Goal: Task Accomplishment & Management: Manage account settings

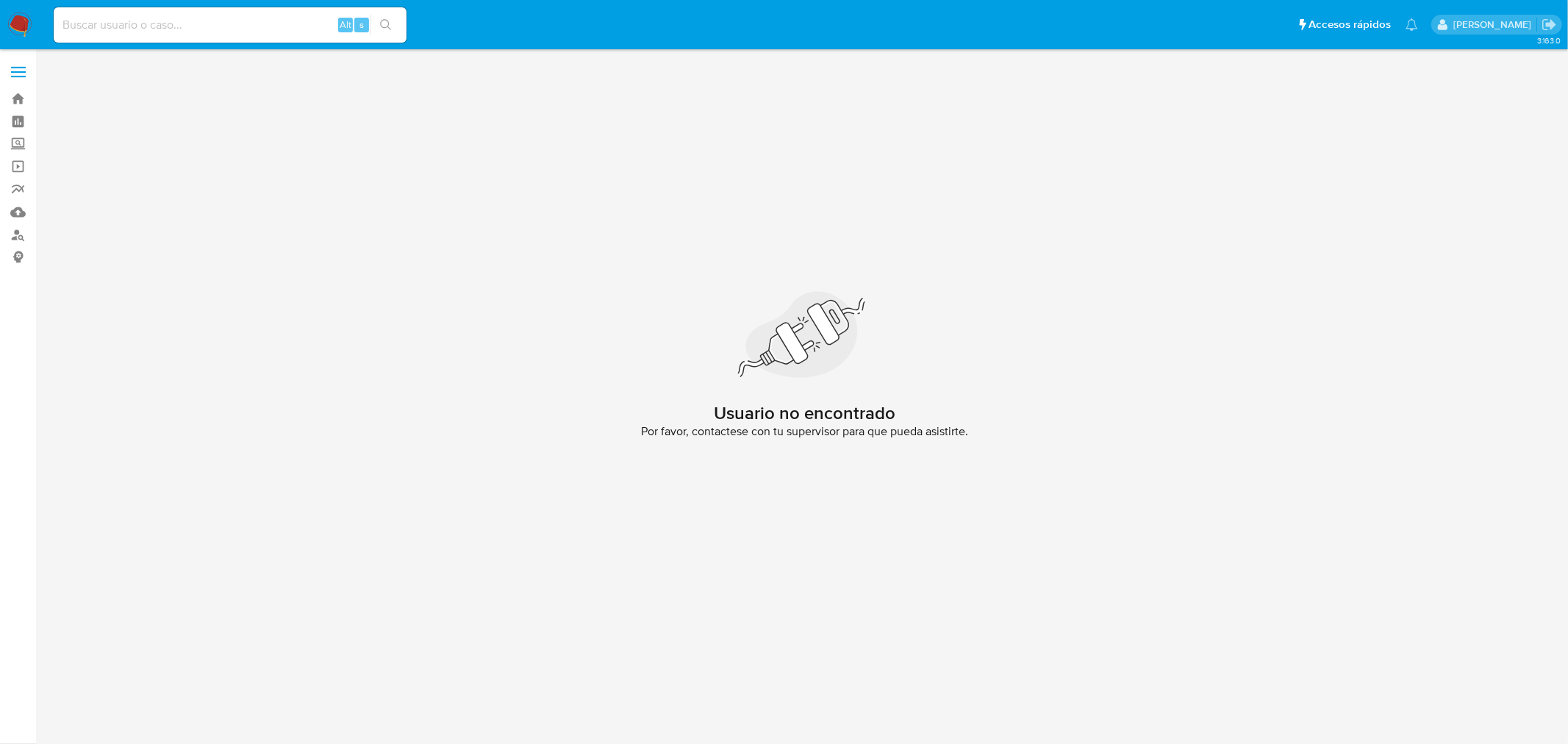
click at [20, 22] on img at bounding box center [20, 25] width 25 height 25
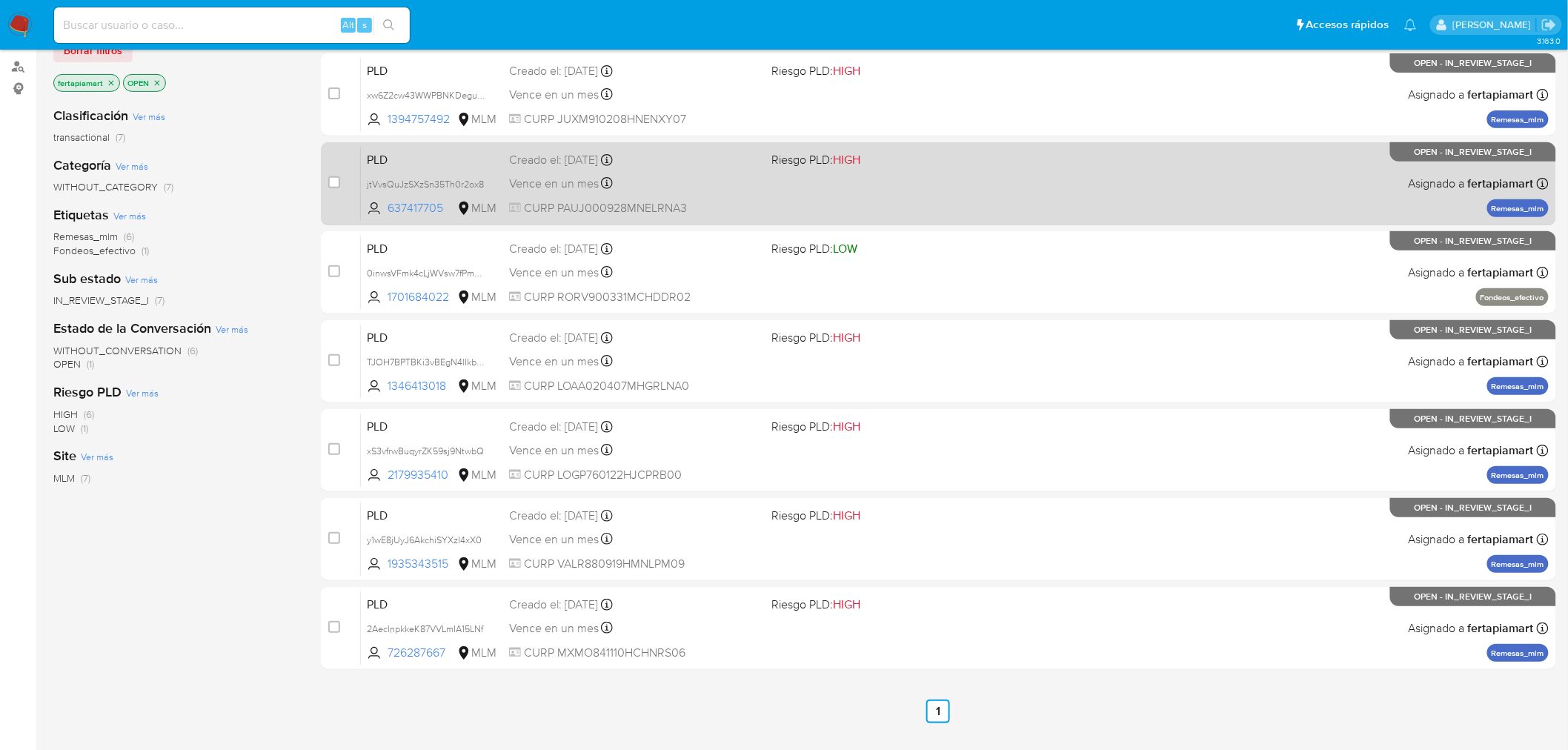
scroll to position [205, 0]
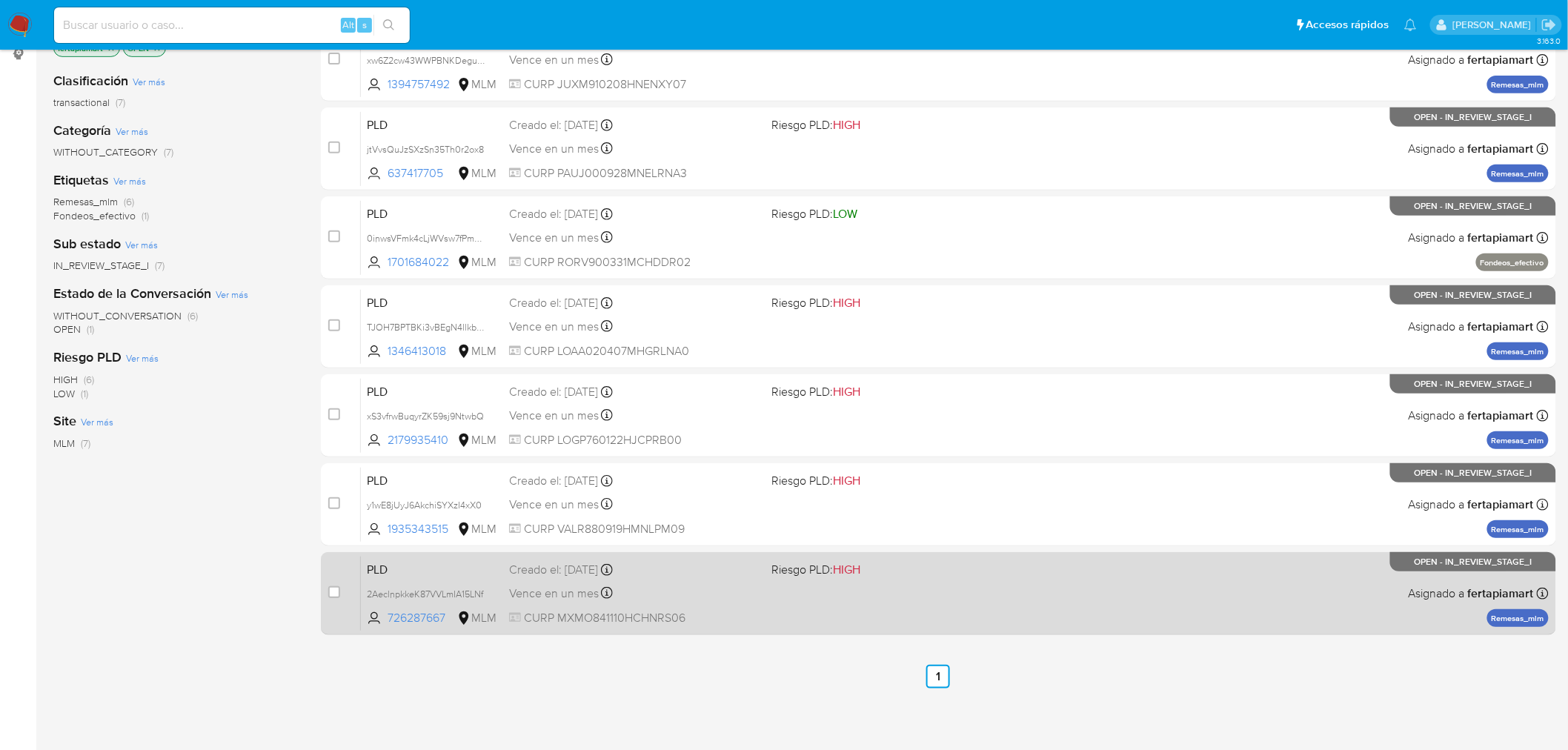
click at [451, 568] on span "PLD" at bounding box center [432, 568] width 130 height 19
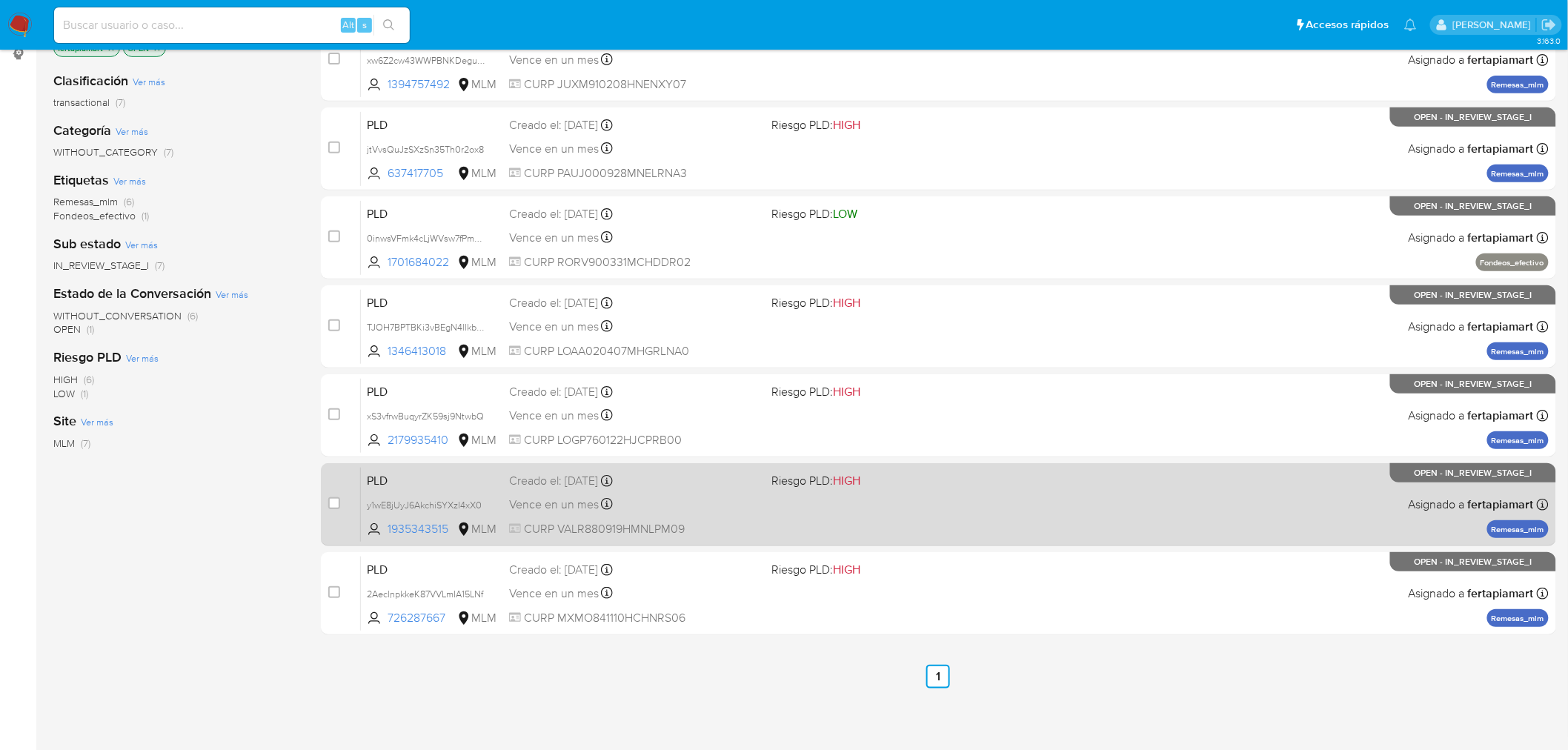
click at [454, 475] on span "PLD" at bounding box center [432, 479] width 130 height 19
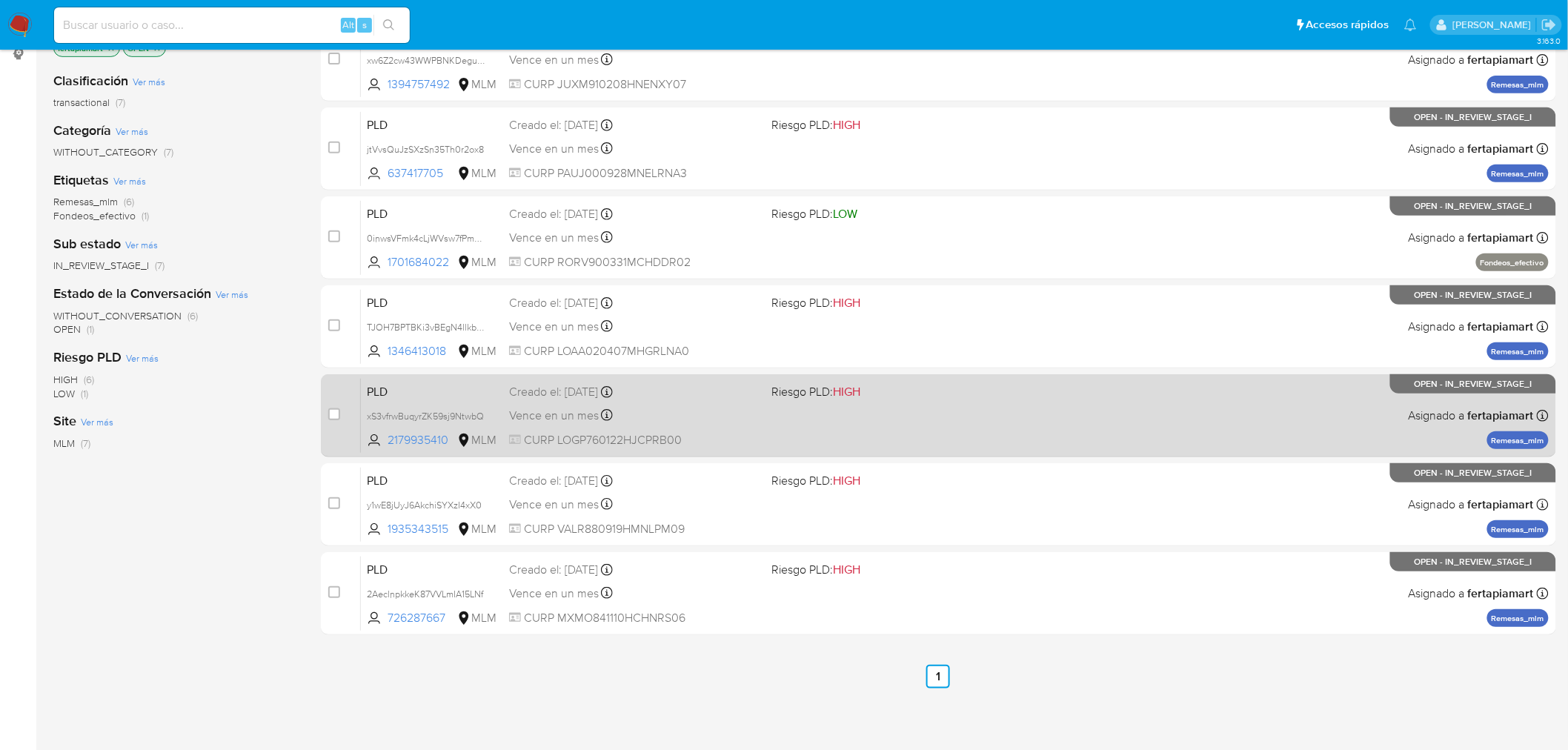
click at [485, 388] on span "PLD" at bounding box center [432, 390] width 130 height 19
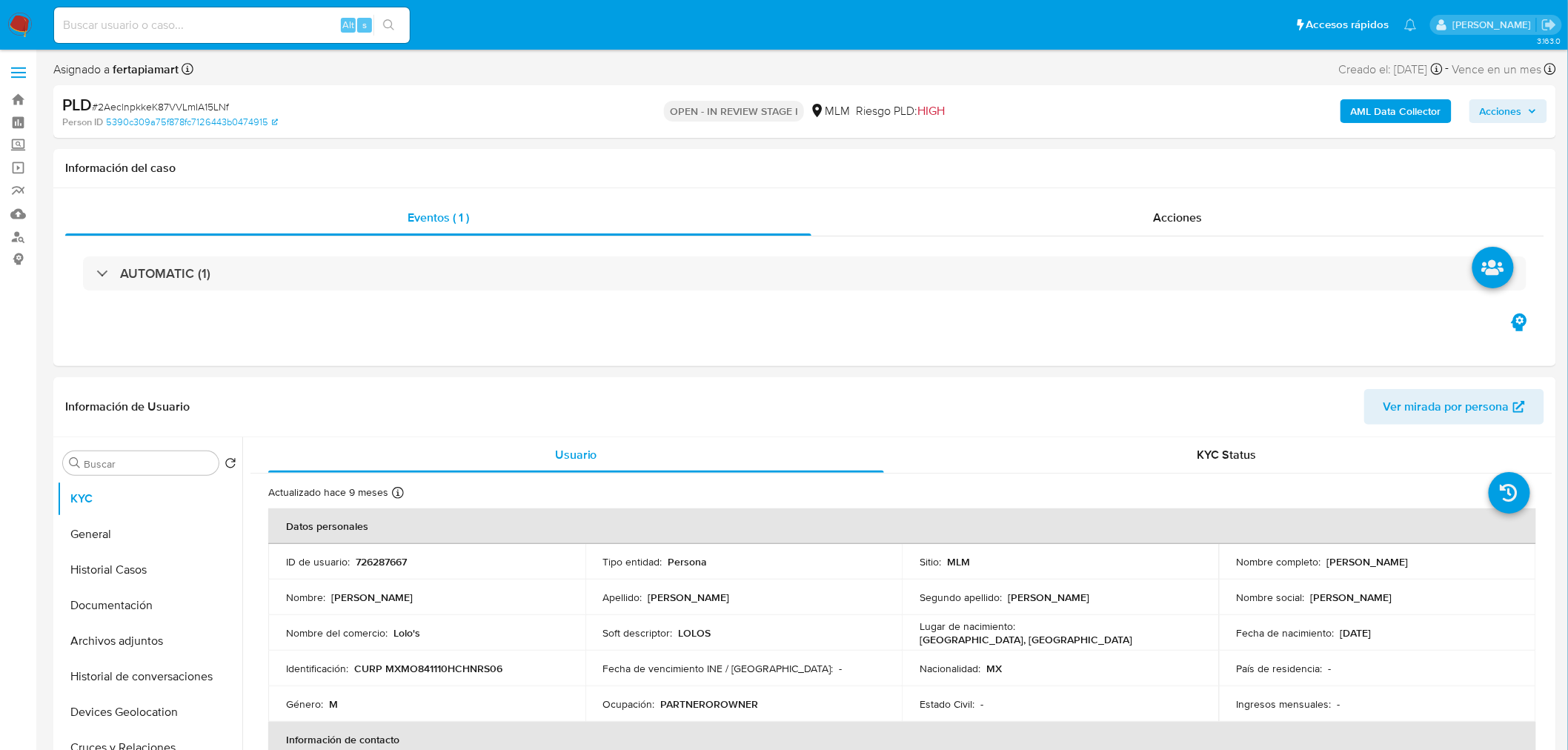
select select "10"
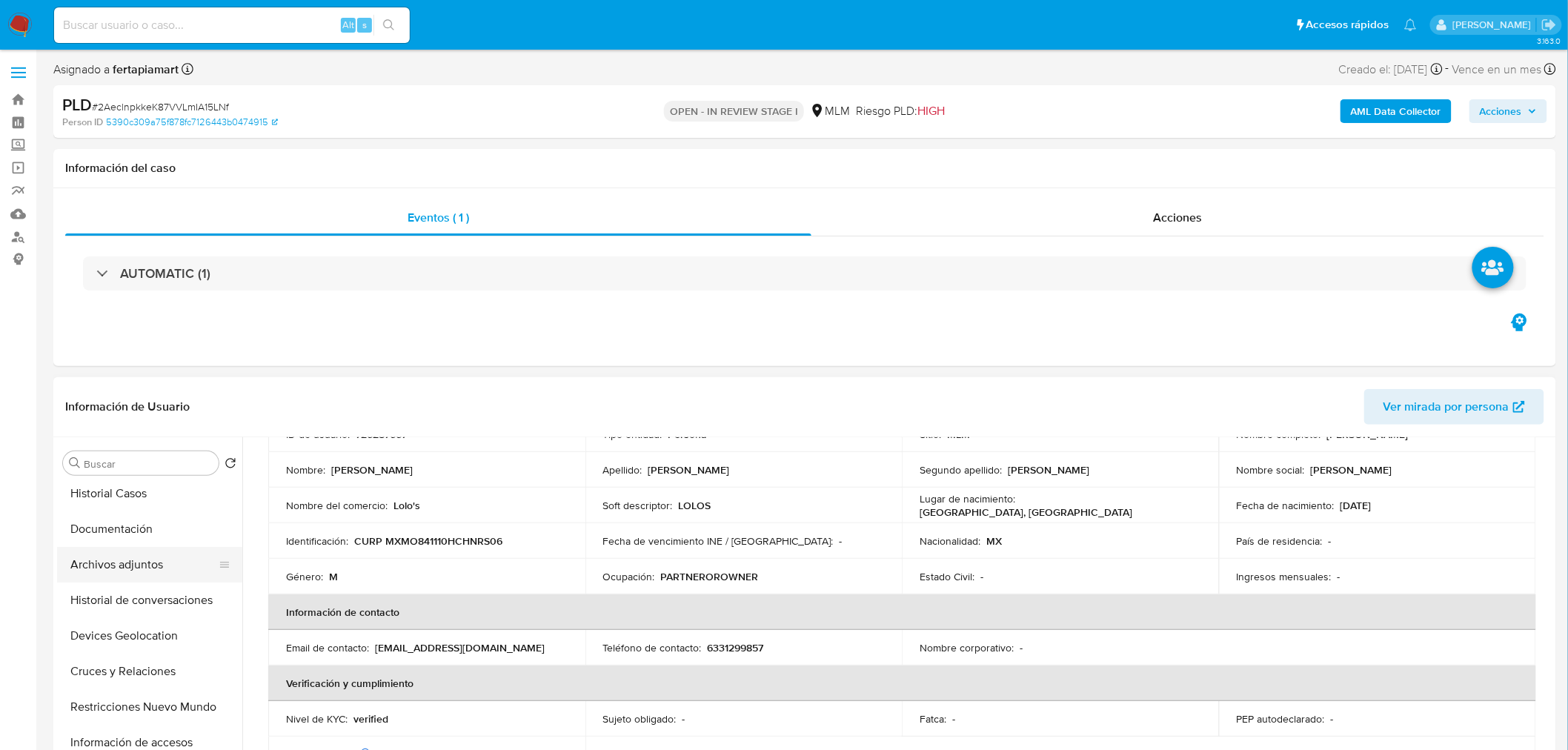
scroll to position [76, 0]
click at [128, 559] on button "Archivos adjuntos" at bounding box center [143, 565] width 173 height 36
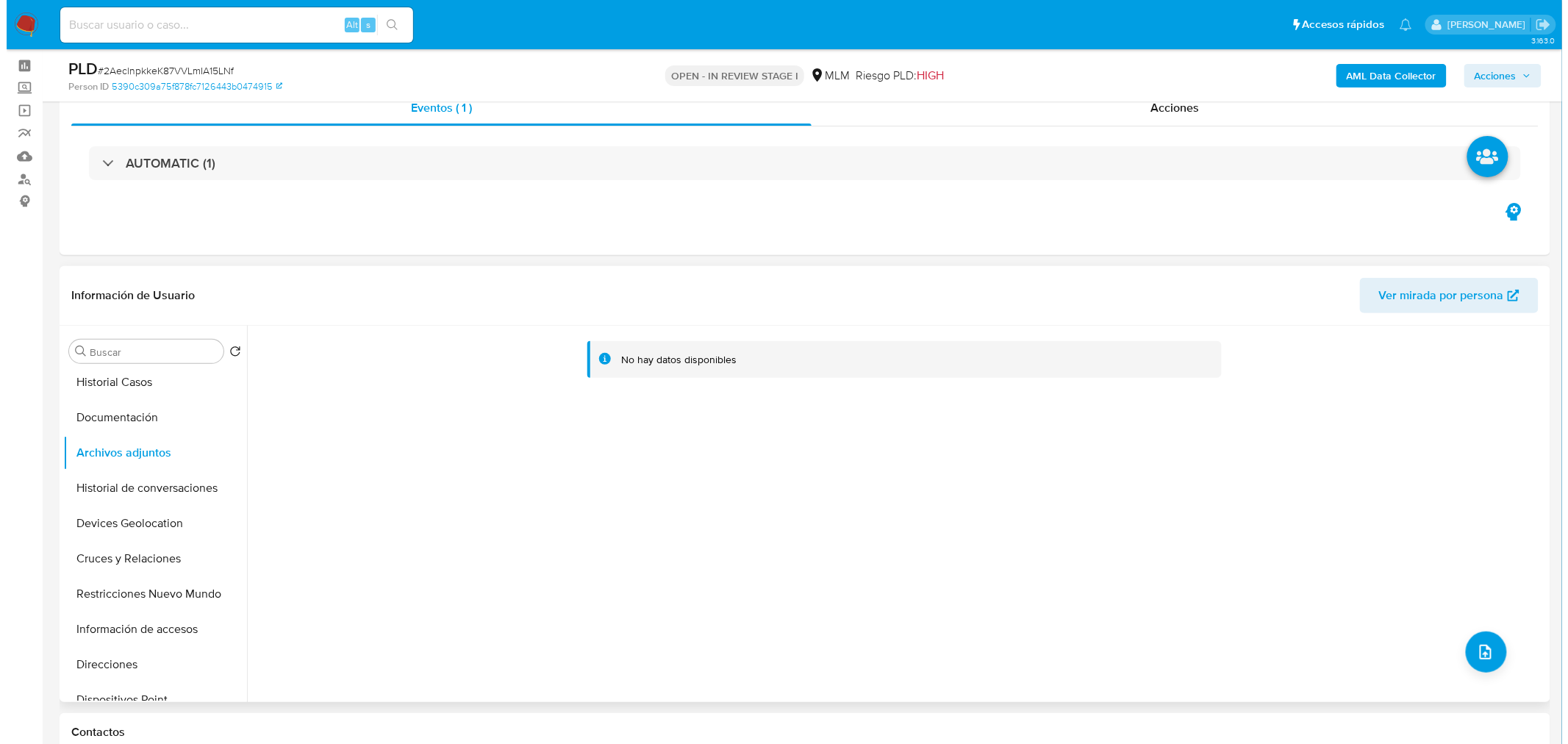
scroll to position [57, 0]
click at [1470, 649] on icon "upload-file" at bounding box center [1479, 651] width 18 height 18
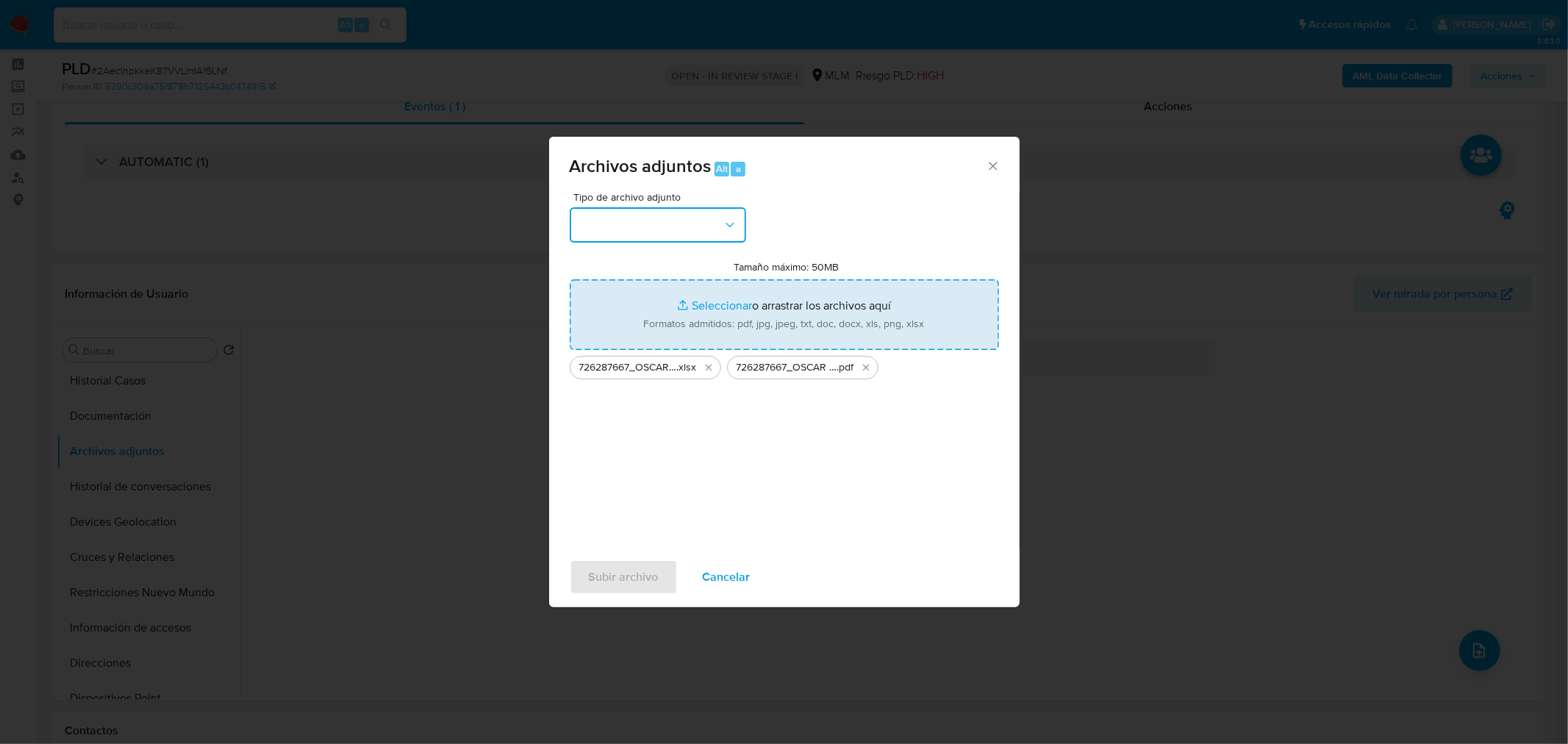
click at [725, 241] on button "button" at bounding box center [657, 224] width 176 height 35
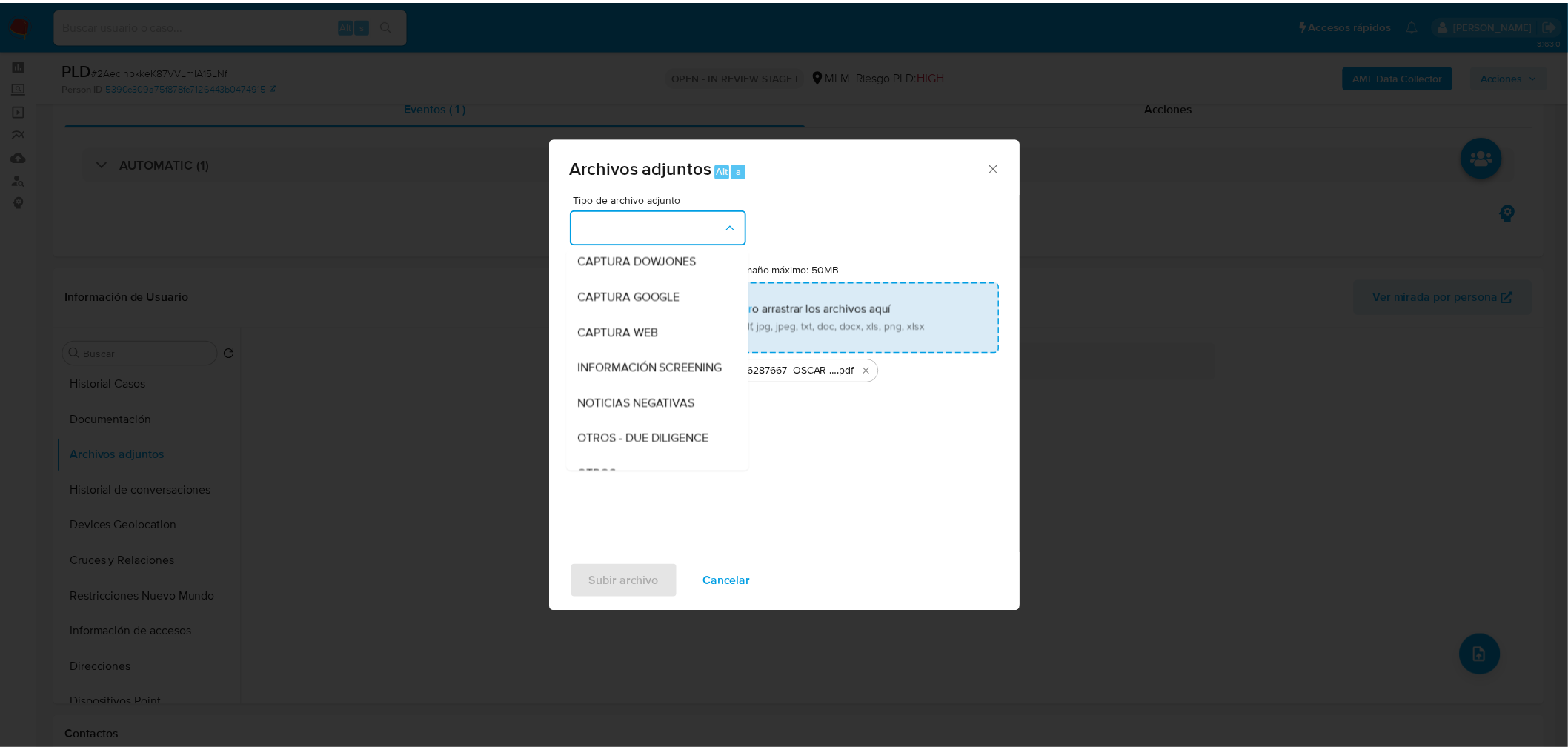
scroll to position [77, 0]
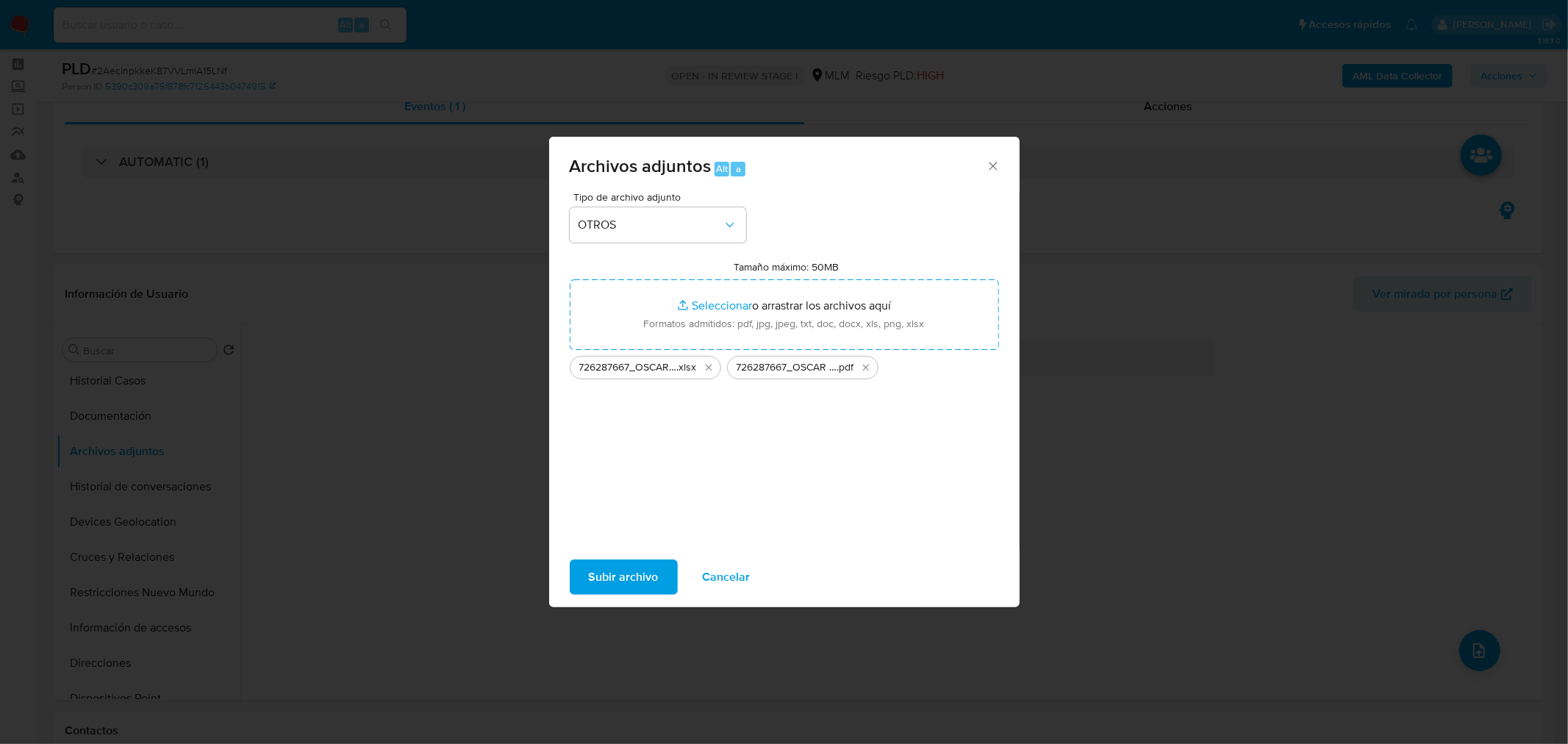
click at [638, 564] on span "Subir archivo" at bounding box center [623, 577] width 70 height 32
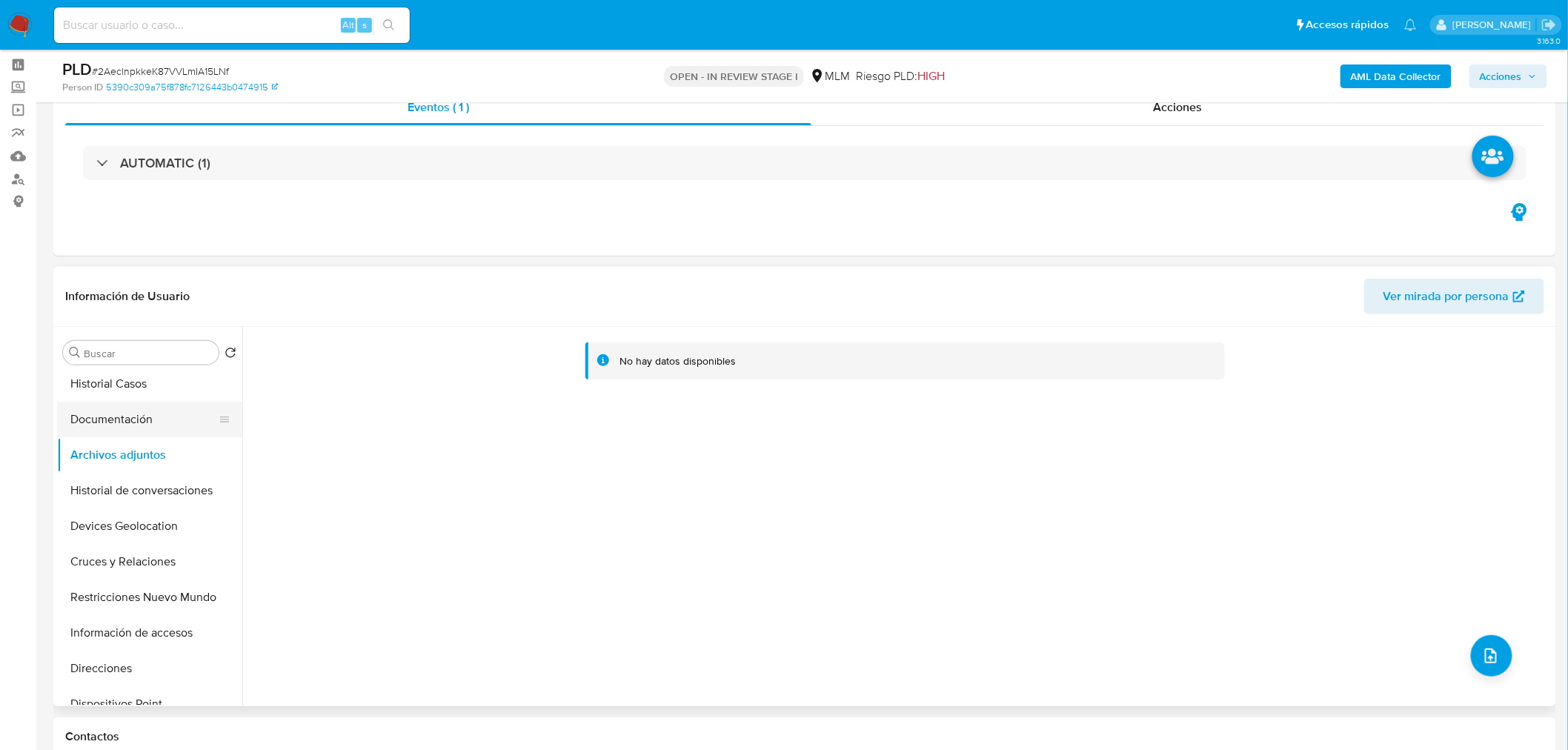
click at [166, 418] on button "Documentación" at bounding box center [143, 419] width 173 height 36
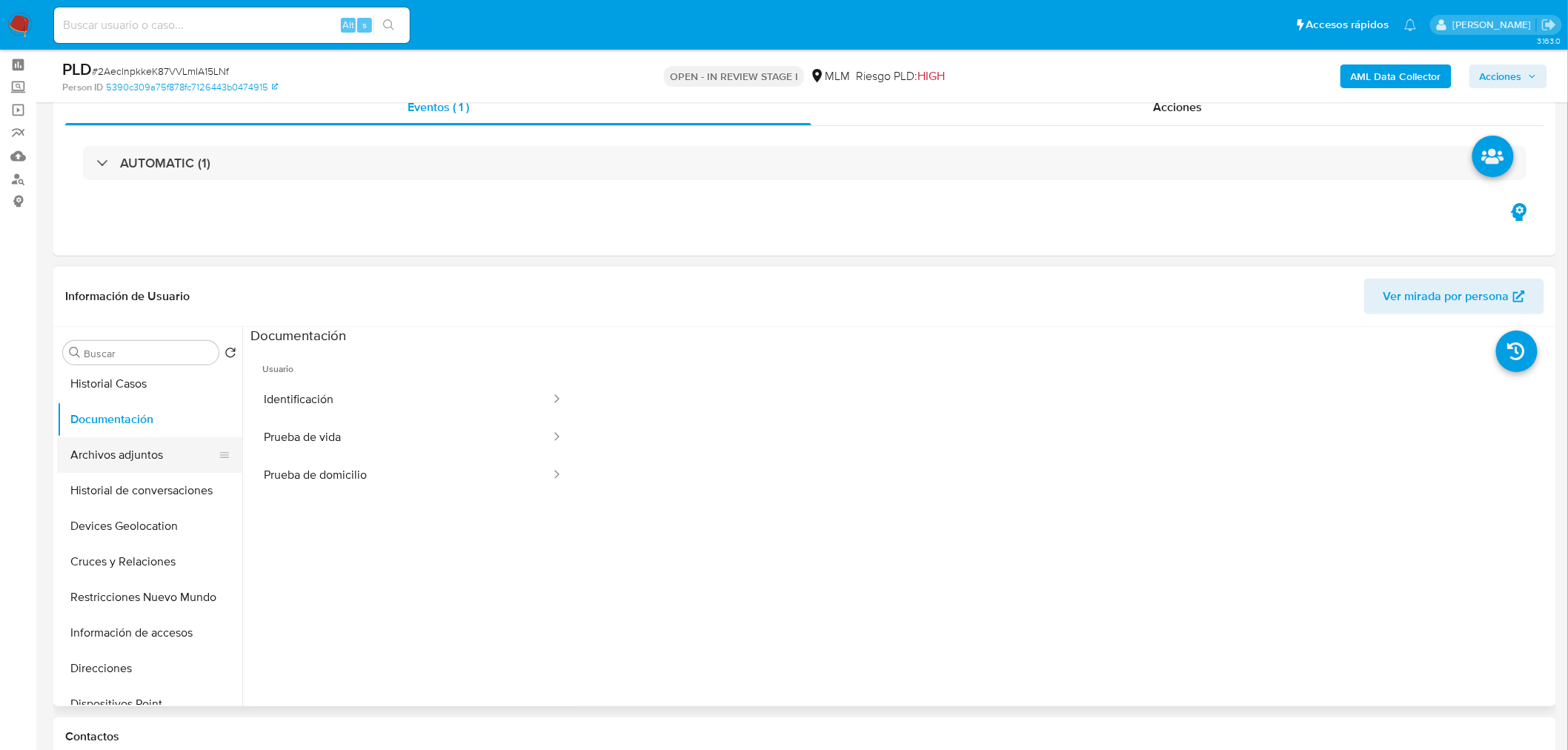
click at [138, 445] on button "Archivos adjuntos" at bounding box center [143, 454] width 173 height 36
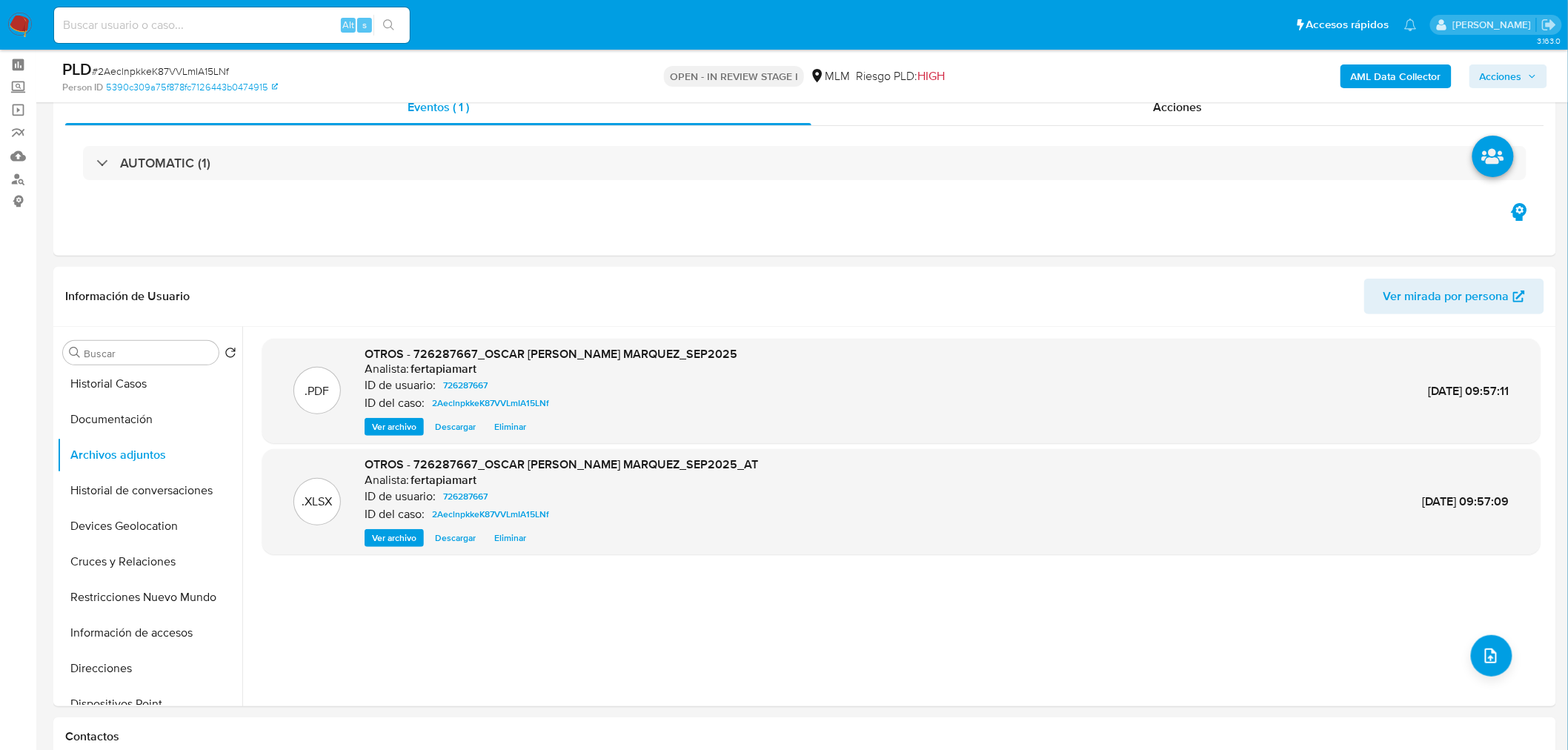
click at [1485, 68] on span "Acciones" at bounding box center [1501, 76] width 42 height 23
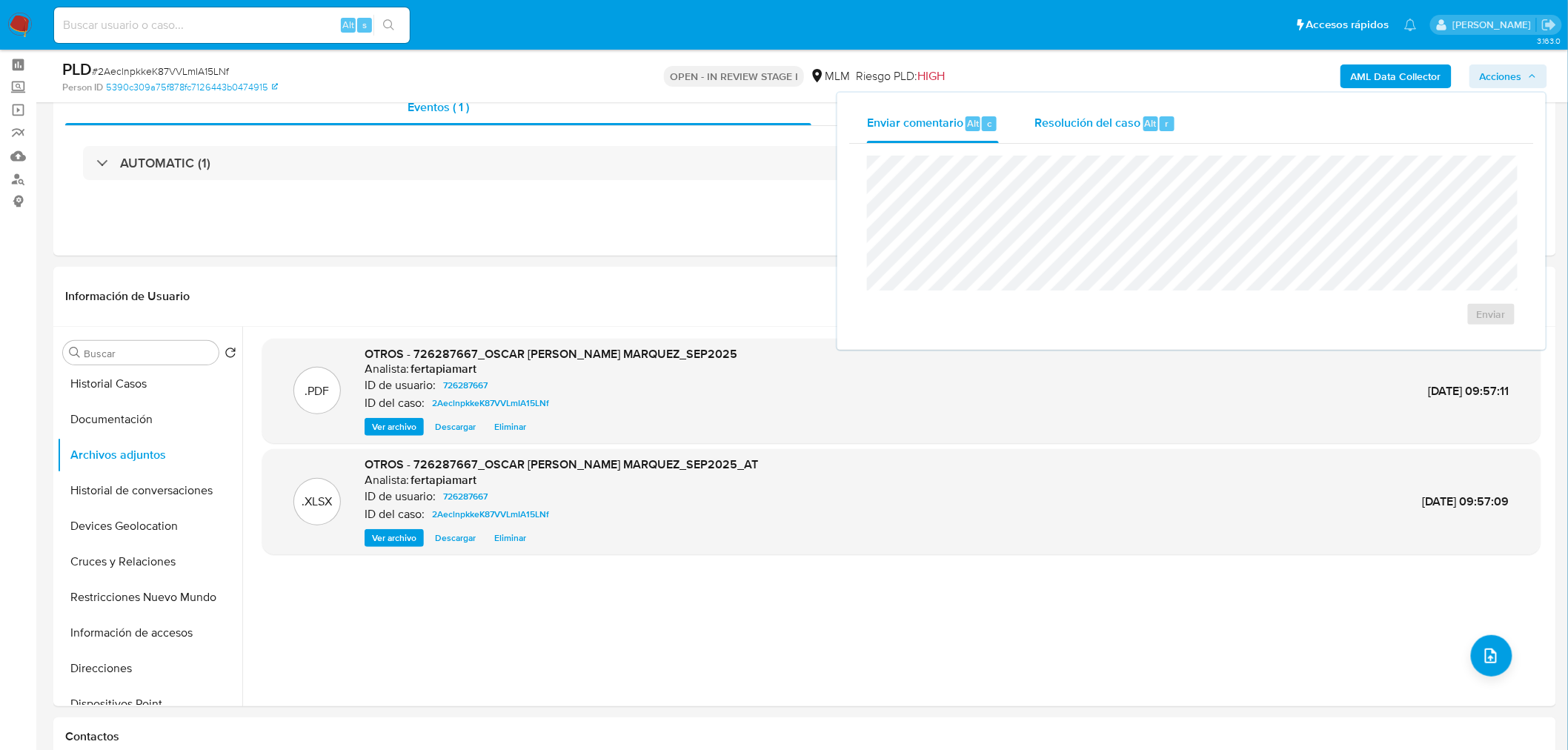
click at [1153, 129] on span "Alt" at bounding box center [1151, 123] width 12 height 14
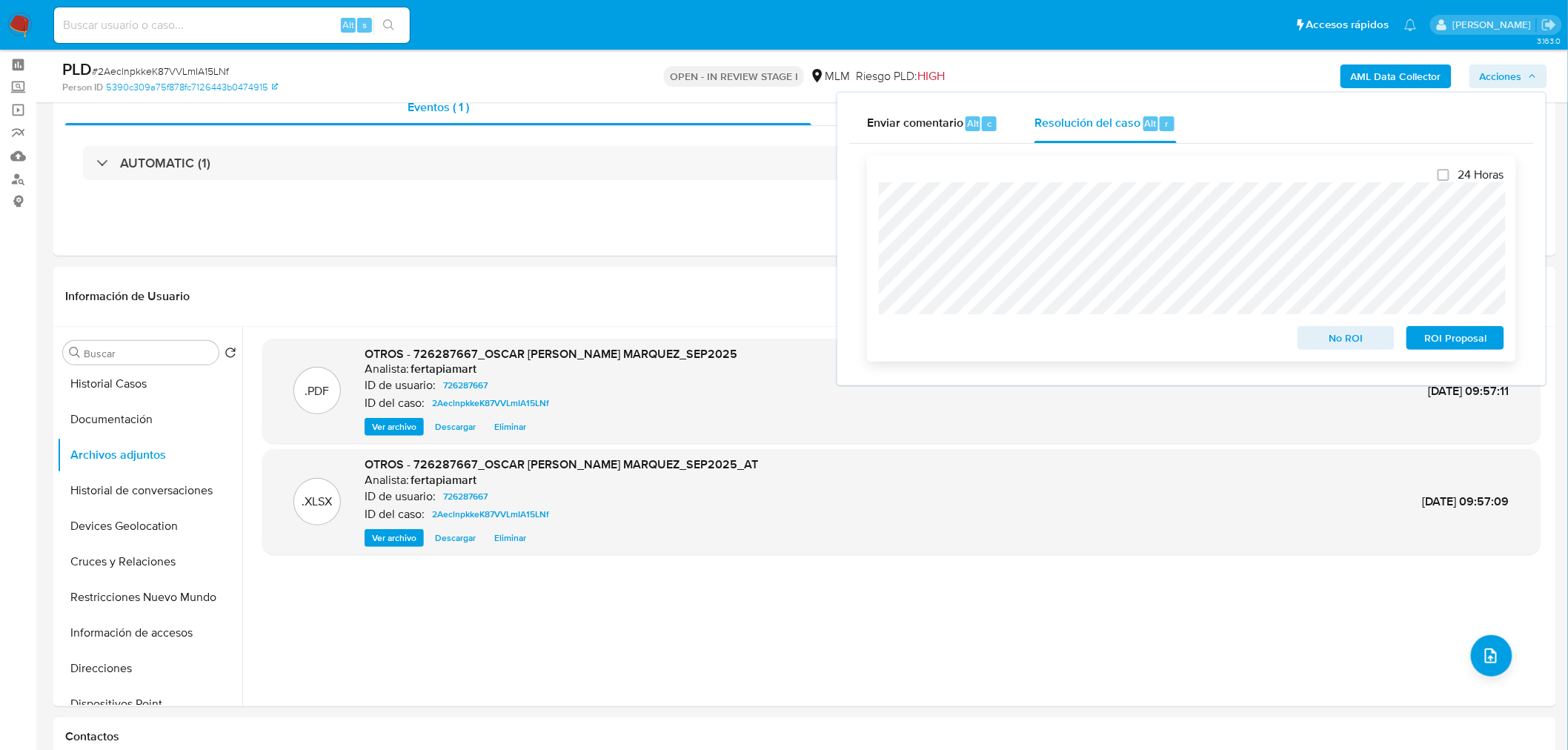
click at [1467, 333] on span "ROI Proposal" at bounding box center [1455, 337] width 77 height 20
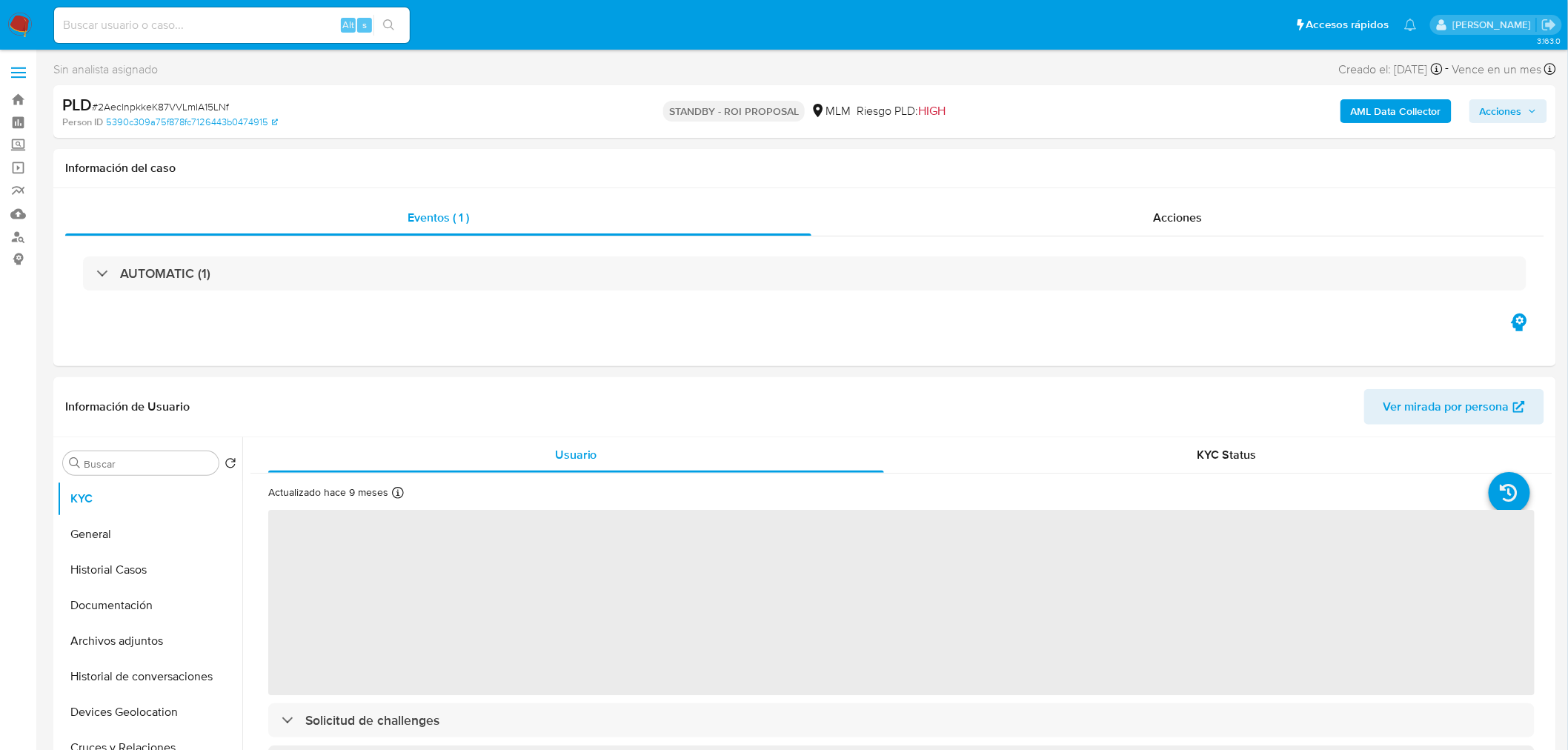
select select "10"
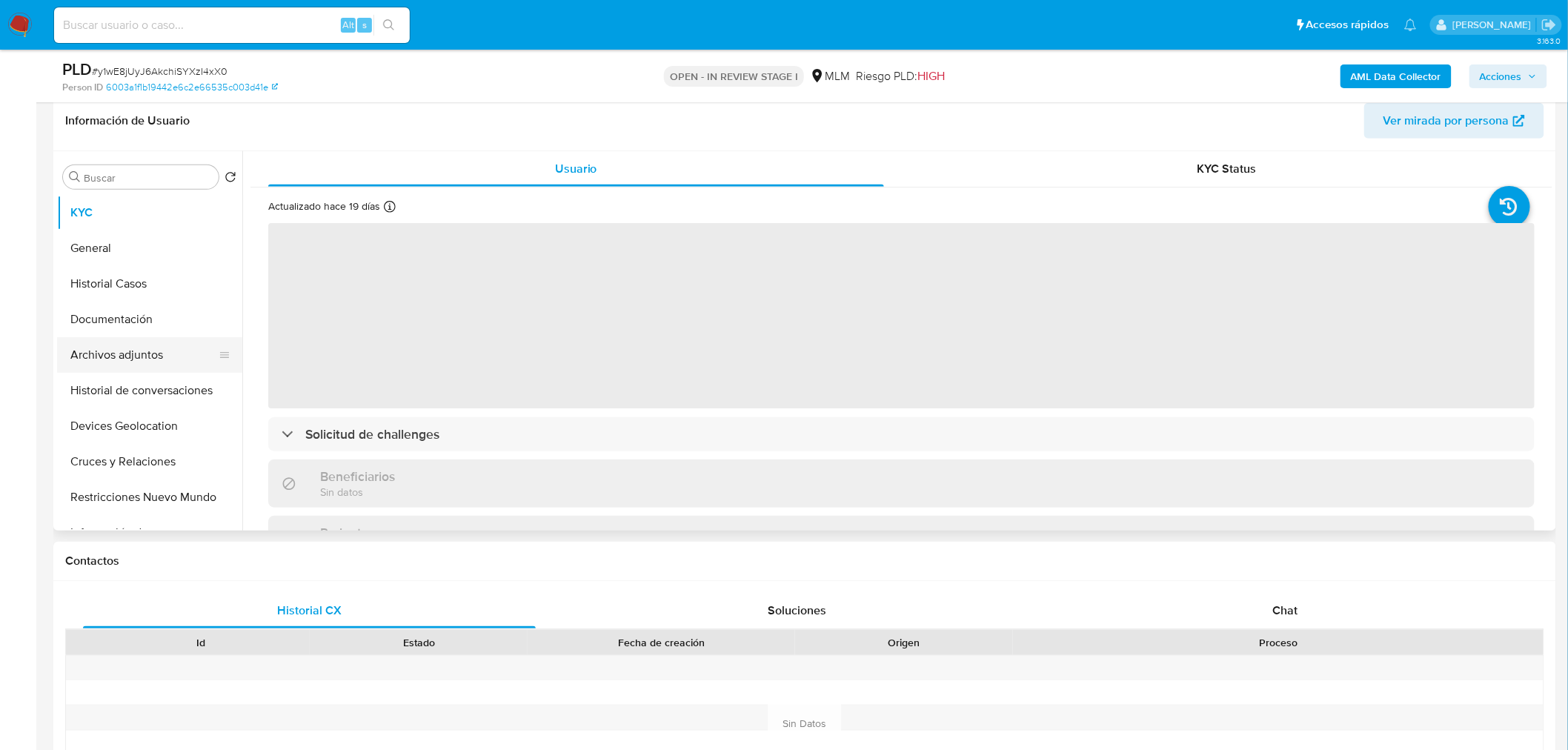
select select "10"
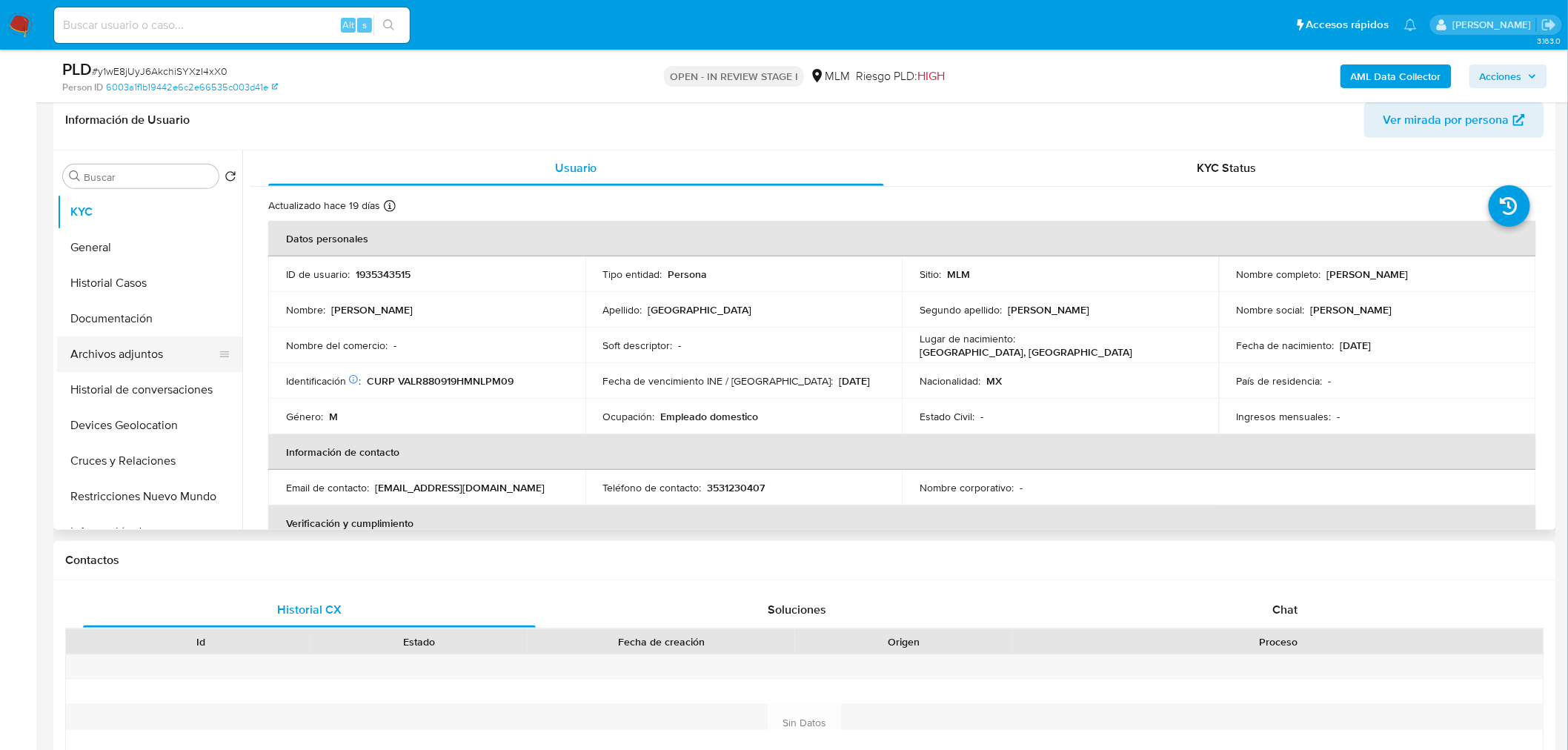
click at [133, 350] on button "Archivos adjuntos" at bounding box center [143, 354] width 173 height 36
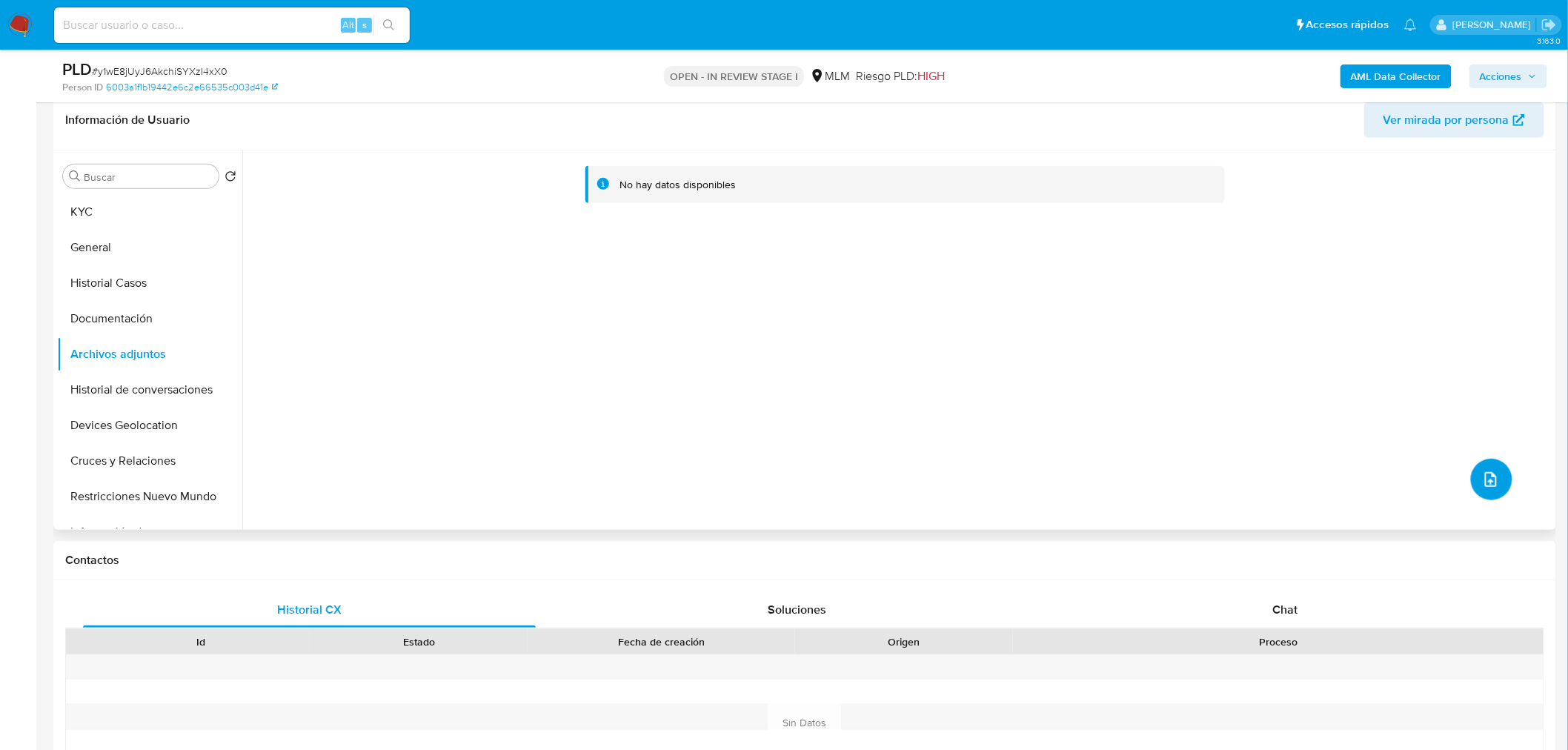
click at [1487, 470] on span "upload-file" at bounding box center [1491, 479] width 17 height 18
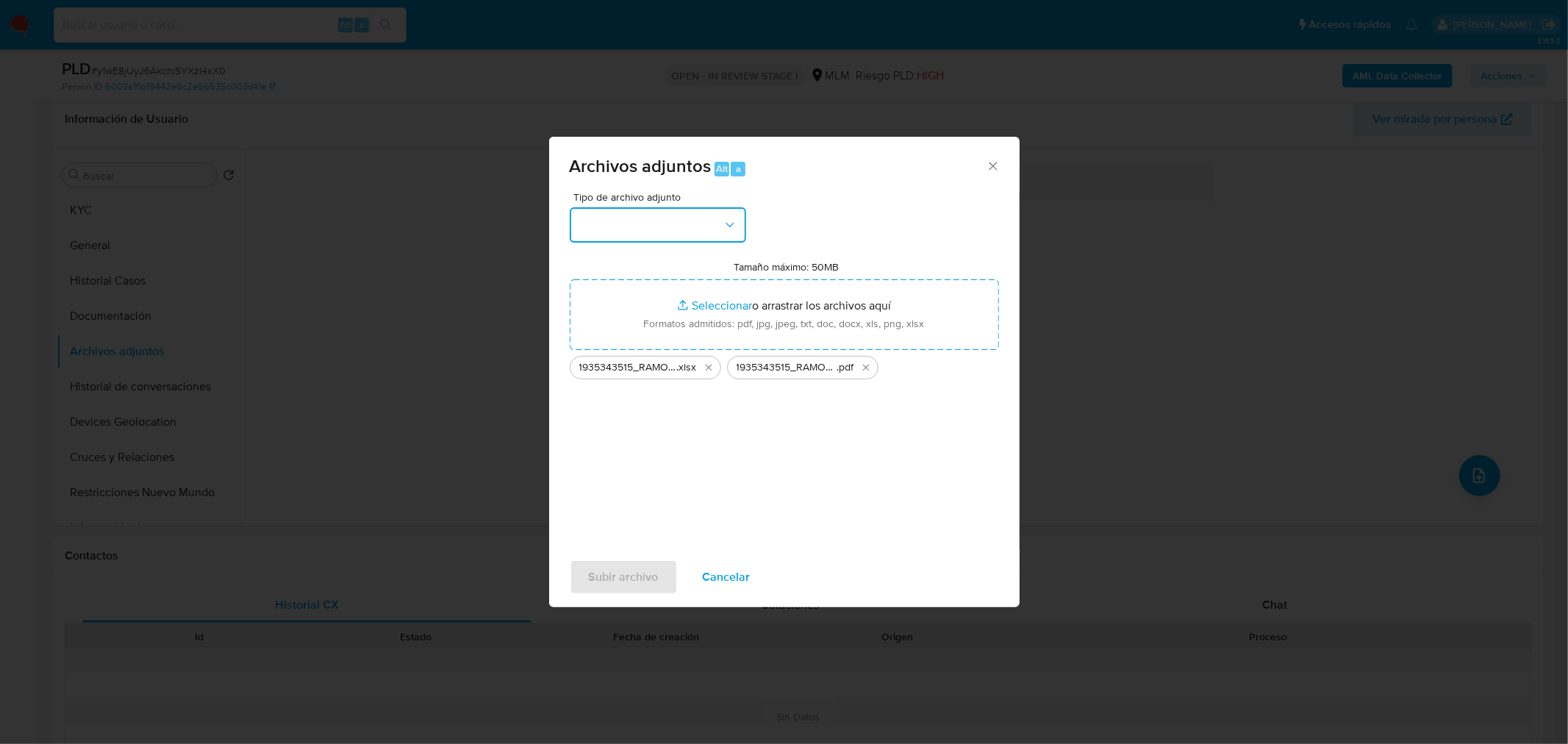
click at [677, 219] on button "button" at bounding box center [657, 224] width 176 height 35
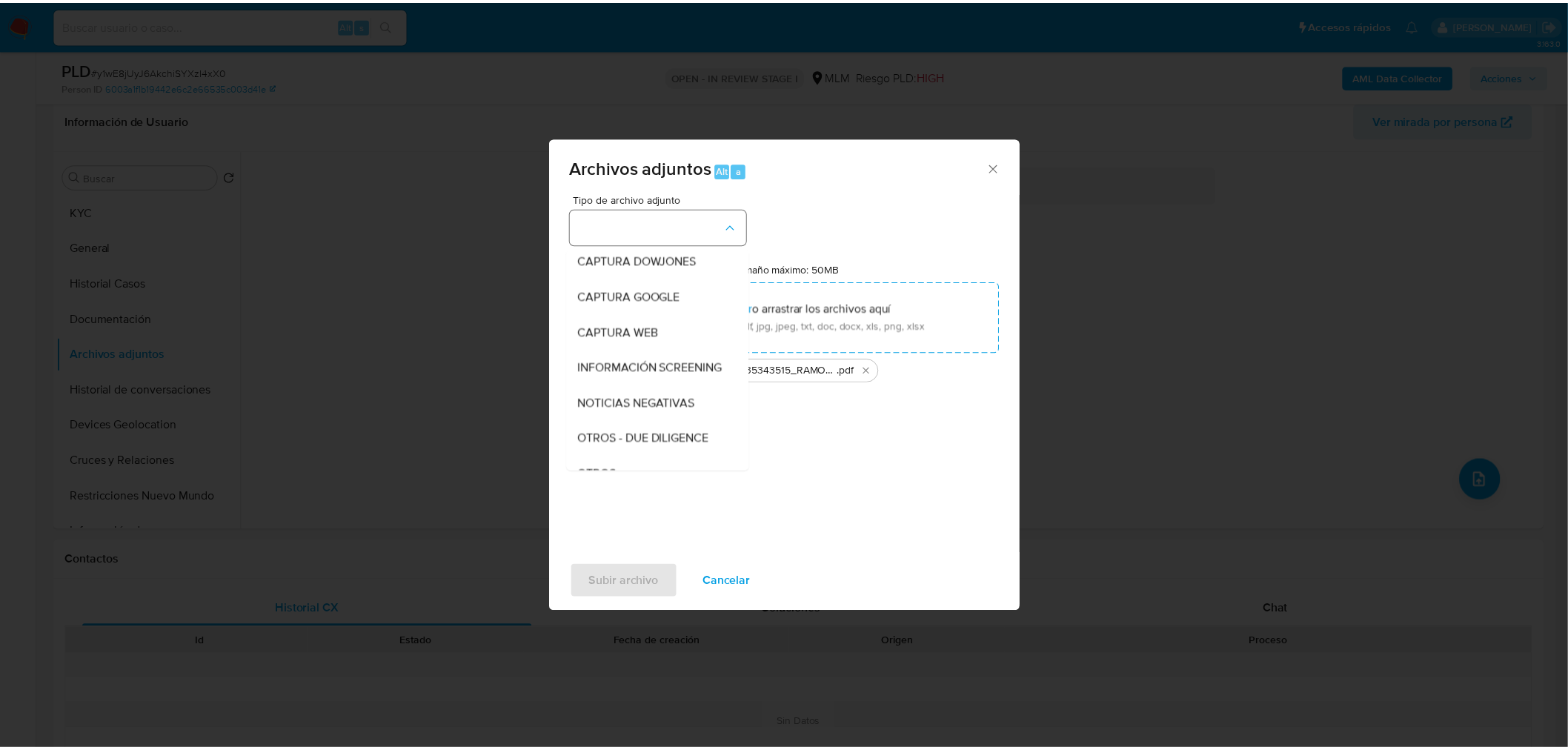
scroll to position [77, 0]
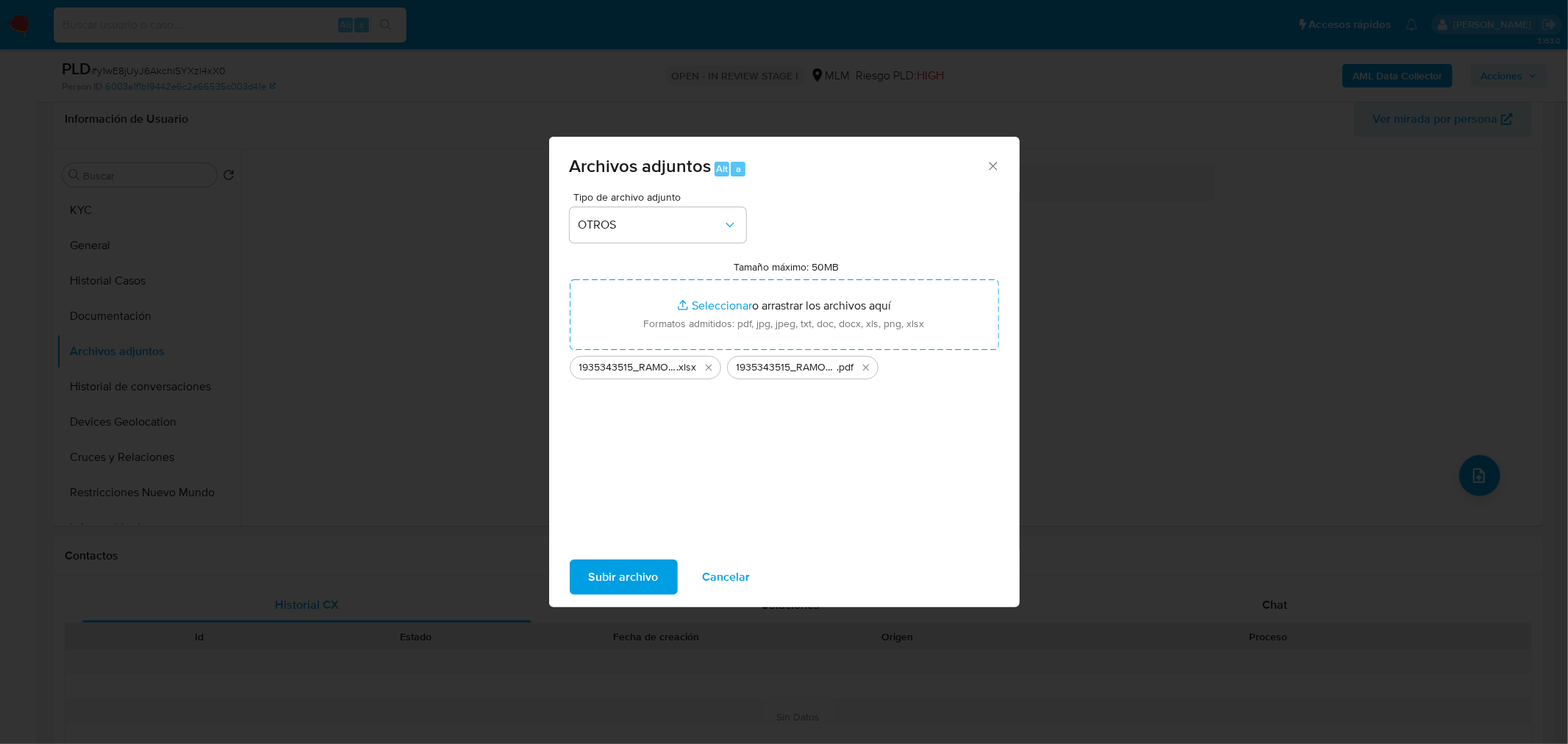
click at [638, 567] on span "Subir archivo" at bounding box center [623, 577] width 70 height 32
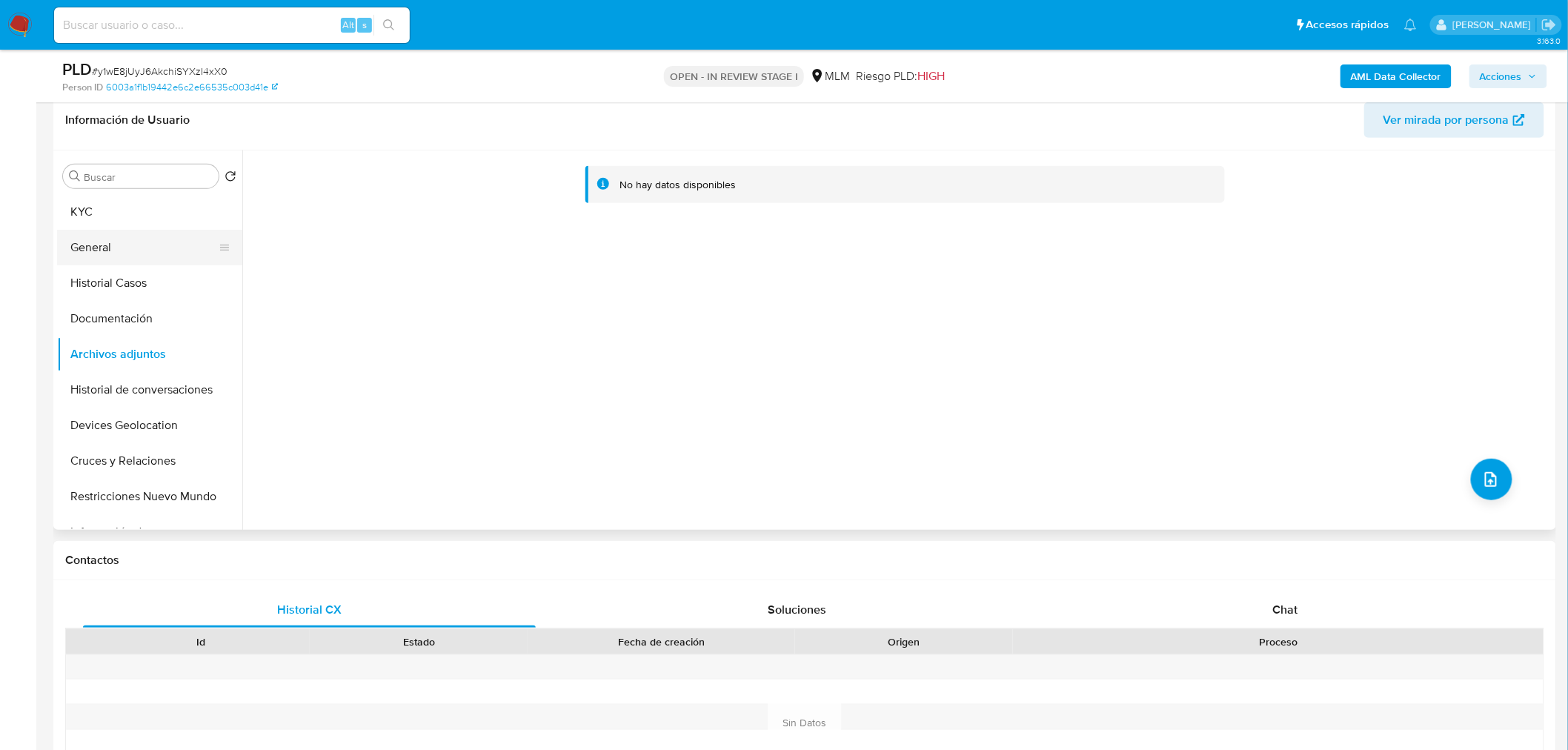
click at [116, 263] on button "General" at bounding box center [143, 247] width 173 height 36
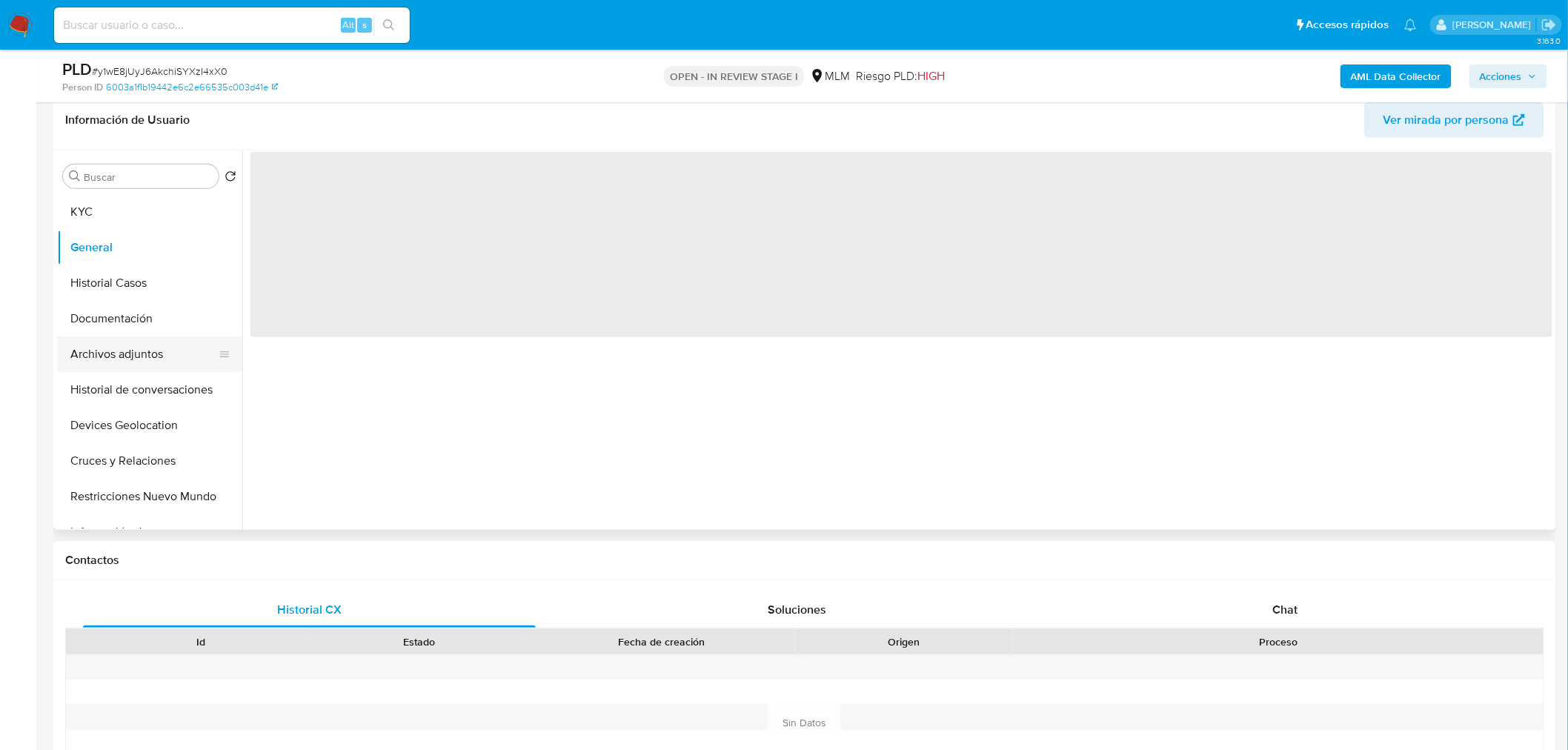
click at [124, 339] on button "Archivos adjuntos" at bounding box center [143, 354] width 173 height 36
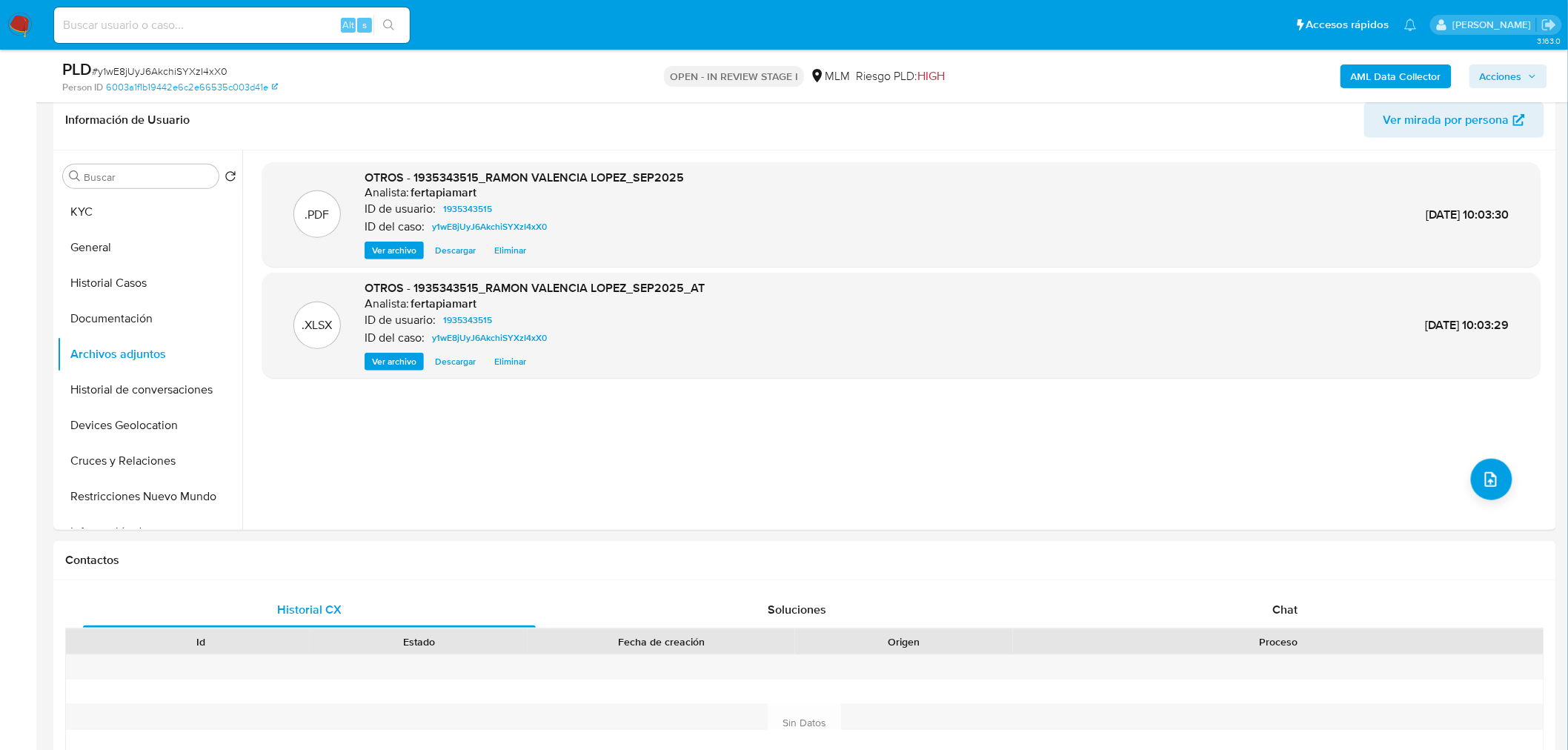
click at [1489, 82] on span "Acciones" at bounding box center [1501, 76] width 42 height 23
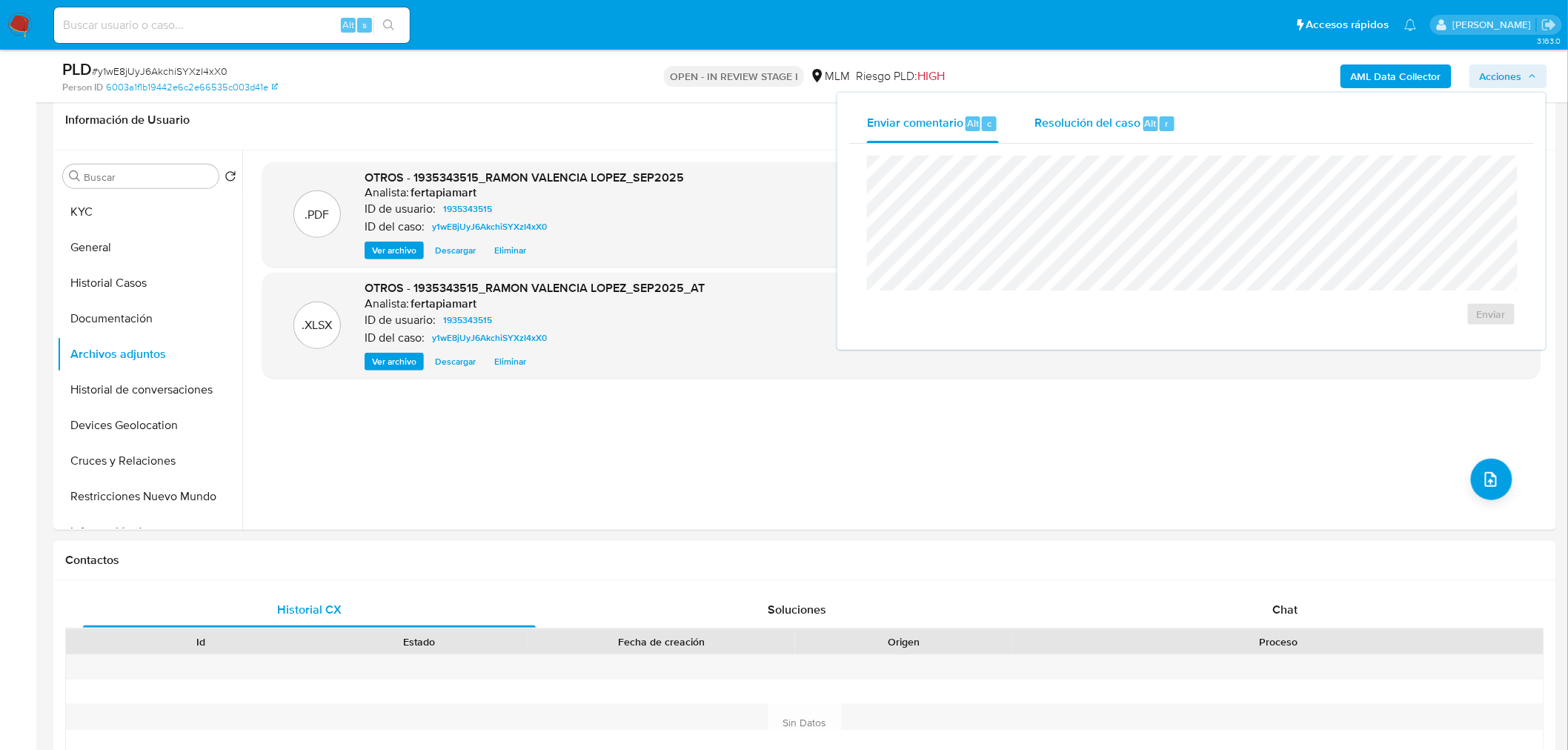
click at [1129, 114] on span "Resolución del caso" at bounding box center [1087, 122] width 106 height 17
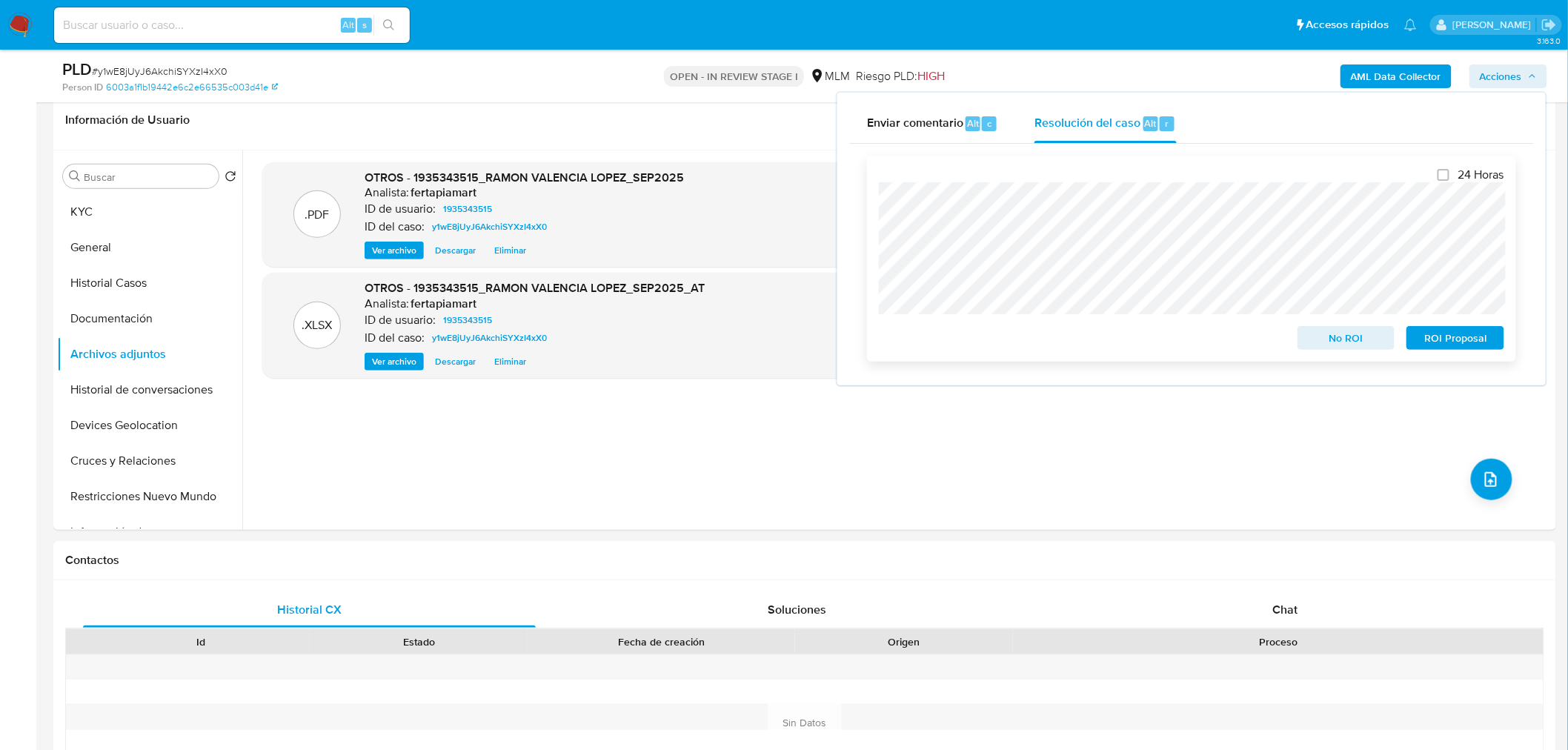
click at [1461, 336] on span "ROI Proposal" at bounding box center [1455, 337] width 77 height 20
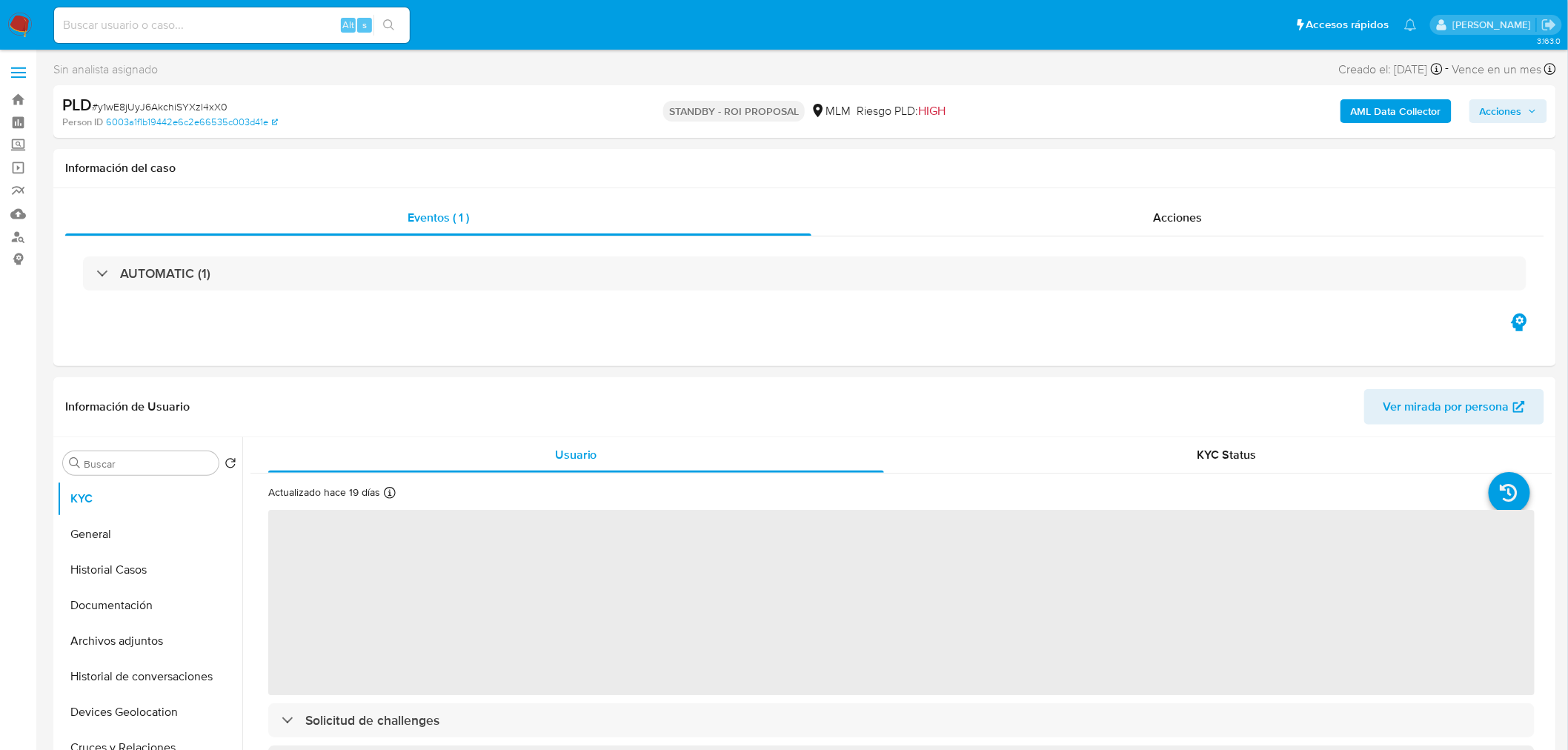
select select "10"
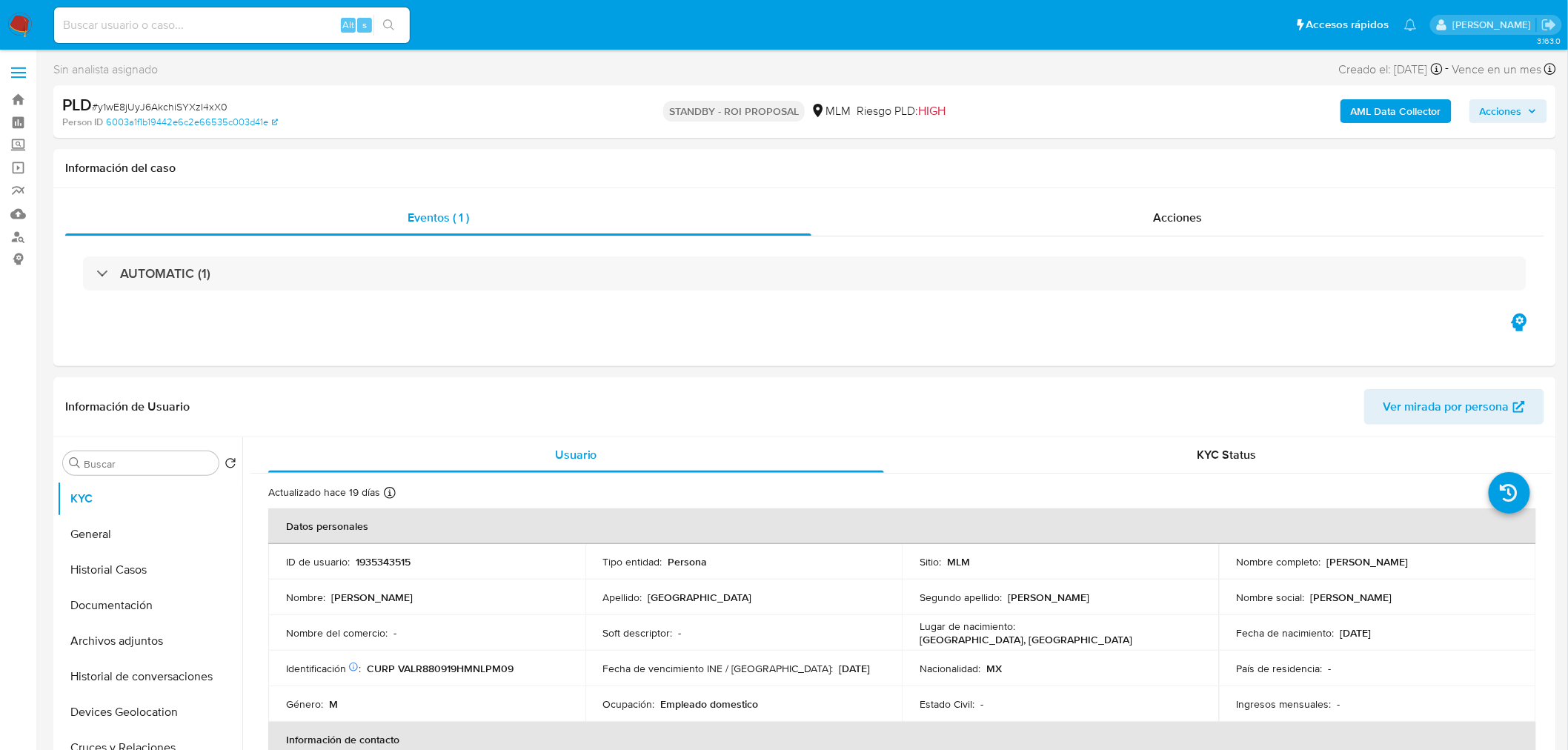
click at [22, 27] on img at bounding box center [20, 25] width 25 height 25
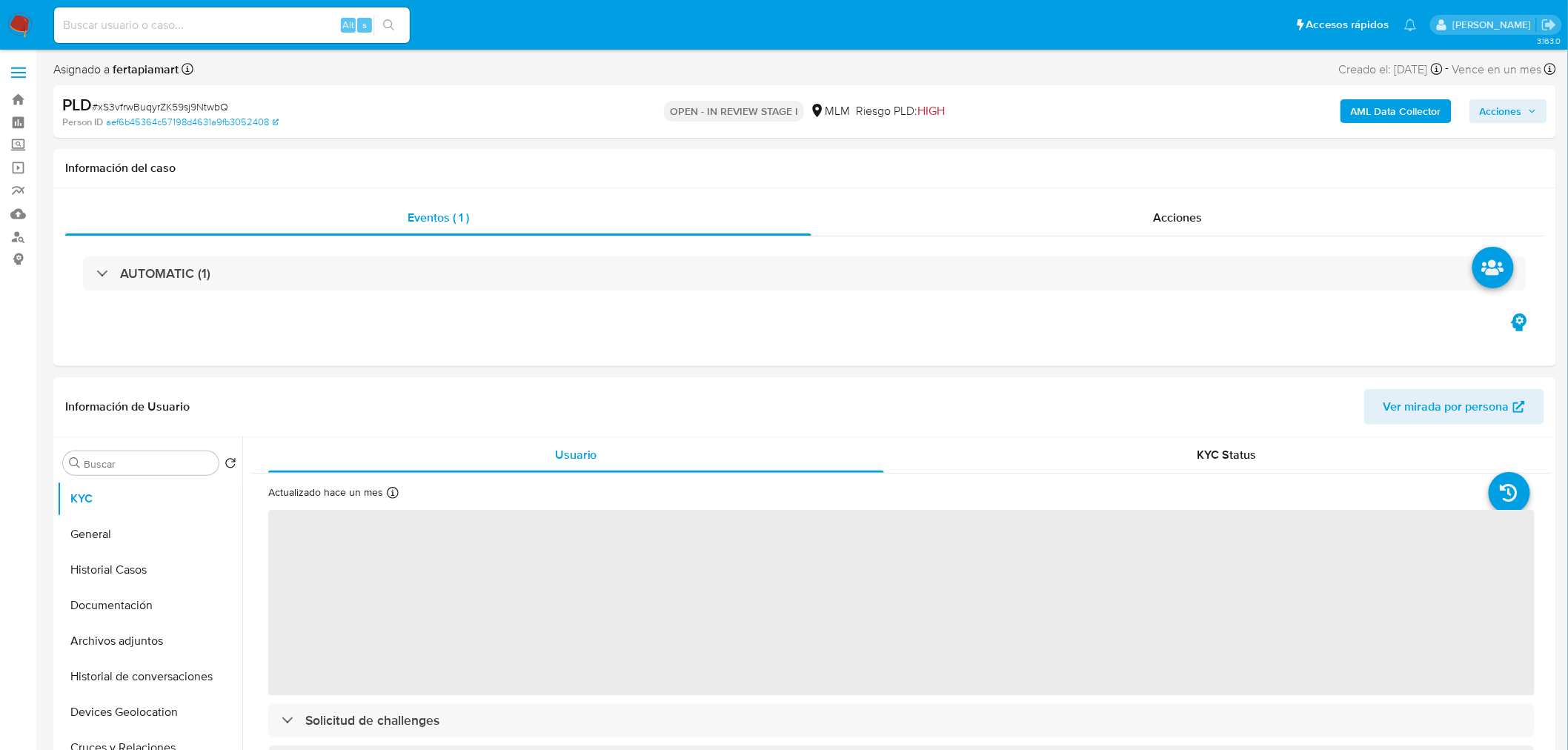
select select "10"
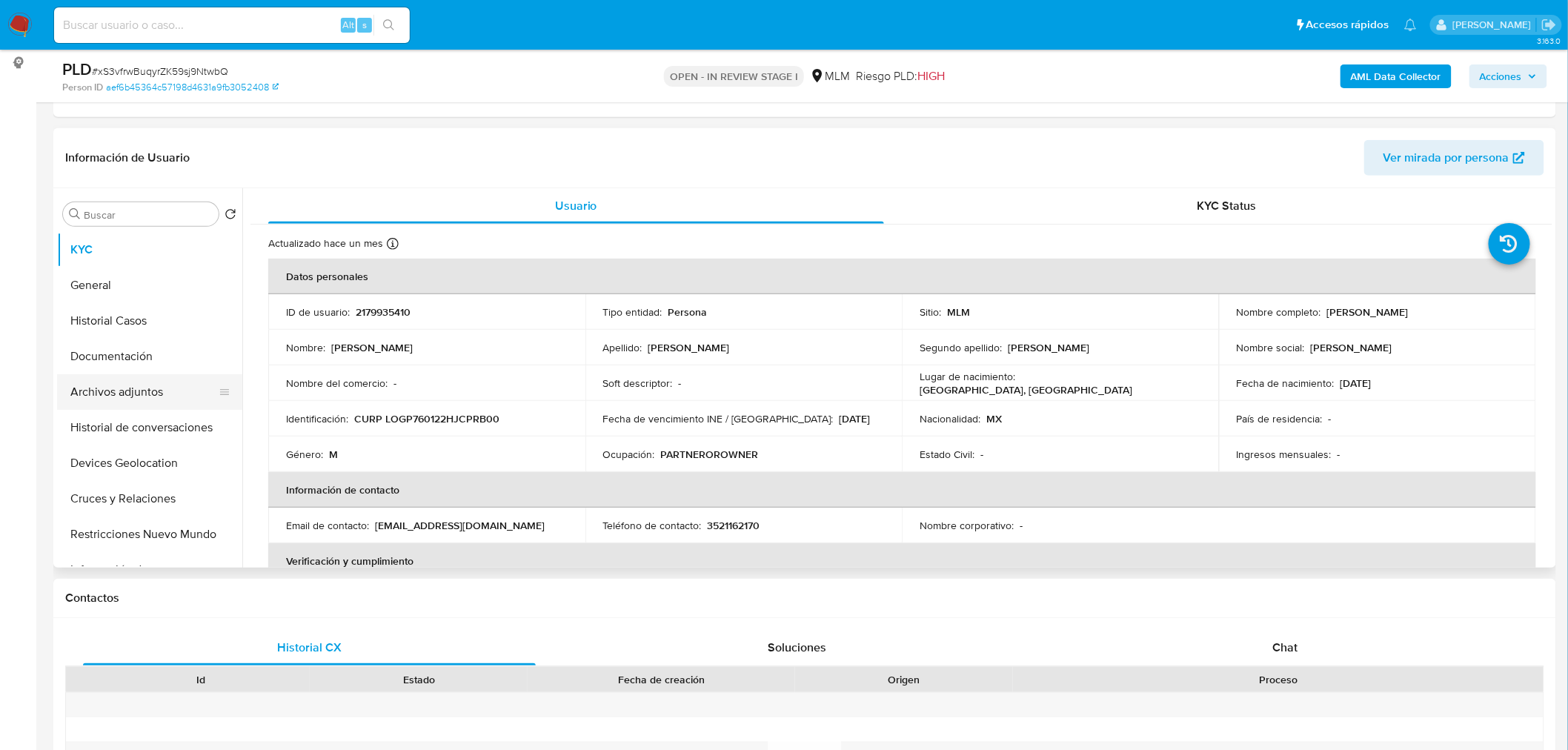
click at [138, 404] on button "Archivos adjuntos" at bounding box center [143, 392] width 173 height 36
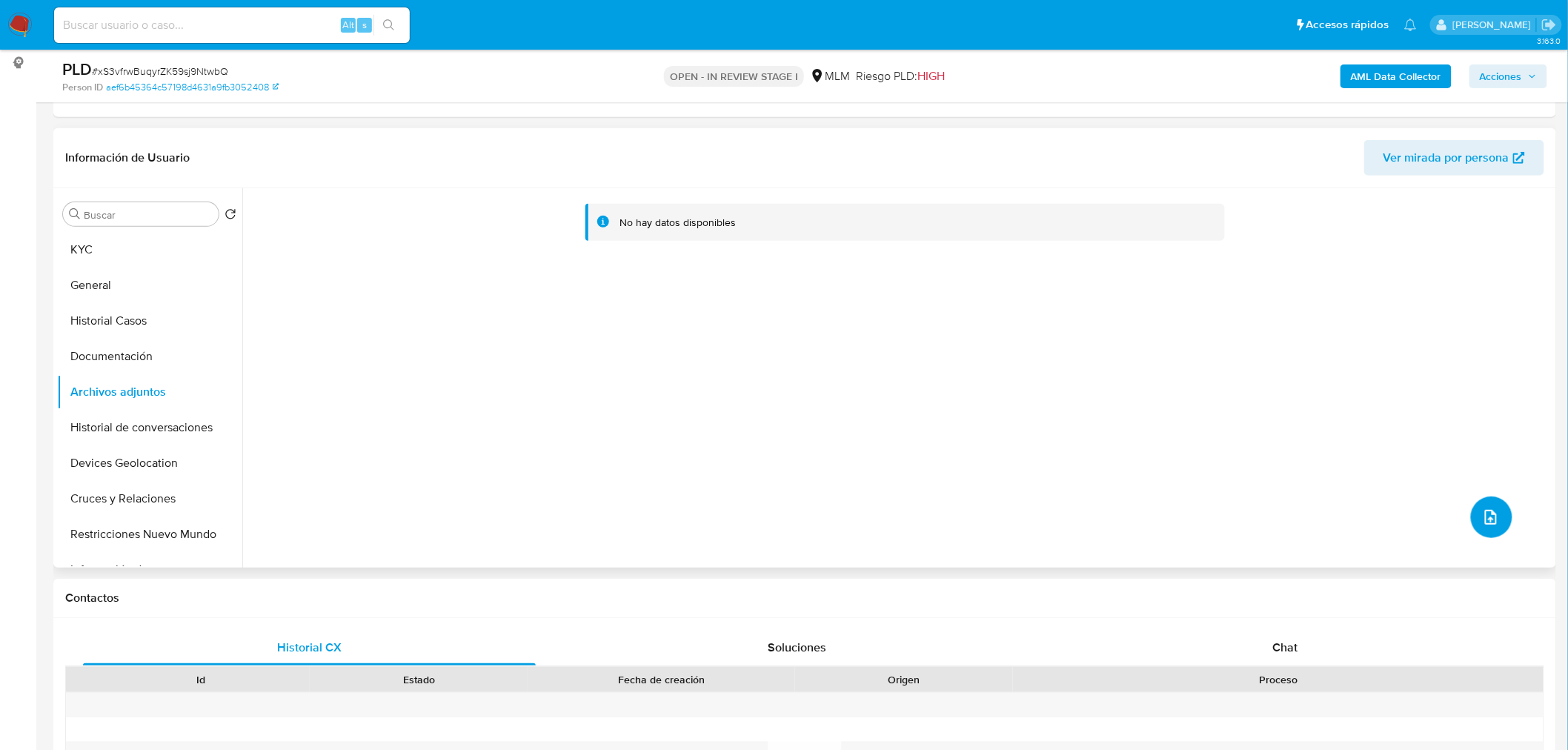
click at [1482, 514] on icon "upload-file" at bounding box center [1491, 517] width 18 height 18
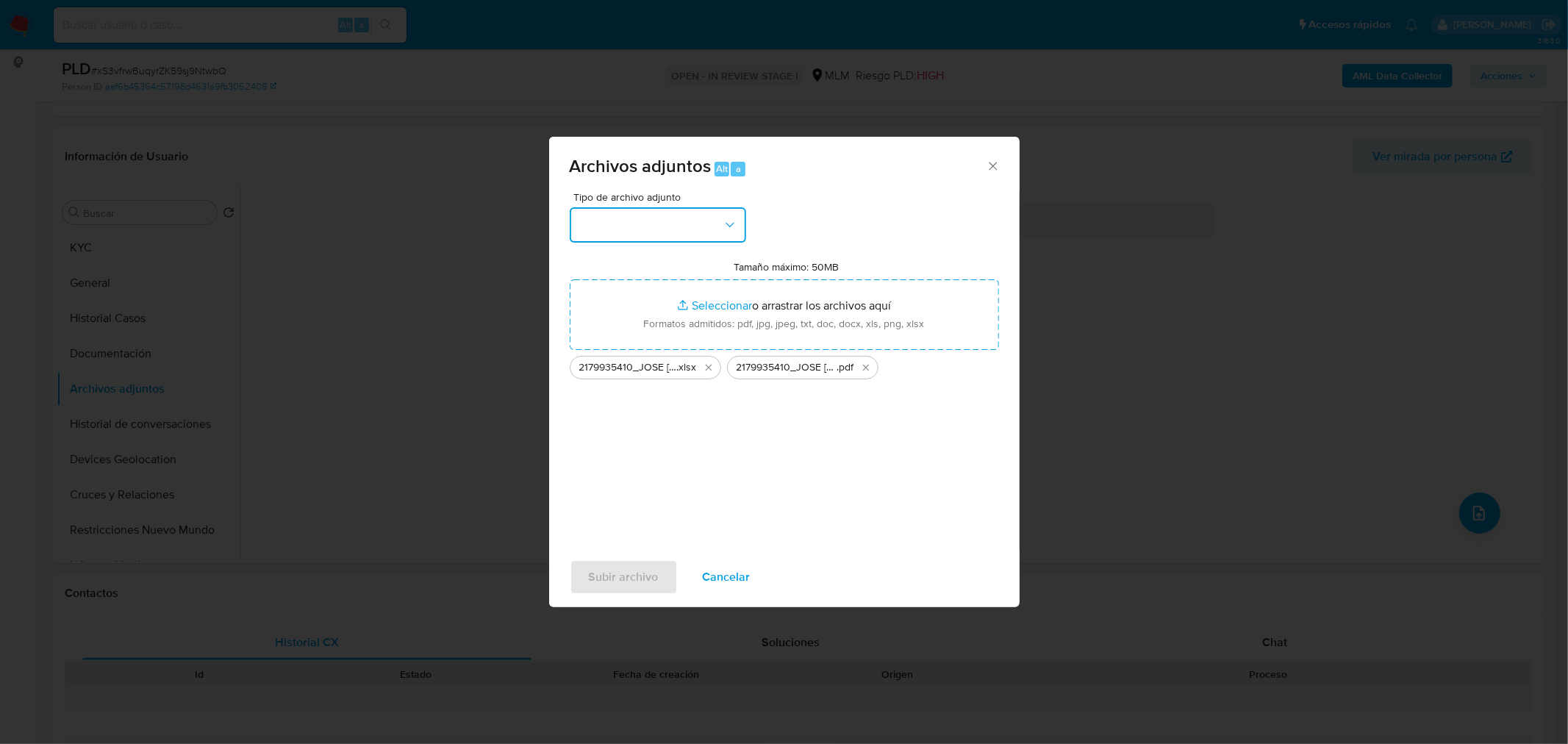
click at [737, 236] on button "button" at bounding box center [657, 224] width 176 height 35
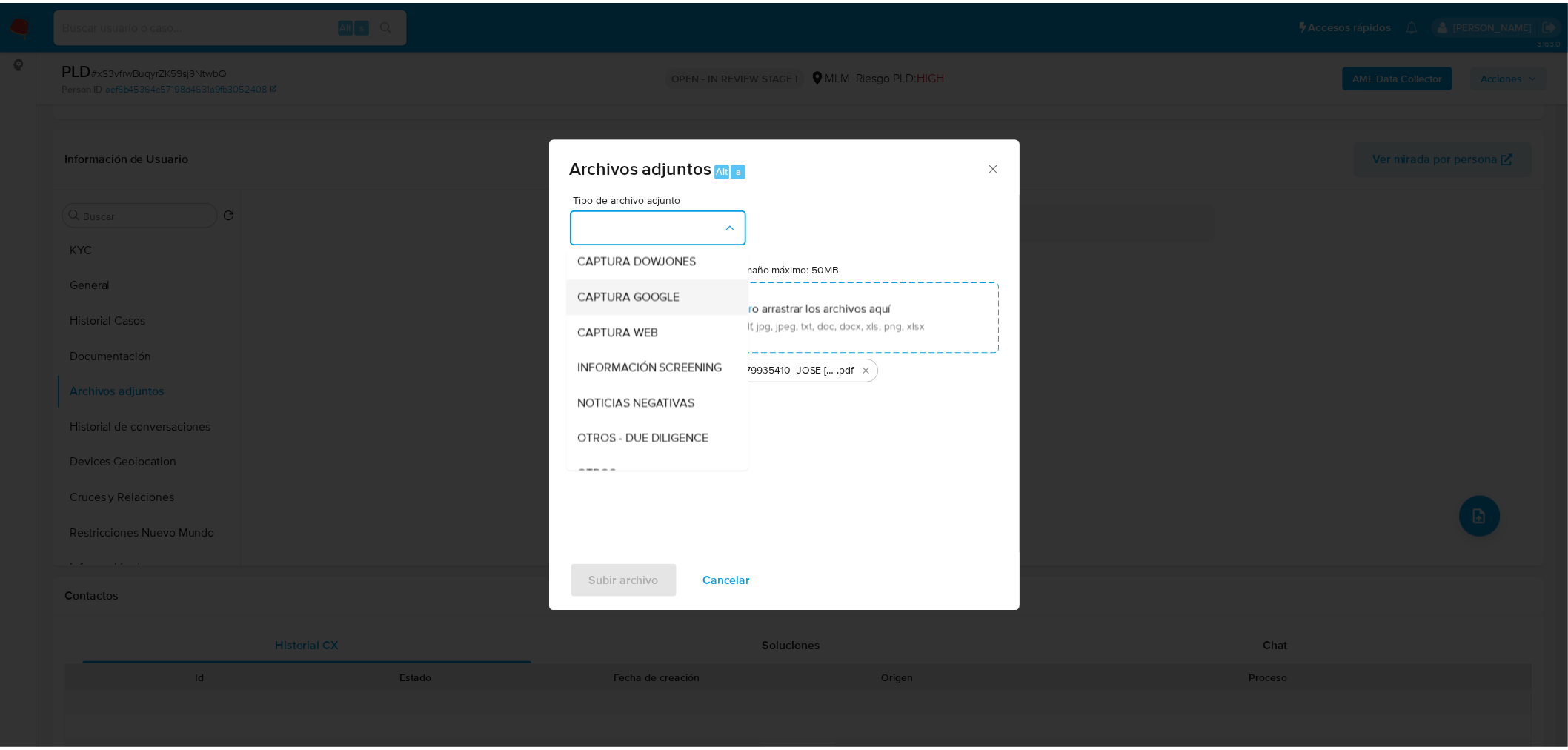
scroll to position [77, 0]
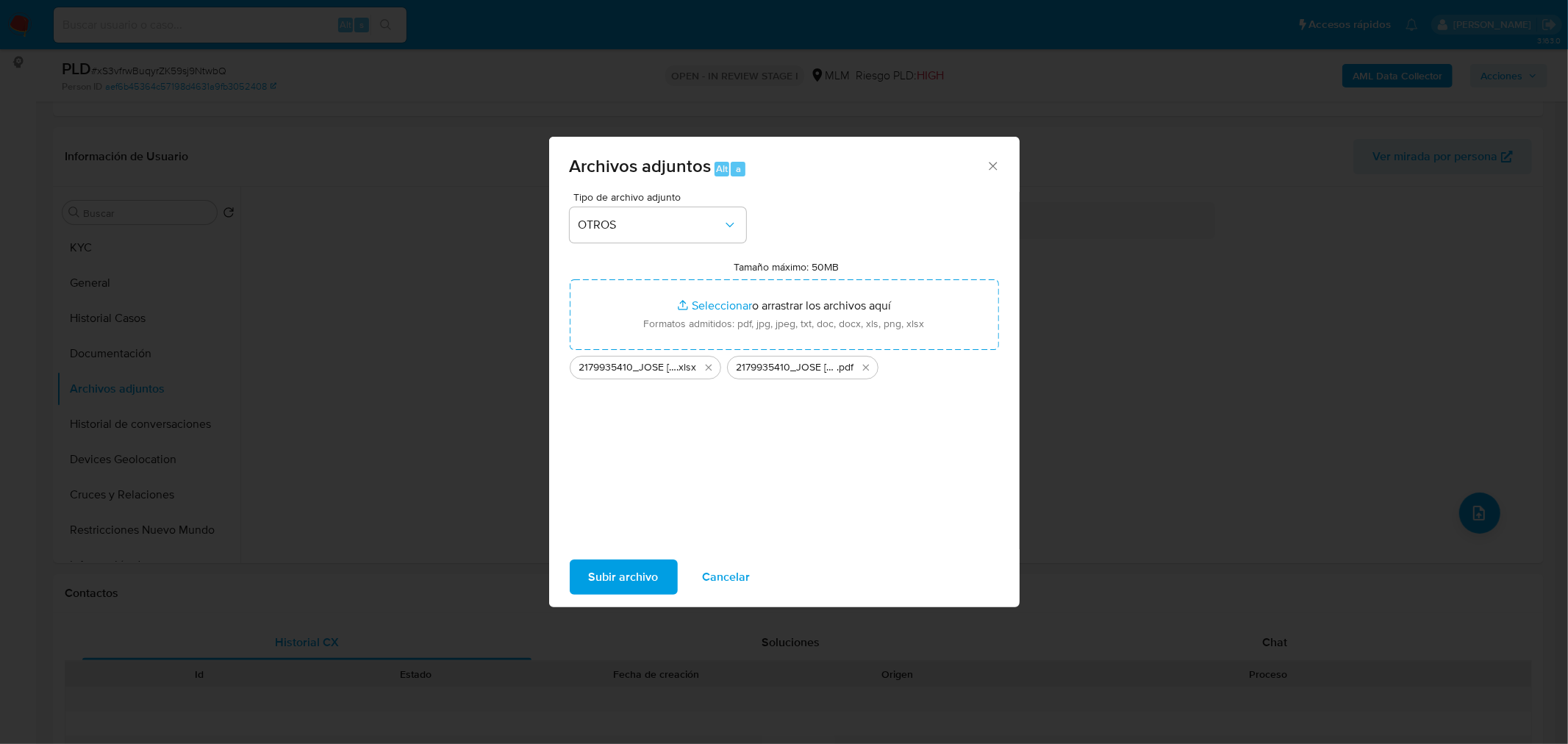
click at [629, 566] on span "Subir archivo" at bounding box center [623, 577] width 70 height 32
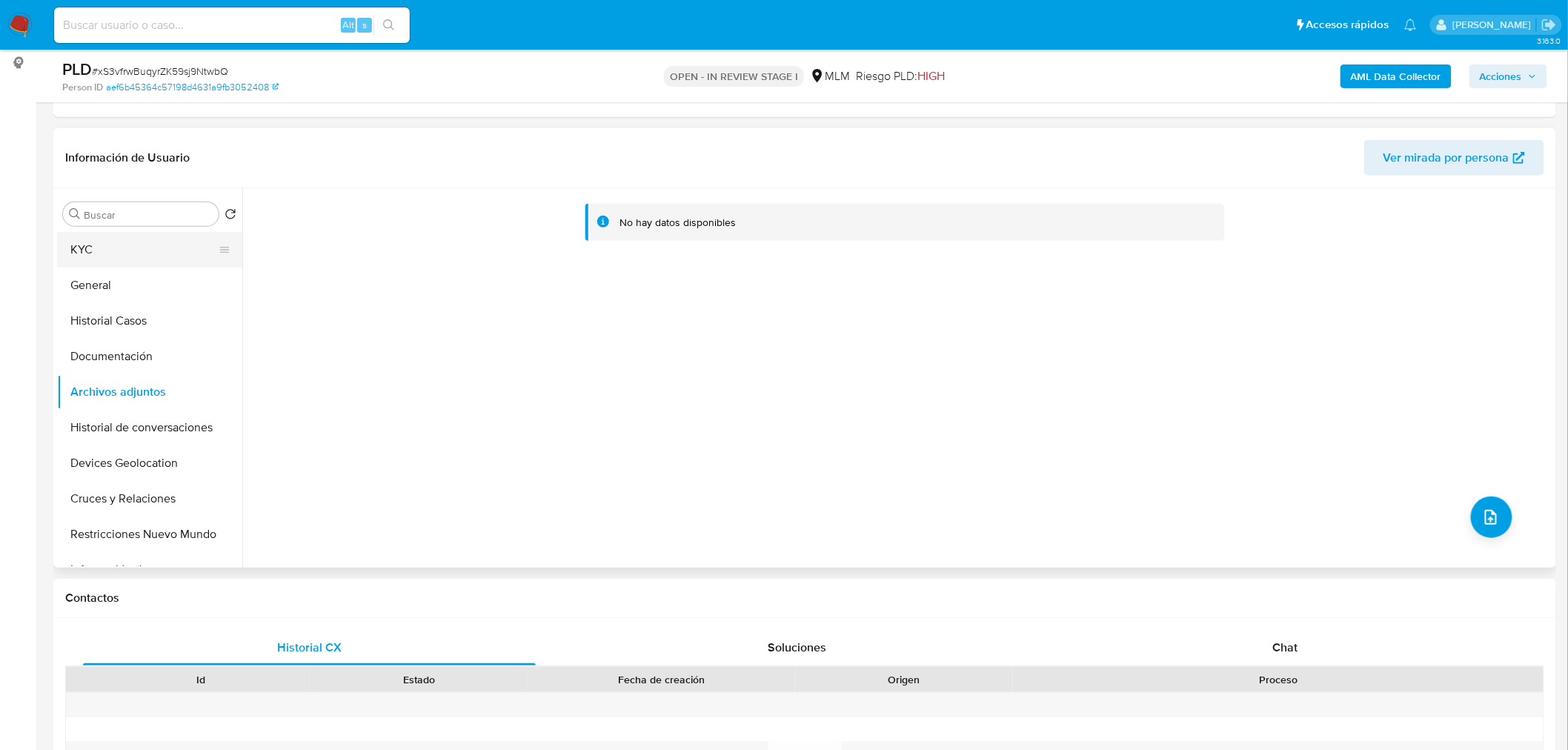
click at [136, 246] on button "KYC" at bounding box center [143, 249] width 173 height 36
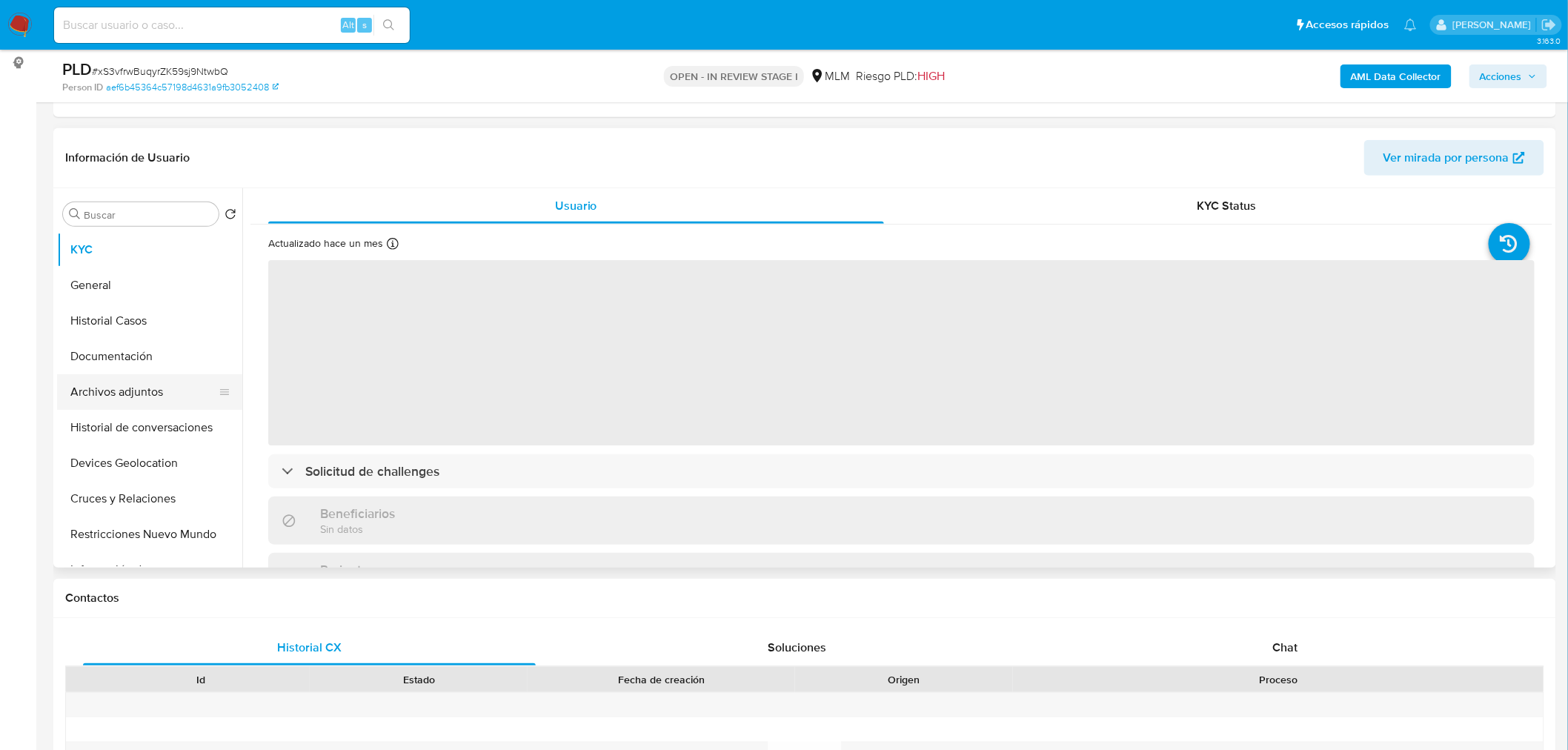
click at [136, 389] on button "Archivos adjuntos" at bounding box center [143, 392] width 173 height 36
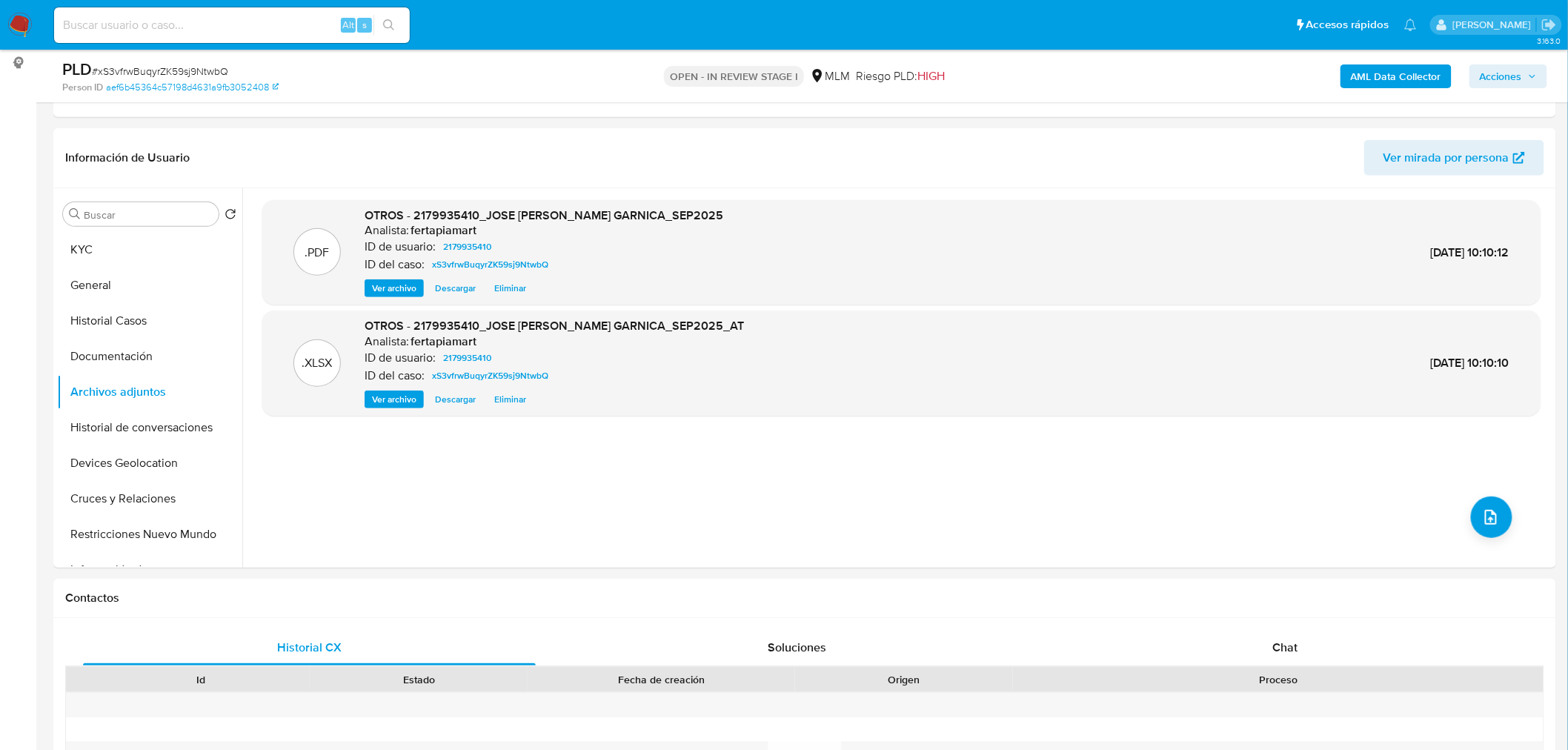
click at [1493, 73] on span "Acciones" at bounding box center [1501, 76] width 42 height 23
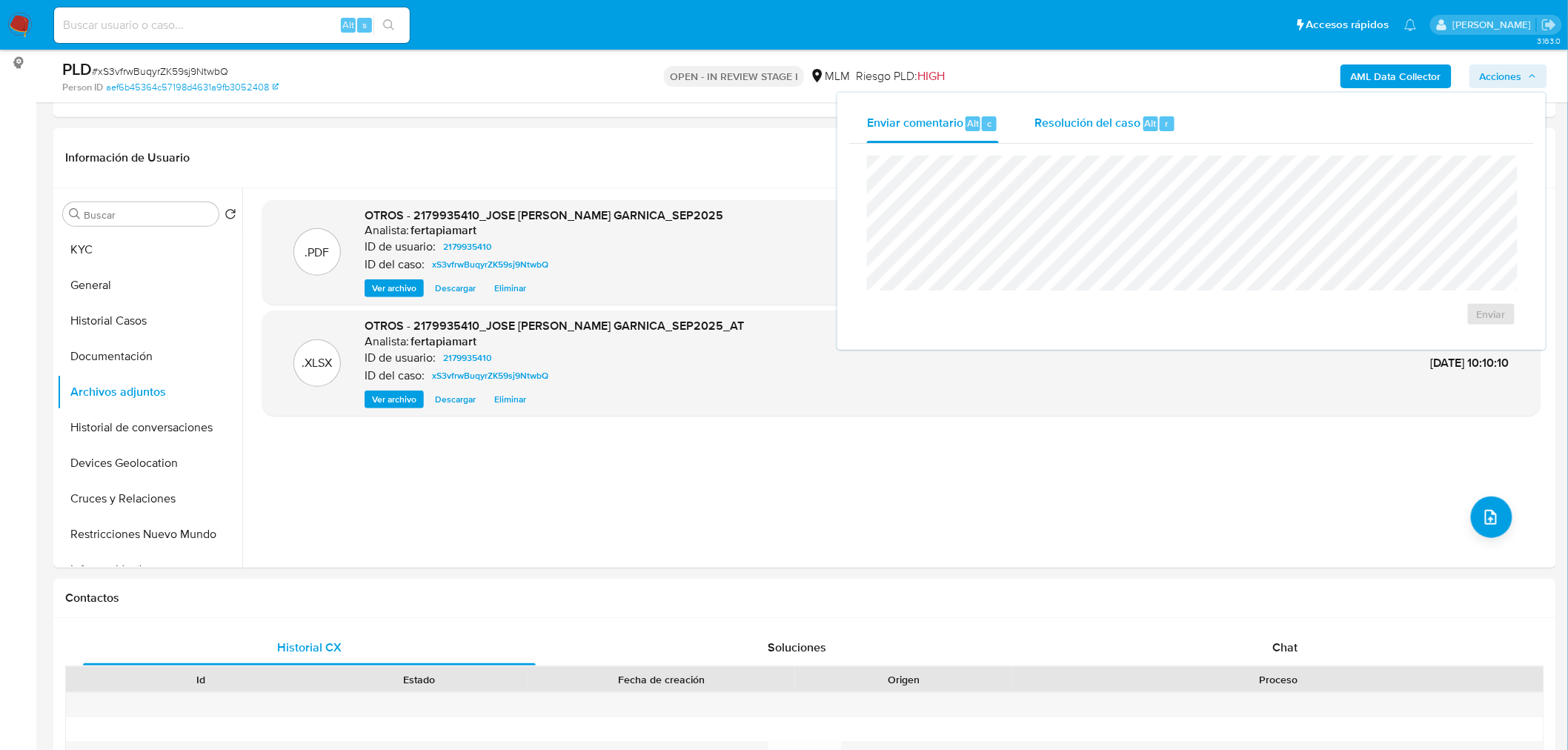
click at [1128, 125] on span "Resolución del caso" at bounding box center [1087, 122] width 106 height 17
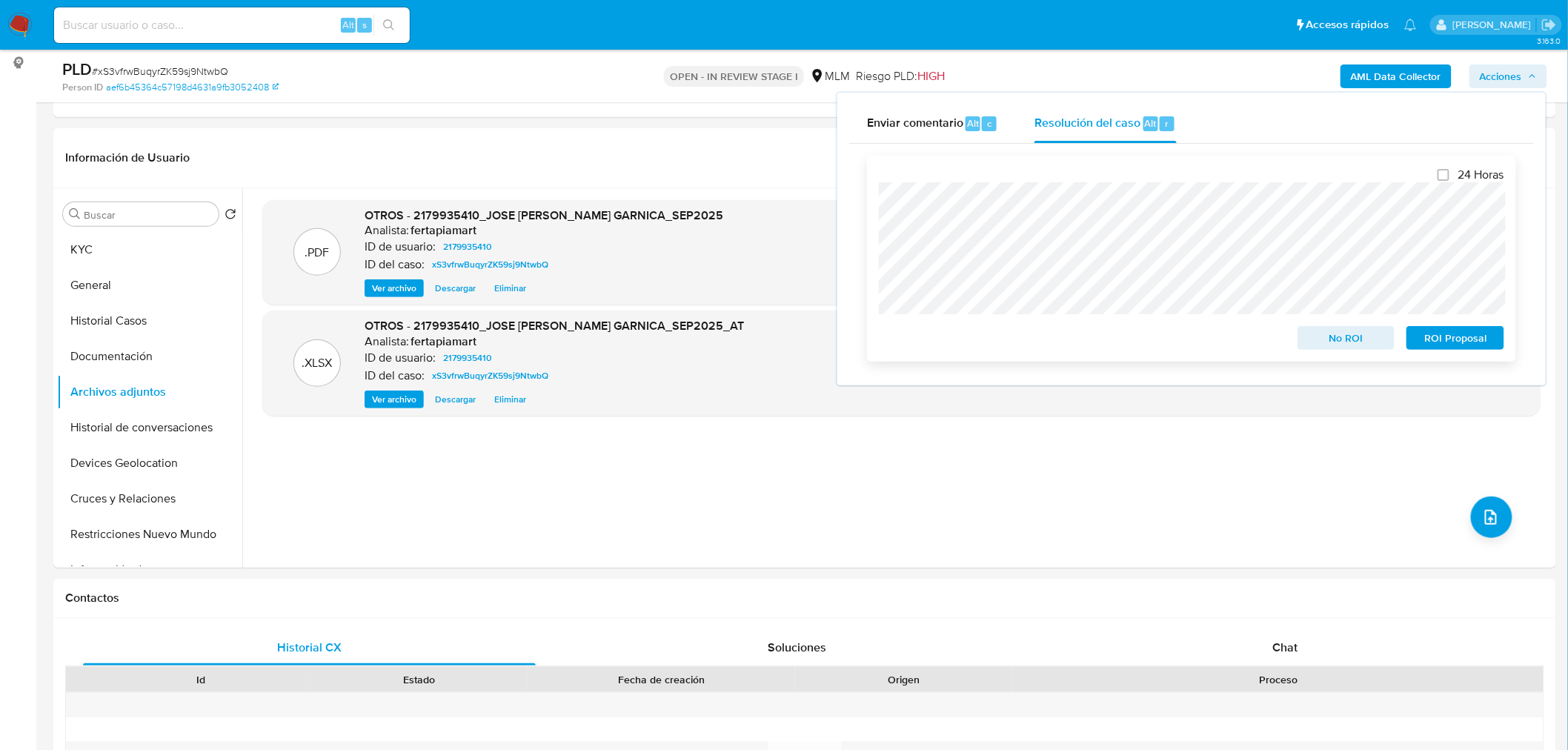
click at [1335, 337] on span "No ROI" at bounding box center [1346, 337] width 77 height 20
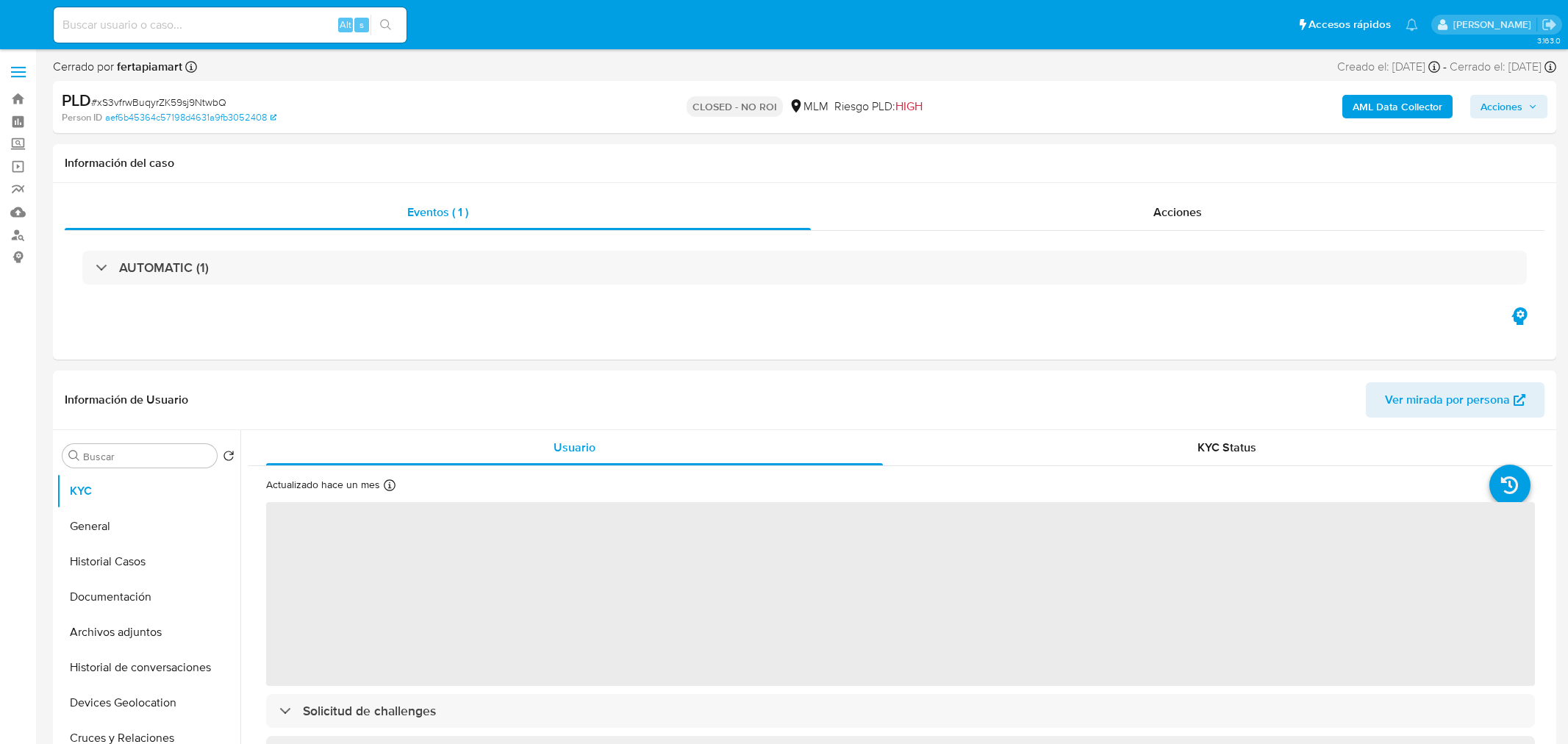
select select "10"
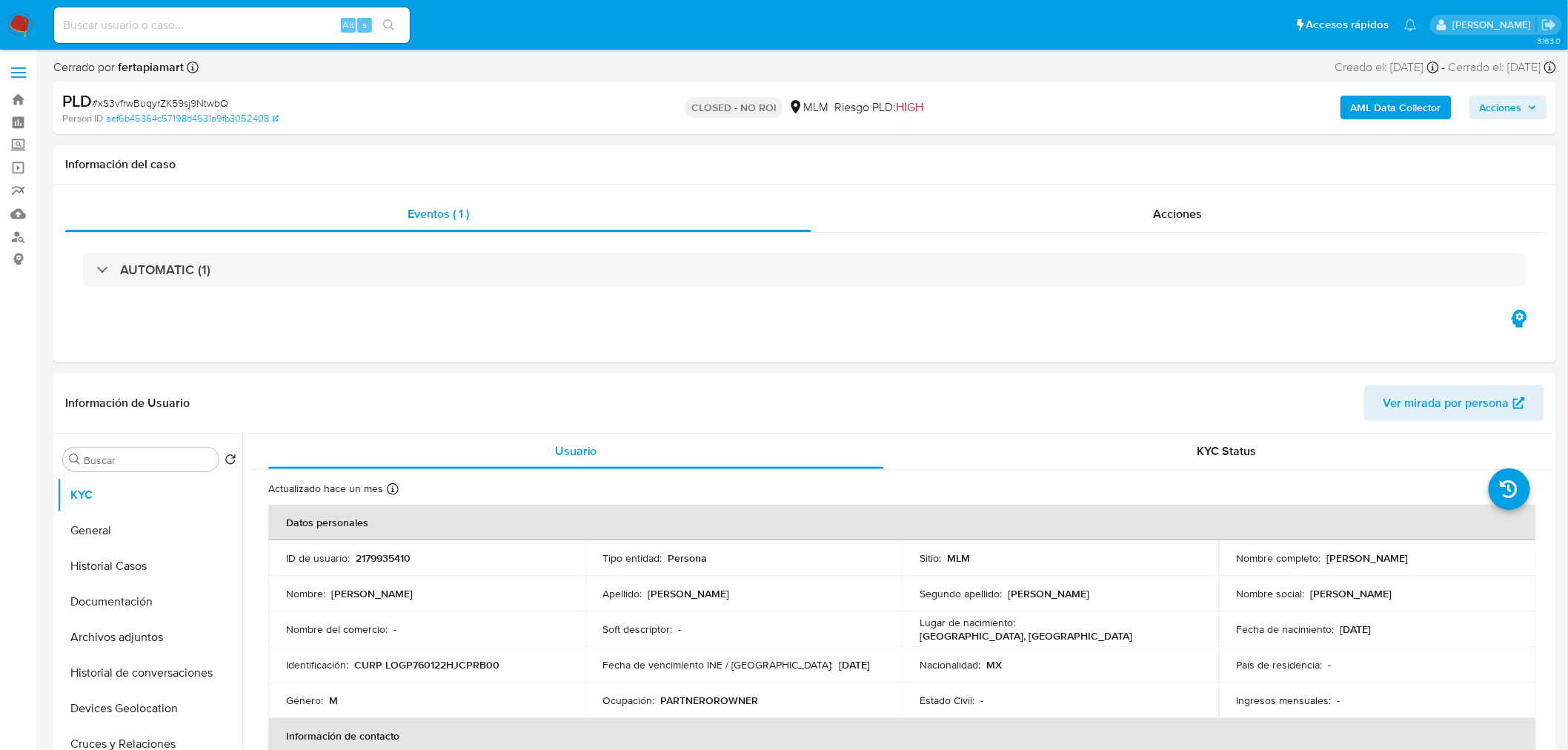
click at [1483, 112] on span "Acciones" at bounding box center [1501, 107] width 42 height 23
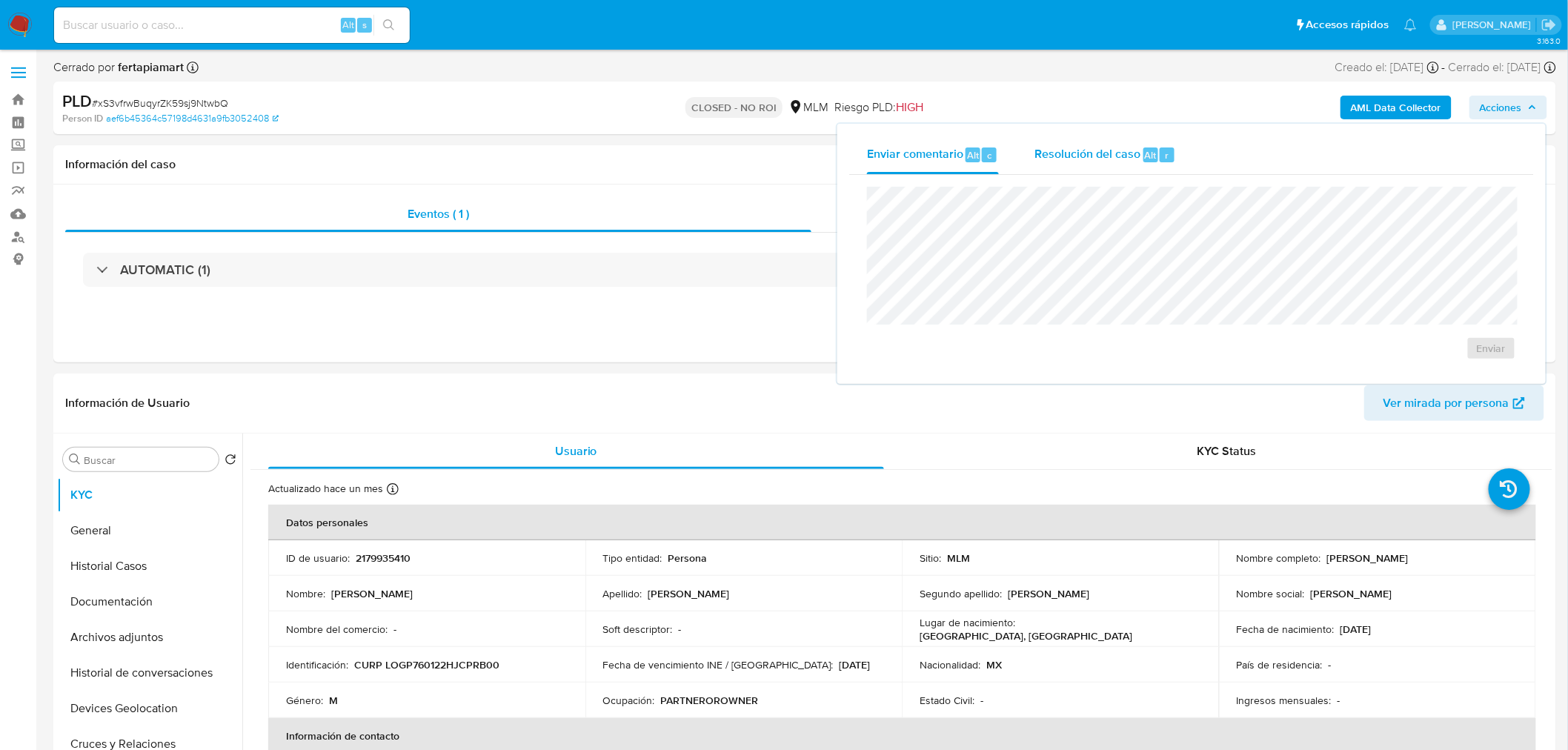
click at [1117, 149] on span "Resolución del caso" at bounding box center [1087, 154] width 106 height 17
click at [719, 293] on div "AUTOMATIC (1)" at bounding box center [804, 270] width 1479 height 74
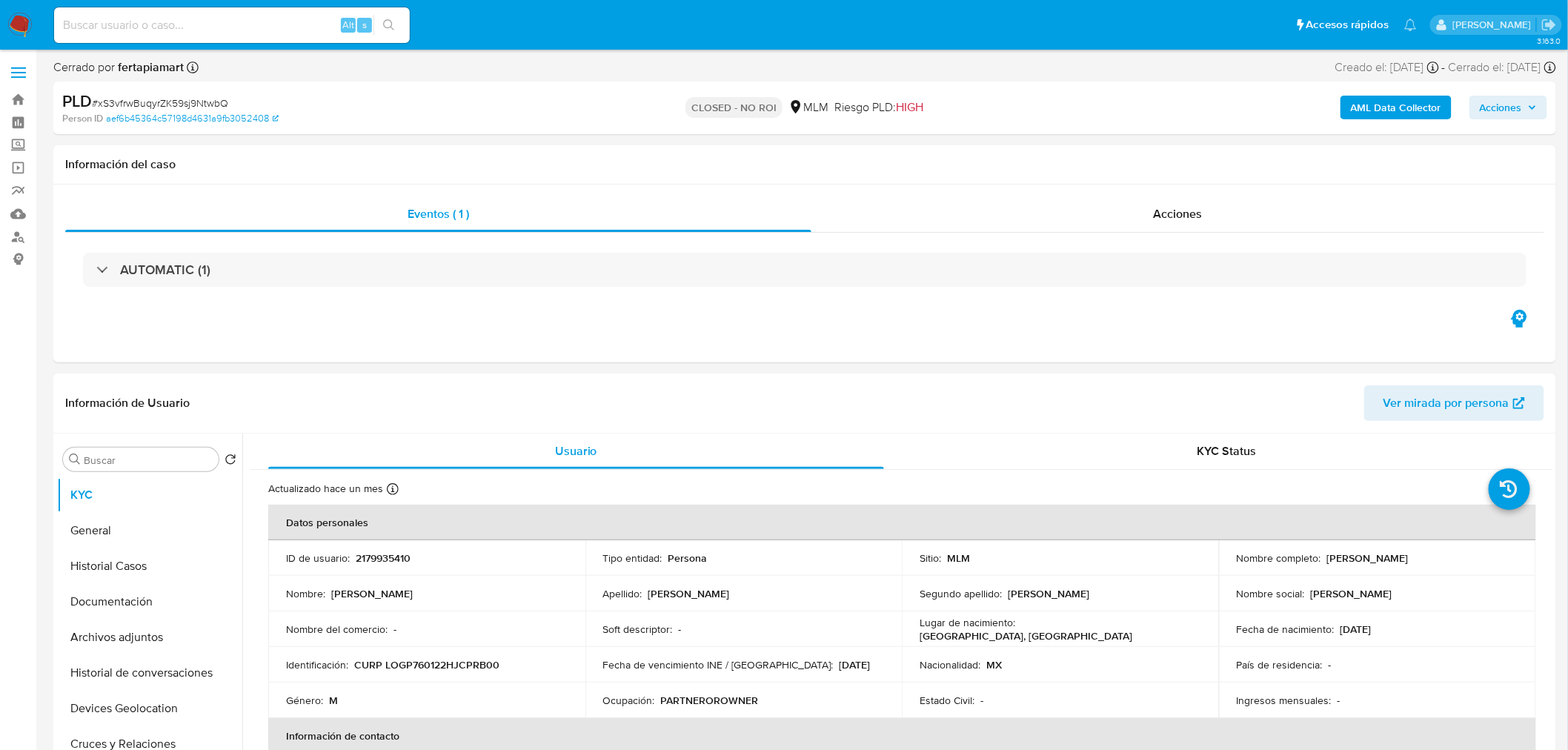
click at [9, 37] on img at bounding box center [20, 25] width 25 height 25
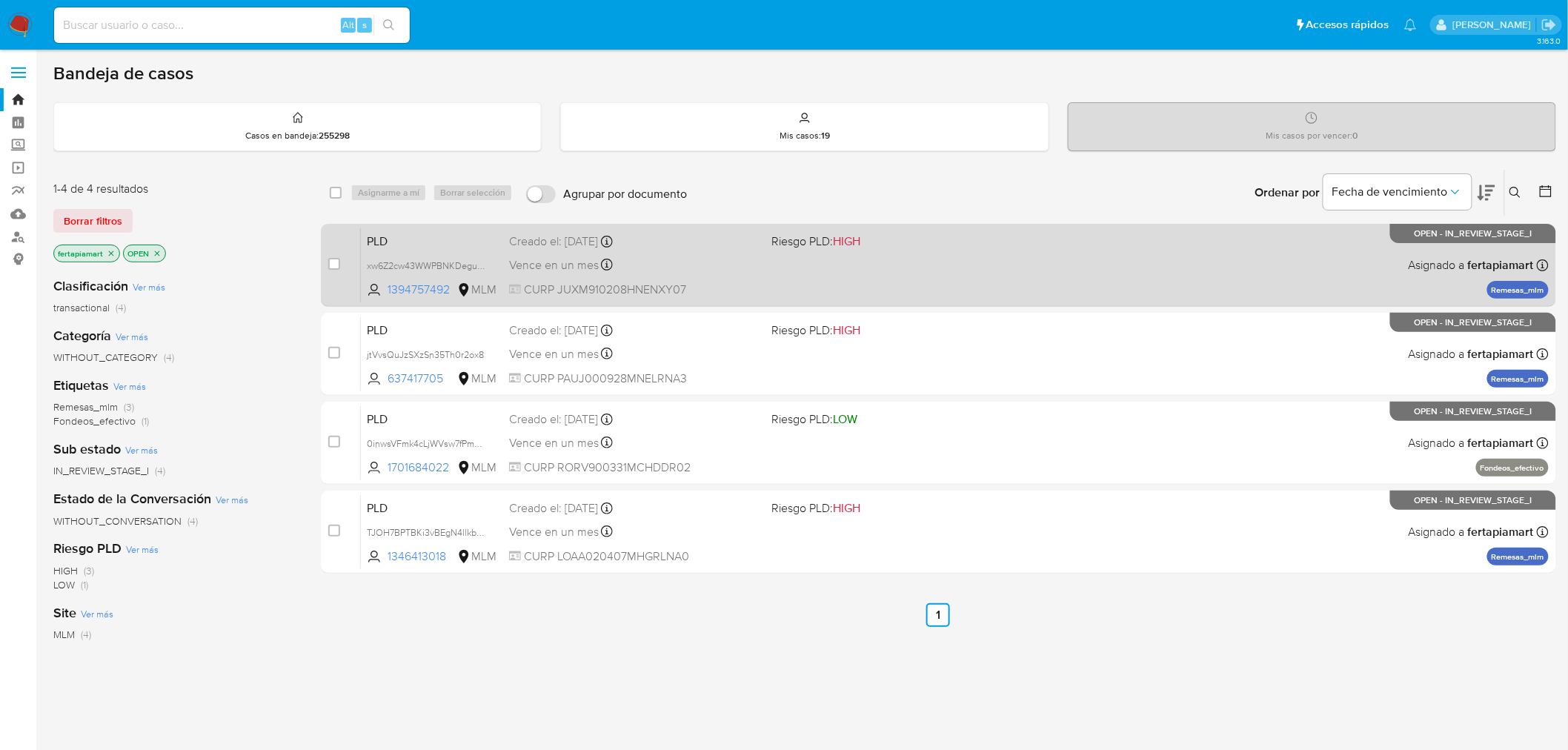
click at [691, 248] on div "Creado el: 12/09/2025 Creado el: 12/09/2025 02:17:05" at bounding box center [634, 242] width 251 height 17
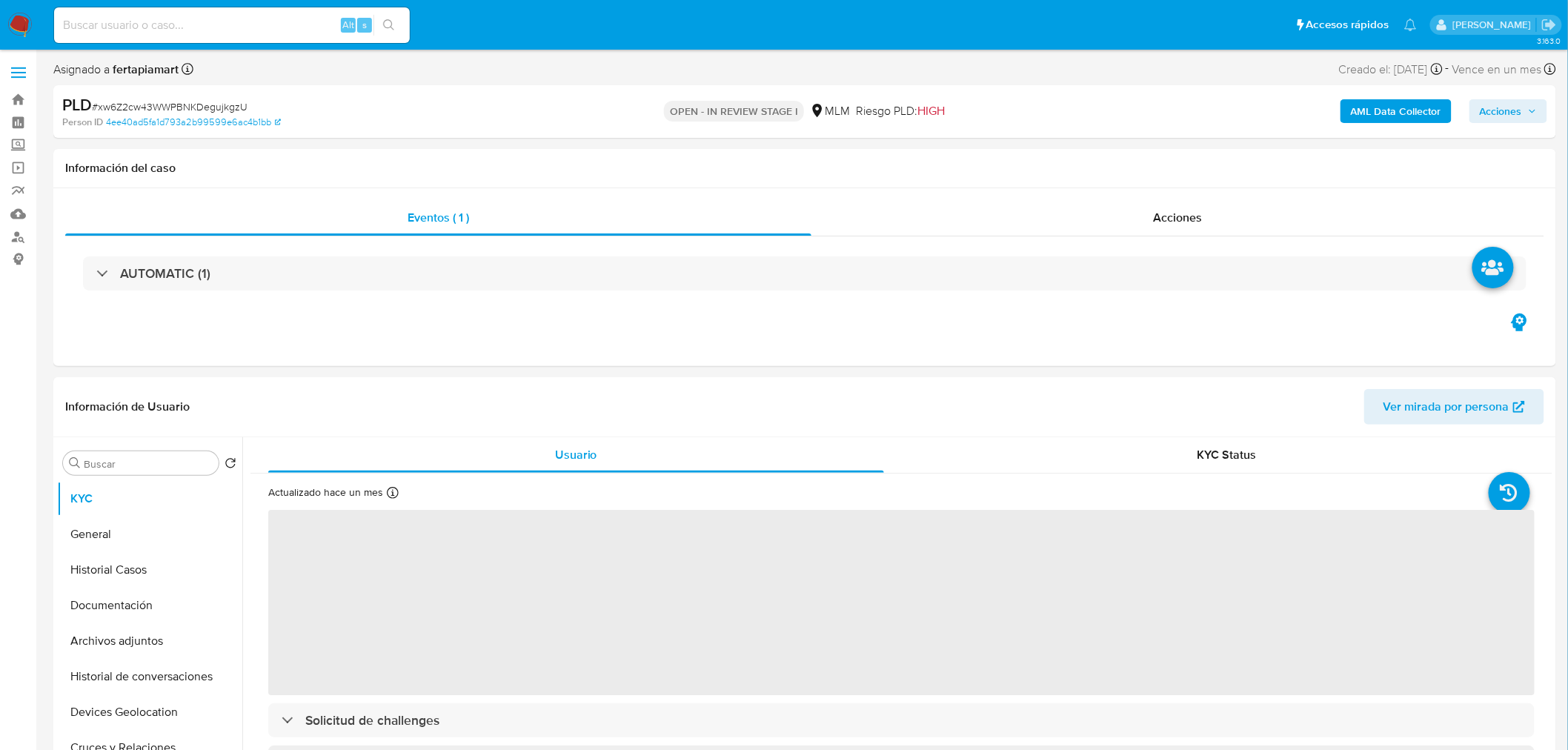
select select "10"
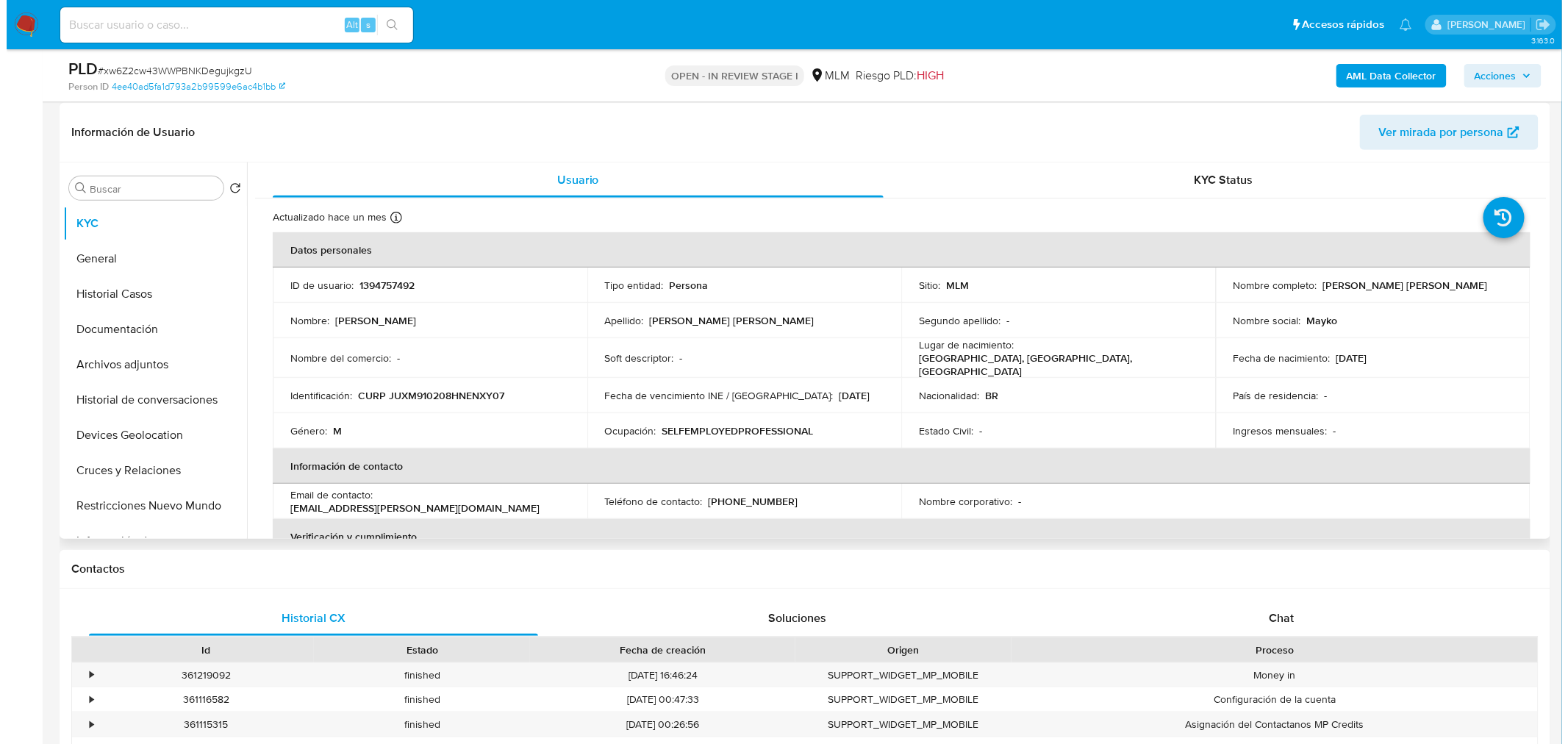
scroll to position [218, 0]
click at [147, 364] on button "Archivos adjuntos" at bounding box center [142, 365] width 172 height 35
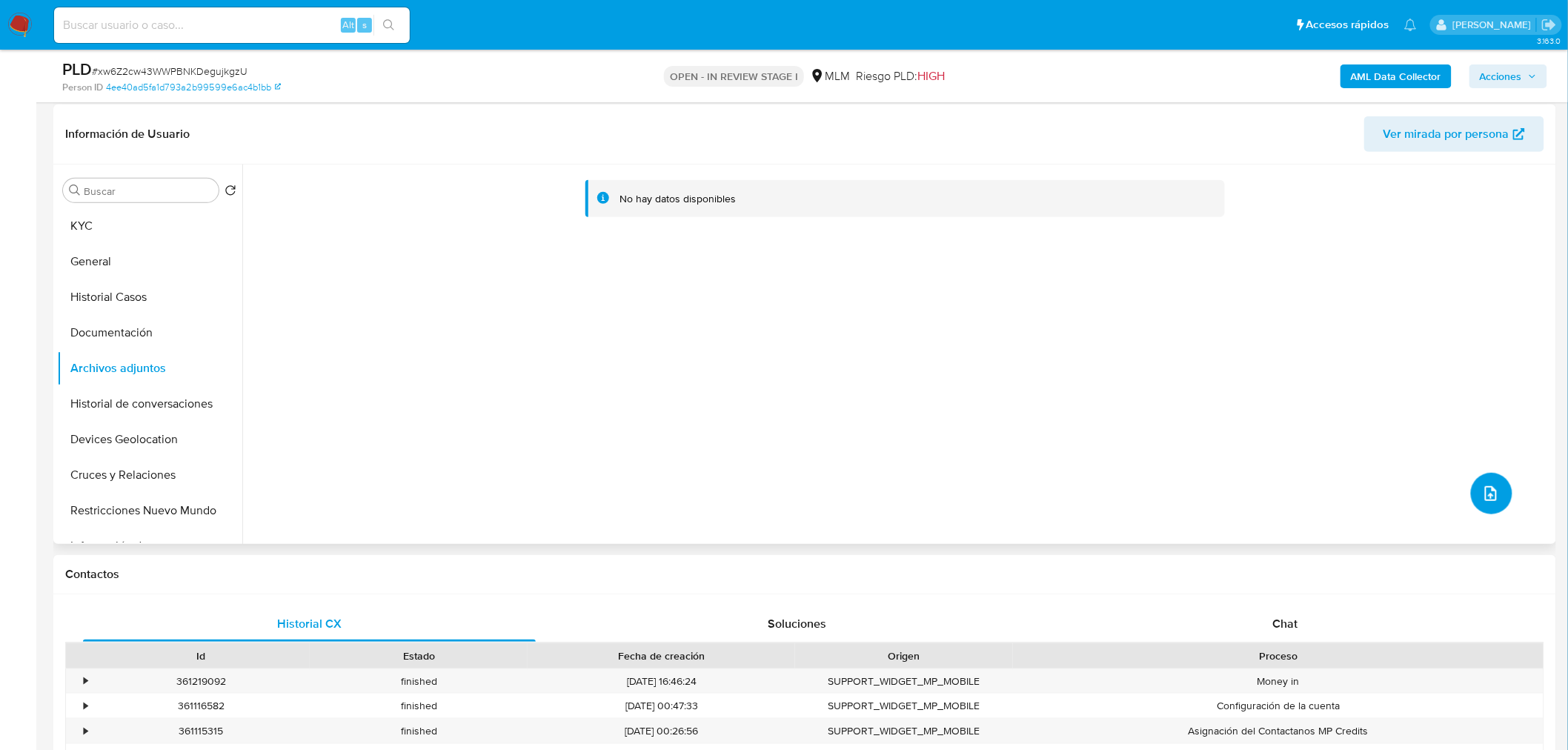
click at [1497, 485] on button "upload-file" at bounding box center [1491, 493] width 42 height 42
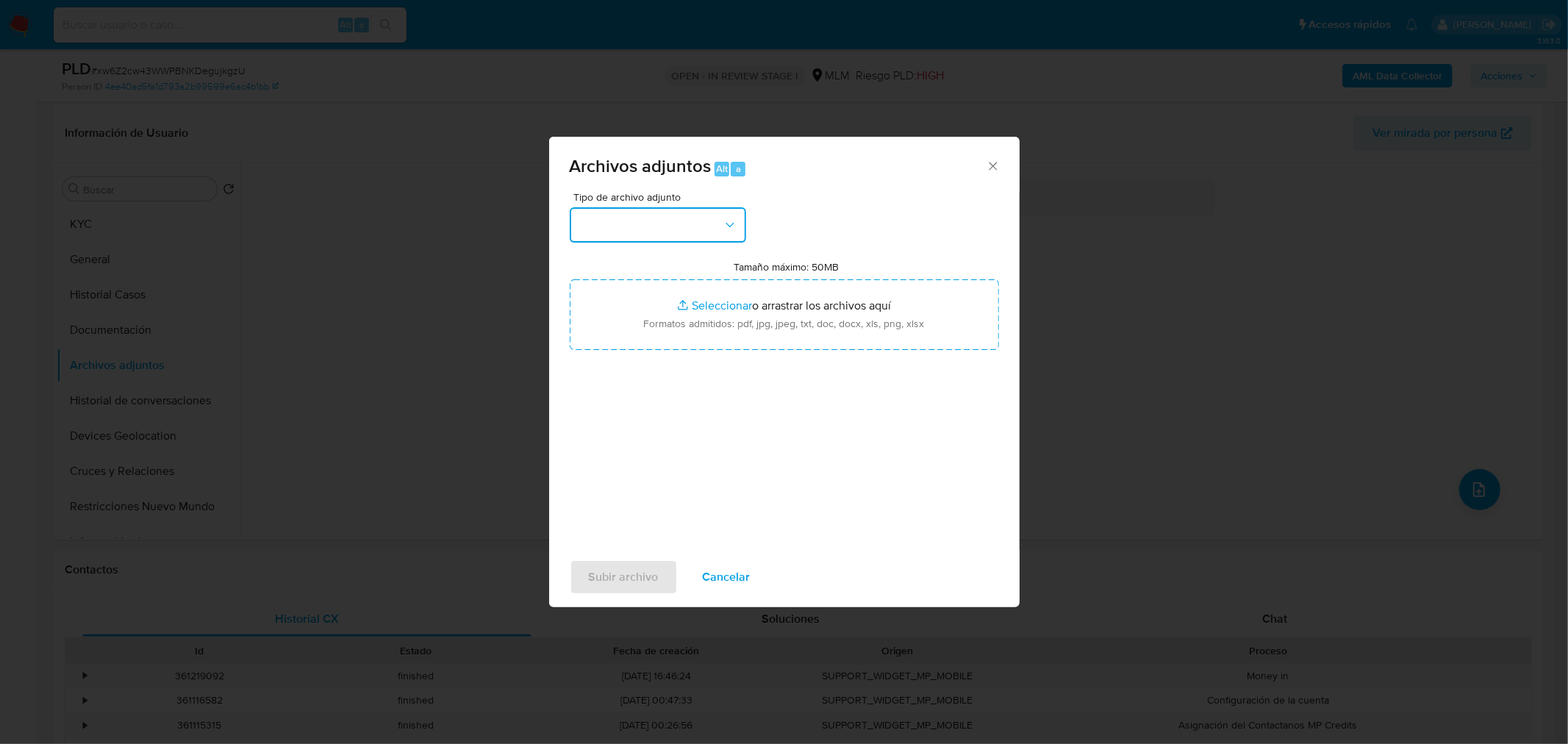
click at [662, 211] on button "button" at bounding box center [657, 224] width 176 height 35
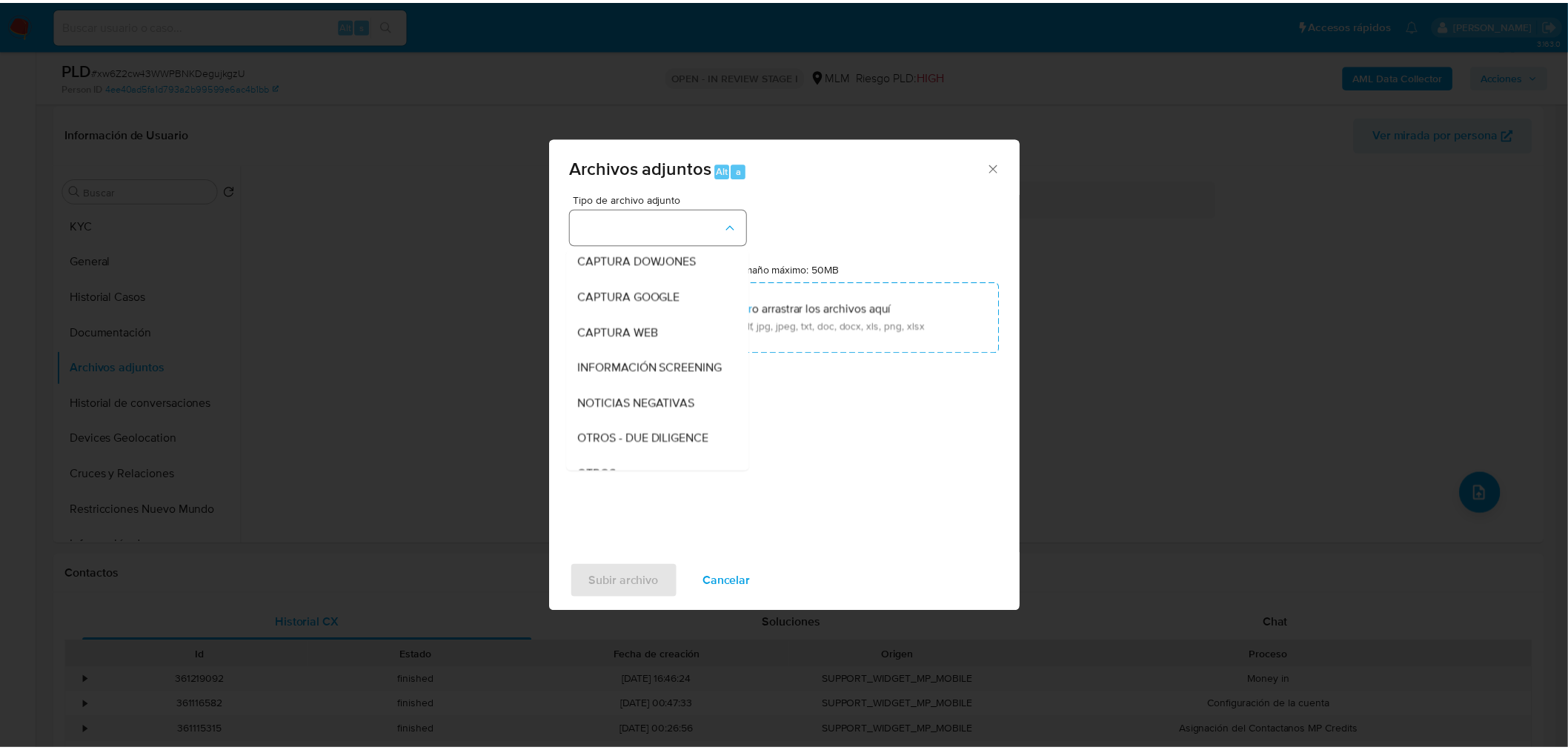
scroll to position [77, 0]
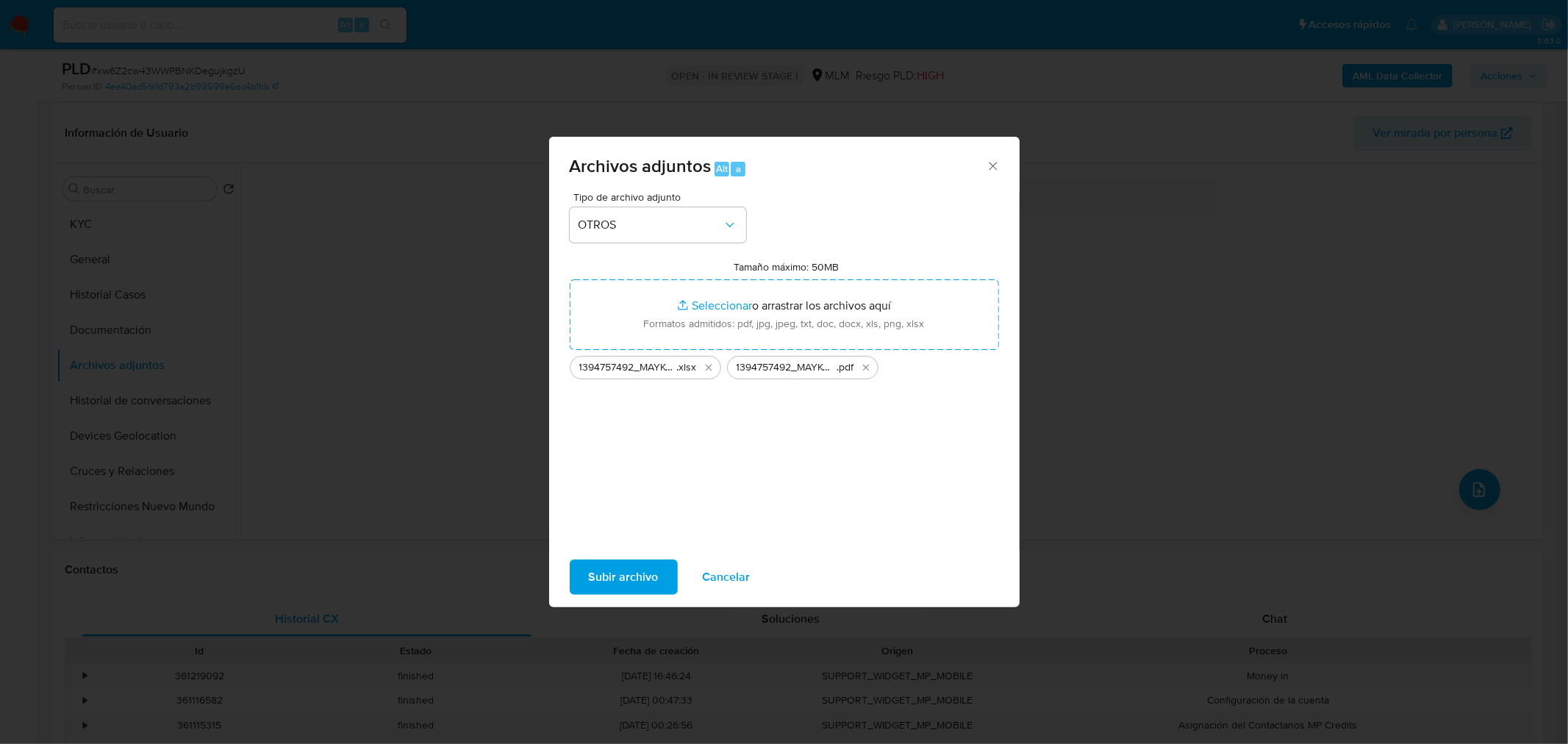
click at [614, 573] on span "Subir archivo" at bounding box center [623, 577] width 70 height 32
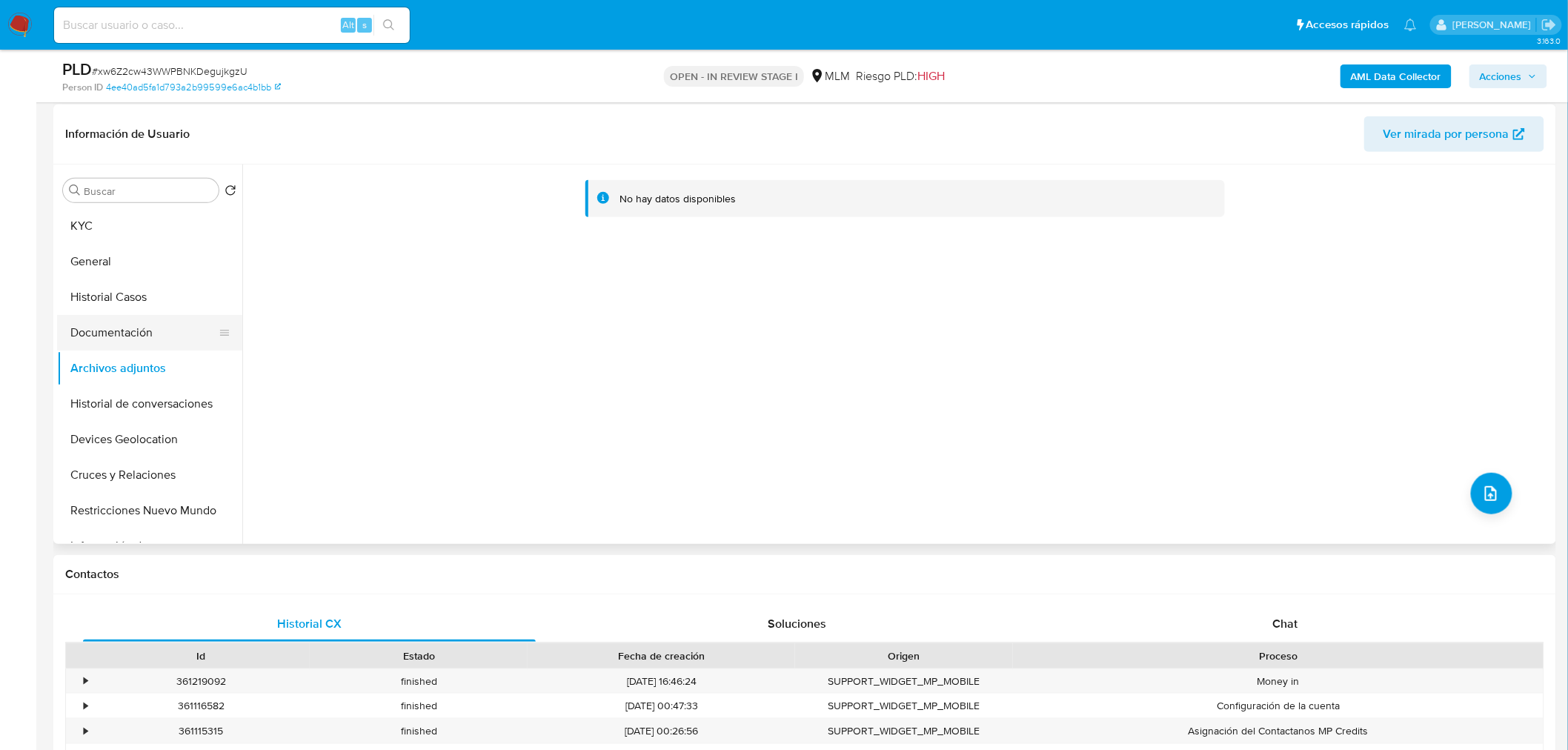
click at [115, 327] on button "Documentación" at bounding box center [143, 332] width 173 height 36
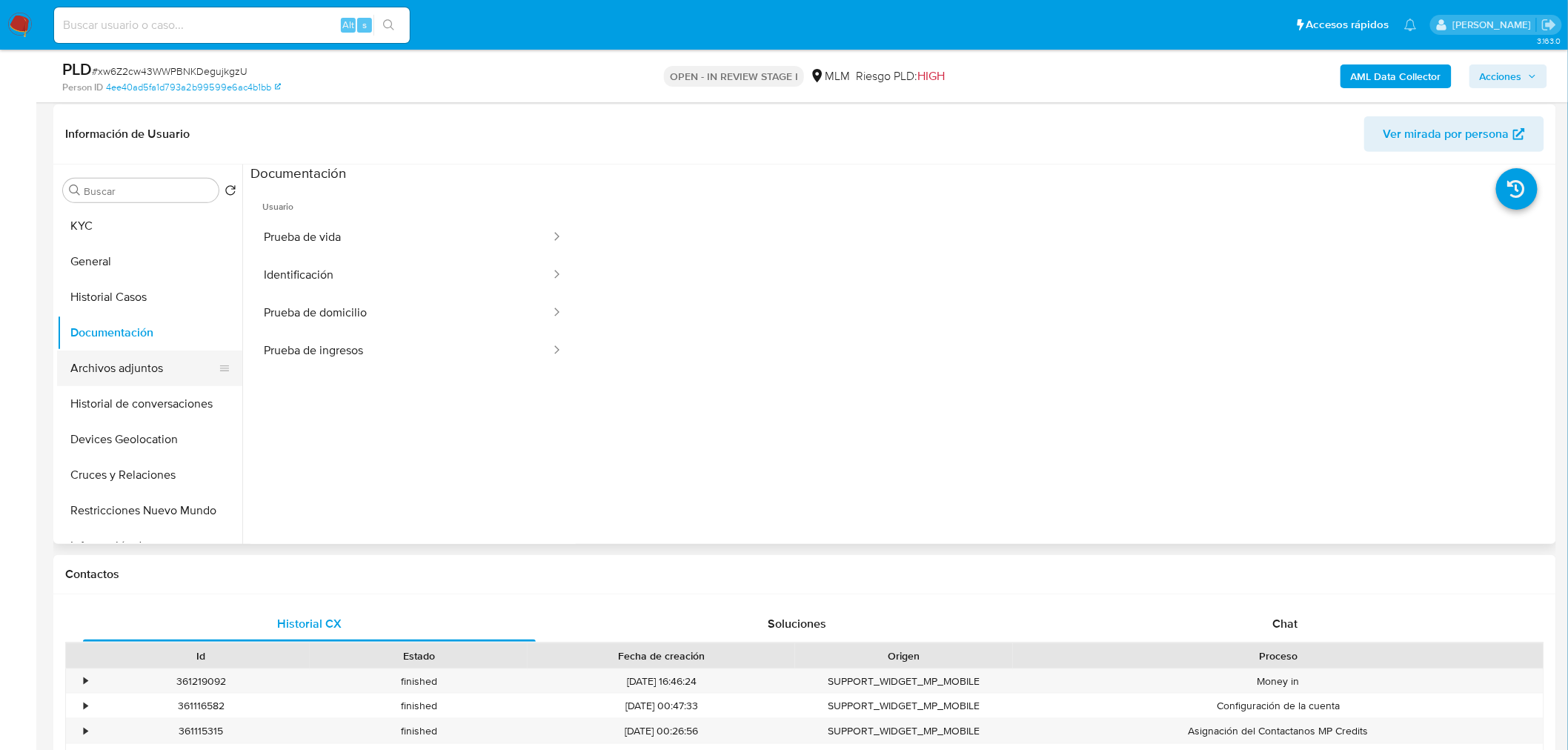
click at [116, 361] on button "Archivos adjuntos" at bounding box center [143, 368] width 173 height 36
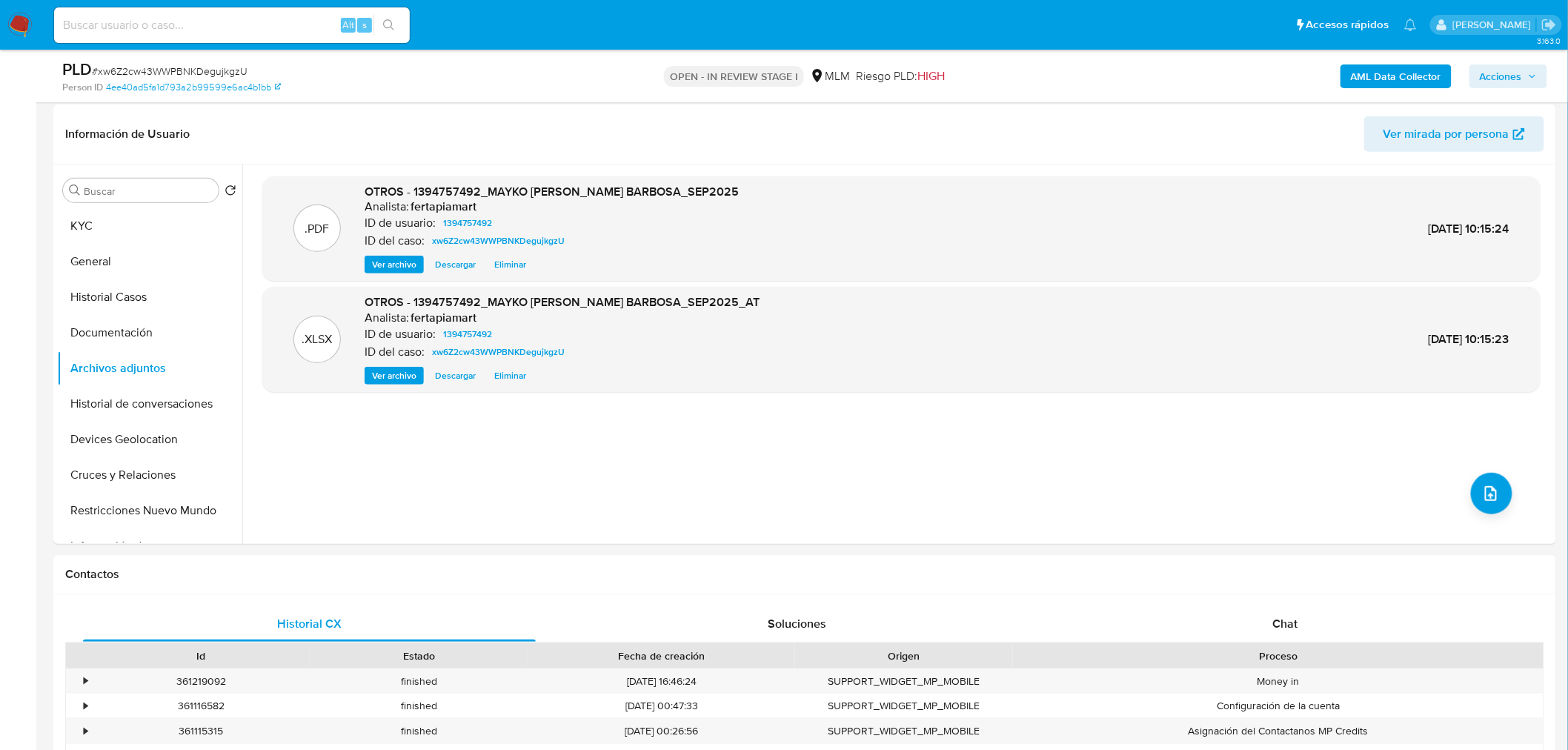
click at [1532, 78] on icon "button" at bounding box center [1532, 76] width 9 height 9
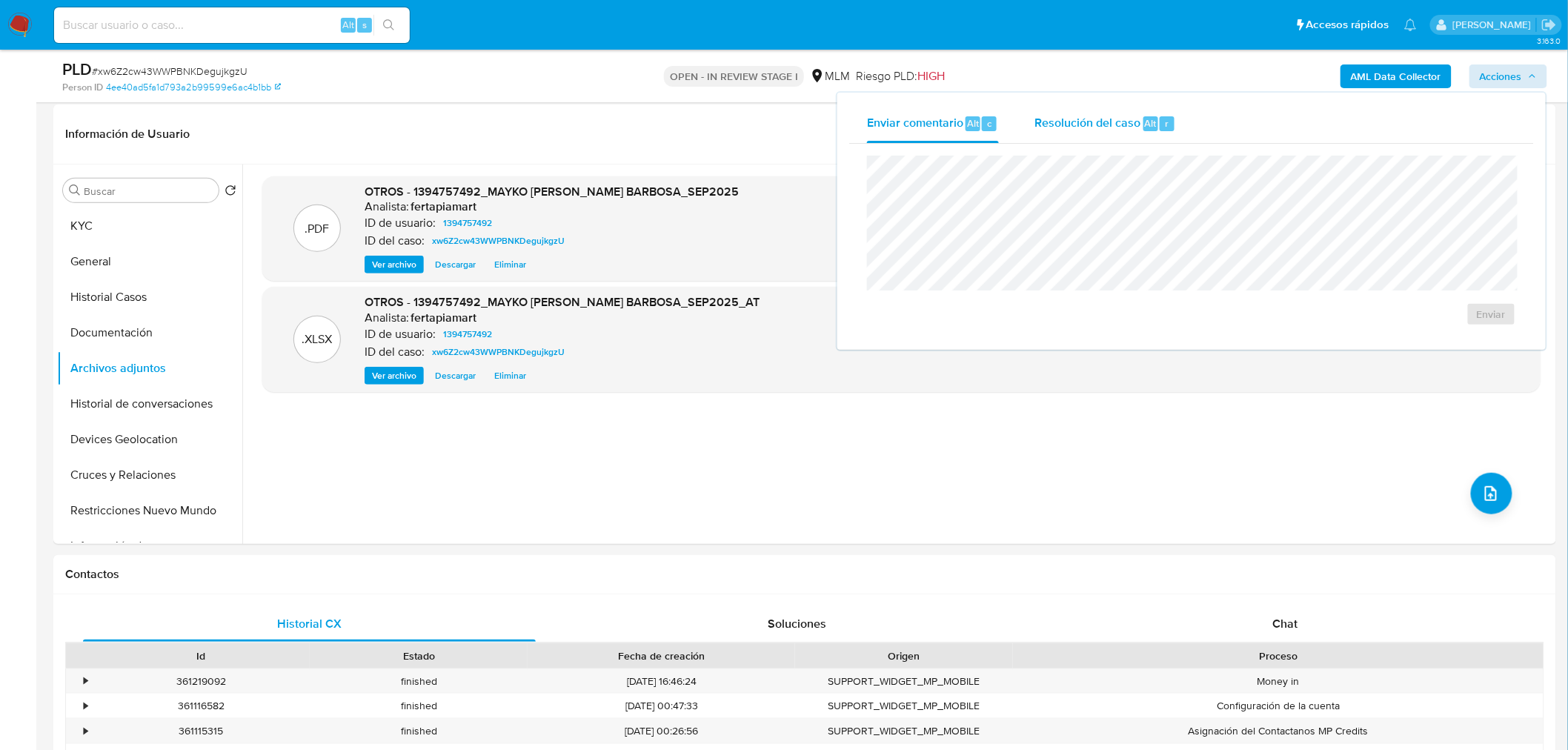
click at [1099, 136] on div "Resolución del caso Alt r" at bounding box center [1105, 123] width 141 height 39
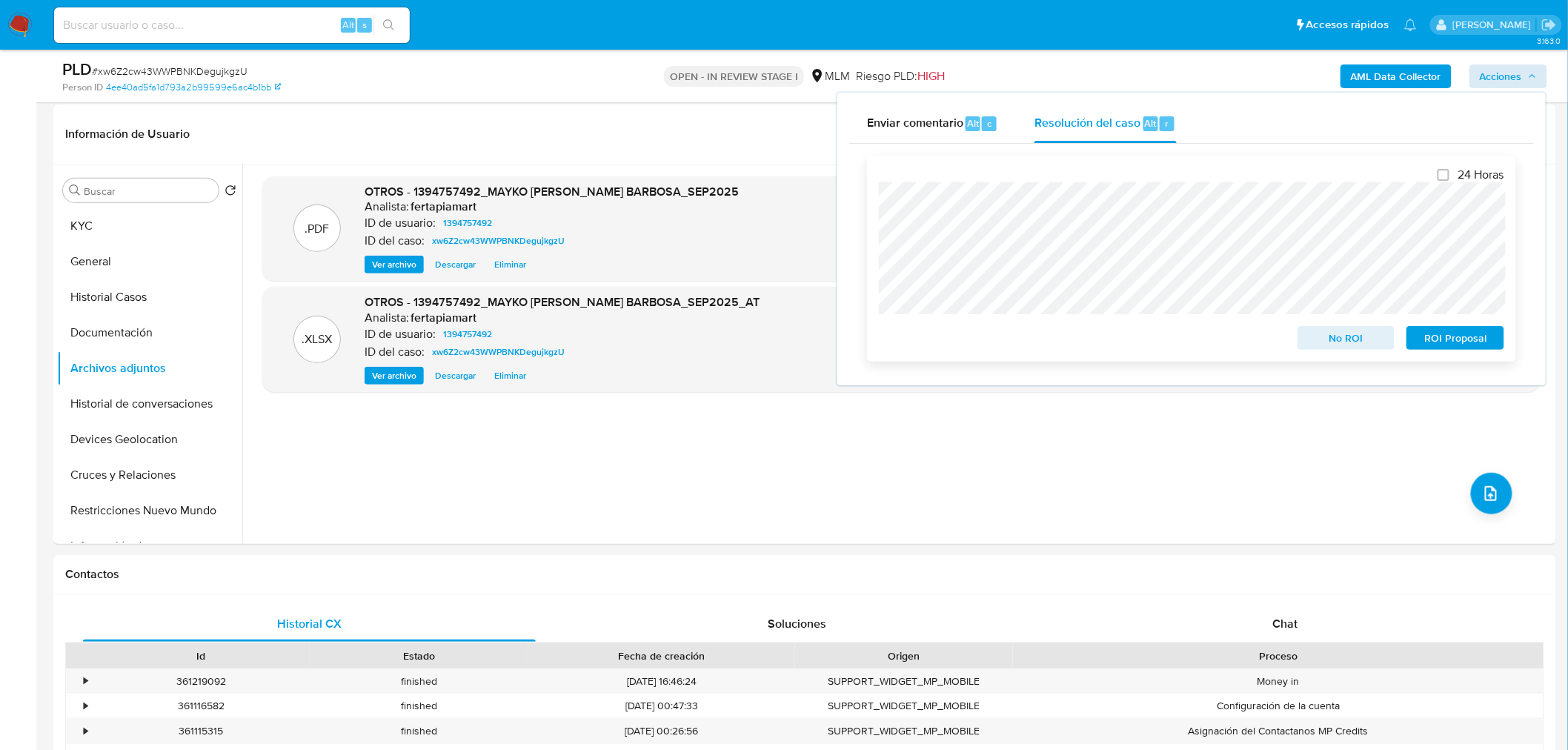
click at [1450, 336] on span "ROI Proposal" at bounding box center [1455, 337] width 77 height 20
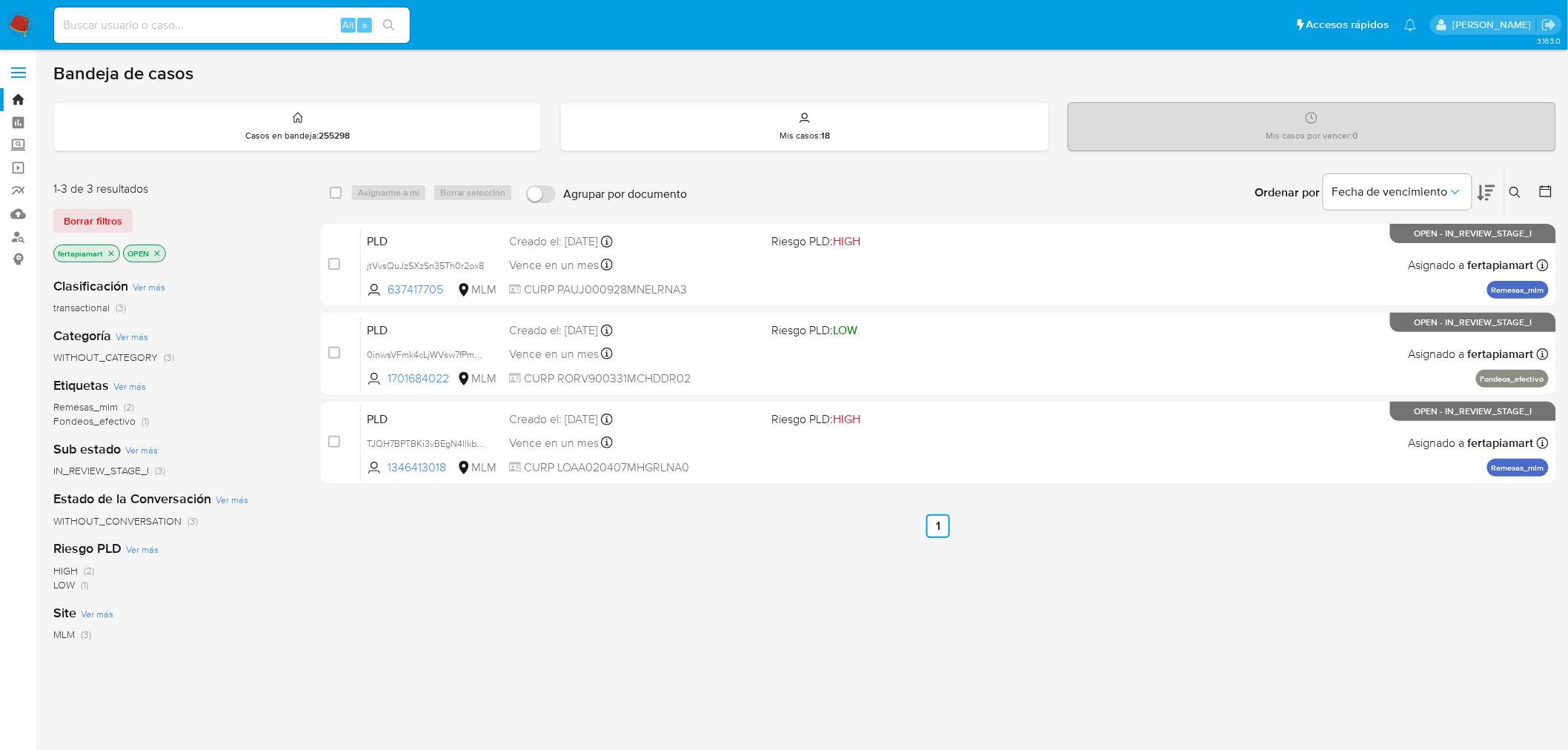
click at [751, 618] on div "select-all-cases-checkbox Asignarme a mí Borrar selección Agrupar por documento…" at bounding box center [938, 504] width 1235 height 671
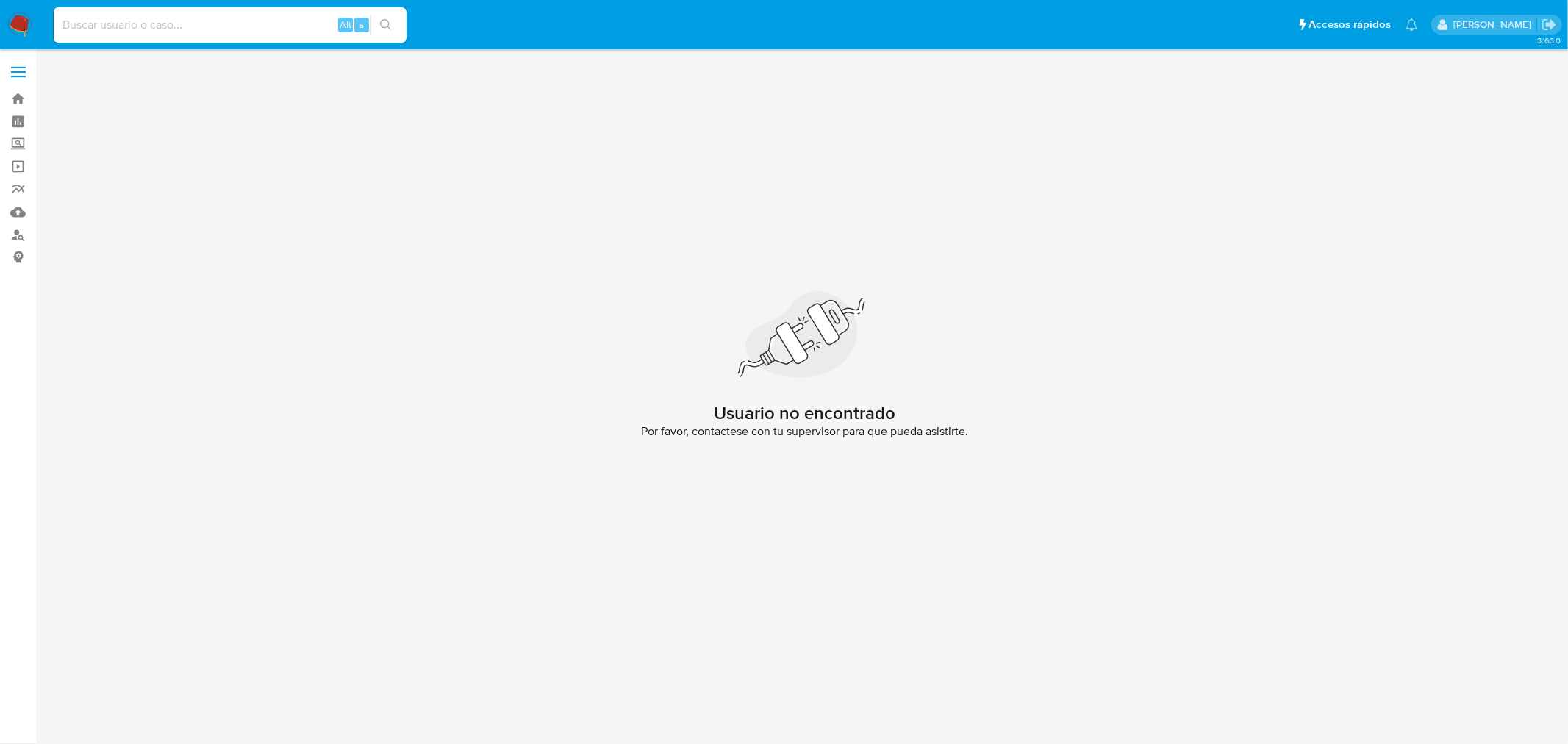
click at [18, 30] on img at bounding box center [20, 25] width 25 height 25
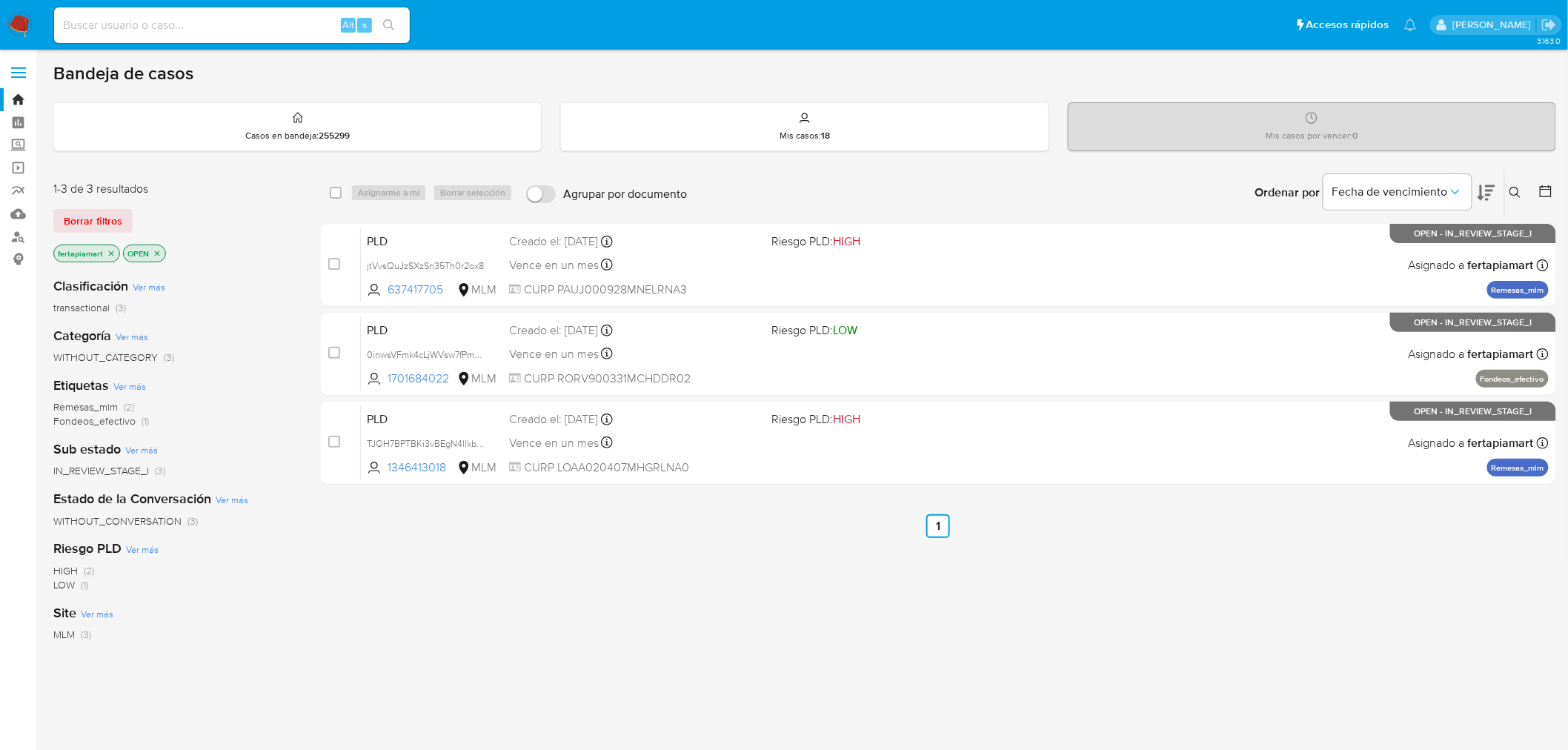
click at [1508, 185] on button at bounding box center [1517, 193] width 24 height 18
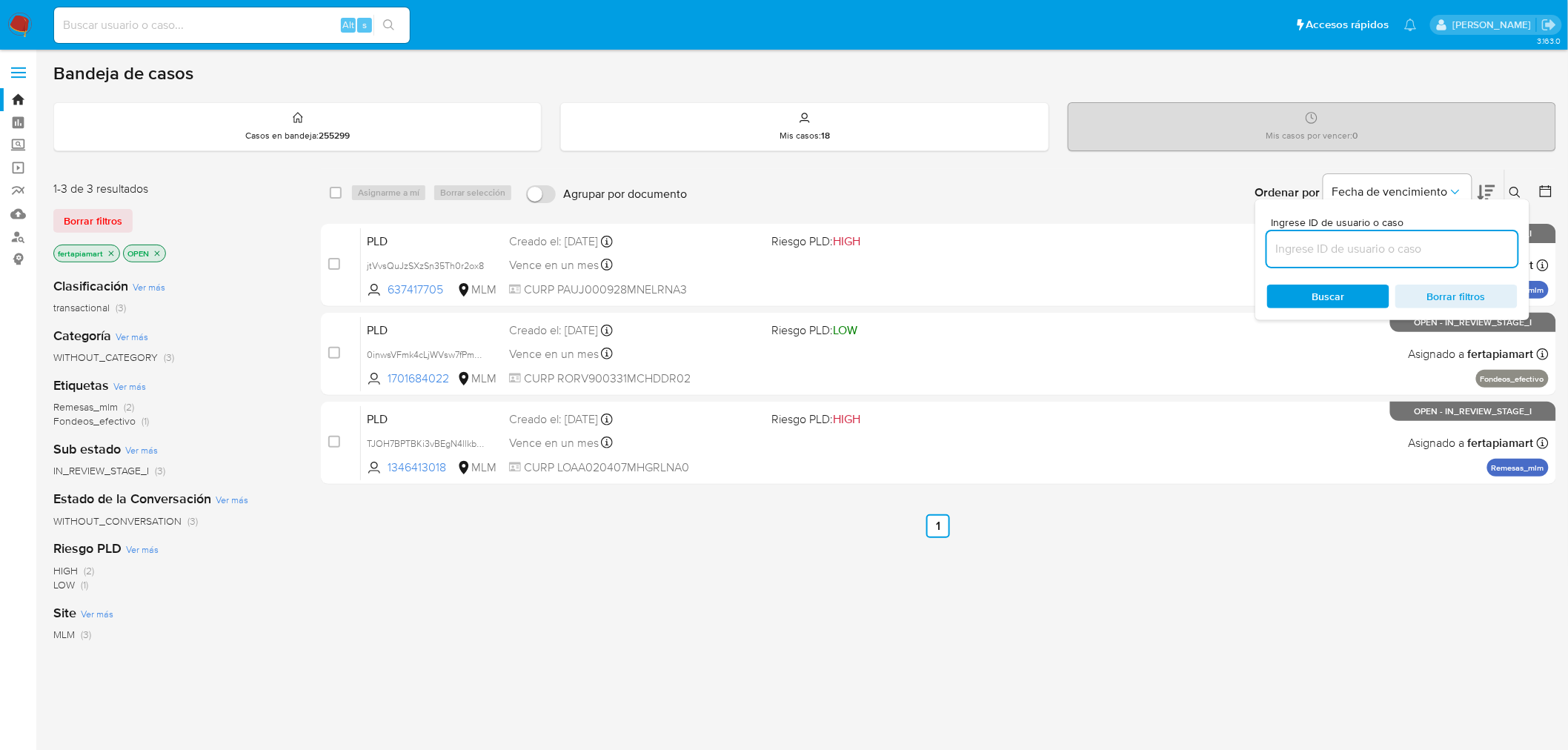
click at [1387, 240] on input at bounding box center [1392, 249] width 250 height 19
type input "2601312195"
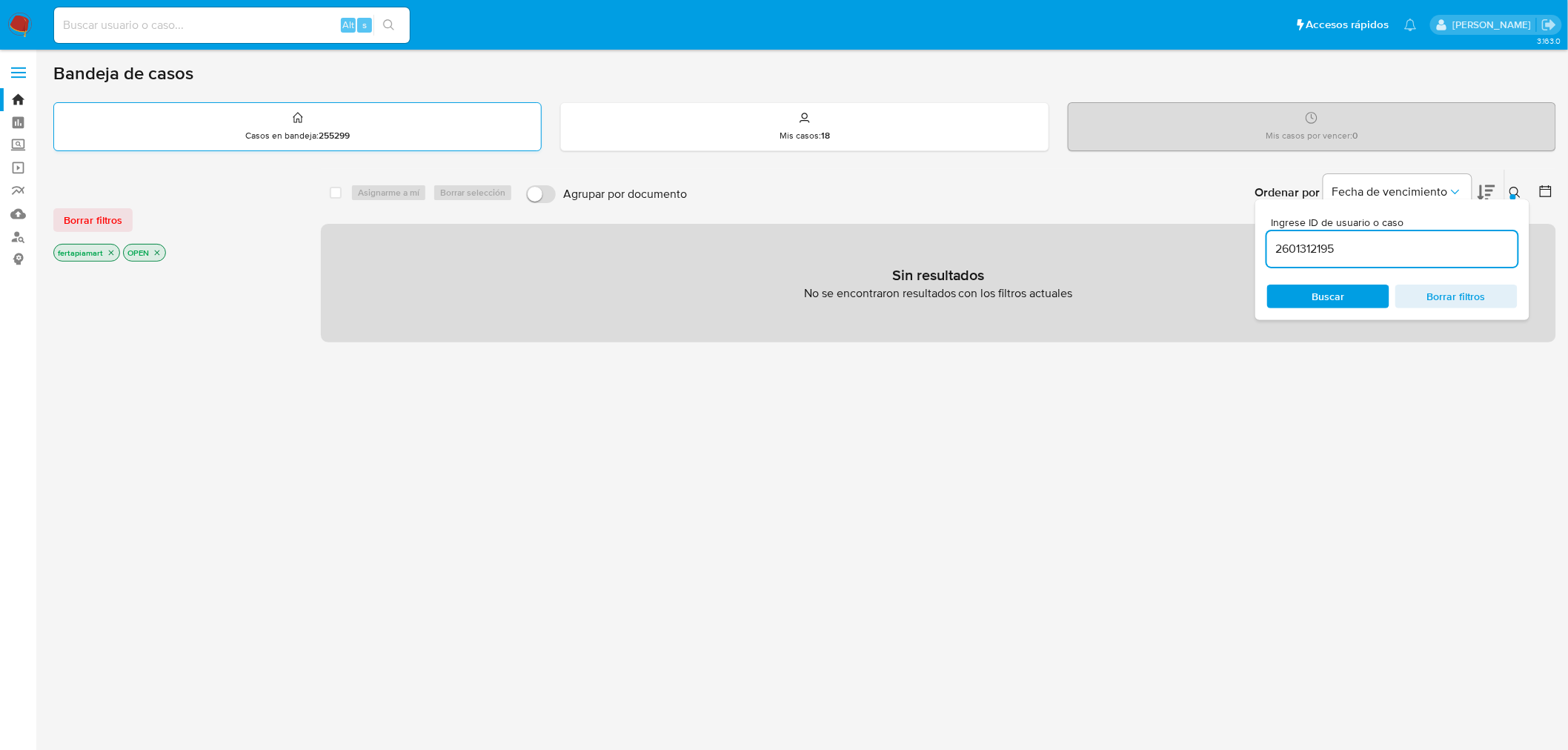
click at [403, 126] on div "Casos en bandeja : 255299" at bounding box center [298, 126] width 487 height 48
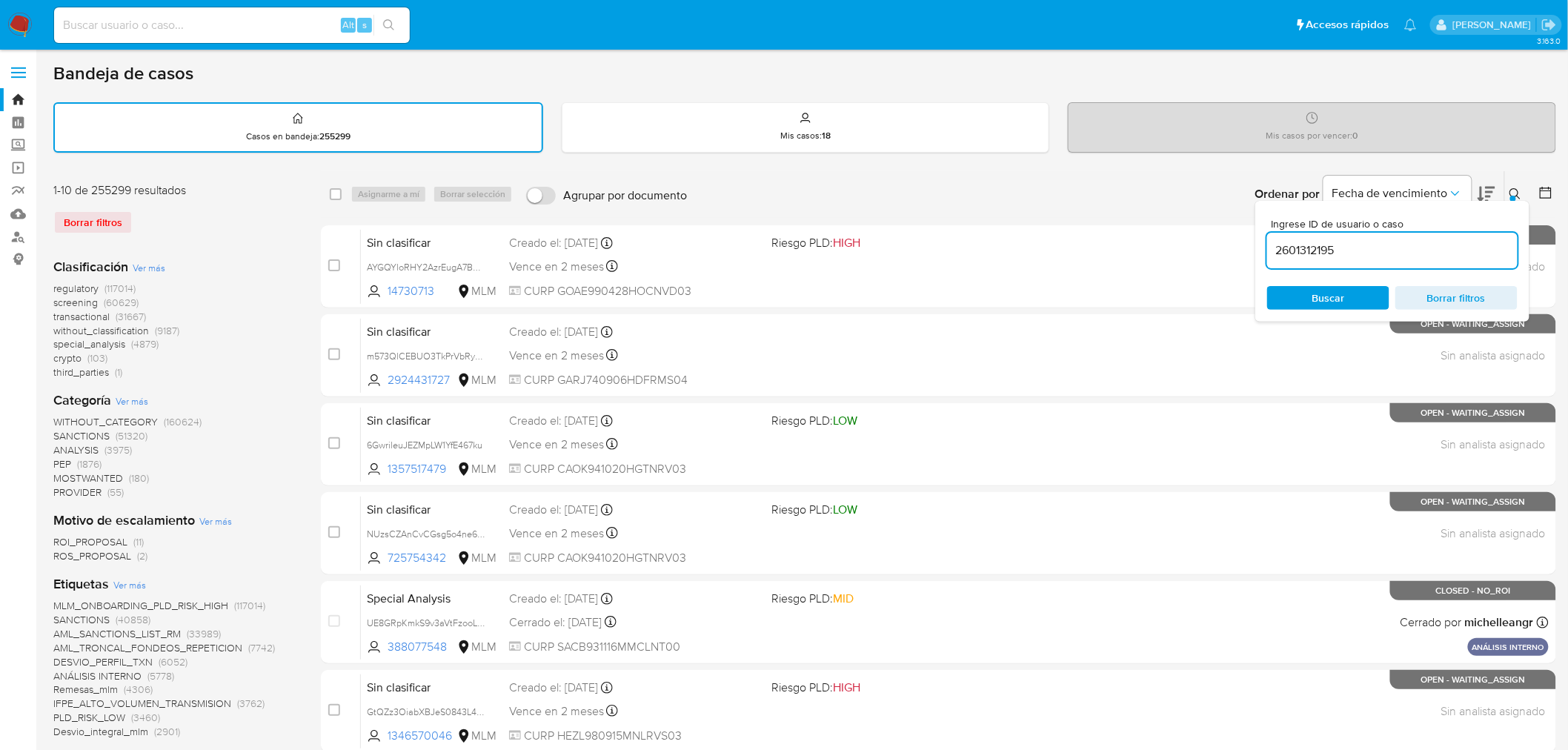
click at [1367, 295] on span "Buscar" at bounding box center [1328, 297] width 101 height 20
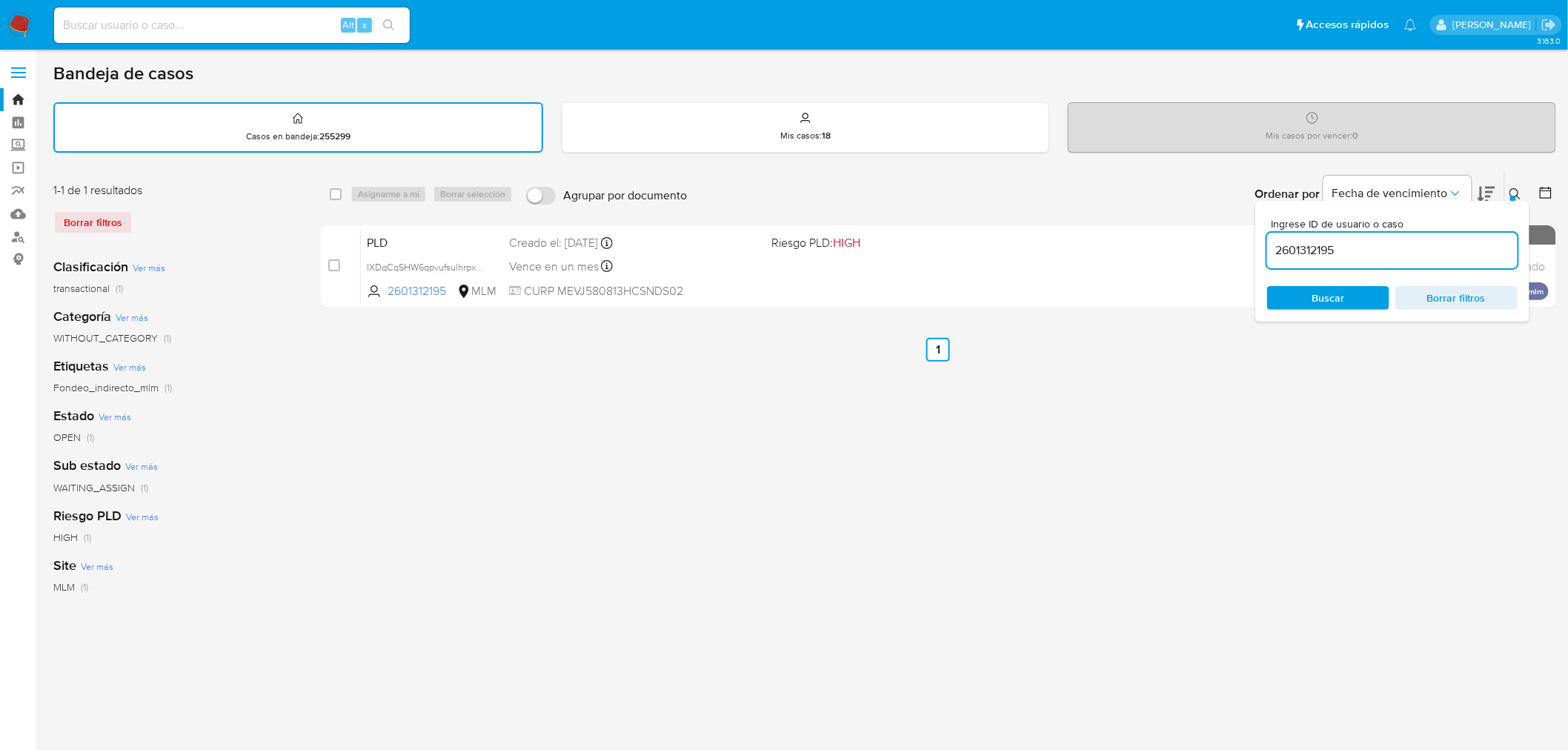
click at [1367, 295] on span "Buscar" at bounding box center [1328, 297] width 101 height 20
click at [994, 361] on div "select-all-cases-checkbox Asignarme a mí Borrar selección Agrupar por documento…" at bounding box center [938, 495] width 1235 height 650
click at [1512, 190] on icon at bounding box center [1515, 194] width 12 height 12
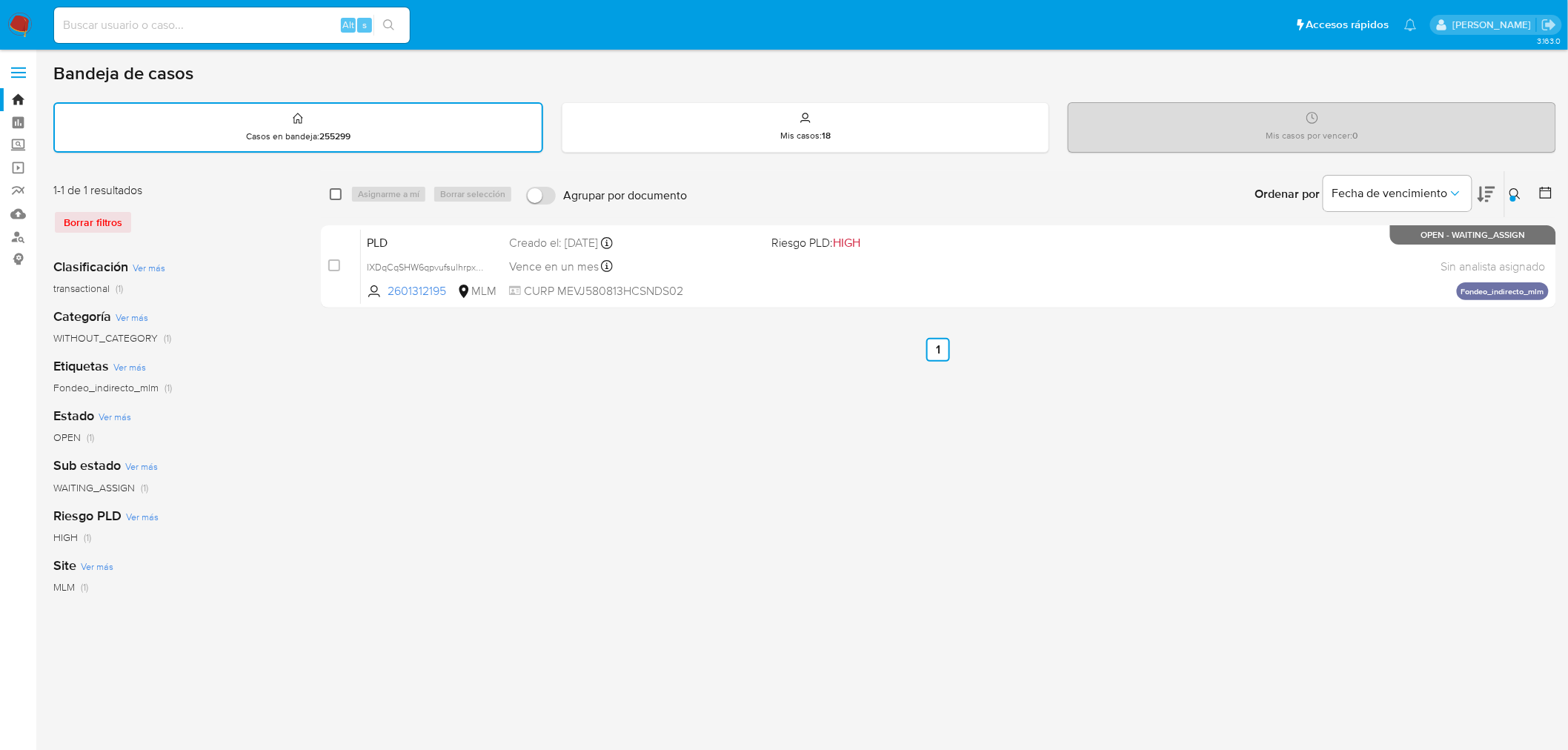
click at [331, 194] on input "checkbox" at bounding box center [336, 194] width 12 height 12
checkbox input "true"
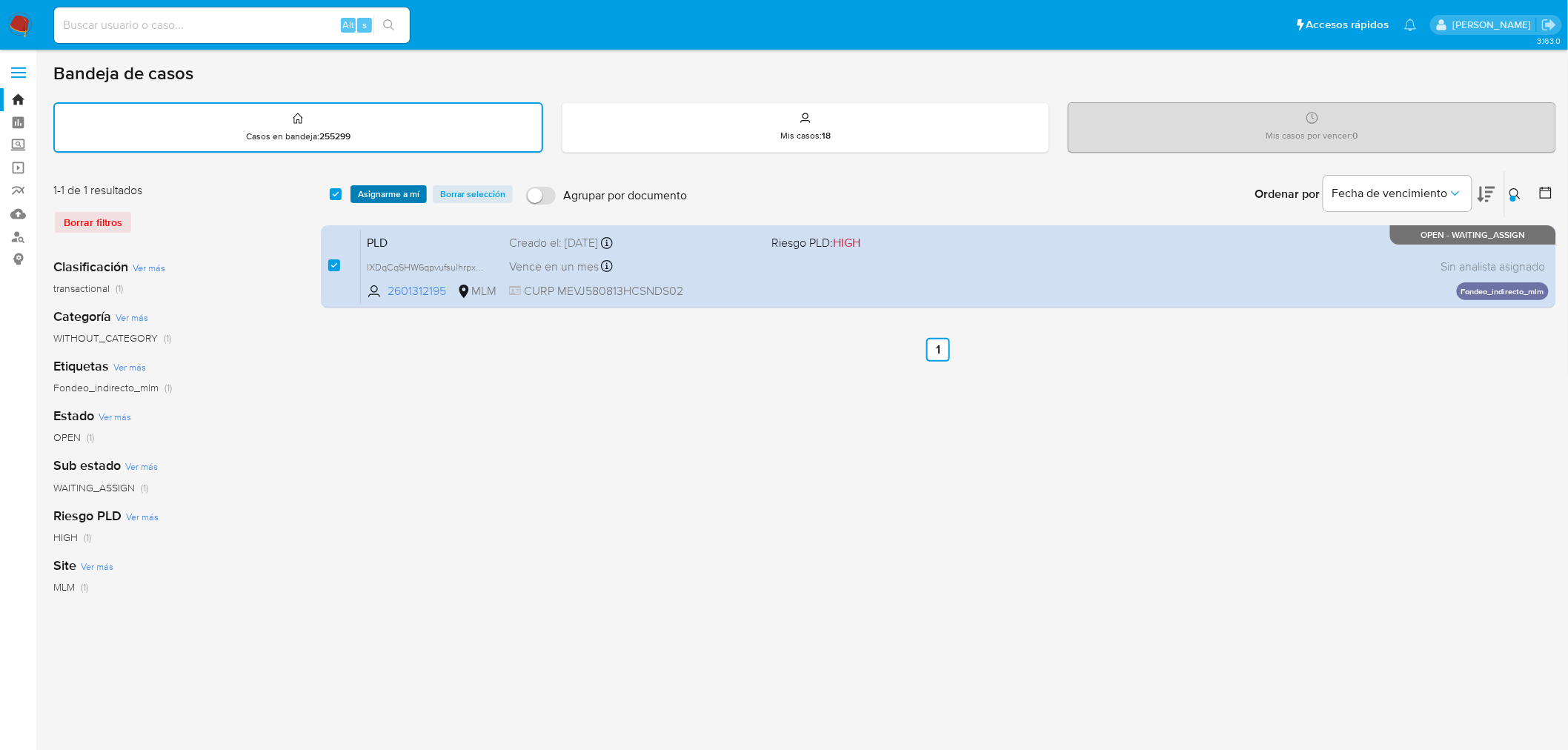
click at [370, 191] on span "Asignarme a mí" at bounding box center [388, 194] width 61 height 15
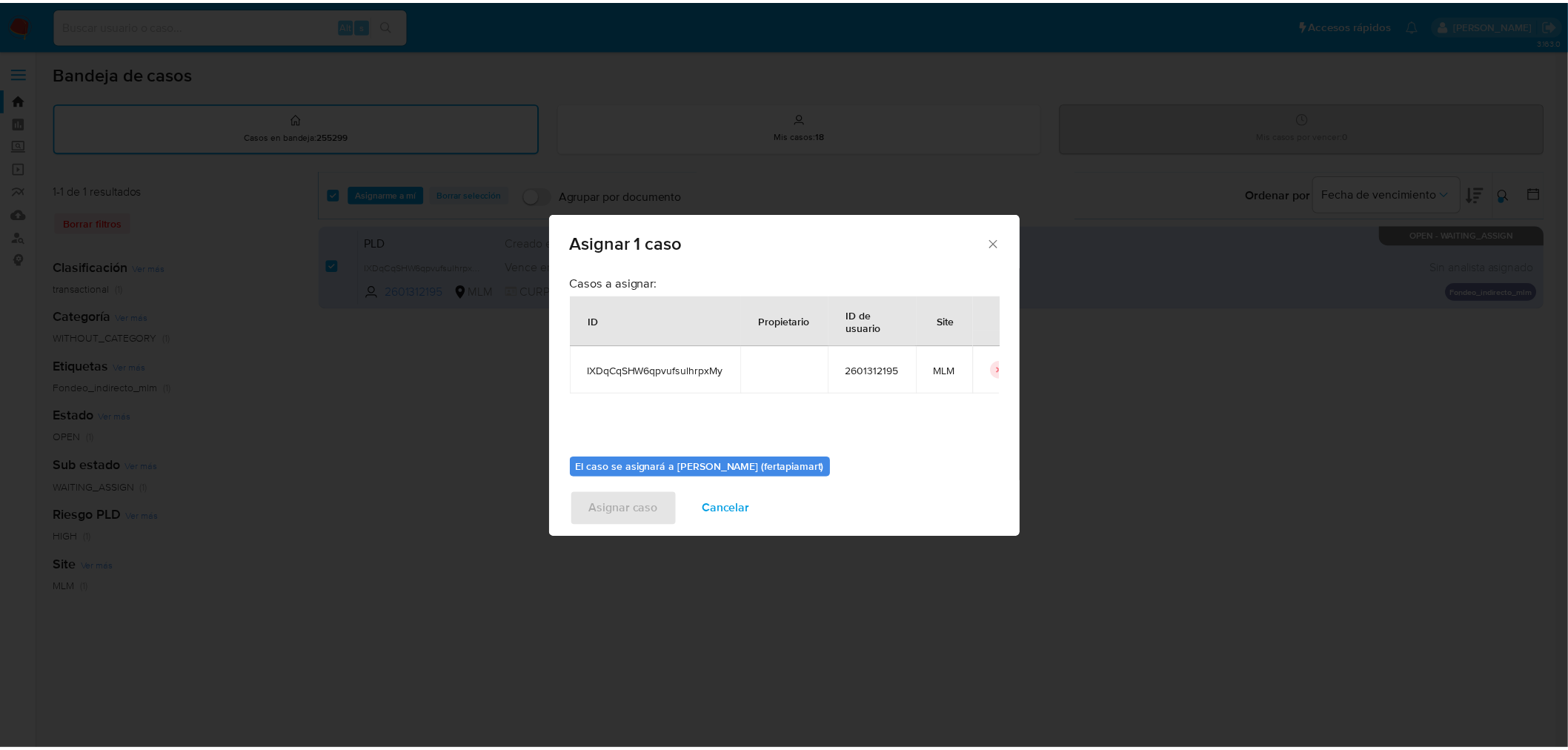
scroll to position [76, 0]
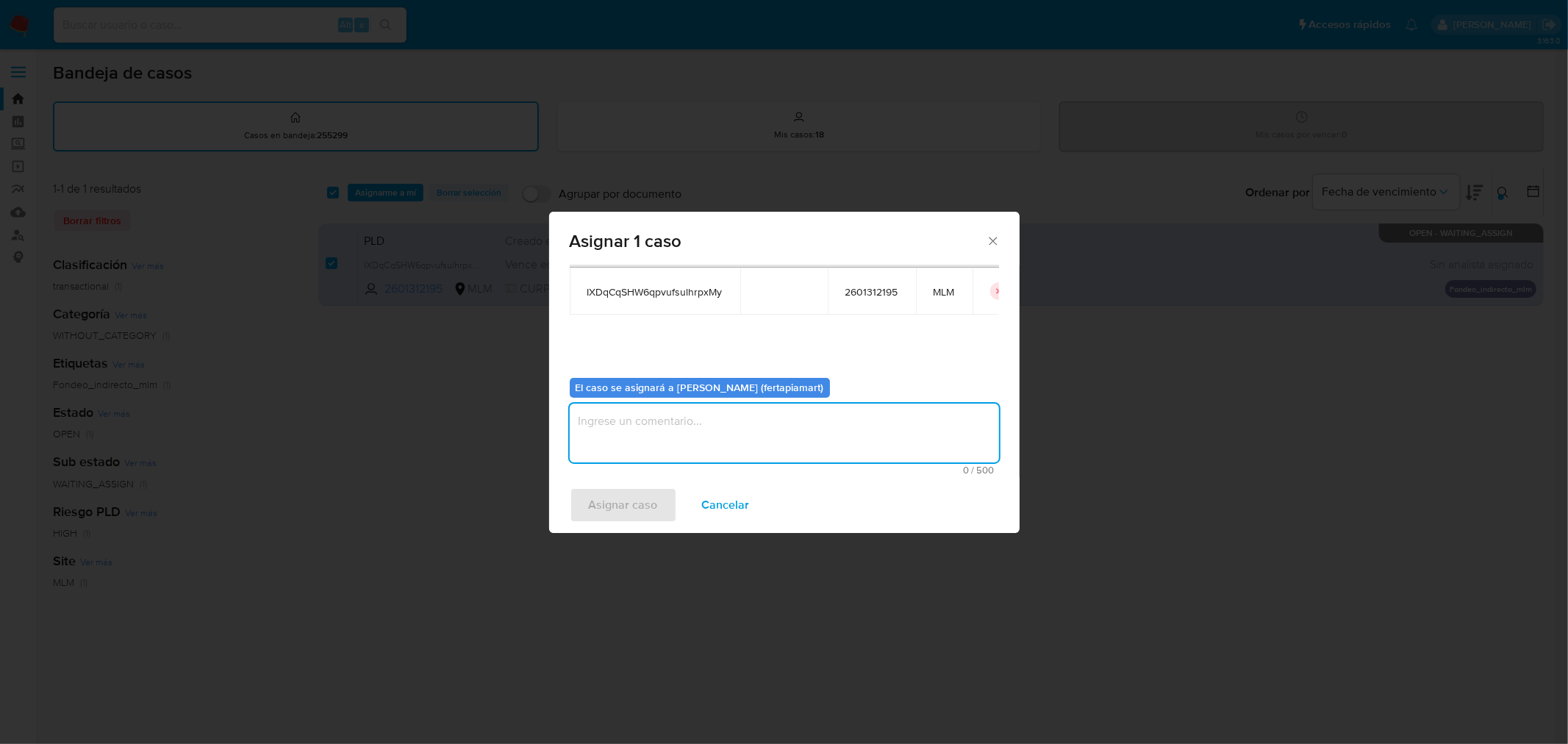
click at [669, 439] on textarea "assign-modal" at bounding box center [784, 433] width 429 height 58
type textarea "FT"
click at [619, 502] on span "Asignar caso" at bounding box center [623, 505] width 69 height 32
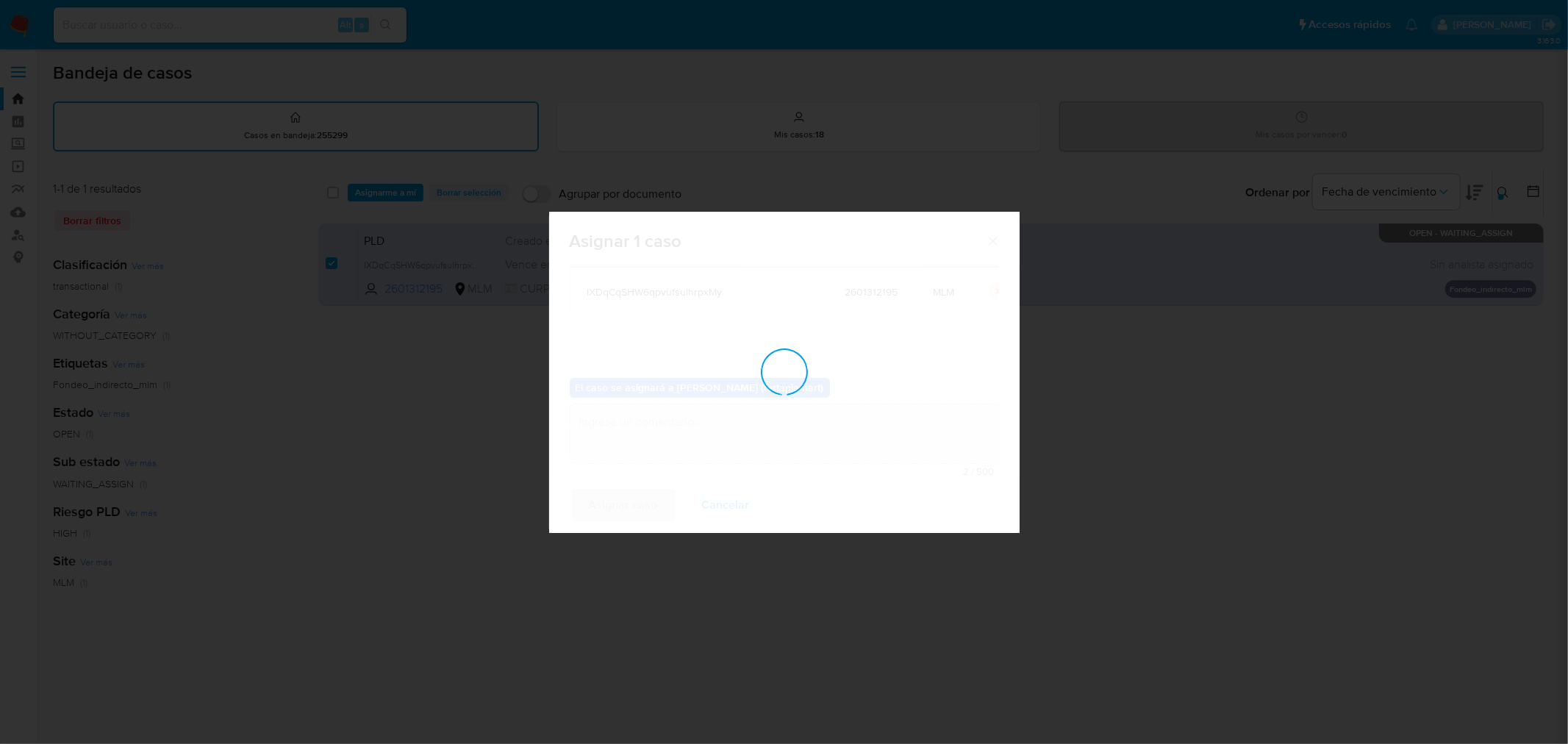
checkbox input "false"
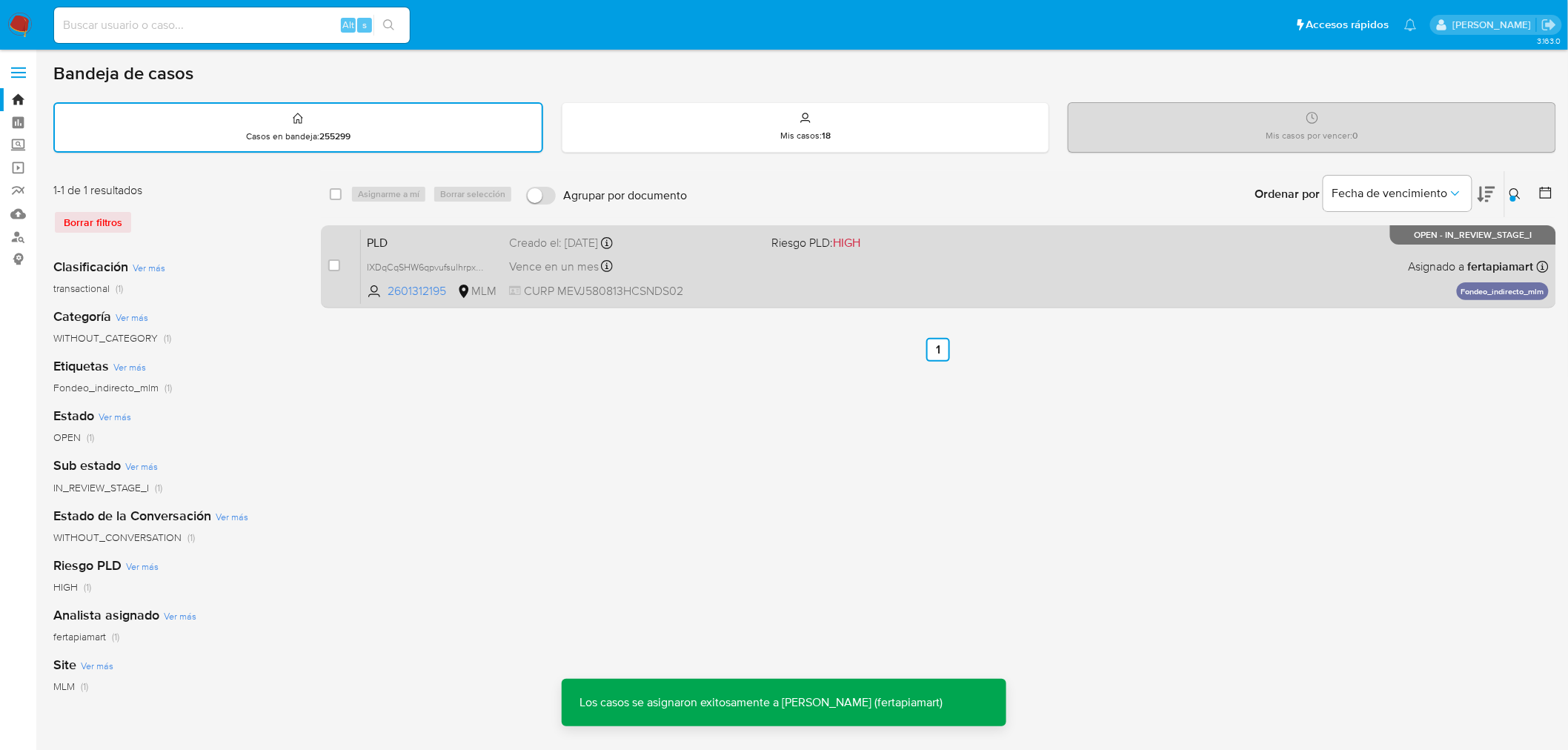
click at [709, 250] on div "PLD IXDqCqSHW6qpvufsulhrpxMy 2601312195 MLM Riesgo PLD: HIGH Creado el: 12/09/2…" at bounding box center [954, 266] width 1188 height 75
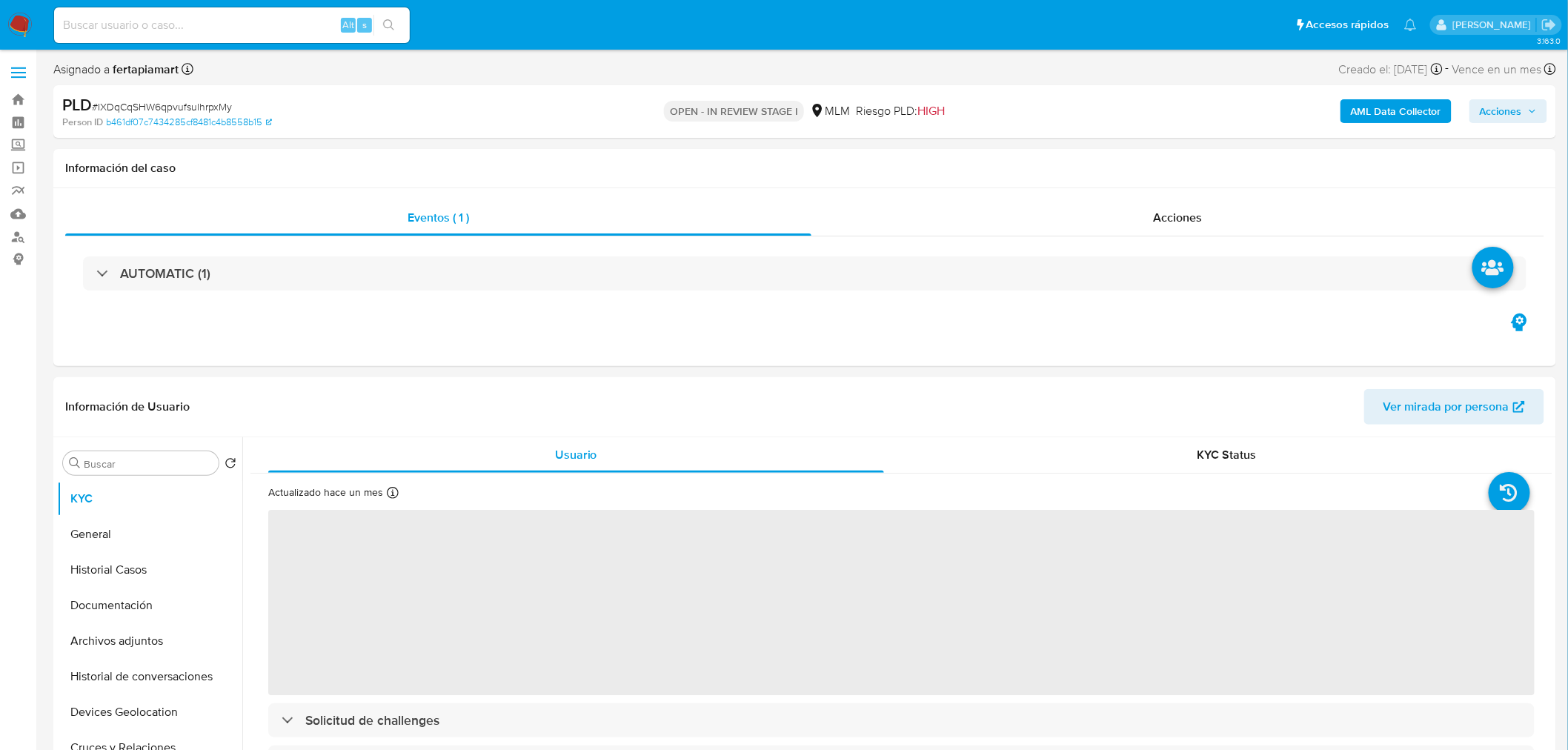
select select "10"
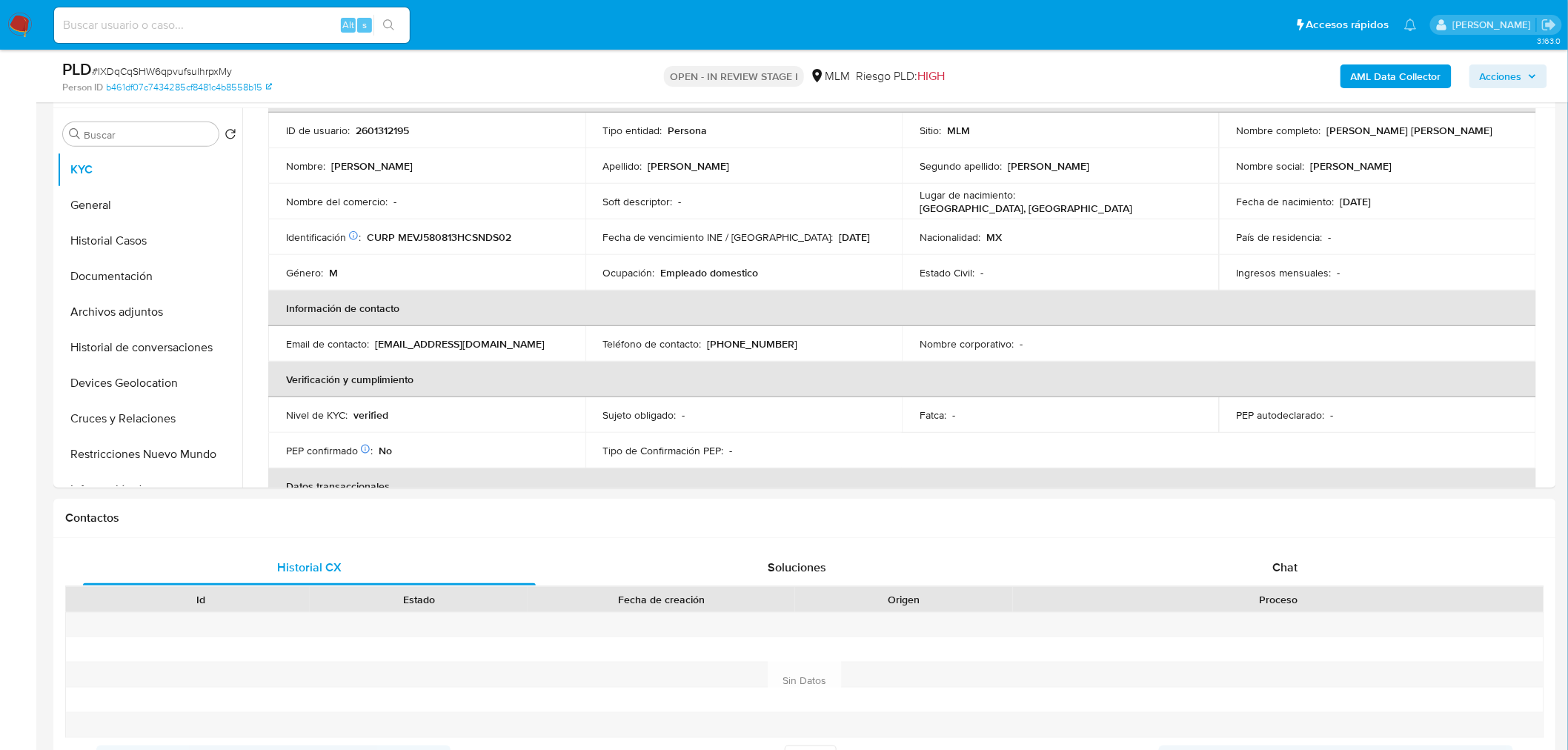
scroll to position [277, 0]
click at [116, 231] on button "Historial Casos" at bounding box center [143, 239] width 173 height 36
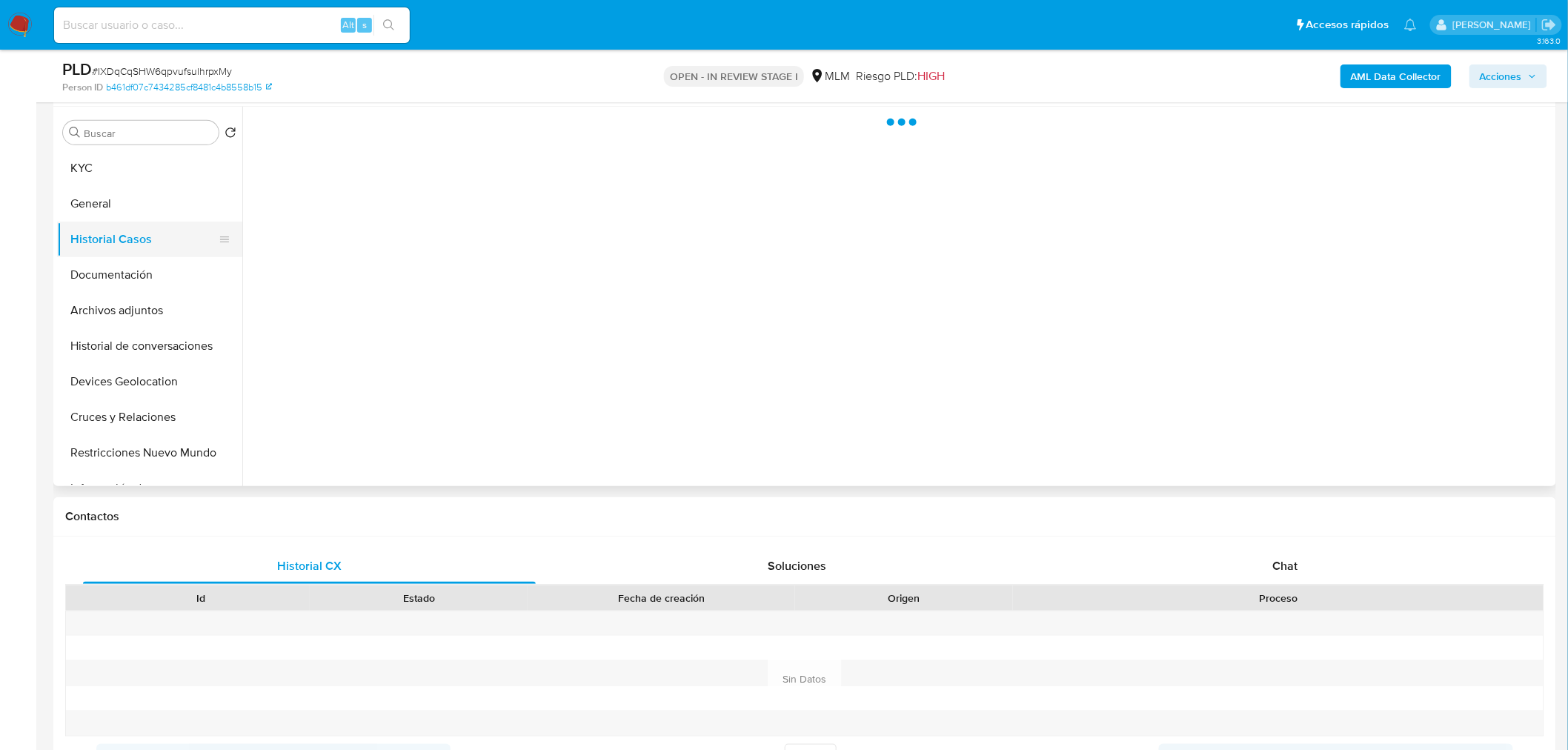
scroll to position [0, 0]
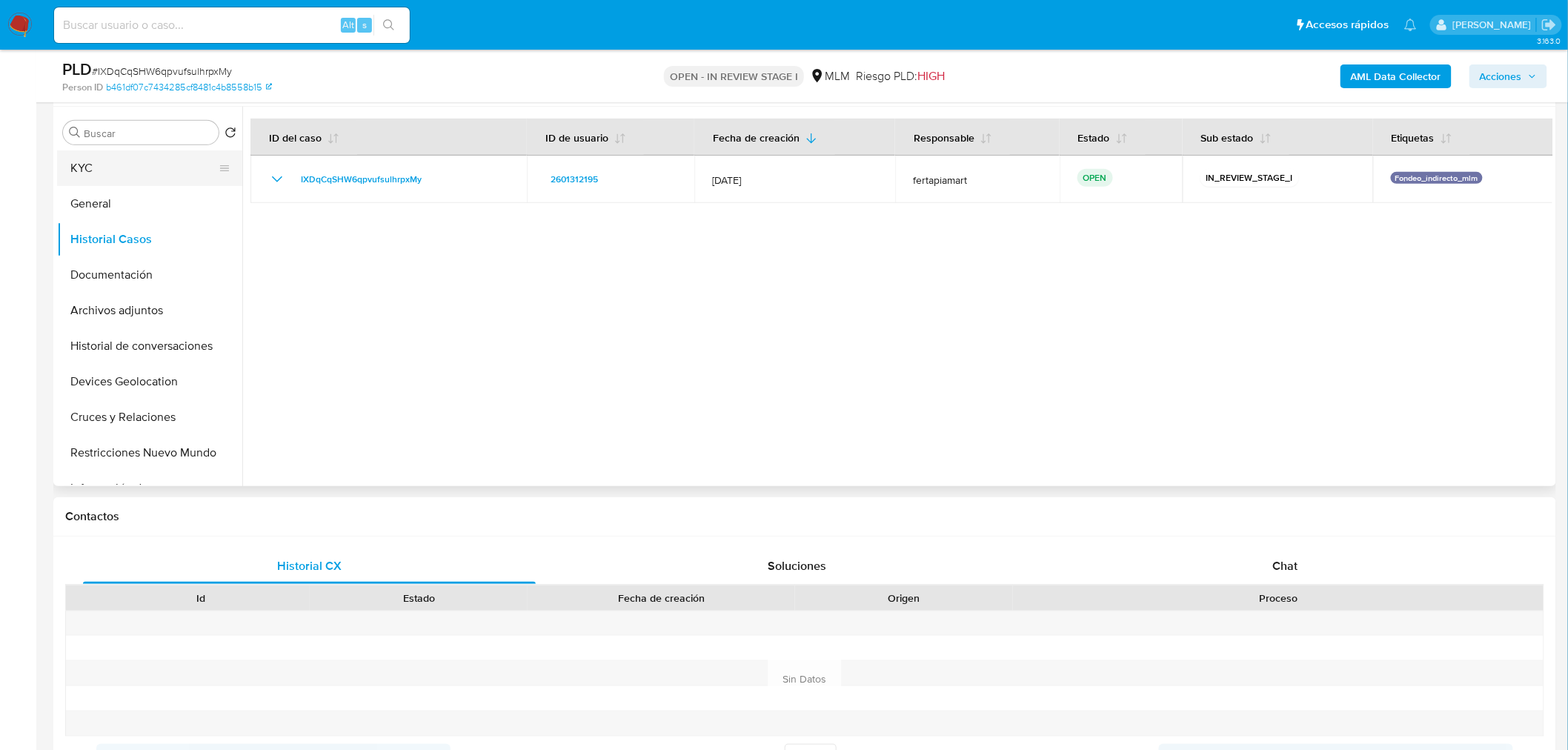
click at [93, 162] on button "KYC" at bounding box center [143, 168] width 173 height 36
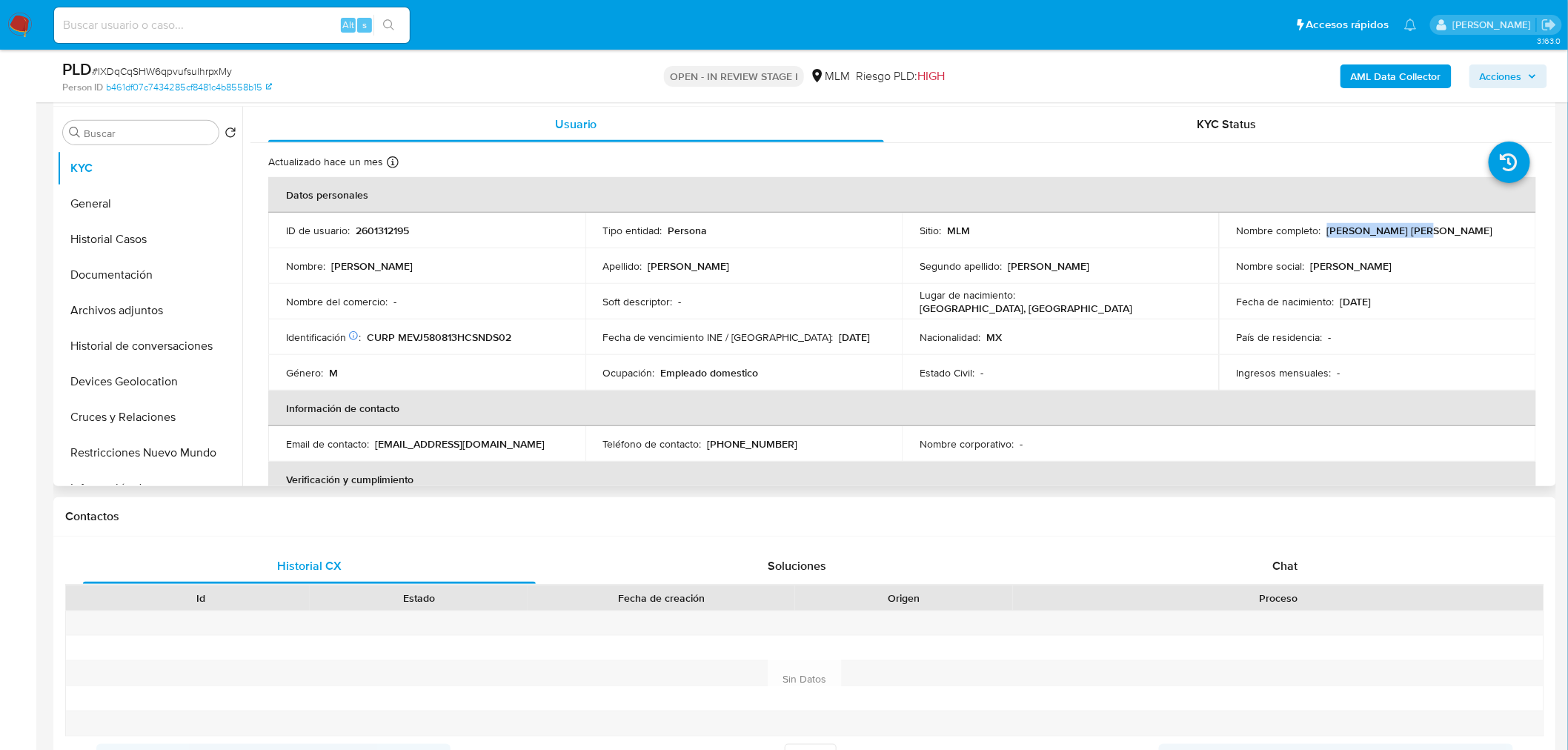
drag, startPoint x: 1424, startPoint y: 228, endPoint x: 1321, endPoint y: 231, distance: 103.0
click at [1321, 231] on div "Nombre completo : Jose Mendoza Vidal" at bounding box center [1377, 231] width 281 height 14
click at [460, 335] on p "CURP MEVJ580813HCSNDS02" at bounding box center [438, 337] width 144 height 14
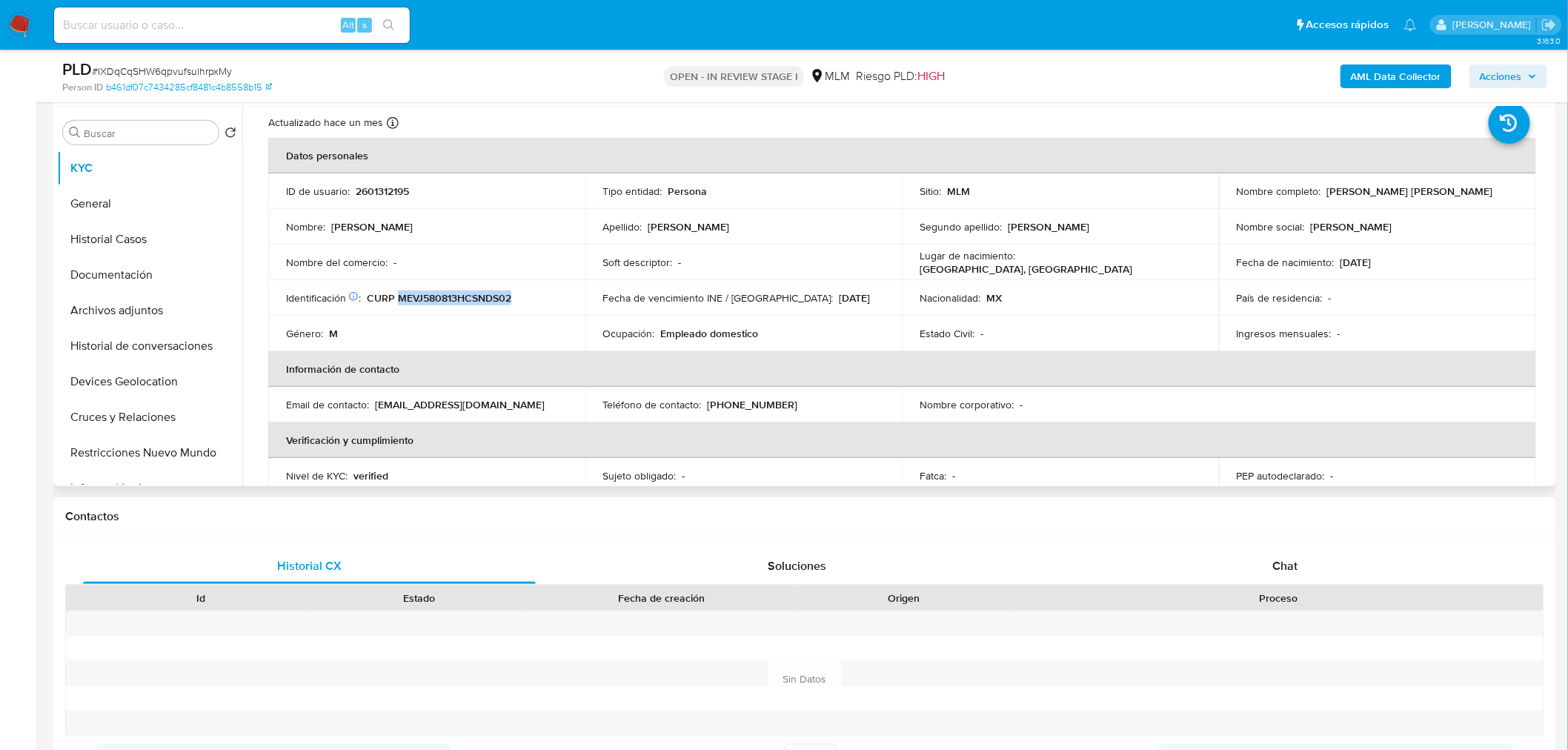
scroll to position [40, 0]
drag, startPoint x: 779, startPoint y: 401, endPoint x: 709, endPoint y: 400, distance: 70.0
click at [709, 400] on div "Teléfono de contacto : (998) 3502937" at bounding box center [744, 404] width 281 height 14
click at [475, 404] on p "[EMAIL_ADDRESS][DOMAIN_NAME]" at bounding box center [460, 404] width 169 height 14
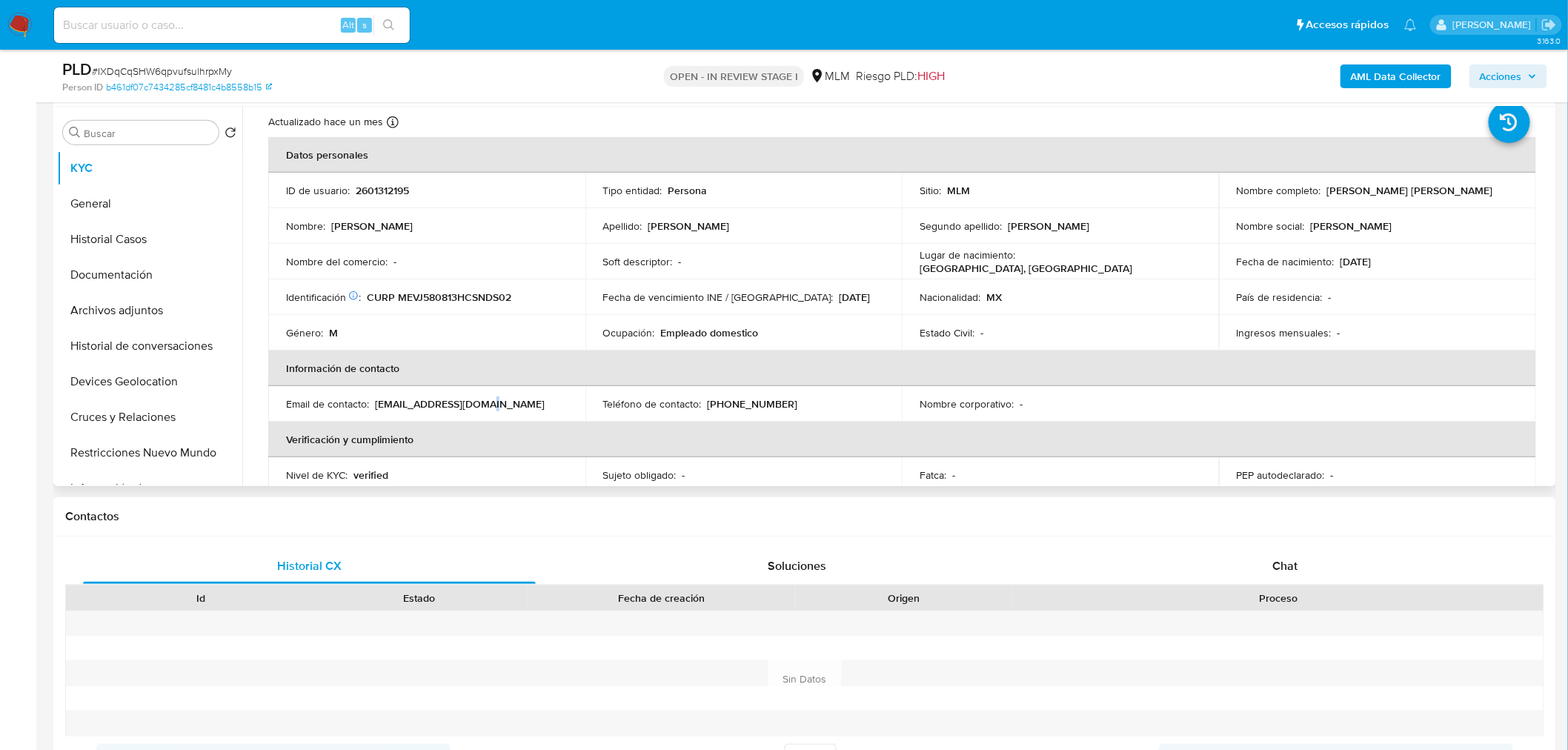
drag, startPoint x: 535, startPoint y: 404, endPoint x: 373, endPoint y: 404, distance: 162.0
click at [373, 404] on div "Email de contacto : josemendozavidalruiz@gmail.com" at bounding box center [426, 404] width 281 height 14
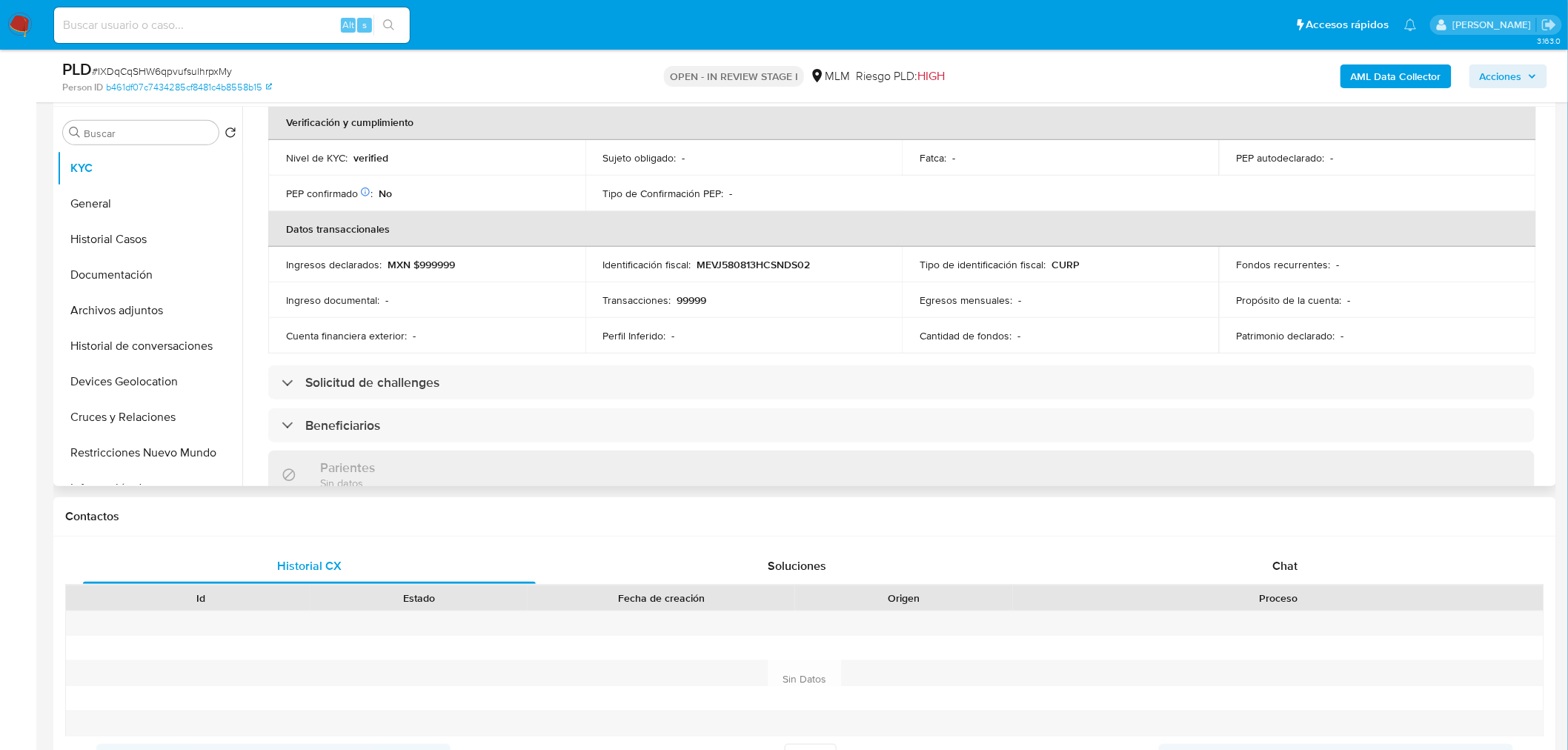
scroll to position [356, 0]
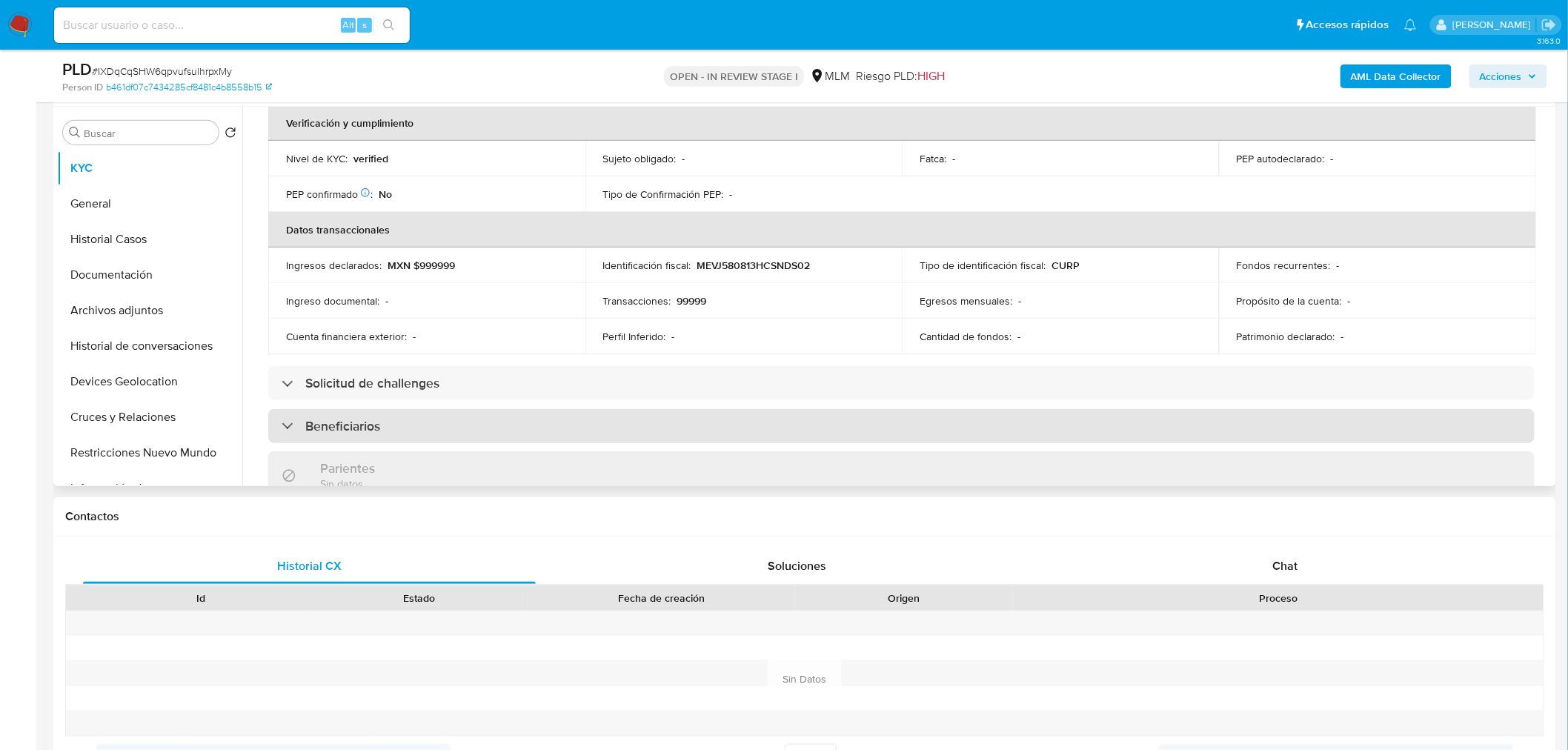
click at [329, 426] on h3 "Beneficiarios" at bounding box center [342, 426] width 75 height 17
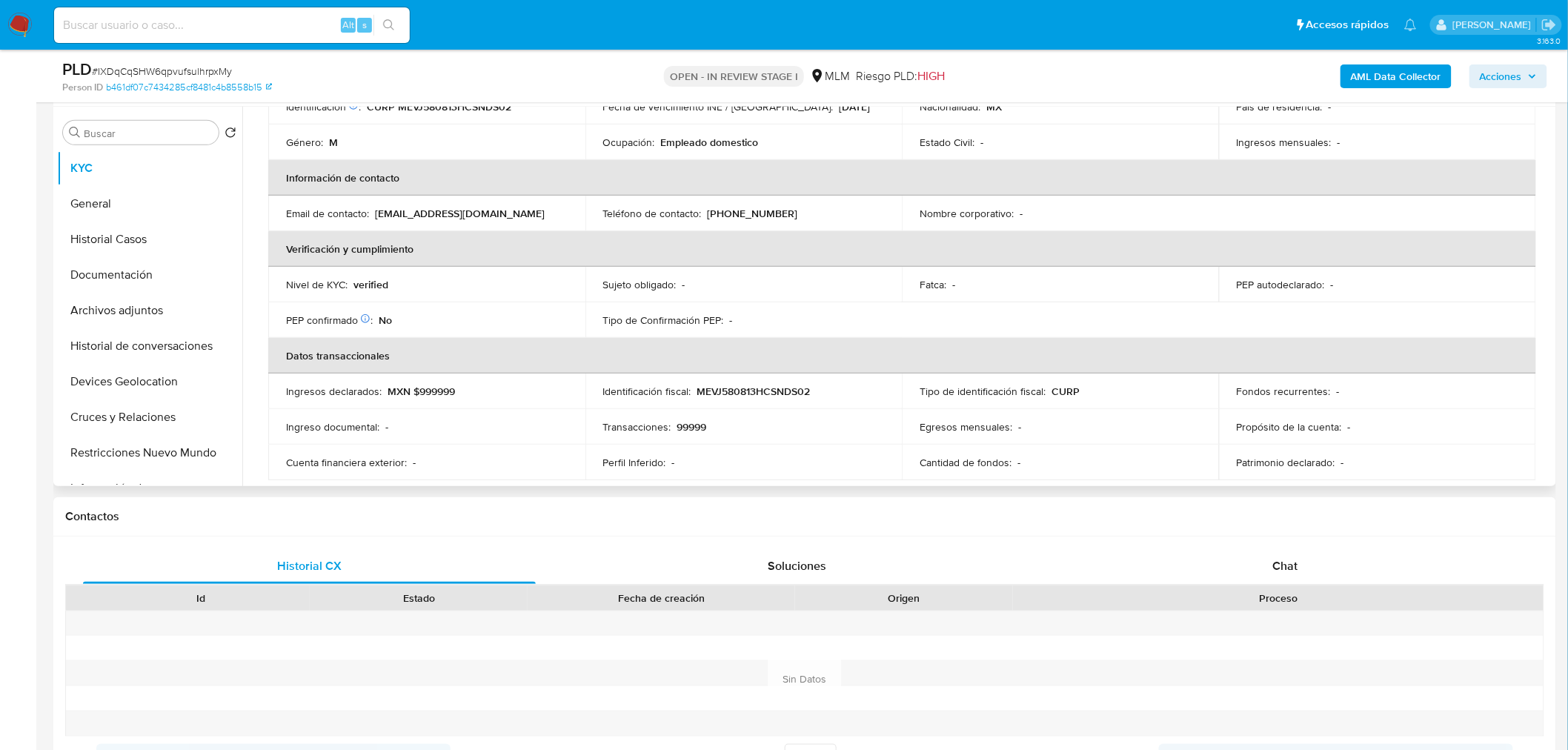
scroll to position [0, 0]
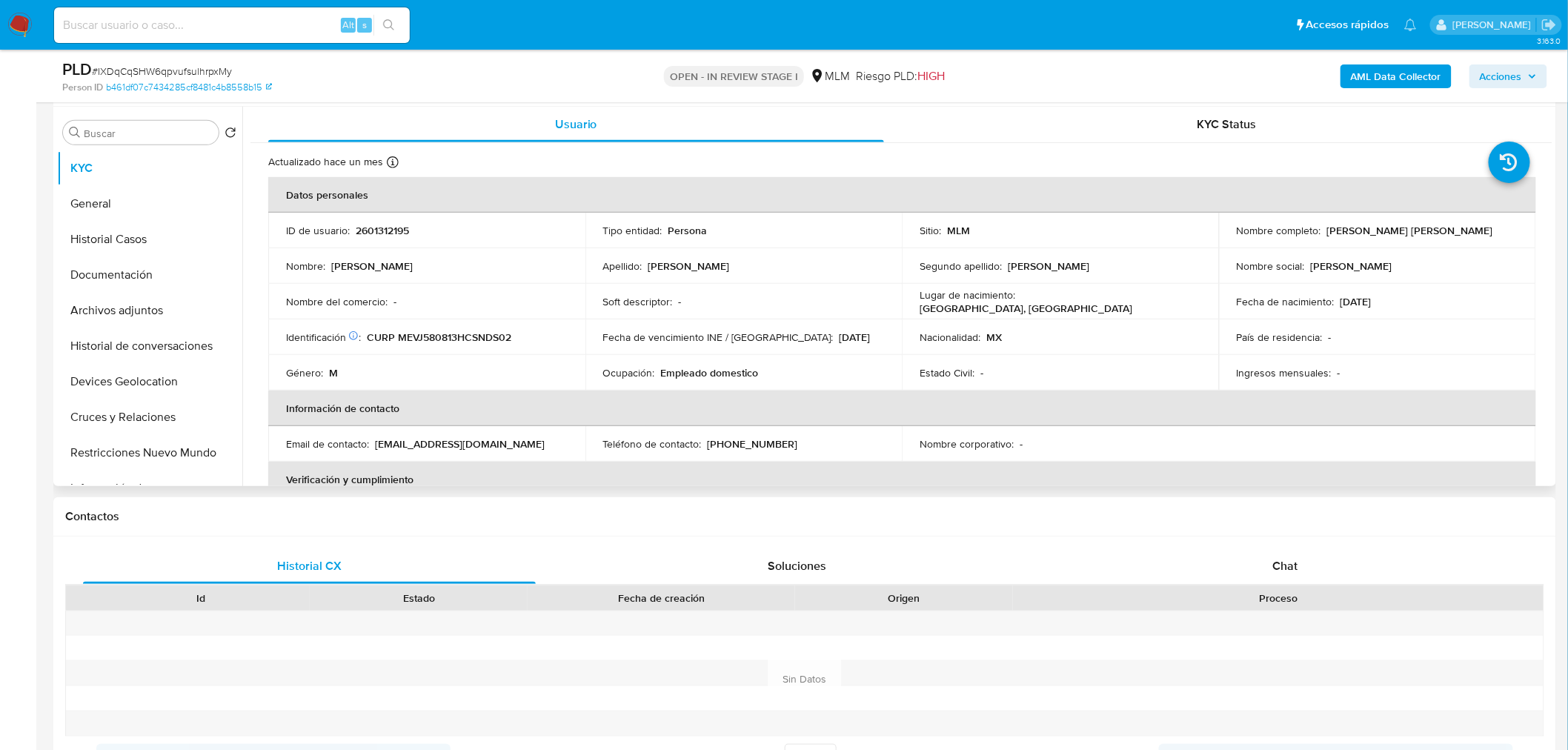
click at [381, 230] on p "2601312195" at bounding box center [382, 231] width 54 height 14
copy p "2601312195"
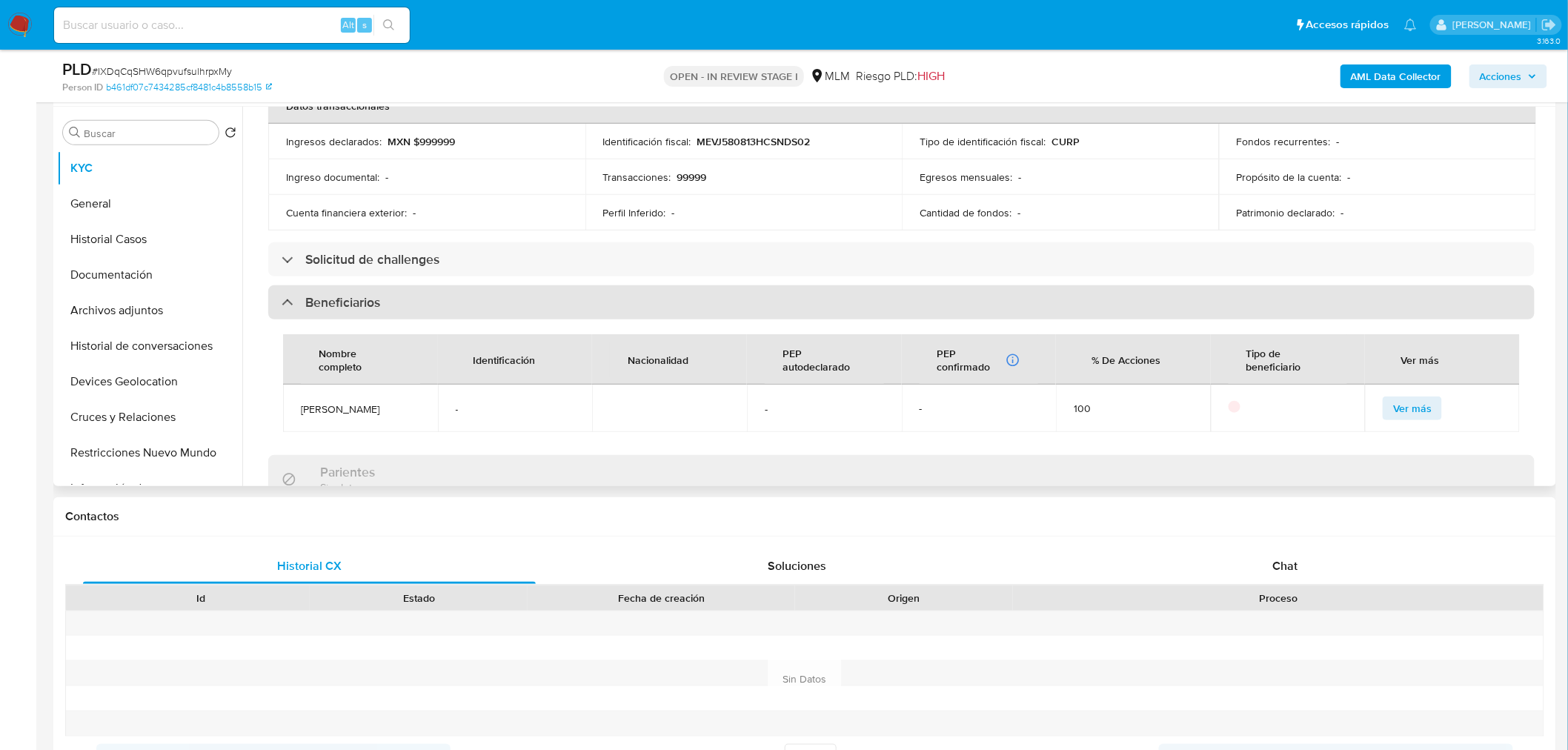
scroll to position [622, 0]
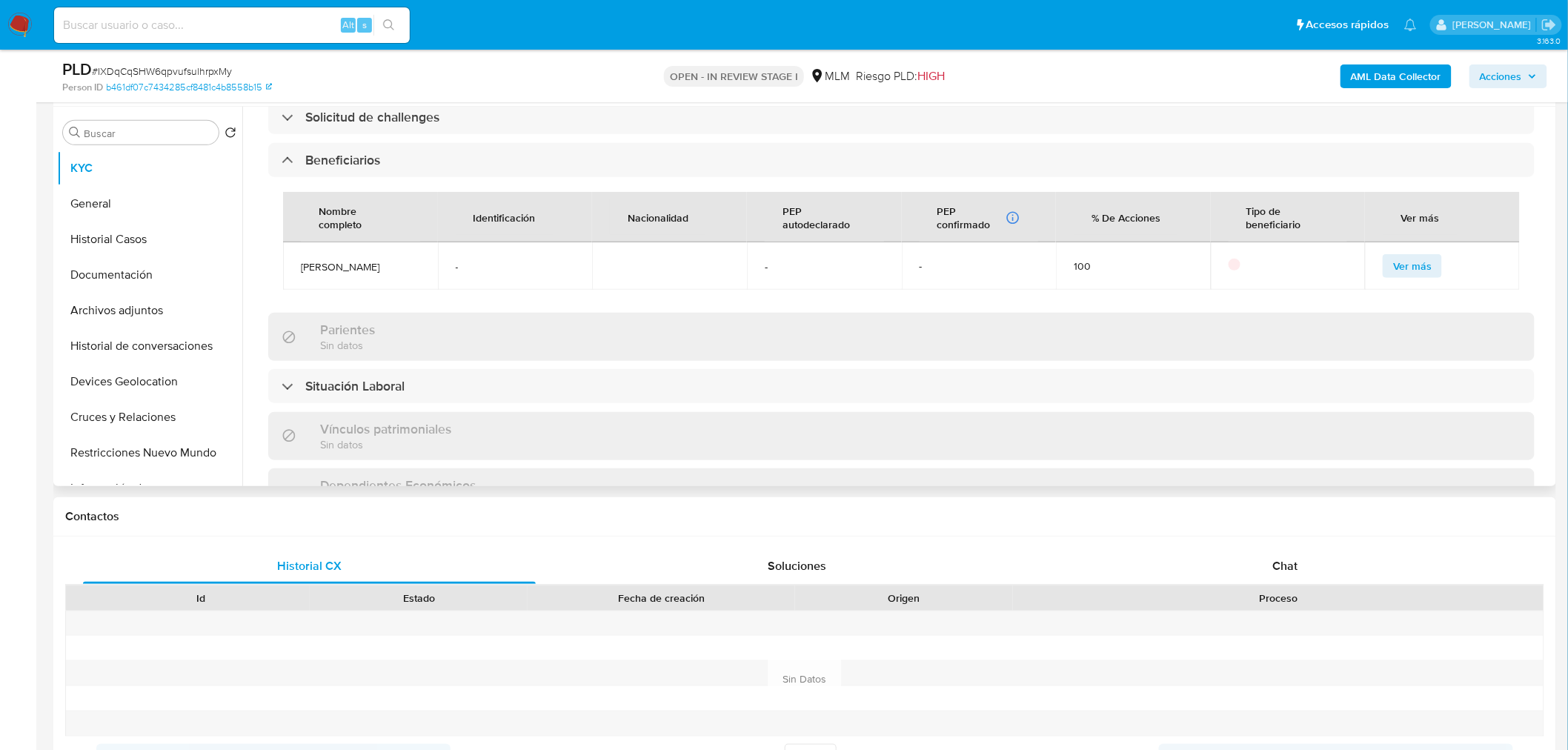
drag, startPoint x: 358, startPoint y: 282, endPoint x: 299, endPoint y: 265, distance: 61.4
click at [299, 265] on td "Elizabeth Mendoza rodriguez" at bounding box center [360, 265] width 155 height 48
copy span "Elizabeth Mendoza rodriguez"
click at [1400, 268] on span "Ver más" at bounding box center [1412, 265] width 39 height 20
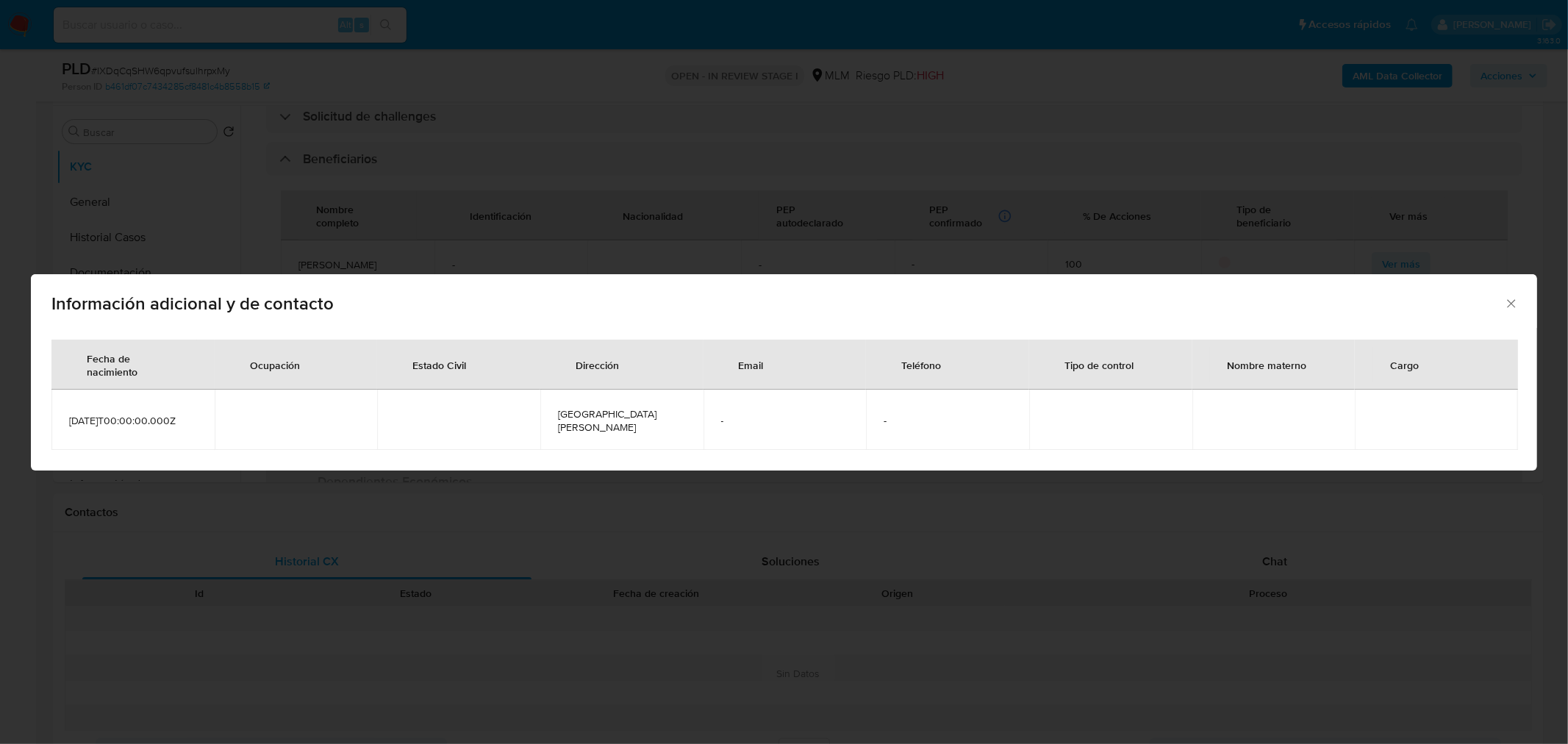
click at [1507, 302] on icon "Cerrar" at bounding box center [1512, 304] width 15 height 15
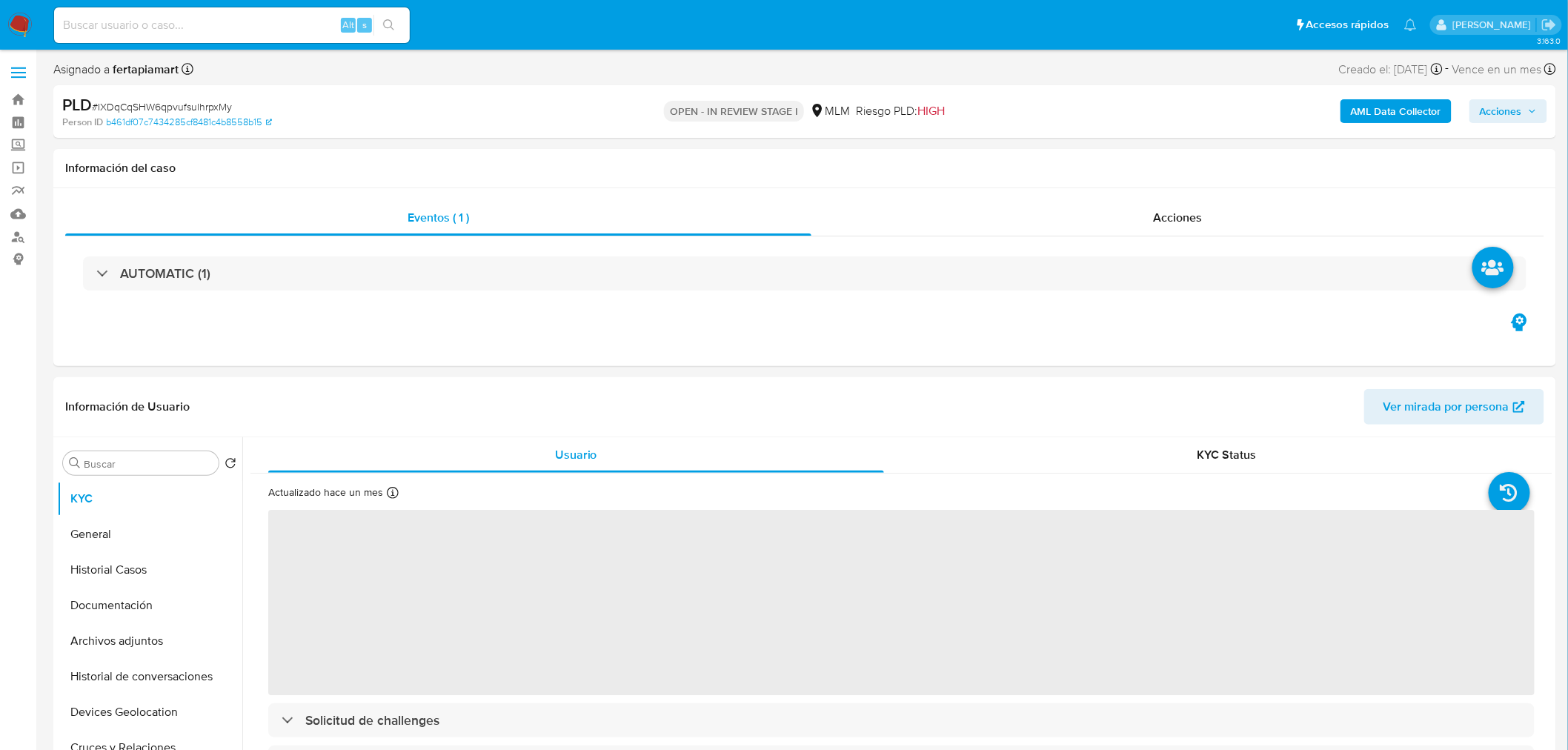
select select "10"
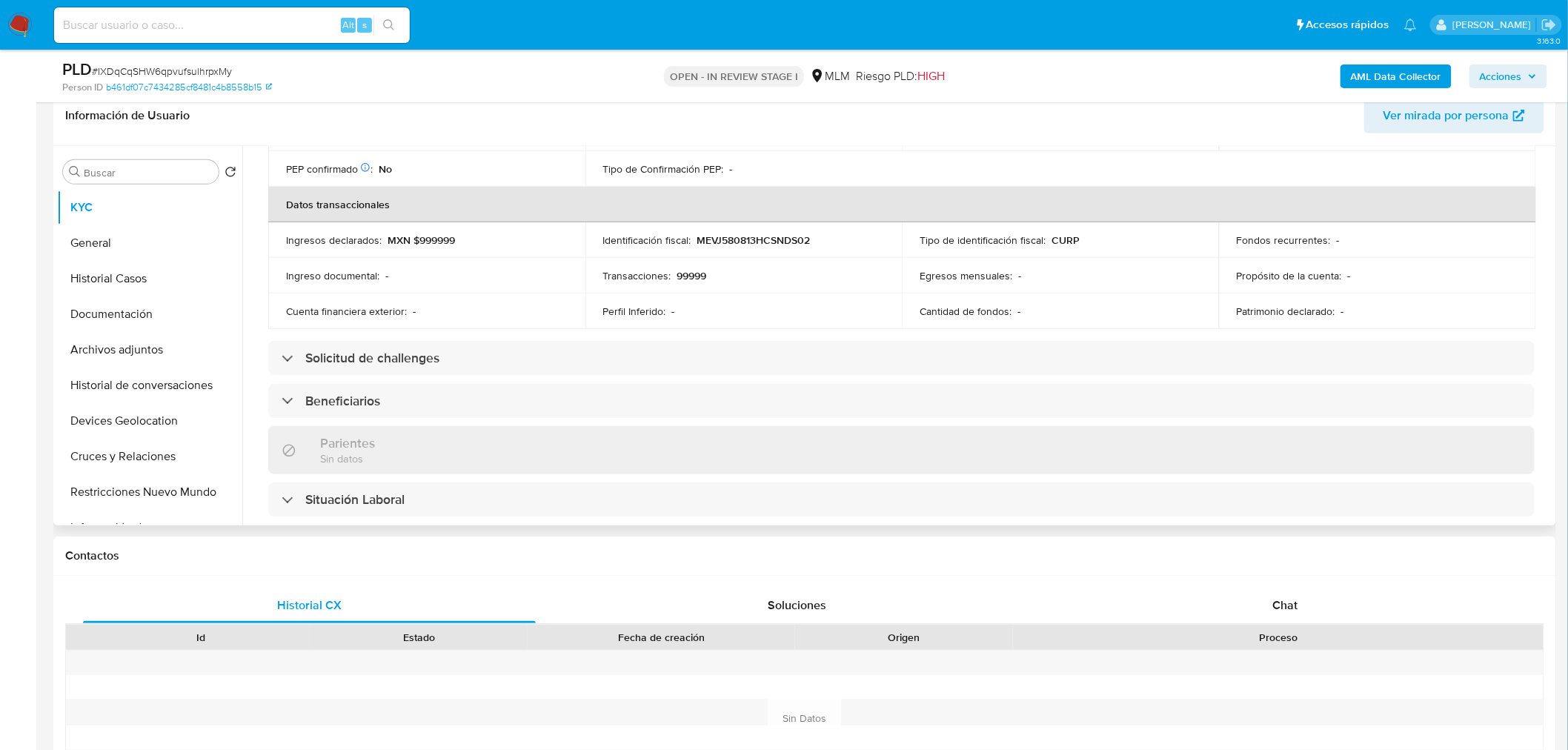
scroll to position [423, 0]
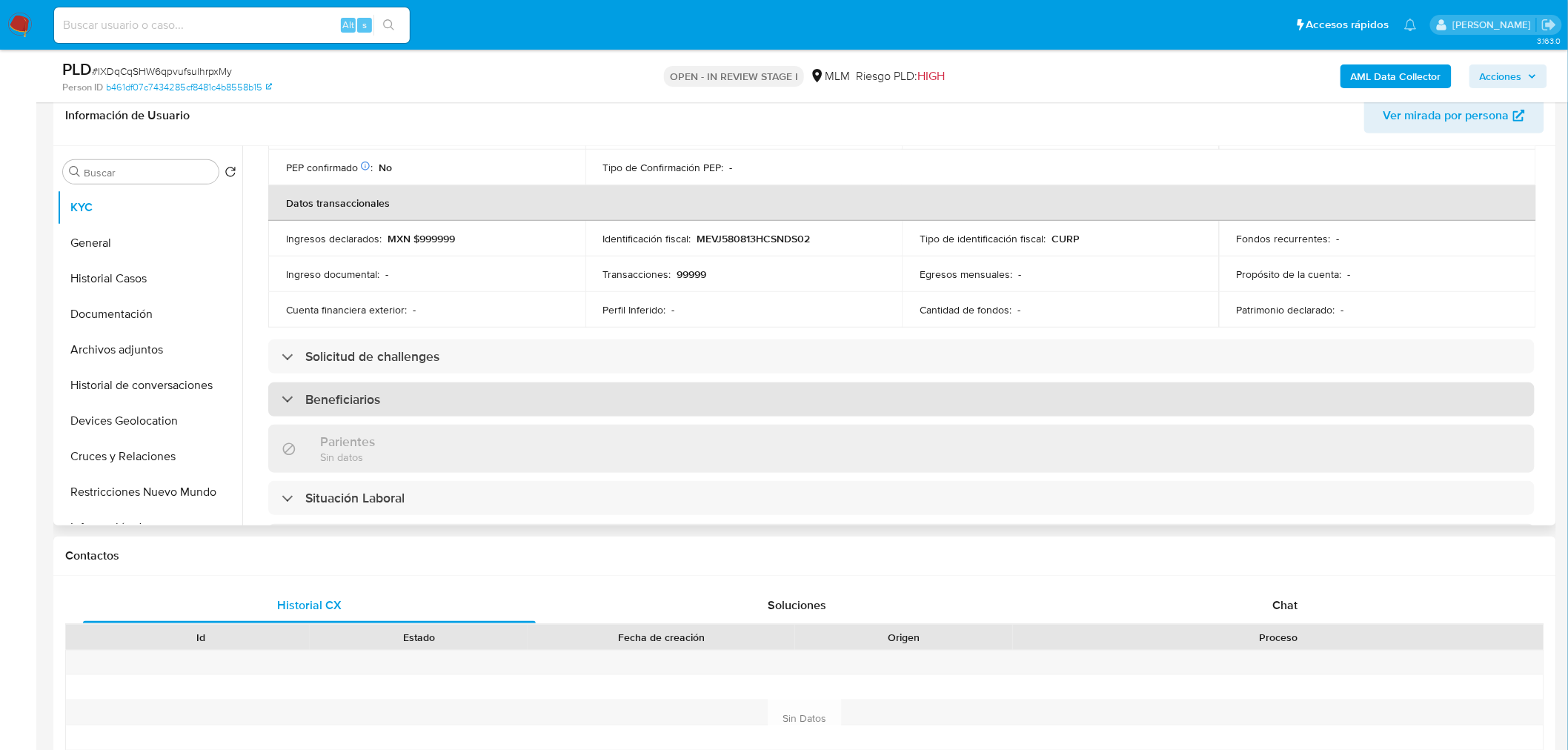
click at [612, 400] on div "Beneficiarios" at bounding box center [901, 399] width 1266 height 34
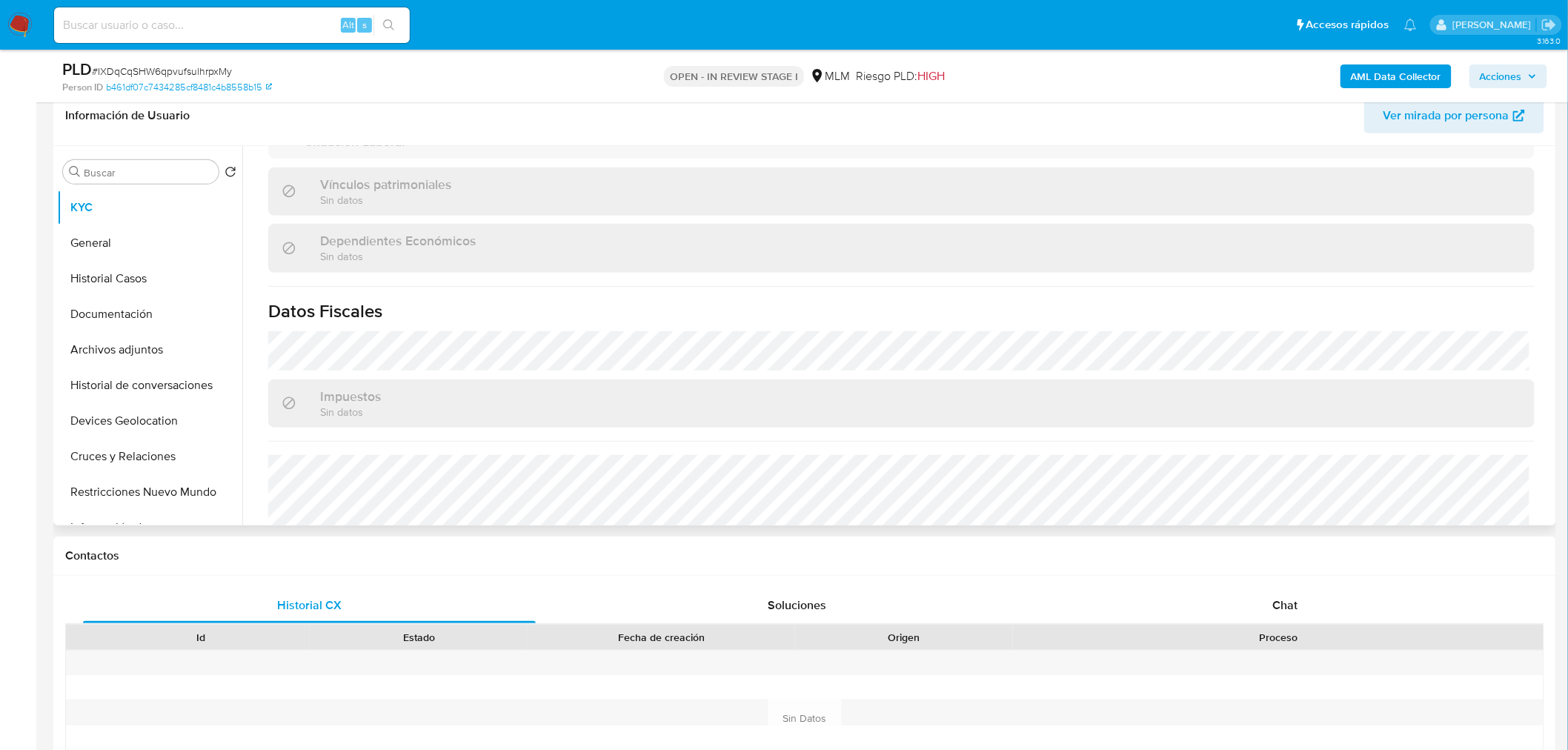
scroll to position [1027, 0]
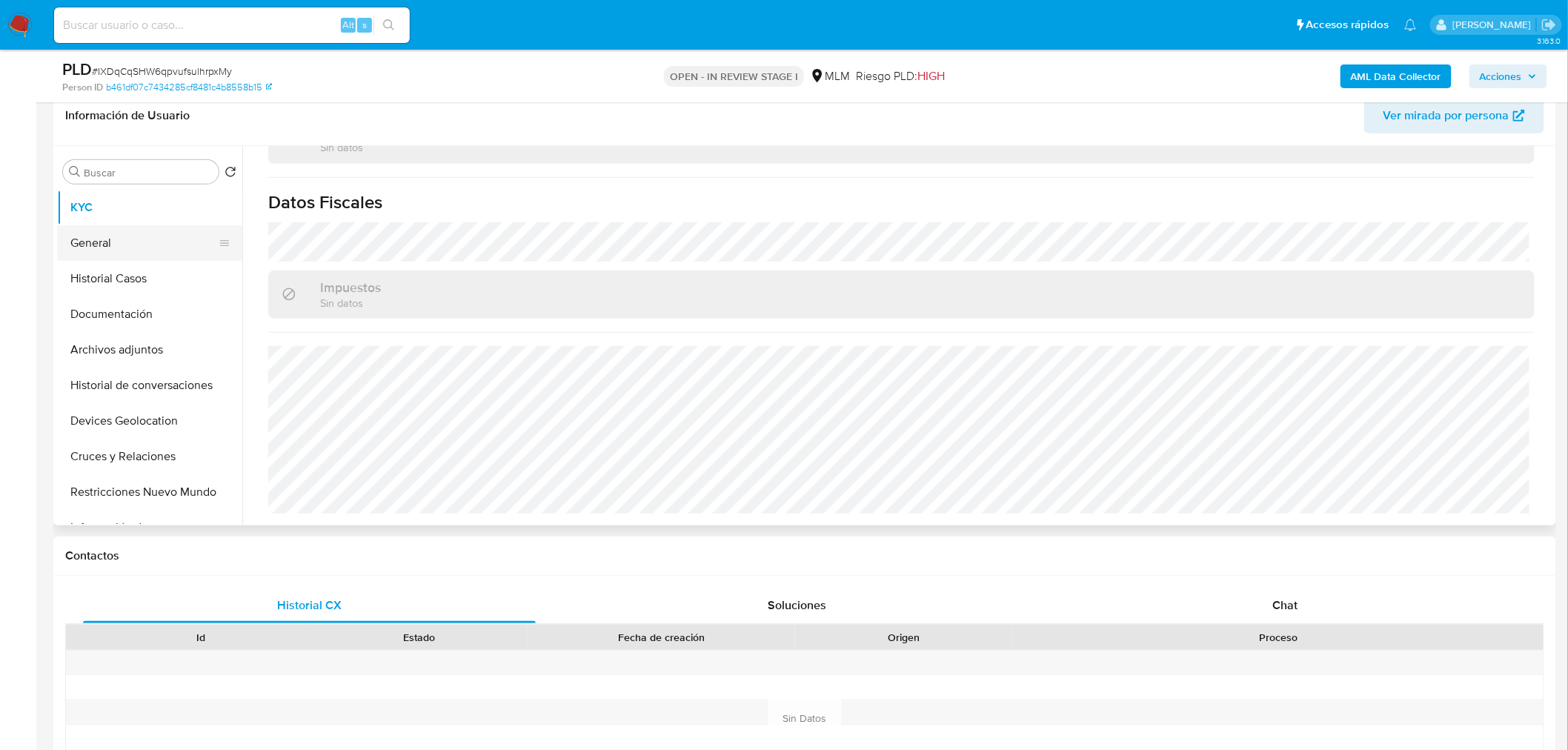
click at [107, 239] on button "General" at bounding box center [143, 243] width 173 height 36
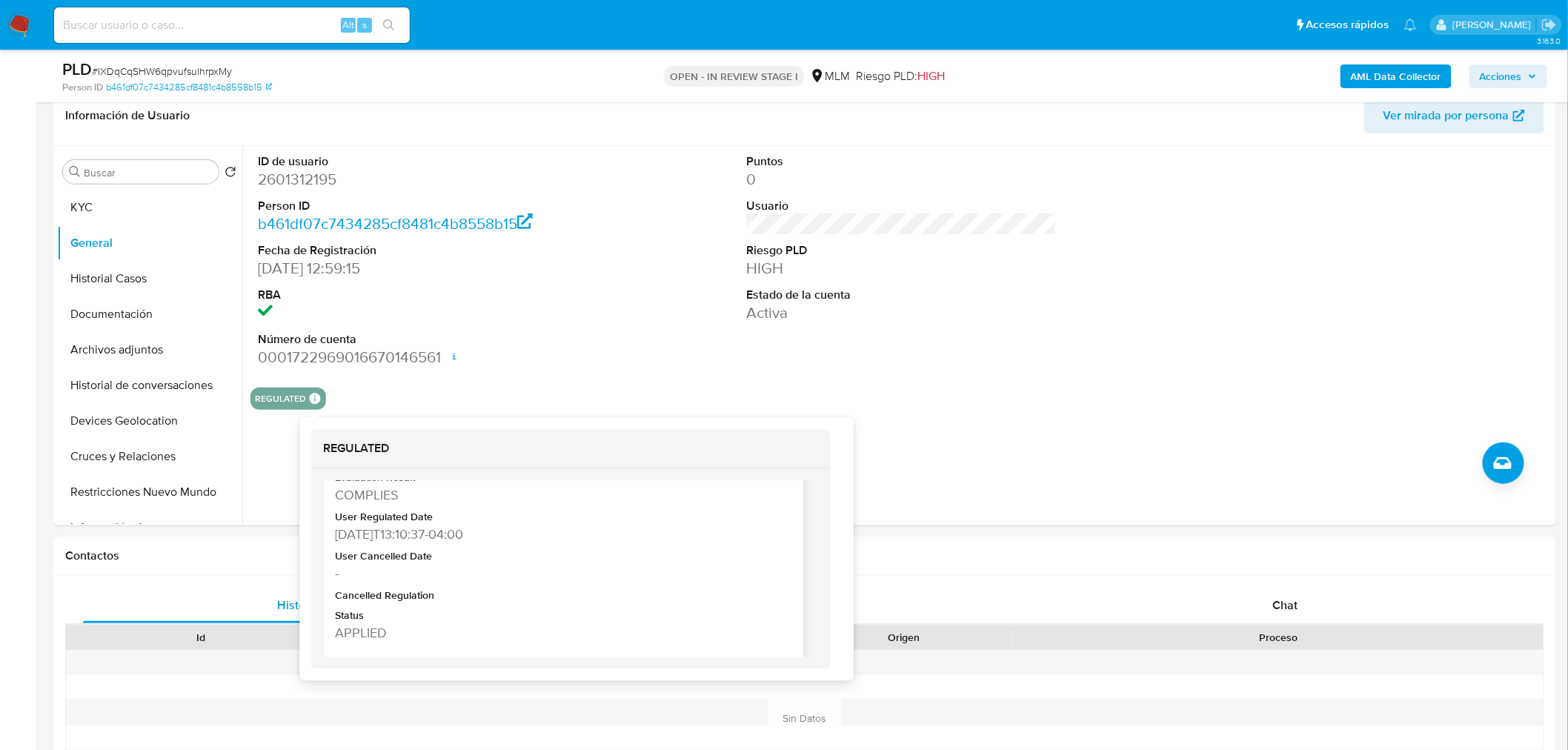
scroll to position [84, 0]
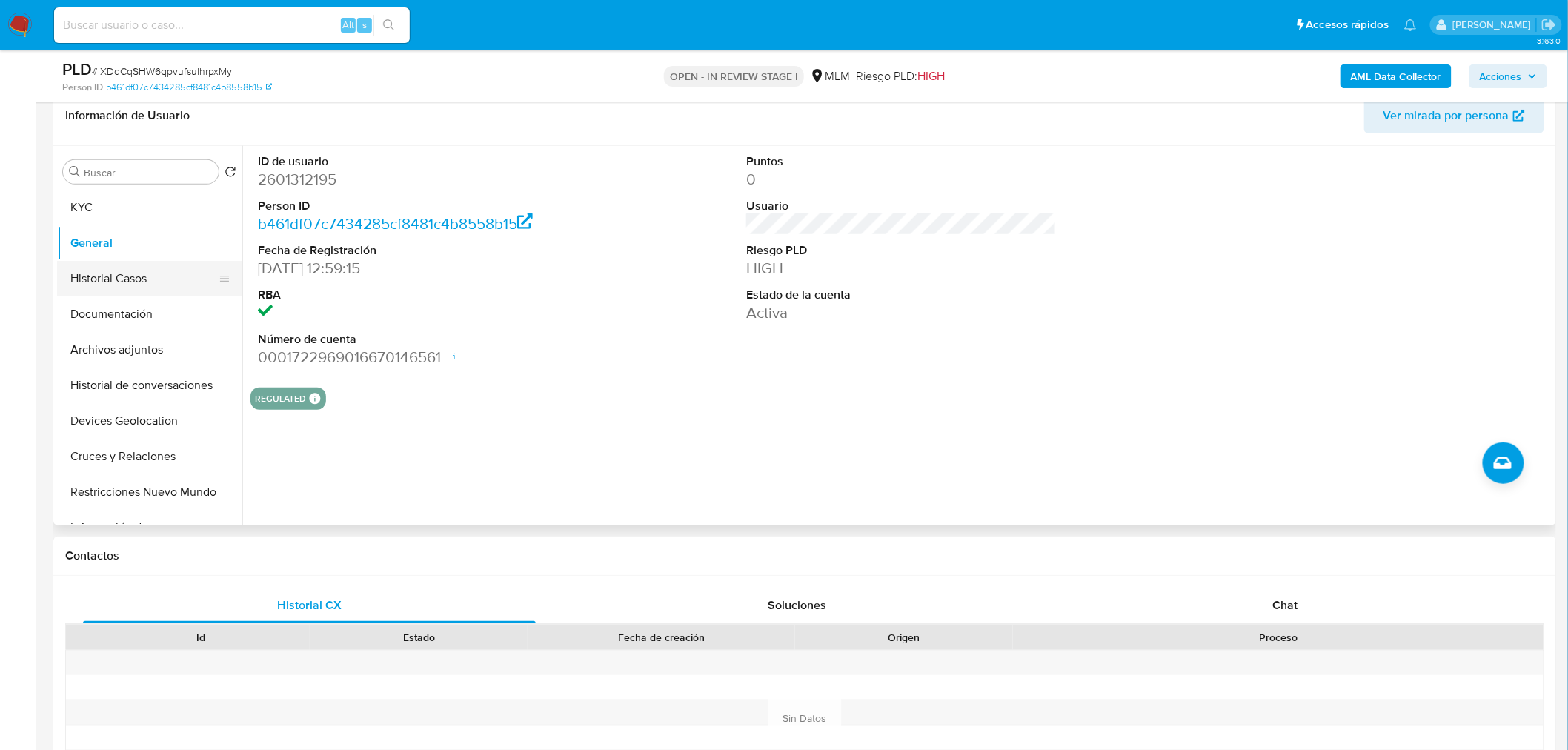
click at [107, 277] on button "Historial Casos" at bounding box center [143, 278] width 173 height 36
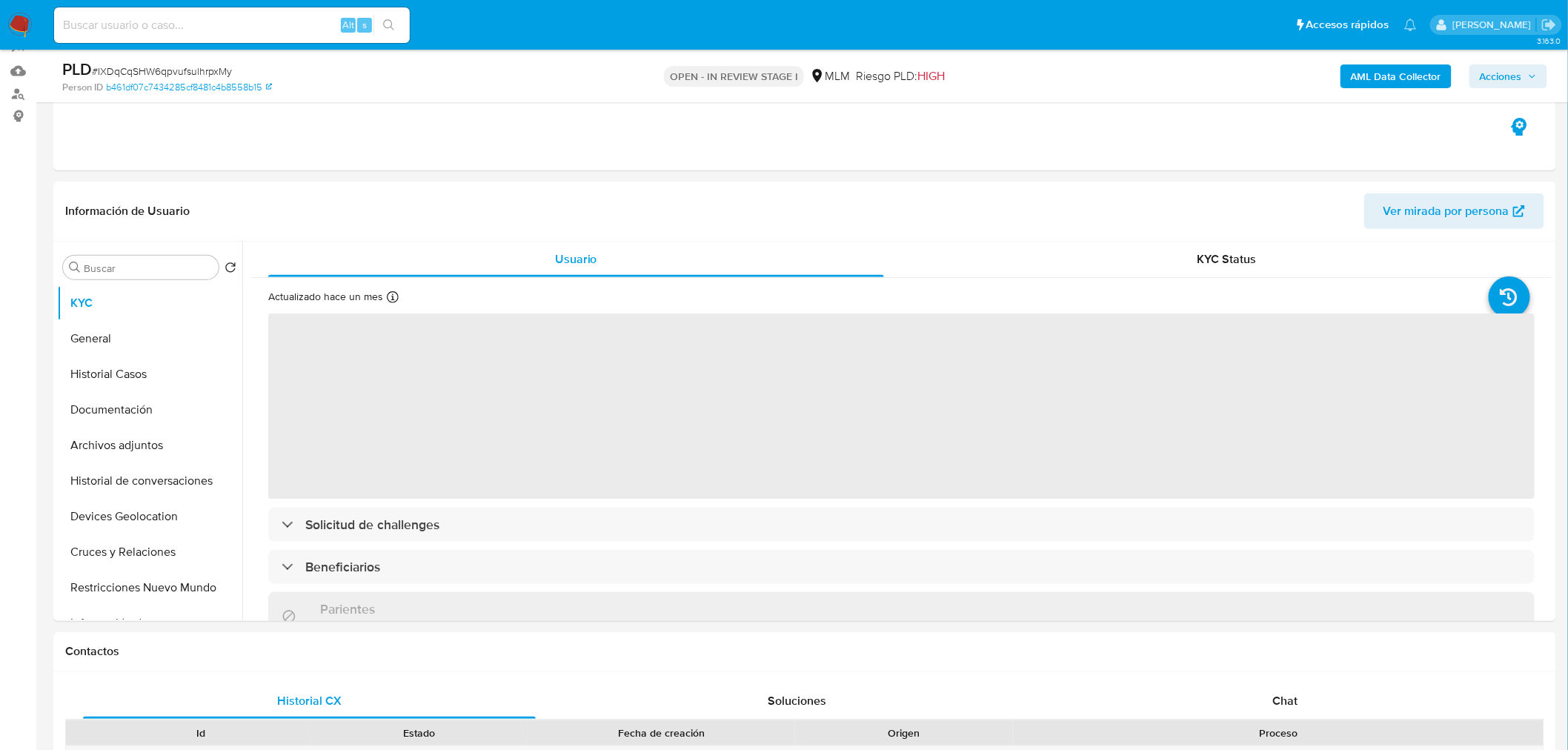
select select "10"
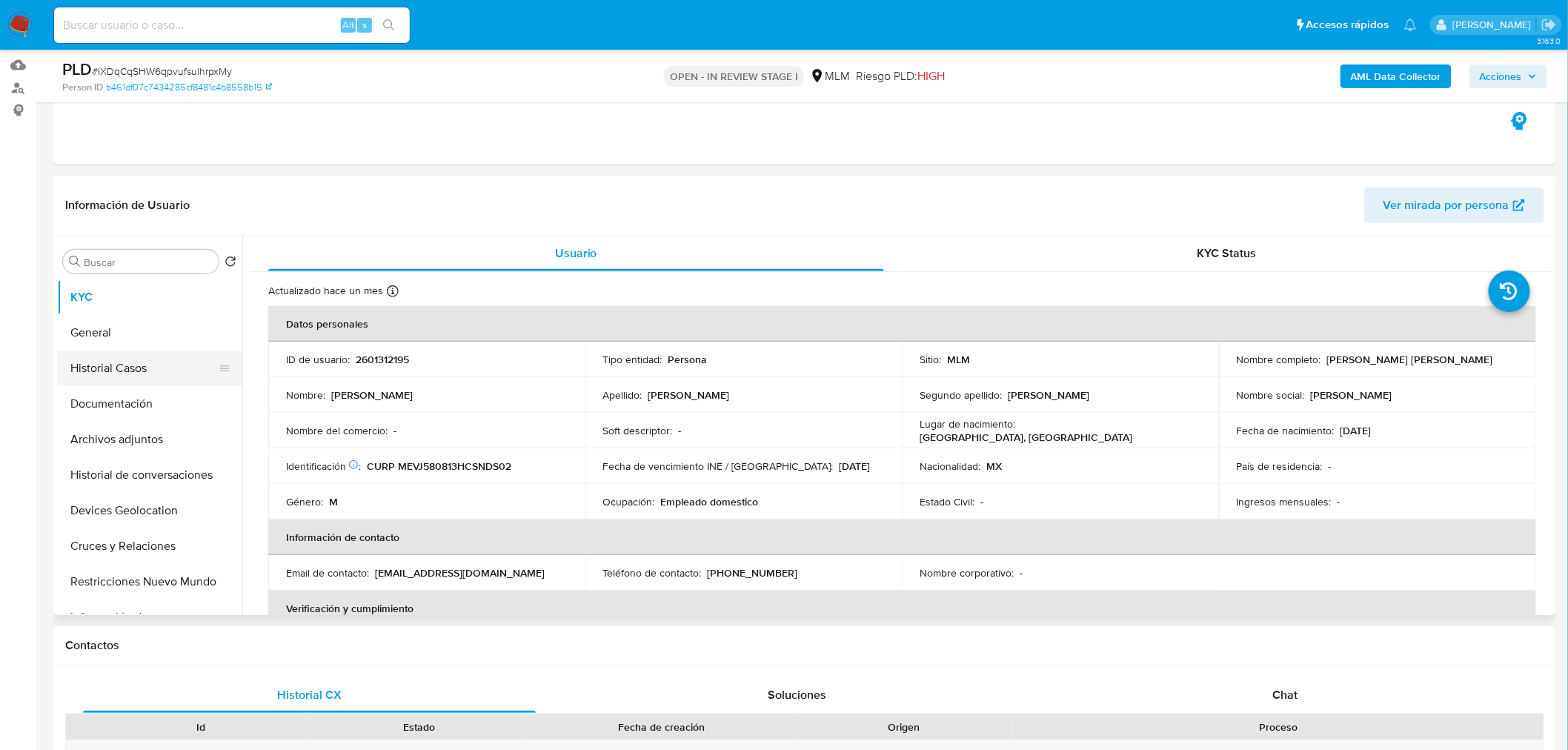
click at [122, 372] on button "Historial Casos" at bounding box center [143, 368] width 173 height 36
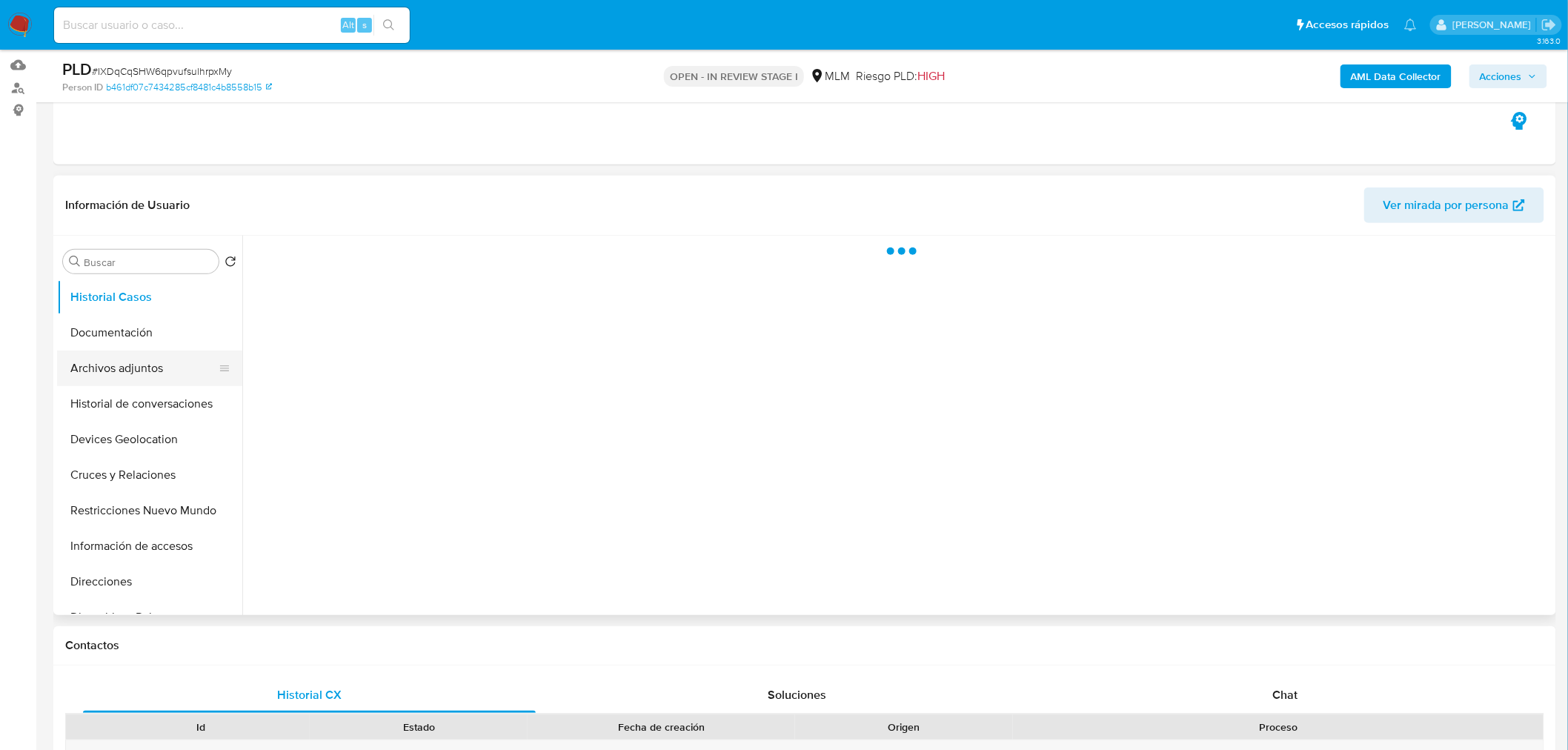
scroll to position [72, 0]
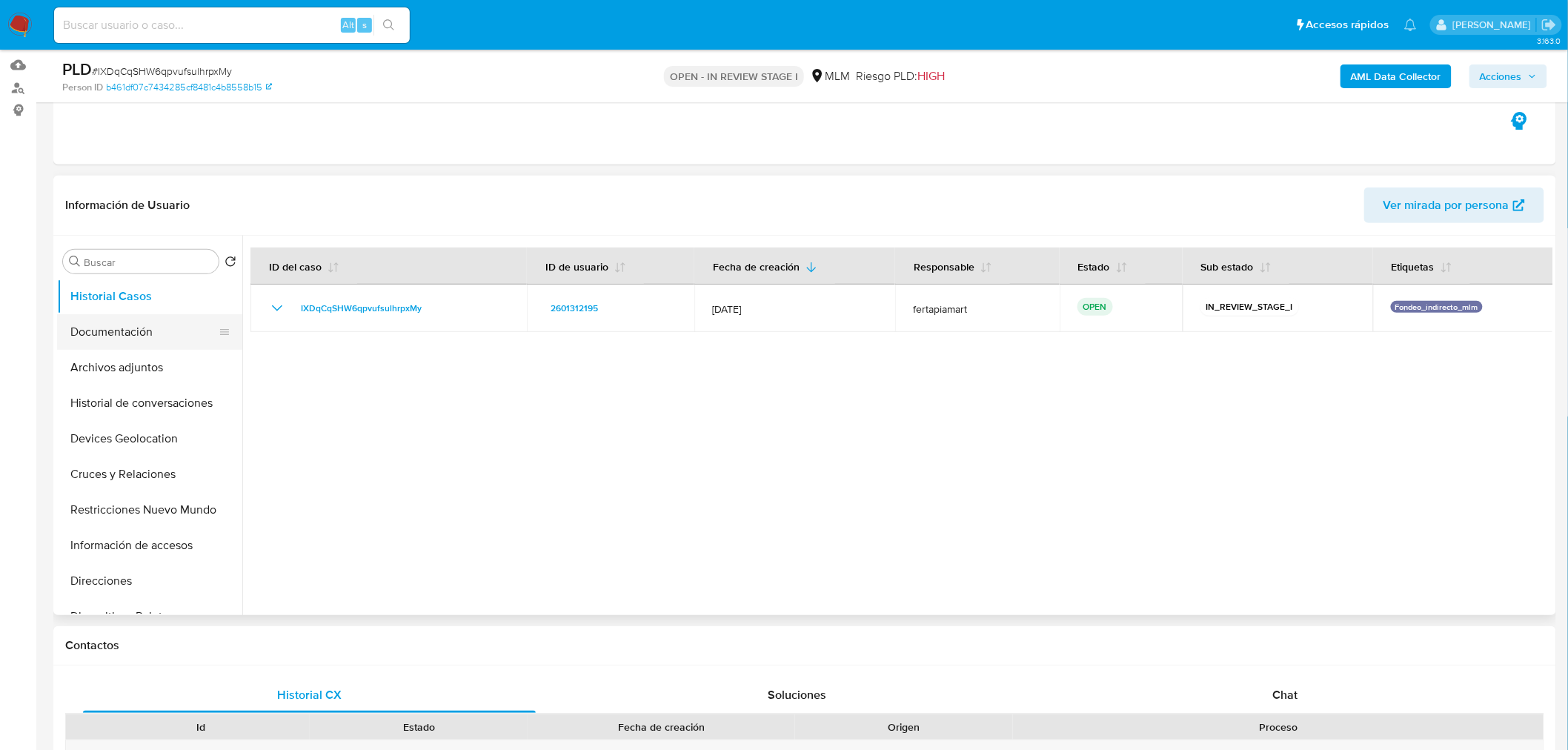
click at [138, 336] on button "Documentación" at bounding box center [143, 332] width 173 height 36
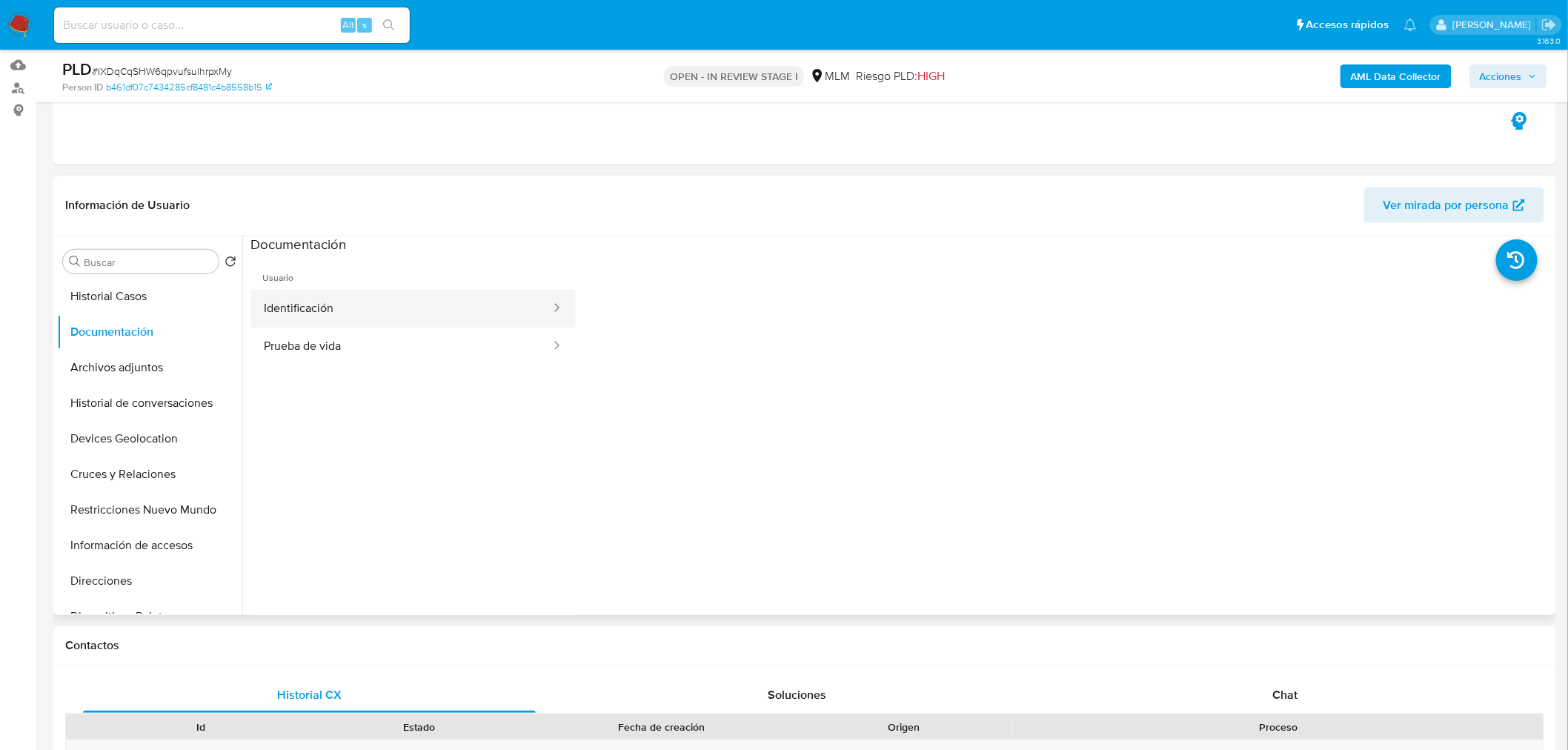
click at [346, 315] on button "Identificación" at bounding box center [401, 308] width 302 height 38
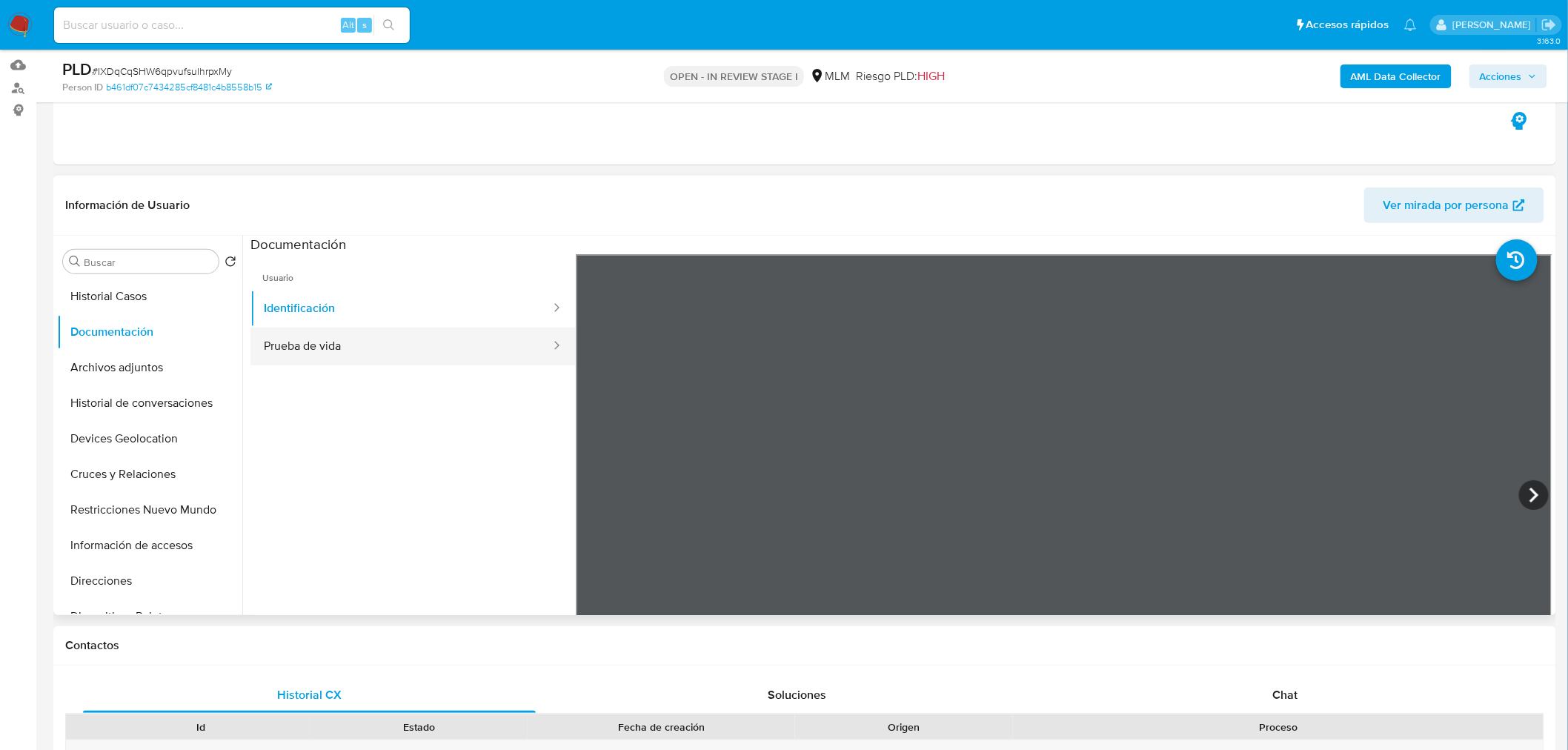
click at [393, 339] on button "Prueba de vida" at bounding box center [401, 346] width 302 height 38
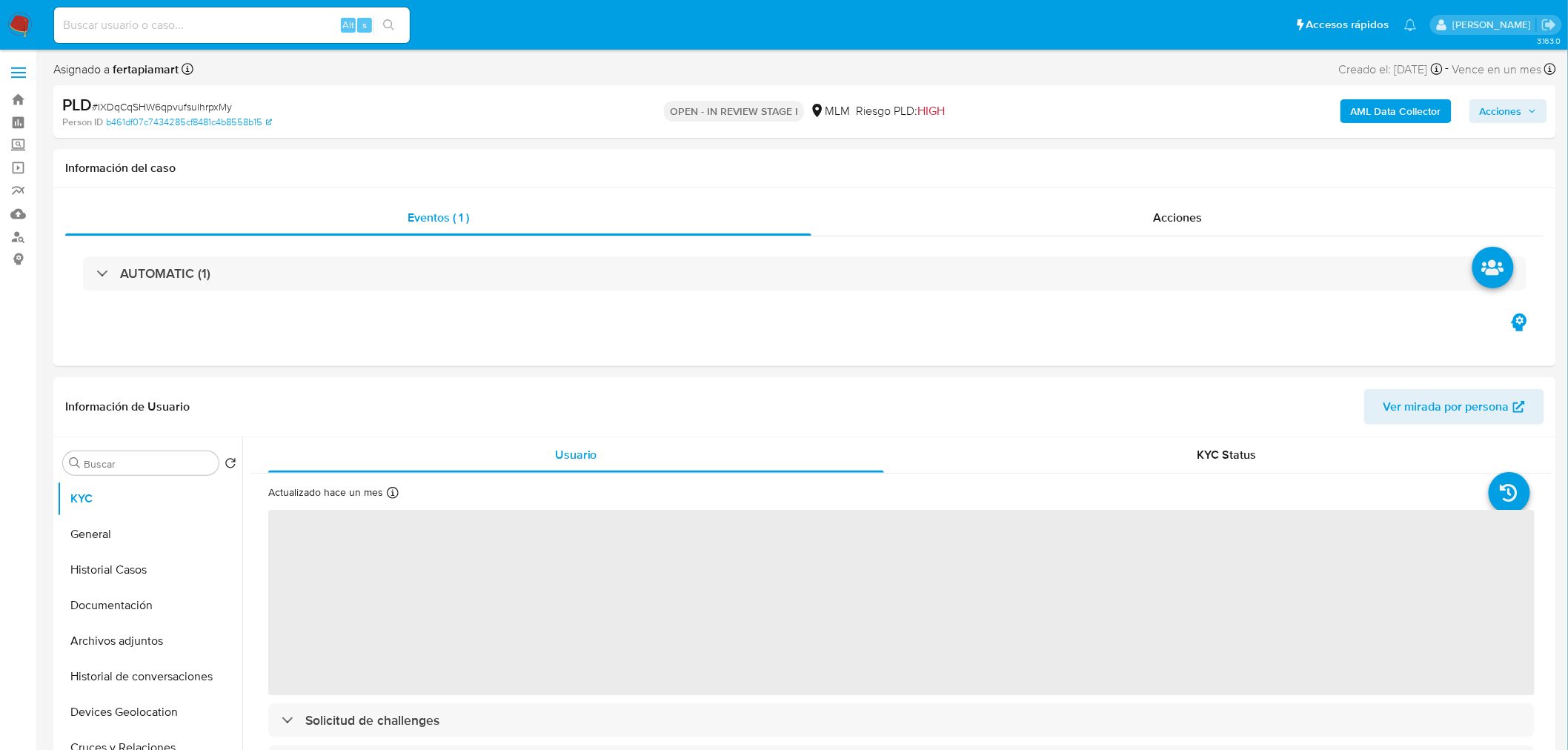
select select "10"
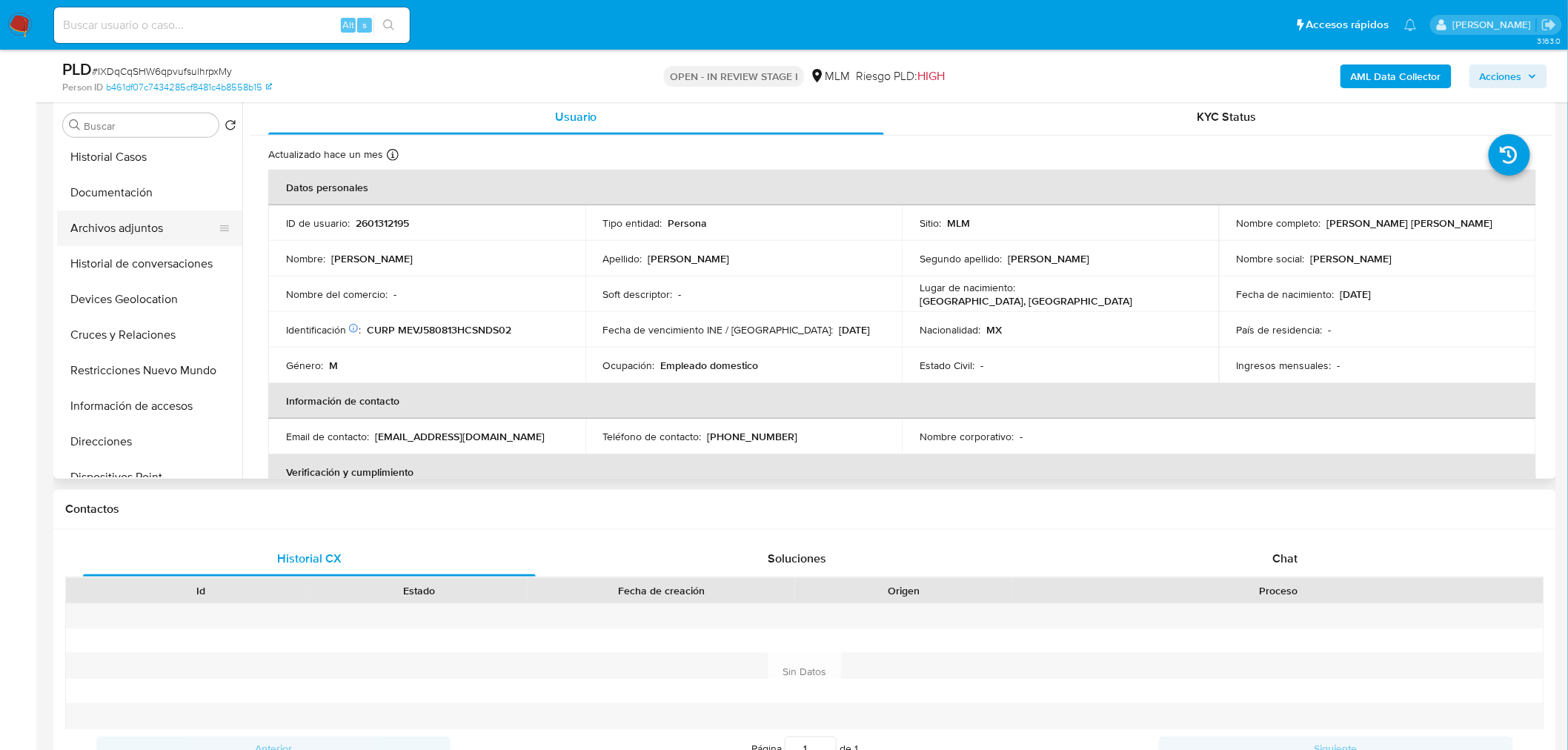
scroll to position [85, 0]
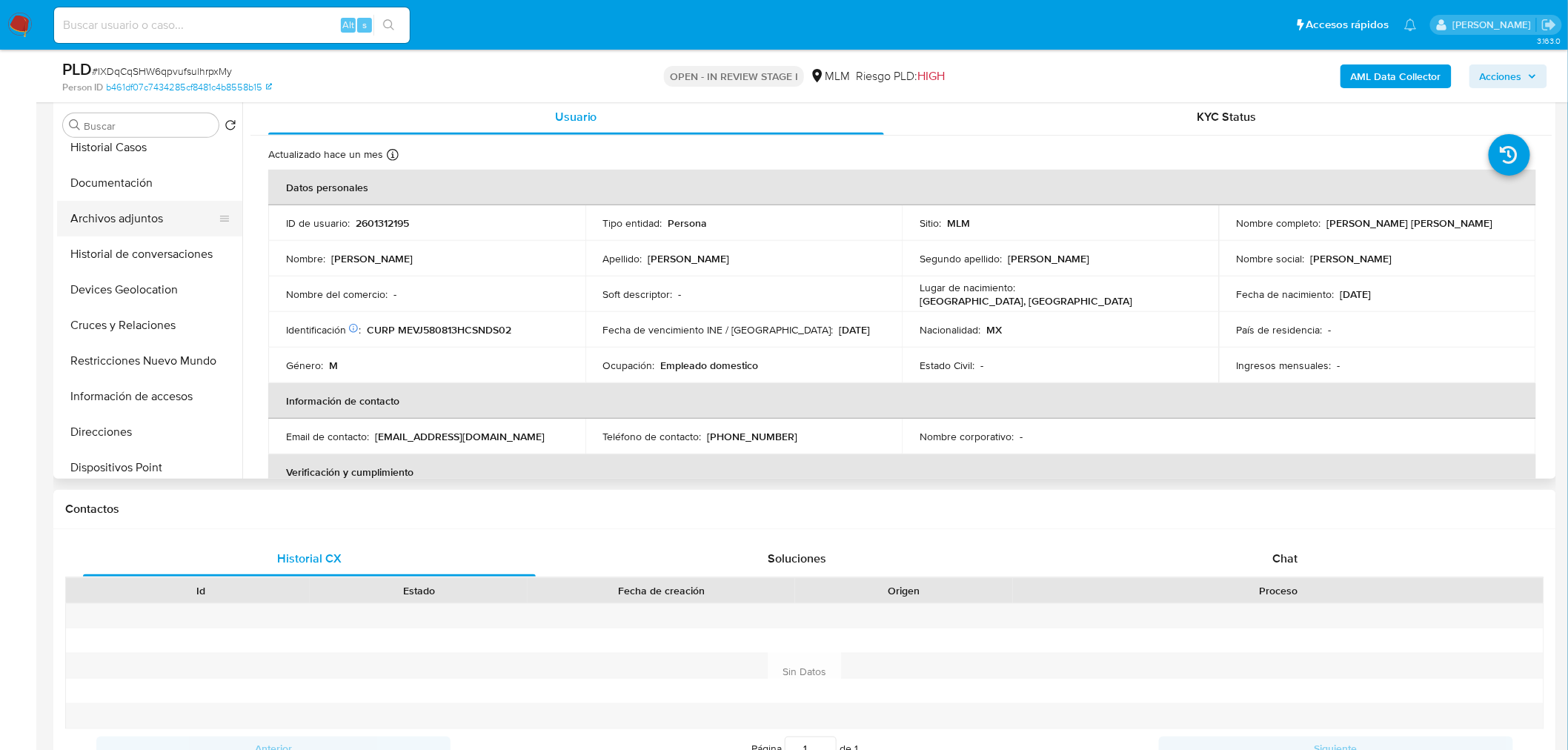
click at [164, 315] on button "Cruces y Relaciones" at bounding box center [149, 325] width 185 height 36
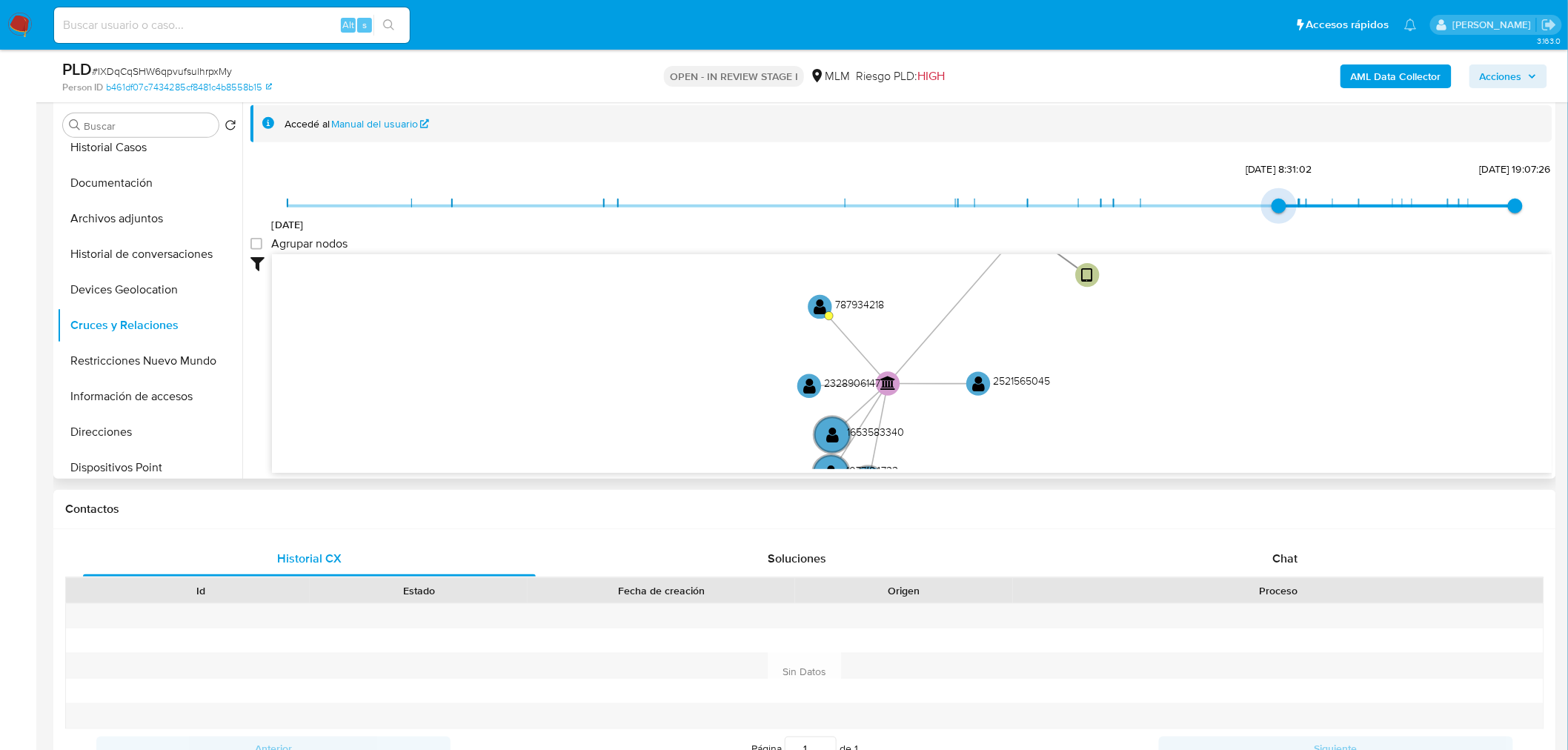
type input "1754326756000"
drag, startPoint x: 293, startPoint y: 207, endPoint x: 1285, endPoint y: 199, distance: 992.0
click at [1291, 199] on span "4/8/2025, 10:59:16" at bounding box center [1299, 206] width 15 height 15
type input "1755897877000"
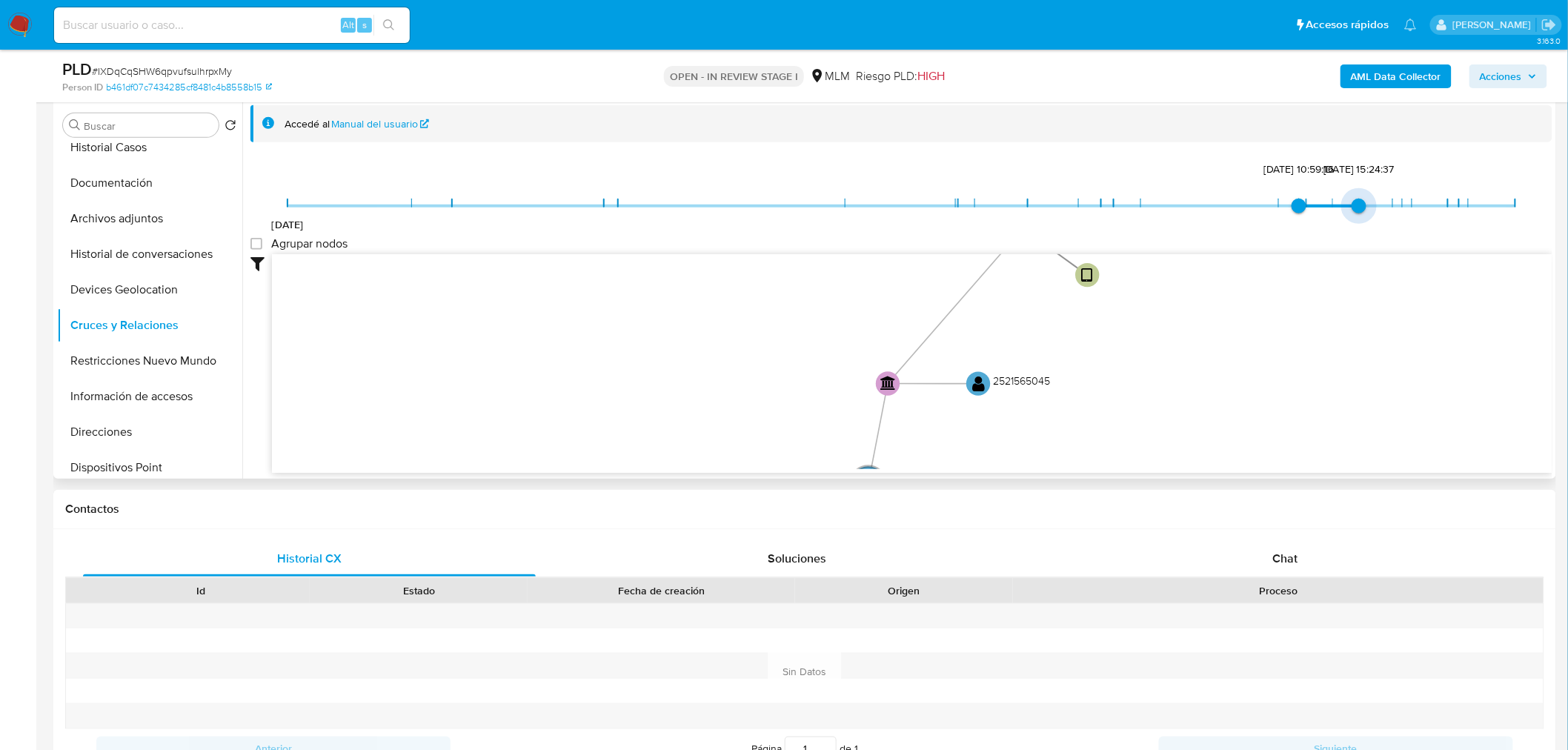
drag, startPoint x: 1506, startPoint y: 203, endPoint x: 1369, endPoint y: 204, distance: 137.0
click at [1366, 204] on span "22/8/2025, 15:24:37" at bounding box center [1359, 206] width 15 height 15
drag, startPoint x: 1226, startPoint y: 386, endPoint x: 1170, endPoint y: 403, distance: 58.5
click at [1170, 403] on icon "user-2601312195  2601312195 device-6890e6e45214d73ba825955a  person-b461df07c…" at bounding box center [912, 361] width 1280 height 215
click at [957, 263] on circle at bounding box center [962, 264] width 25 height 25
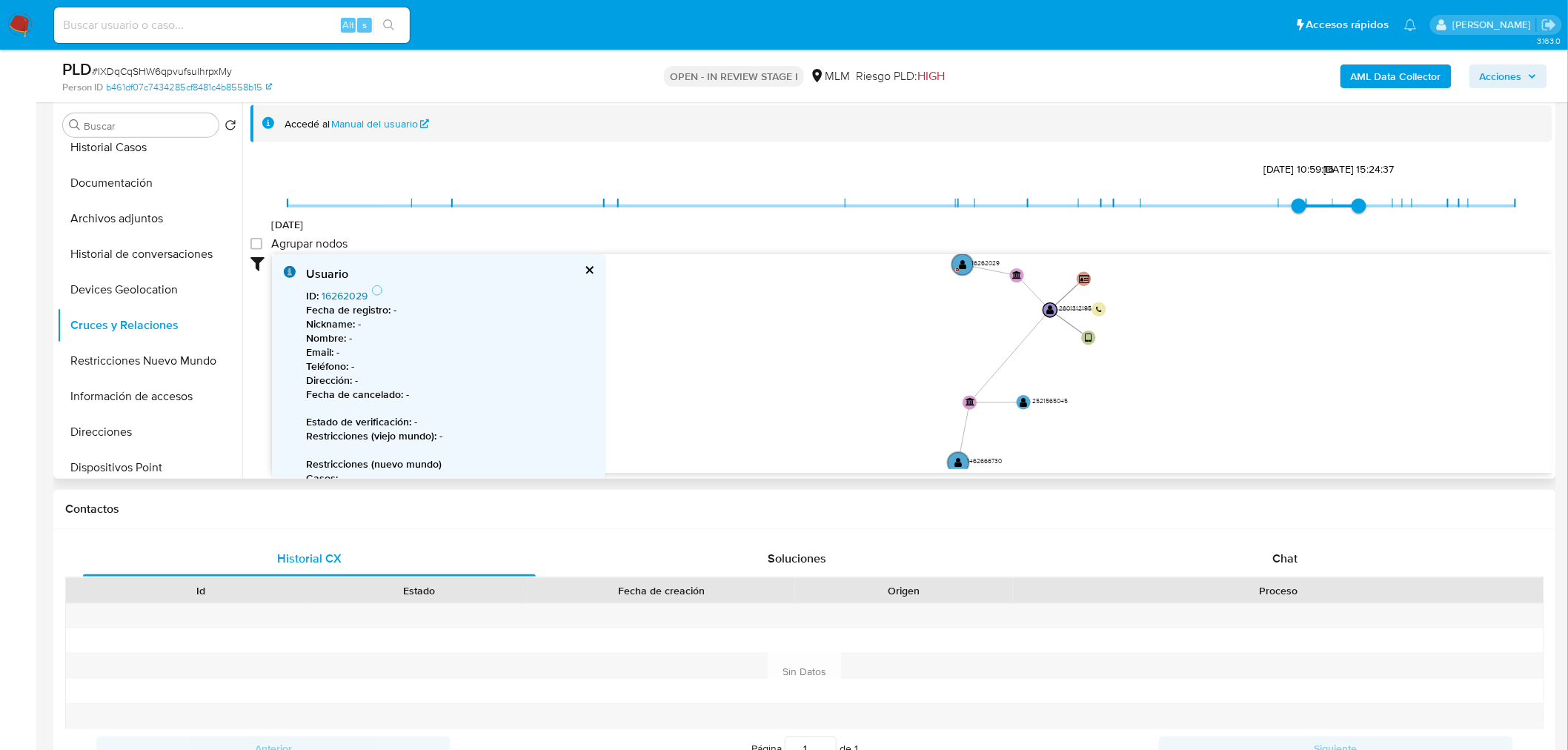
click at [349, 294] on link "16262029" at bounding box center [344, 296] width 46 height 15
click at [126, 346] on button "Restricciones Nuevo Mundo" at bounding box center [143, 361] width 173 height 36
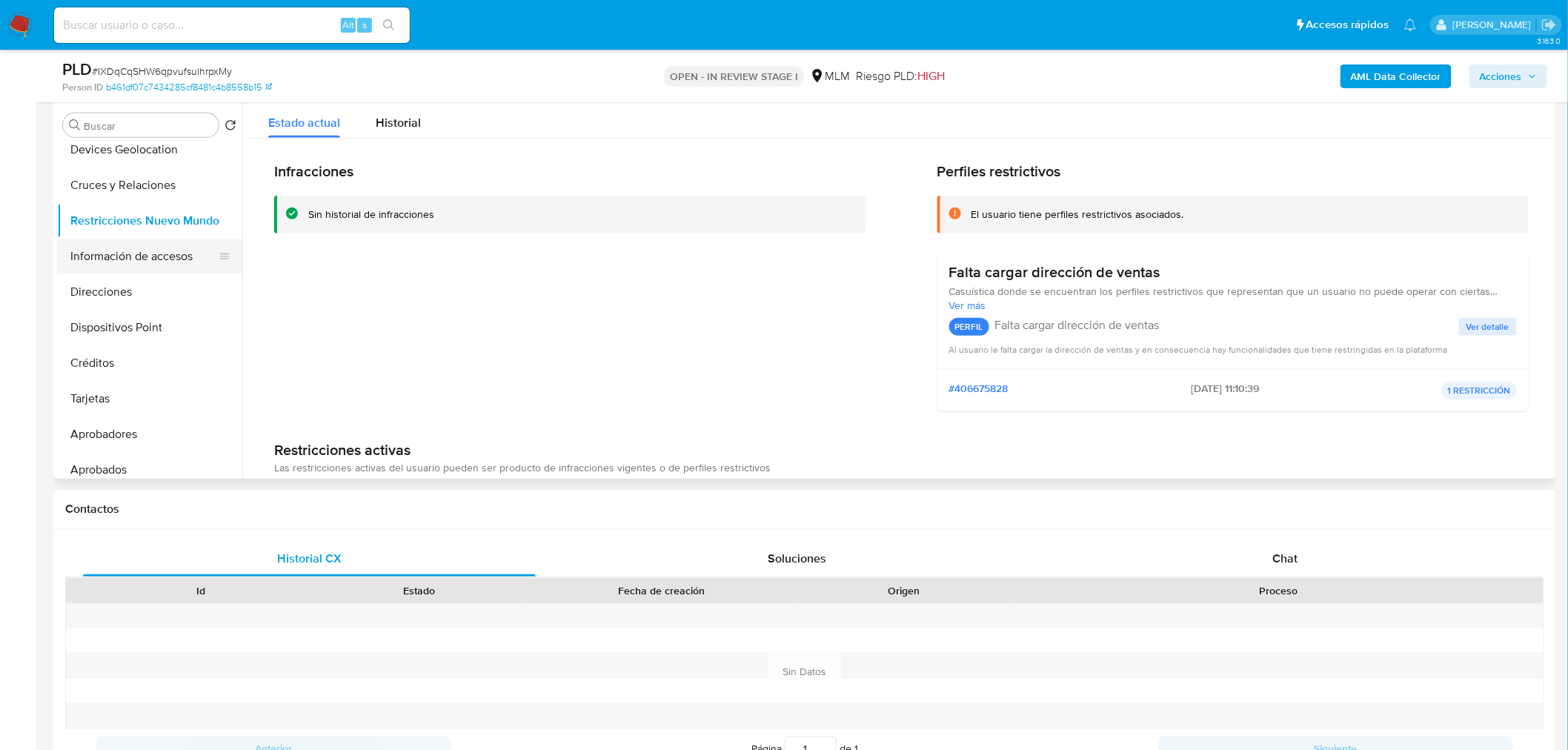
scroll to position [234, 0]
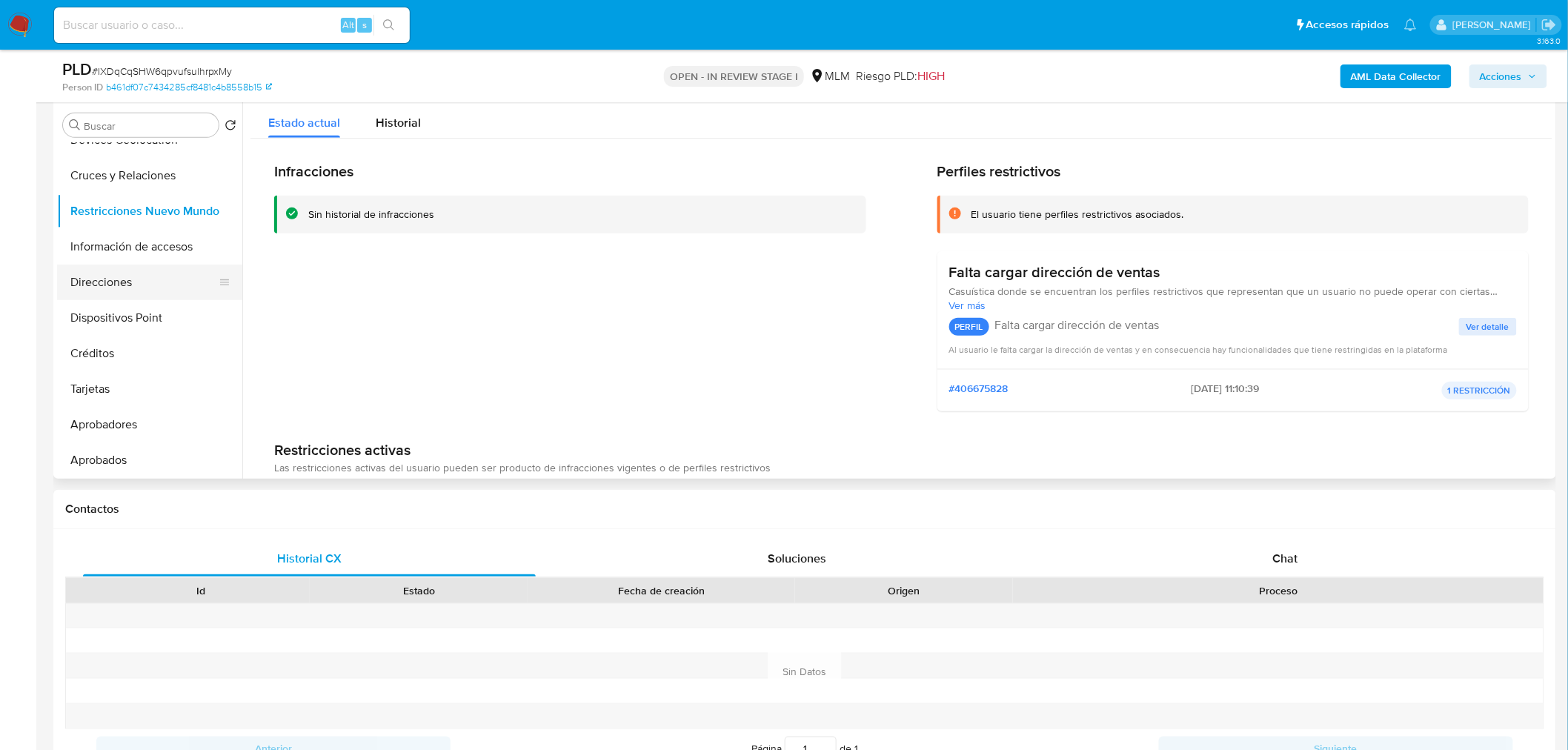
click at [122, 290] on button "Direcciones" at bounding box center [143, 282] width 173 height 36
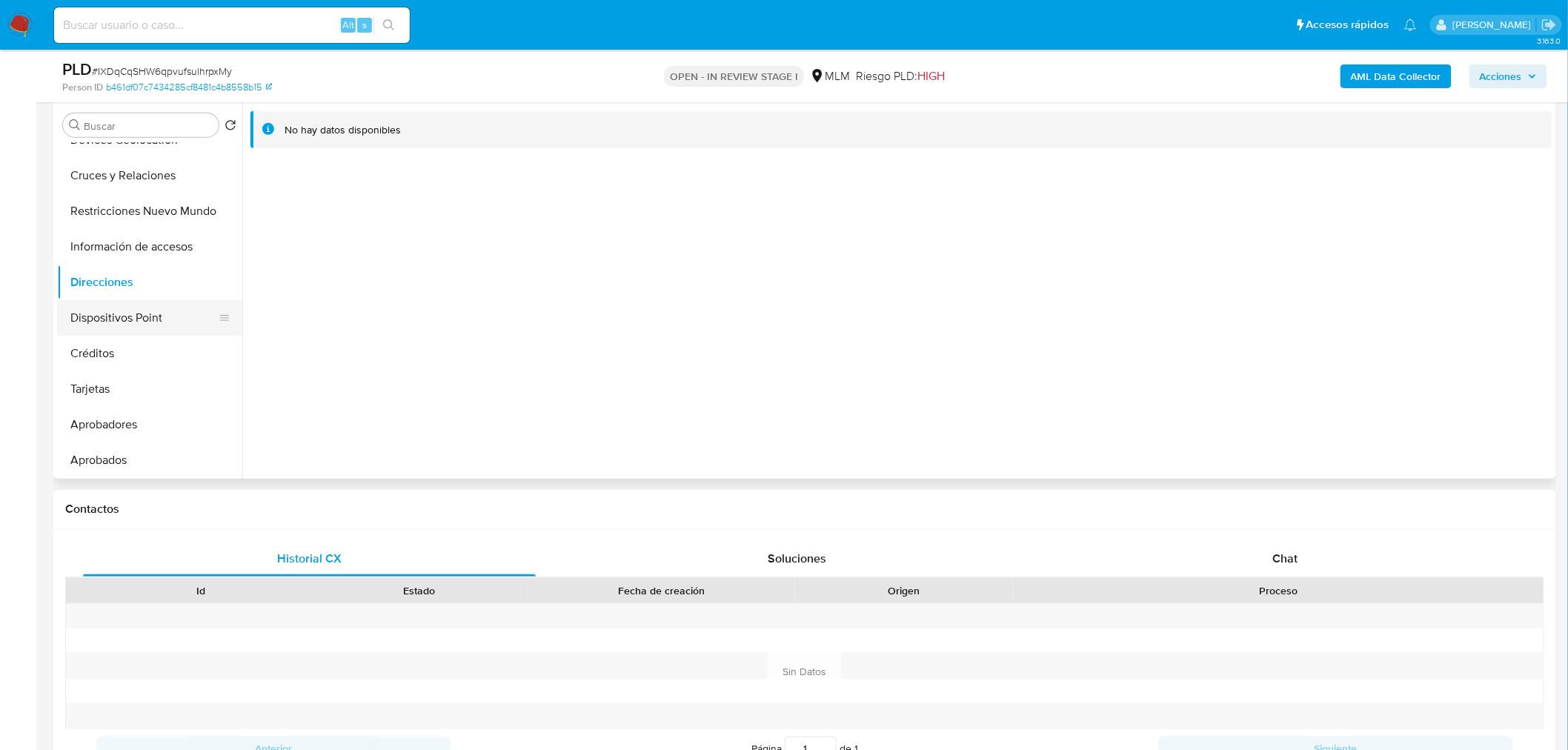
click at [117, 313] on button "Dispositivos Point" at bounding box center [143, 318] width 173 height 36
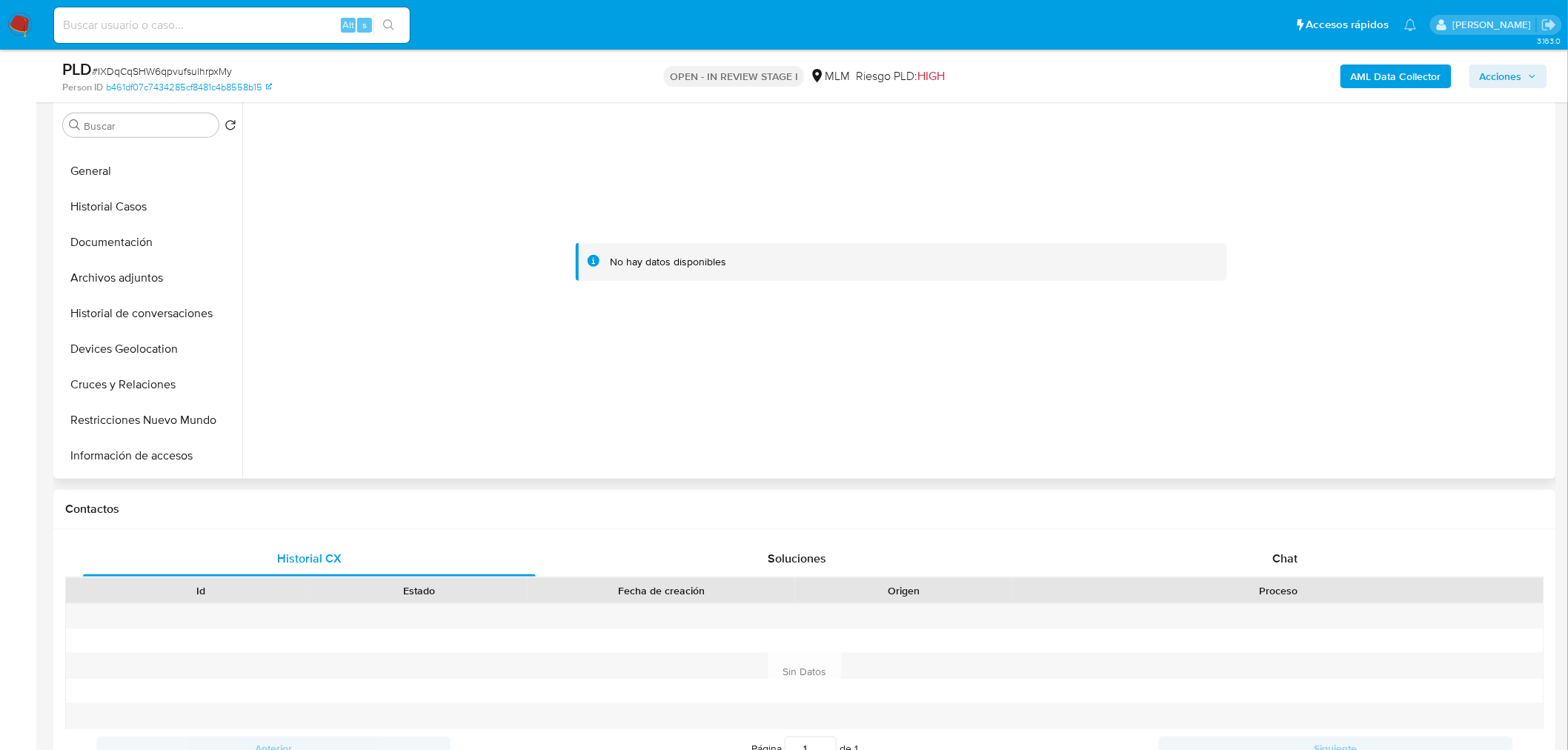
scroll to position [0, 0]
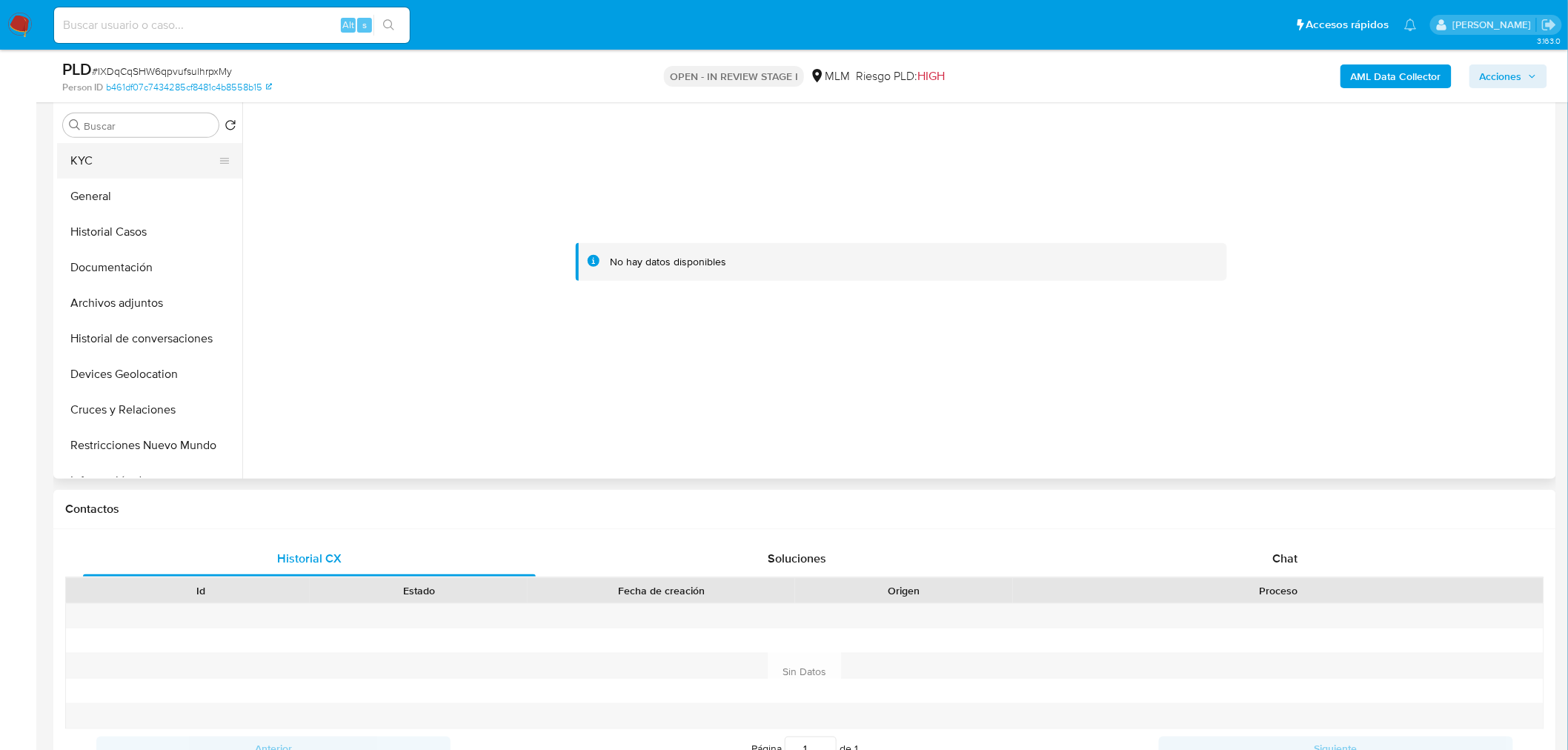
click at [99, 152] on button "KYC" at bounding box center [143, 160] width 173 height 36
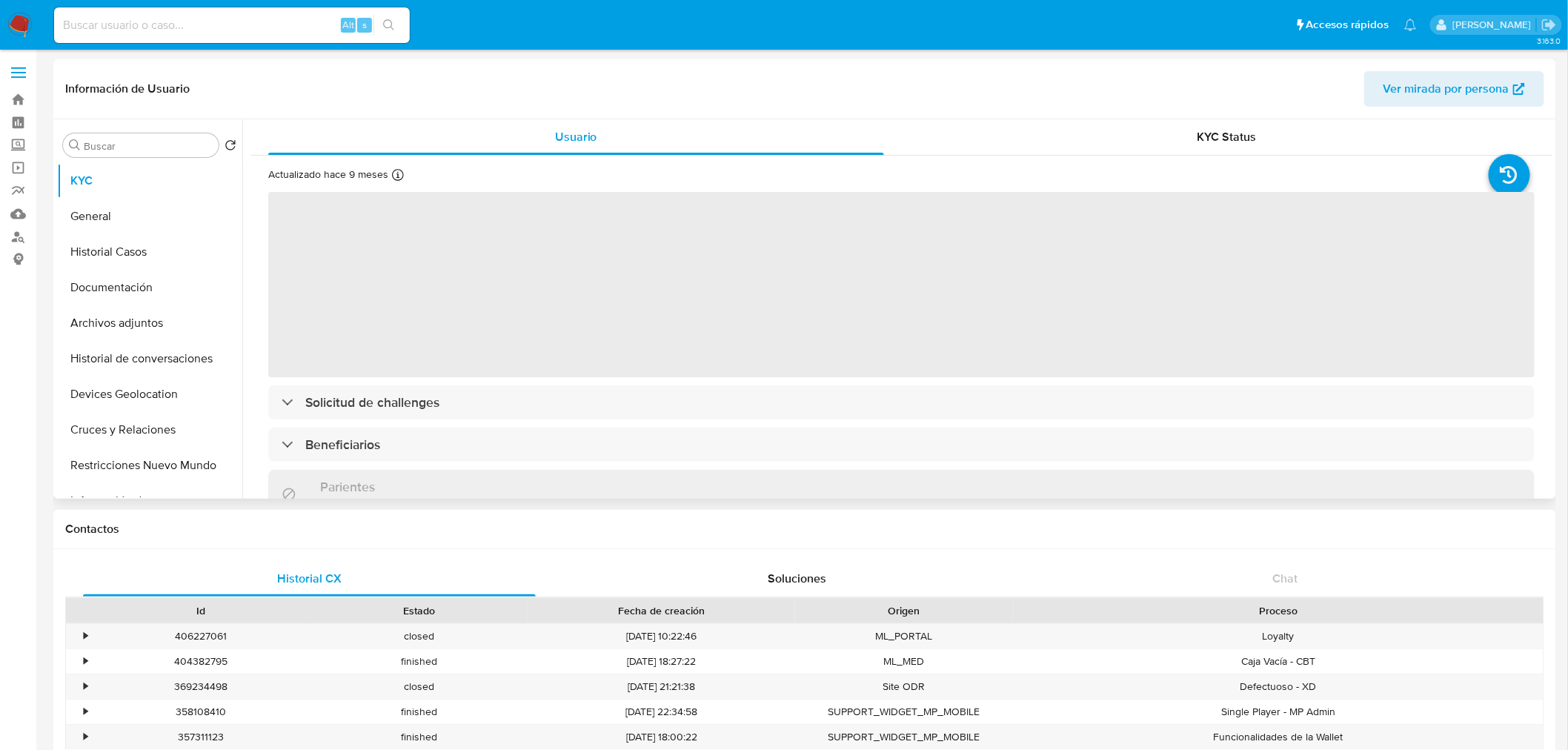
select select "10"
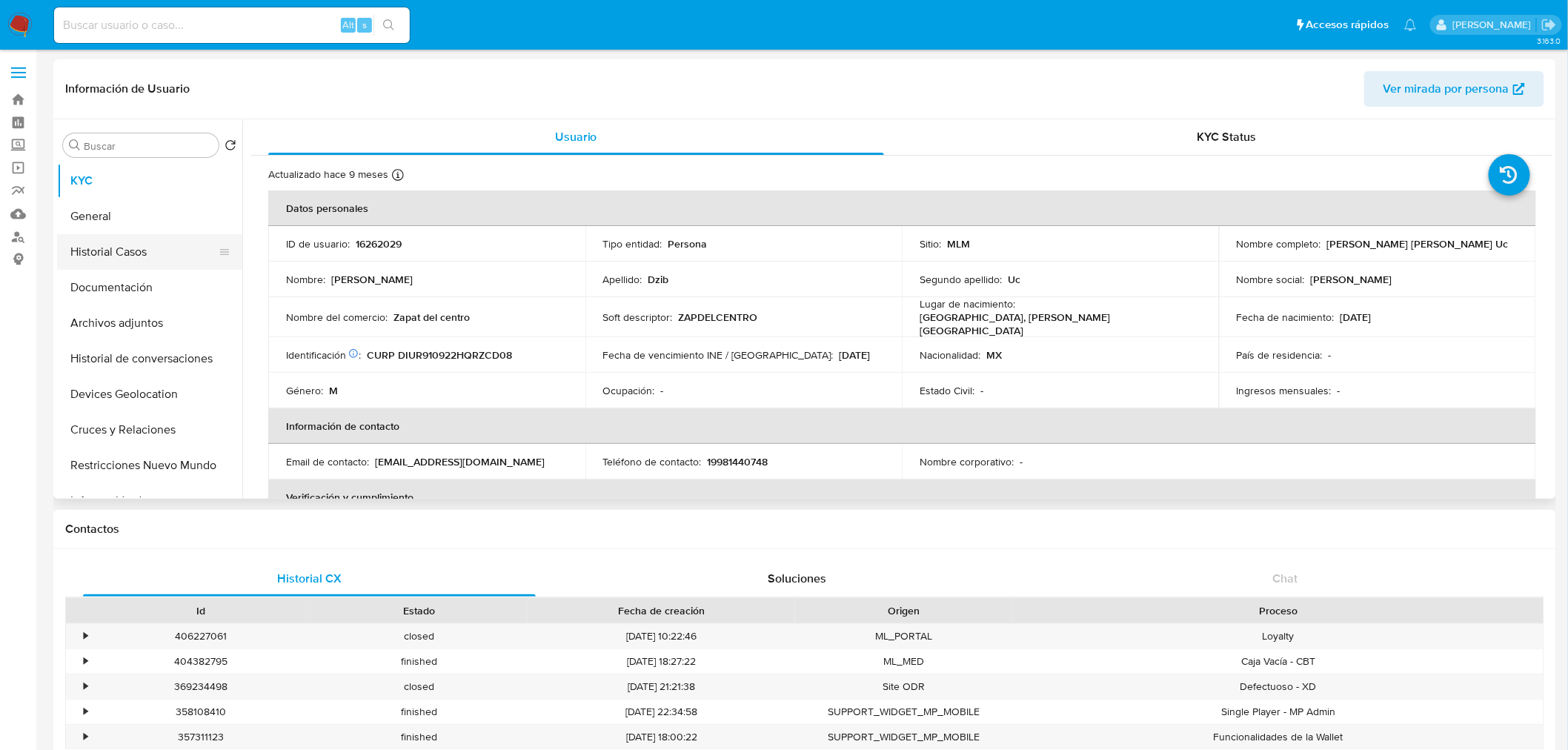
click at [127, 242] on button "Historial Casos" at bounding box center [143, 252] width 173 height 36
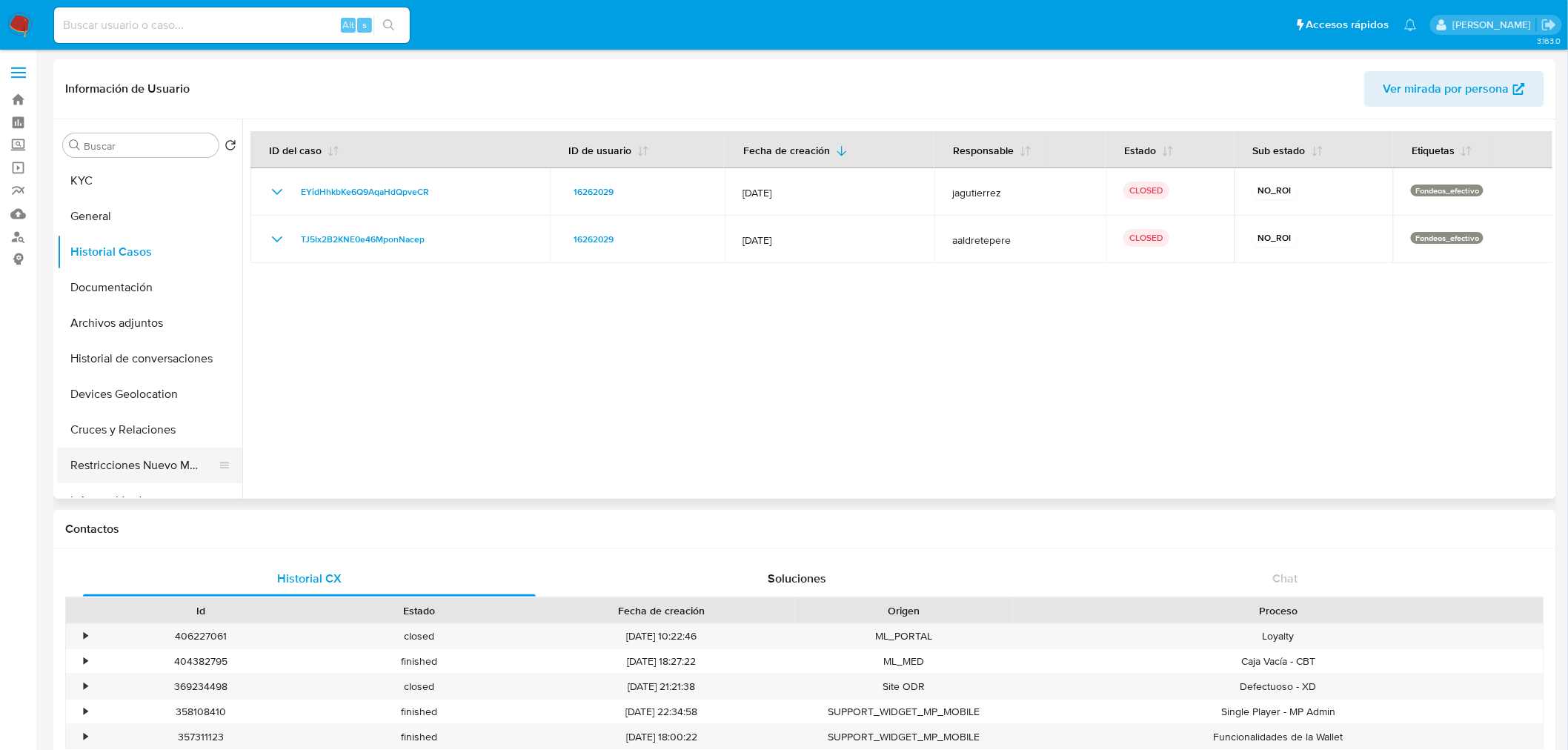
click at [137, 455] on button "Restricciones Nuevo Mundo" at bounding box center [143, 465] width 173 height 36
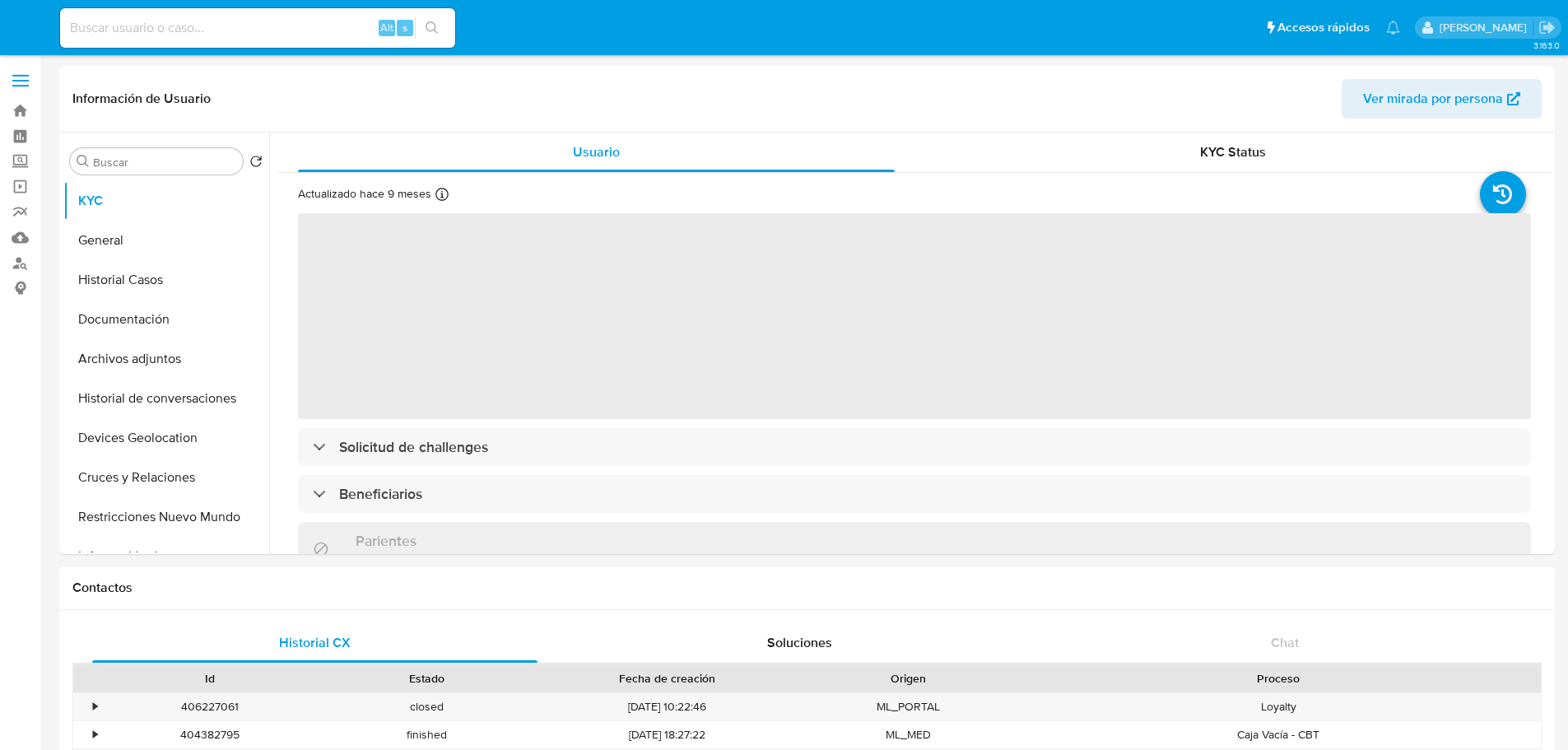
select select "10"
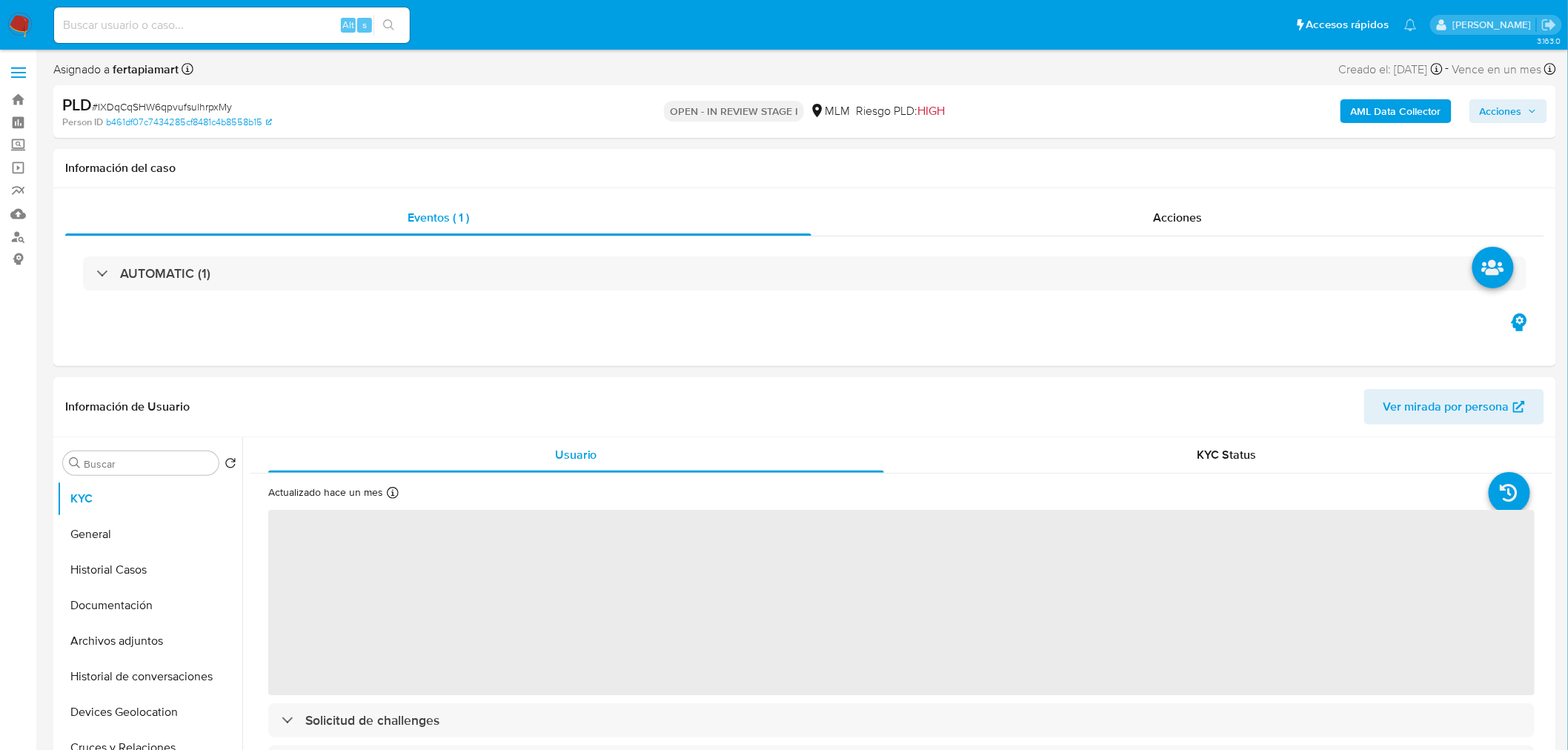
select select "10"
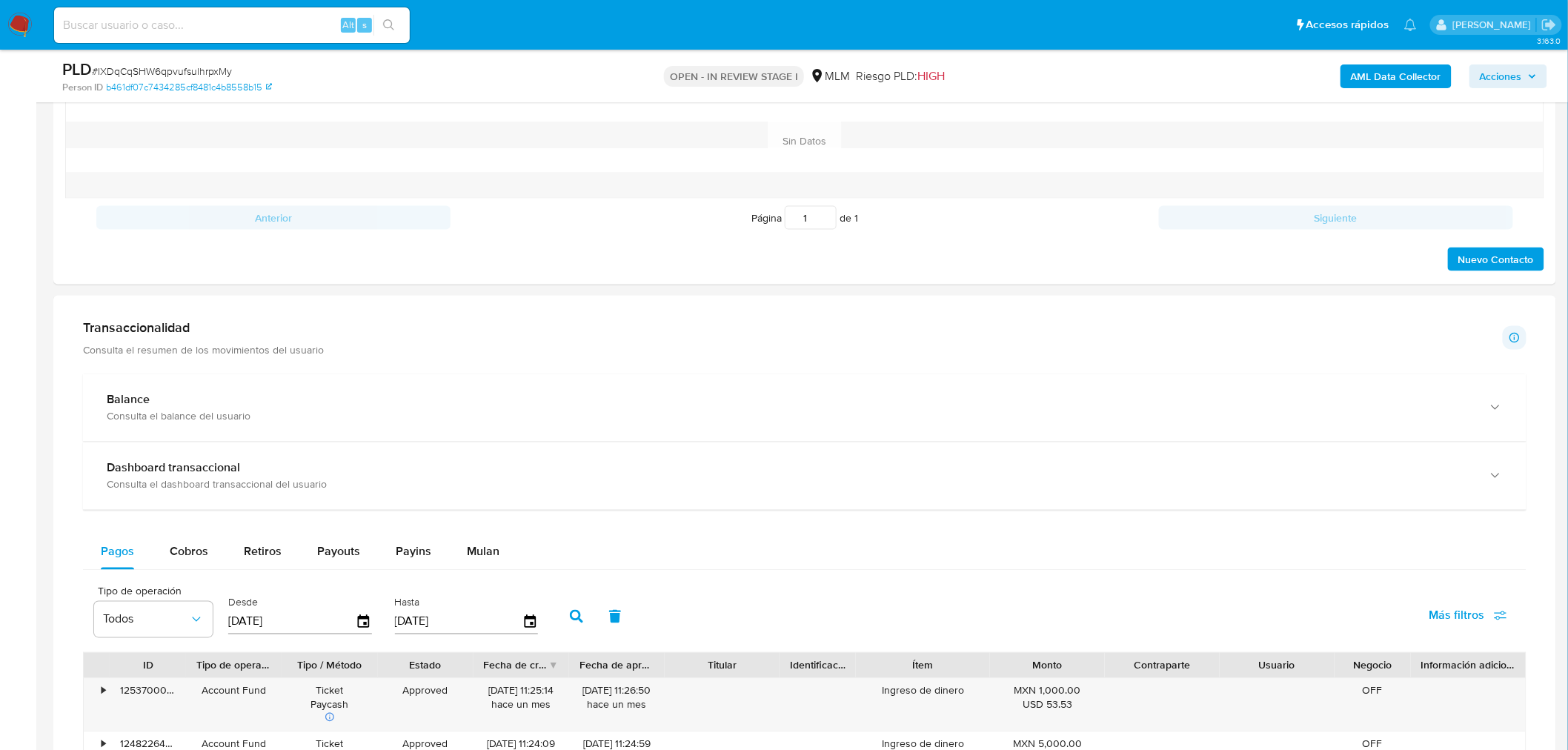
scroll to position [817, 0]
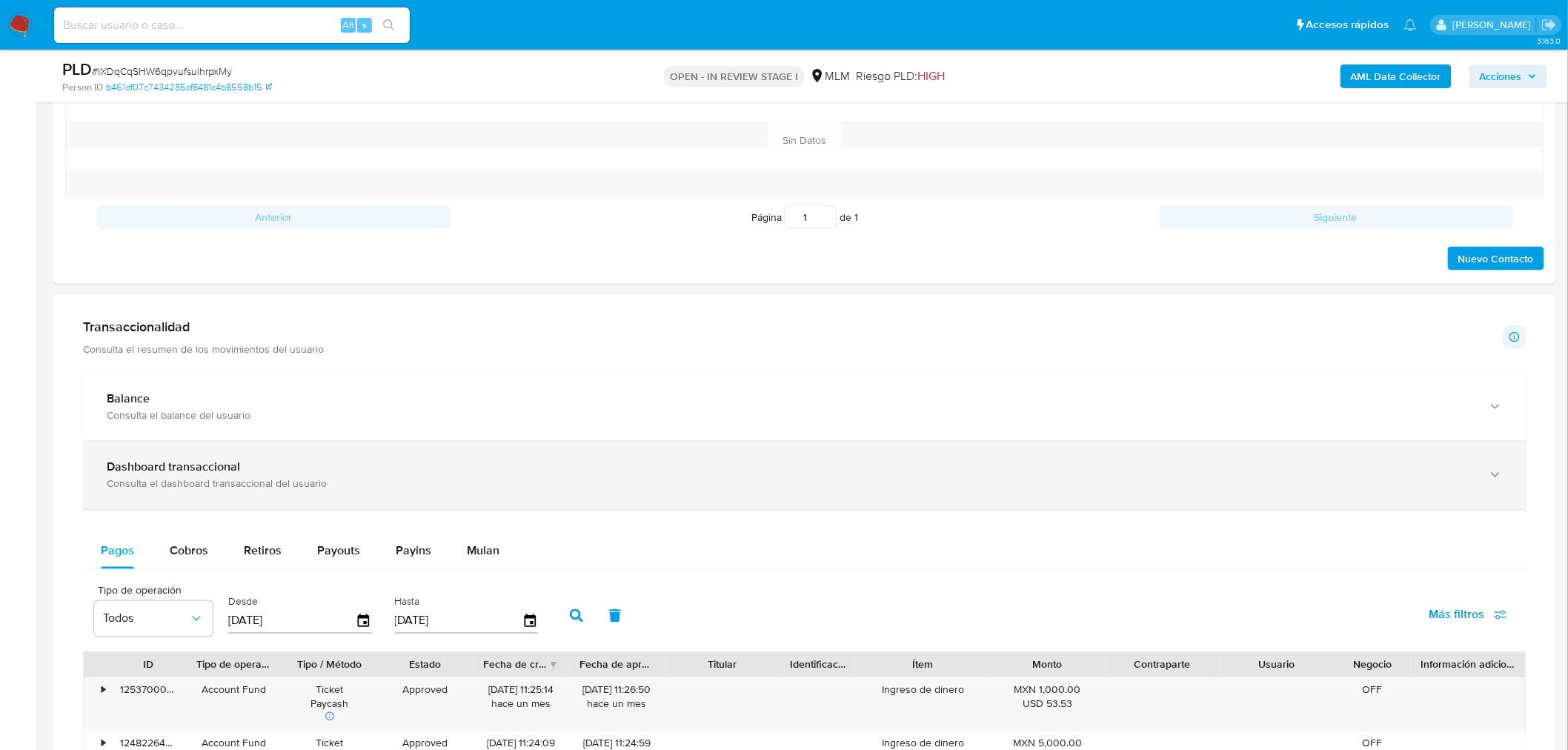
click at [473, 461] on div "Dashboard transaccional" at bounding box center [789, 468] width 1366 height 15
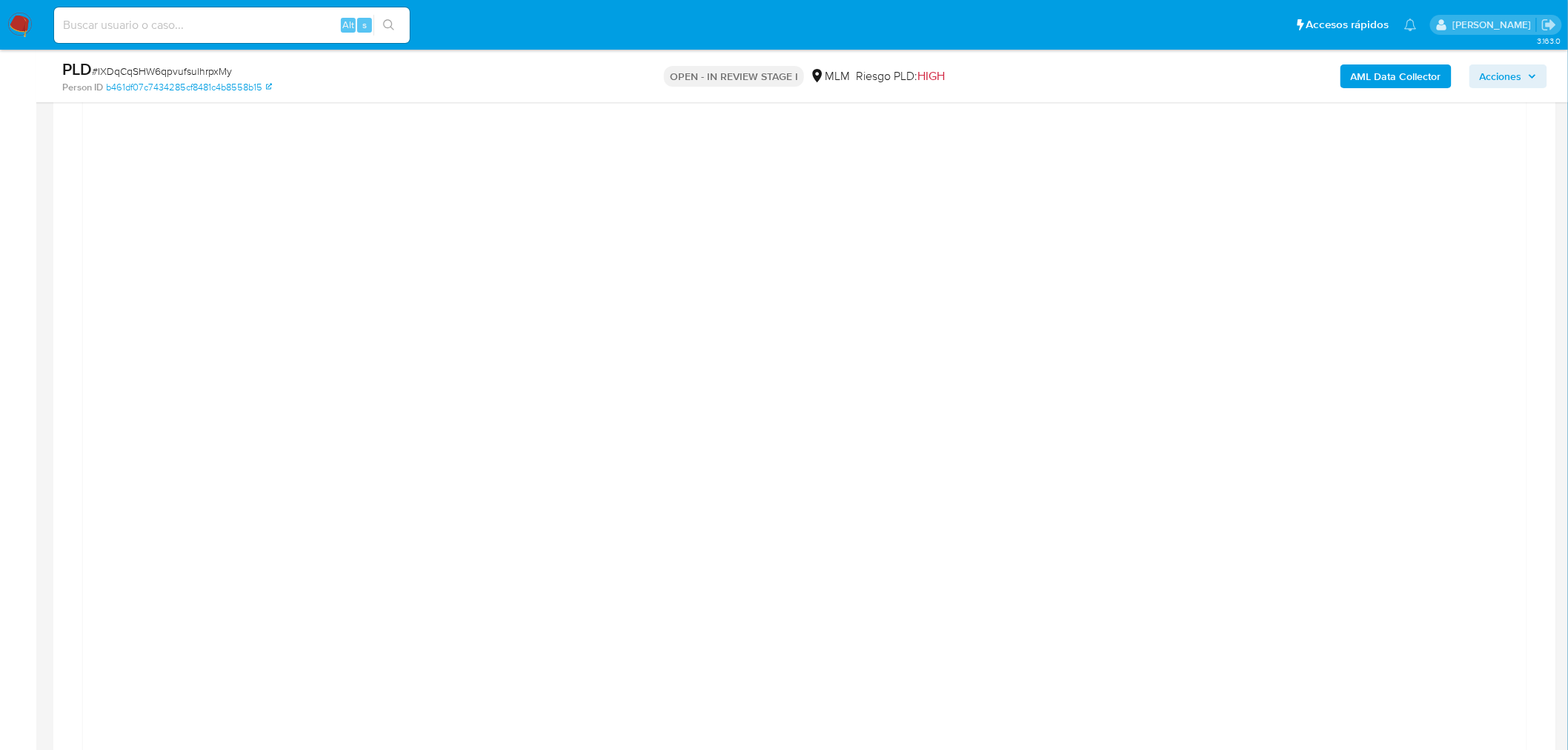
scroll to position [1263, 0]
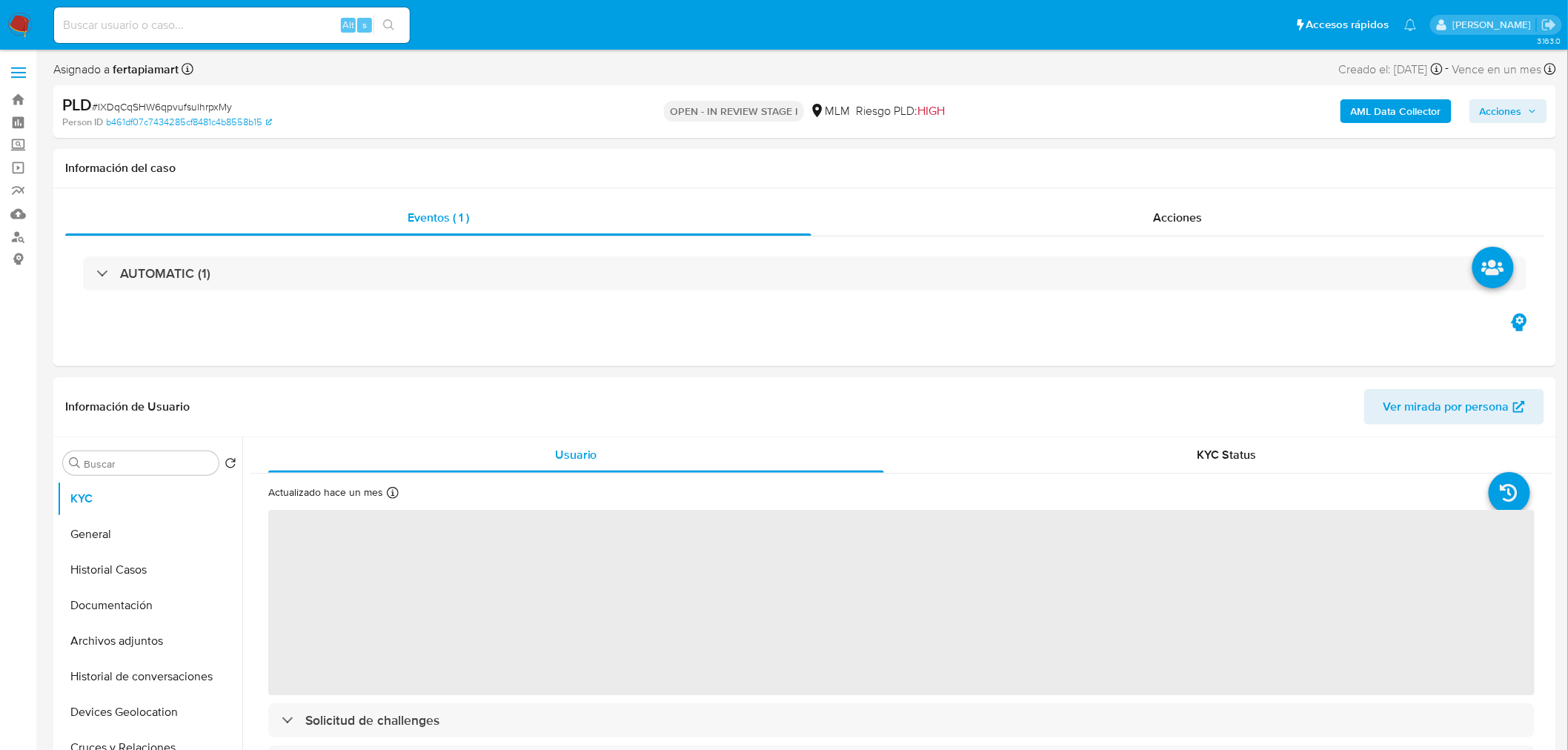
click at [163, 14] on div "Alt s" at bounding box center [232, 25] width 355 height 36
select select "10"
click at [141, 30] on input at bounding box center [232, 25] width 355 height 19
paste input "2183214462"
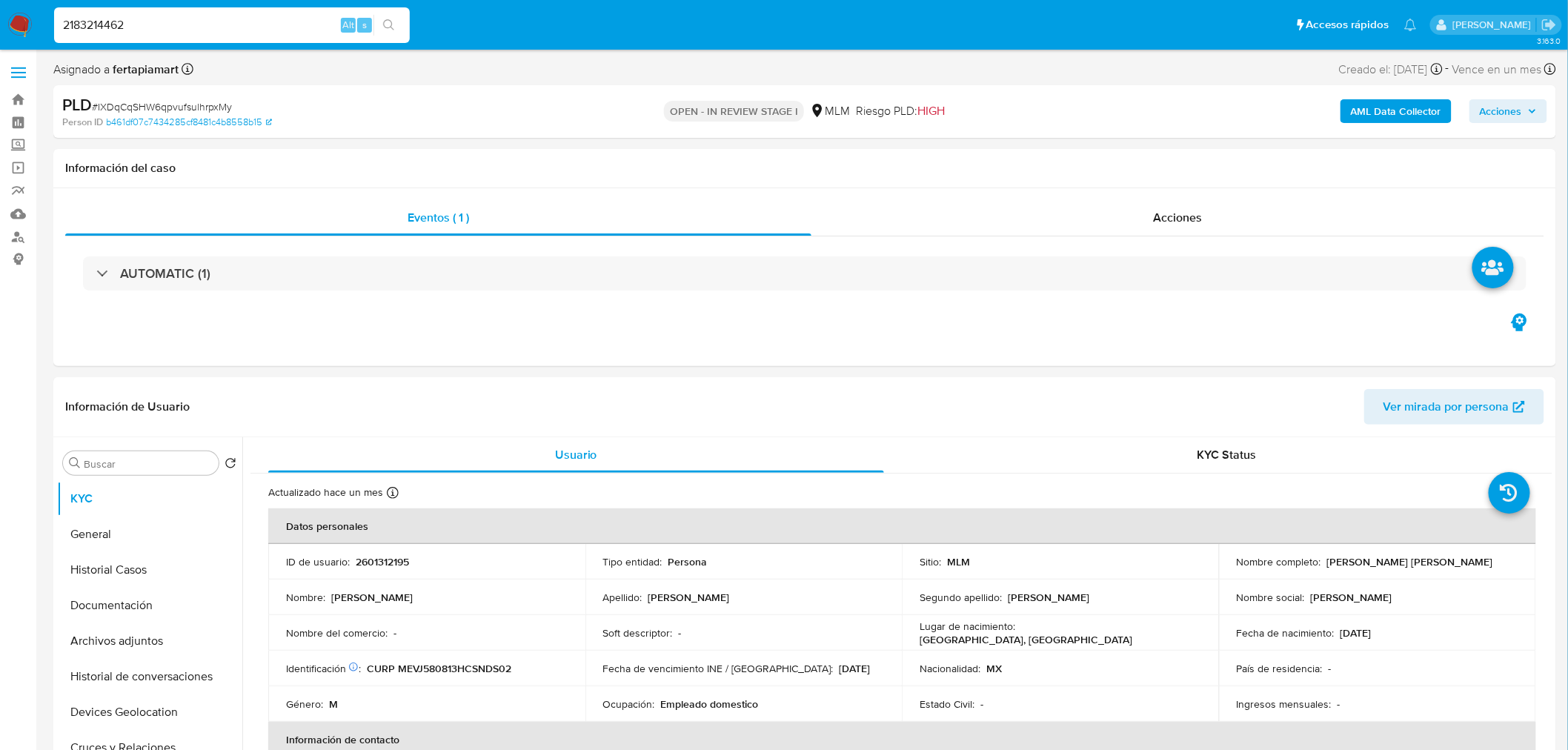
type input "2183214462"
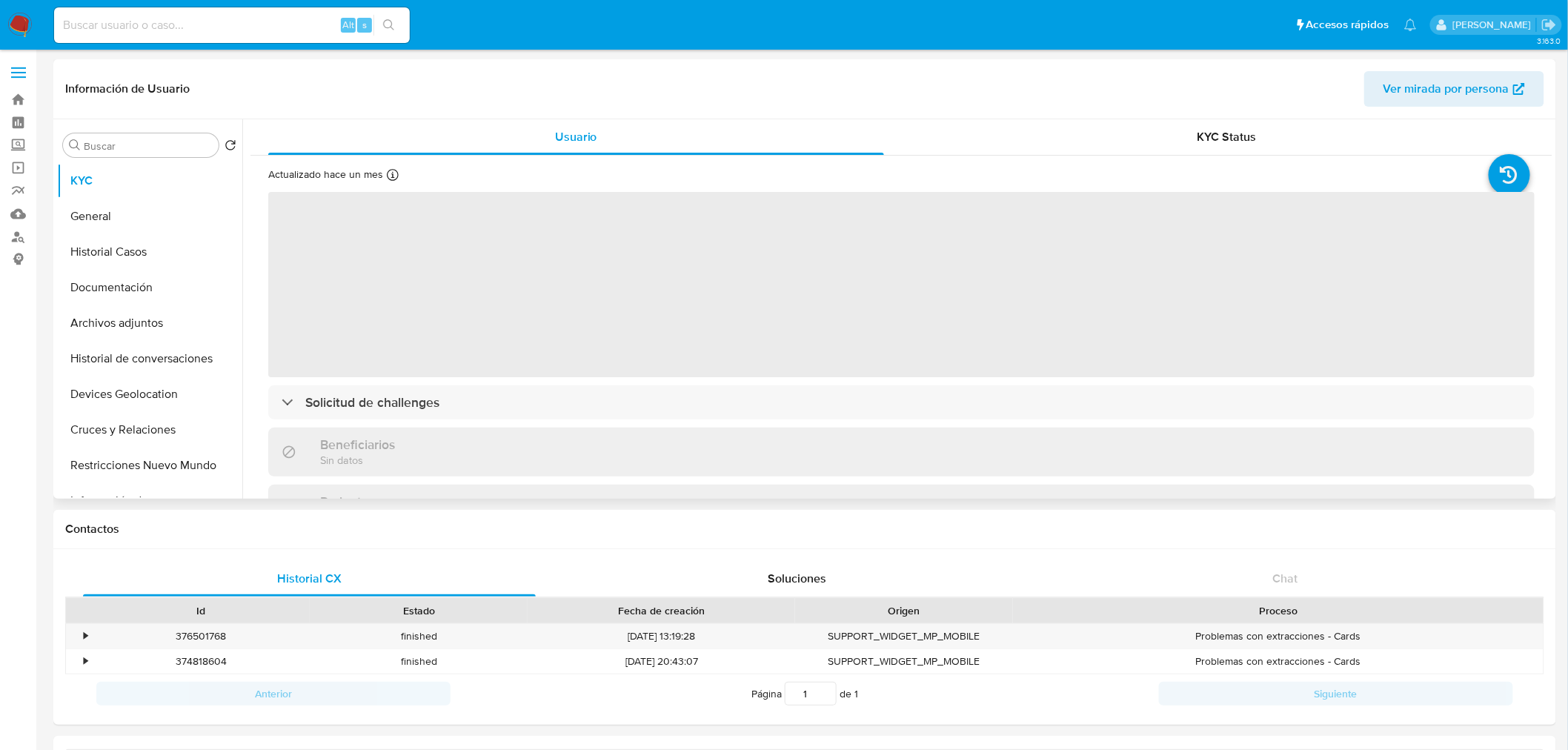
select select "10"
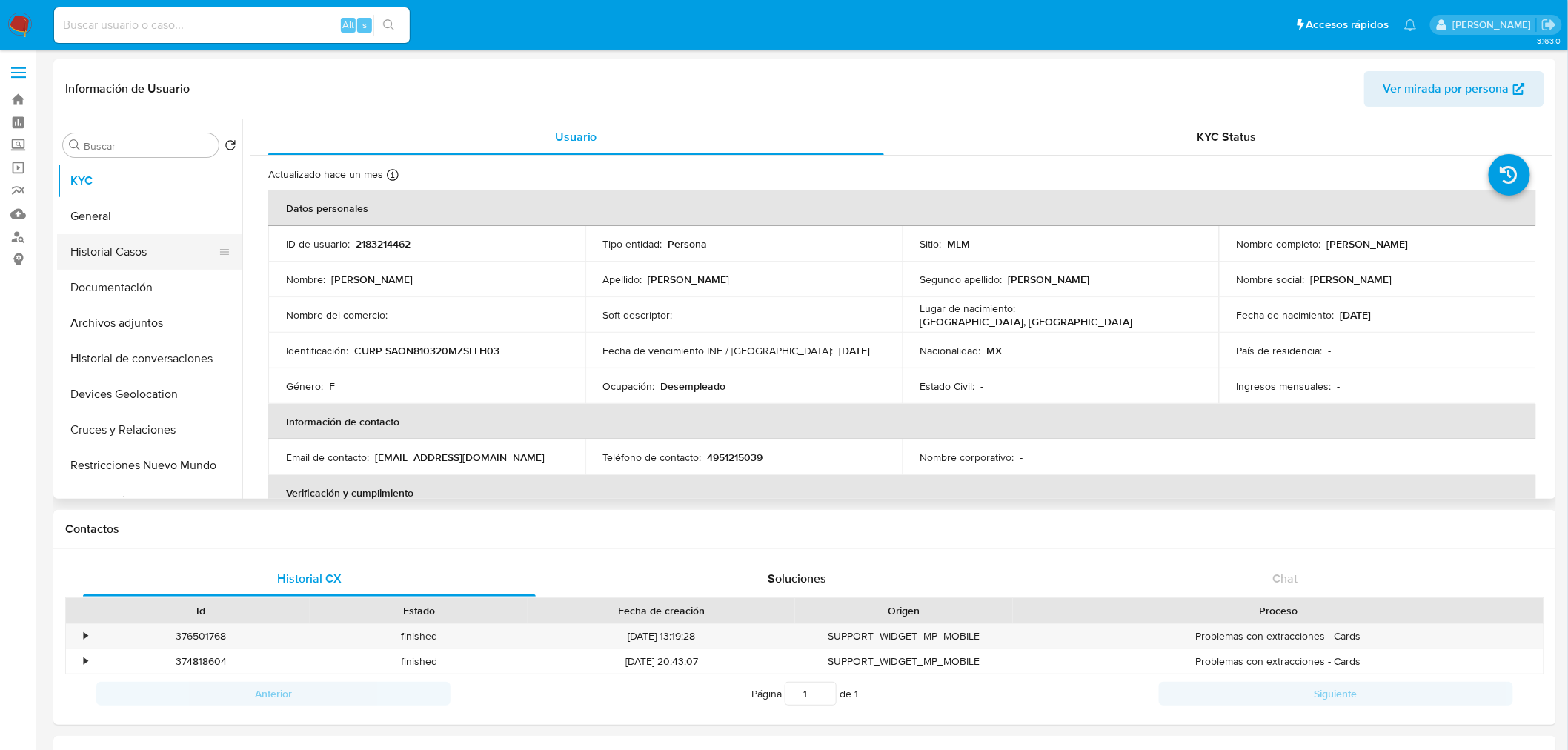
click at [112, 253] on button "Historial Casos" at bounding box center [143, 252] width 173 height 36
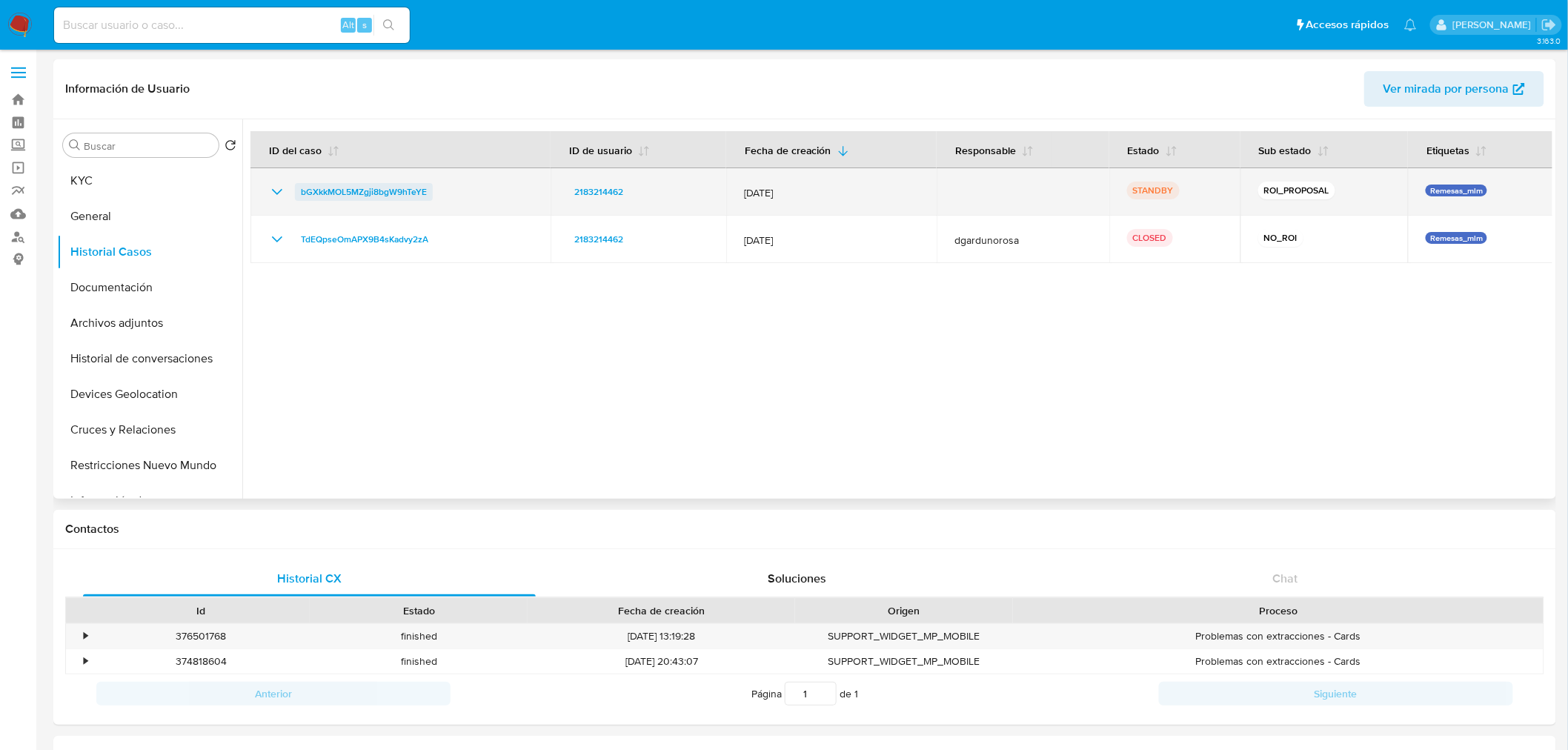
click at [366, 193] on span "bGXkkMOL5MZgji8bgW9hTeYE" at bounding box center [364, 192] width 126 height 18
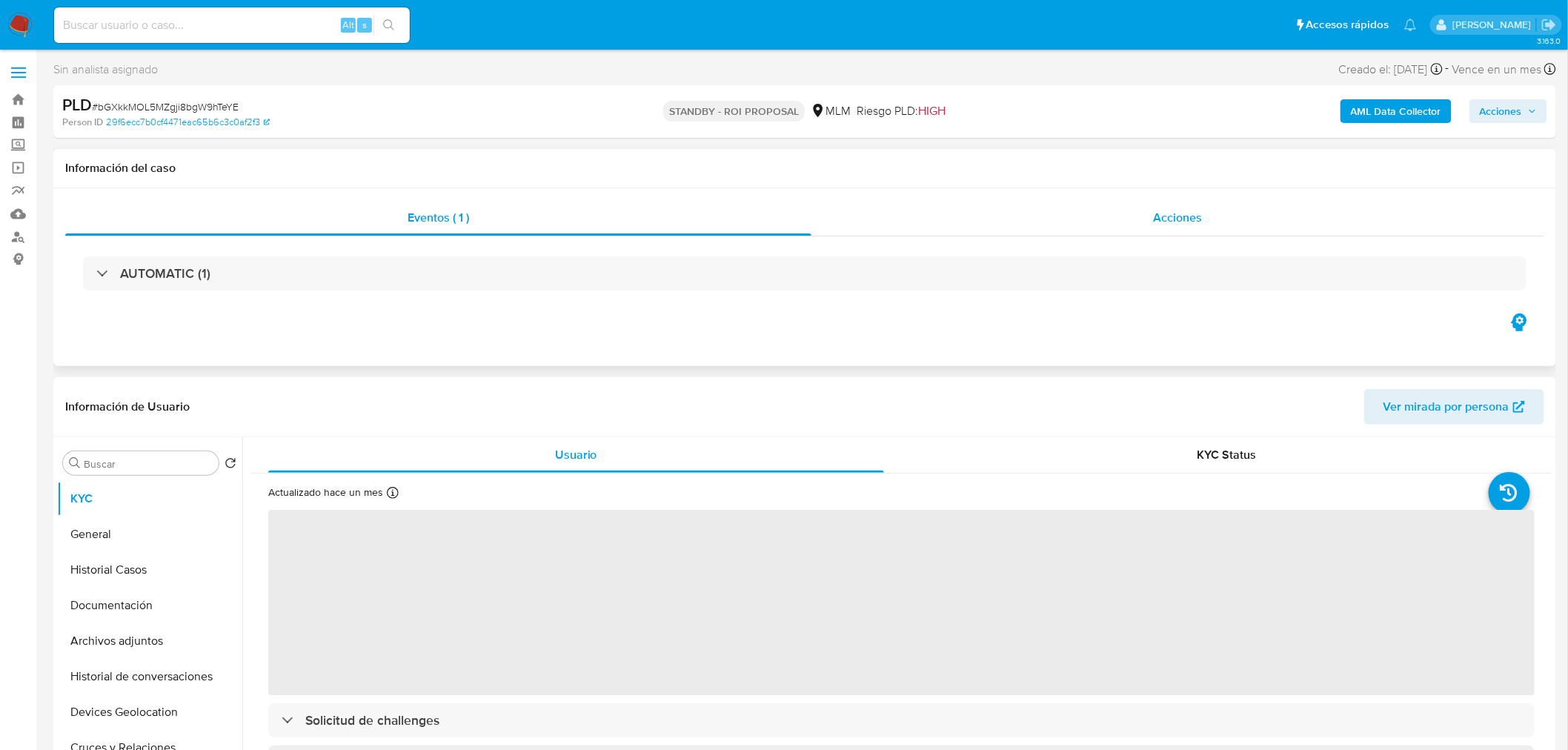
select select "10"
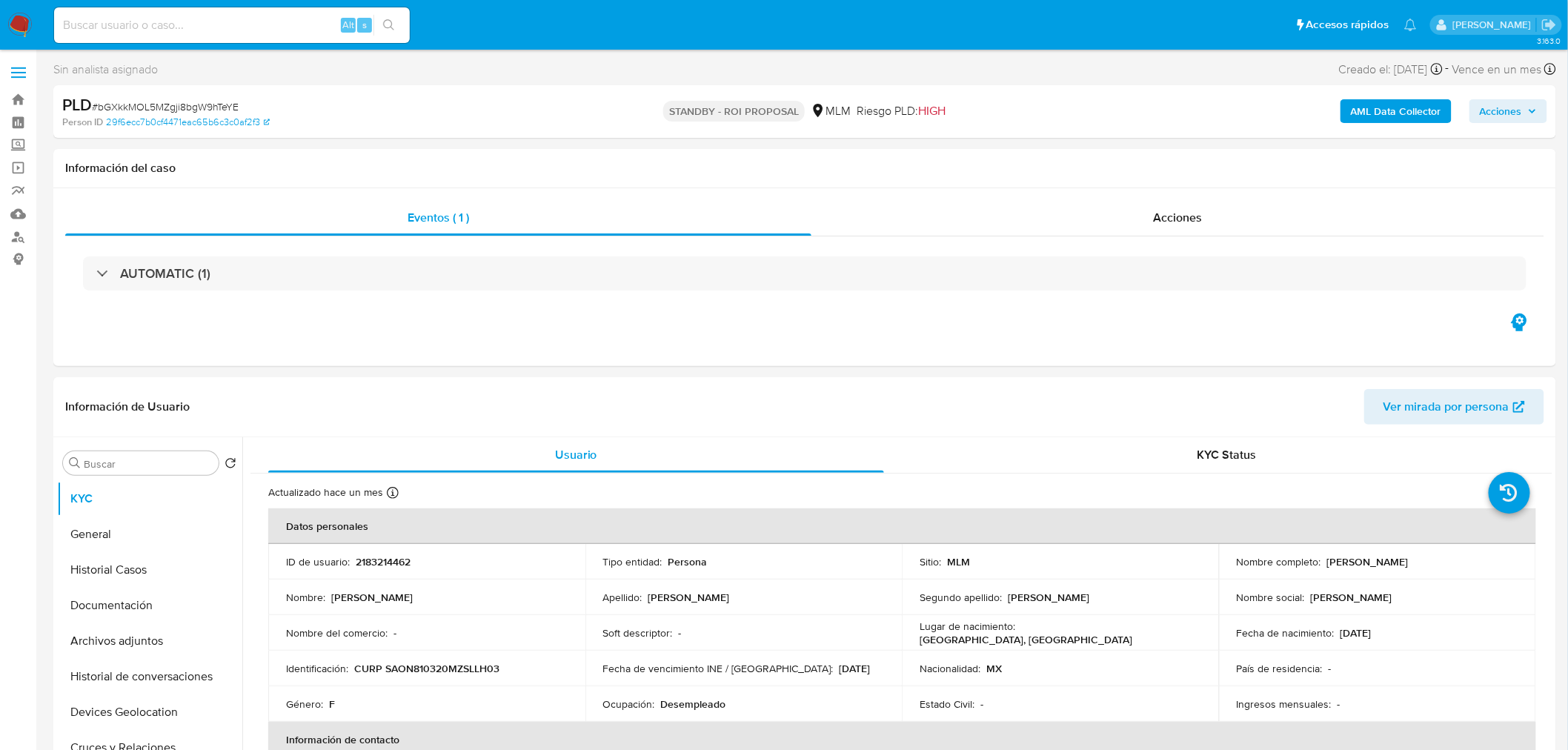
click at [1522, 117] on span "Acciones" at bounding box center [1501, 110] width 42 height 23
click at [1086, 102] on div "AML Data Collector Acciones Enviar comentario Alt c Enviar" at bounding box center [1301, 111] width 491 height 35
click at [133, 566] on button "Archivos adjuntos" at bounding box center [143, 572] width 173 height 36
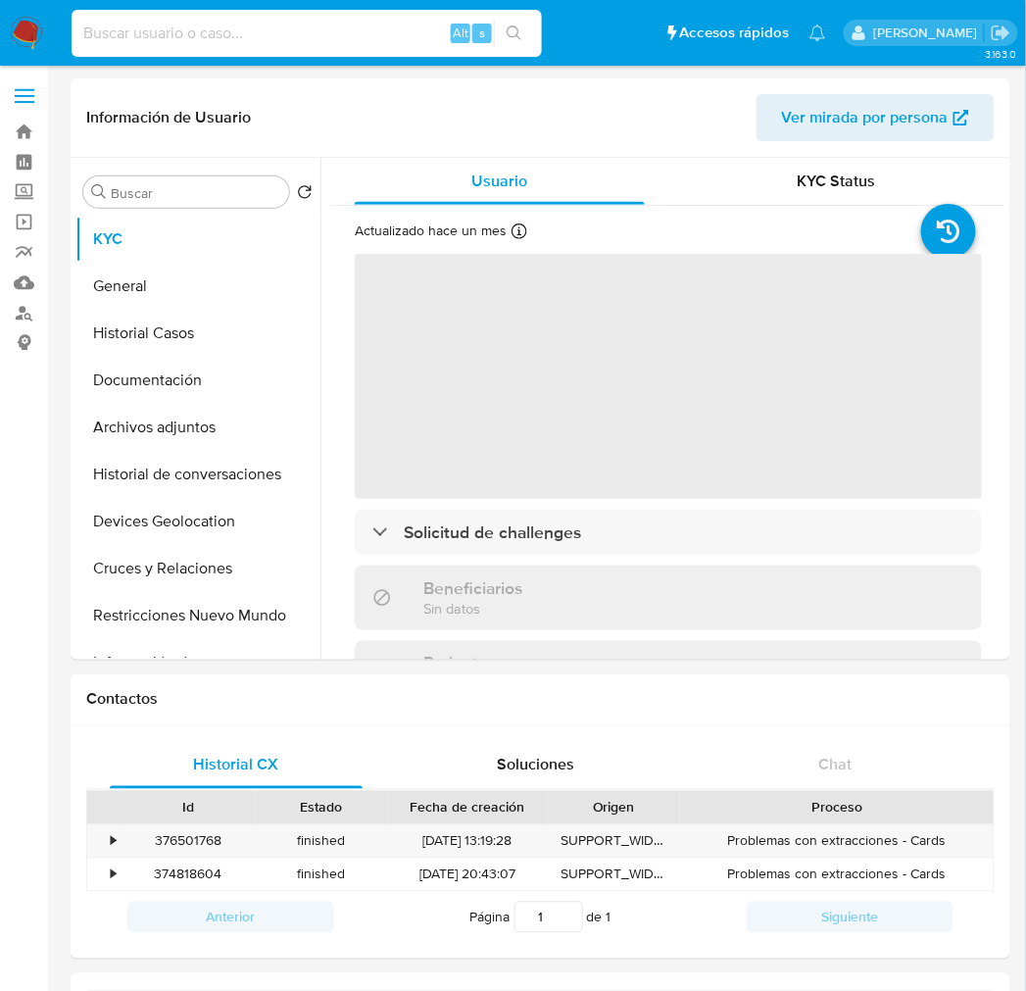
click at [275, 36] on input at bounding box center [307, 33] width 470 height 25
paste input "1182254398"
type input "1182254398"
select select "10"
type input "1182254398"
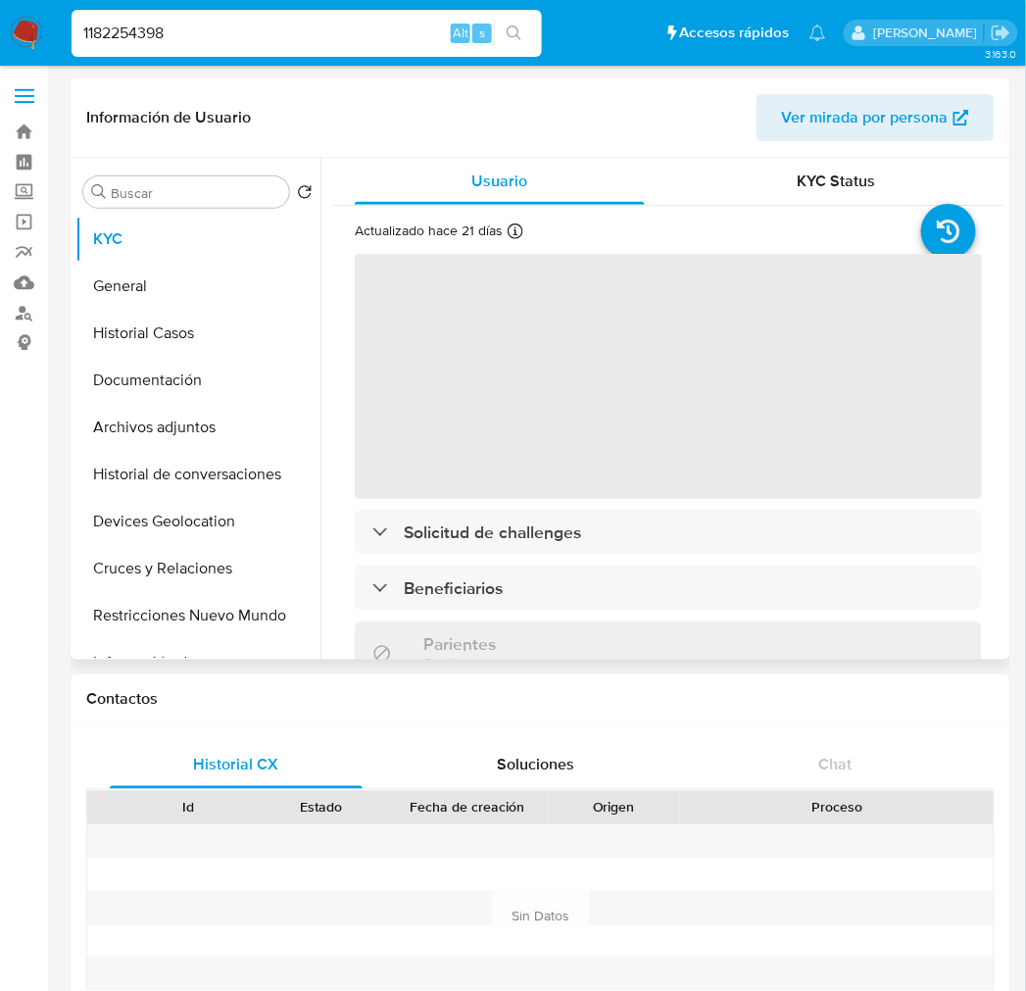
select select "10"
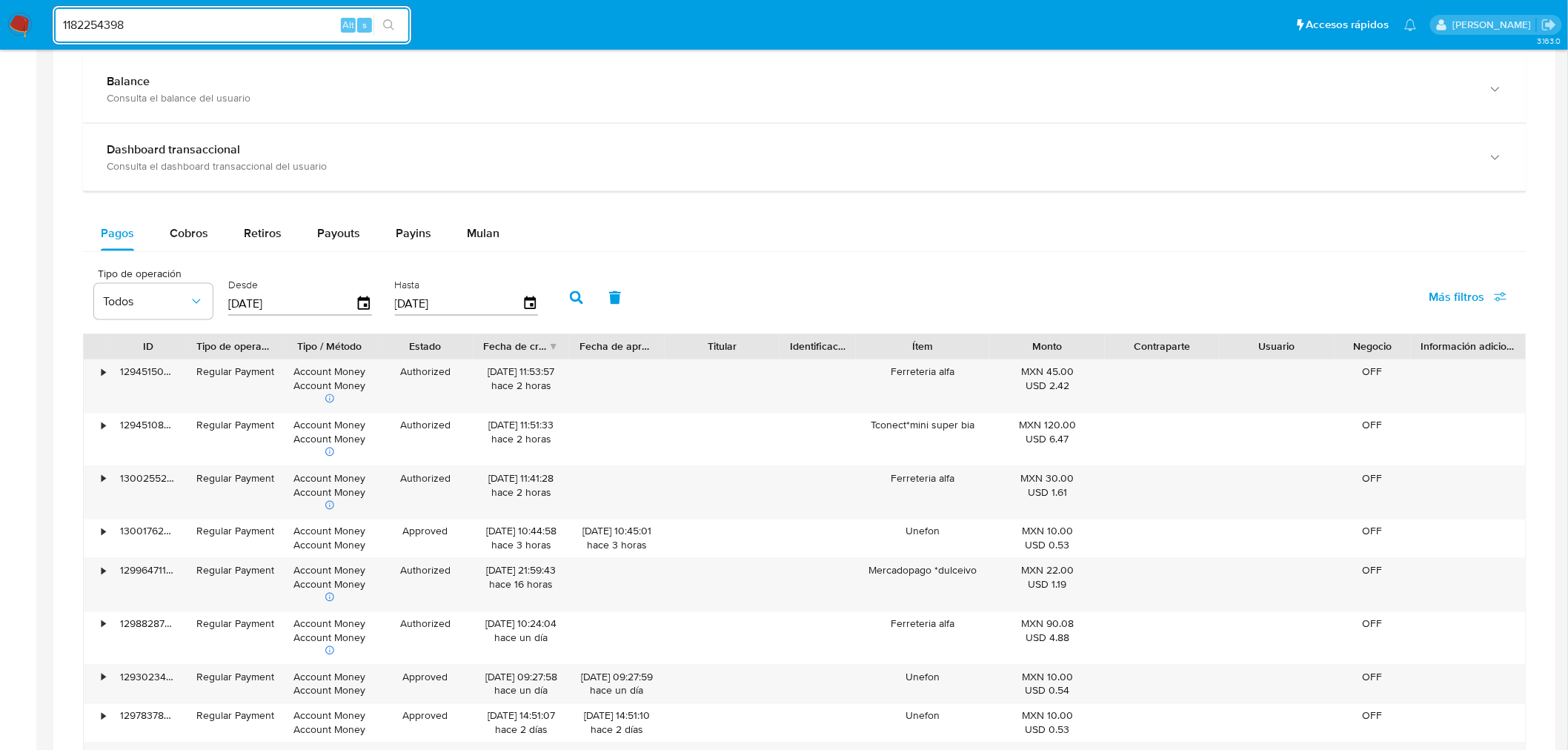
scroll to position [832, 0]
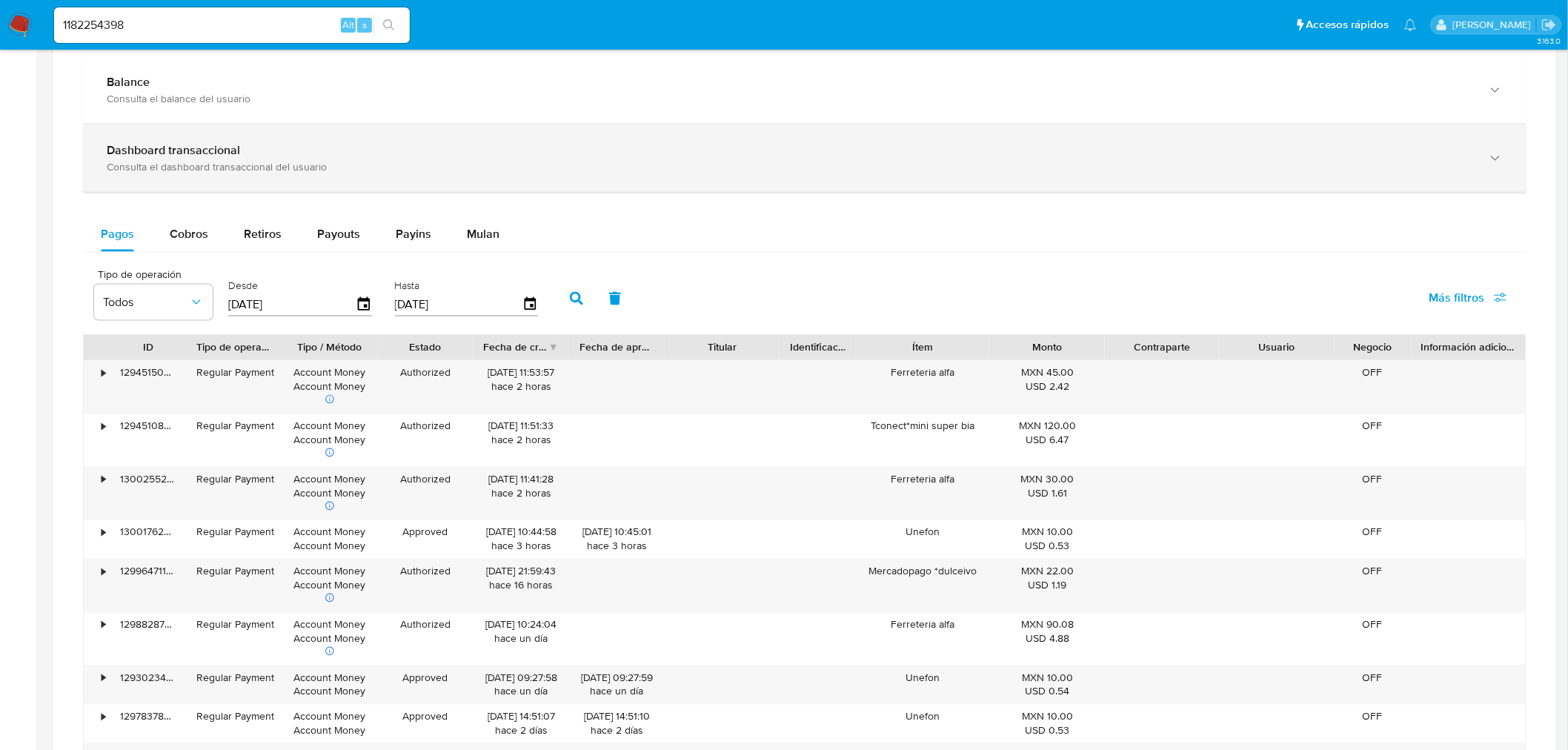
click at [268, 178] on div "Dashboard transaccional Consulta el dashboard transaccional del usuario" at bounding box center [804, 158] width 1443 height 67
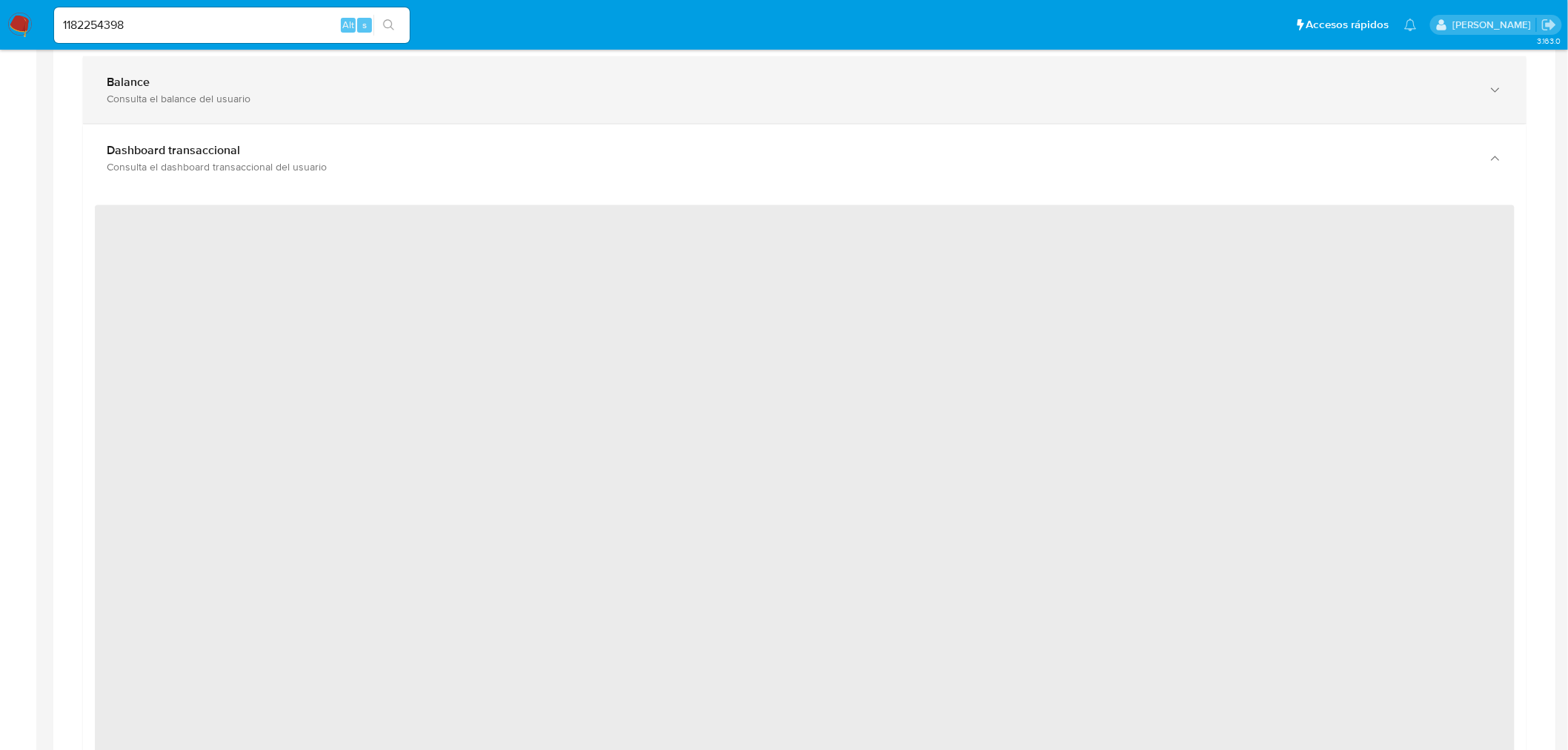
click at [209, 96] on div "Consulta el balance del usuario" at bounding box center [789, 99] width 1366 height 14
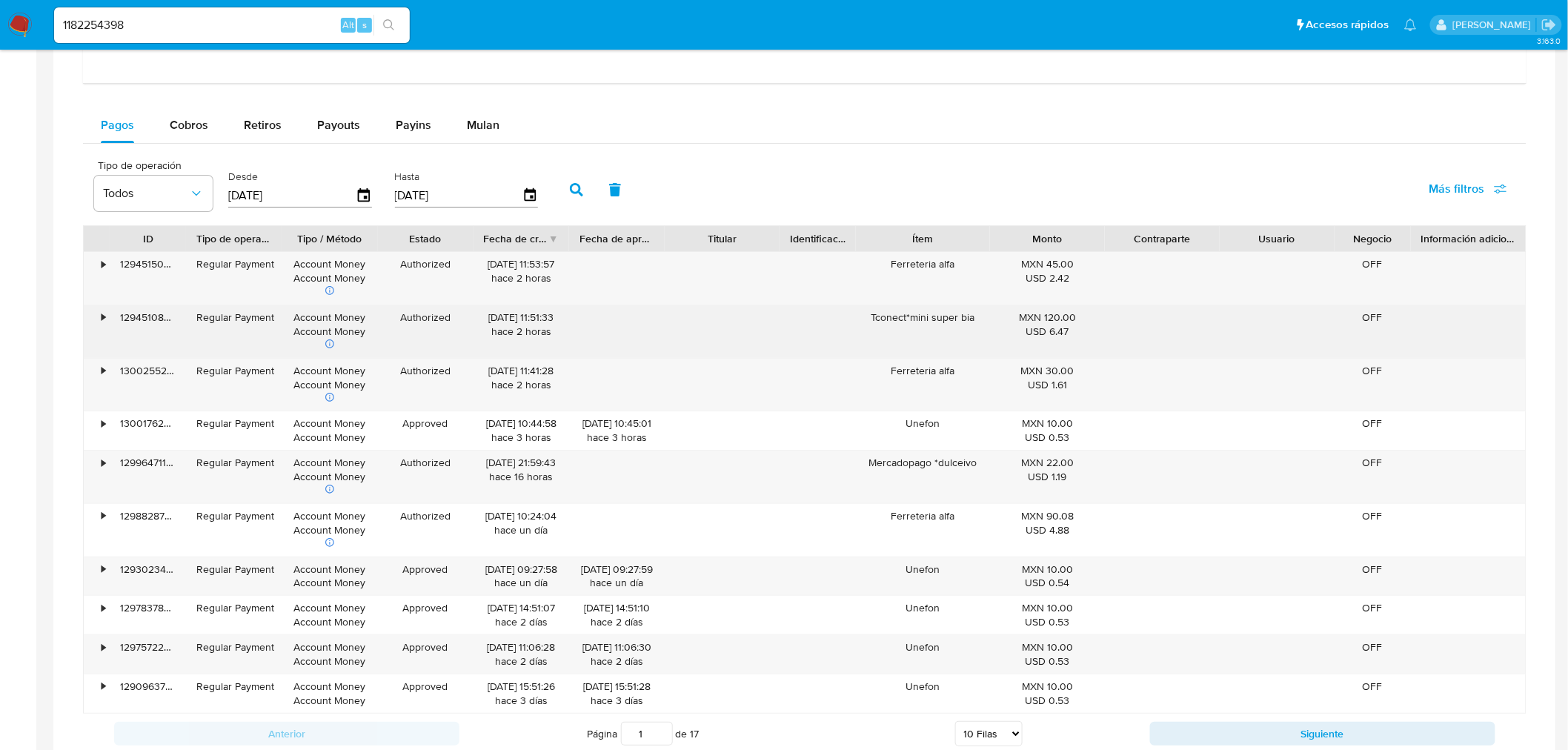
scroll to position [2179, 0]
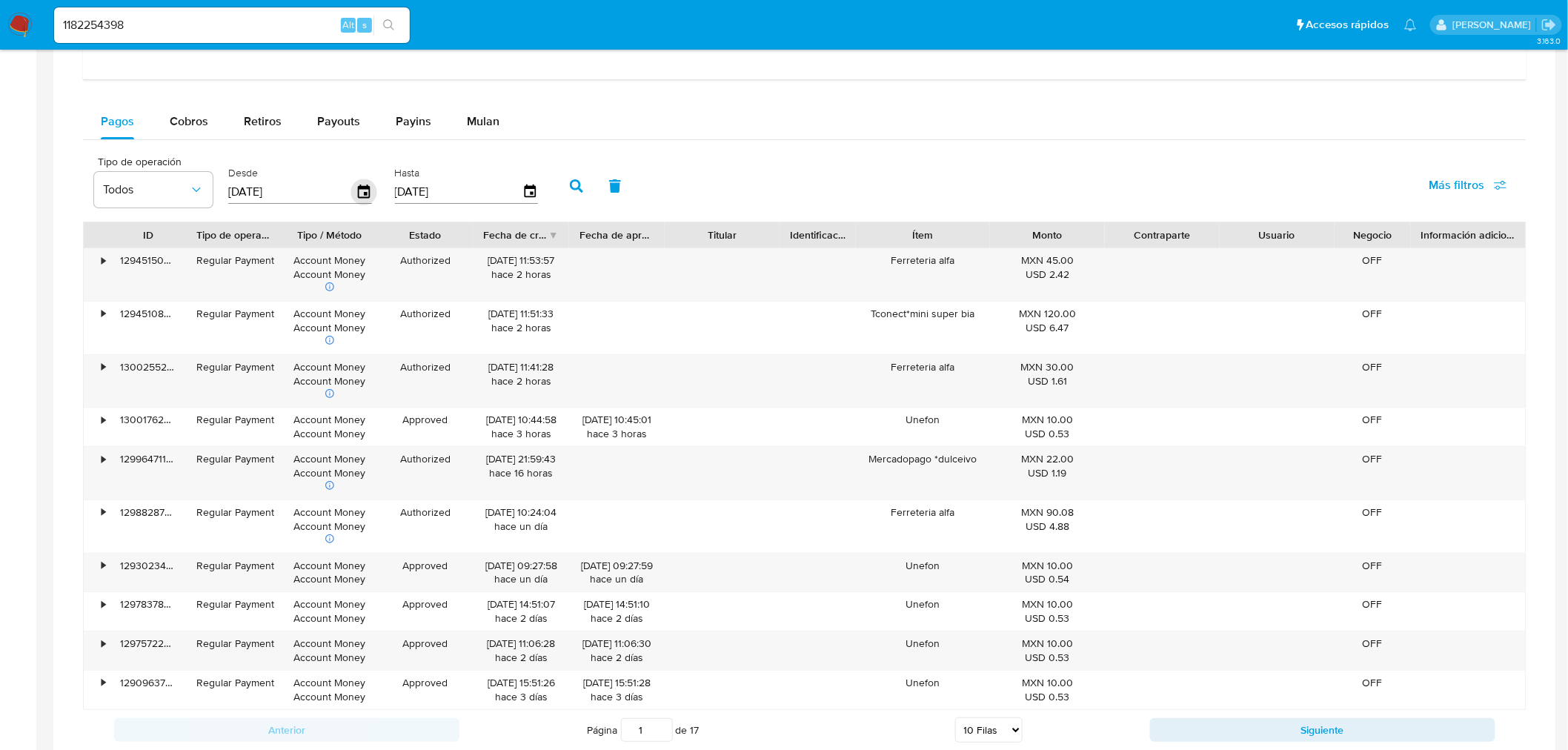
click at [361, 195] on icon "button" at bounding box center [364, 191] width 12 height 14
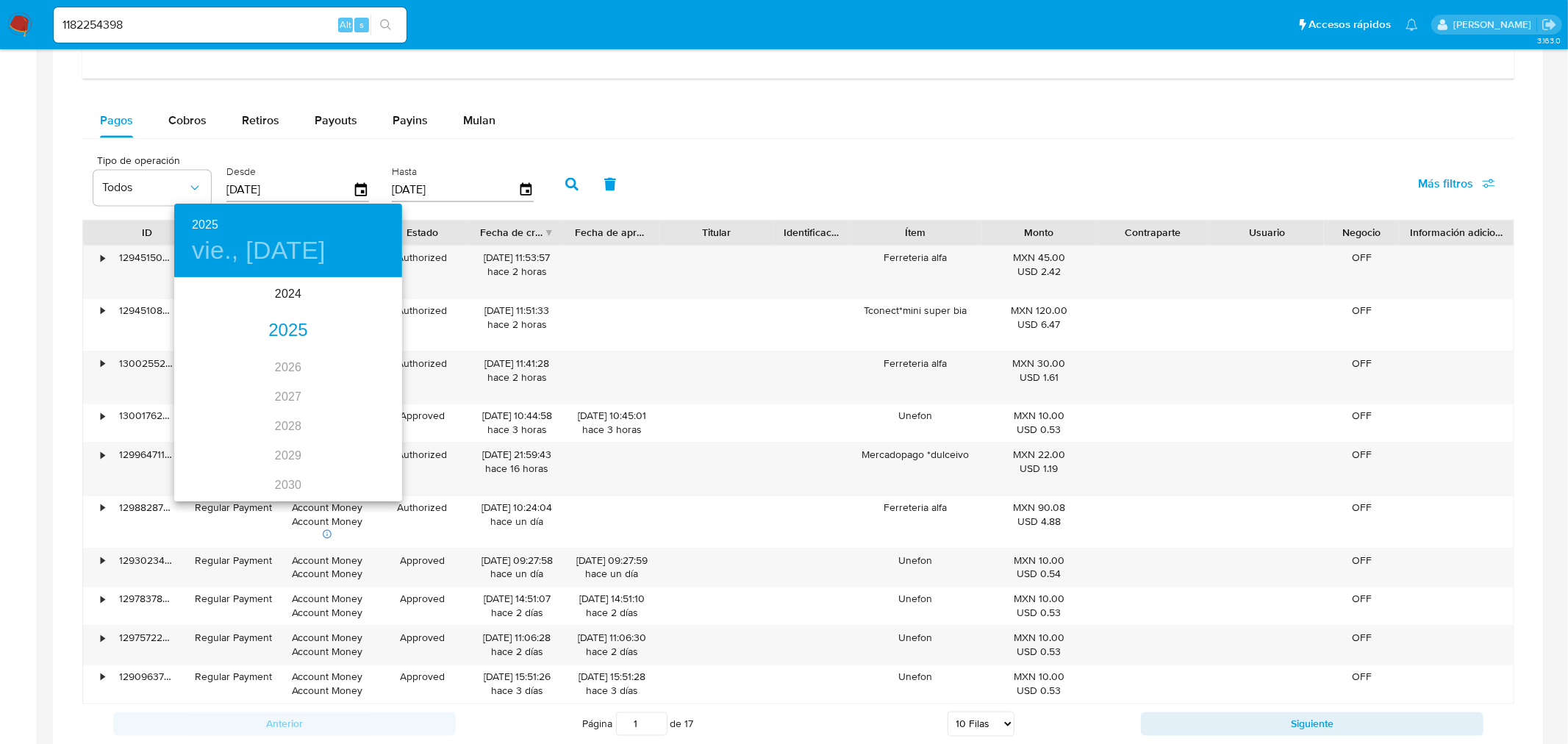
click at [290, 325] on div "2025" at bounding box center [288, 330] width 228 height 29
click at [201, 414] on div "[DATE]." at bounding box center [212, 416] width 76 height 55
click at [221, 350] on span "1" at bounding box center [229, 356] width 26 height 15
type input "[DATE]"
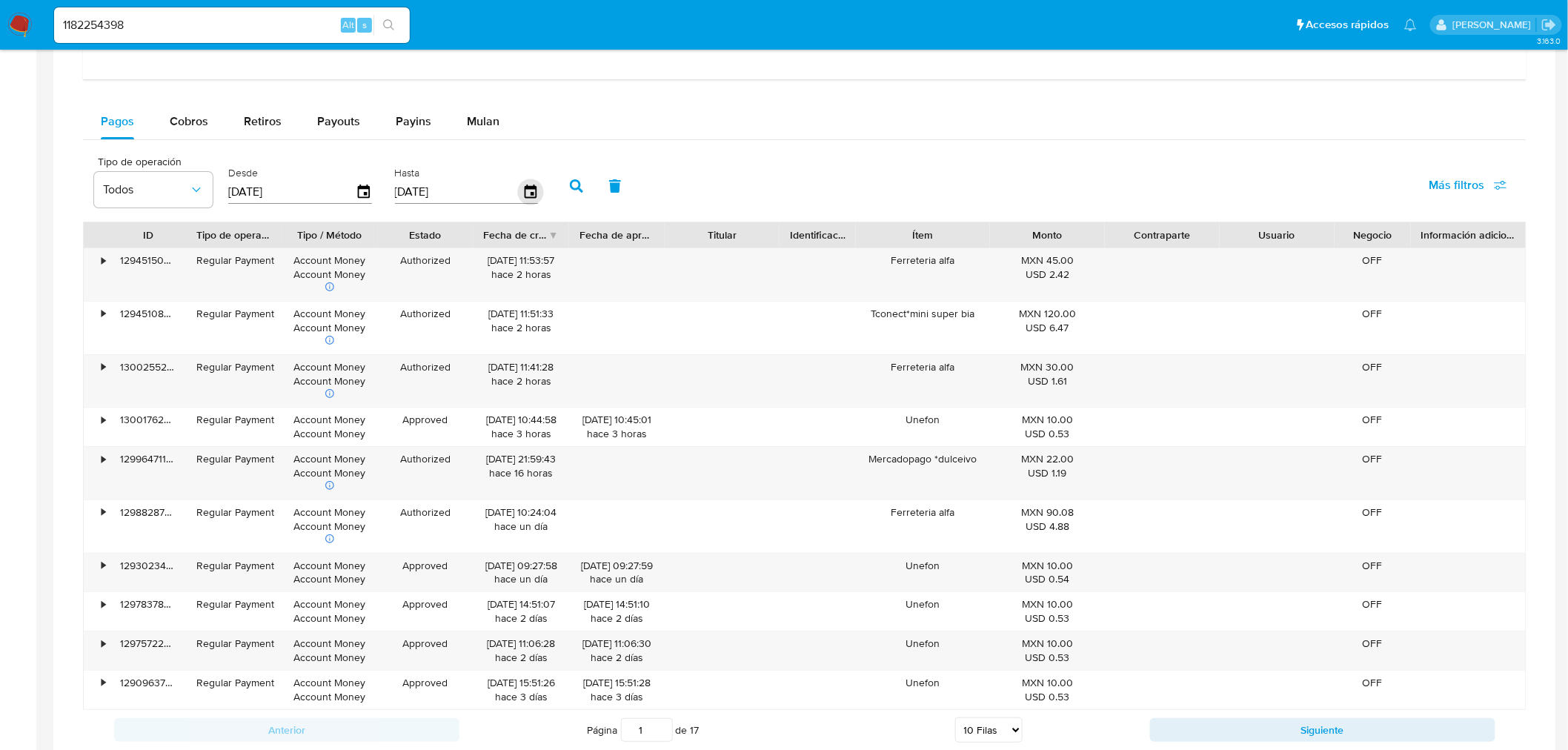
click at [517, 194] on icon "button" at bounding box center [530, 192] width 26 height 26
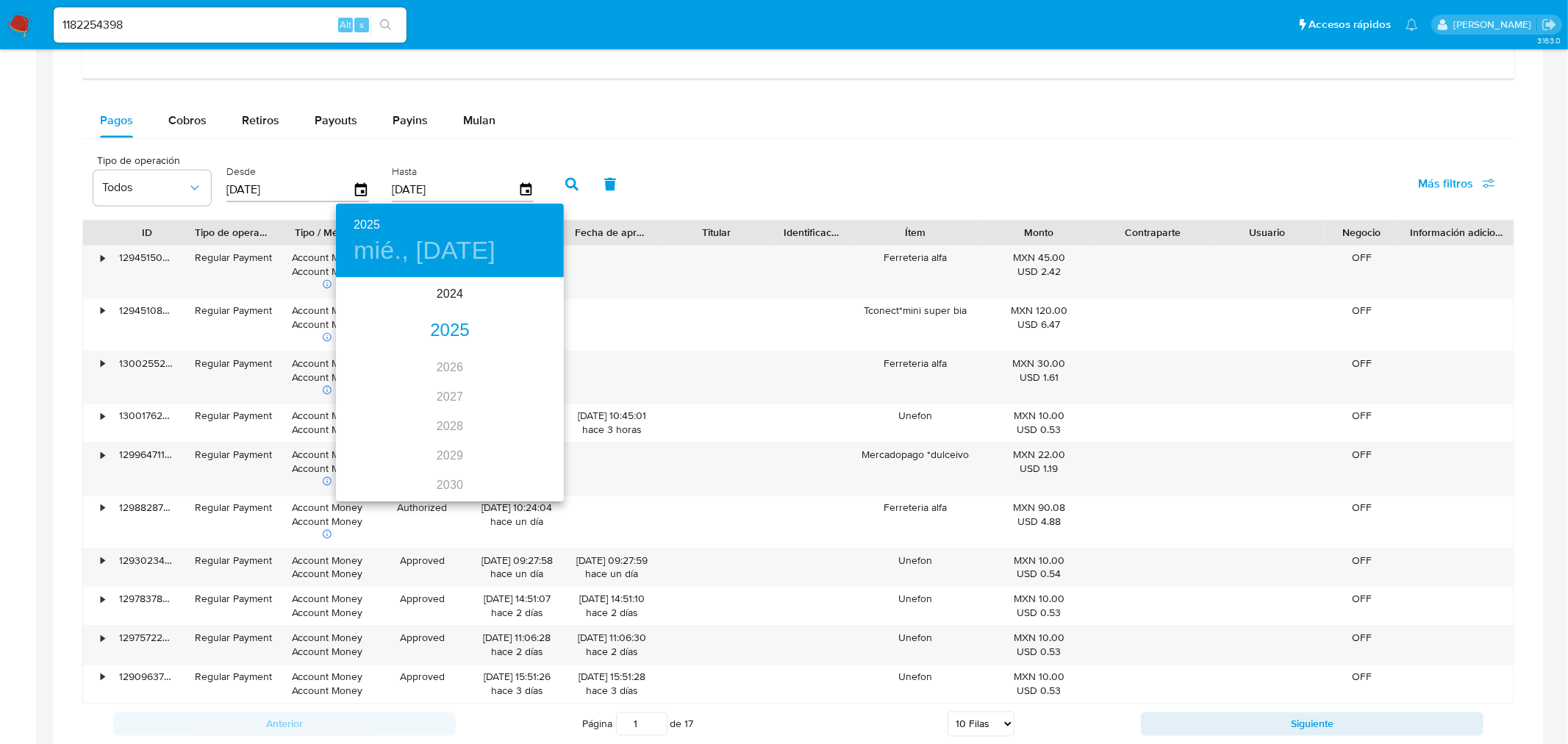
click at [437, 316] on div "2025" at bounding box center [450, 330] width 228 height 29
click at [455, 424] on div "ago." at bounding box center [449, 416] width 76 height 55
type input "[DATE]"
click at [473, 400] on p "15" at bounding box center [479, 408] width 12 height 15
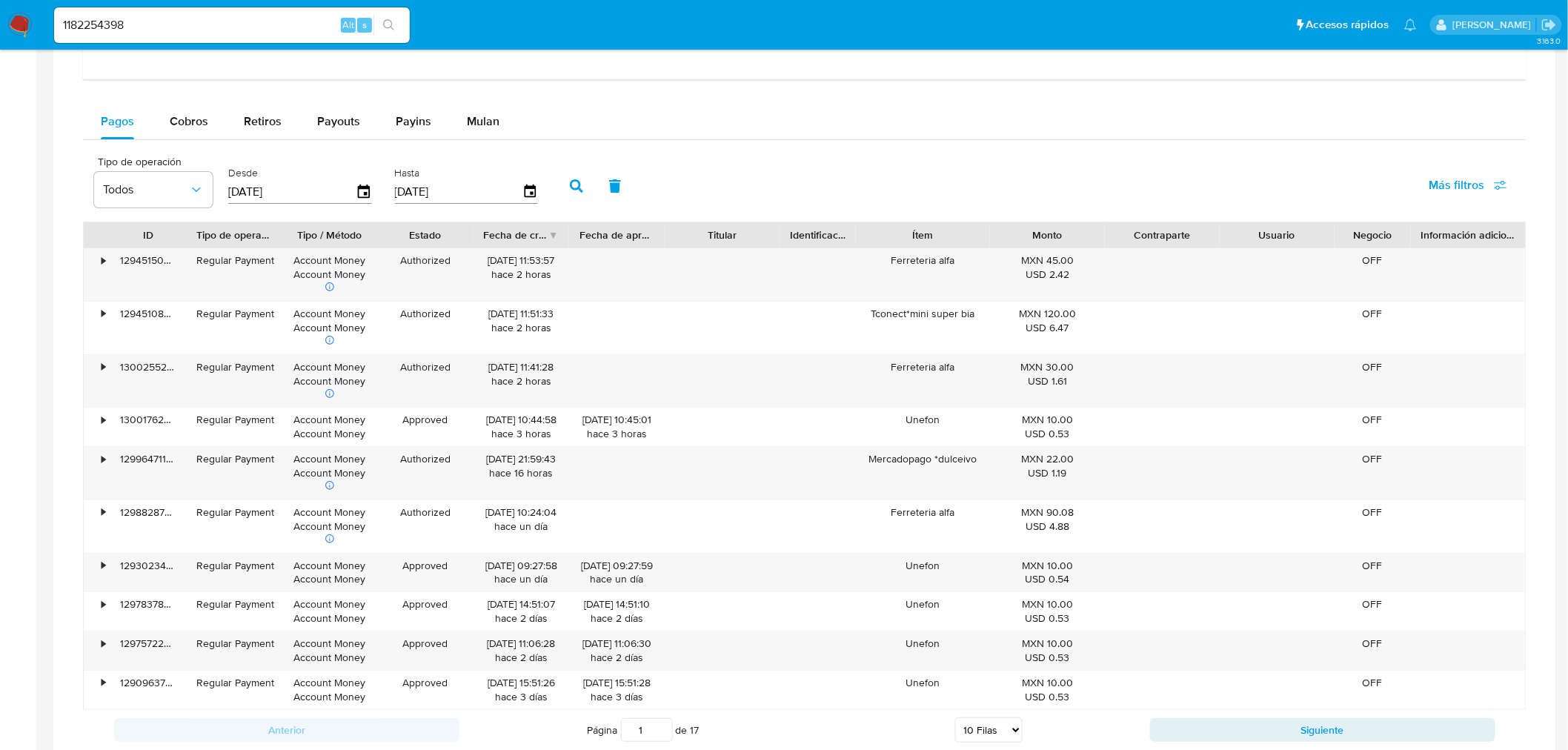
click at [558, 181] on button "button" at bounding box center [576, 185] width 39 height 36
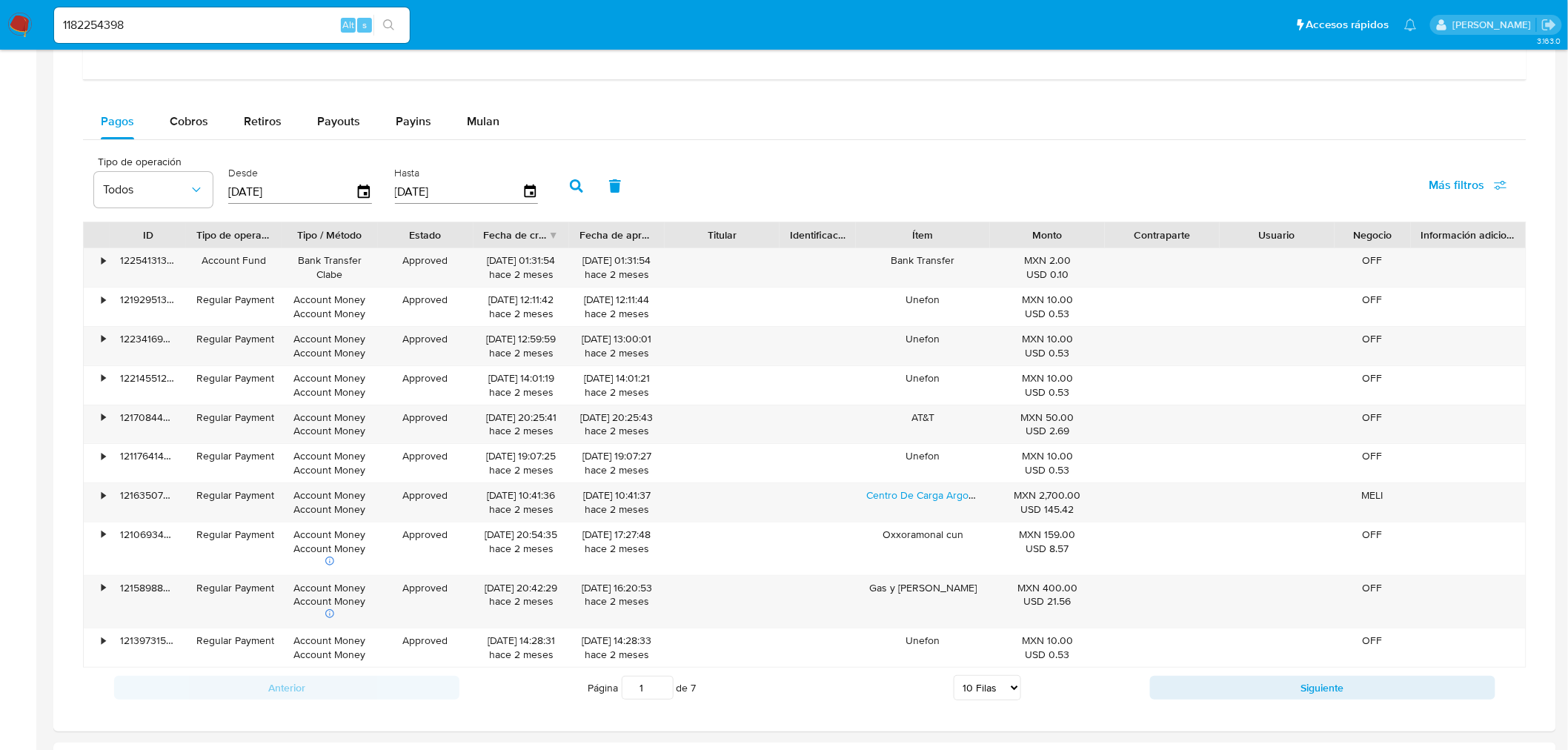
click at [788, 680] on select "5 Filas 10 Filas 20 Filas 25 Filas 50 Filas 100 Filas" at bounding box center [987, 687] width 67 height 25
select select "100"
click at [788, 678] on select "5 Filas 10 Filas 20 Filas 25 Filas 50 Filas 100 Filas" at bounding box center [987, 687] width 67 height 25
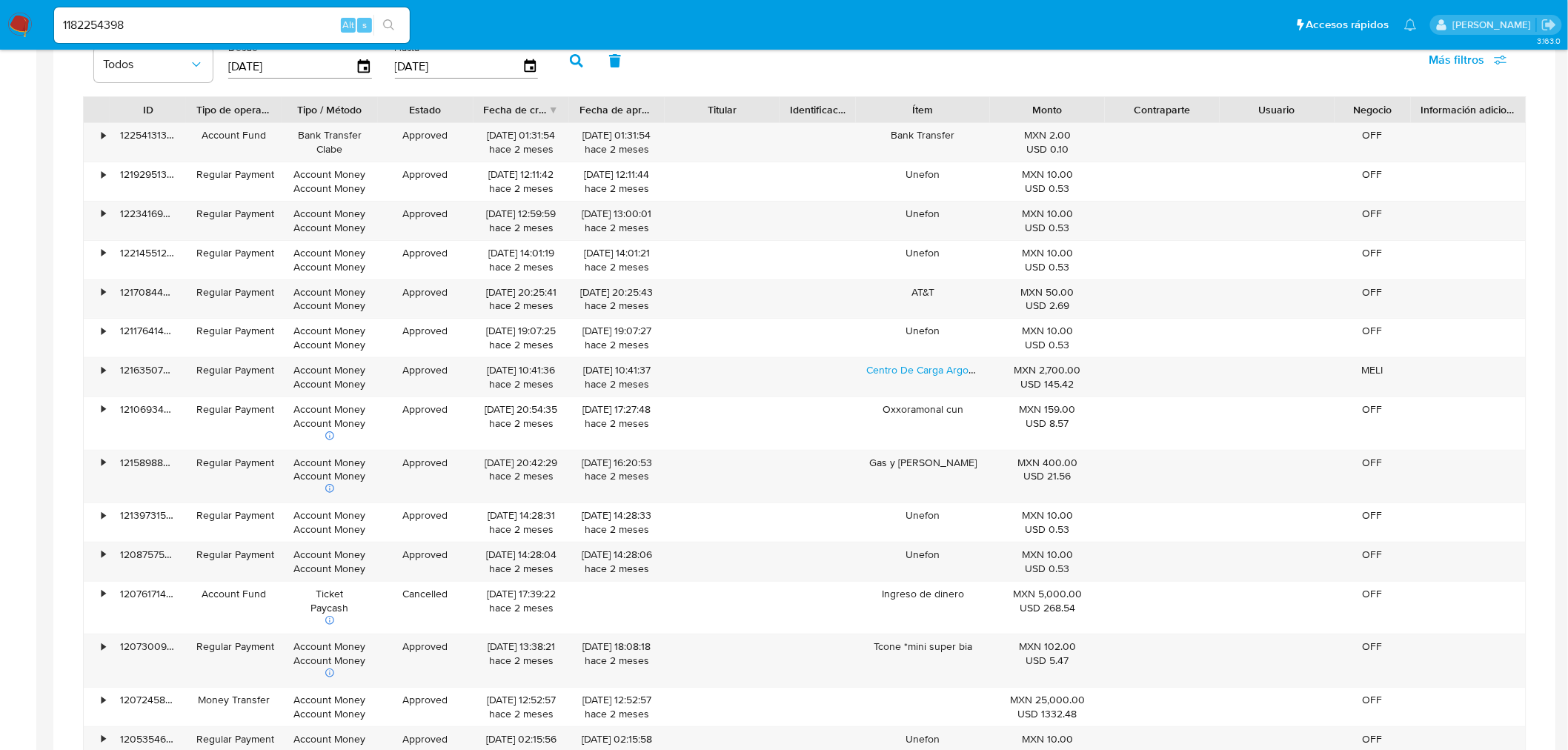
scroll to position [2305, 0]
click at [549, 108] on div "Fecha de creación" at bounding box center [521, 108] width 95 height 25
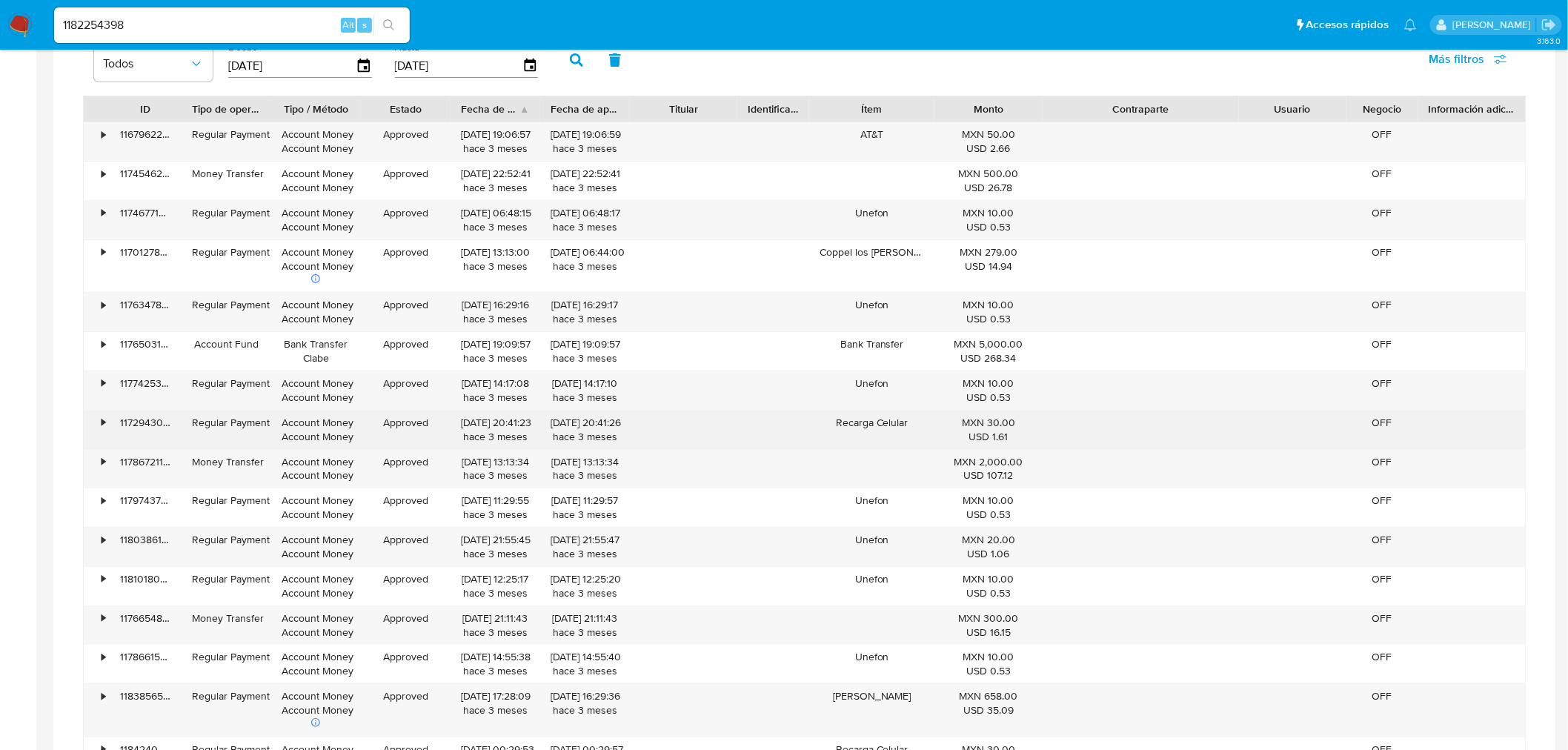
click at [788, 438] on div "Recarga Celular" at bounding box center [872, 429] width 126 height 39
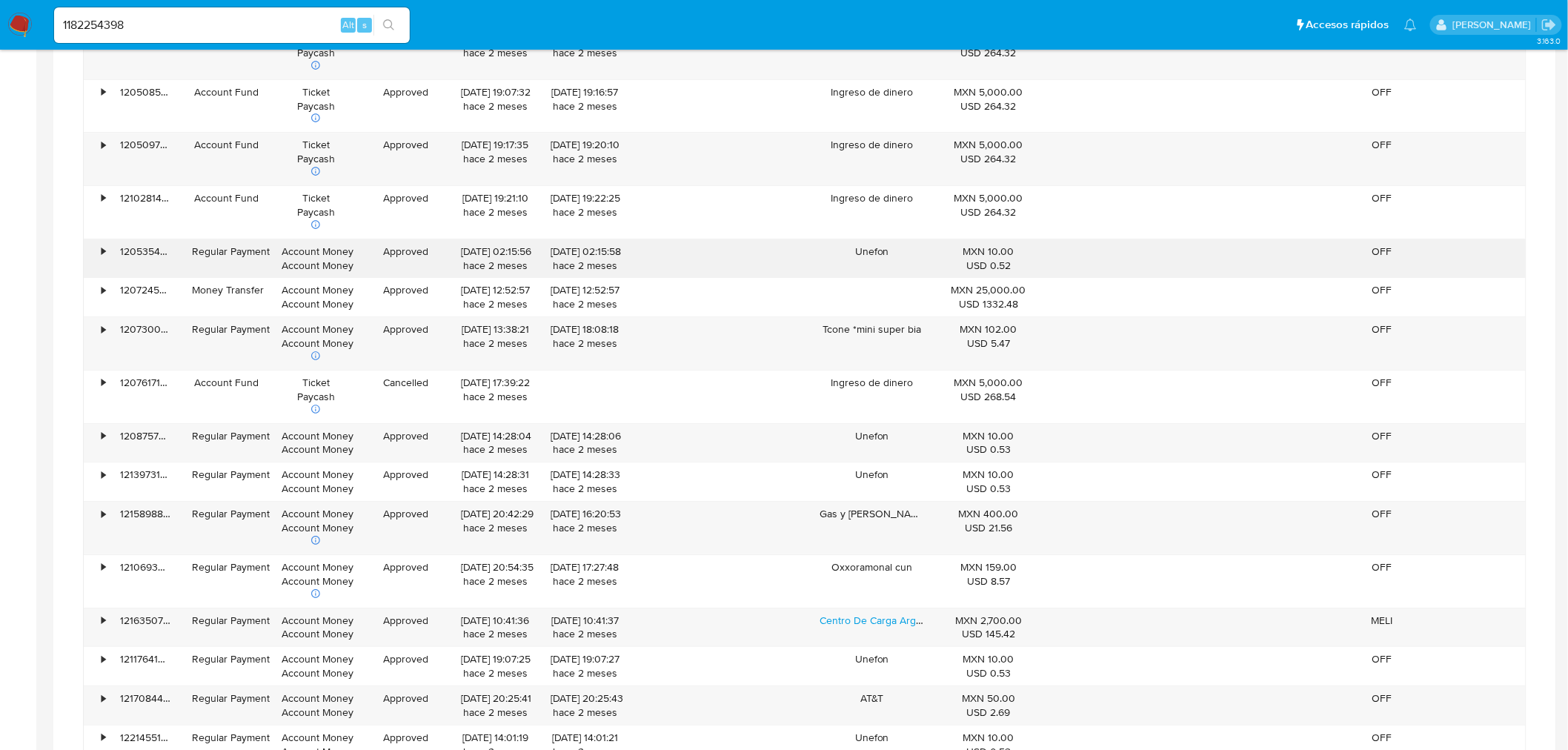
scroll to position [4368, 0]
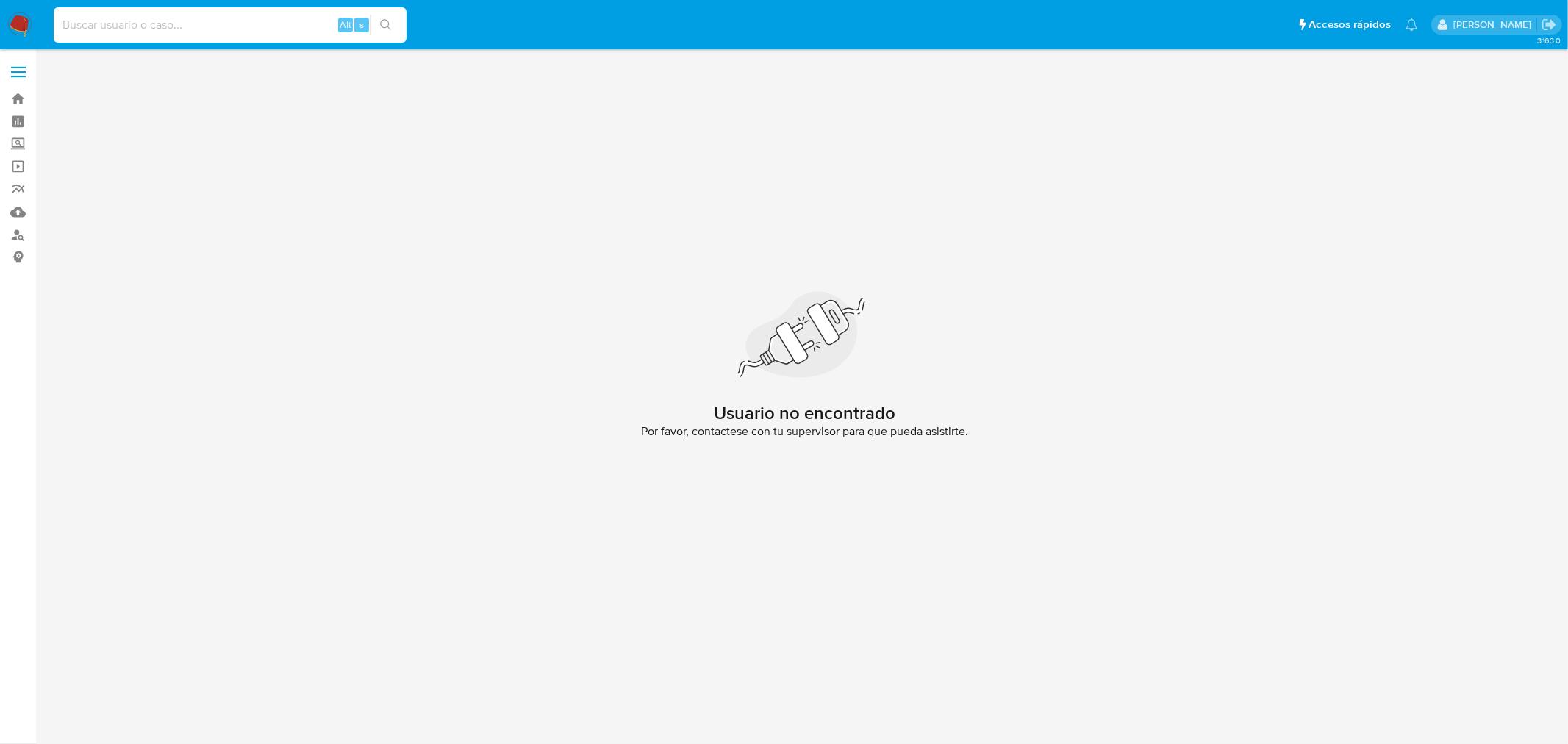
click at [124, 28] on input at bounding box center [230, 25] width 353 height 19
paste input "661008740"
type input "661008740"
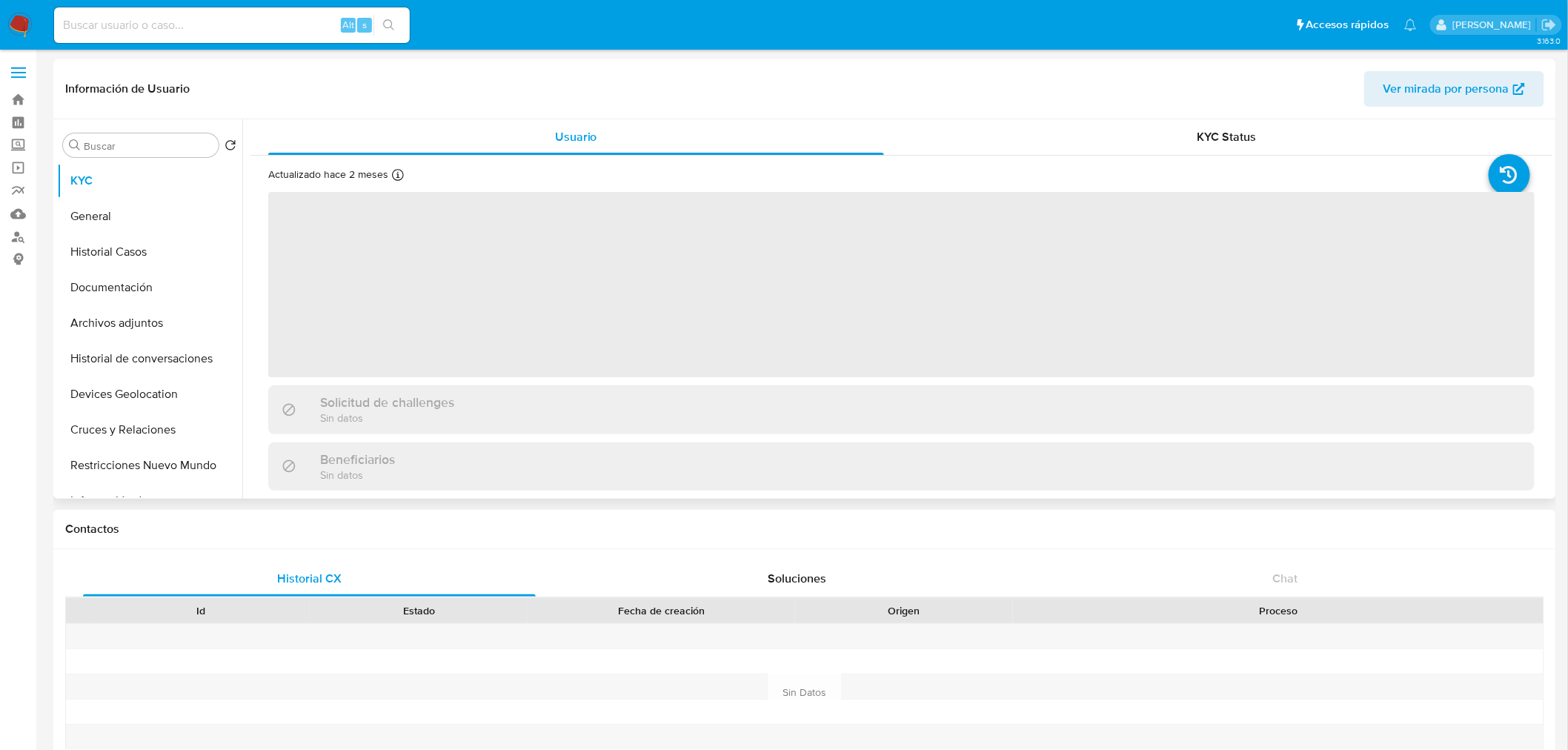
select select "10"
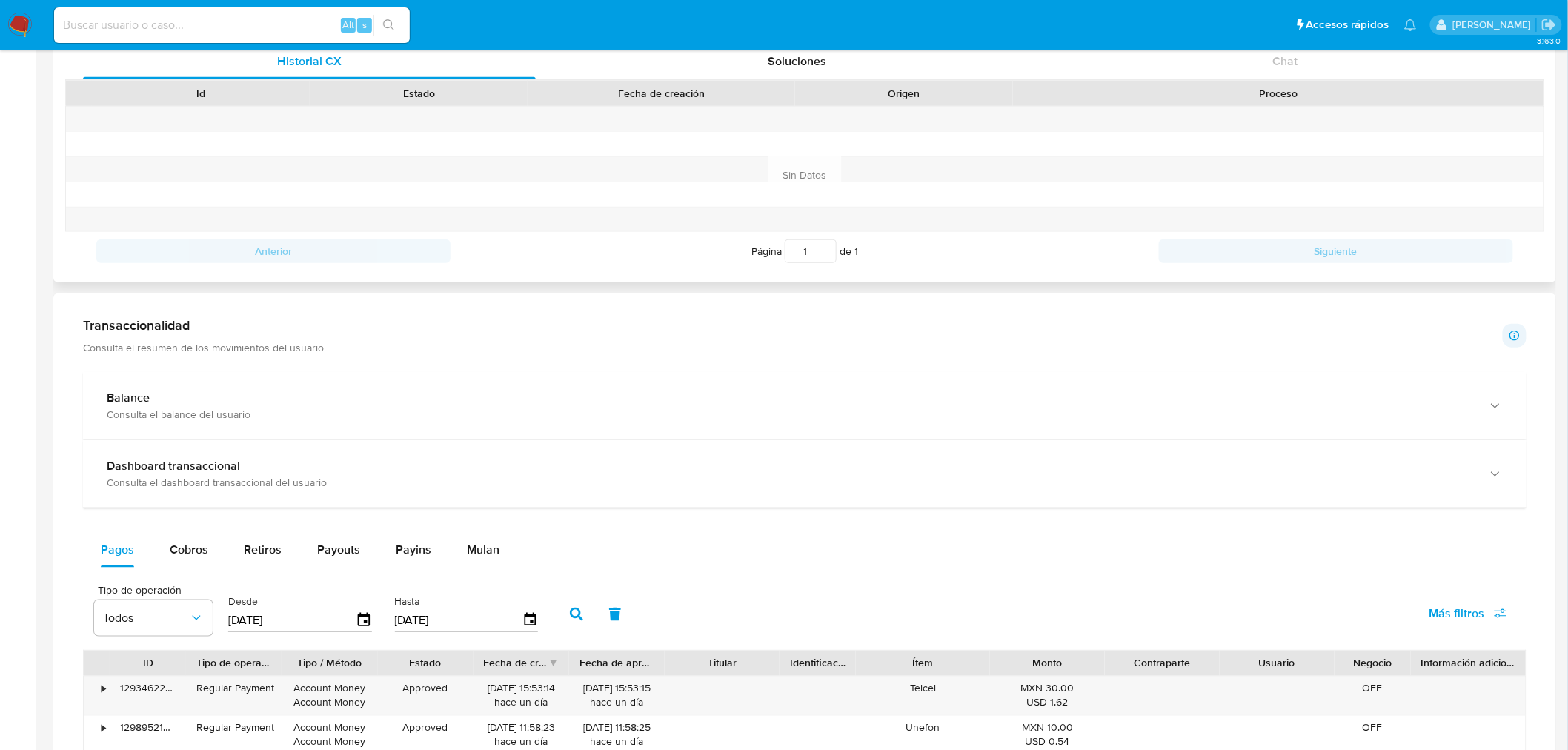
scroll to position [566, 0]
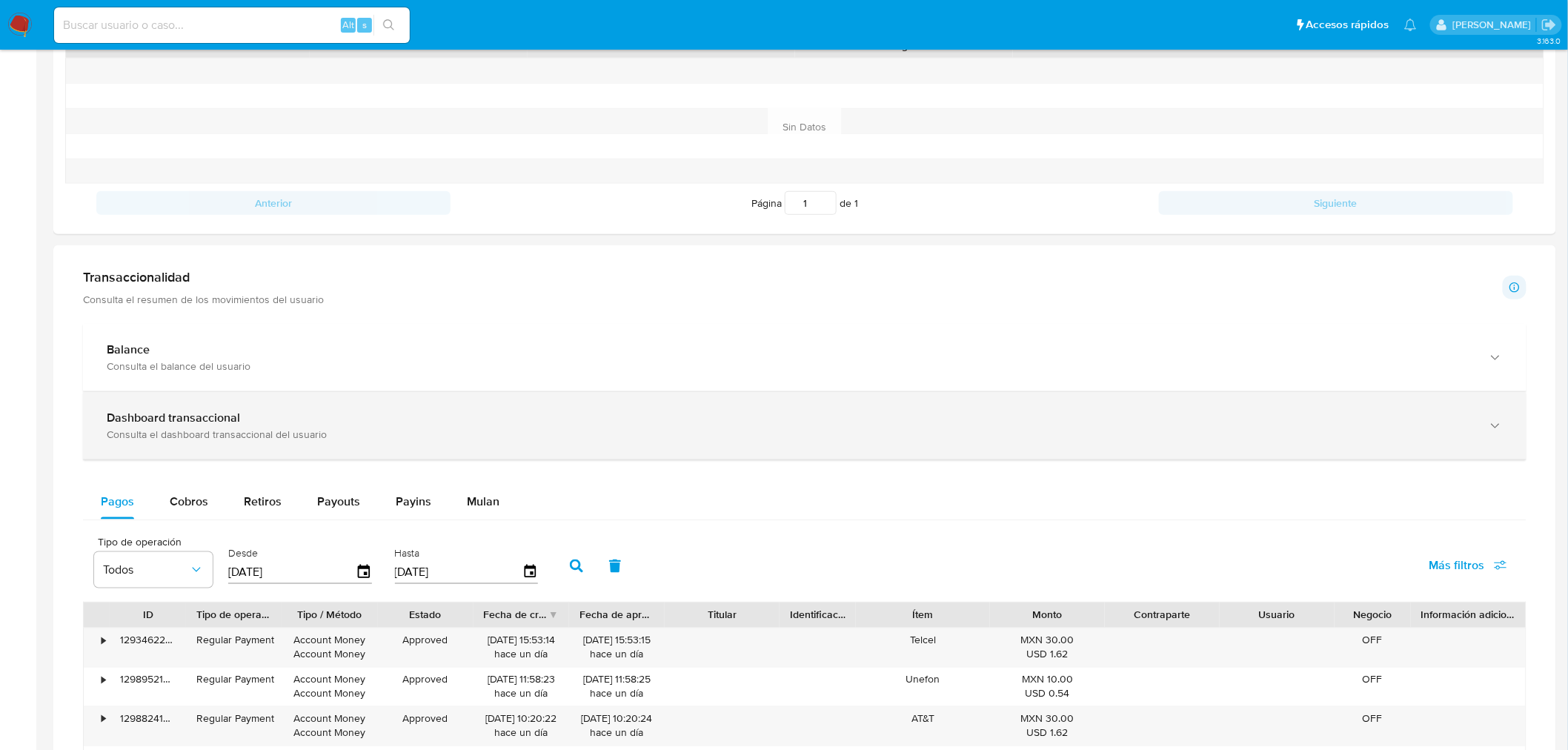
click at [507, 435] on div "Consulta el dashboard transaccional del usuario" at bounding box center [789, 434] width 1366 height 14
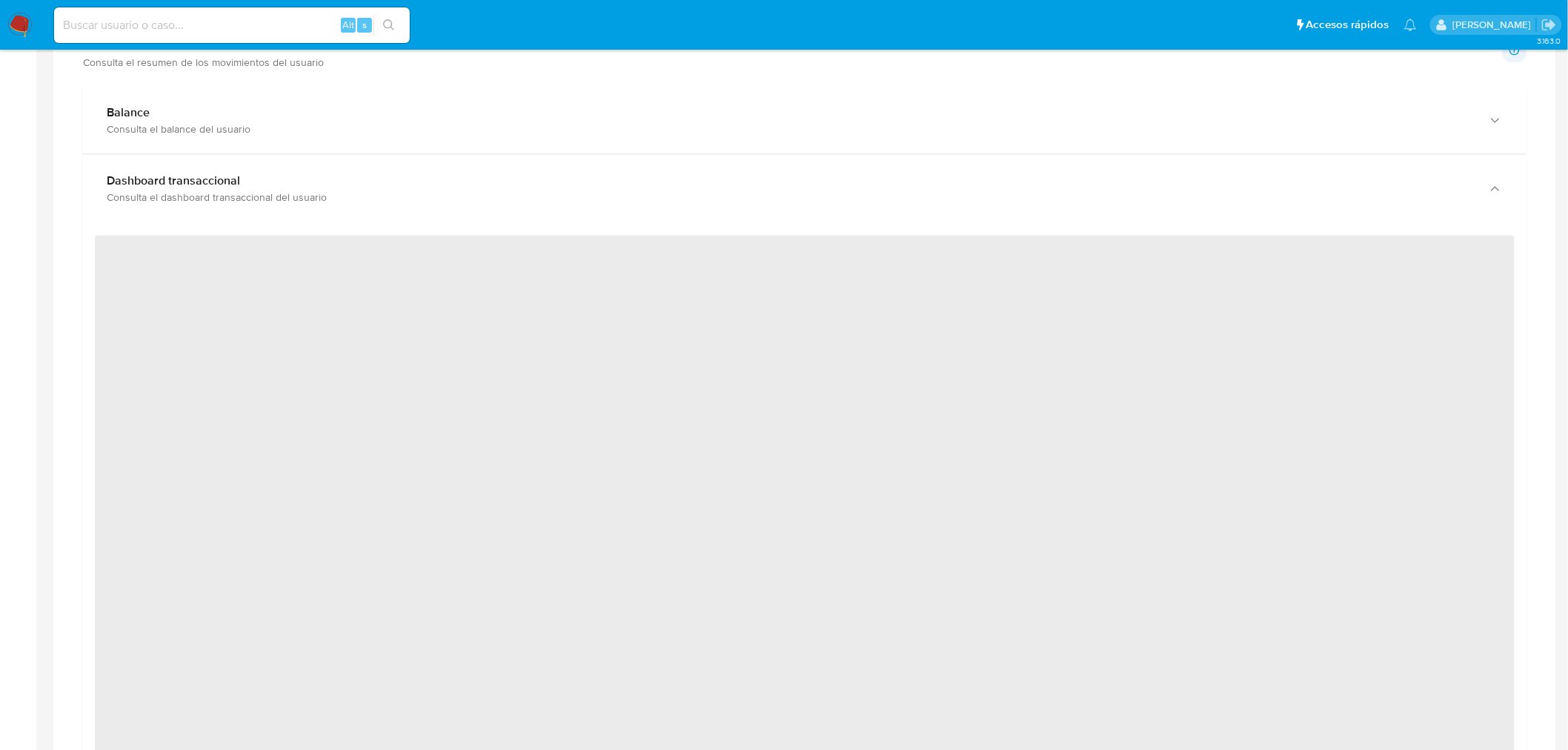
scroll to position [803, 0]
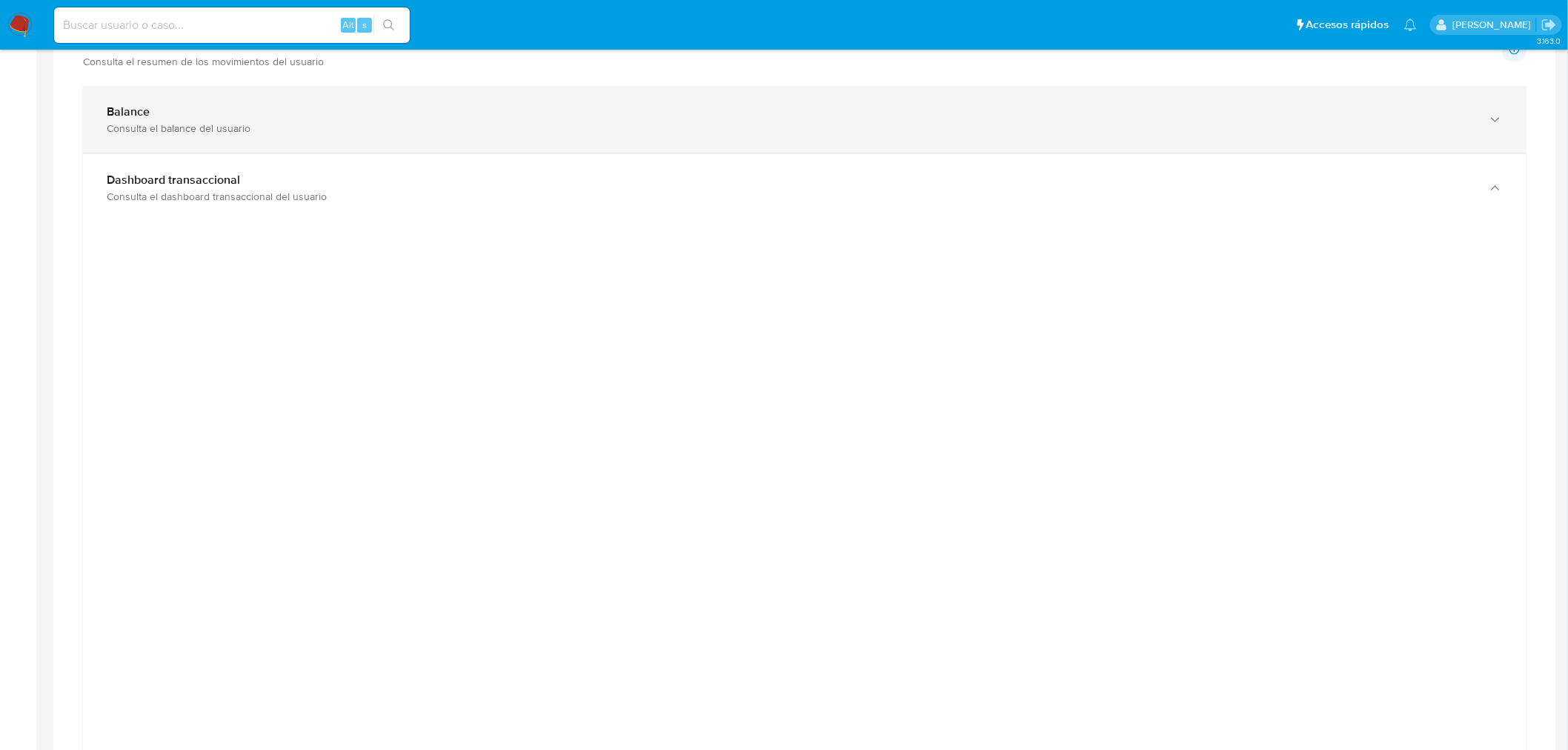
click at [234, 119] on div "Balance" at bounding box center [789, 112] width 1366 height 15
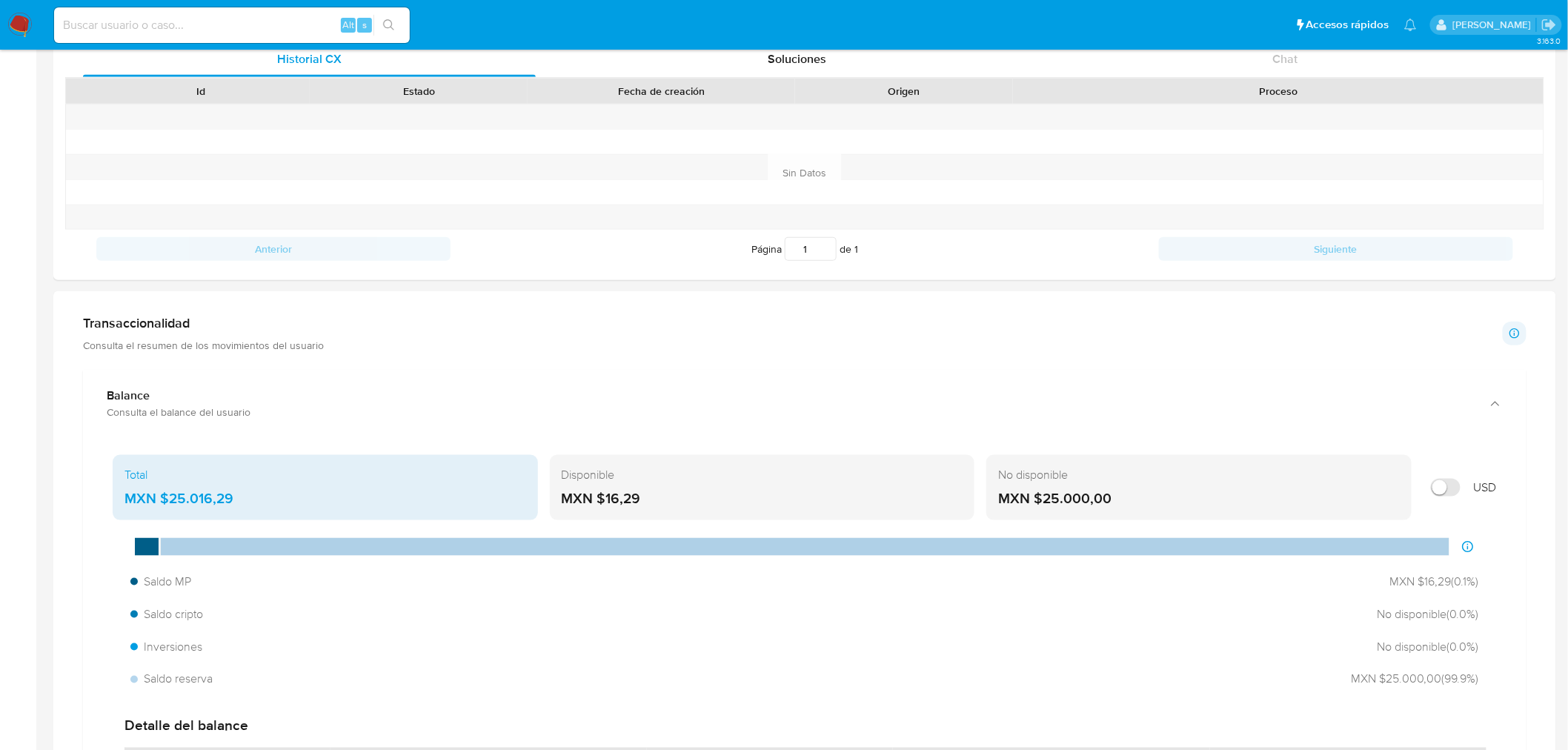
scroll to position [519, 0]
click at [382, 324] on div "Transaccionalidad Consulta el resumen de los movimientos del usuario Informació…" at bounding box center [804, 333] width 1443 height 37
click at [365, 339] on div "Transaccionalidad Consulta el resumen de los movimientos del usuario Informació…" at bounding box center [804, 333] width 1443 height 37
click at [148, 328] on h1 "Transaccionalidad" at bounding box center [203, 324] width 240 height 17
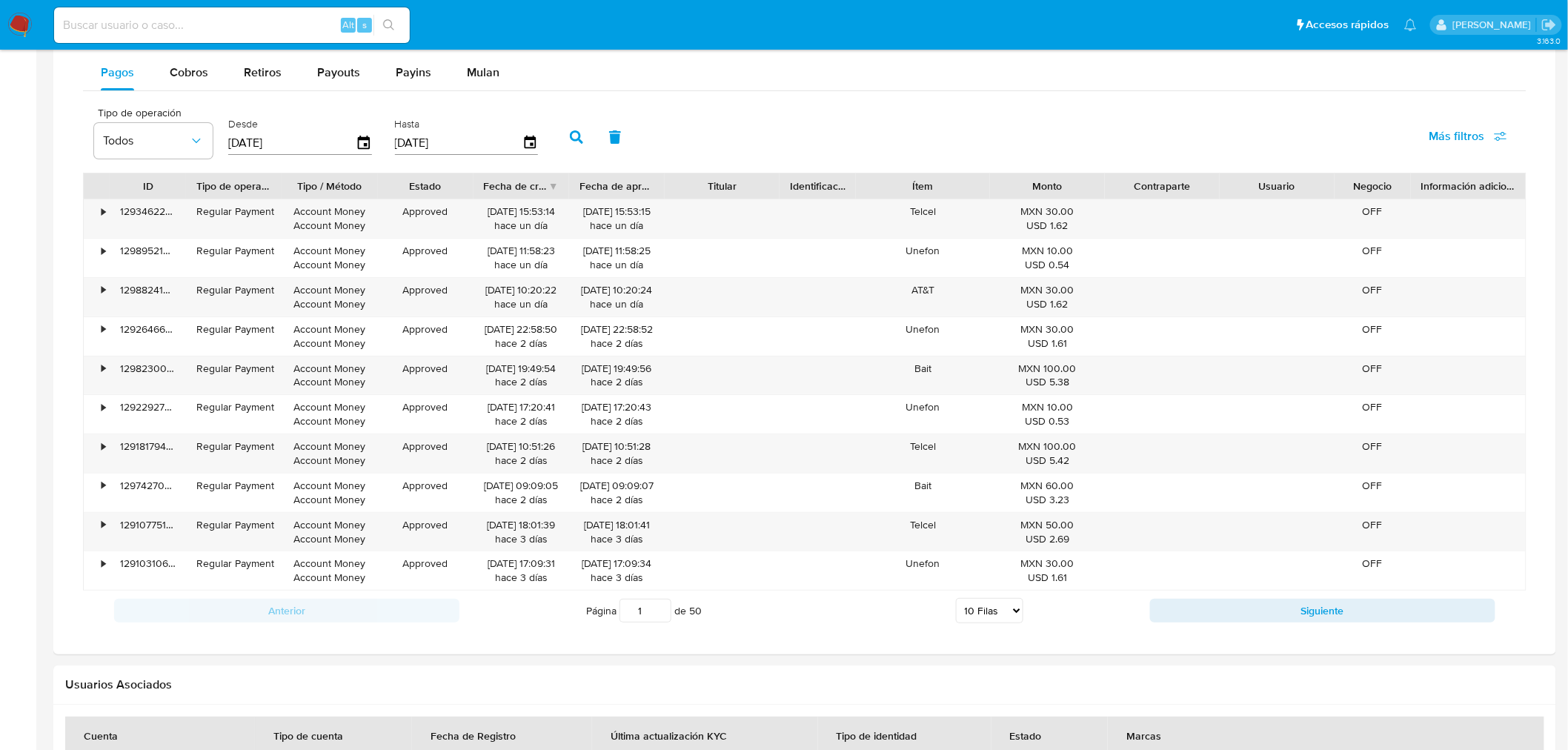
scroll to position [2228, 0]
click at [358, 149] on icon "button" at bounding box center [364, 142] width 12 height 14
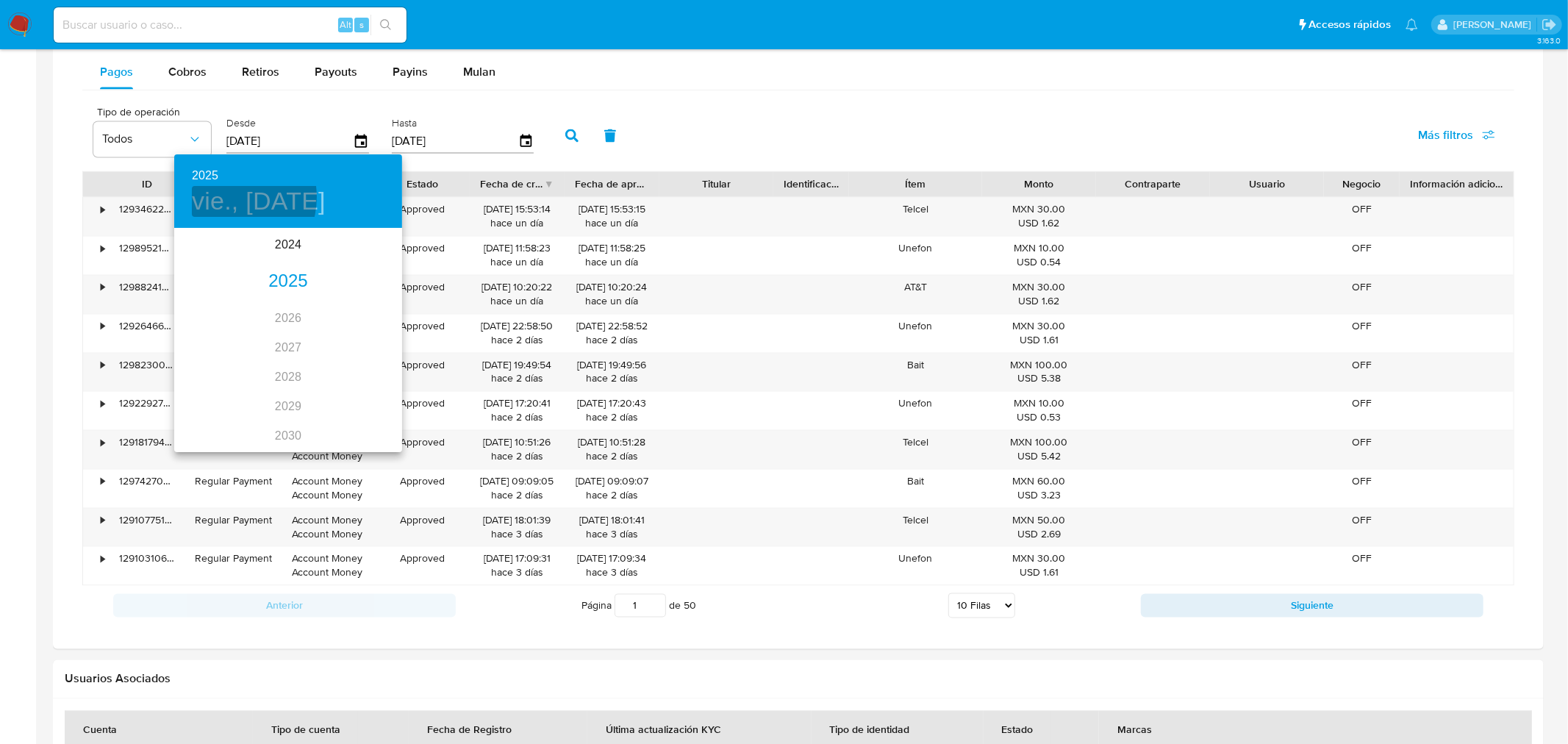
click at [229, 197] on h4 "vie., [DATE]" at bounding box center [259, 201] width 134 height 31
click at [266, 202] on h4 "vie., [DATE]" at bounding box center [259, 201] width 134 height 31
click at [194, 243] on icon "button" at bounding box center [192, 249] width 18 height 18
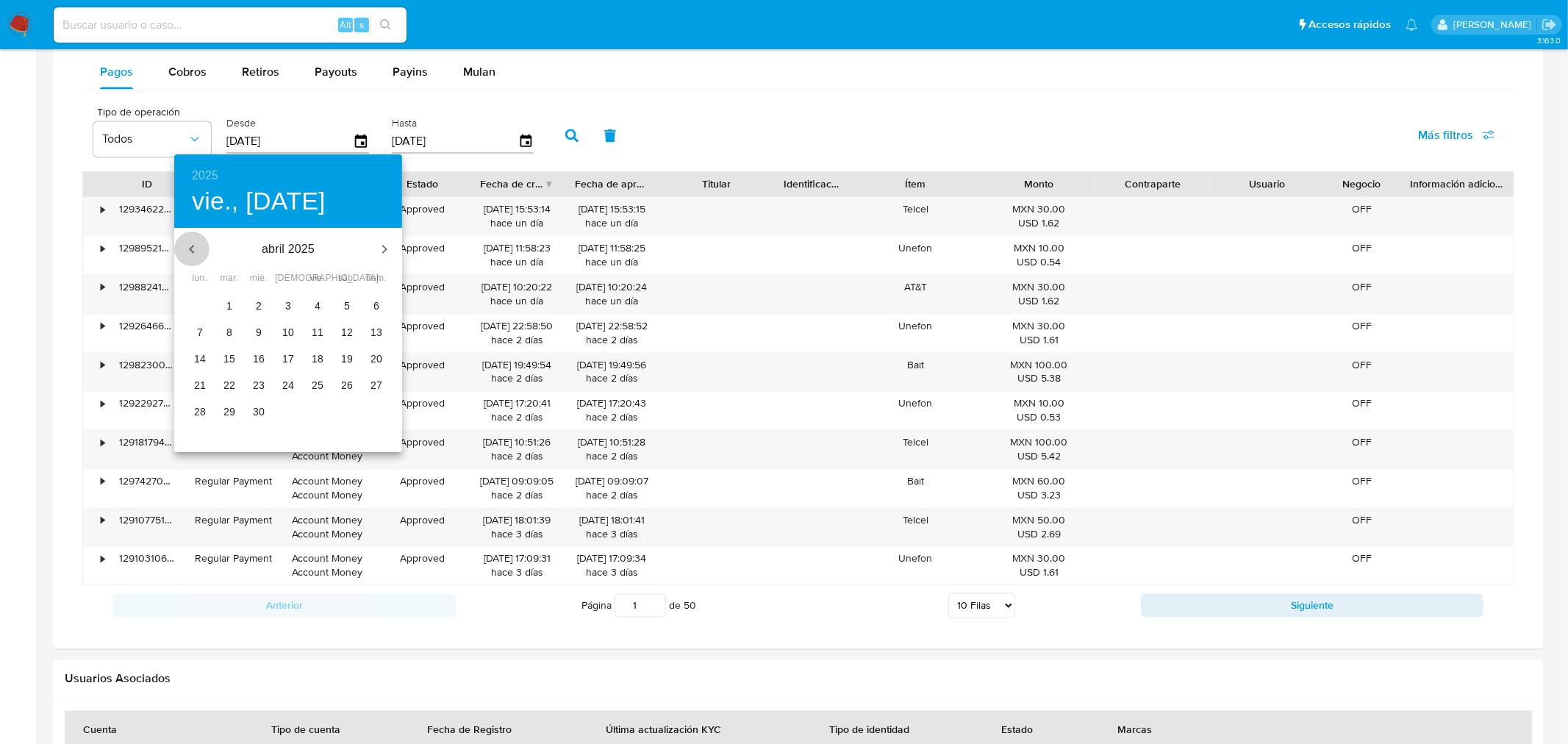
click at [194, 243] on icon "button" at bounding box center [192, 249] width 18 height 18
click at [386, 247] on icon "button" at bounding box center [385, 249] width 18 height 18
click at [383, 254] on icon "button" at bounding box center [385, 249] width 18 height 18
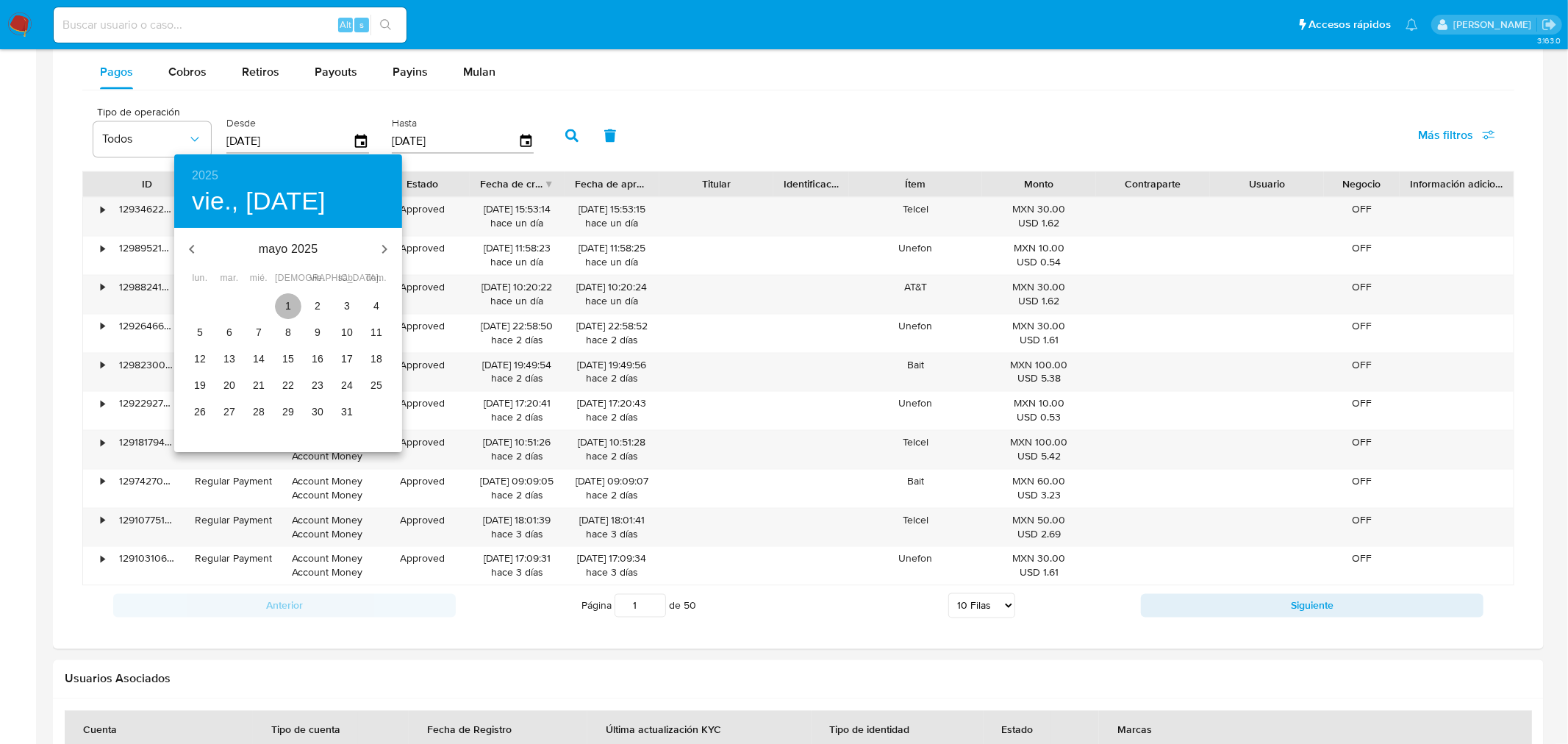
click at [282, 302] on span "1" at bounding box center [288, 306] width 26 height 15
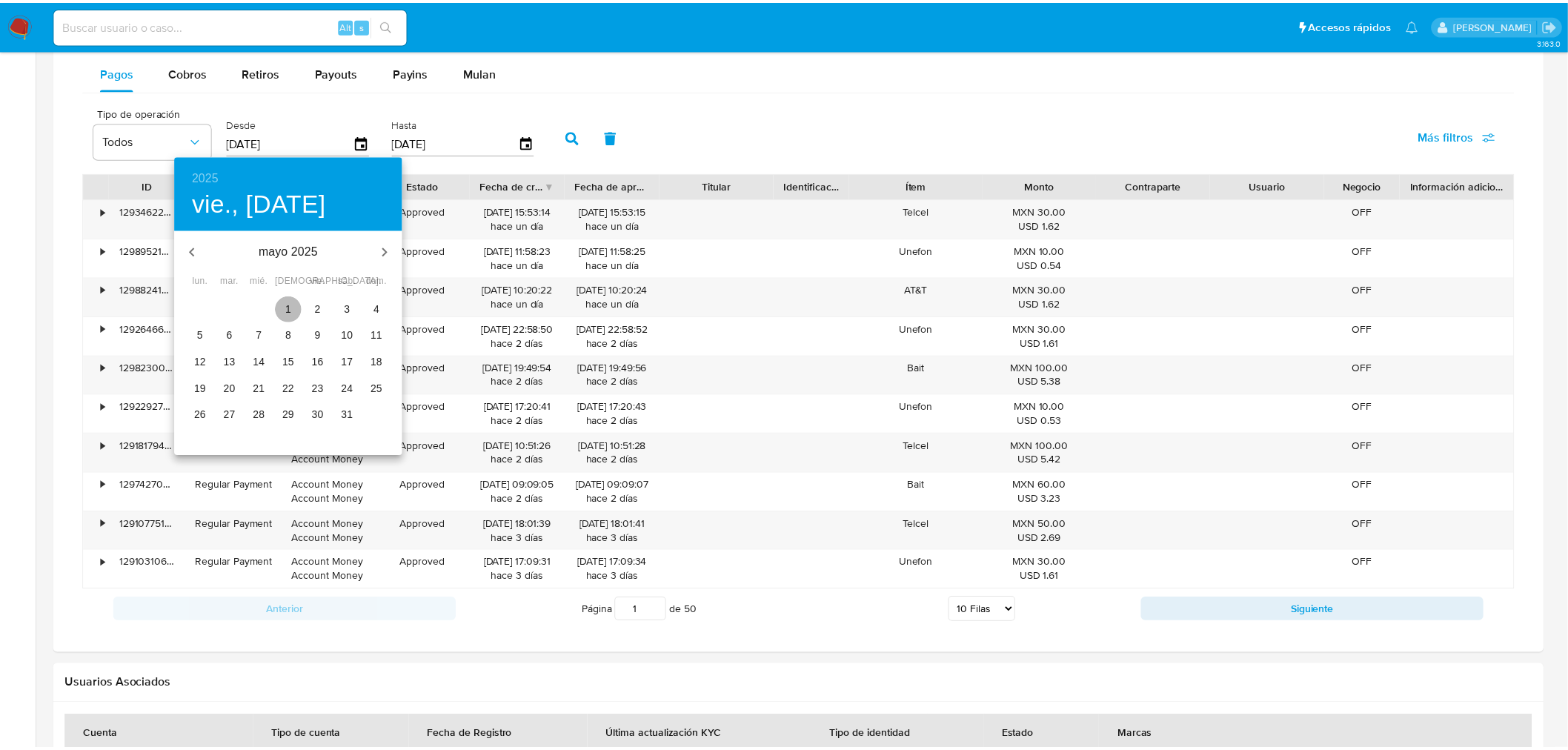
type input "01/05/2025"
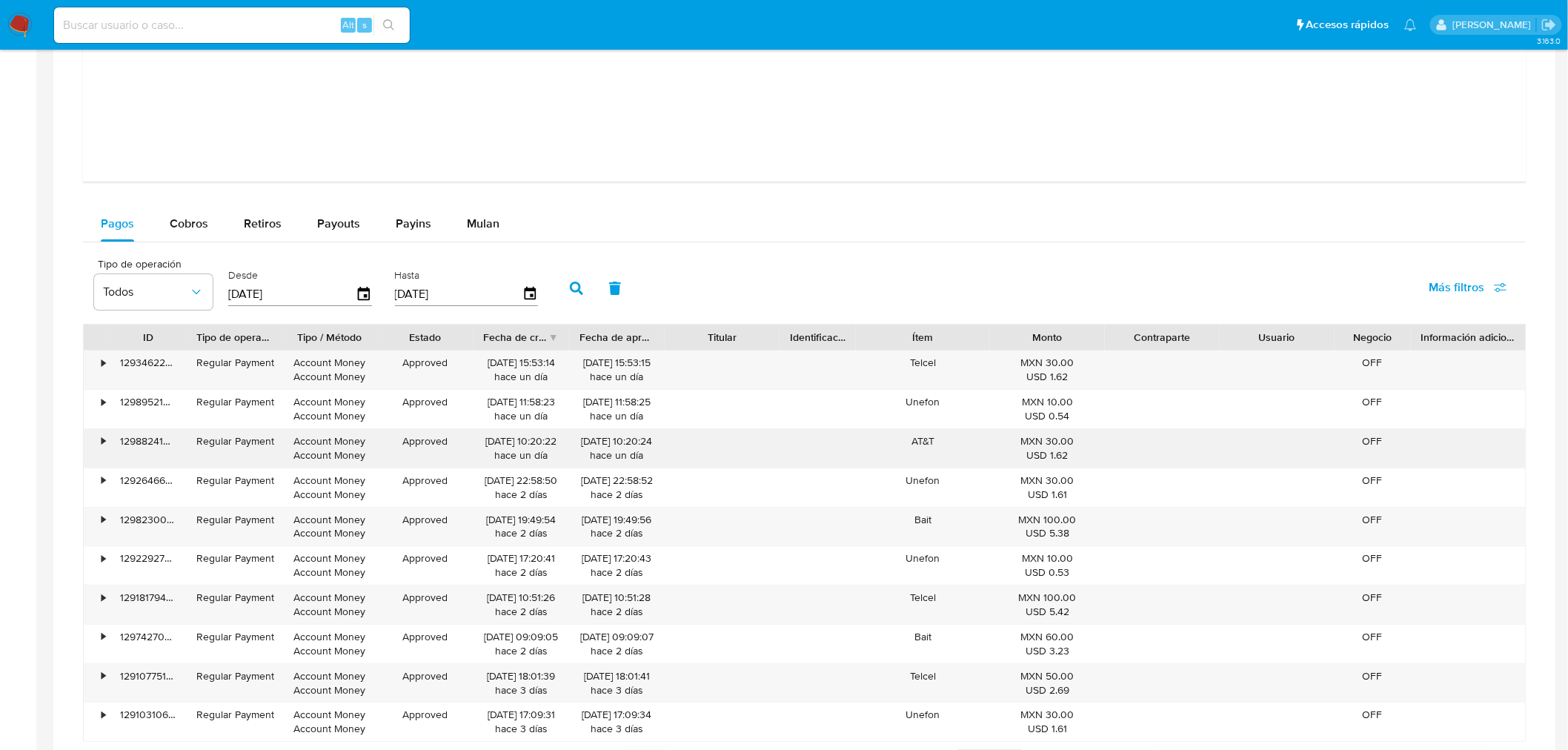
scroll to position [2078, 0]
click at [520, 294] on icon "button" at bounding box center [530, 293] width 26 height 26
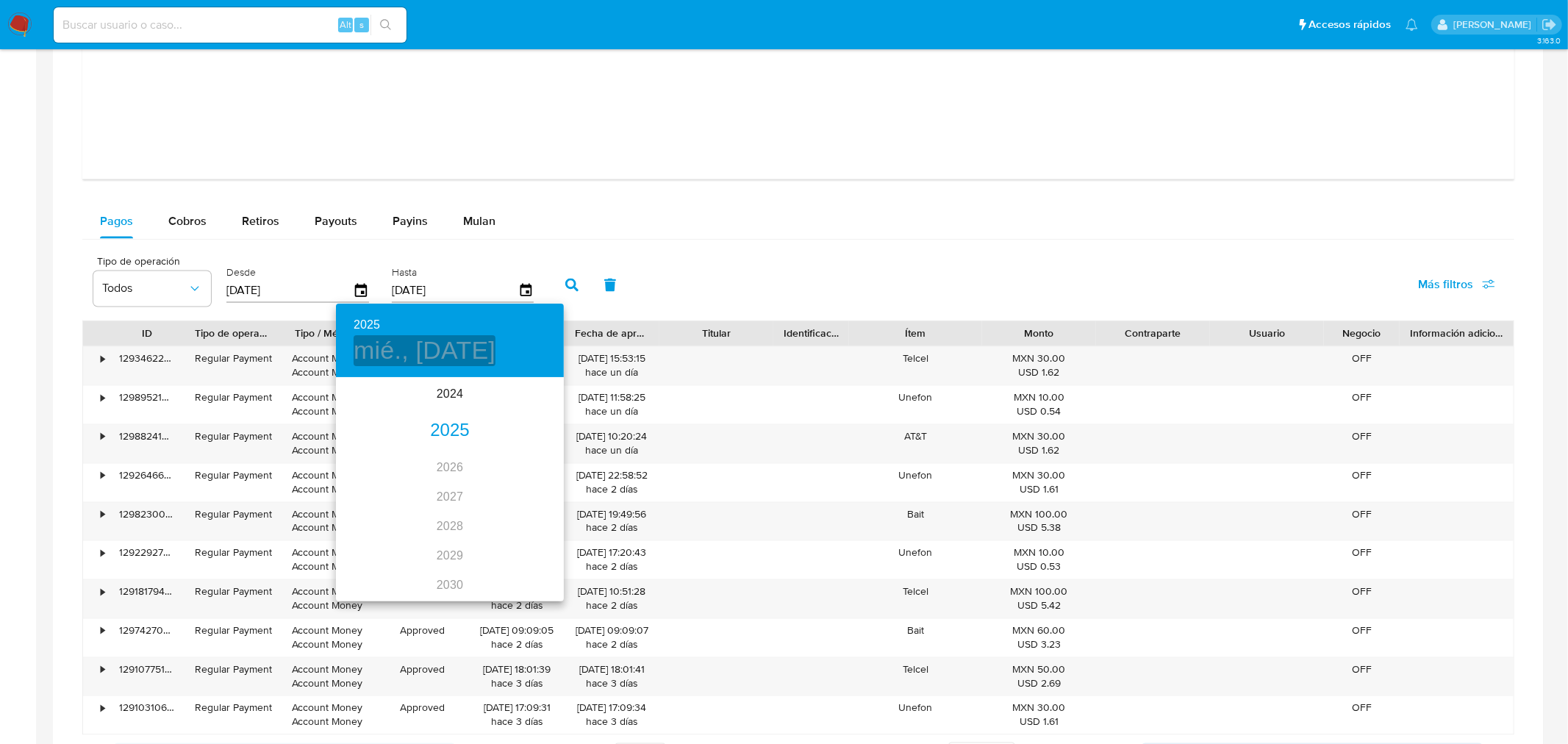
click at [427, 354] on h4 "mié., oct. 15" at bounding box center [424, 350] width 142 height 31
click at [358, 394] on icon "button" at bounding box center [354, 398] width 18 height 18
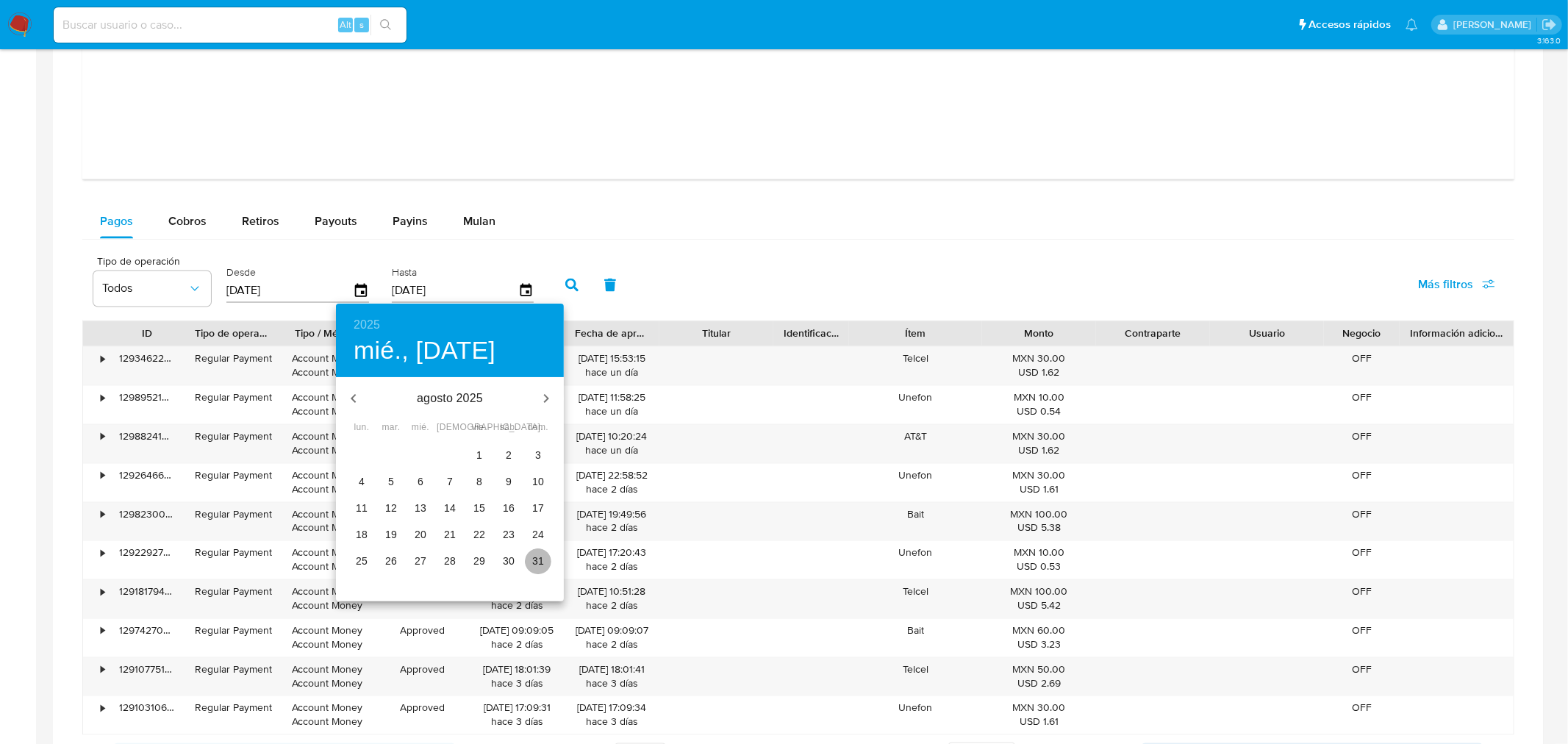
click at [539, 555] on p "31" at bounding box center [539, 561] width 12 height 15
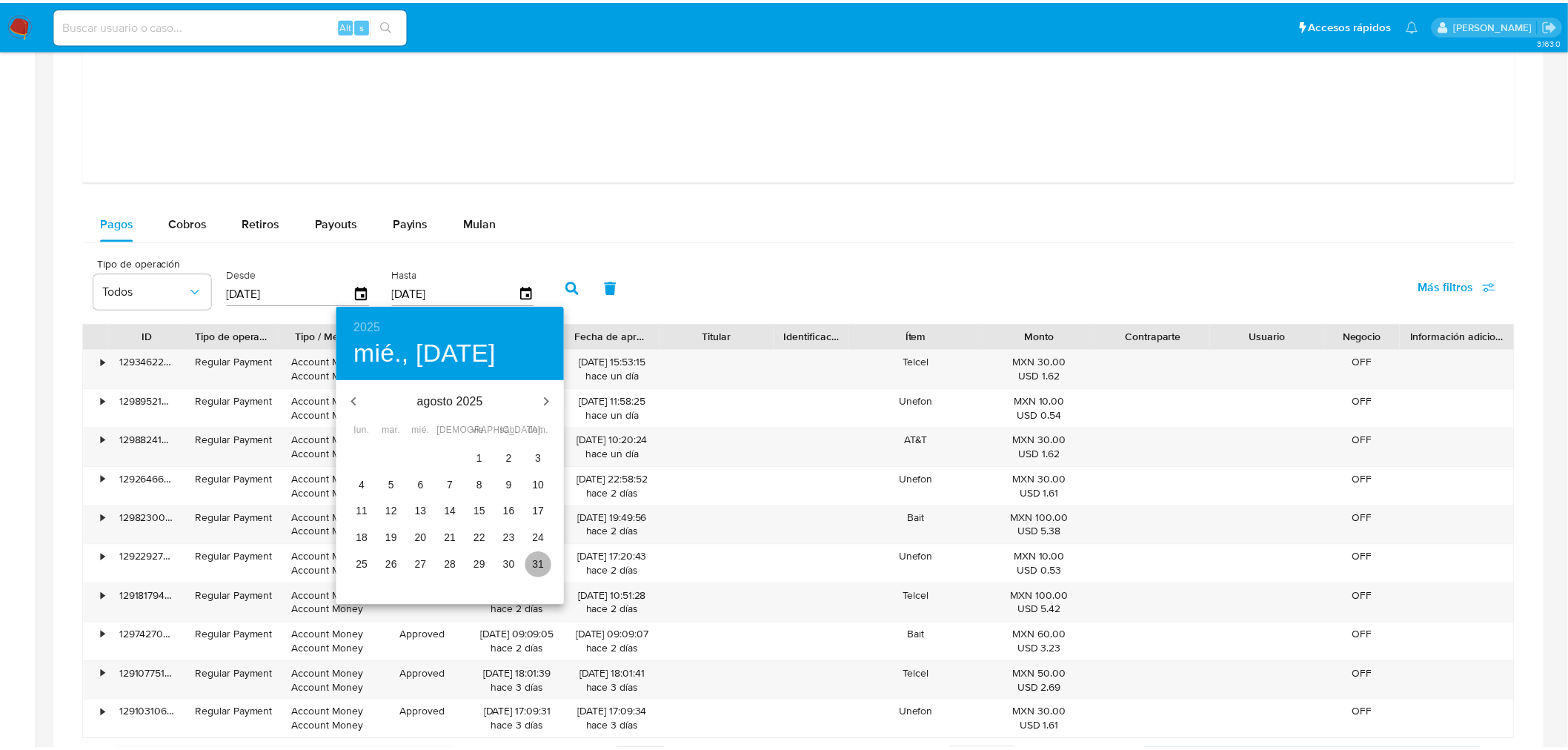
type input "31/08/2025"
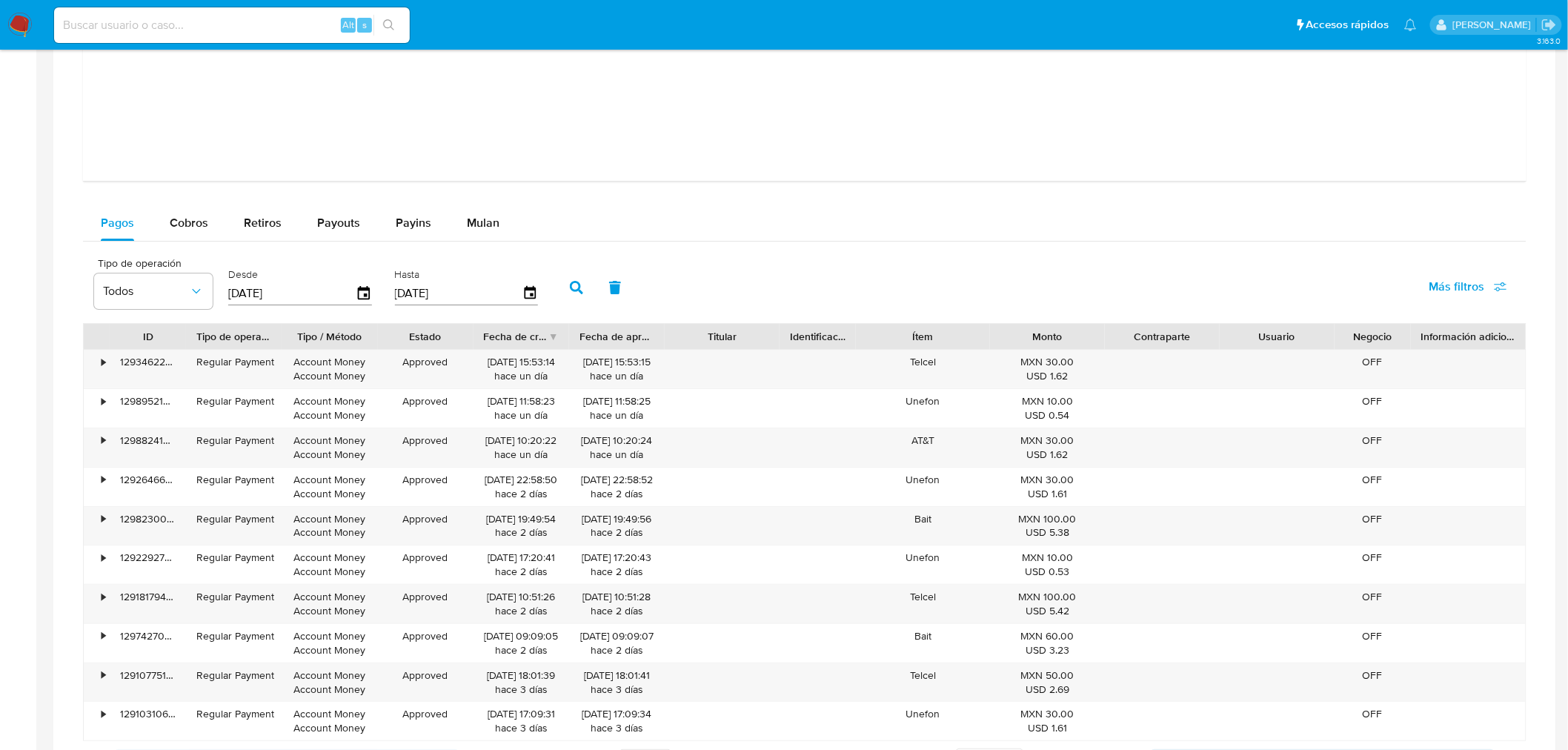
click at [560, 294] on button "button" at bounding box center [576, 287] width 39 height 36
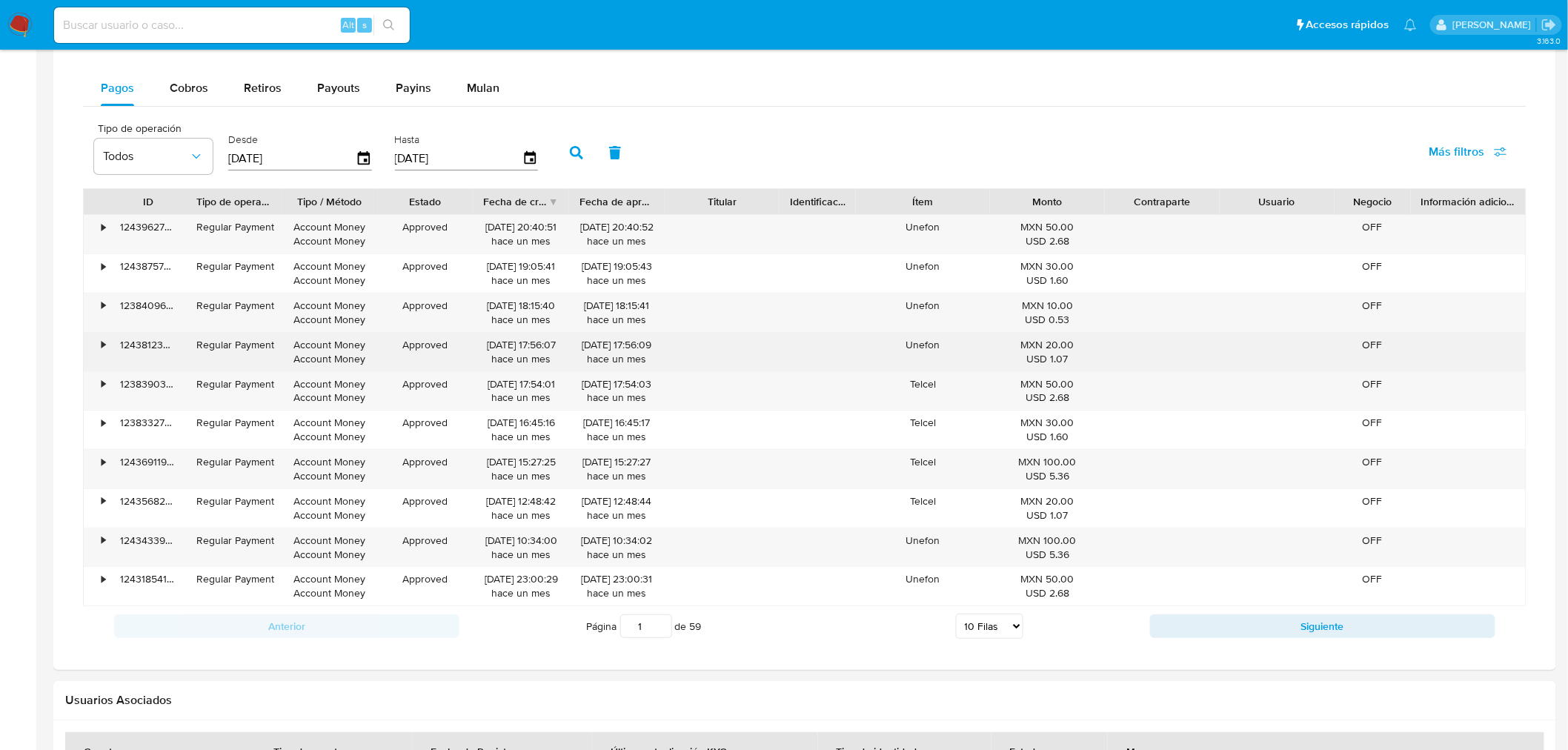
scroll to position [2213, 0]
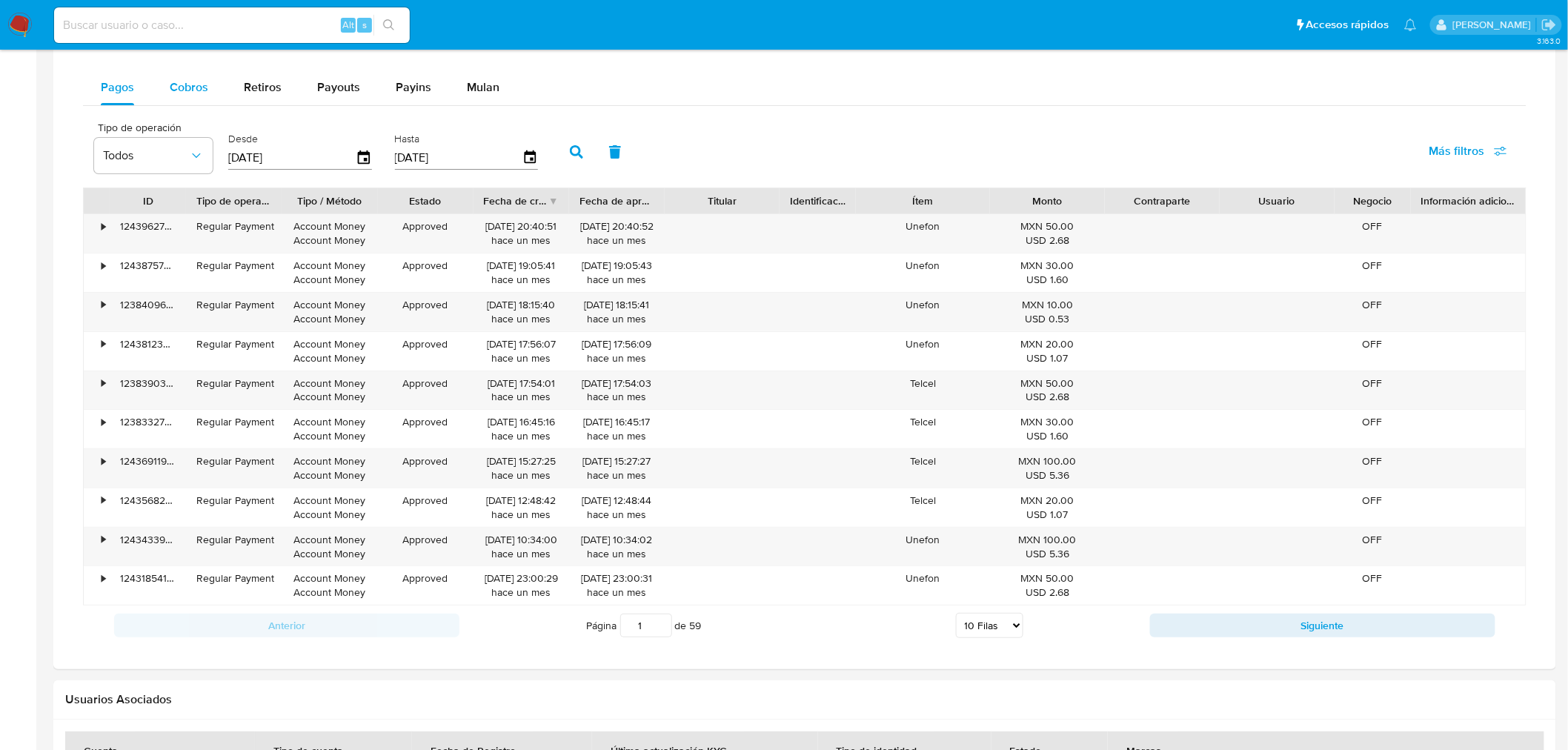
click at [200, 98] on div "Cobros" at bounding box center [188, 87] width 39 height 36
select select "10"
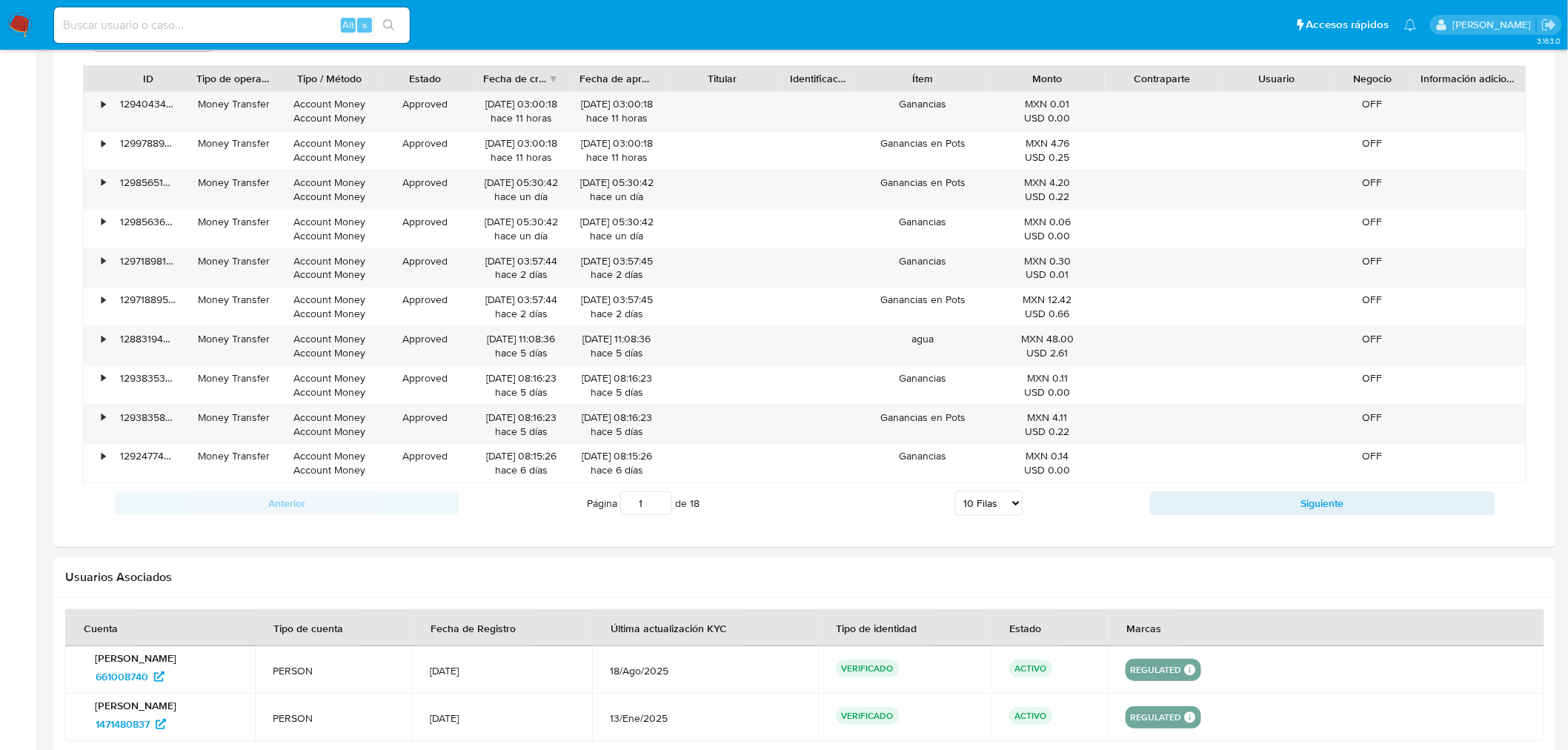
scroll to position [2270, 0]
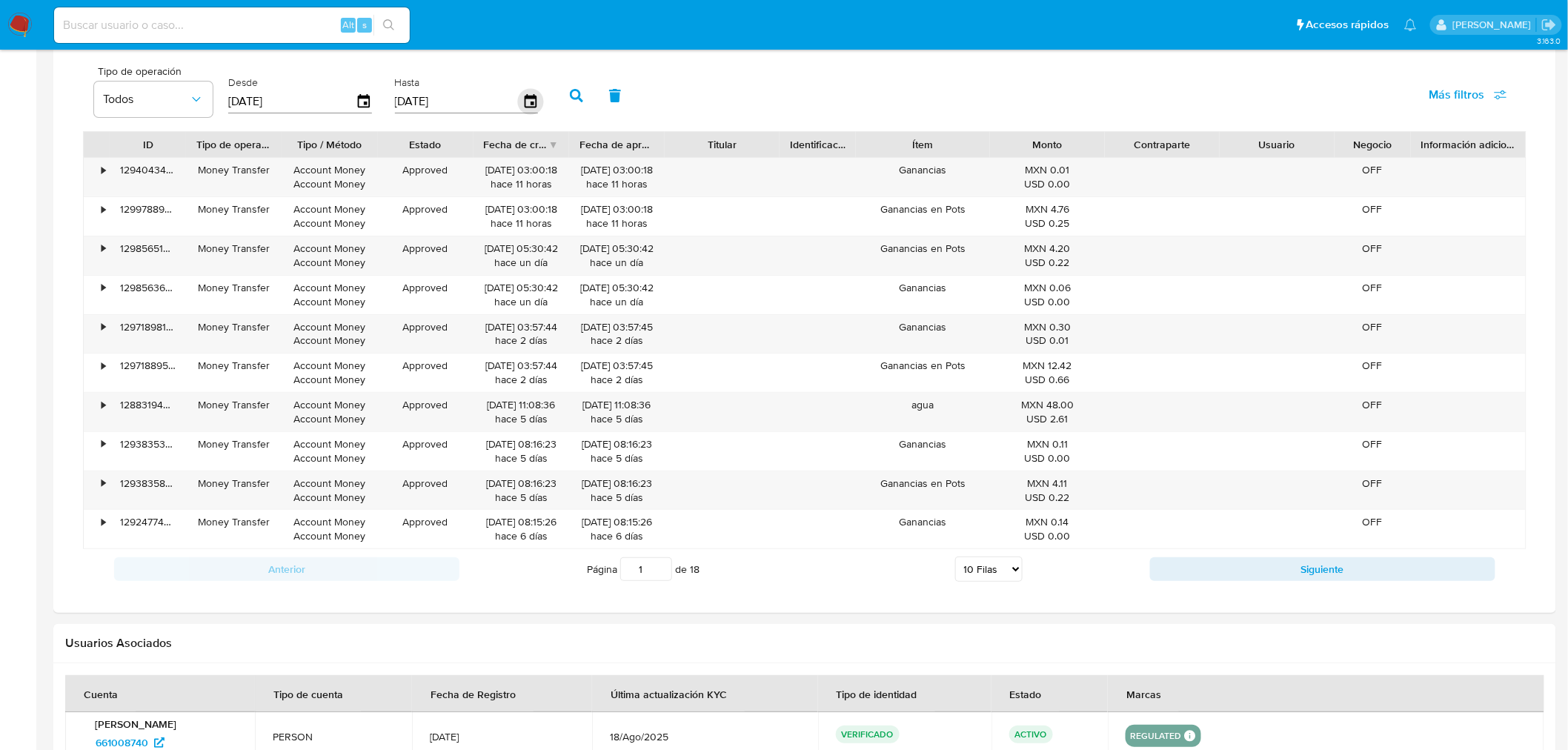
click at [527, 102] on icon "button" at bounding box center [530, 101] width 12 height 14
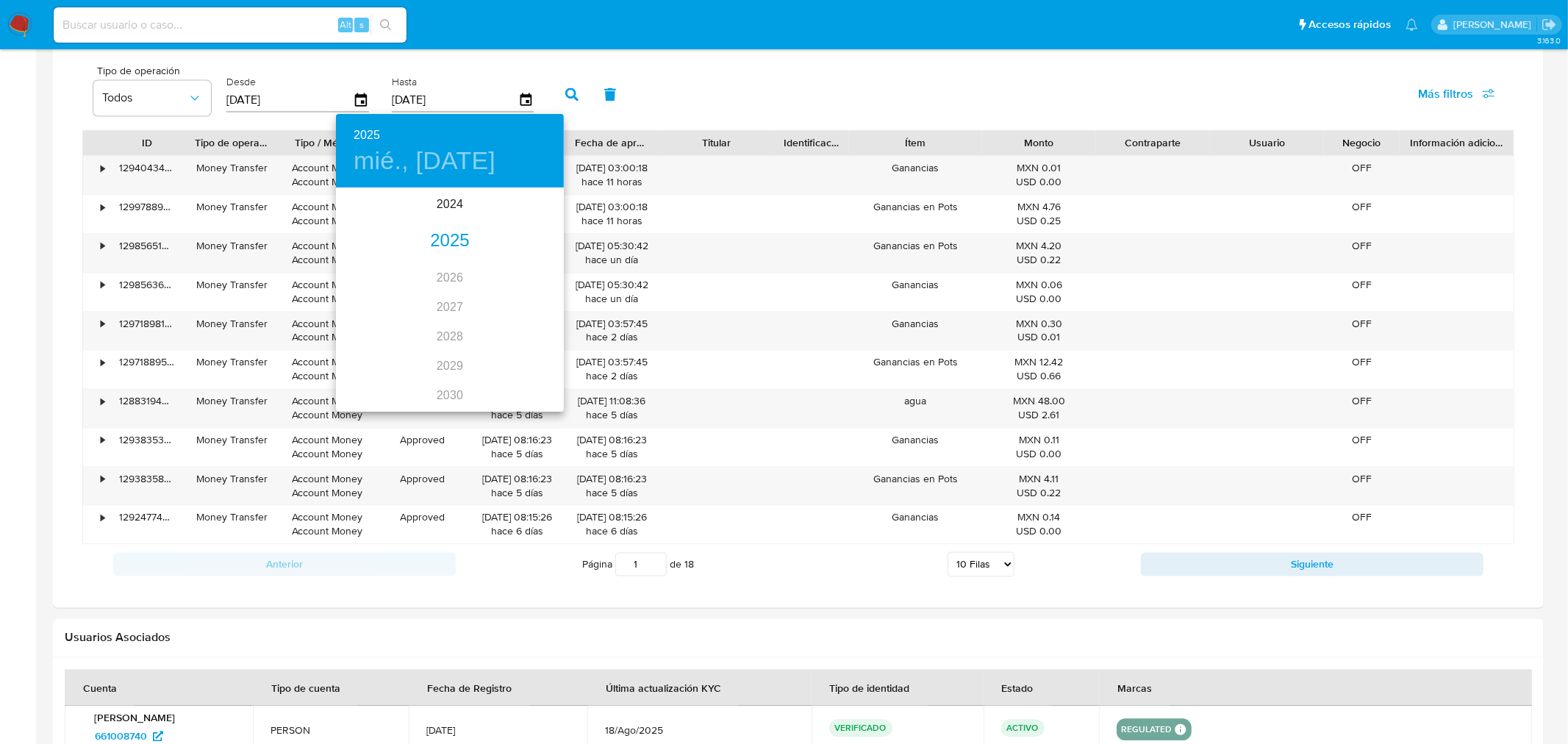
click at [442, 229] on div "2025" at bounding box center [450, 241] width 228 height 29
click at [440, 316] on div "ago." at bounding box center [449, 327] width 76 height 55
click at [535, 364] on p "31" at bounding box center [539, 371] width 12 height 15
type input "31/08/2025"
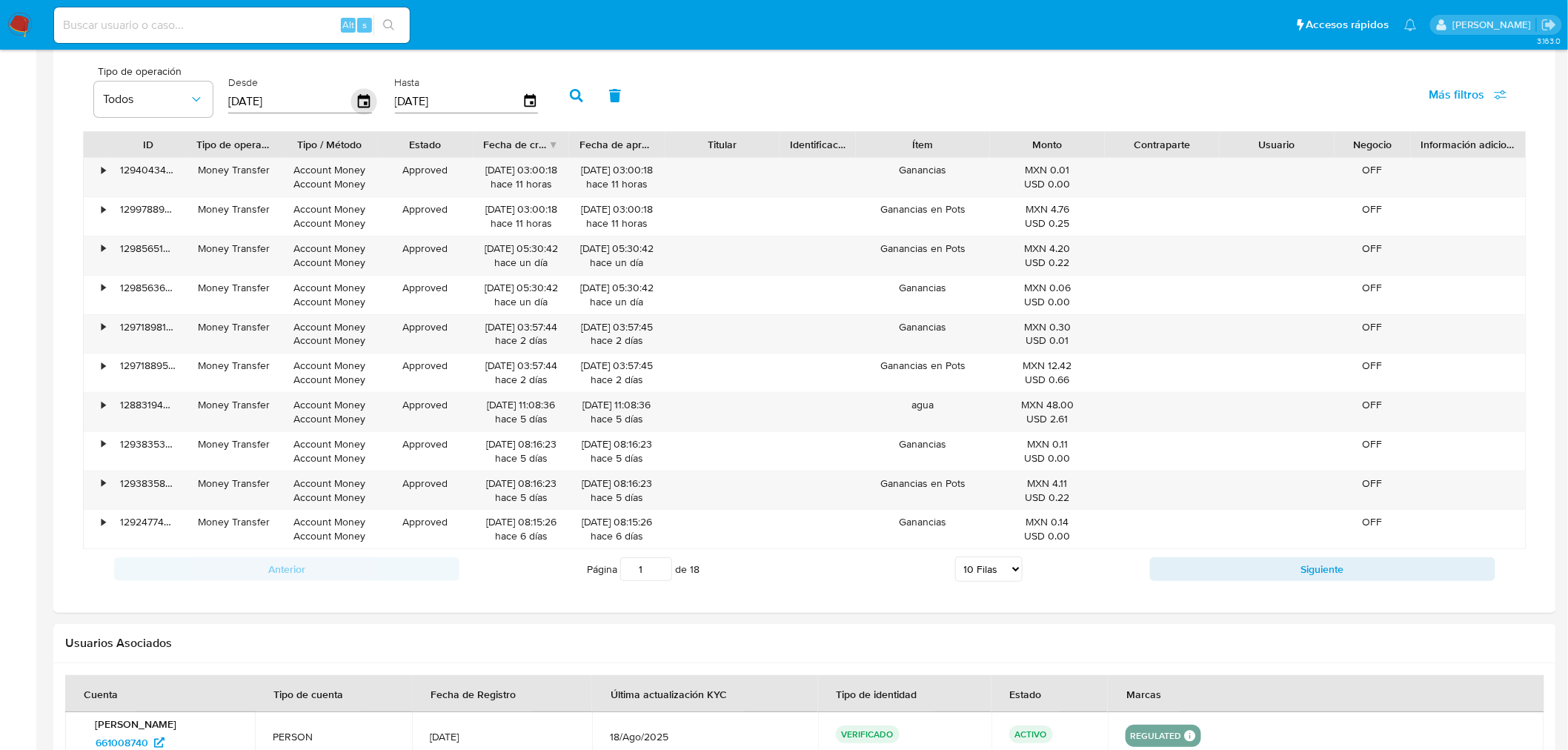
click at [358, 96] on icon "button" at bounding box center [364, 102] width 26 height 26
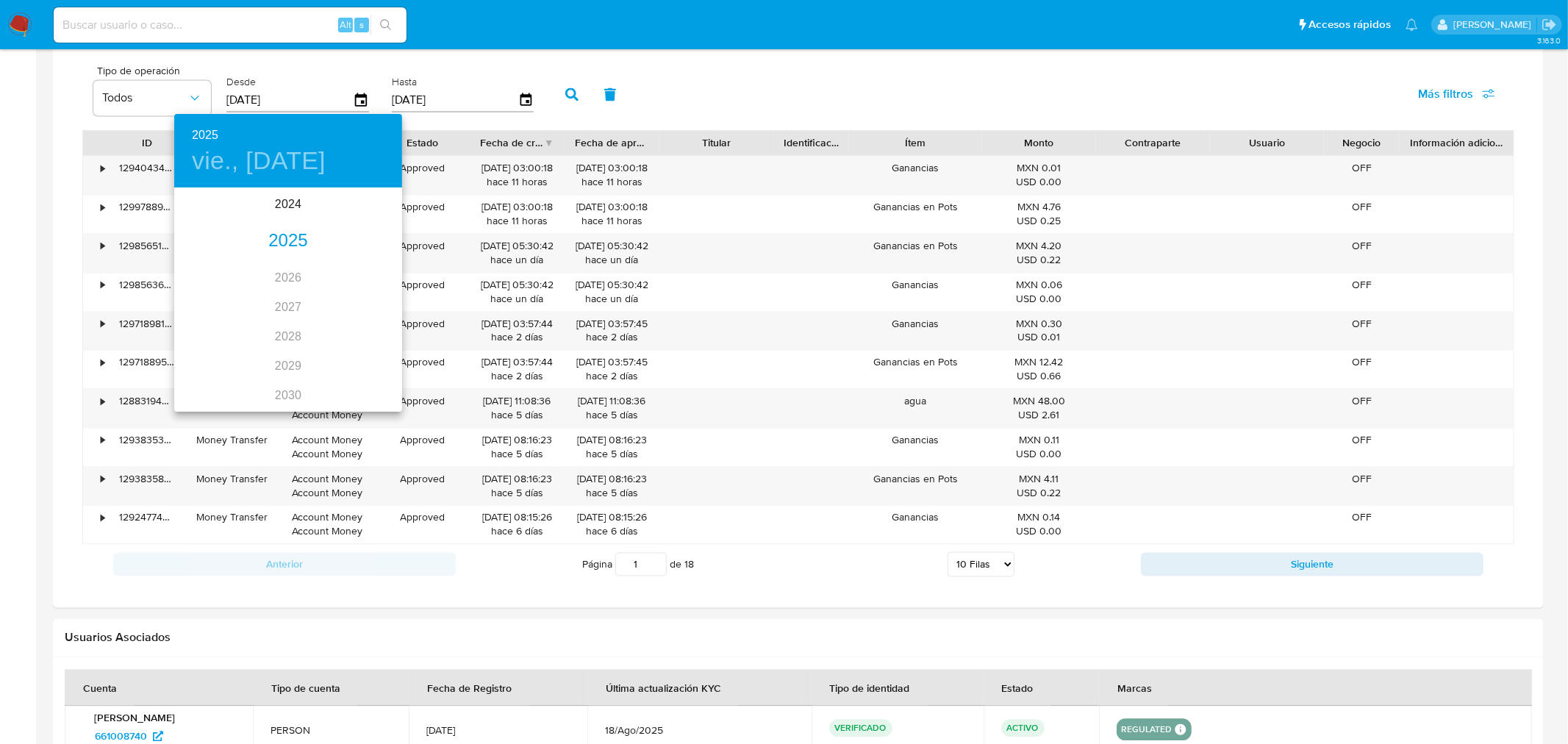
click at [290, 232] on div "2025" at bounding box center [288, 241] width 228 height 29
click at [207, 323] on div "jul." at bounding box center [212, 327] width 76 height 55
click at [233, 266] on span "1" at bounding box center [229, 266] width 26 height 15
type input "01/07/2025"
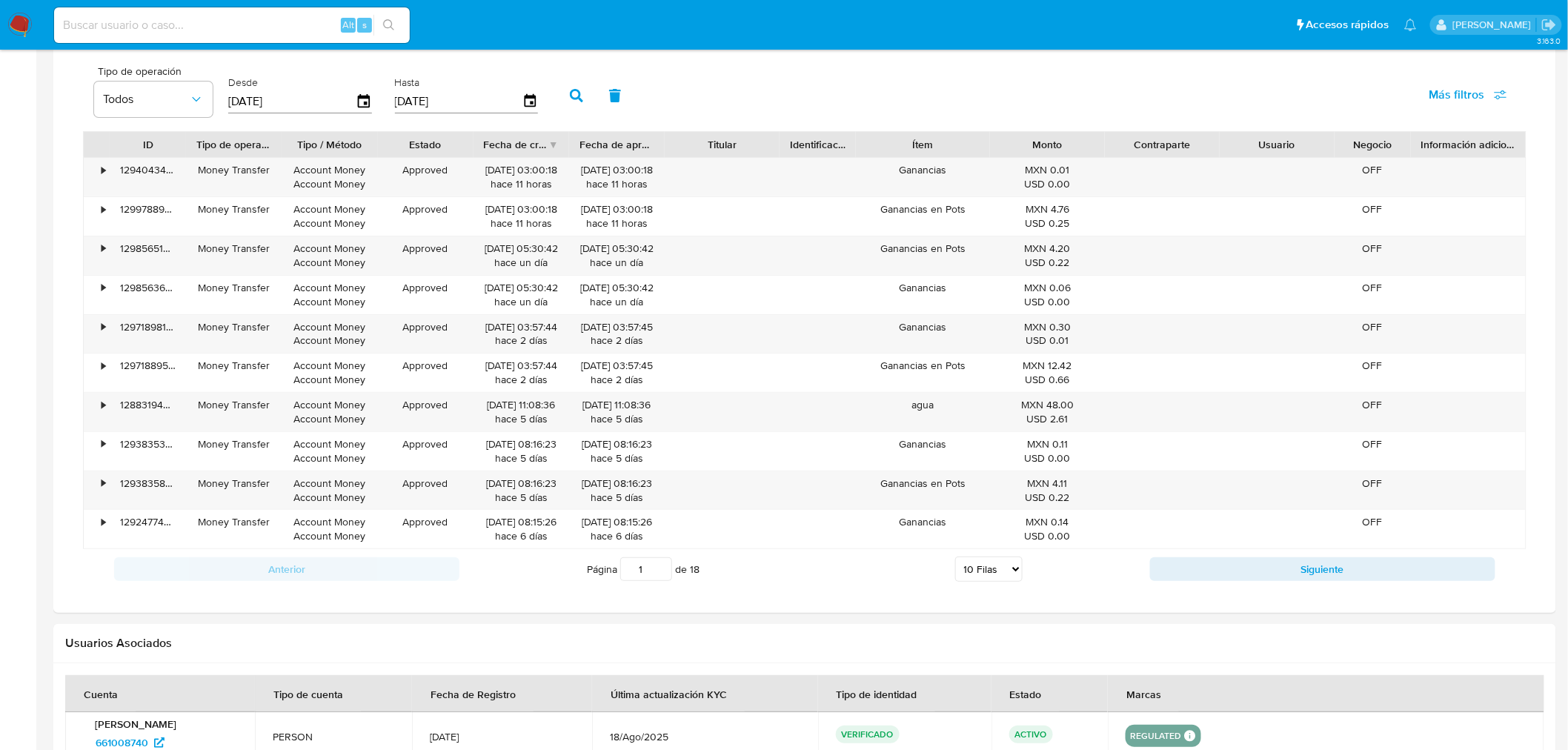
click at [570, 98] on icon "button" at bounding box center [577, 96] width 14 height 14
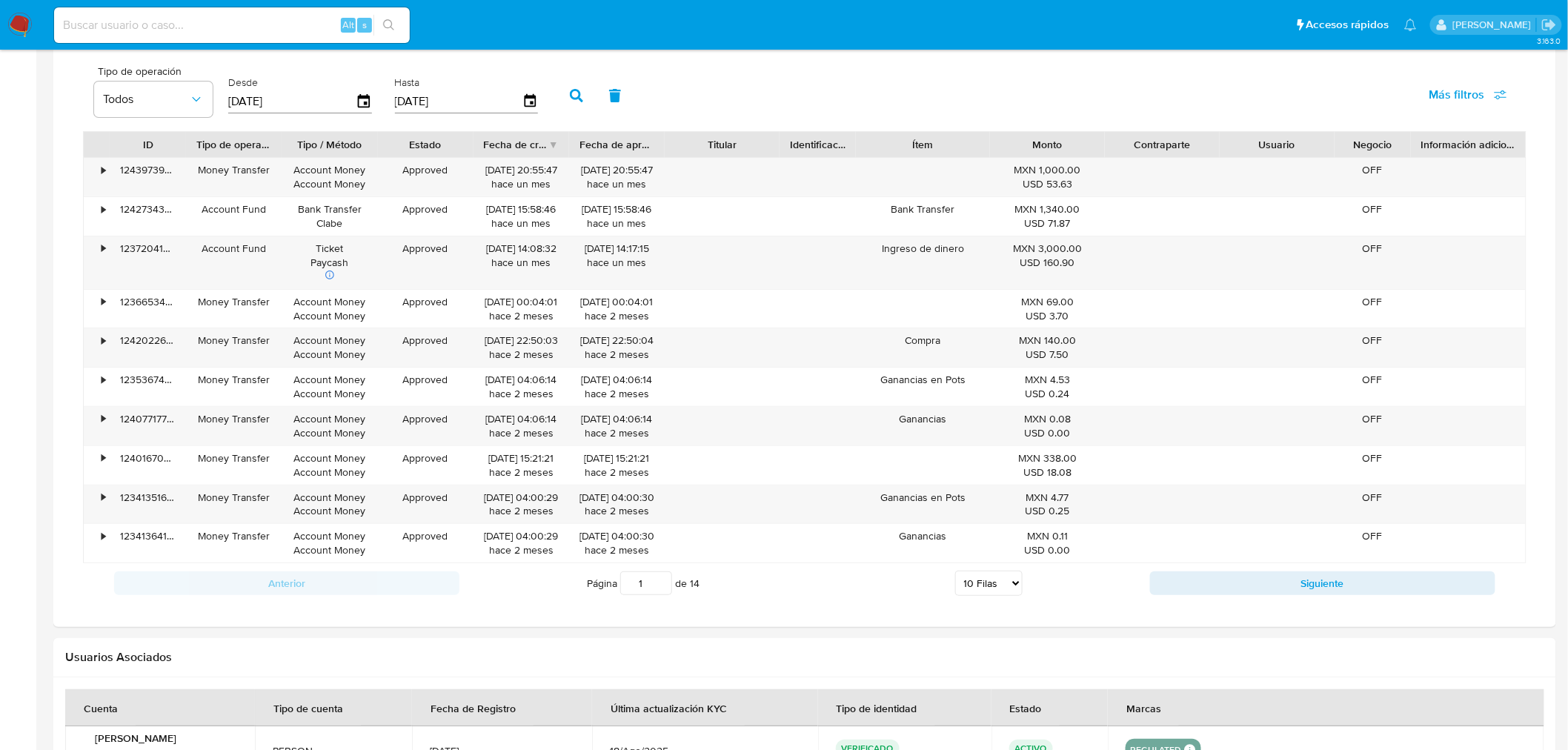
click at [1010, 582] on select "5 Filas 10 Filas 20 Filas 25 Filas 50 Filas 100 Filas" at bounding box center [988, 583] width 67 height 25
select select "100"
click at [955, 574] on select "5 Filas 10 Filas 20 Filas 25 Filas 50 Filas 100 Filas" at bounding box center [988, 583] width 67 height 25
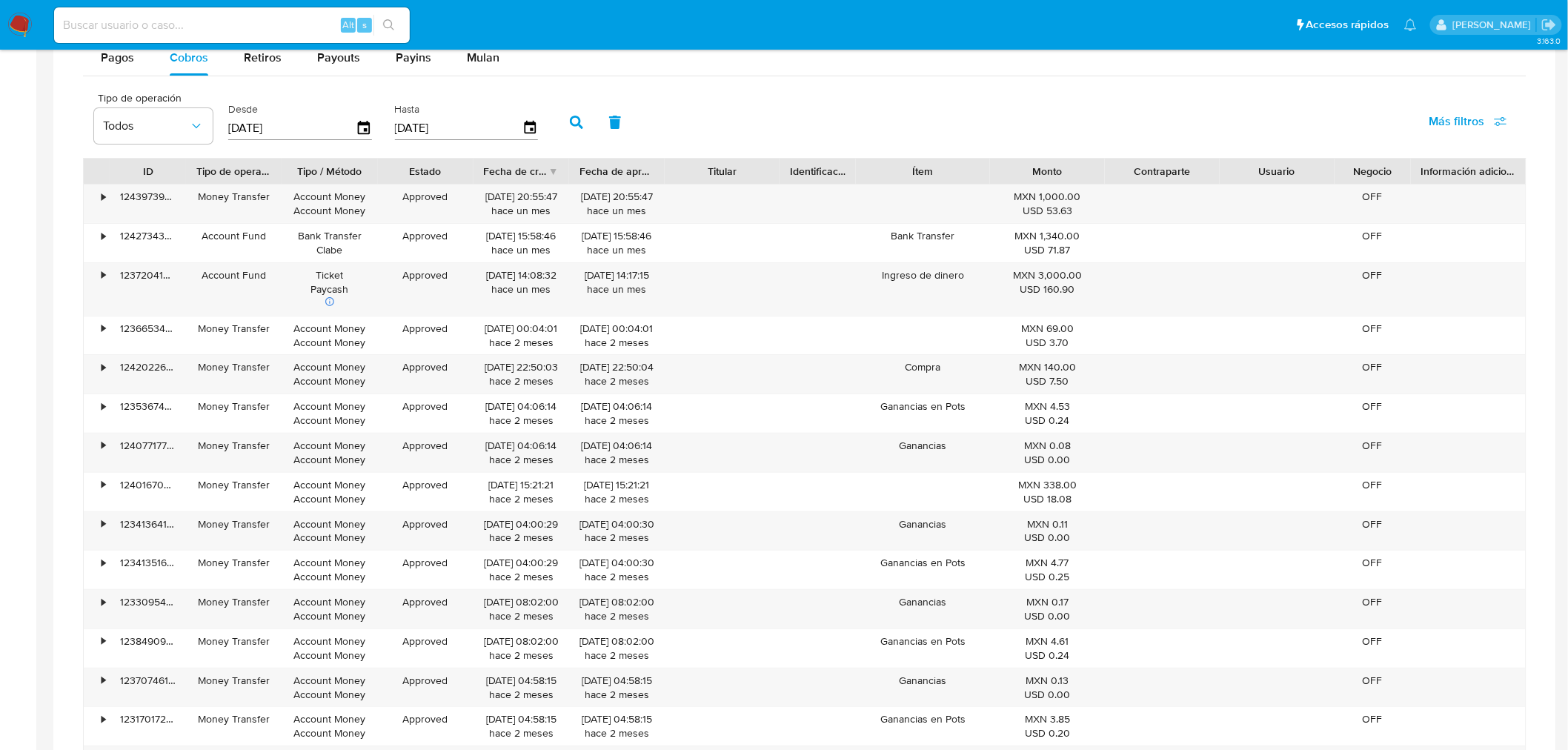
scroll to position [2242, 0]
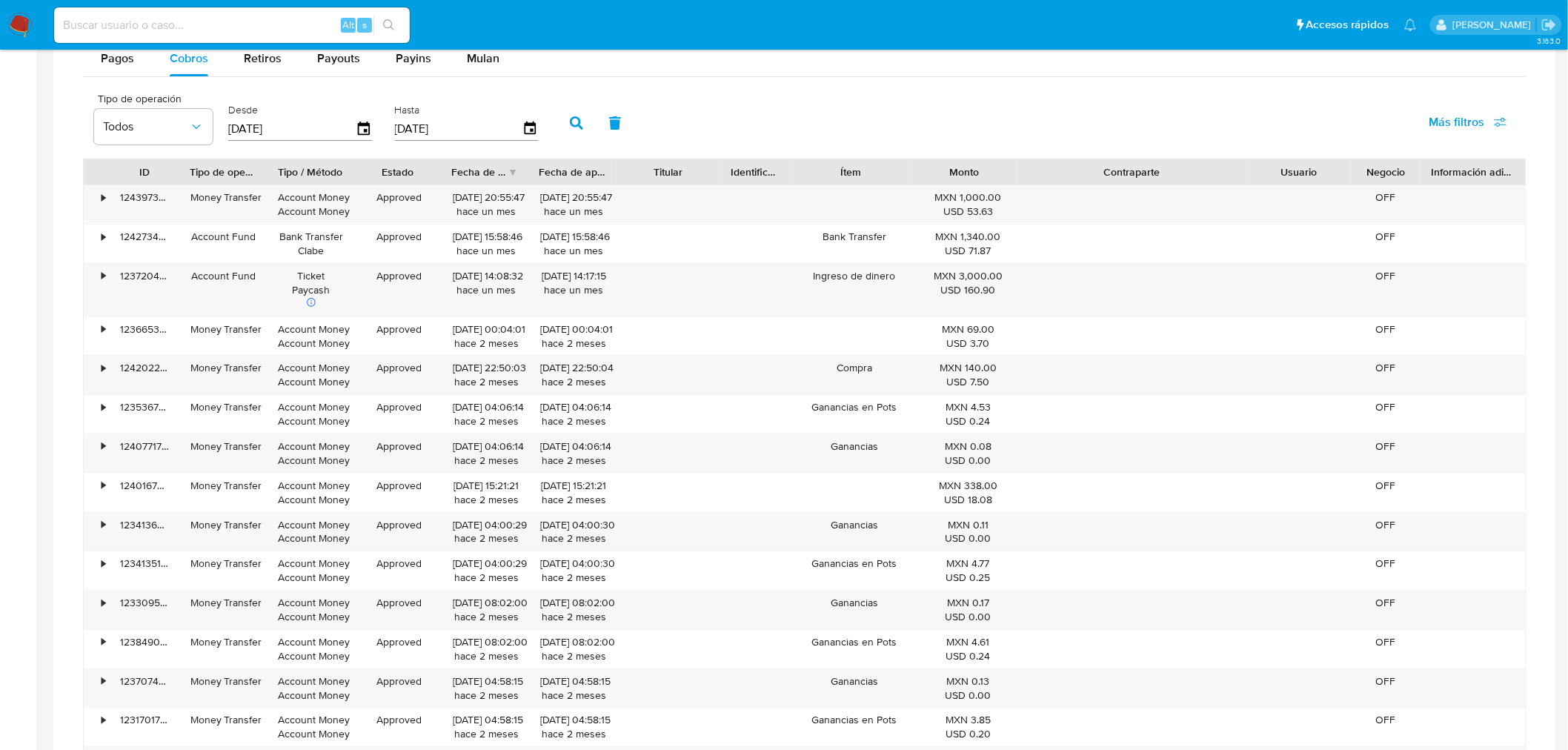
click at [510, 166] on div "Fecha de creación" at bounding box center [485, 172] width 88 height 25
click at [479, 176] on div "Fecha de creación" at bounding box center [479, 172] width 56 height 15
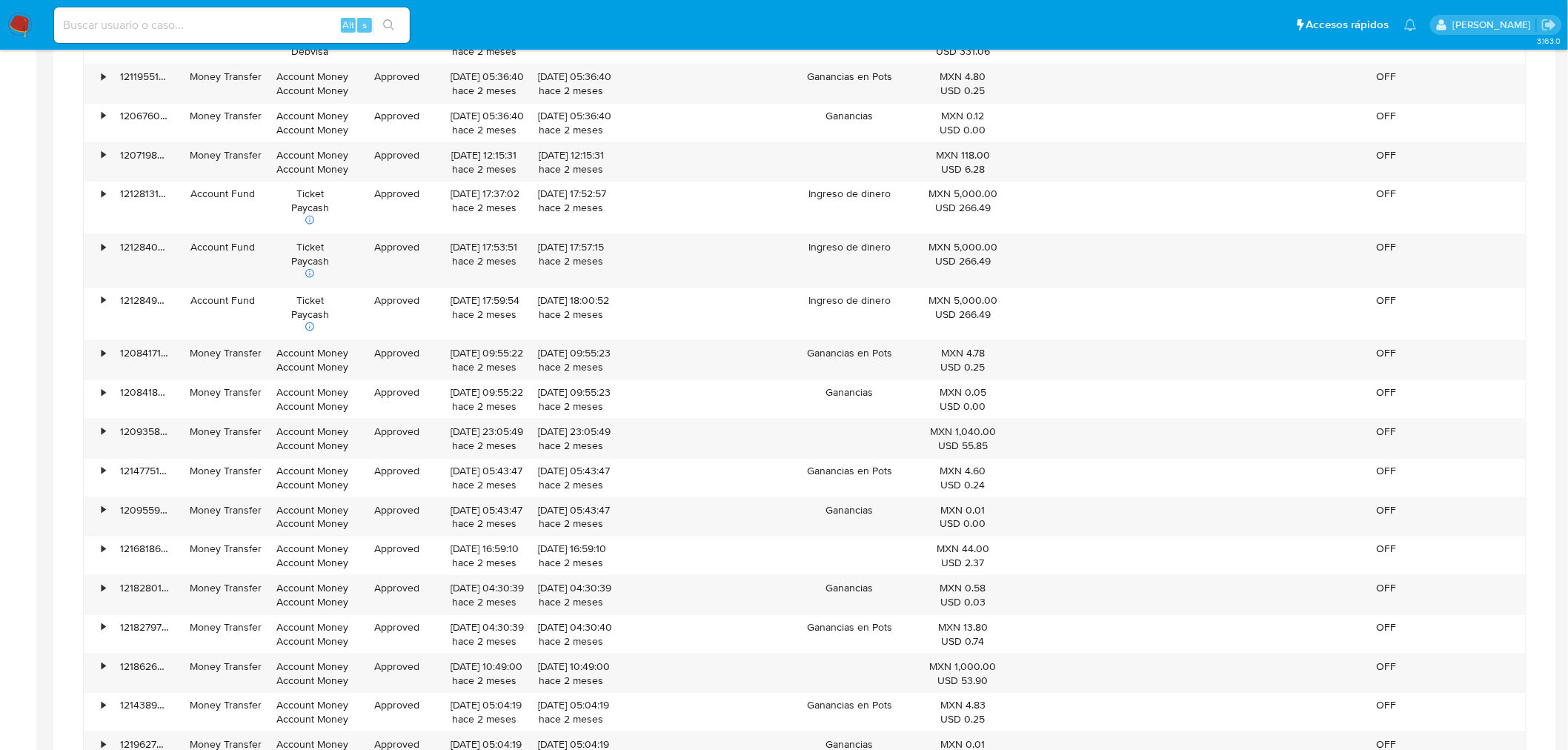
scroll to position [5100, 0]
click at [574, 352] on div "07/08/2025 09:55:23 hace 2 meses" at bounding box center [572, 361] width 88 height 39
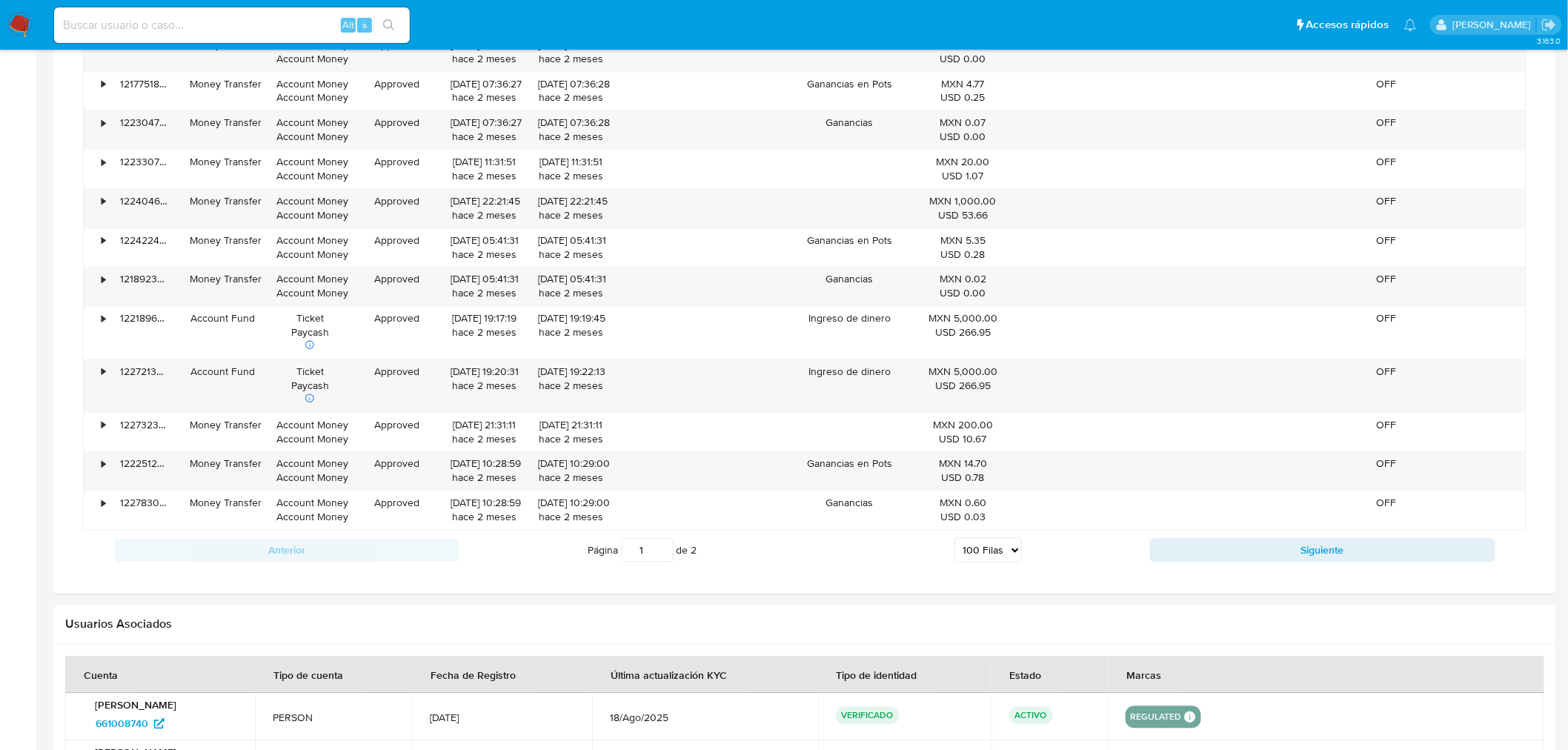
scroll to position [5878, 0]
click at [1183, 550] on button "Siguiente" at bounding box center [1322, 549] width 346 height 23
type input "2"
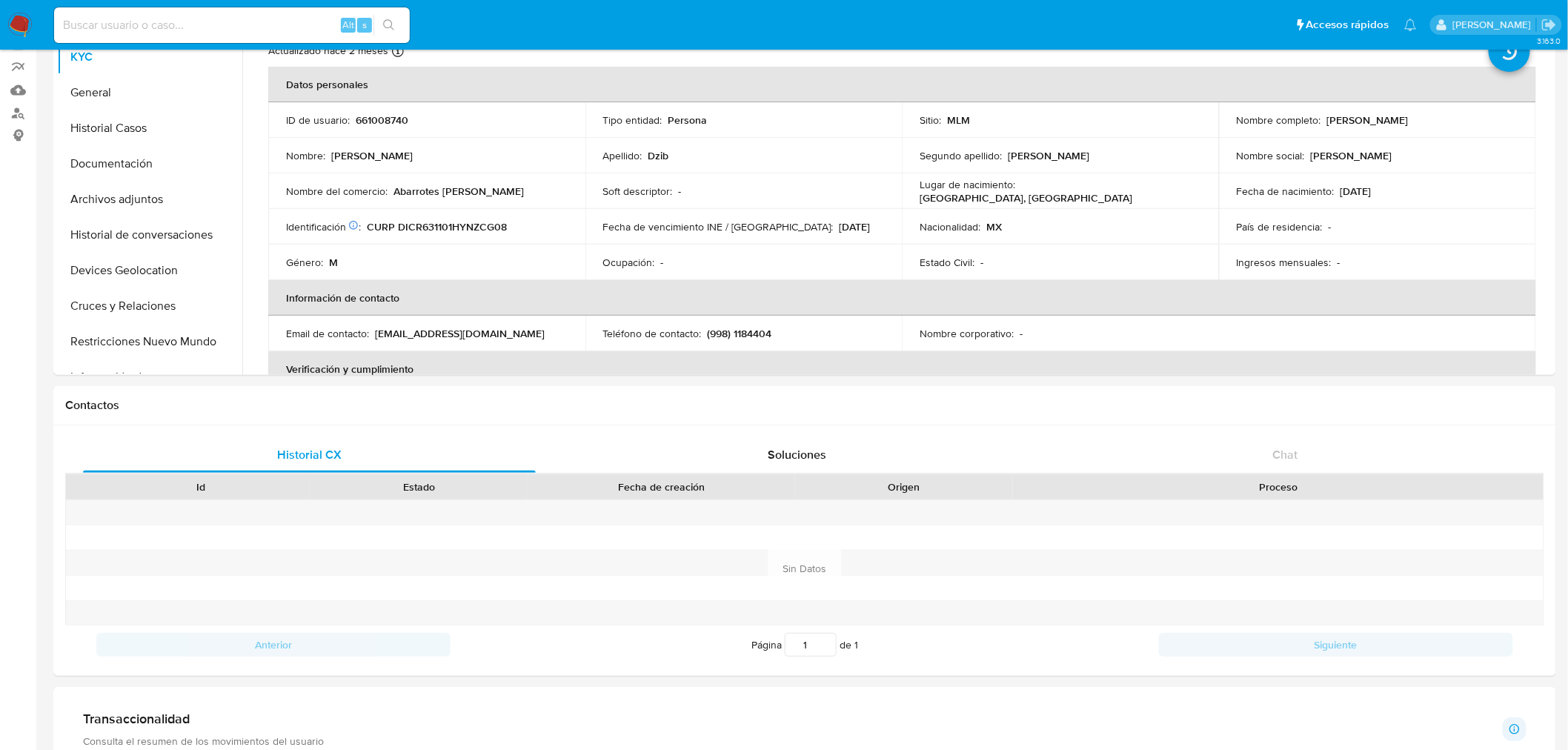
scroll to position [0, 0]
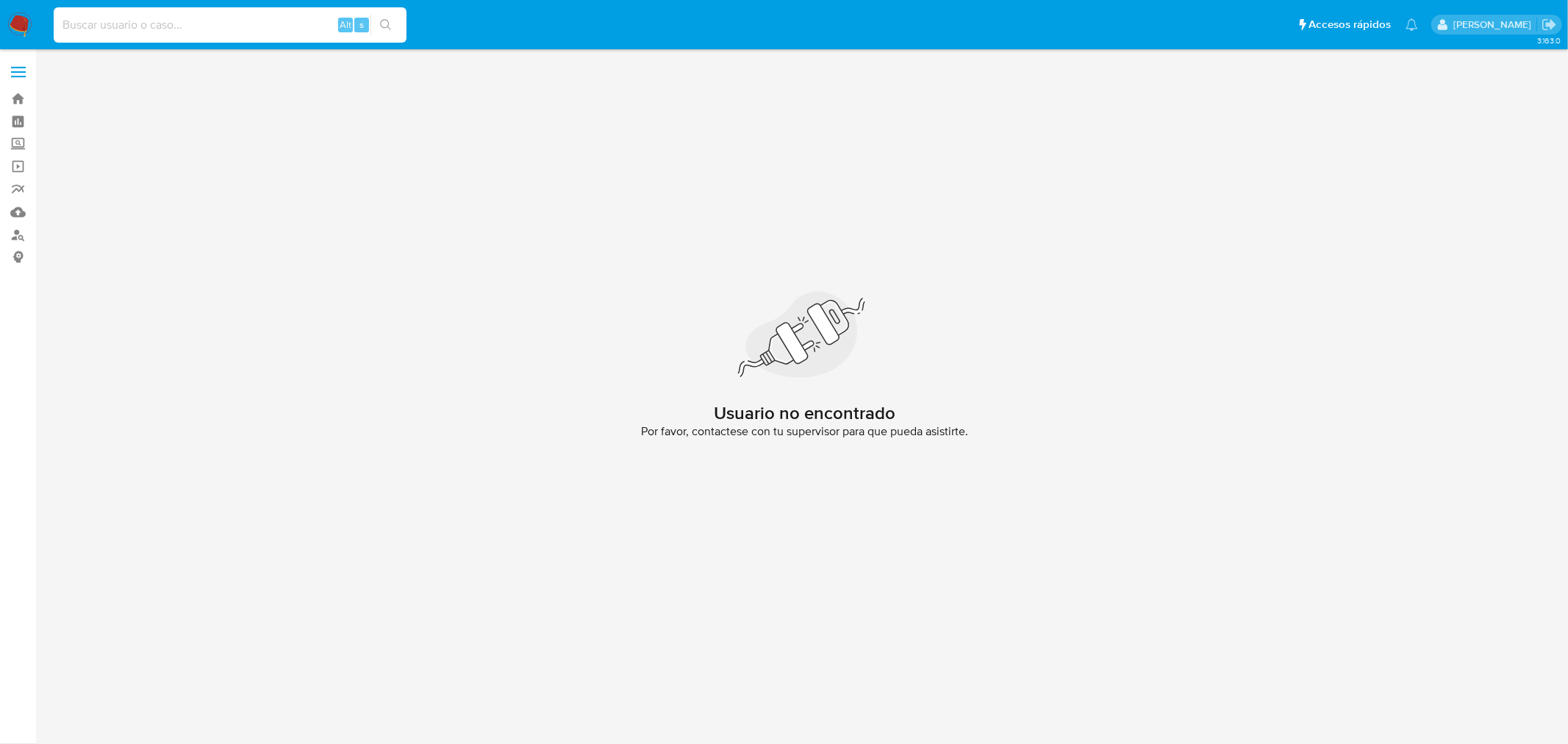
paste input "635859764"
click at [248, 20] on input at bounding box center [230, 25] width 353 height 19
type input "635859764"
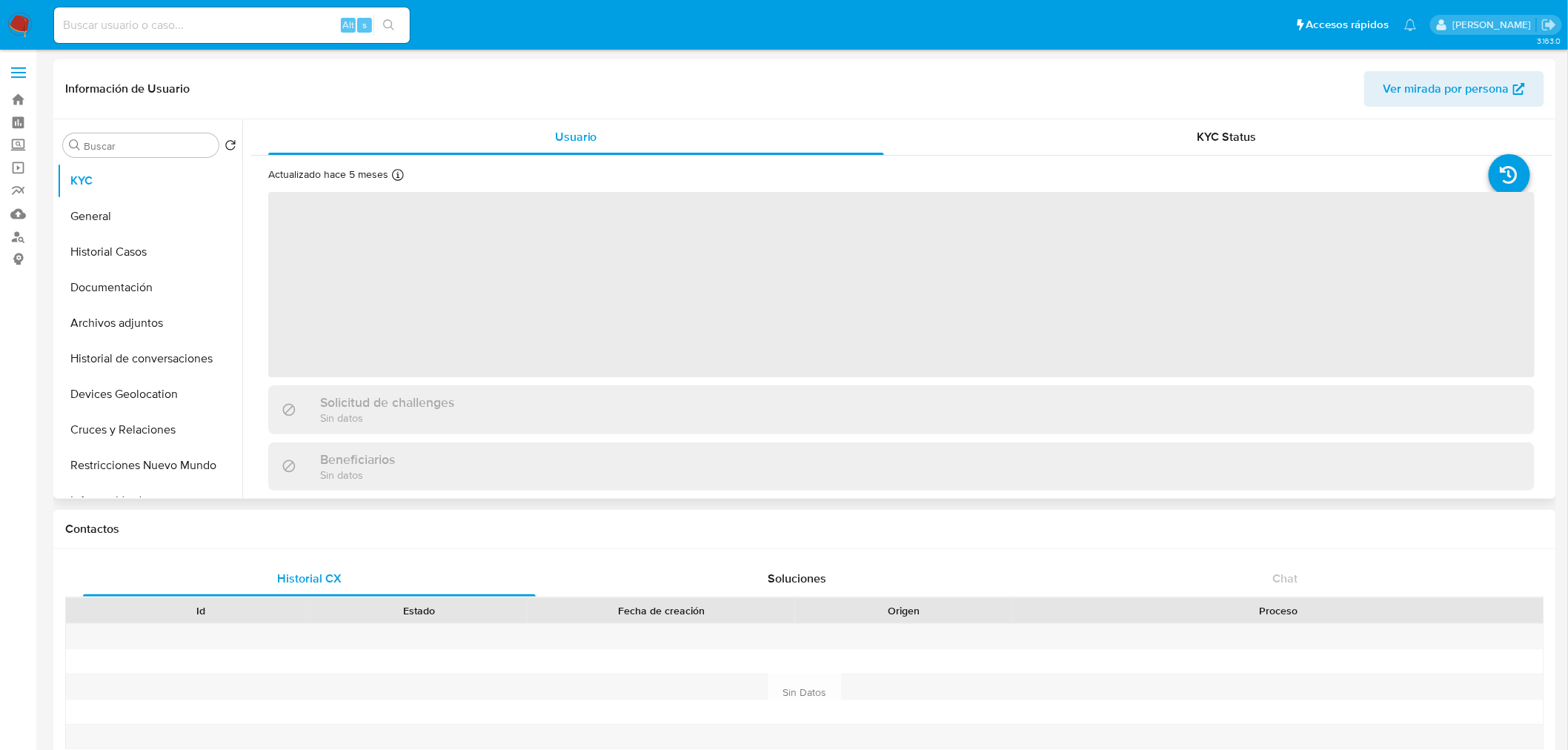
select select "10"
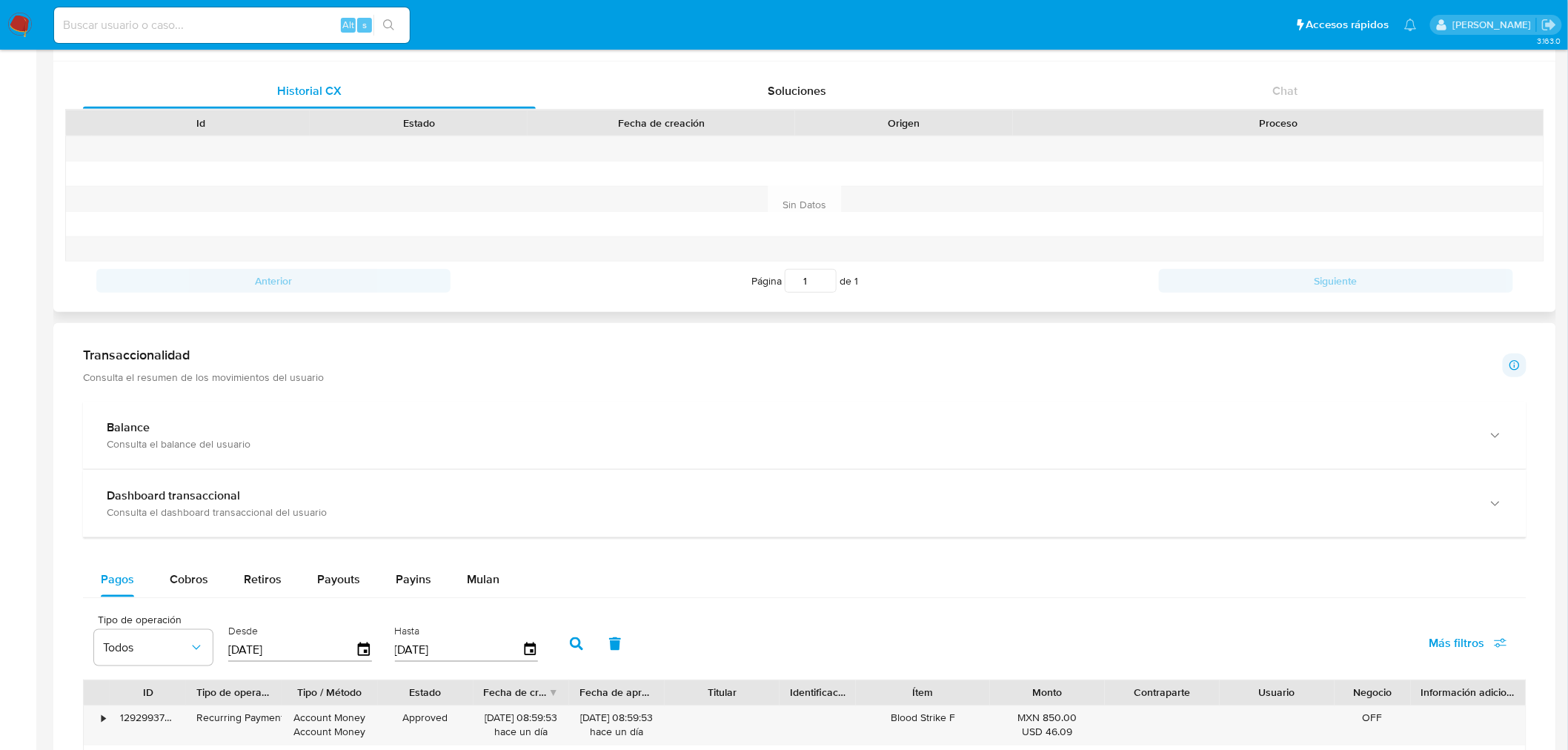
scroll to position [489, 0]
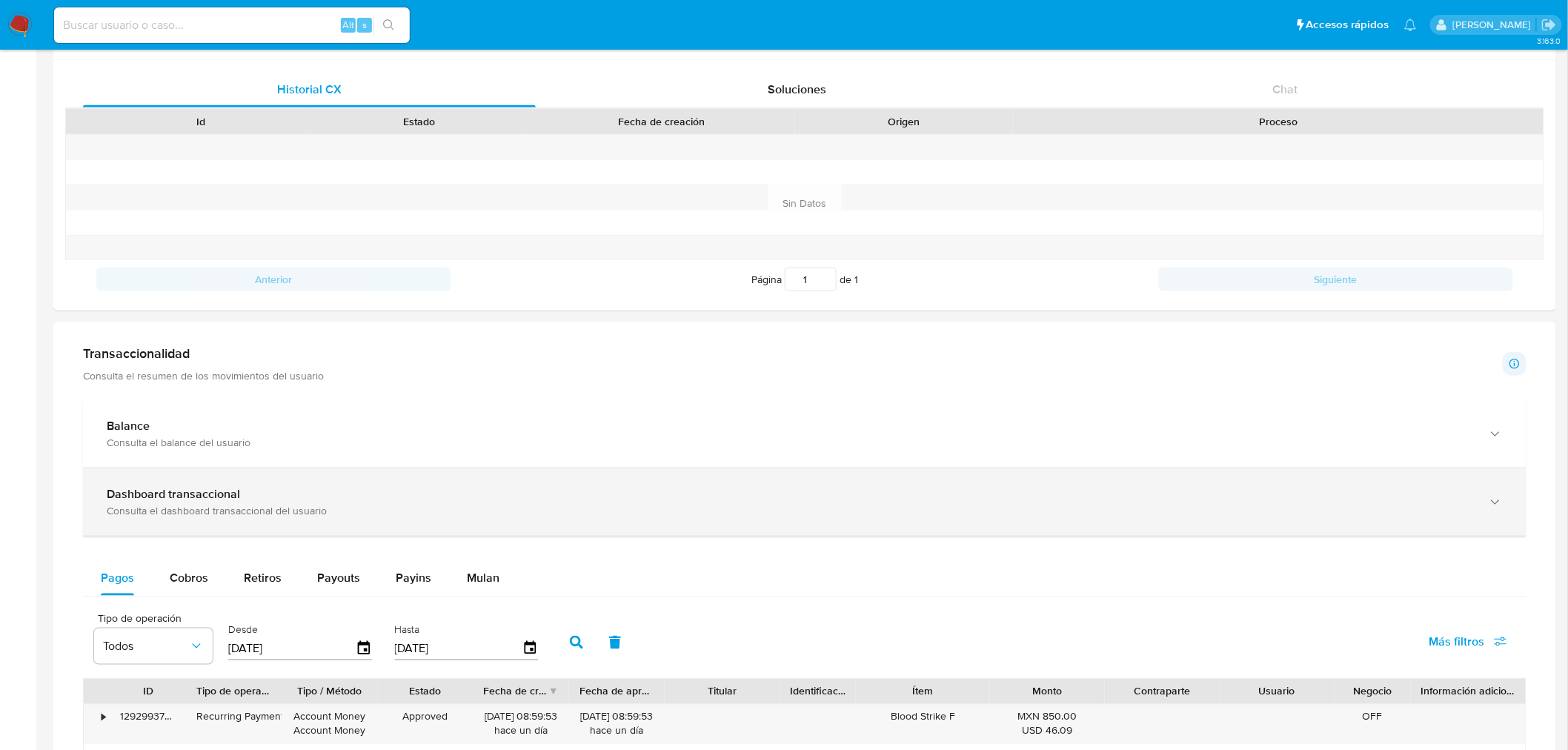
click at [349, 492] on div "Dashboard transaccional" at bounding box center [789, 494] width 1366 height 15
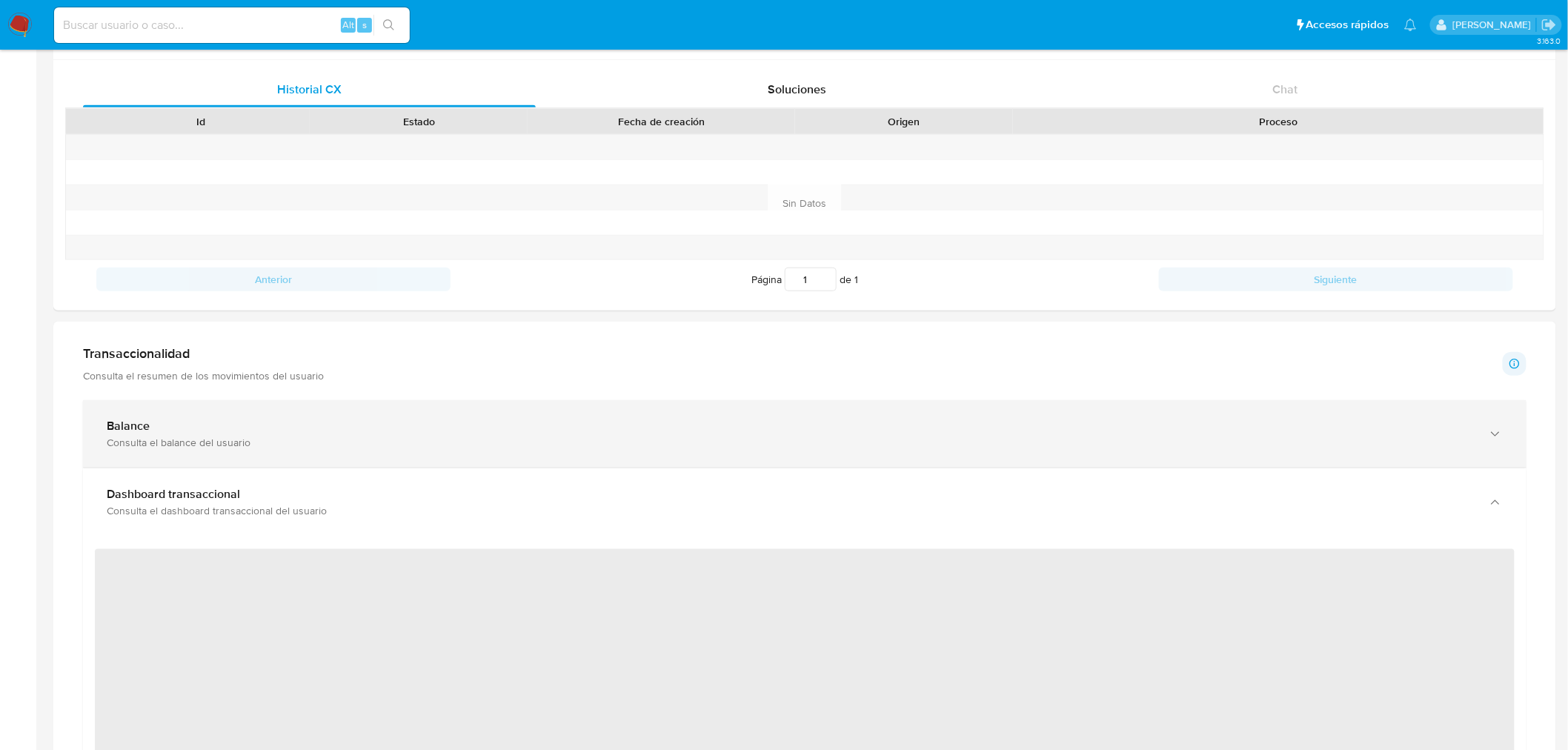
click at [305, 439] on div "Consulta el balance del usuario" at bounding box center [789, 442] width 1366 height 14
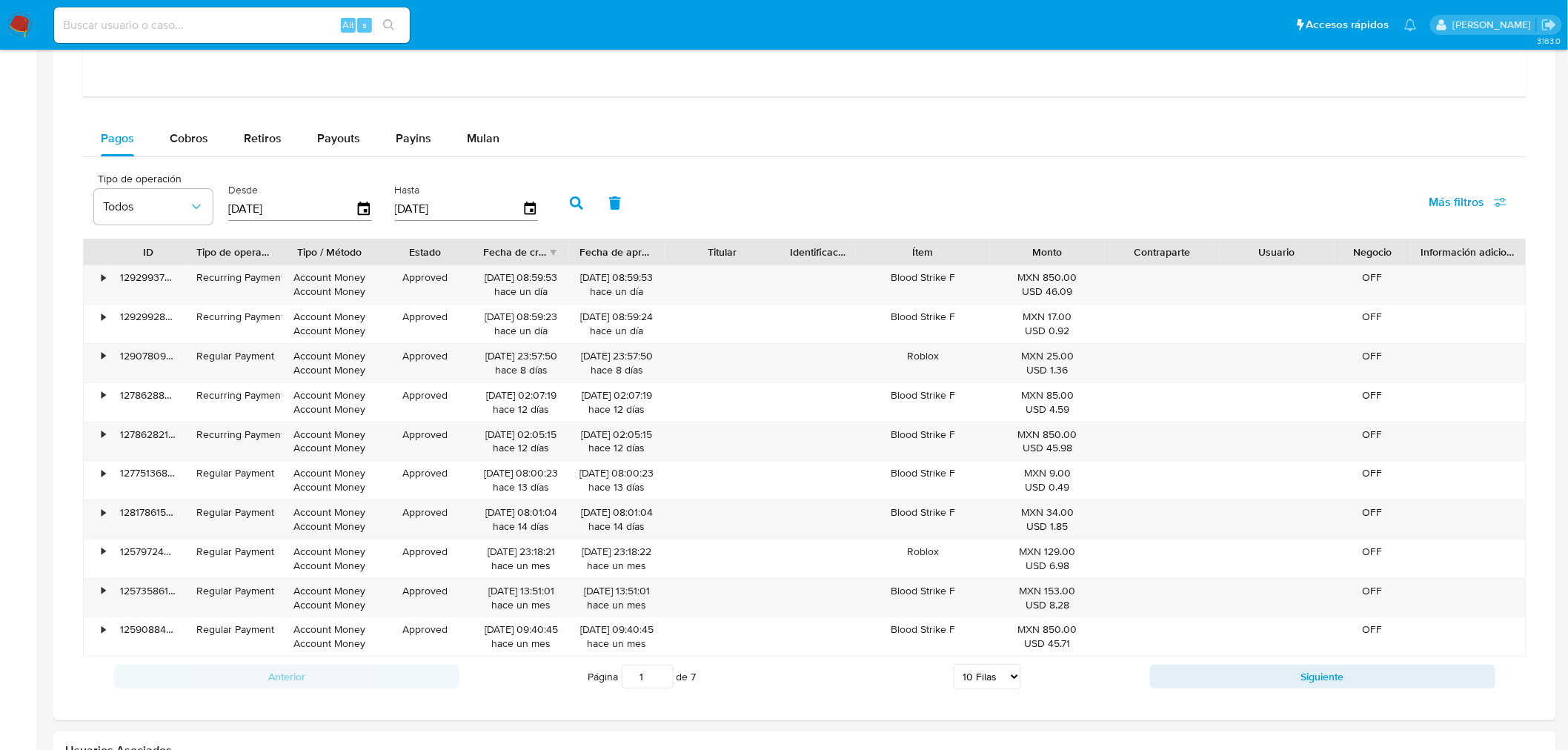
scroll to position [2113, 0]
click at [197, 153] on div "Cobros" at bounding box center [188, 140] width 39 height 36
select select "10"
click at [363, 210] on icon "button" at bounding box center [364, 211] width 26 height 26
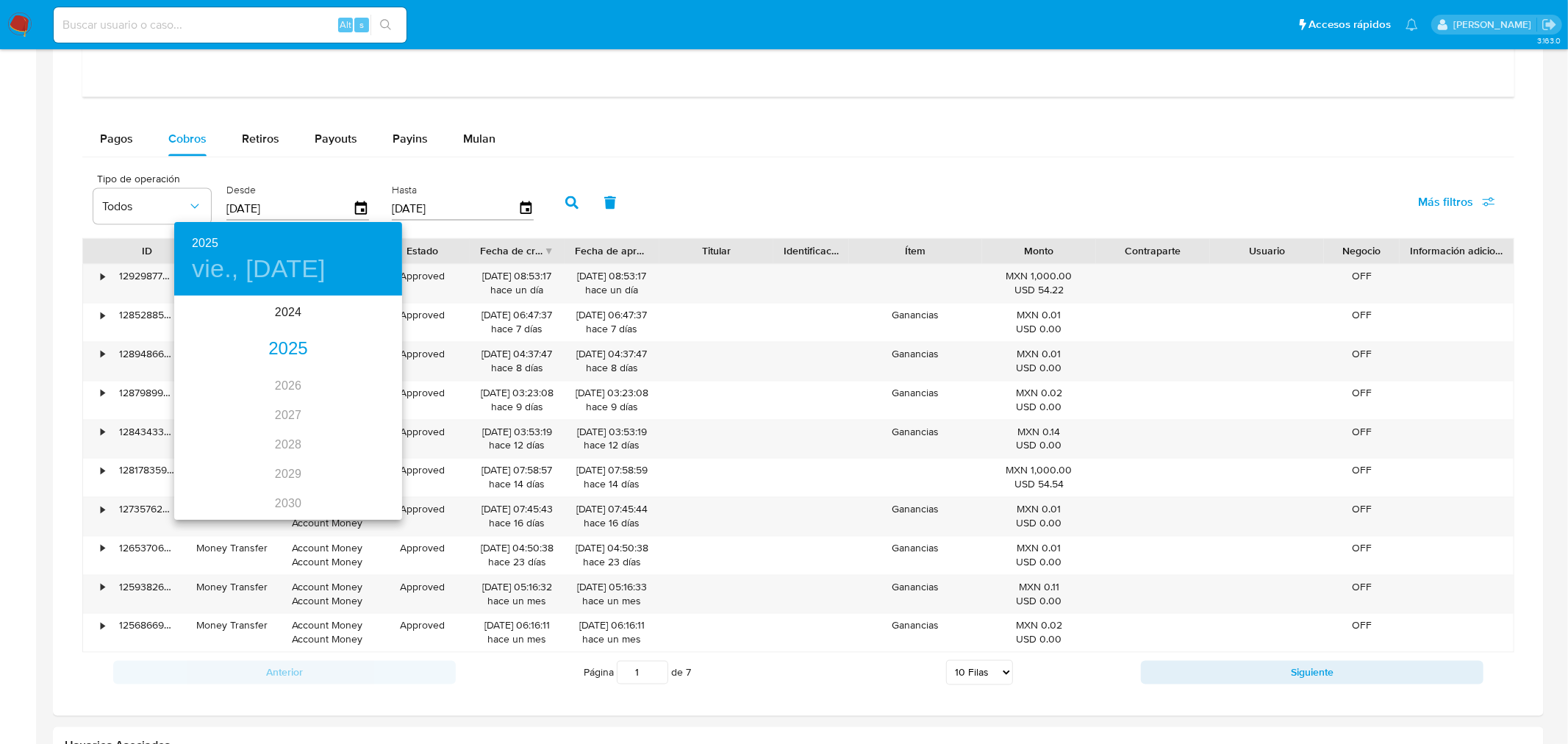
click at [289, 346] on div "2025" at bounding box center [288, 349] width 228 height 29
click at [290, 434] on div "ago." at bounding box center [287, 435] width 76 height 55
click at [202, 312] on button "button" at bounding box center [191, 316] width 35 height 35
click at [200, 314] on icon "button" at bounding box center [192, 317] width 18 height 18
click at [375, 364] on button "1" at bounding box center [376, 374] width 26 height 26
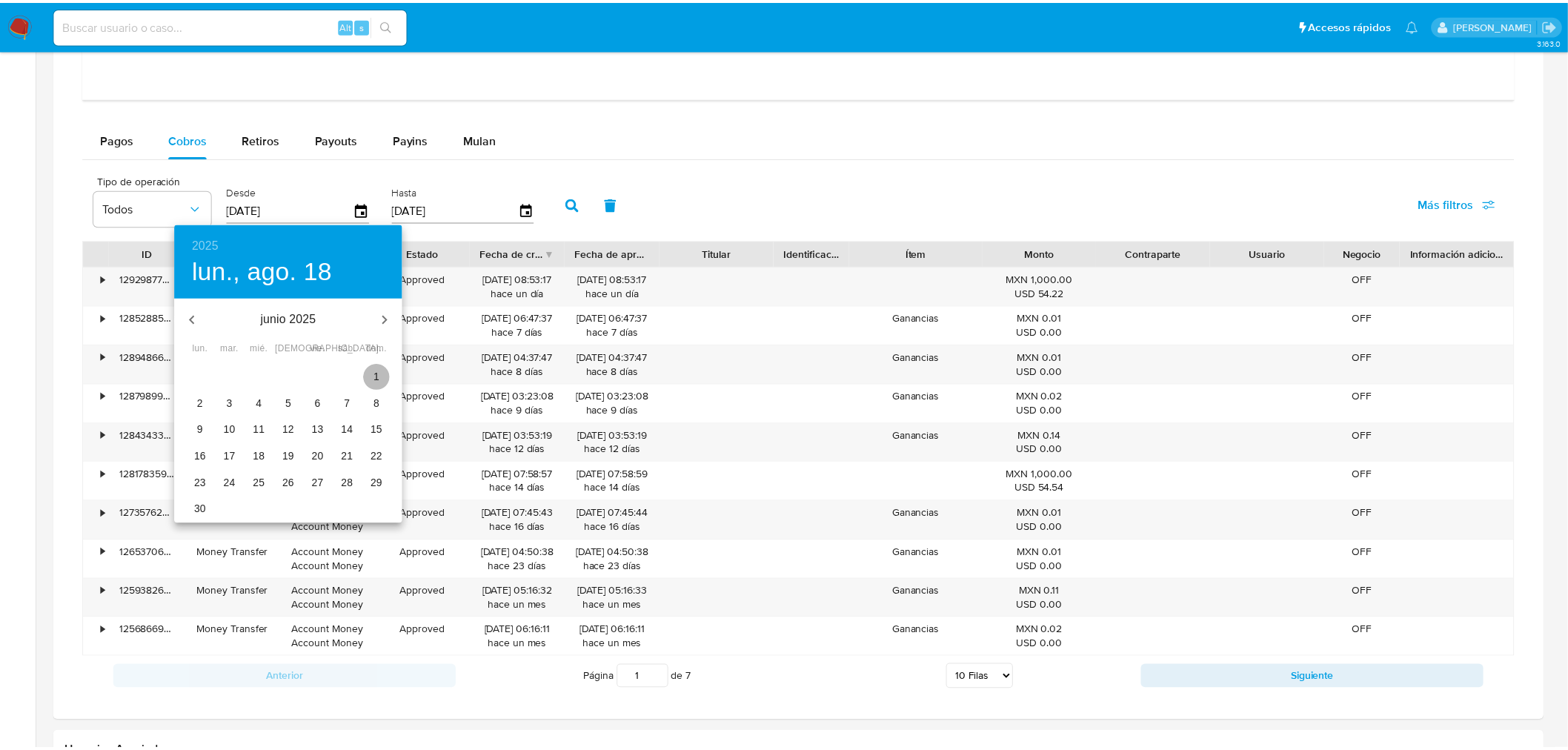
type input "01/06/2025"
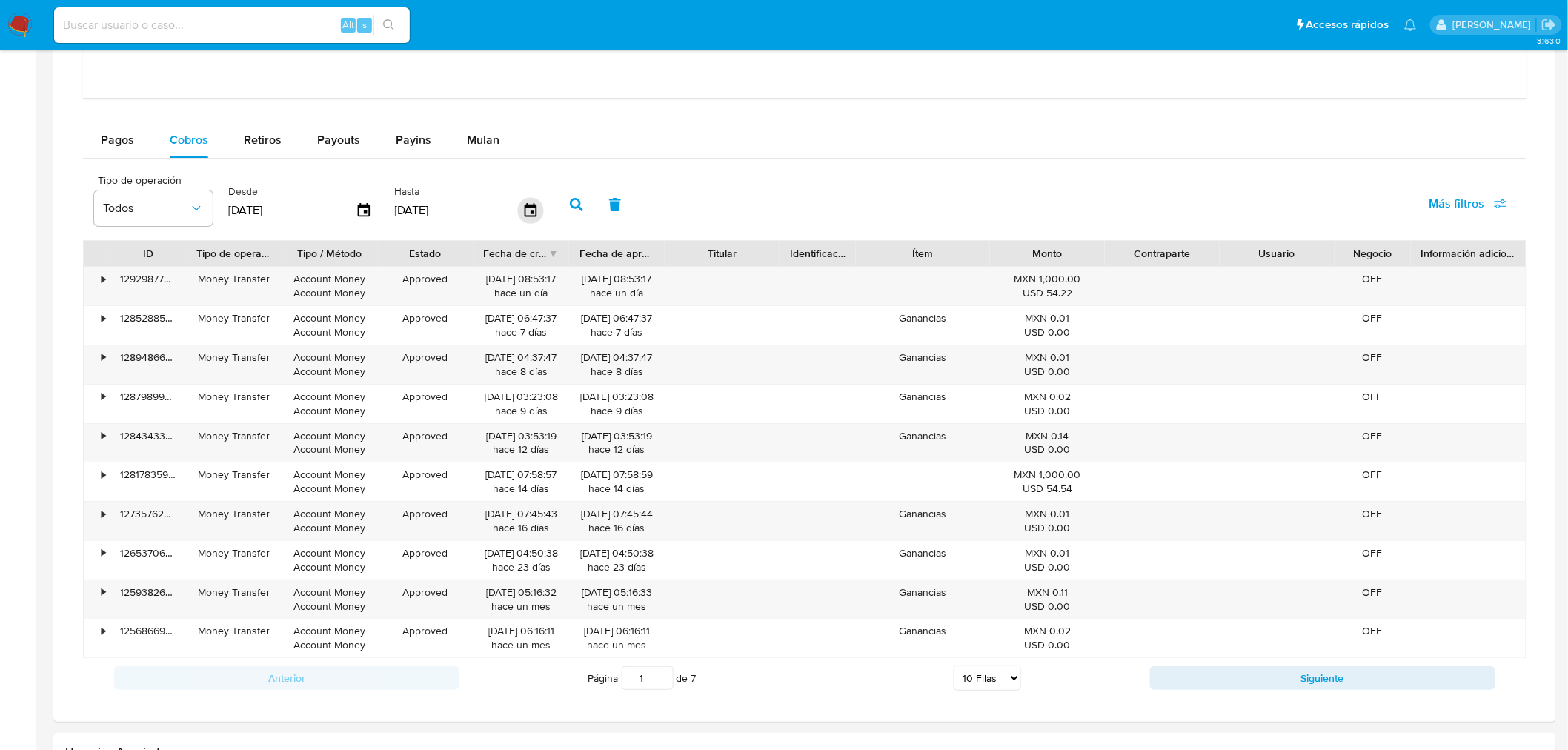
click at [524, 211] on icon "button" at bounding box center [530, 210] width 12 height 14
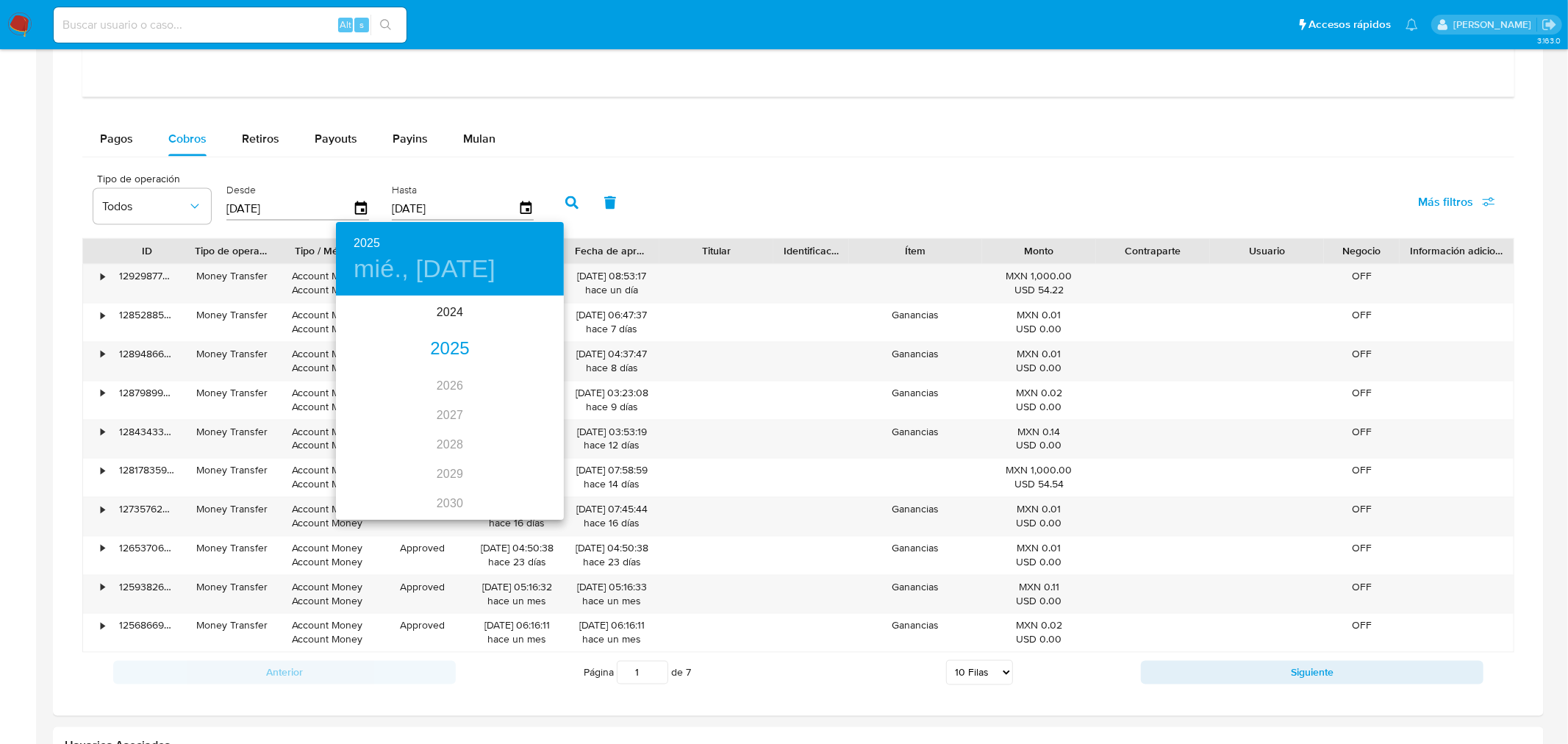
click at [438, 338] on div "2025" at bounding box center [450, 349] width 228 height 29
click at [438, 428] on div "ago." at bounding box center [449, 435] width 76 height 55
click at [533, 471] on button "31" at bounding box center [538, 479] width 26 height 26
type input "31/08/2025"
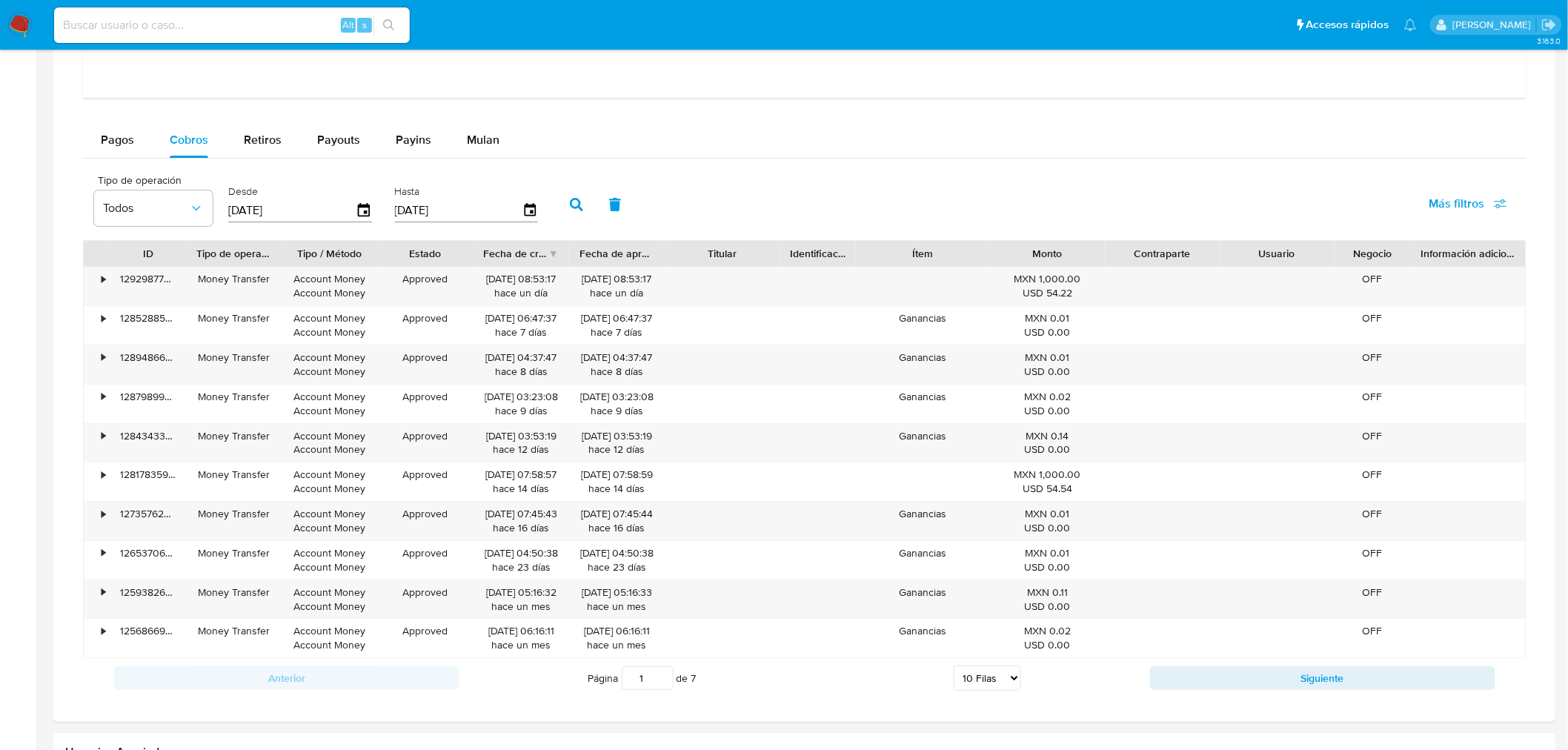
click at [570, 204] on icon "button" at bounding box center [577, 205] width 14 height 14
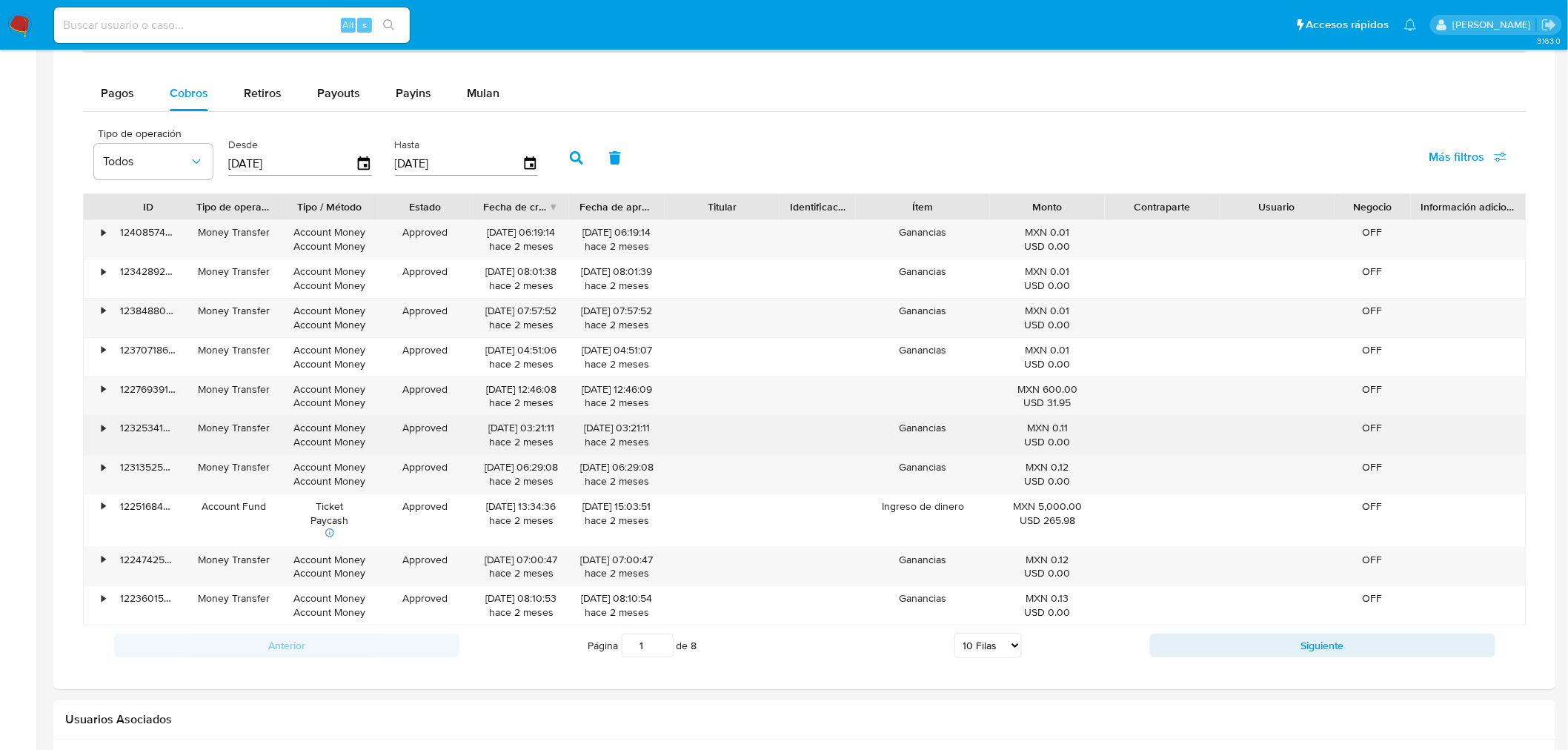
scroll to position [2168, 0]
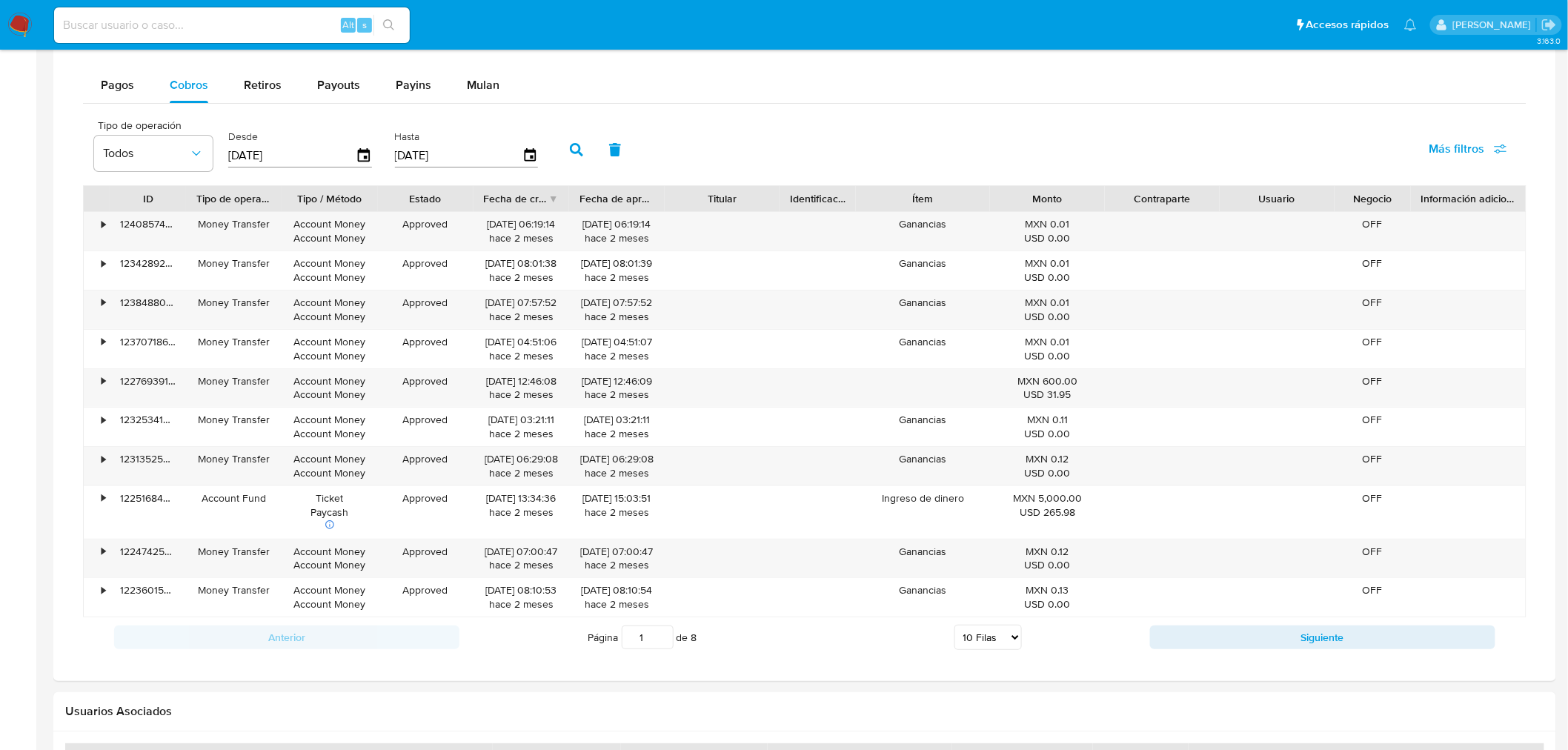
click at [1012, 643] on select "5 Filas 10 Filas 20 Filas 25 Filas 50 Filas 100 Filas" at bounding box center [987, 637] width 67 height 25
select select "100"
click at [954, 627] on select "5 Filas 10 Filas 20 Filas 25 Filas 50 Filas 100 Filas" at bounding box center [987, 637] width 67 height 25
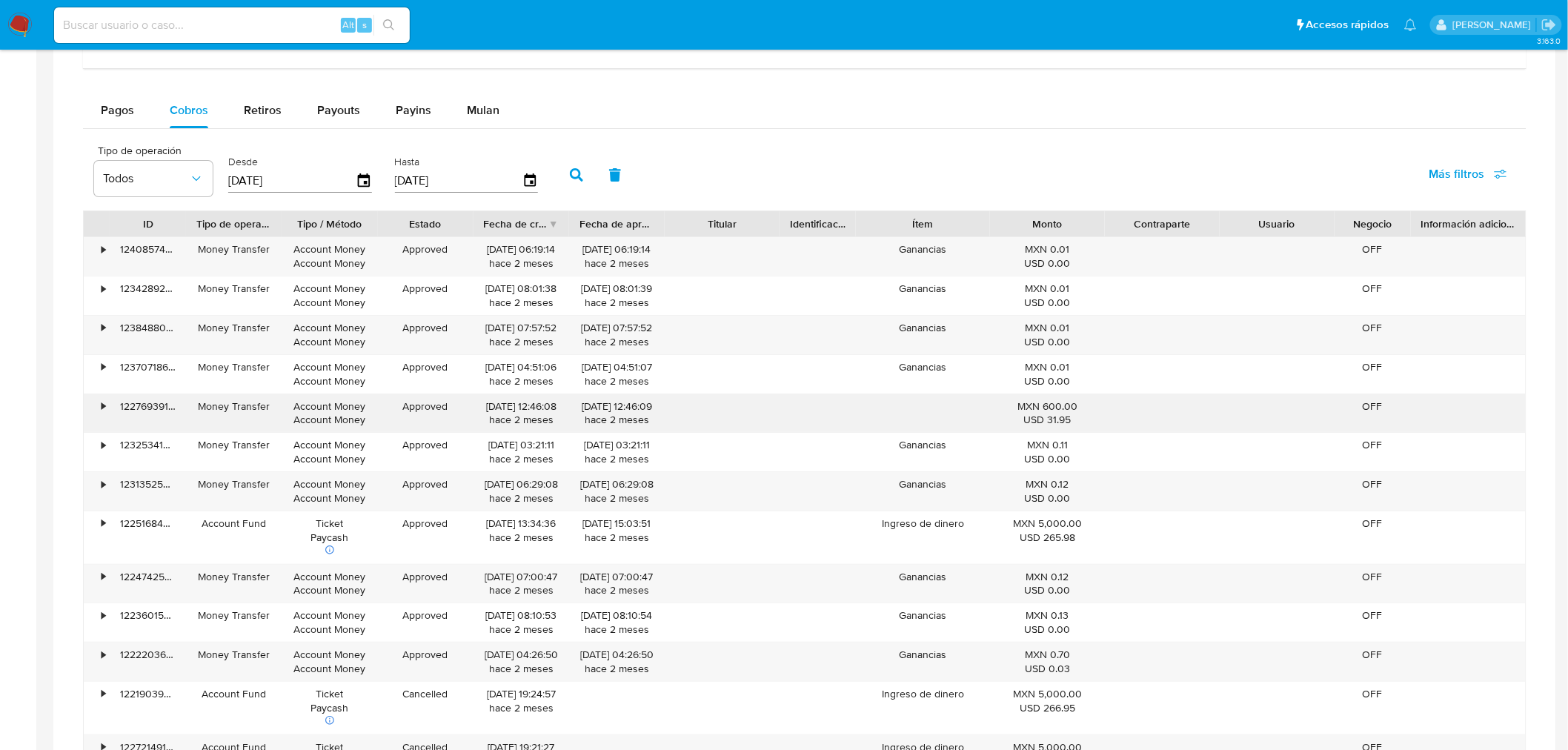
scroll to position [2142, 0]
click at [550, 226] on div "Fecha de creación" at bounding box center [521, 224] width 95 height 25
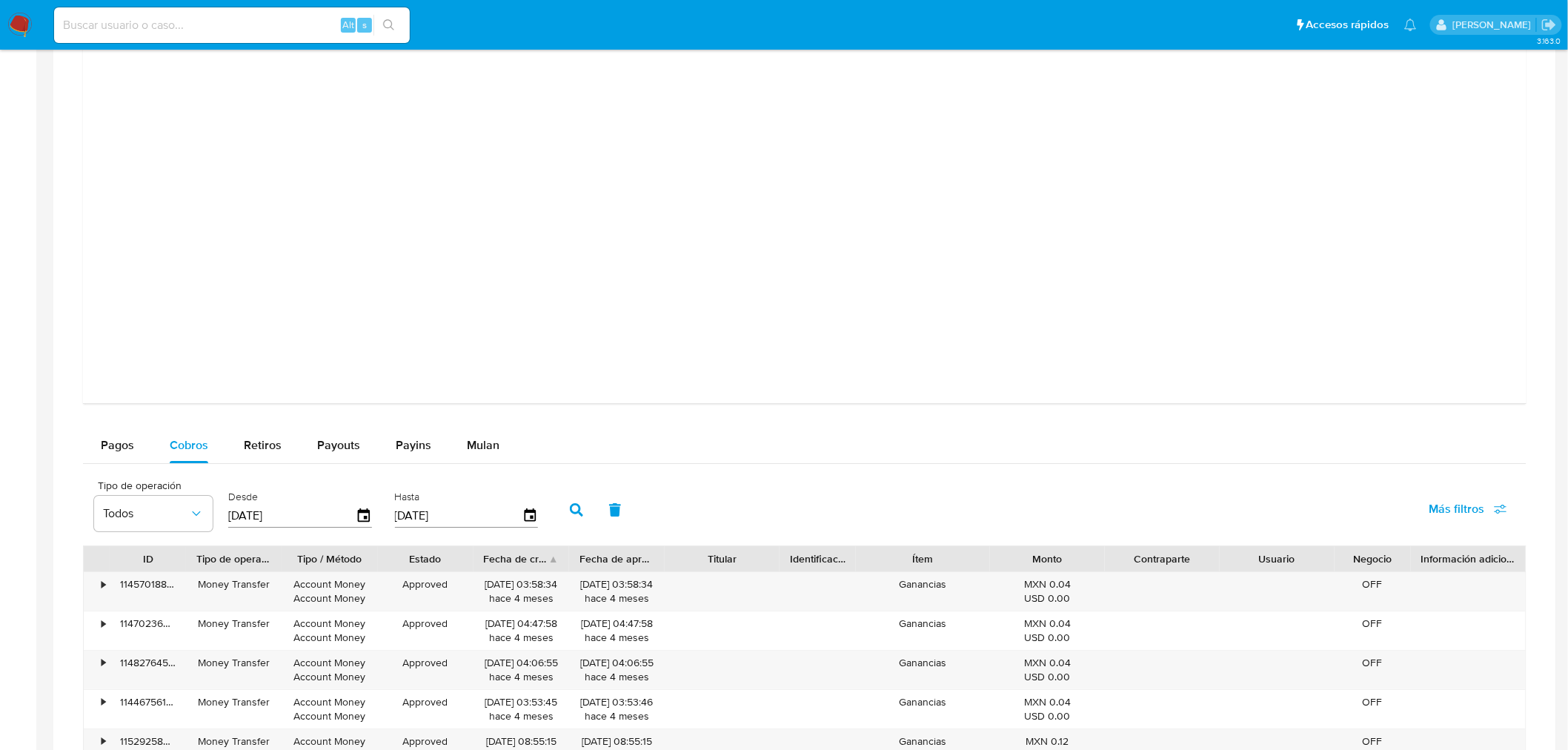
scroll to position [1766, 0]
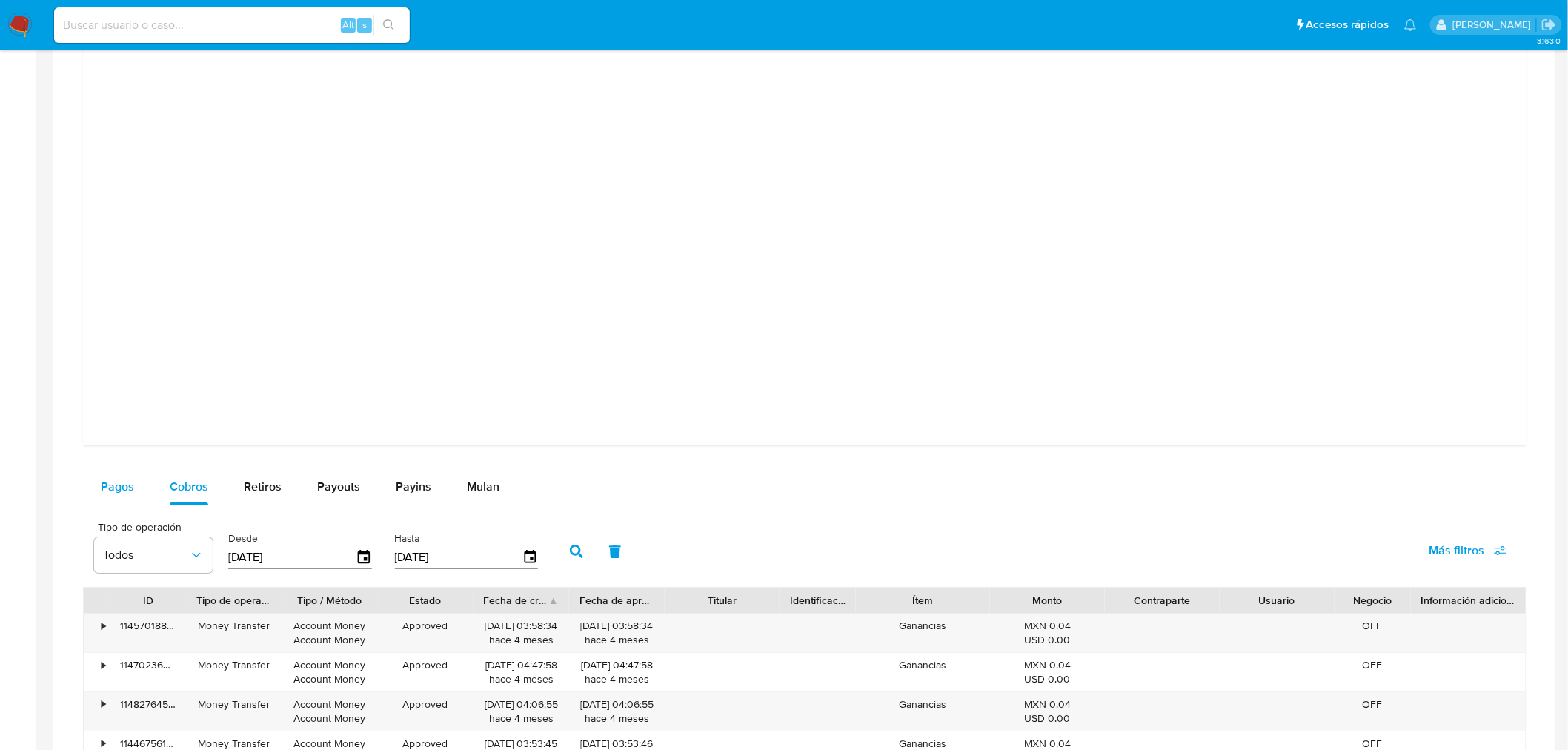
click at [122, 476] on div "Pagos" at bounding box center [117, 486] width 33 height 36
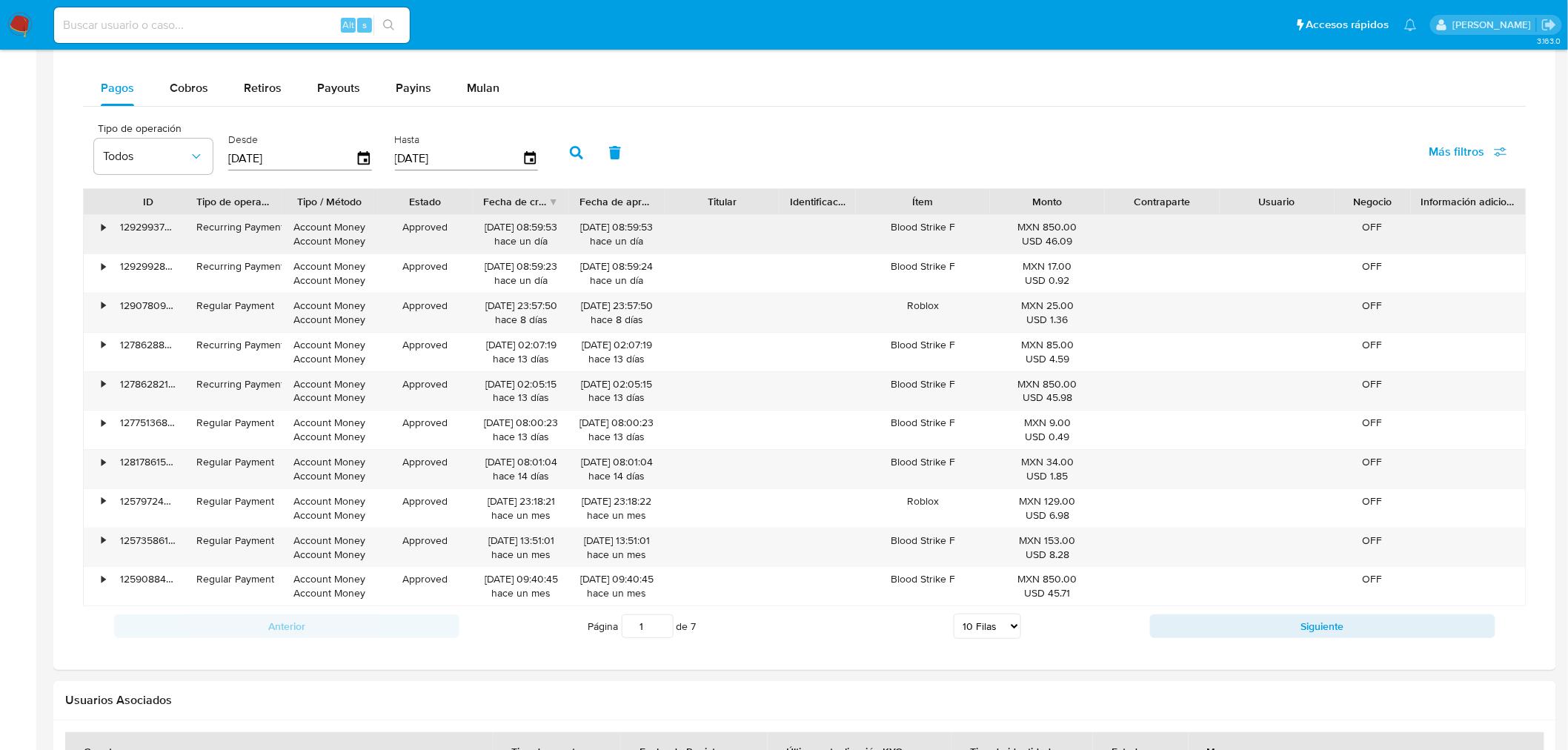
scroll to position [2165, 0]
click at [995, 628] on select "5 Filas 10 Filas 20 Filas 25 Filas 50 Filas 100 Filas" at bounding box center [987, 624] width 67 height 25
select select "100"
click at [953, 615] on select "5 Filas 10 Filas 20 Filas 25 Filas 50 Filas 100 Filas" at bounding box center [987, 624] width 67 height 25
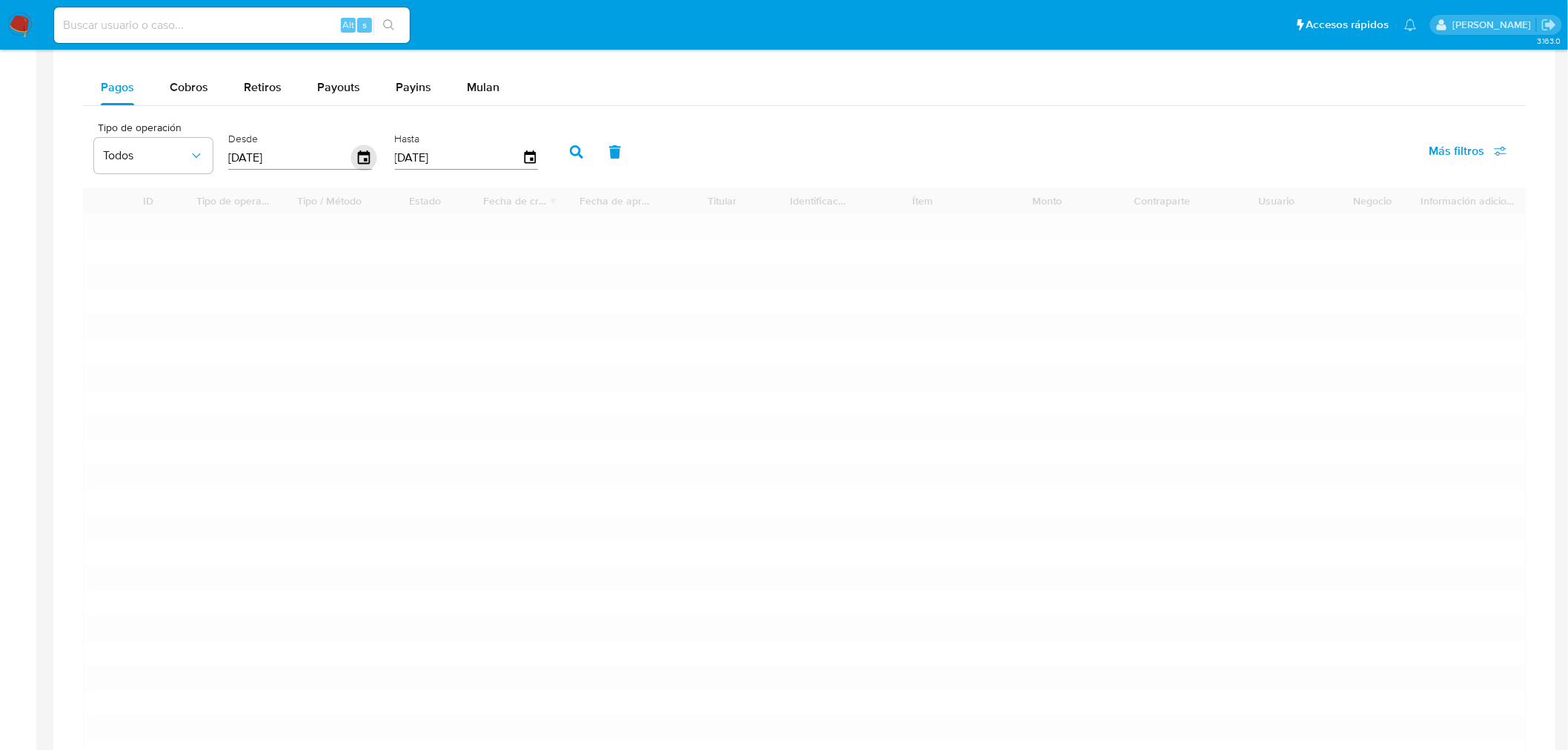
click at [358, 163] on icon "button" at bounding box center [364, 158] width 26 height 26
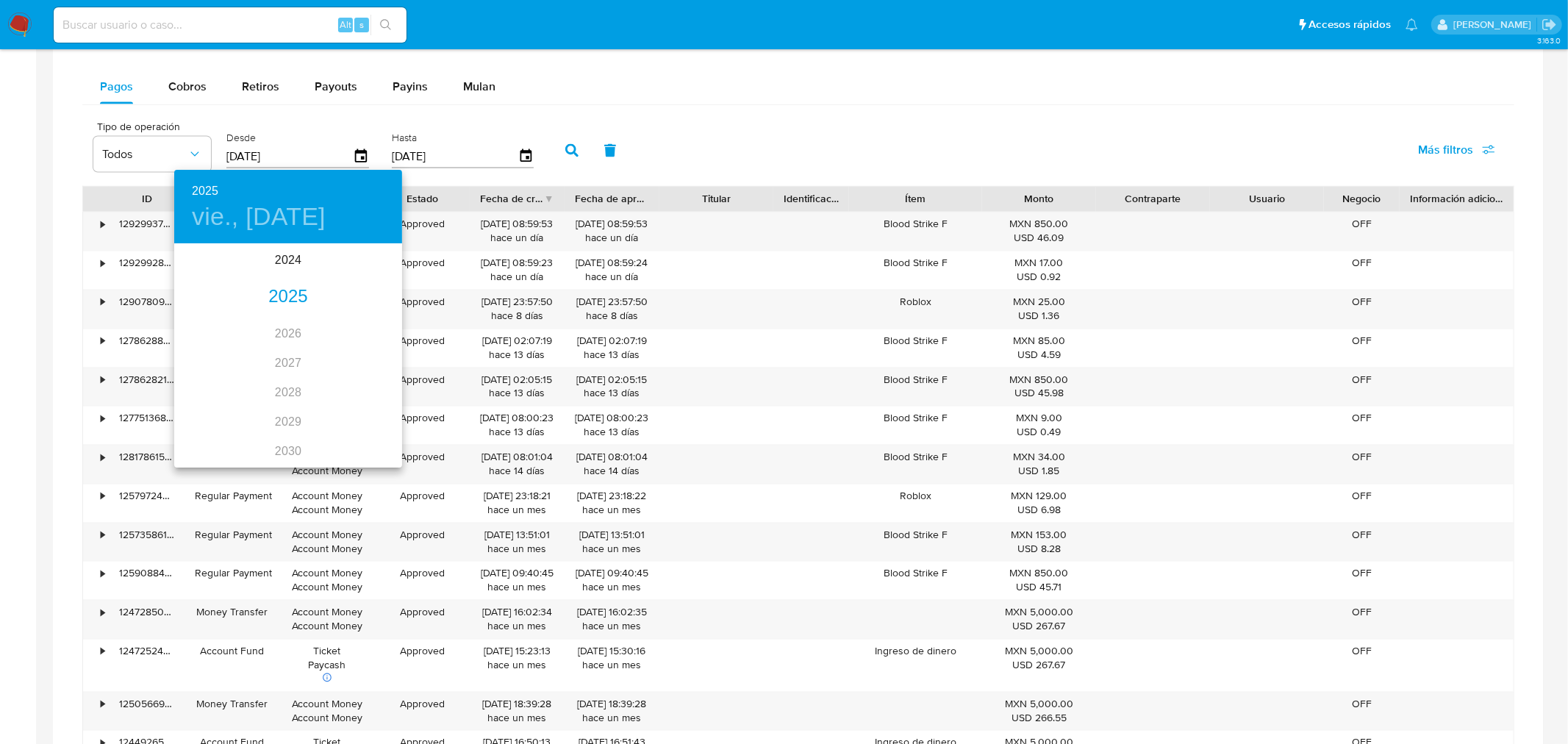
click at [280, 296] on div "2025" at bounding box center [288, 296] width 228 height 29
click at [272, 370] on div "ago." at bounding box center [287, 382] width 76 height 55
click at [310, 322] on span "1" at bounding box center [317, 321] width 26 height 15
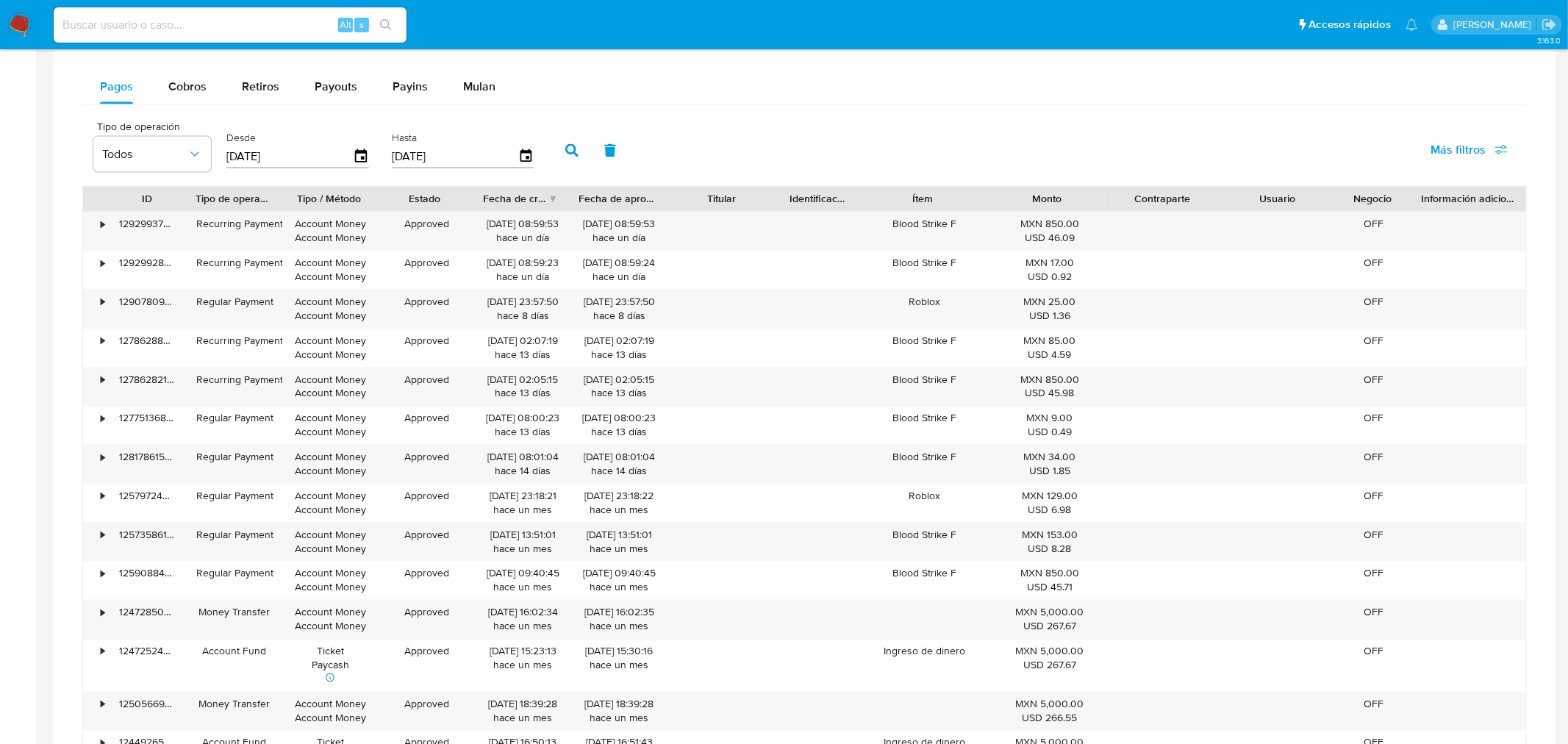
type input "01/08/2025"
click at [520, 154] on icon "button" at bounding box center [526, 156] width 12 height 14
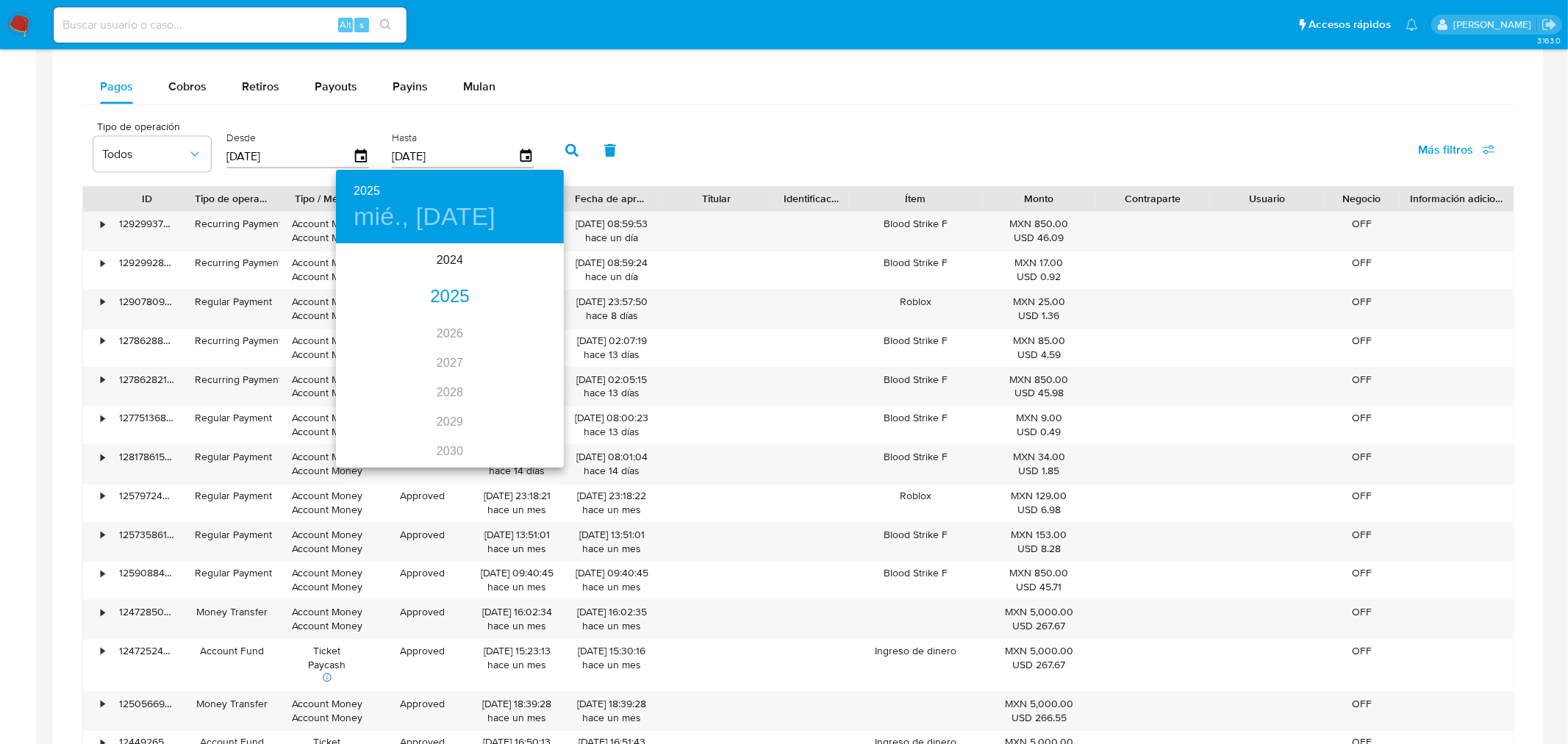
click at [438, 292] on div "2025" at bounding box center [450, 296] width 228 height 29
click at [444, 371] on div "ago." at bounding box center [449, 382] width 76 height 55
click at [533, 423] on p "31" at bounding box center [539, 428] width 12 height 15
type input "31/08/2025"
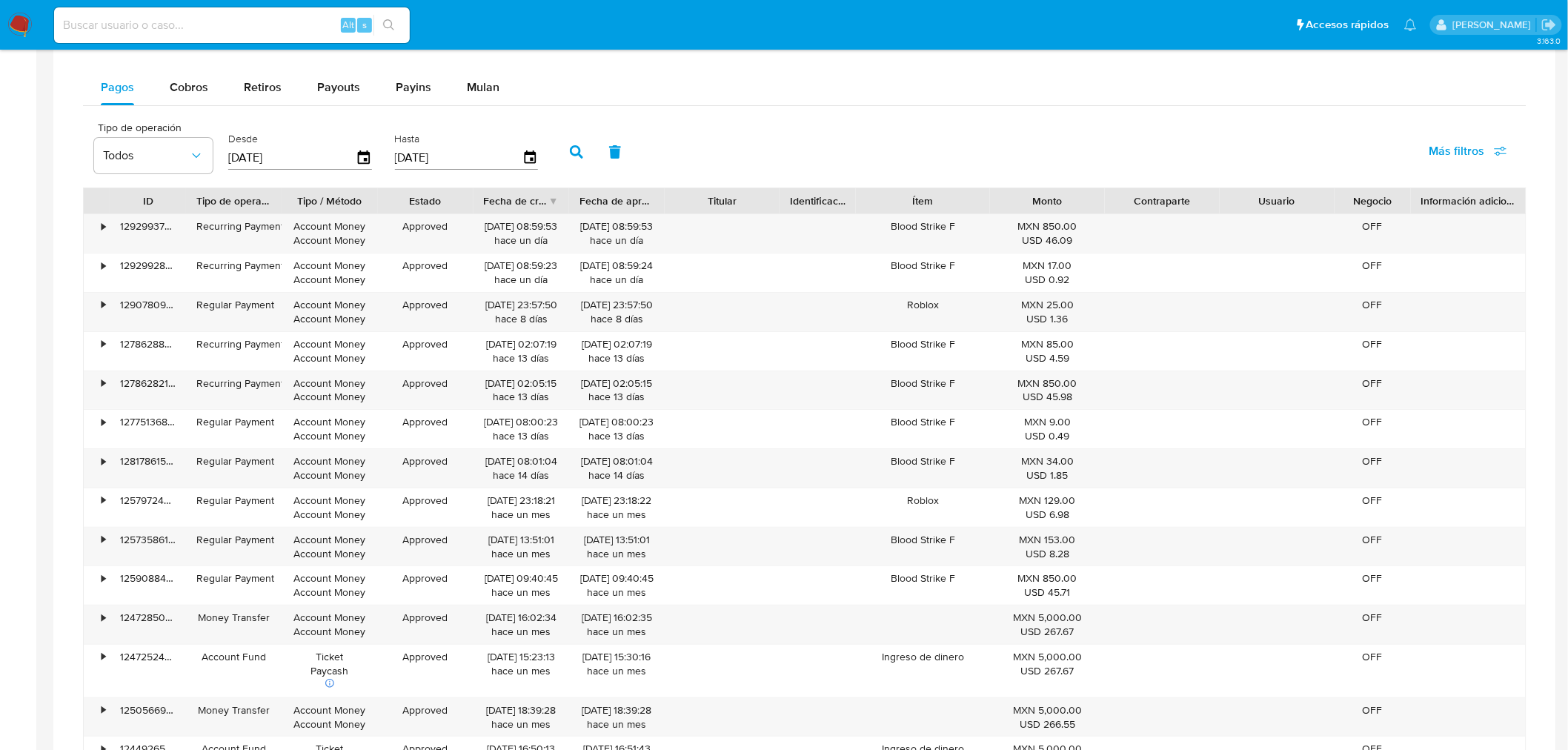
click at [570, 156] on icon "button" at bounding box center [577, 152] width 14 height 14
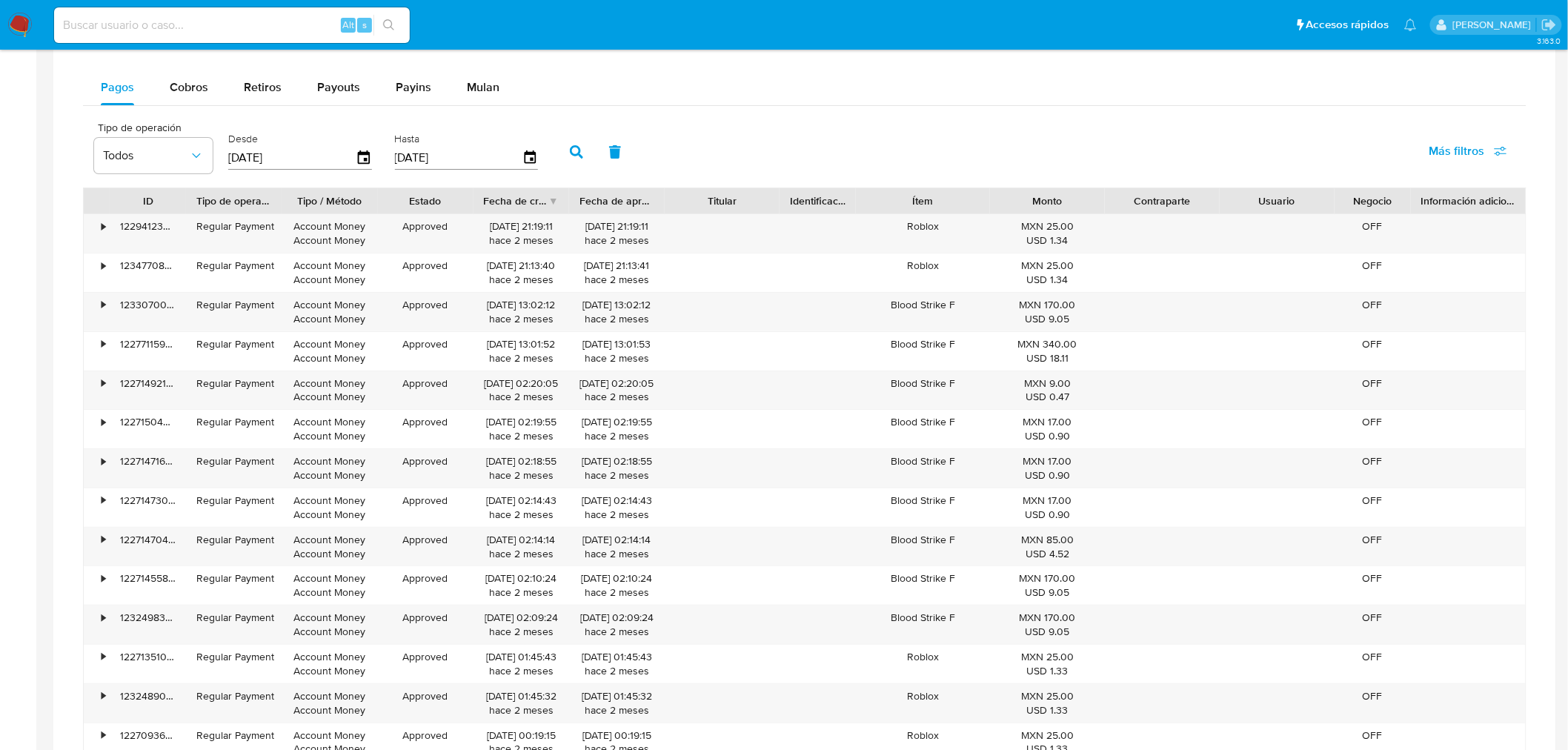
click at [554, 202] on div "Fecha de creación" at bounding box center [521, 200] width 95 height 25
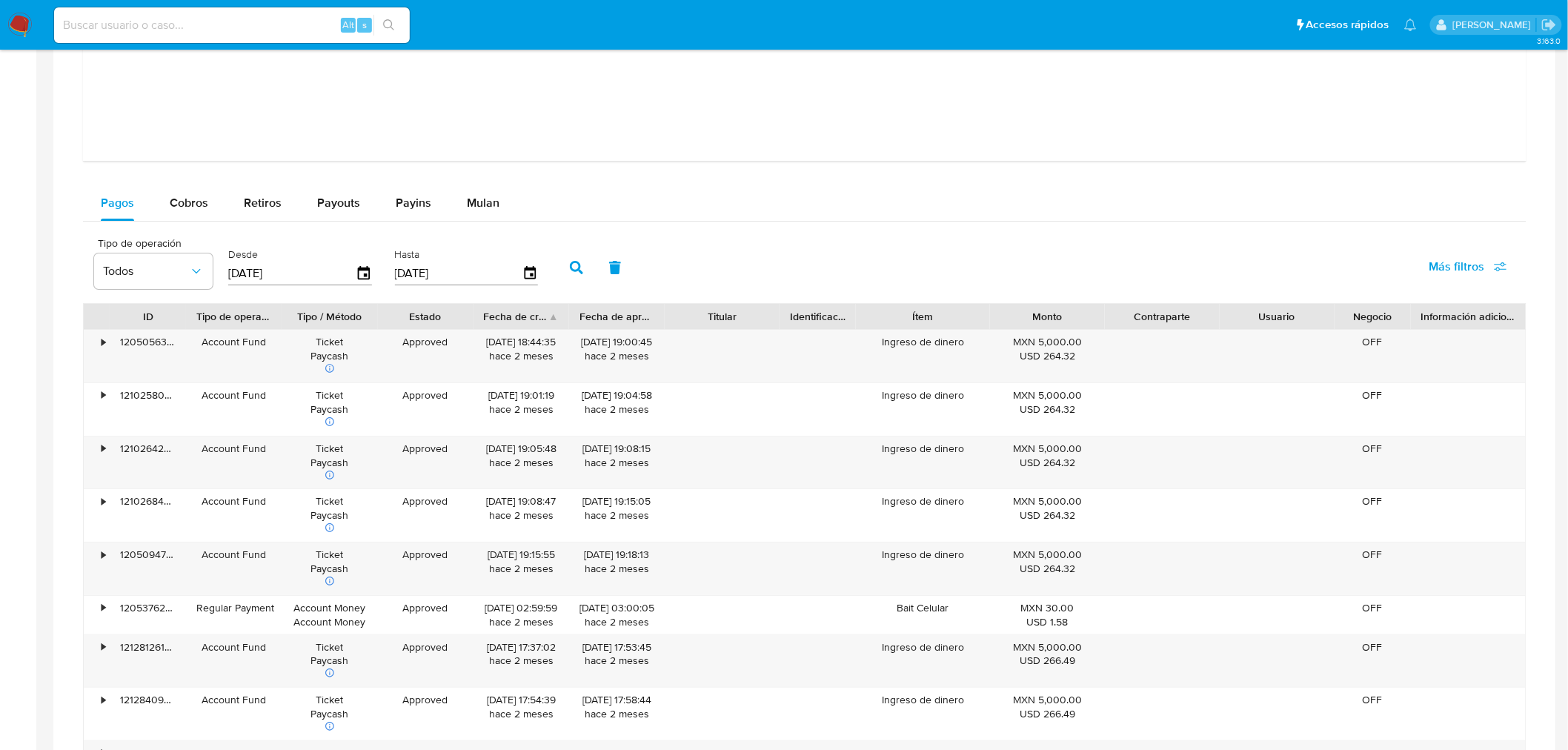
scroll to position [2027, 0]
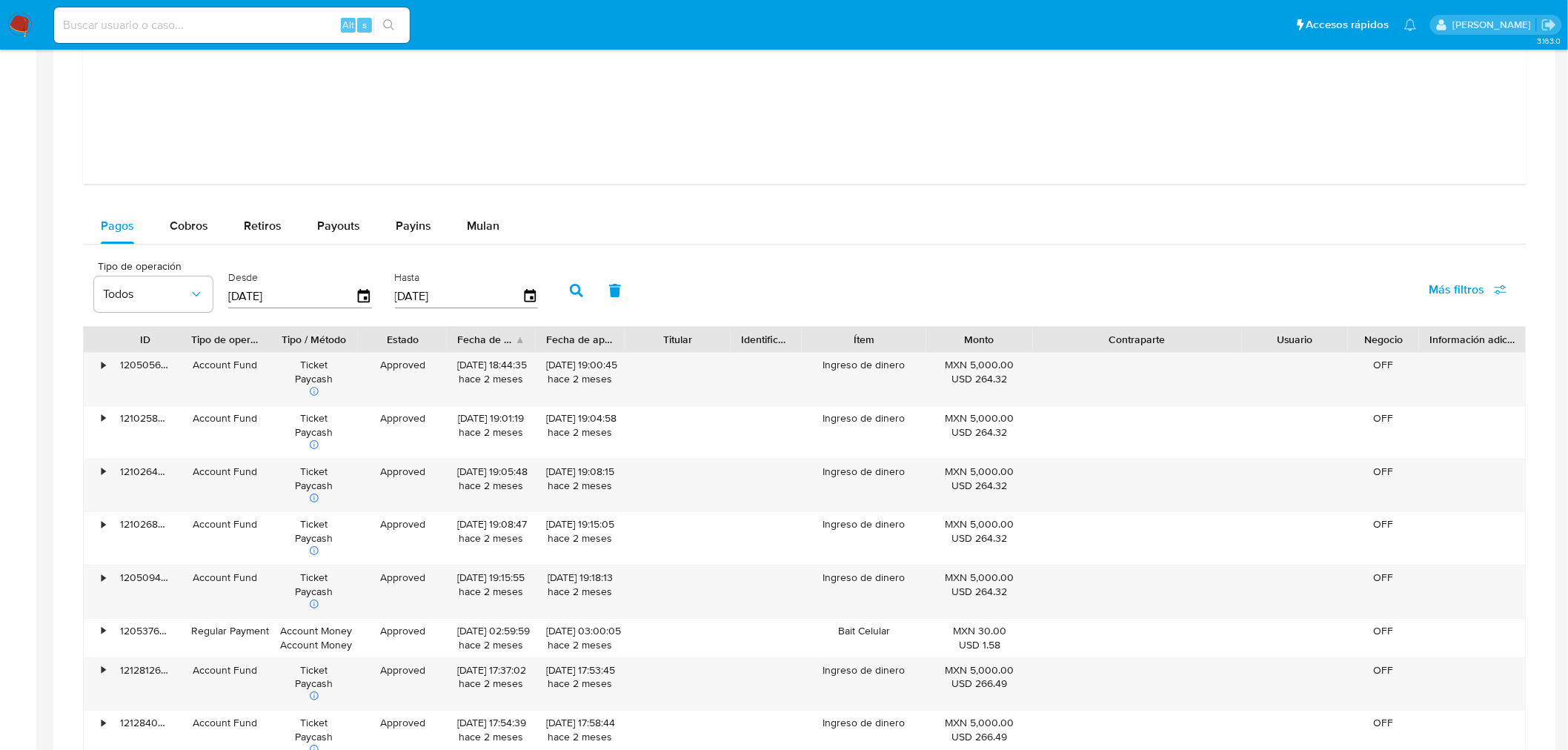
drag, startPoint x: 1215, startPoint y: 341, endPoint x: 1309, endPoint y: 339, distance: 94.0
click at [1309, 339] on div "ID Tipo de operación Tipo / Método Estado Fecha de creación Fecha de aprobación…" at bounding box center [804, 339] width 1442 height 25
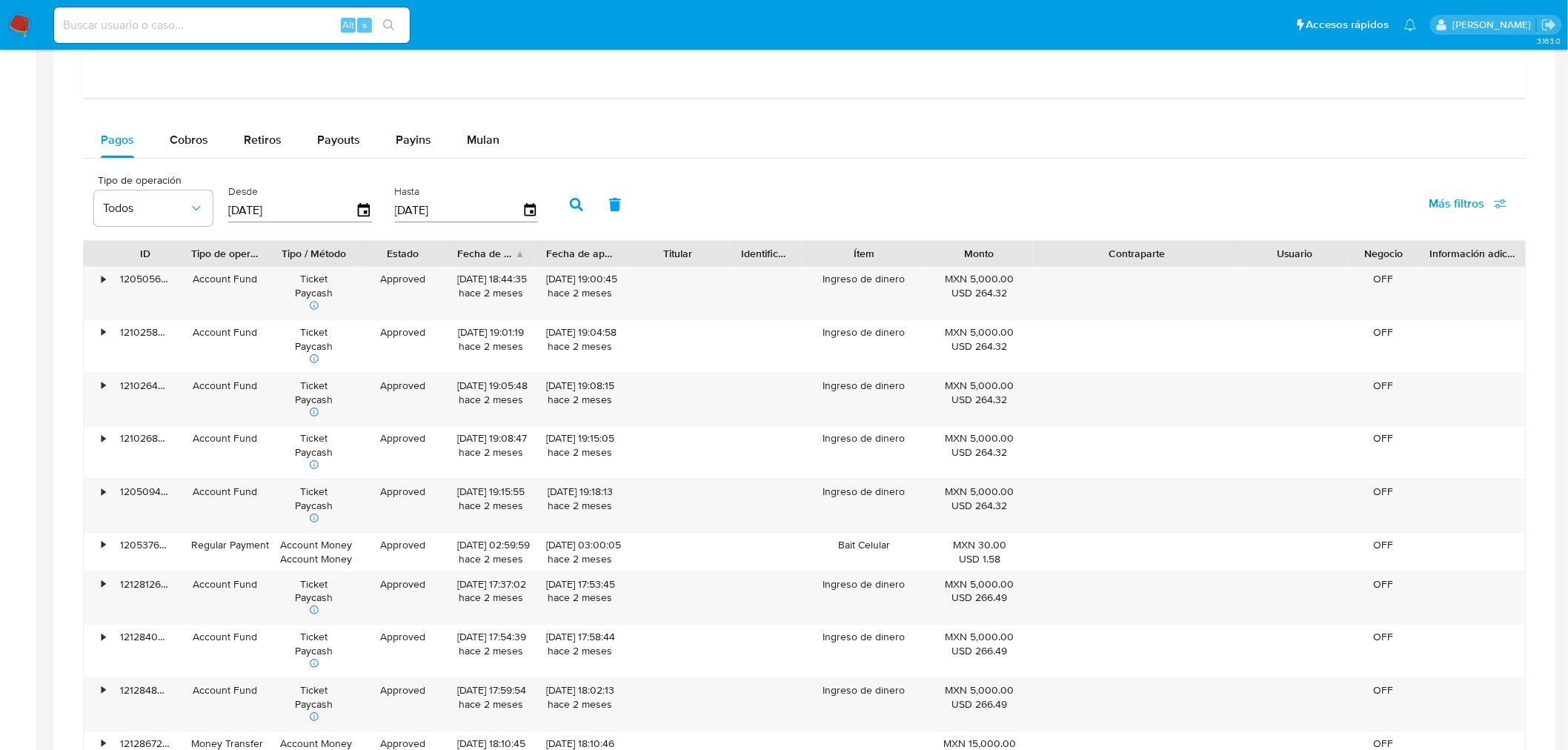
scroll to position [2112, 0]
click at [361, 208] on icon "button" at bounding box center [364, 210] width 12 height 14
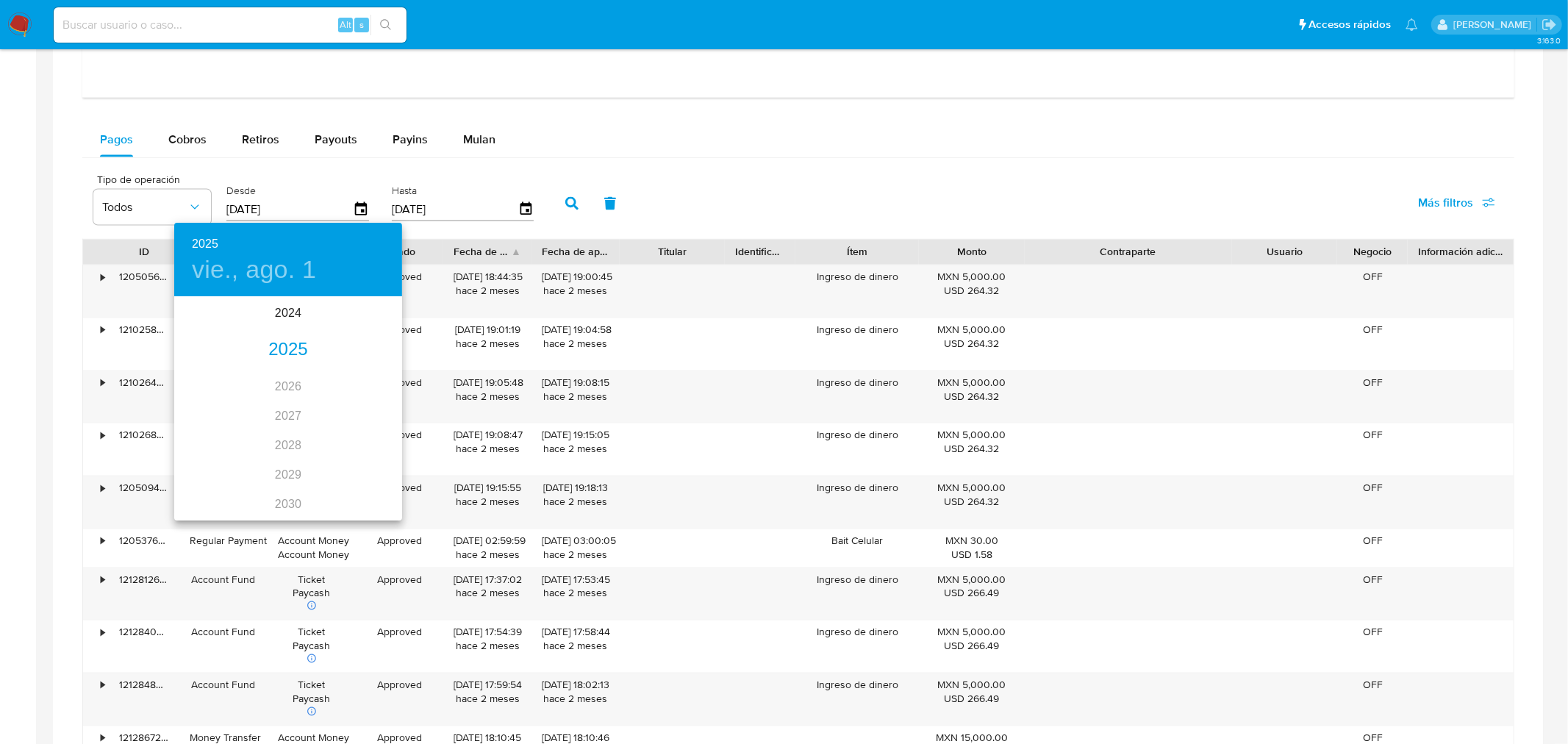
click at [280, 336] on div "2025" at bounding box center [288, 350] width 228 height 29
click at [213, 428] on div "jul." at bounding box center [212, 436] width 76 height 55
type input "01/07/2025"
click at [227, 370] on p "1" at bounding box center [230, 374] width 6 height 15
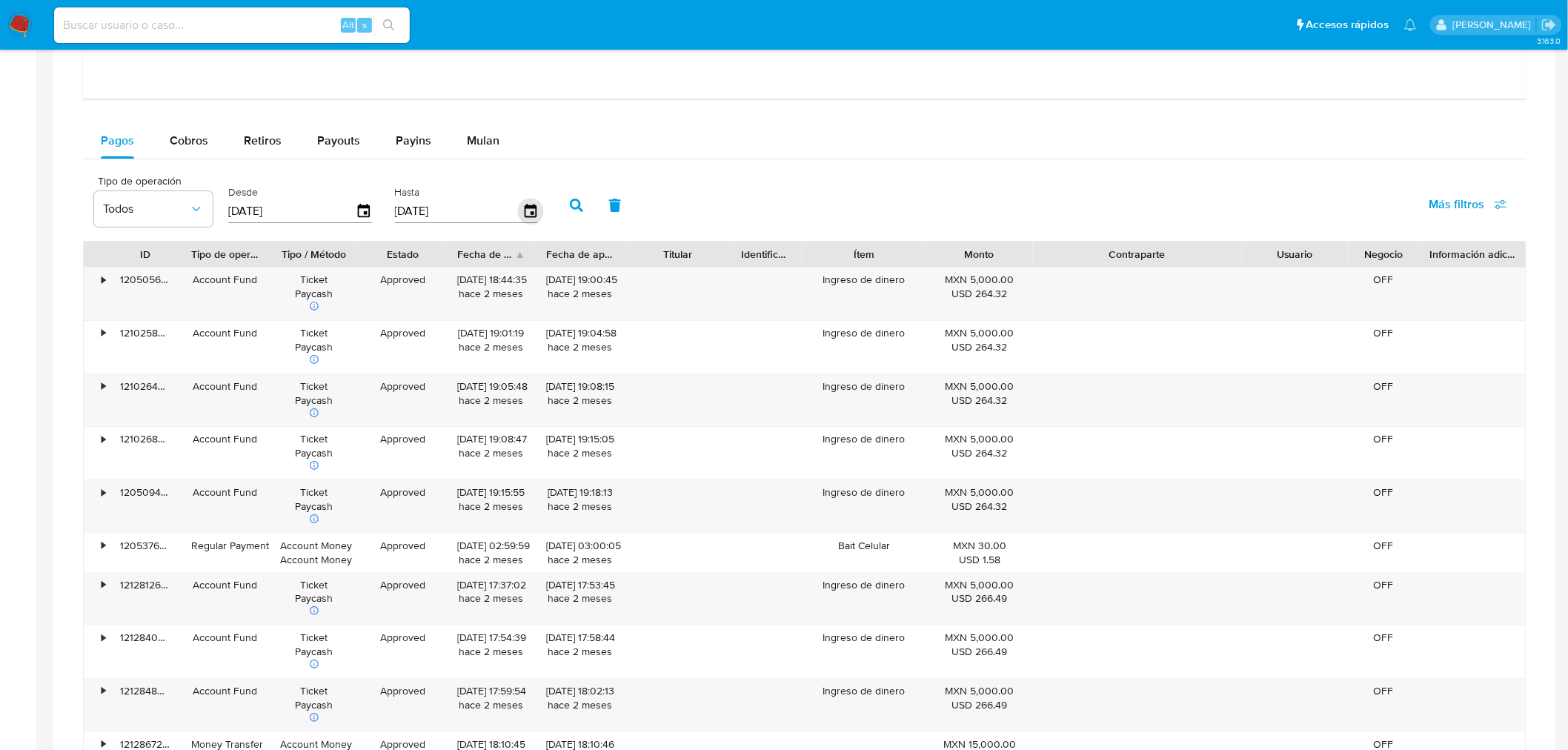
click at [524, 209] on icon "button" at bounding box center [530, 210] width 12 height 14
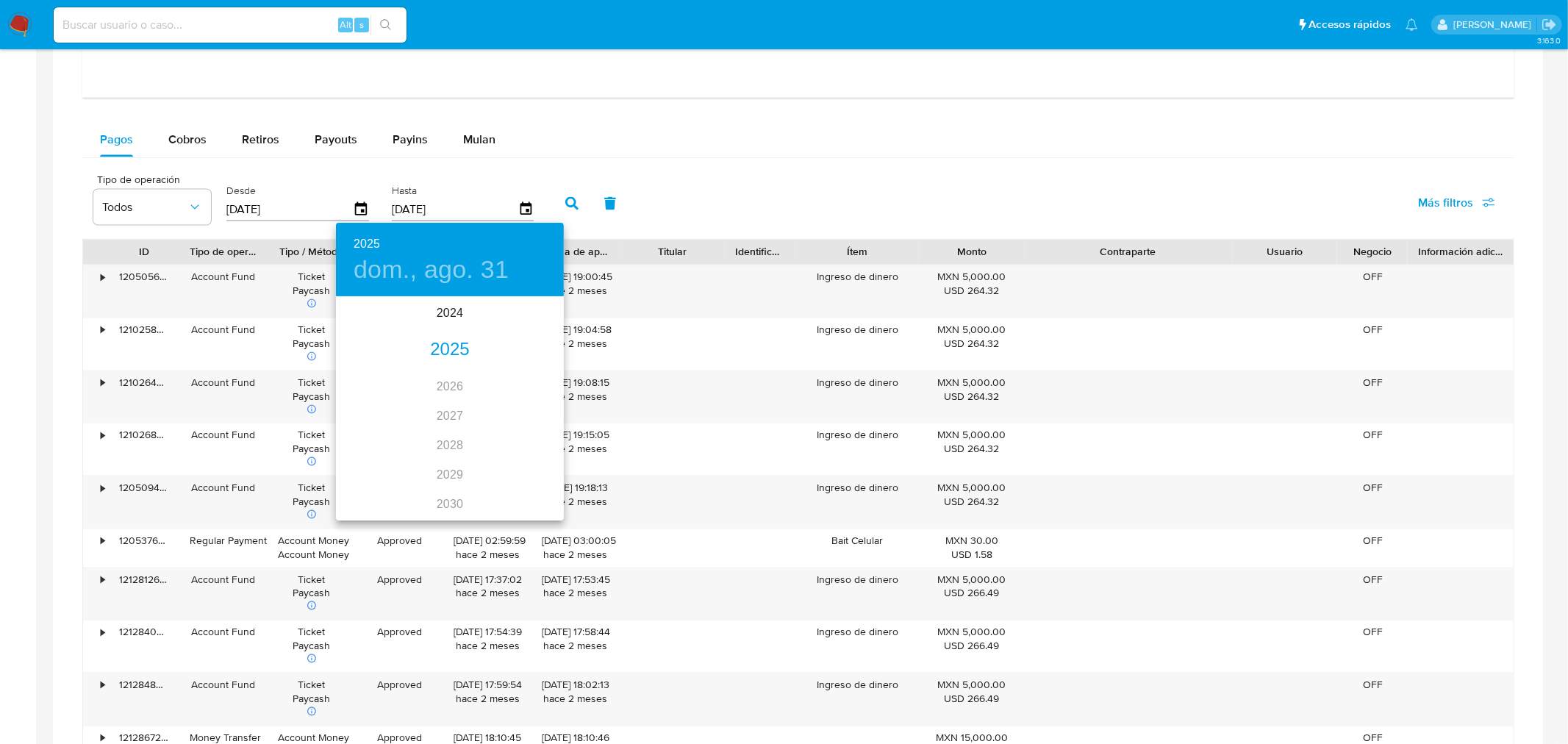
click at [432, 344] on div "2025" at bounding box center [450, 350] width 228 height 29
click at [368, 426] on div "jul." at bounding box center [374, 436] width 76 height 55
click at [449, 468] on button "31" at bounding box center [449, 480] width 26 height 26
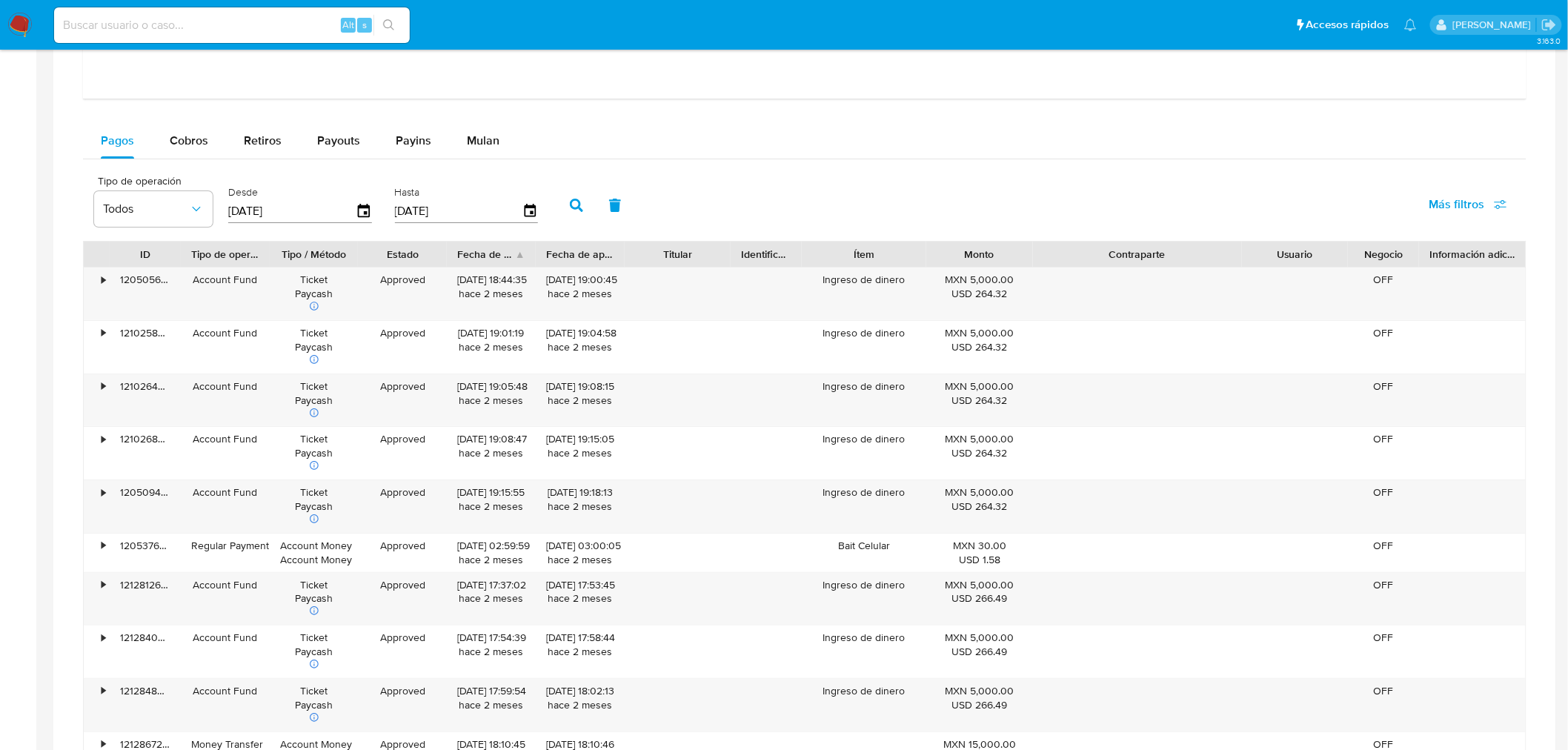
click at [572, 200] on icon "button" at bounding box center [577, 206] width 14 height 14
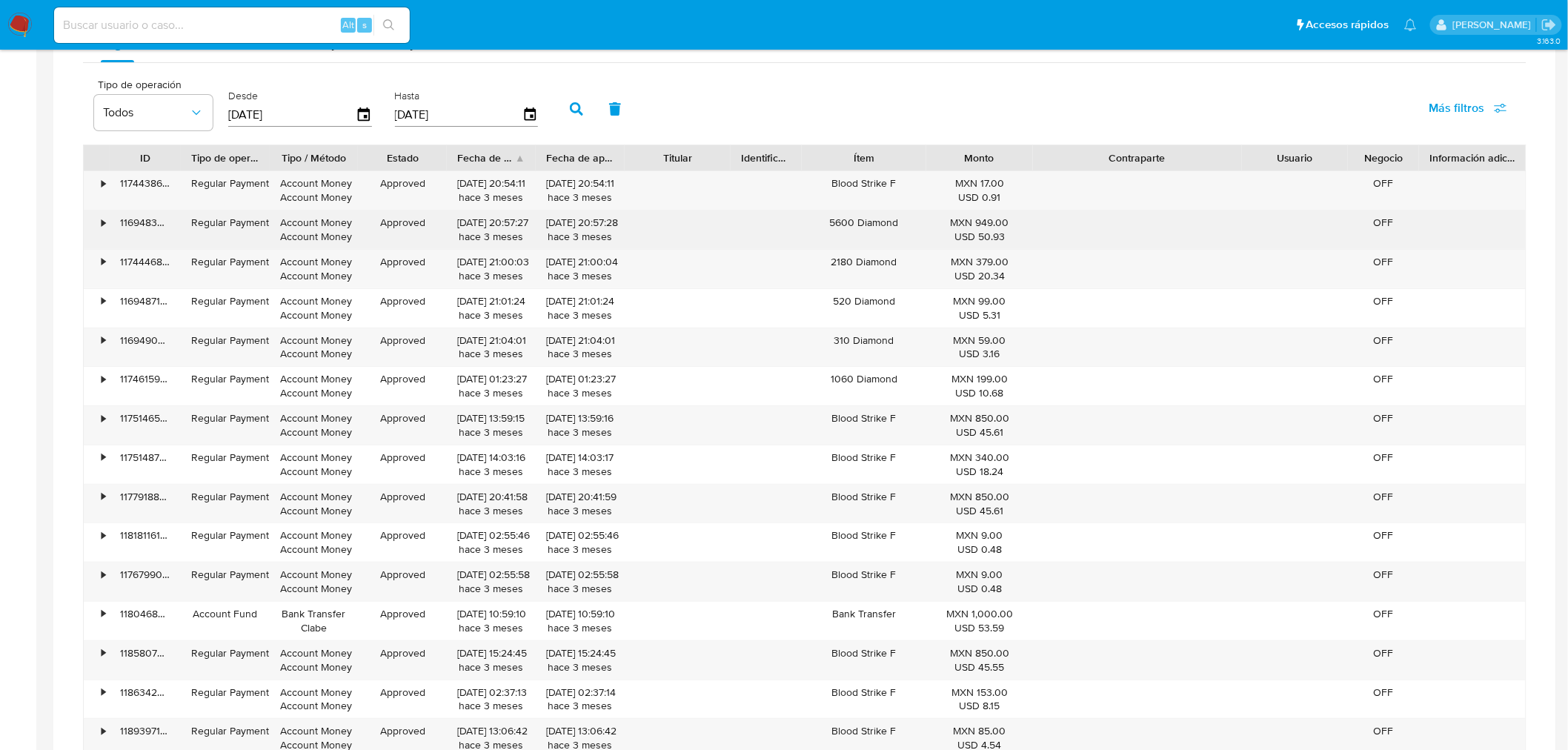
scroll to position [2209, 0]
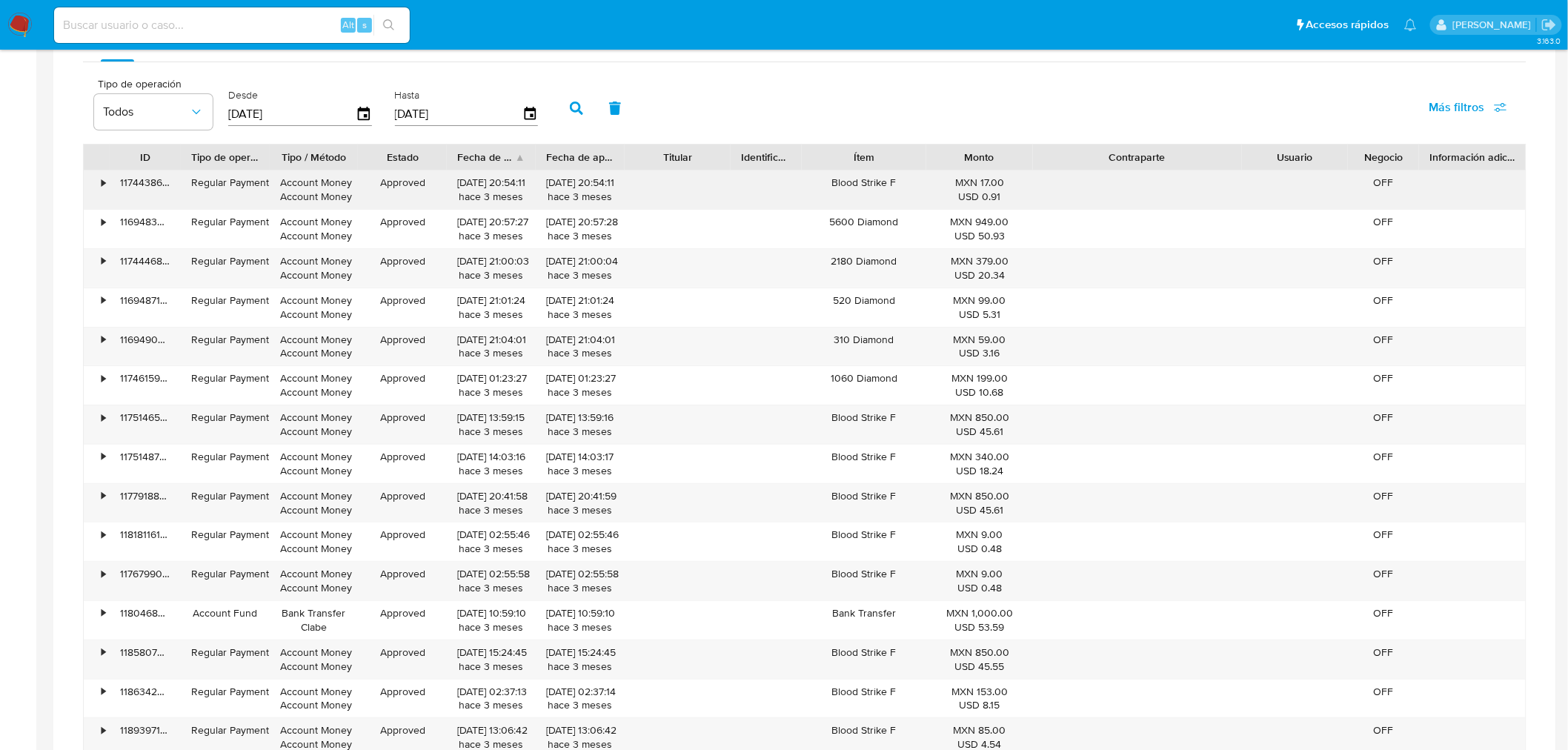
drag, startPoint x: 897, startPoint y: 184, endPoint x: 832, endPoint y: 185, distance: 65.0
click at [832, 185] on div "Blood Strike F" at bounding box center [863, 189] width 125 height 39
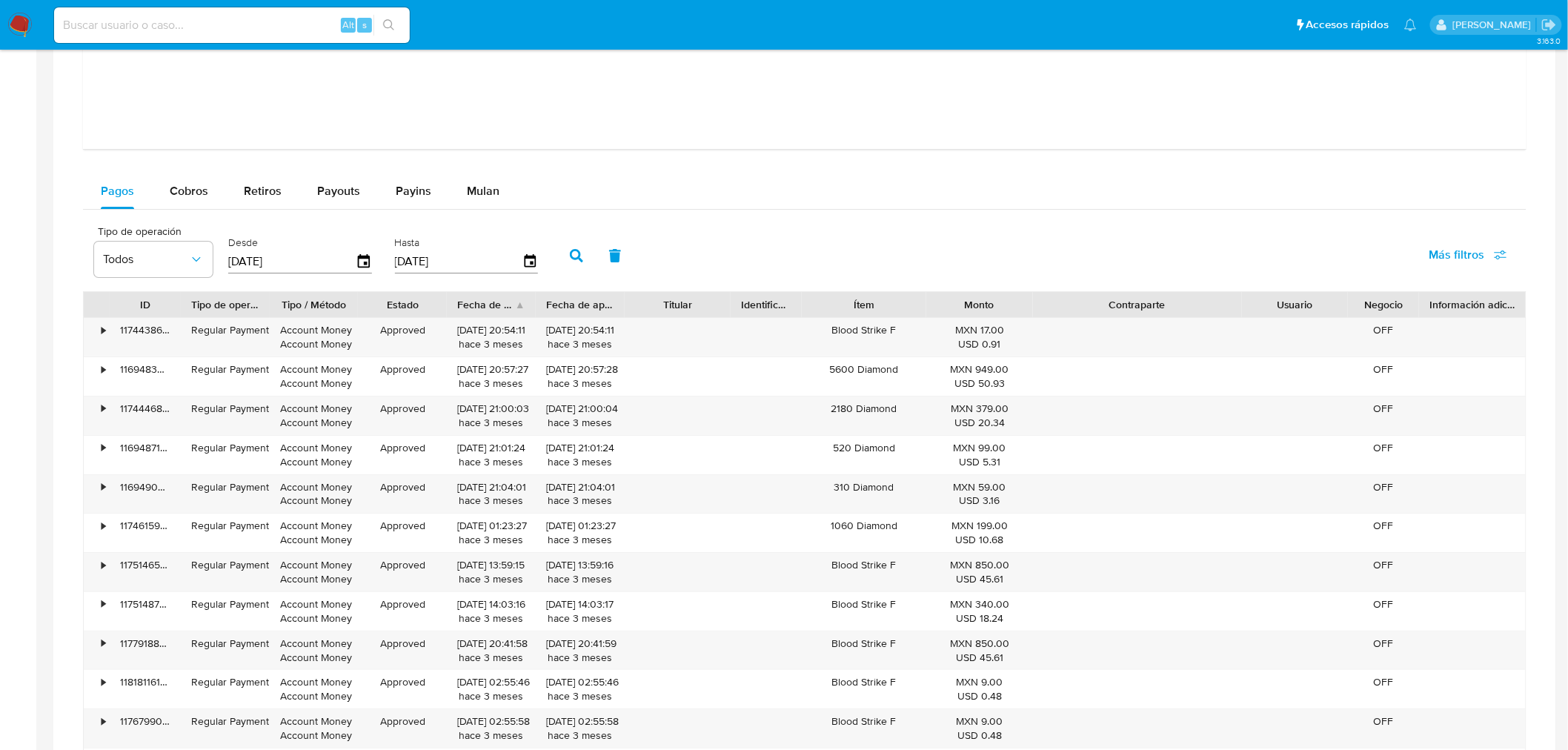
scroll to position [2062, 0]
click at [517, 265] on icon "button" at bounding box center [530, 261] width 26 height 26
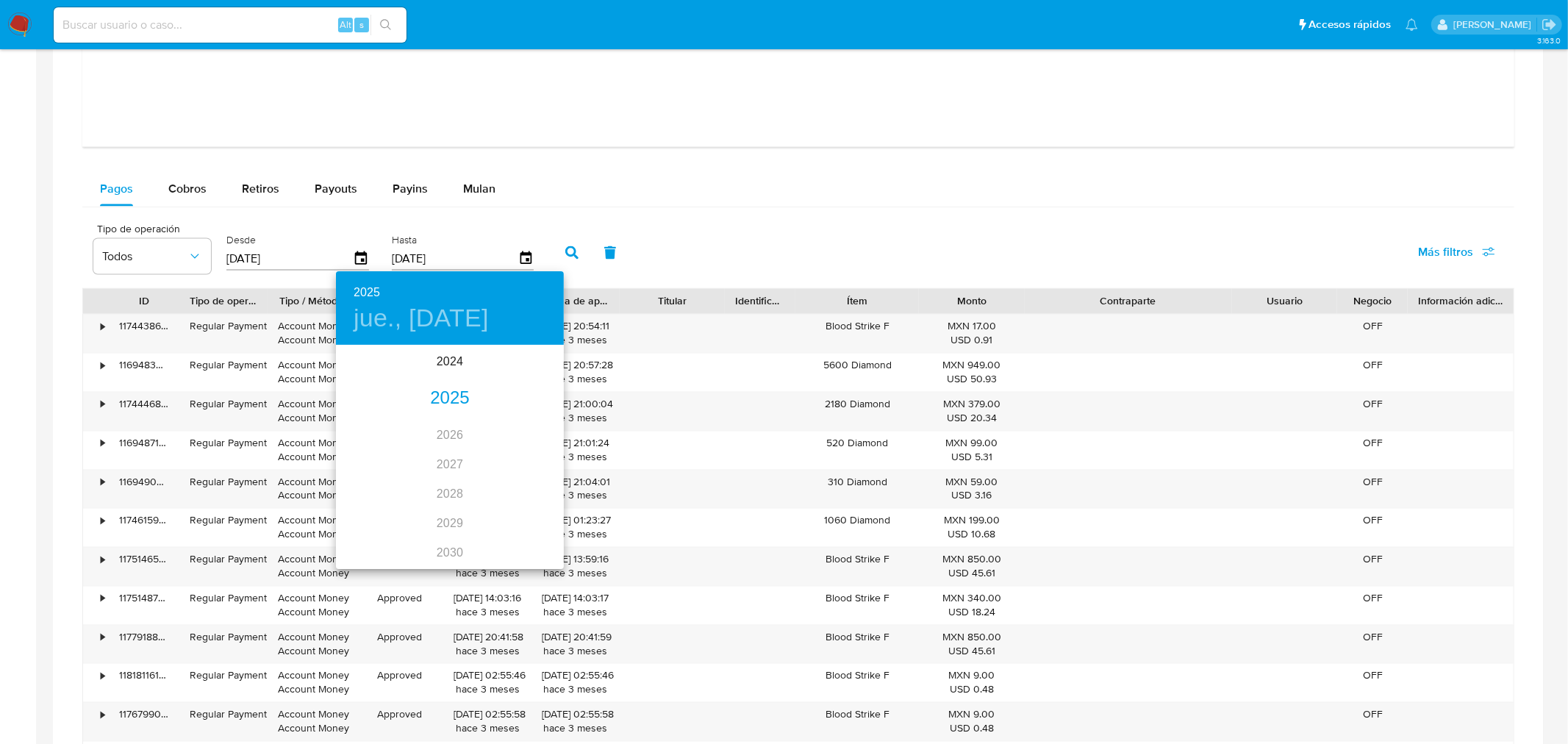
click at [442, 398] on div "2025" at bounding box center [450, 398] width 228 height 29
click at [446, 487] on div "ago." at bounding box center [449, 484] width 76 height 55
click at [459, 446] on span "7" at bounding box center [449, 449] width 26 height 15
type input "07/08/2025"
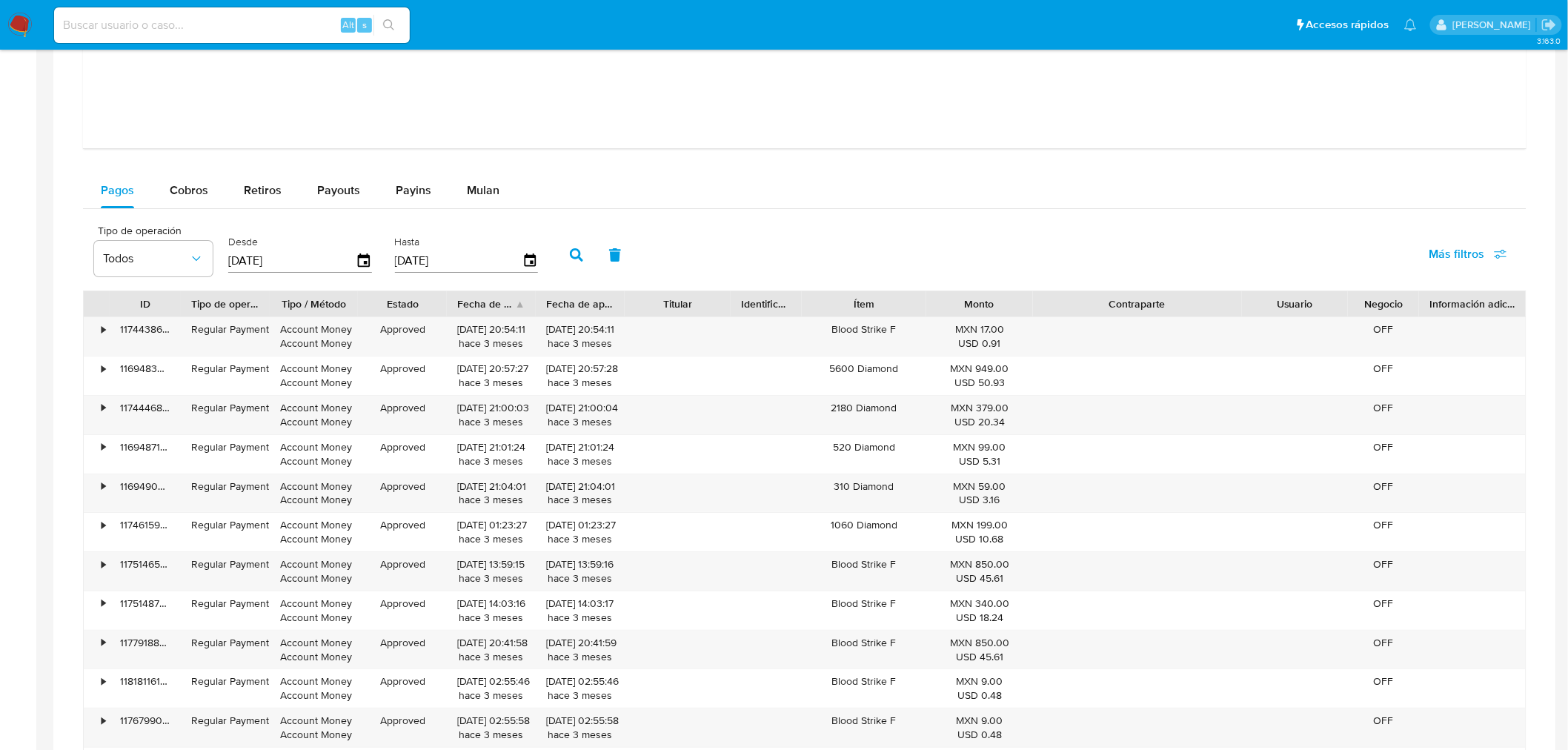
click at [571, 255] on icon "button" at bounding box center [577, 255] width 14 height 14
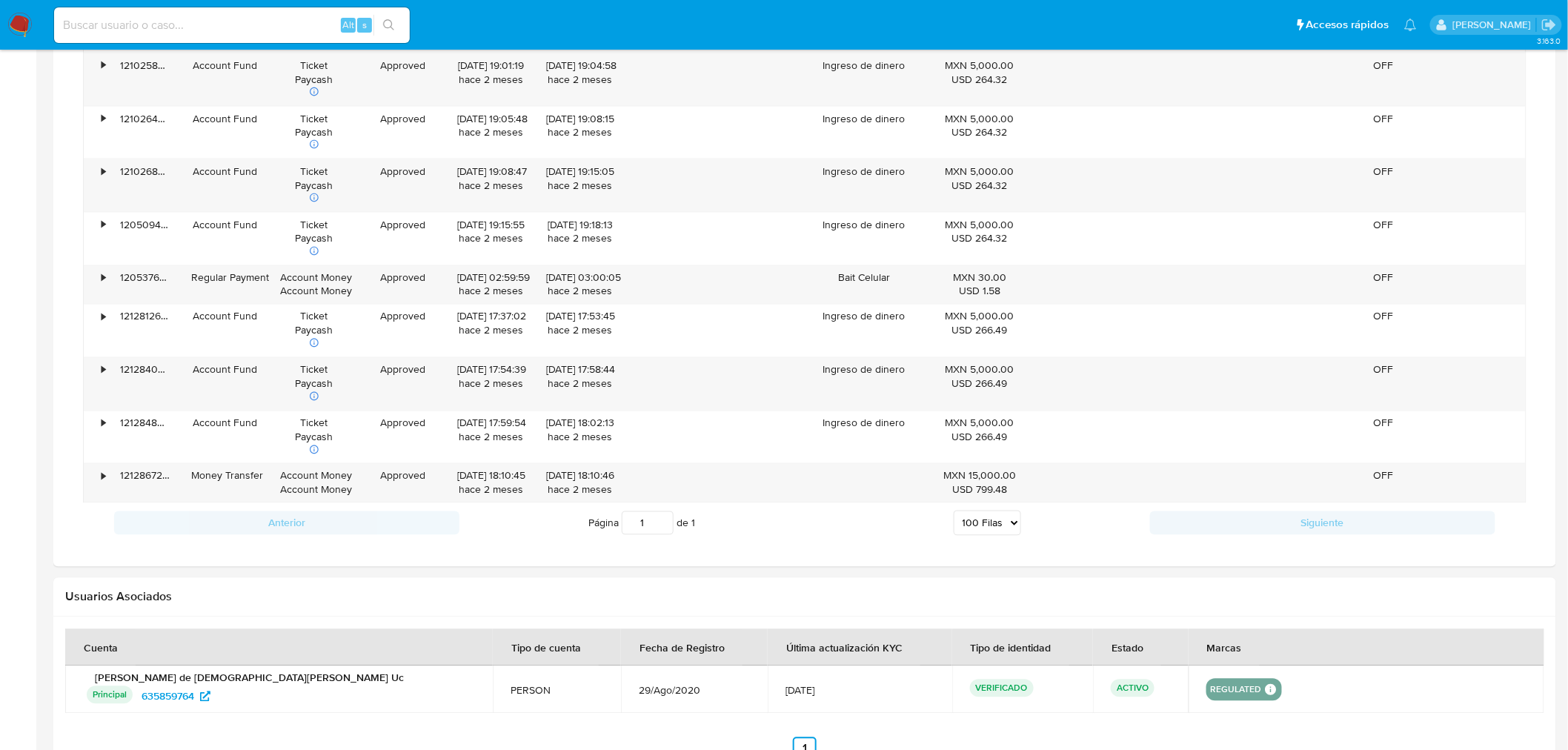
scroll to position [3293, 0]
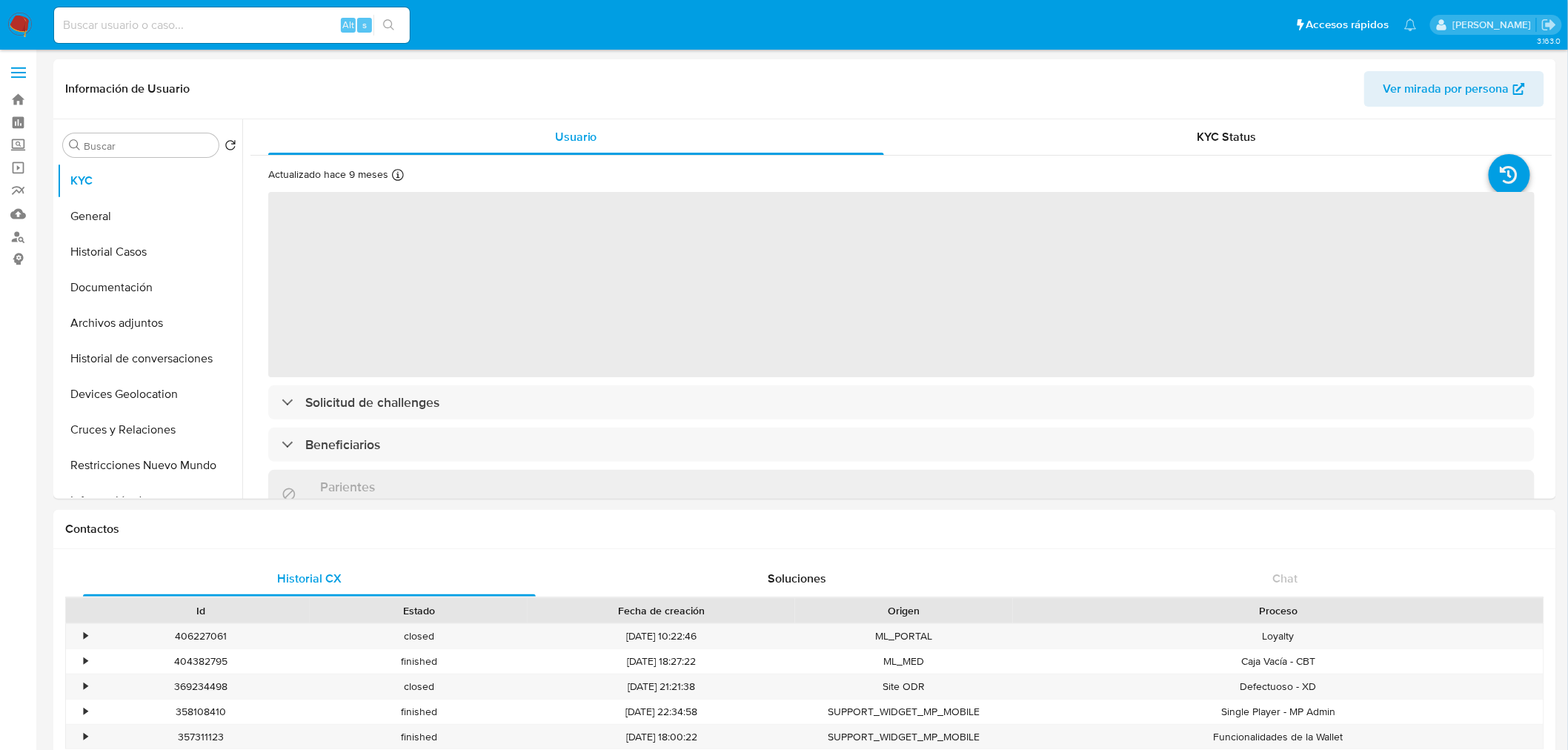
select select "10"
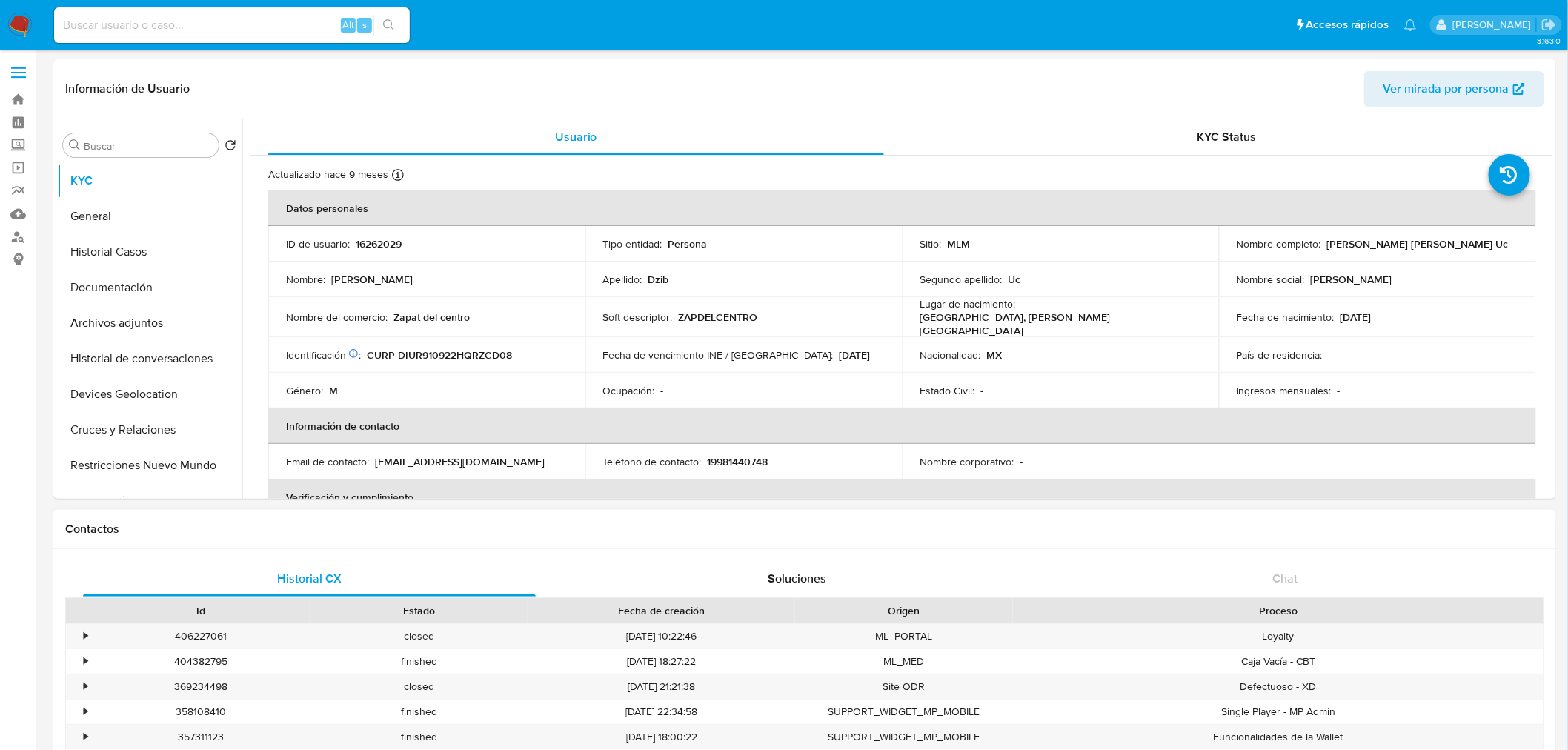
click at [609, 522] on h1 "Contactos" at bounding box center [804, 529] width 1479 height 15
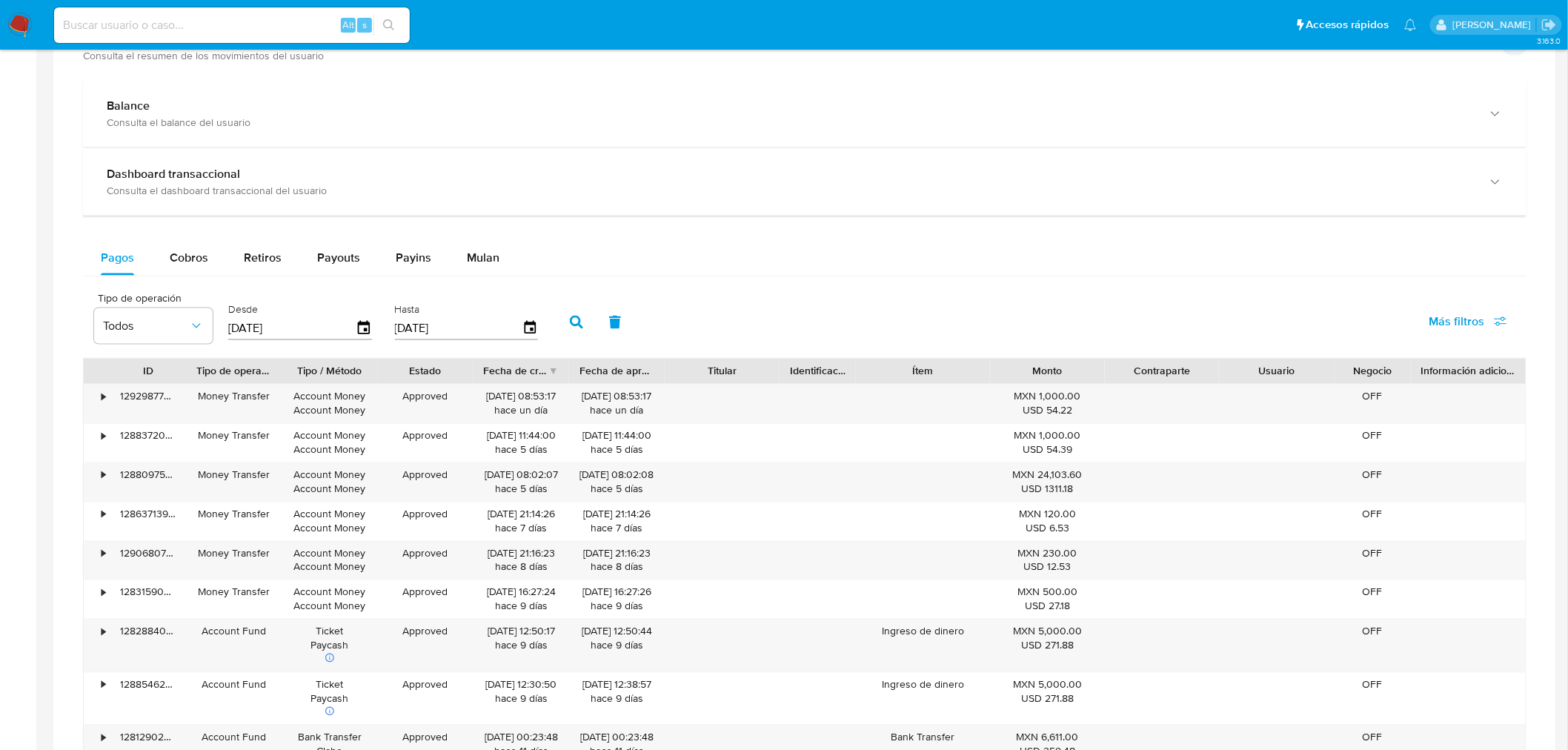
scroll to position [826, 0]
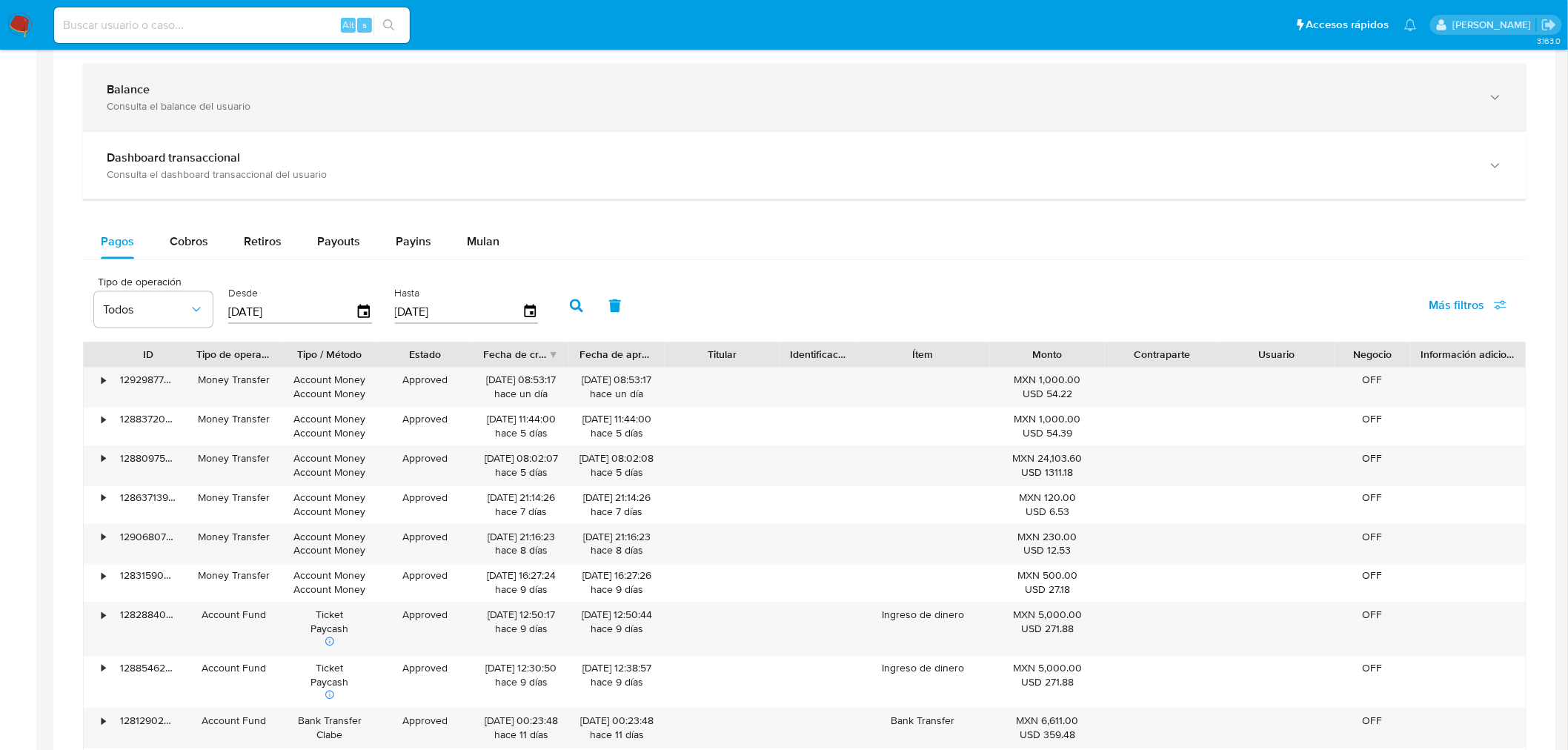
click at [352, 89] on div "Balance" at bounding box center [789, 90] width 1366 height 15
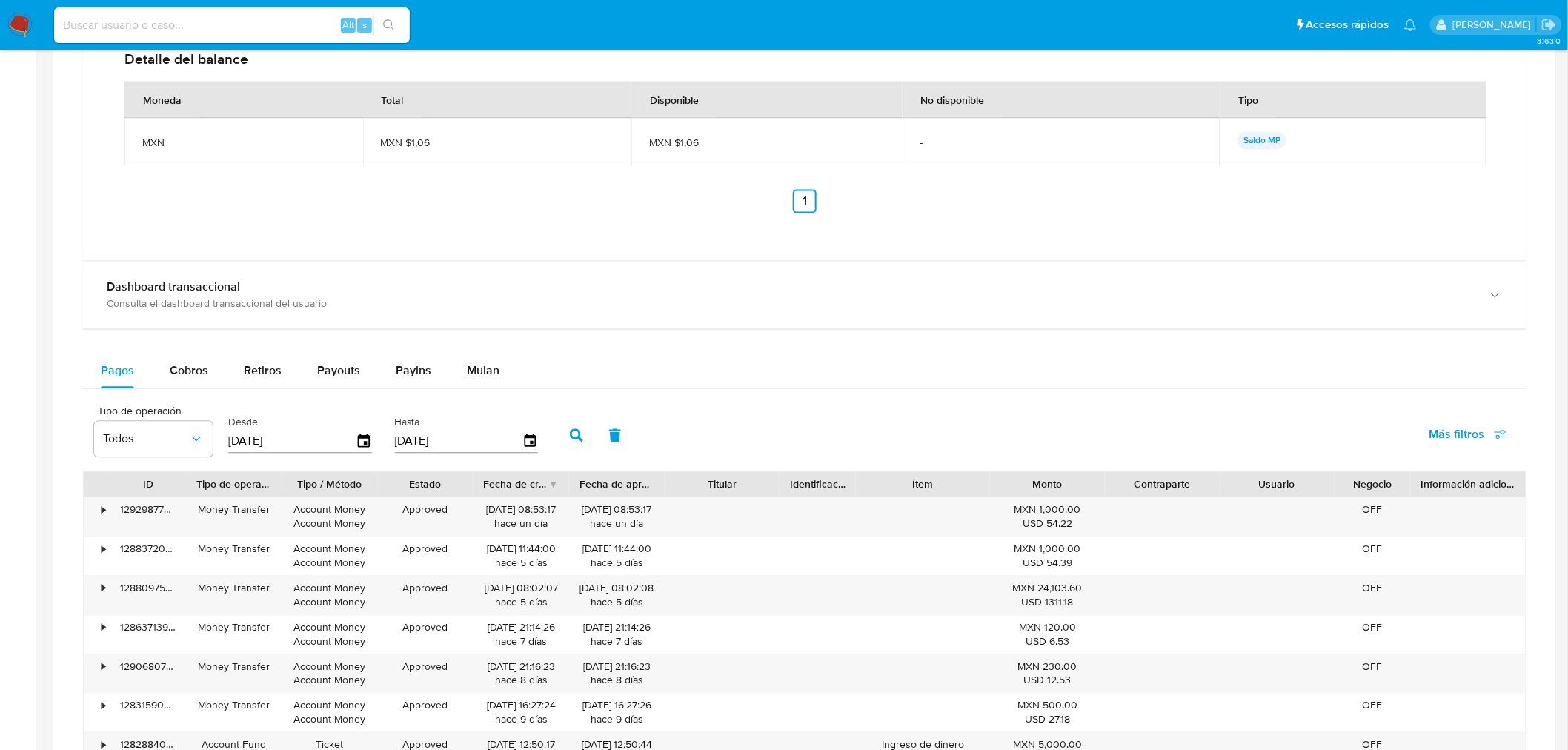
scroll to position [1187, 0]
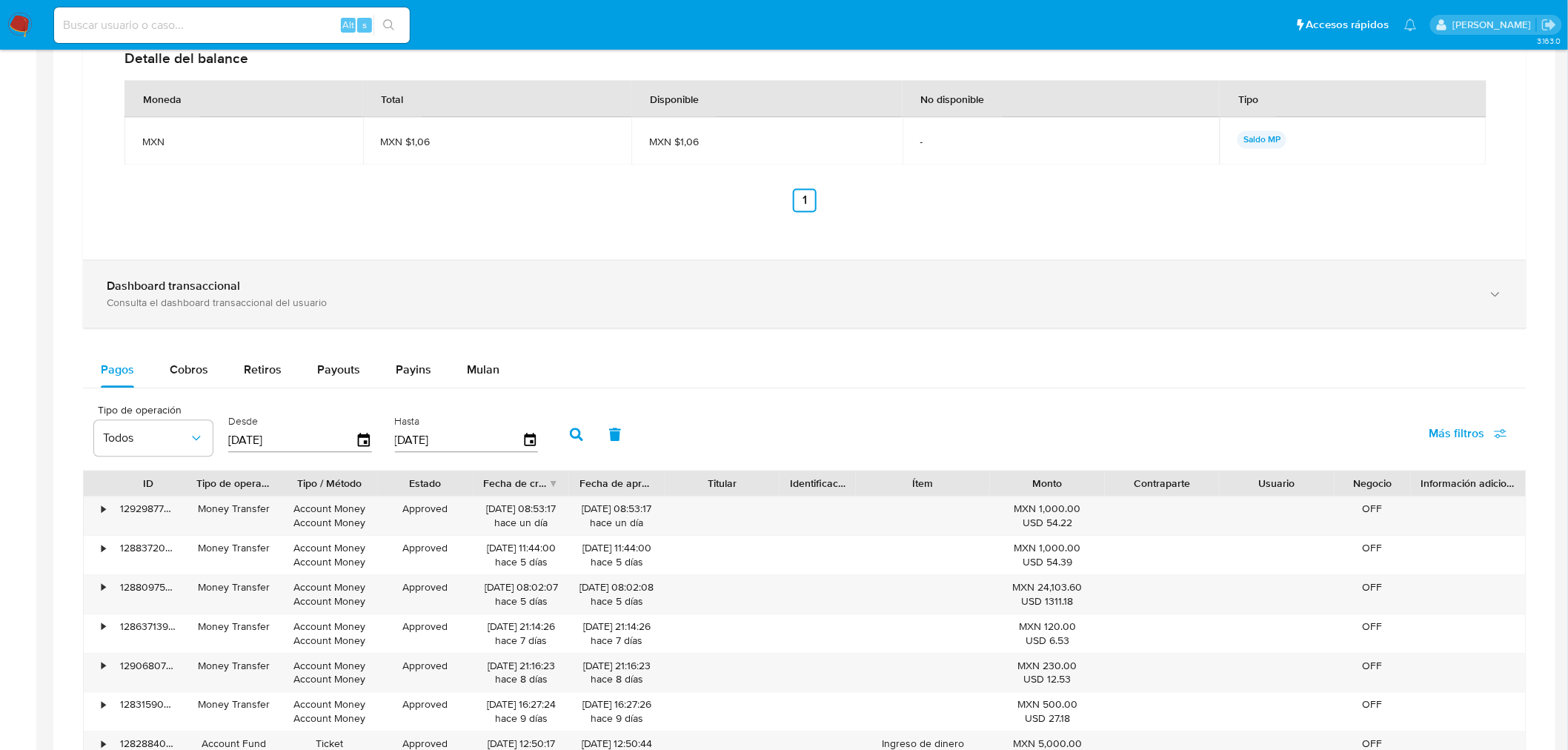
click at [416, 324] on div "Dashboard transaccional Consulta el dashboard transaccional del usuario" at bounding box center [804, 293] width 1443 height 67
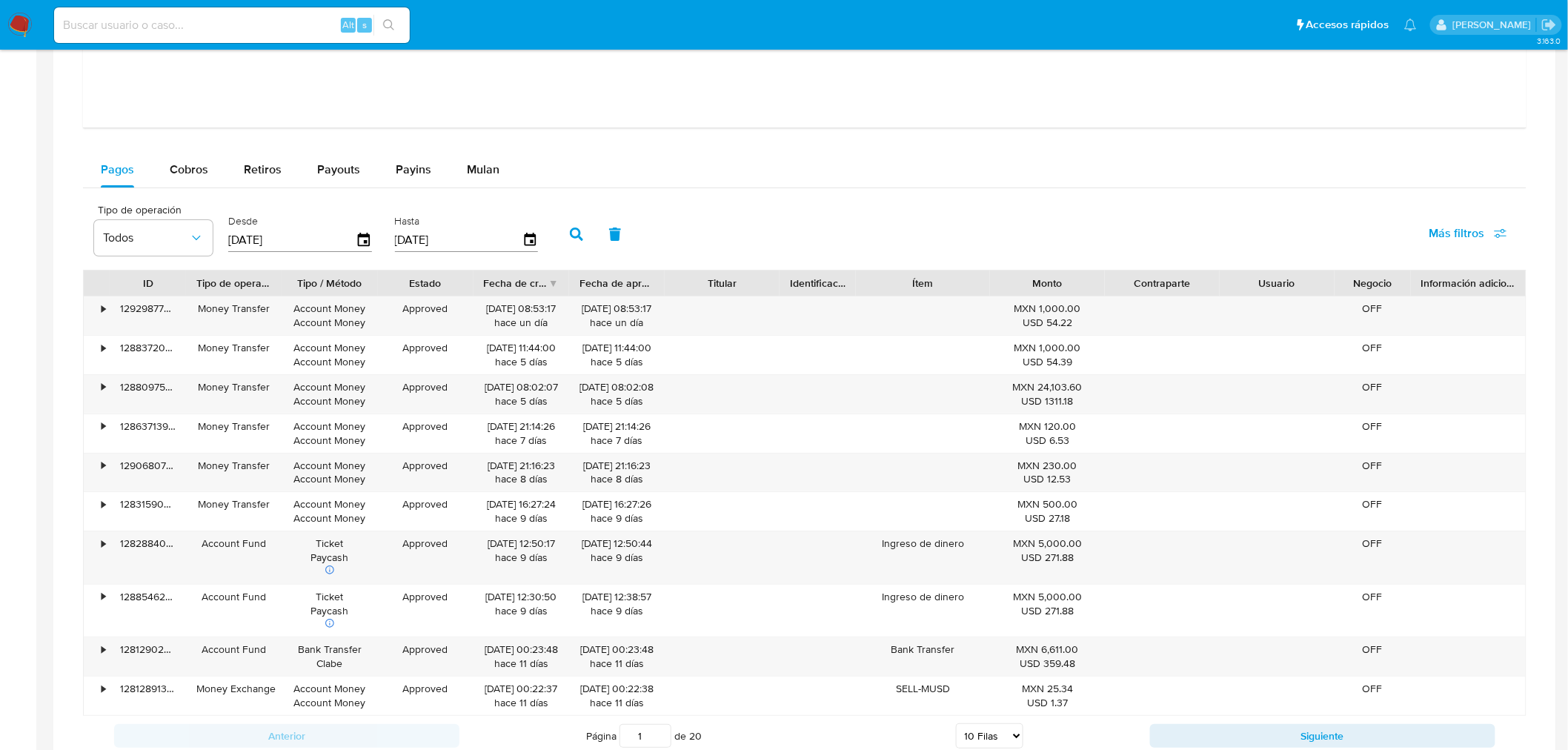
scroll to position [2078, 0]
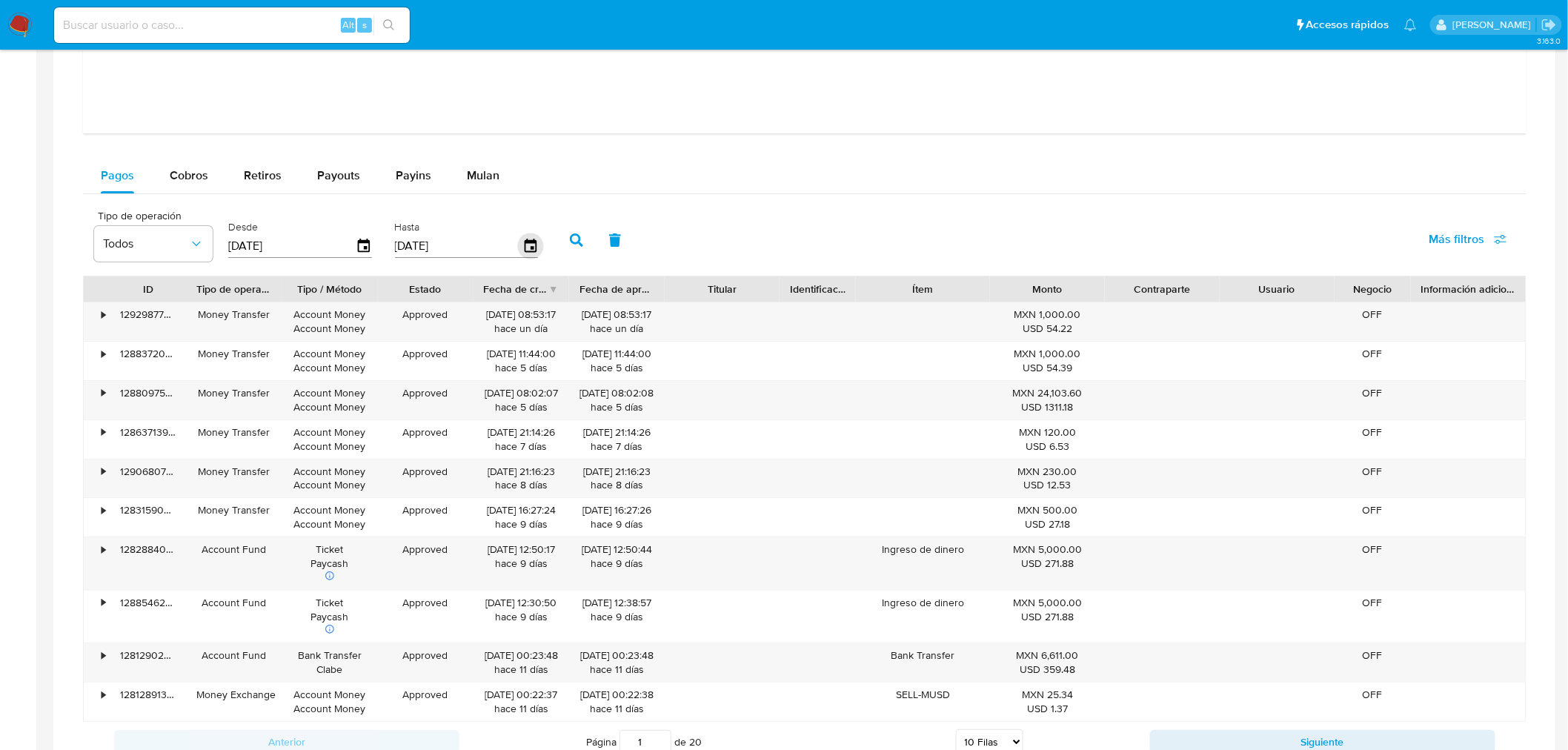
click at [528, 249] on icon "button" at bounding box center [530, 246] width 26 height 26
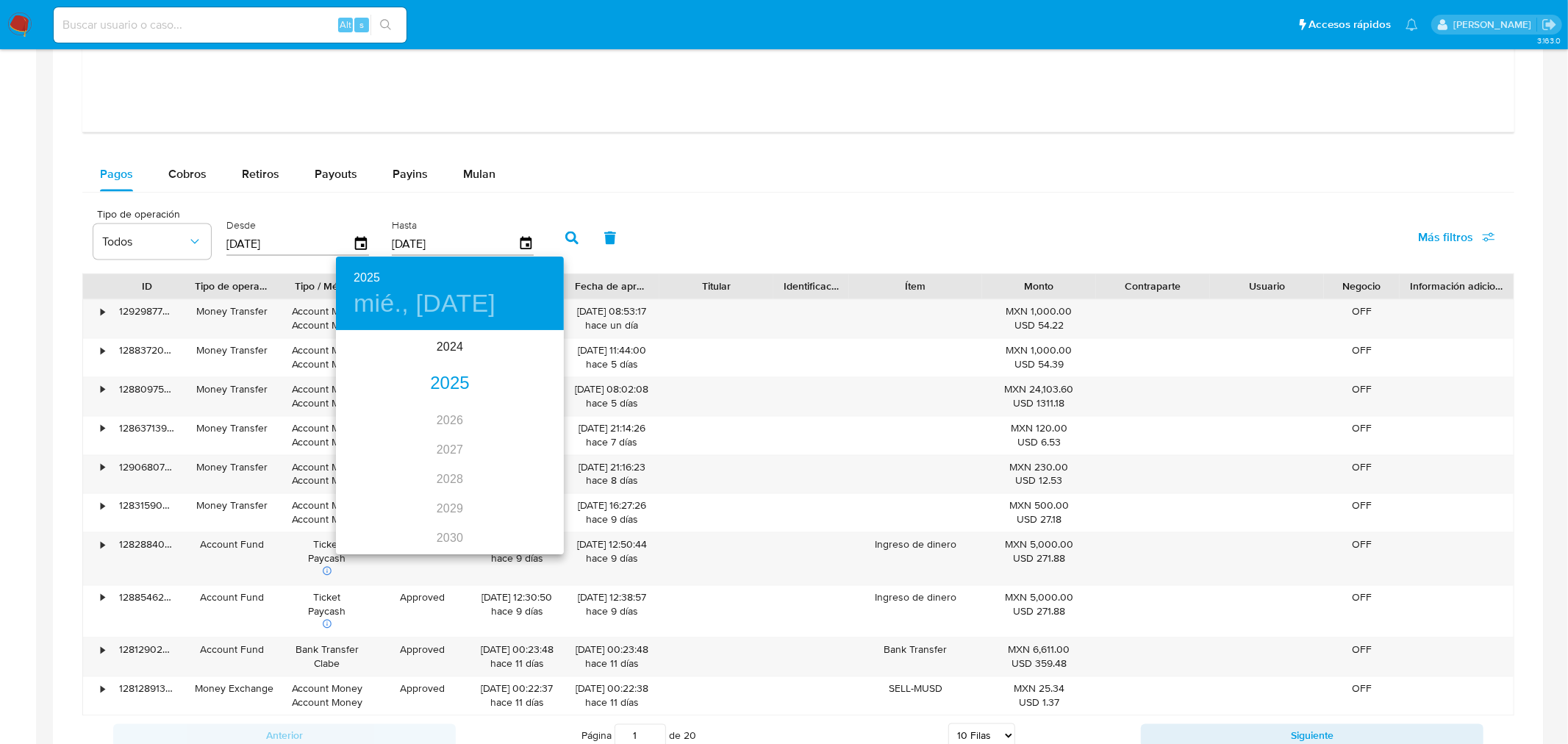
click at [446, 385] on div "2025" at bounding box center [450, 383] width 228 height 29
click at [436, 473] on div "ago." at bounding box center [449, 470] width 76 height 55
click at [535, 511] on p "31" at bounding box center [539, 514] width 12 height 15
type input "31/08/2025"
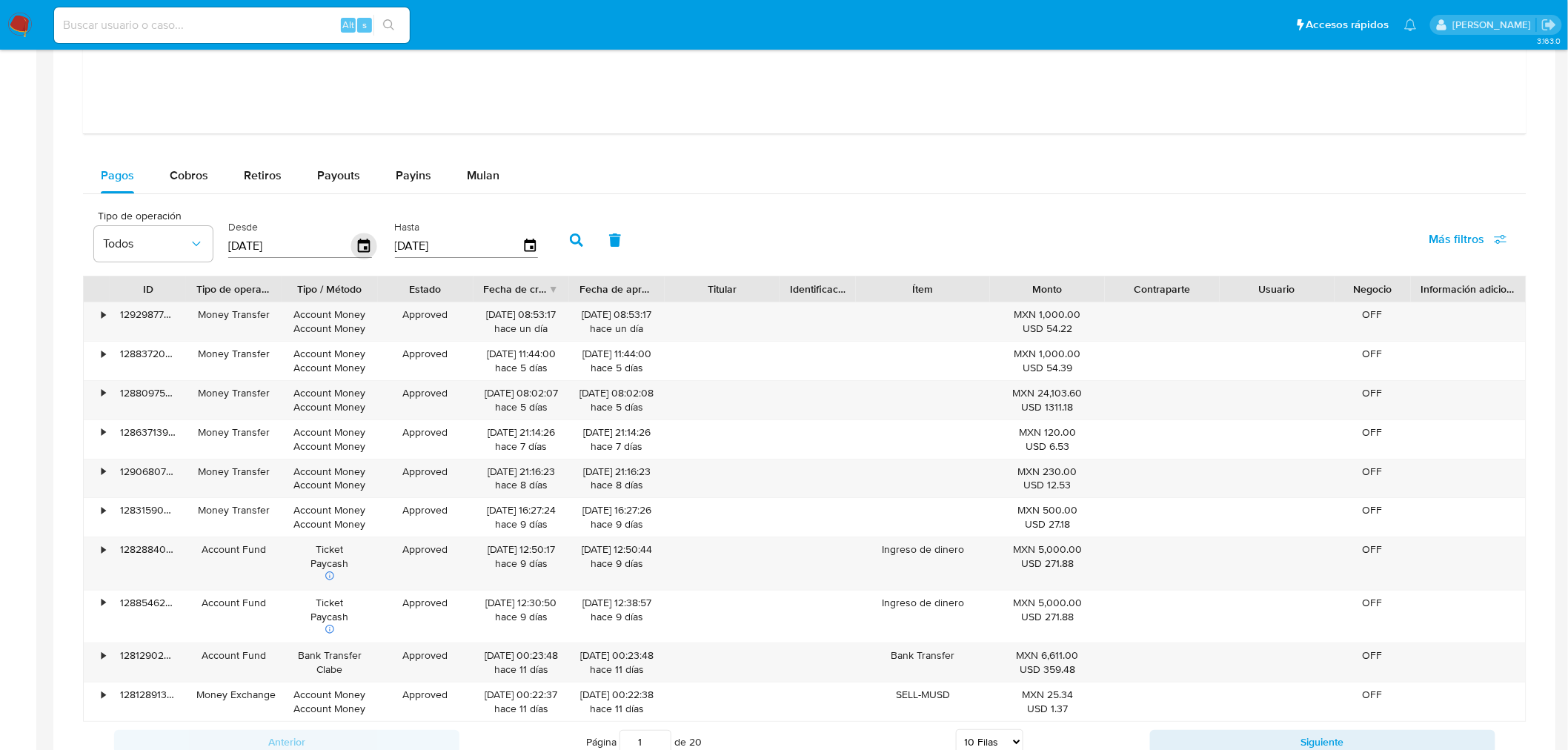
click at [358, 246] on icon "button" at bounding box center [364, 246] width 26 height 26
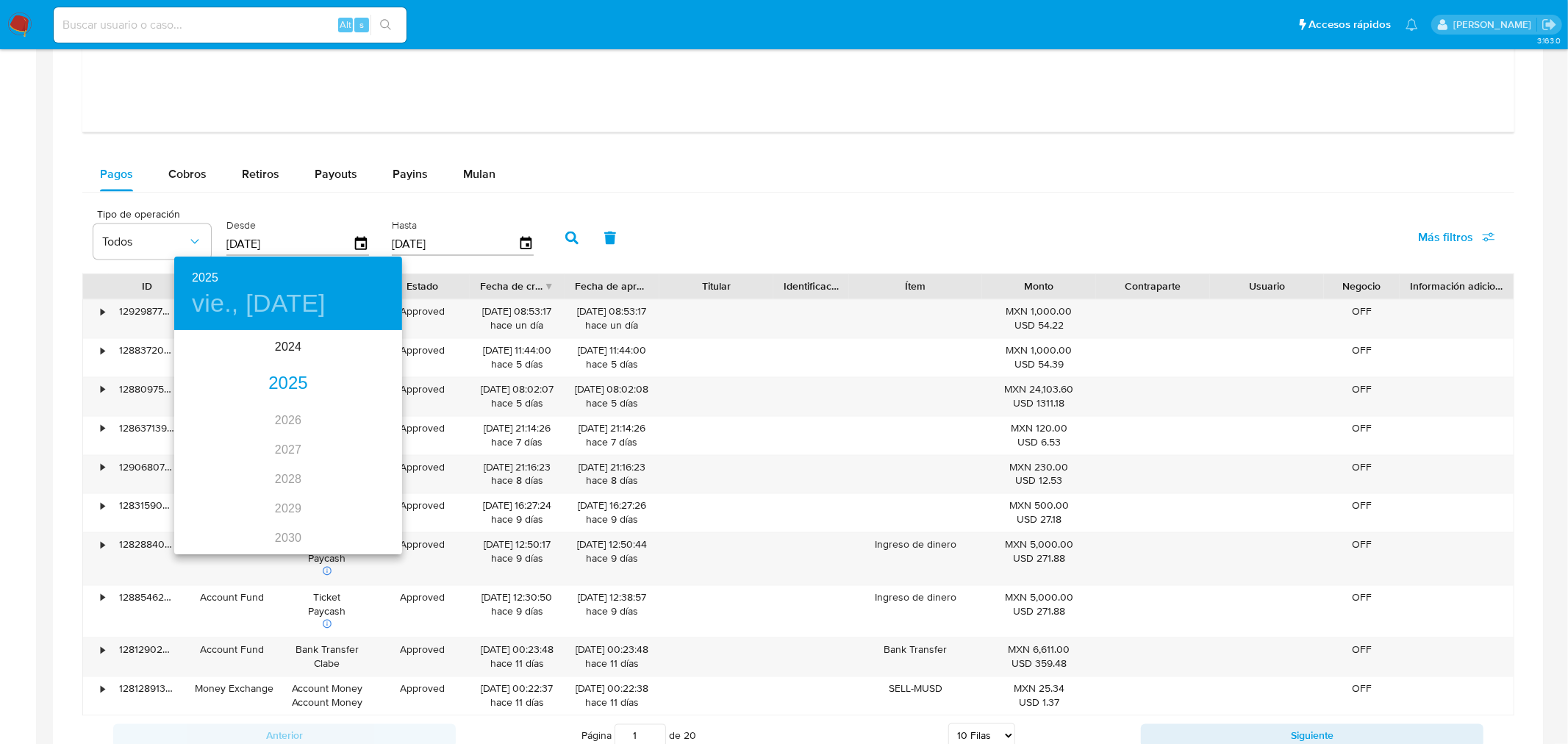
click at [282, 376] on div "2025" at bounding box center [288, 383] width 228 height 29
click at [290, 469] on div "ago." at bounding box center [287, 470] width 76 height 55
click at [313, 407] on span "1" at bounding box center [317, 408] width 26 height 15
type input "01/08/2025"
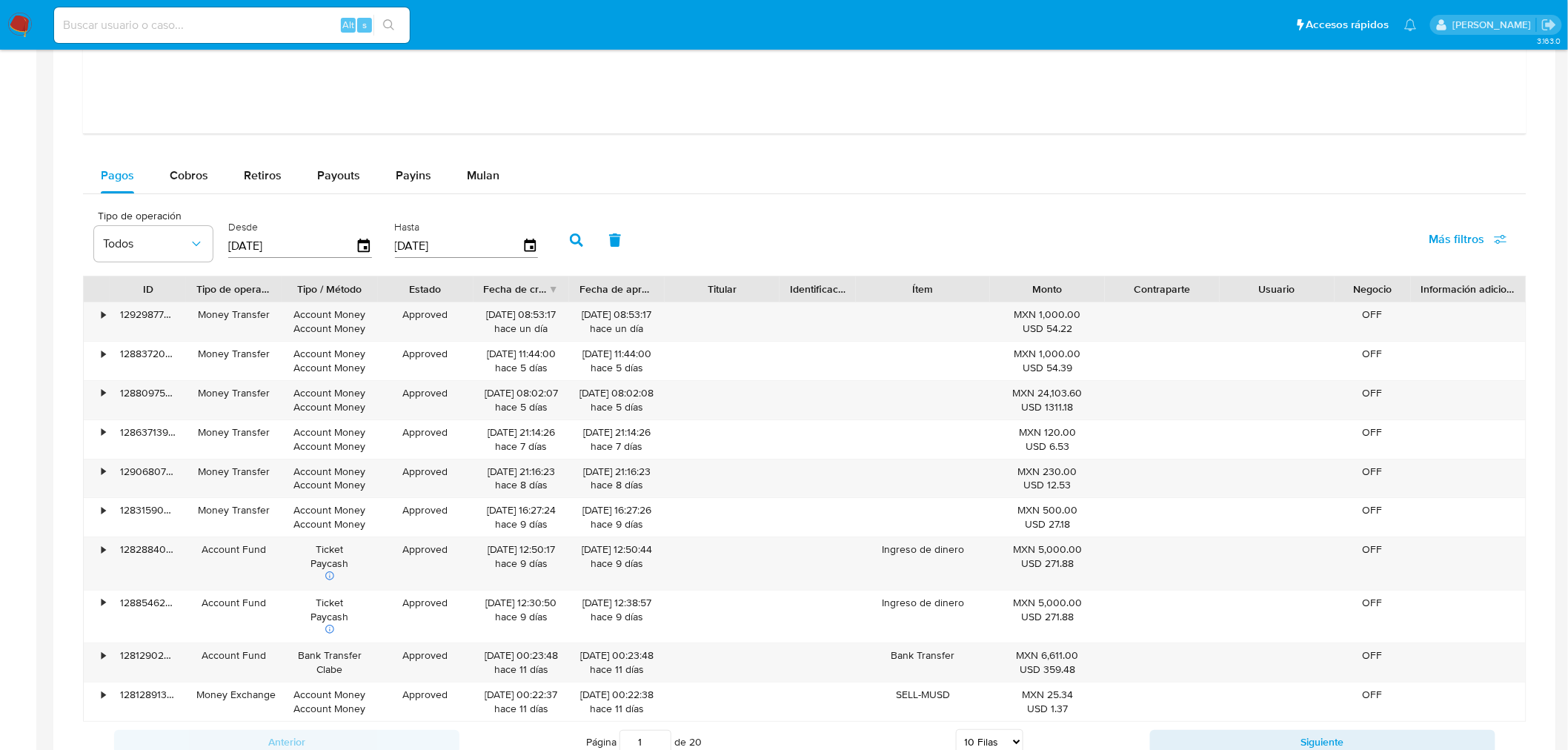
click at [566, 248] on button "button" at bounding box center [576, 240] width 39 height 36
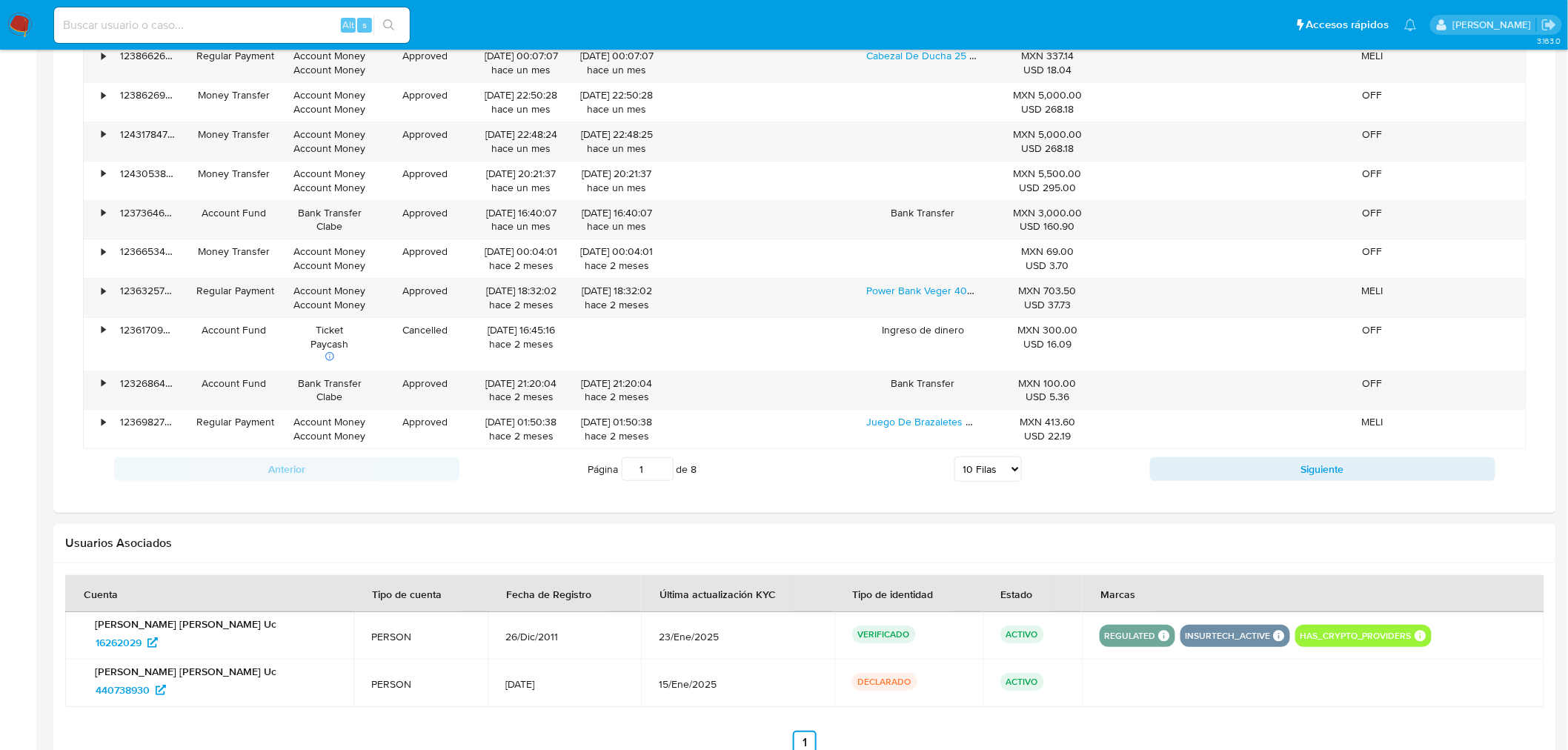
scroll to position [2335, 0]
click at [993, 478] on select "5 Filas 10 Filas 20 Filas 25 Filas 50 Filas 100 Filas" at bounding box center [987, 470] width 67 height 25
select select "100"
click at [954, 460] on select "5 Filas 10 Filas 20 Filas 25 Filas 50 Filas 100 Filas" at bounding box center [987, 470] width 67 height 25
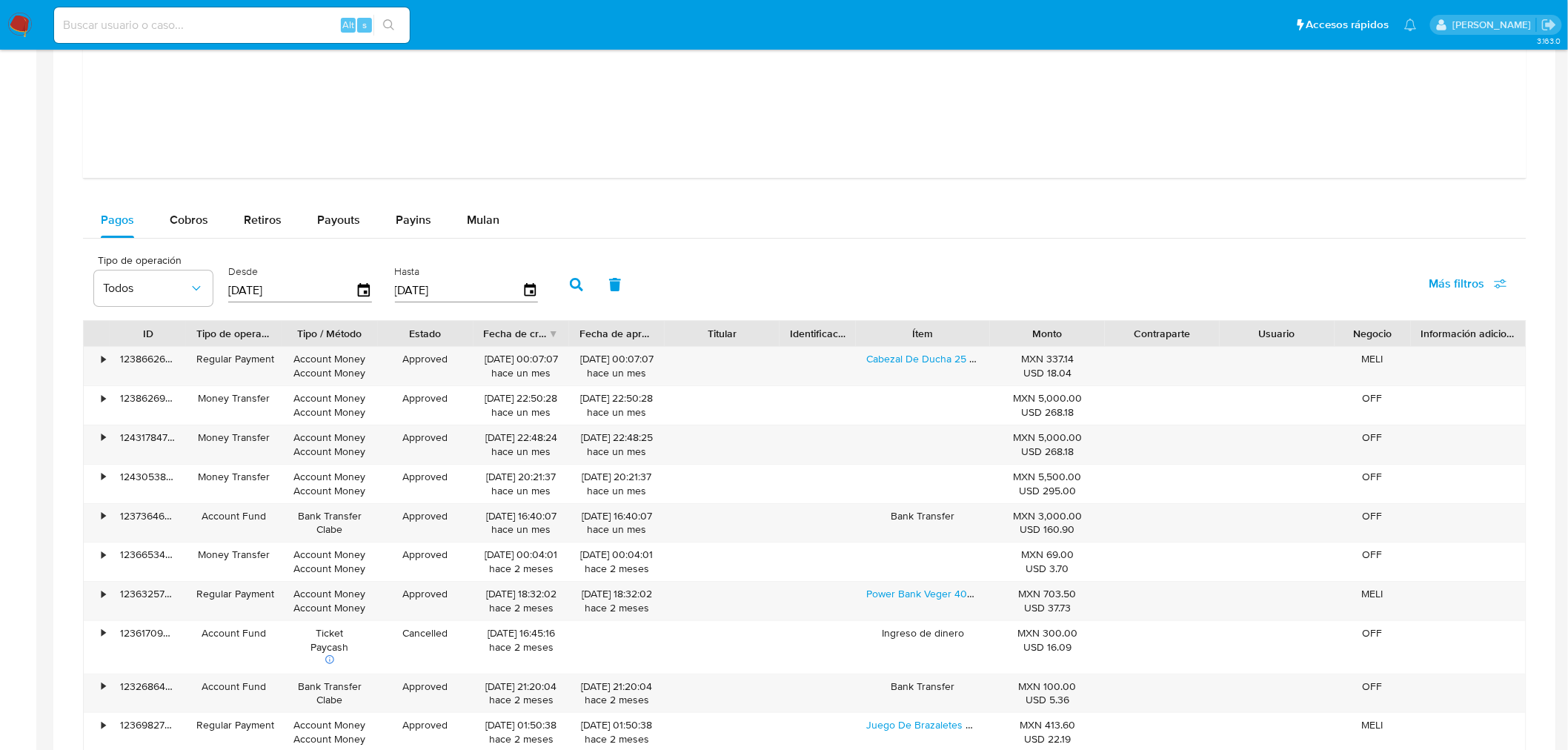
scroll to position [1968, 0]
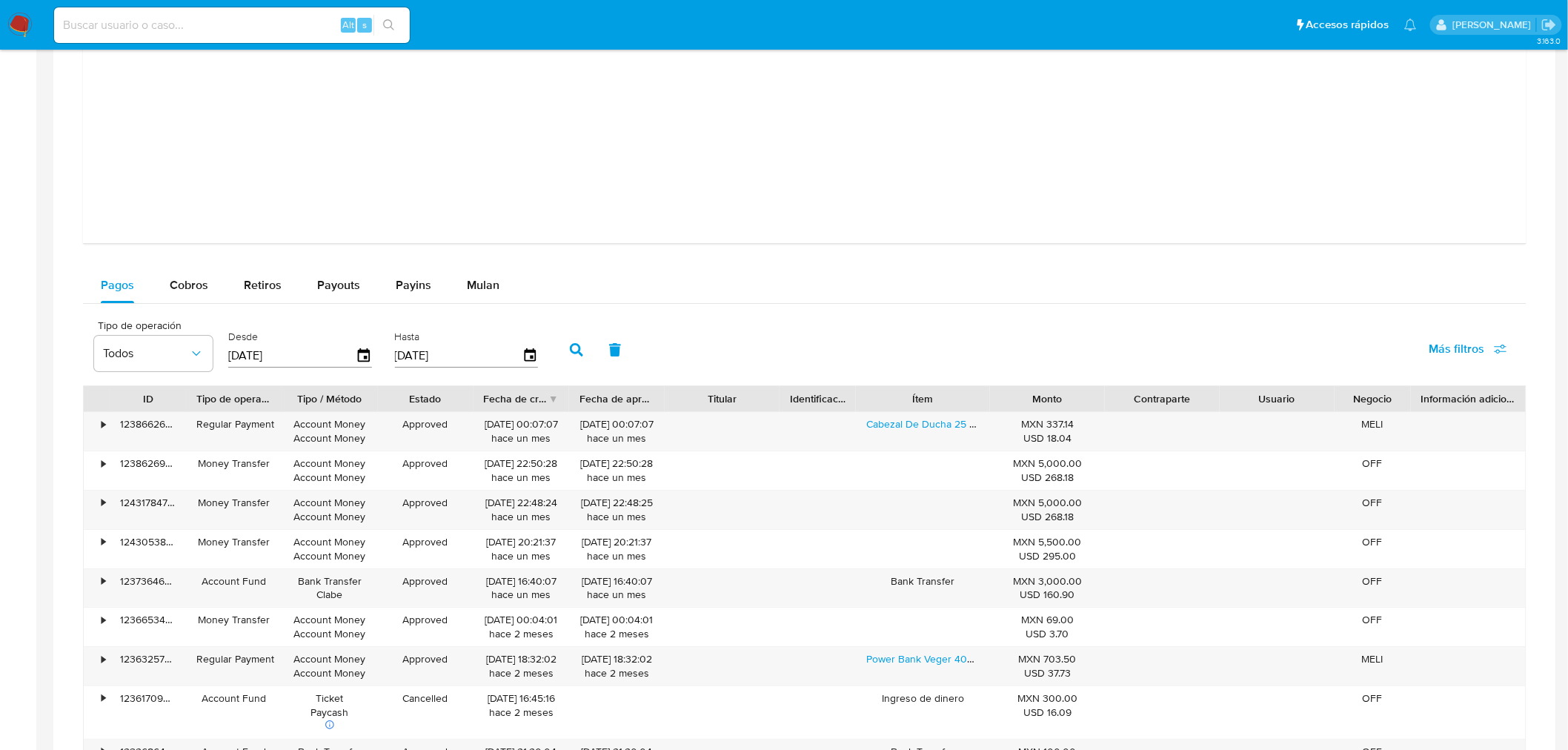
click at [517, 402] on div "Fecha de creación" at bounding box center [516, 398] width 64 height 15
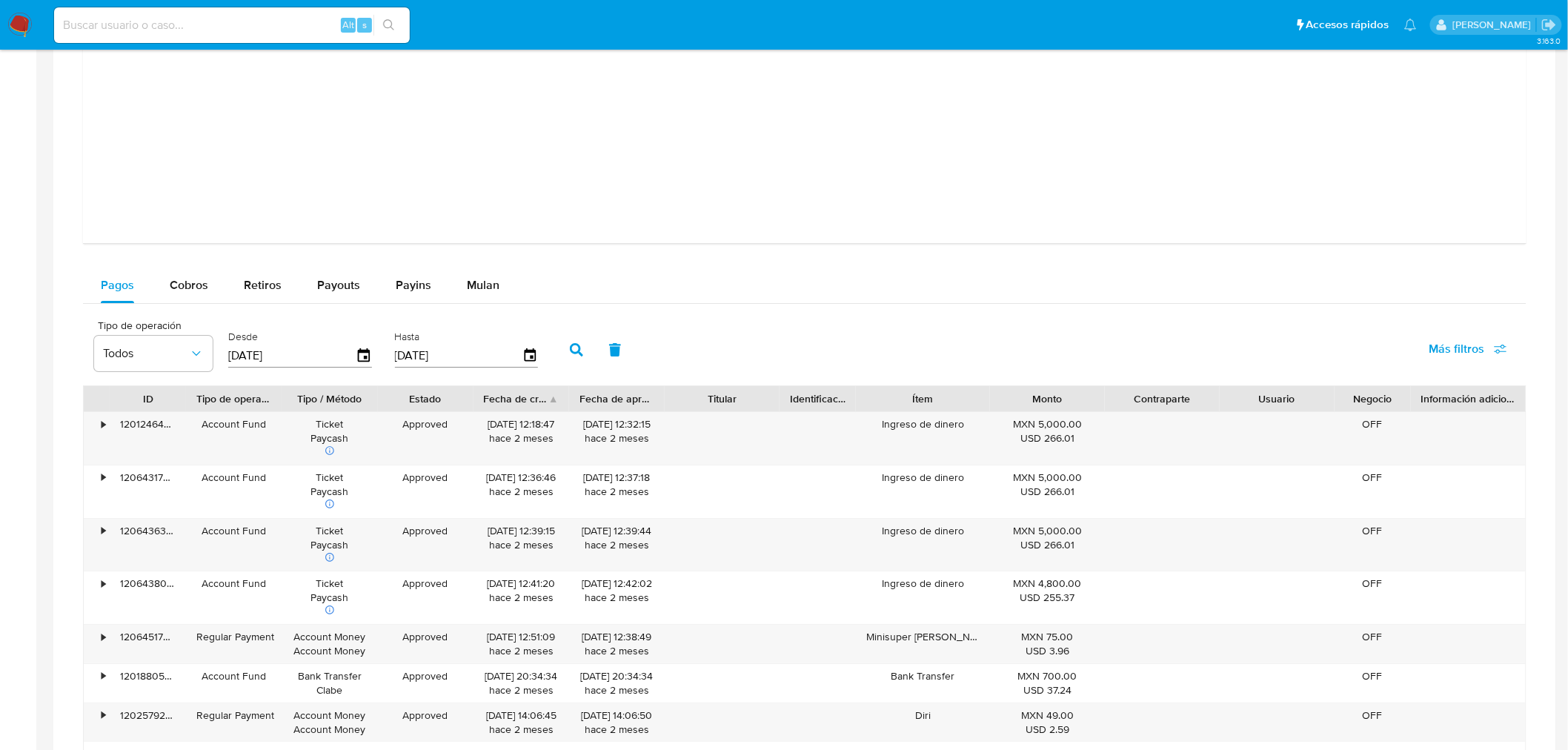
click at [517, 402] on div "Fecha de creación" at bounding box center [516, 398] width 64 height 15
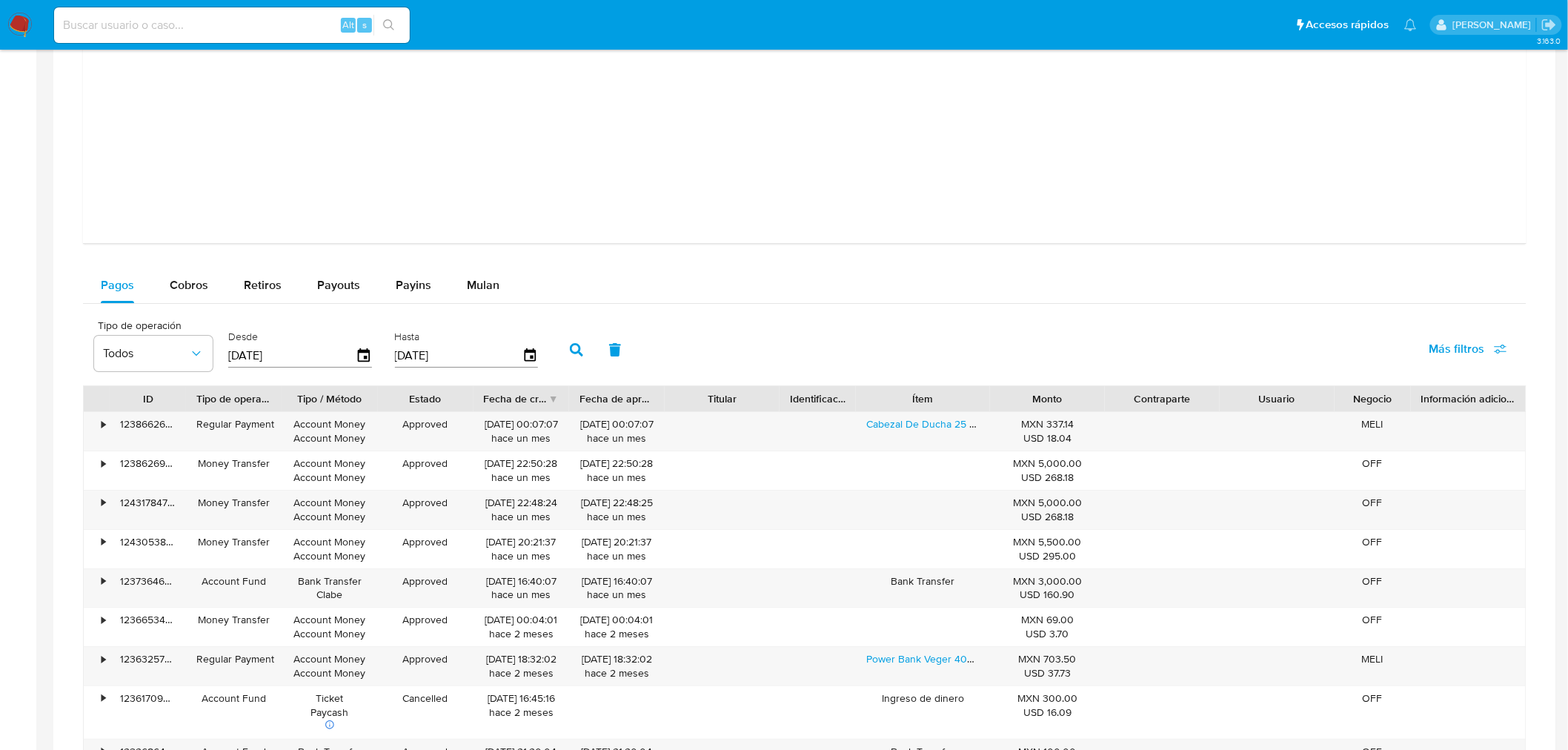
click at [517, 402] on div "Fecha de creación" at bounding box center [516, 398] width 64 height 15
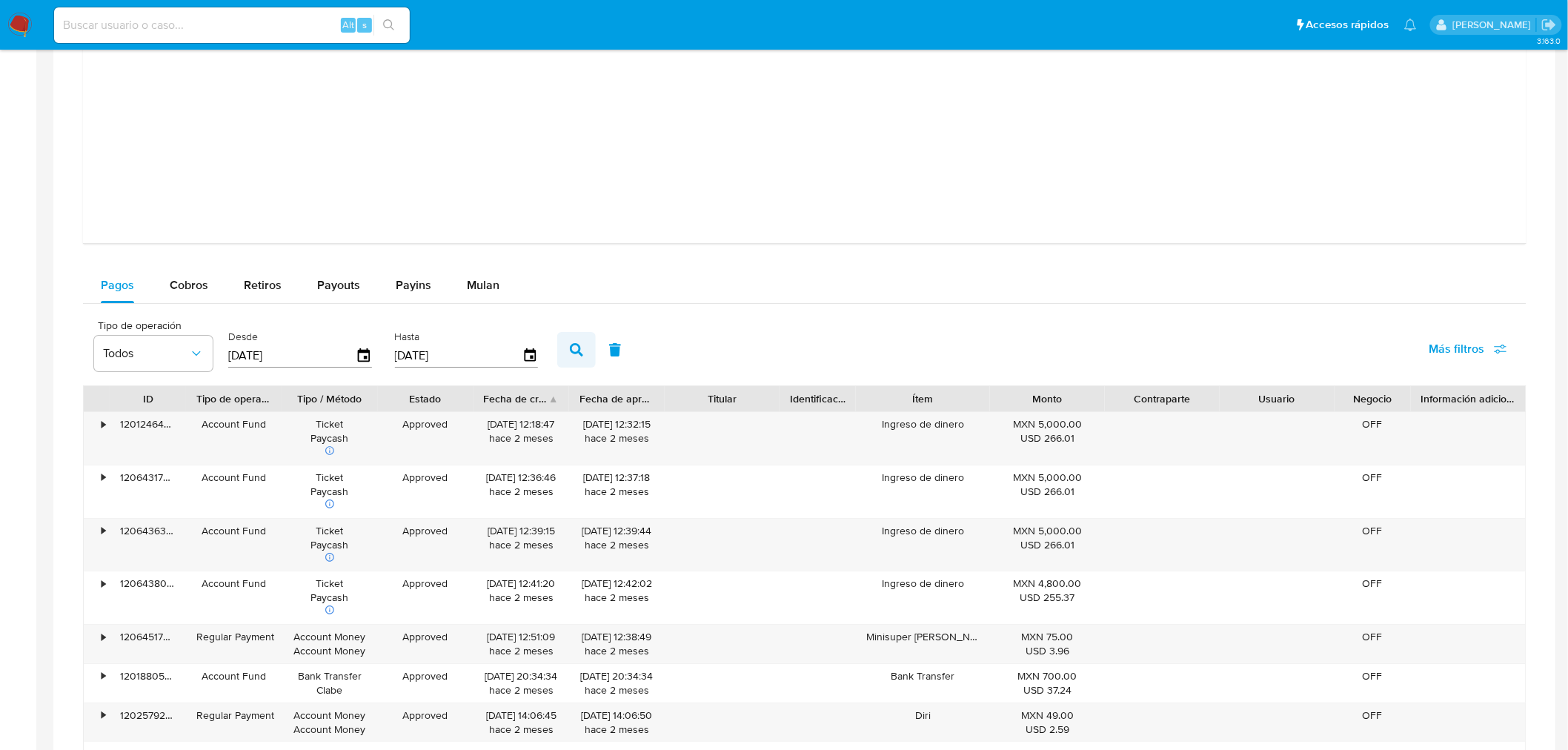
click at [573, 344] on icon "button" at bounding box center [577, 350] width 14 height 14
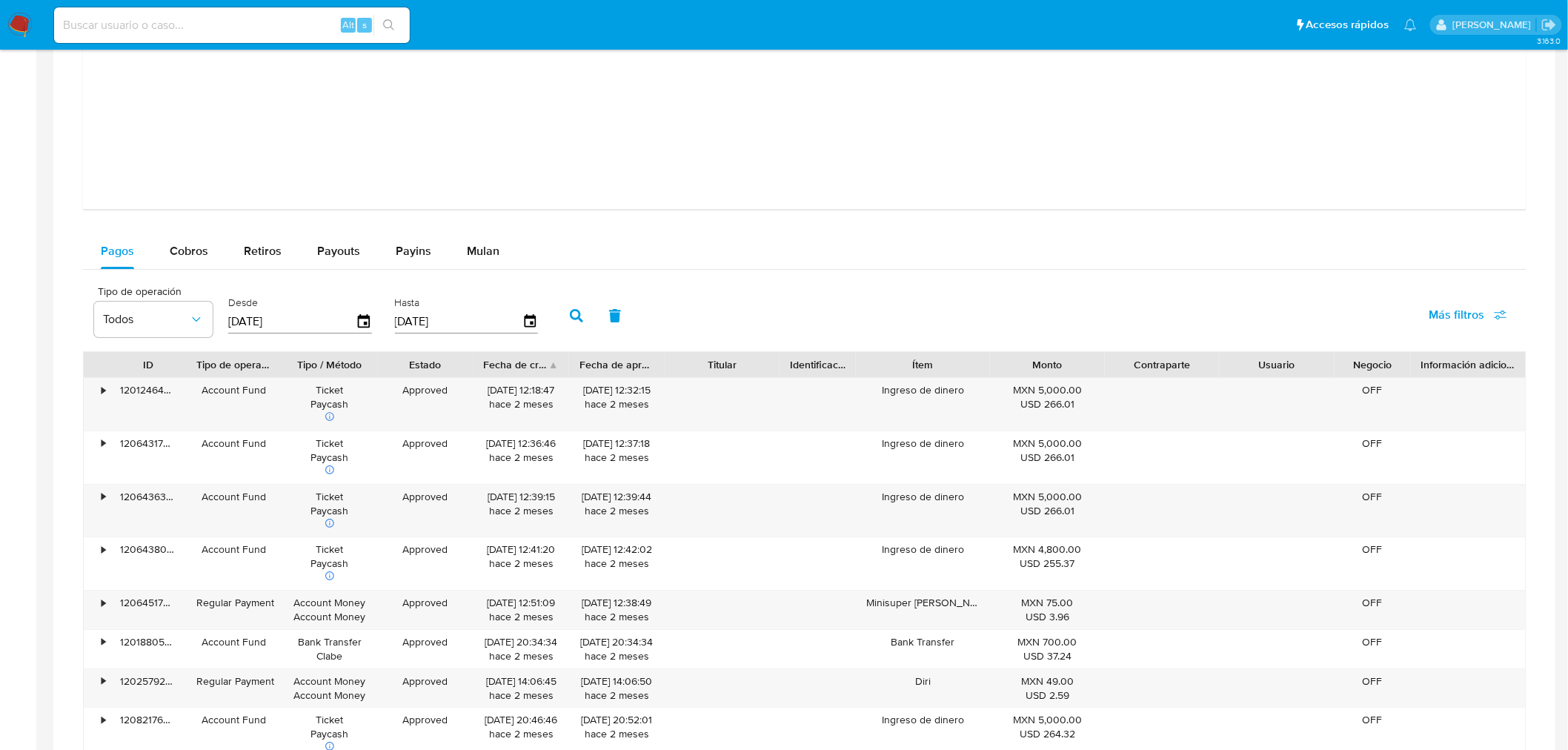
scroll to position [2007, 0]
click at [213, 236] on button "Cobros" at bounding box center [189, 246] width 74 height 36
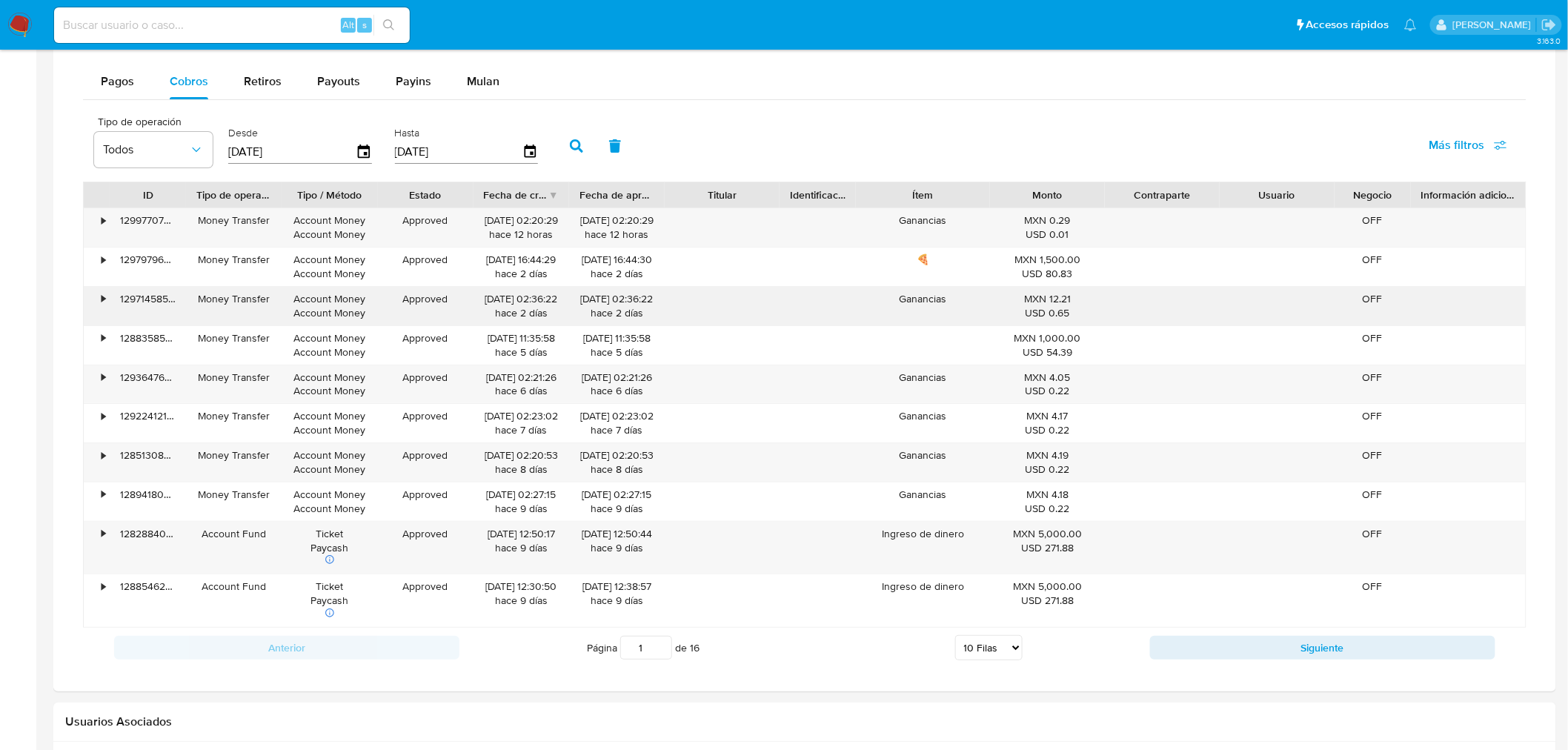
scroll to position [2195, 0]
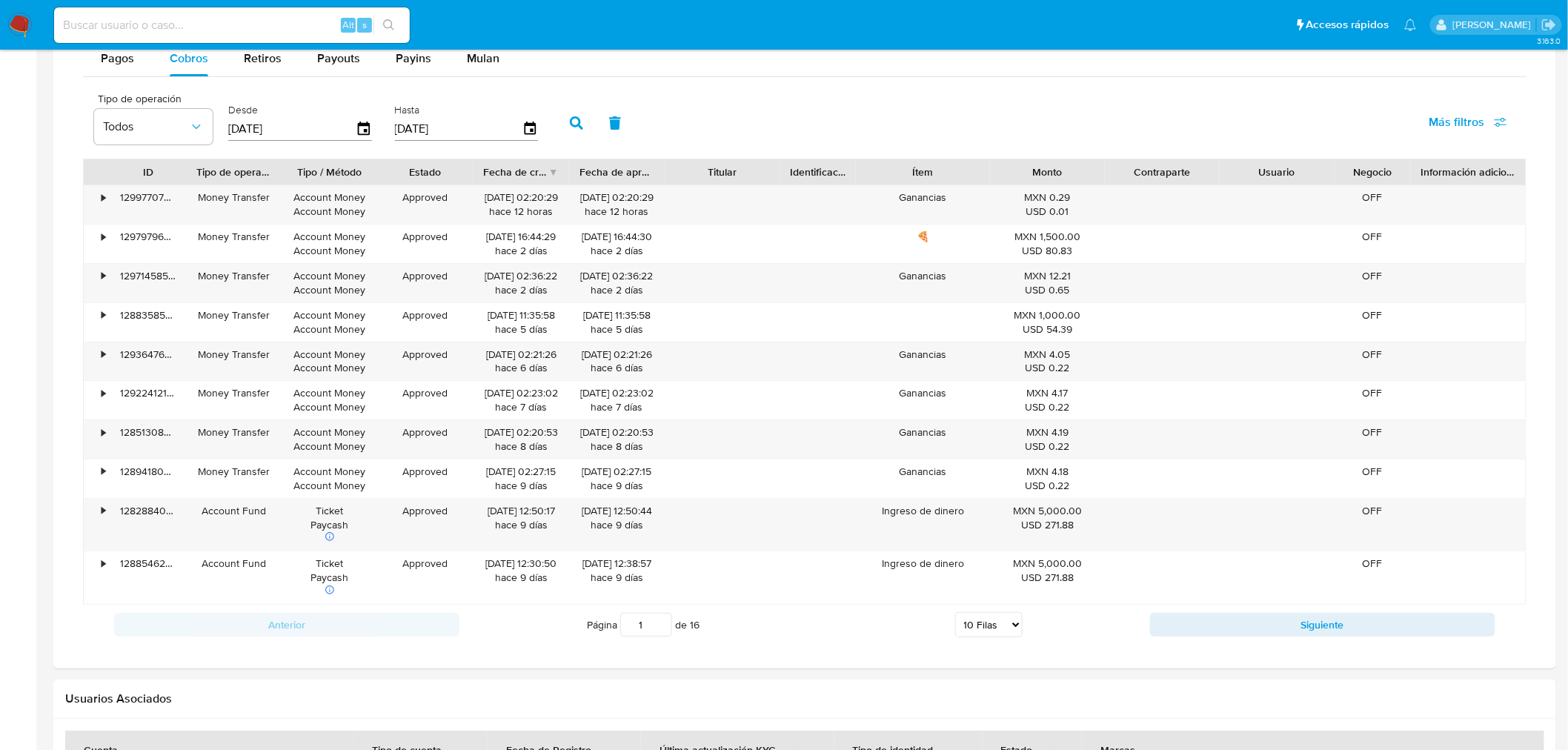
click at [989, 624] on select "5 Filas 10 Filas 20 Filas 25 Filas 50 Filas 100 Filas" at bounding box center [988, 624] width 67 height 25
select select "100"
click at [955, 615] on select "5 Filas 10 Filas 20 Filas 25 Filas 50 Filas 100 Filas" at bounding box center [988, 624] width 67 height 25
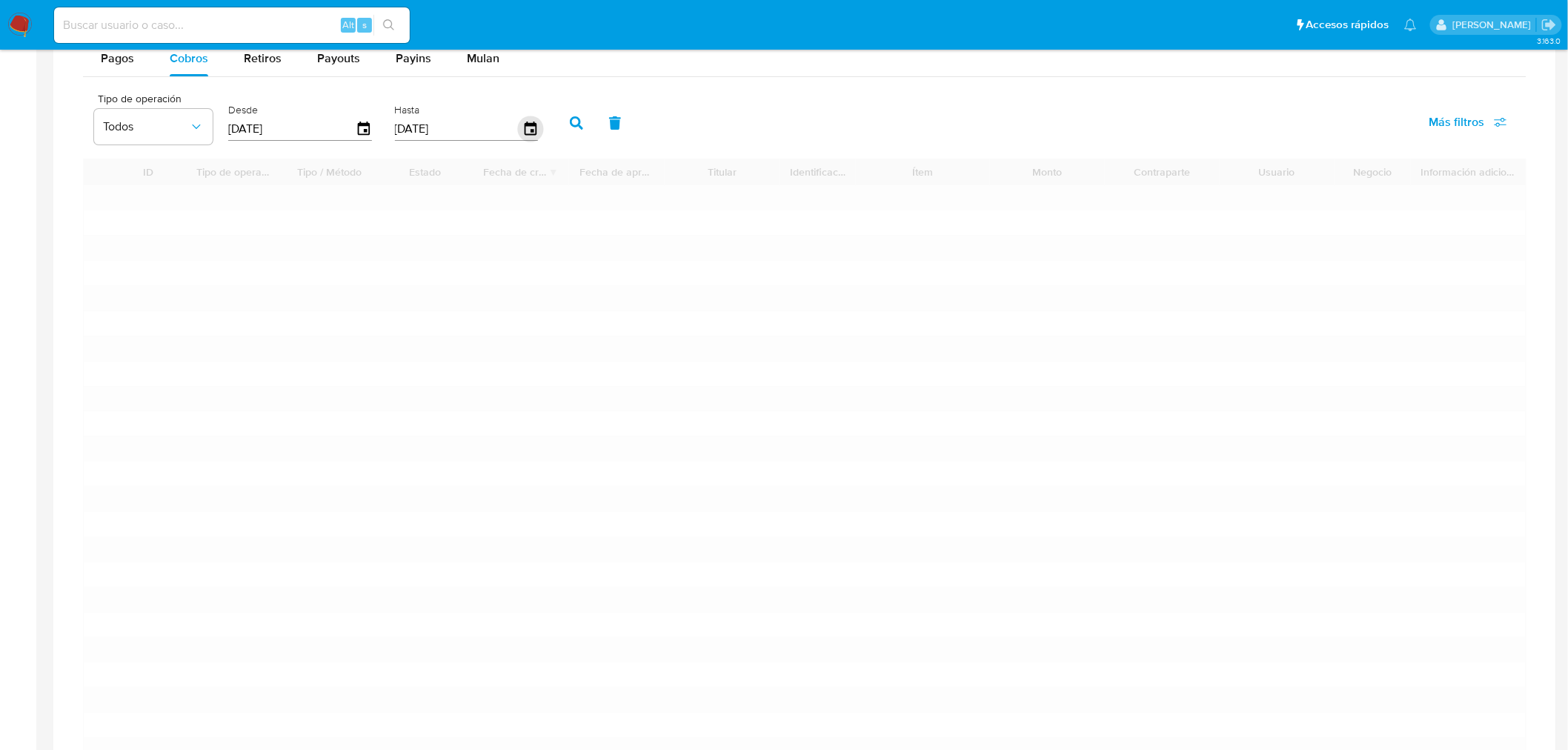
click at [528, 133] on icon "button" at bounding box center [530, 129] width 26 height 26
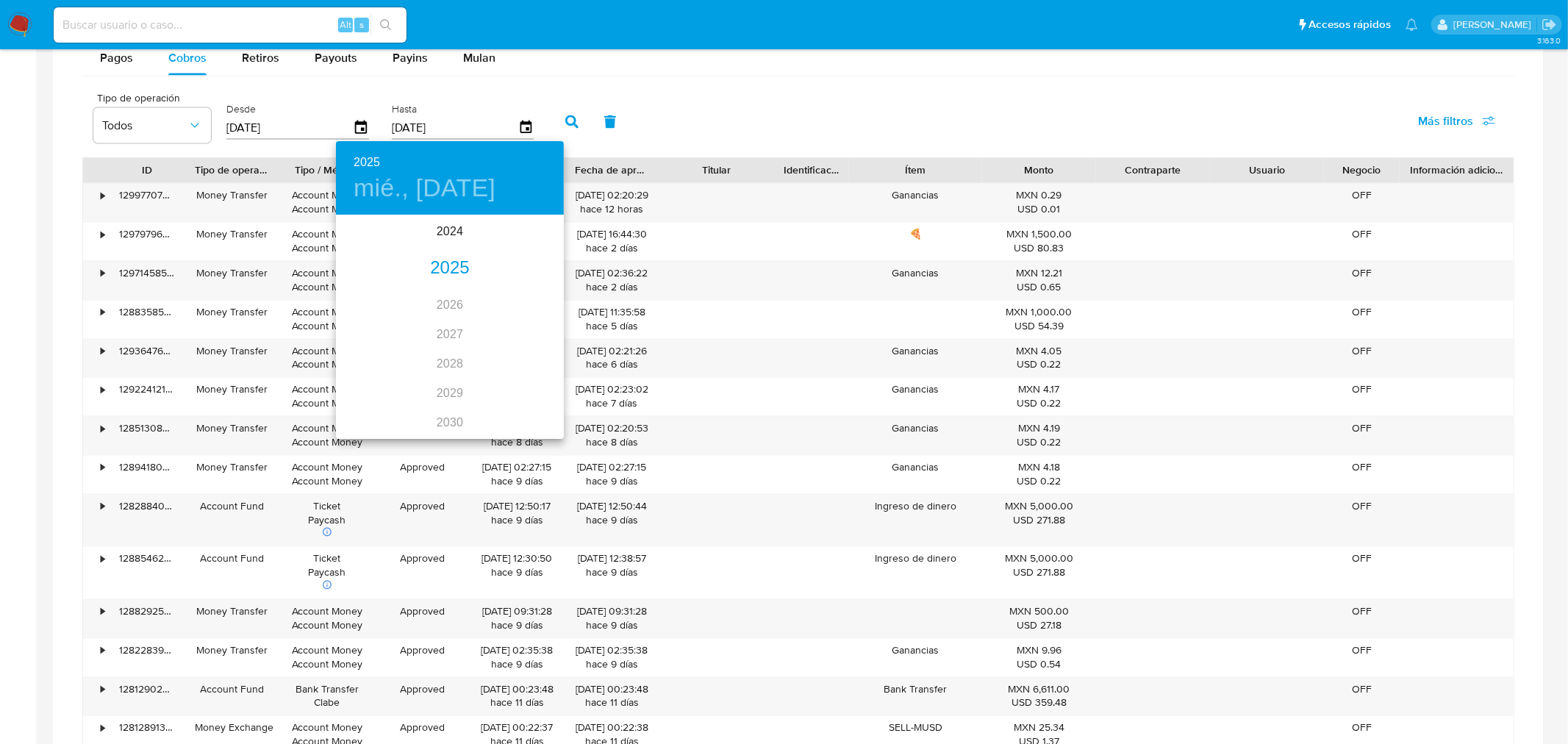
click at [441, 260] on div "2025" at bounding box center [450, 268] width 228 height 29
click at [450, 356] on div "ago." at bounding box center [449, 354] width 76 height 55
click at [533, 400] on p "31" at bounding box center [539, 398] width 12 height 15
type input "31/08/2025"
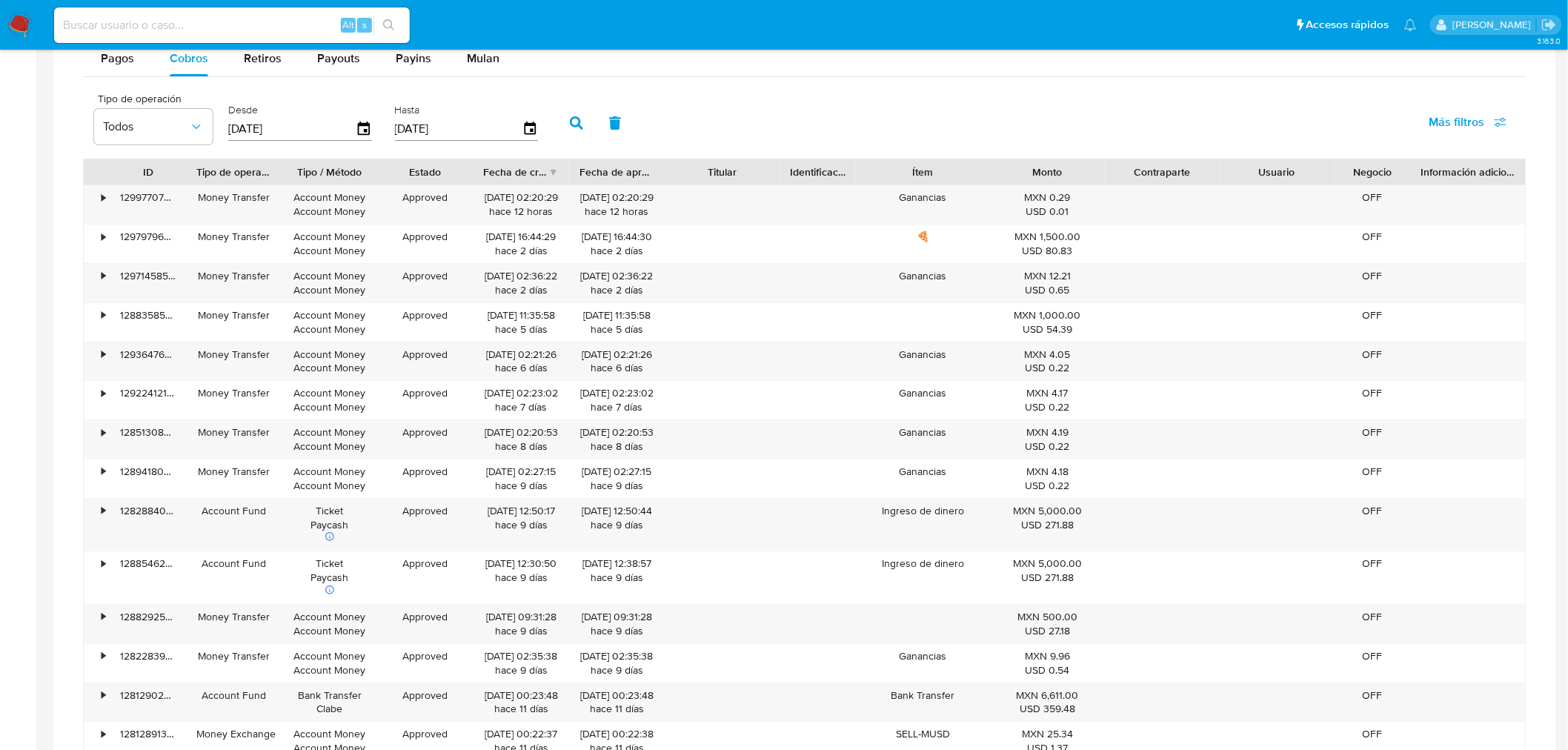
click at [559, 127] on button "button" at bounding box center [576, 122] width 39 height 36
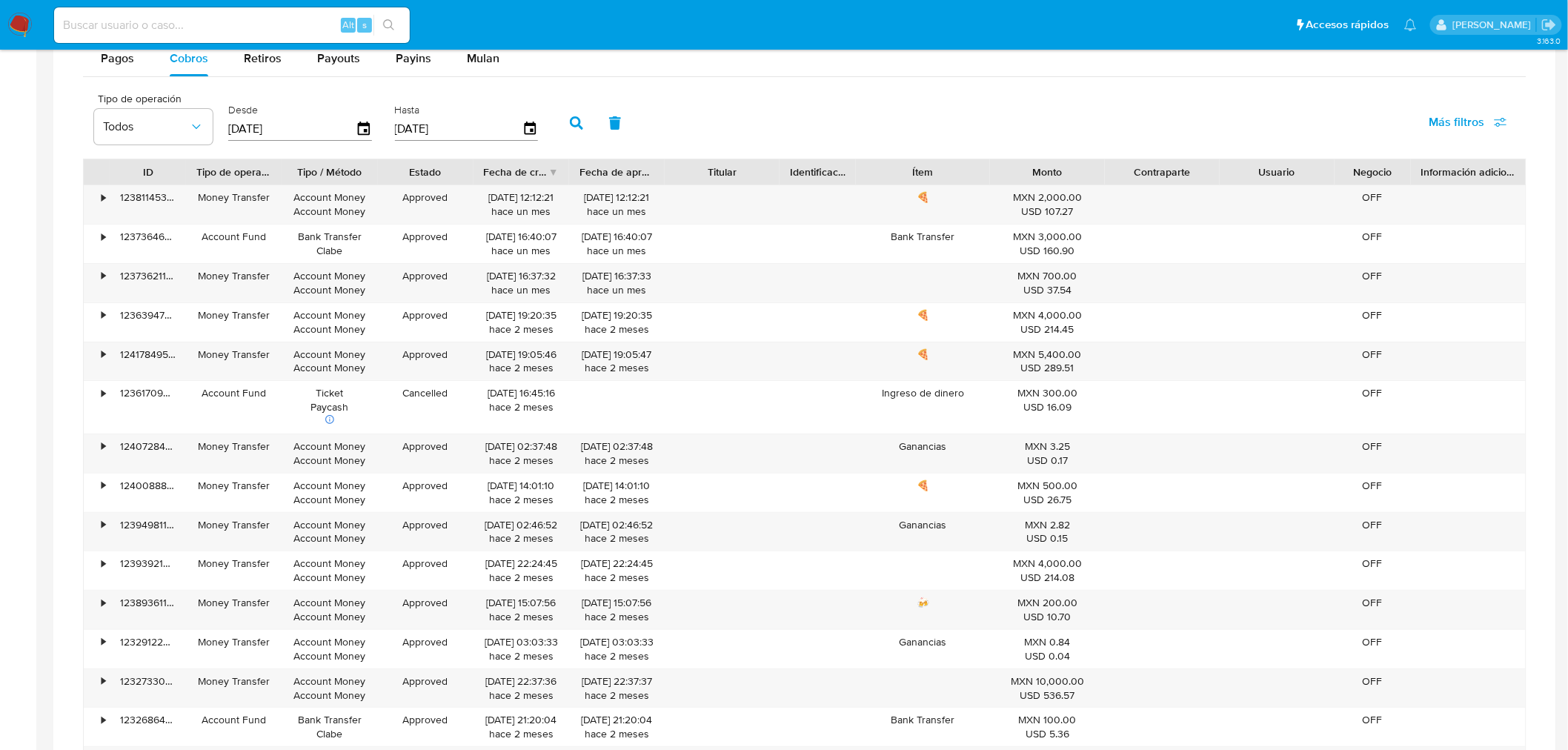
click at [532, 179] on div "Fecha de creación" at bounding box center [516, 172] width 64 height 15
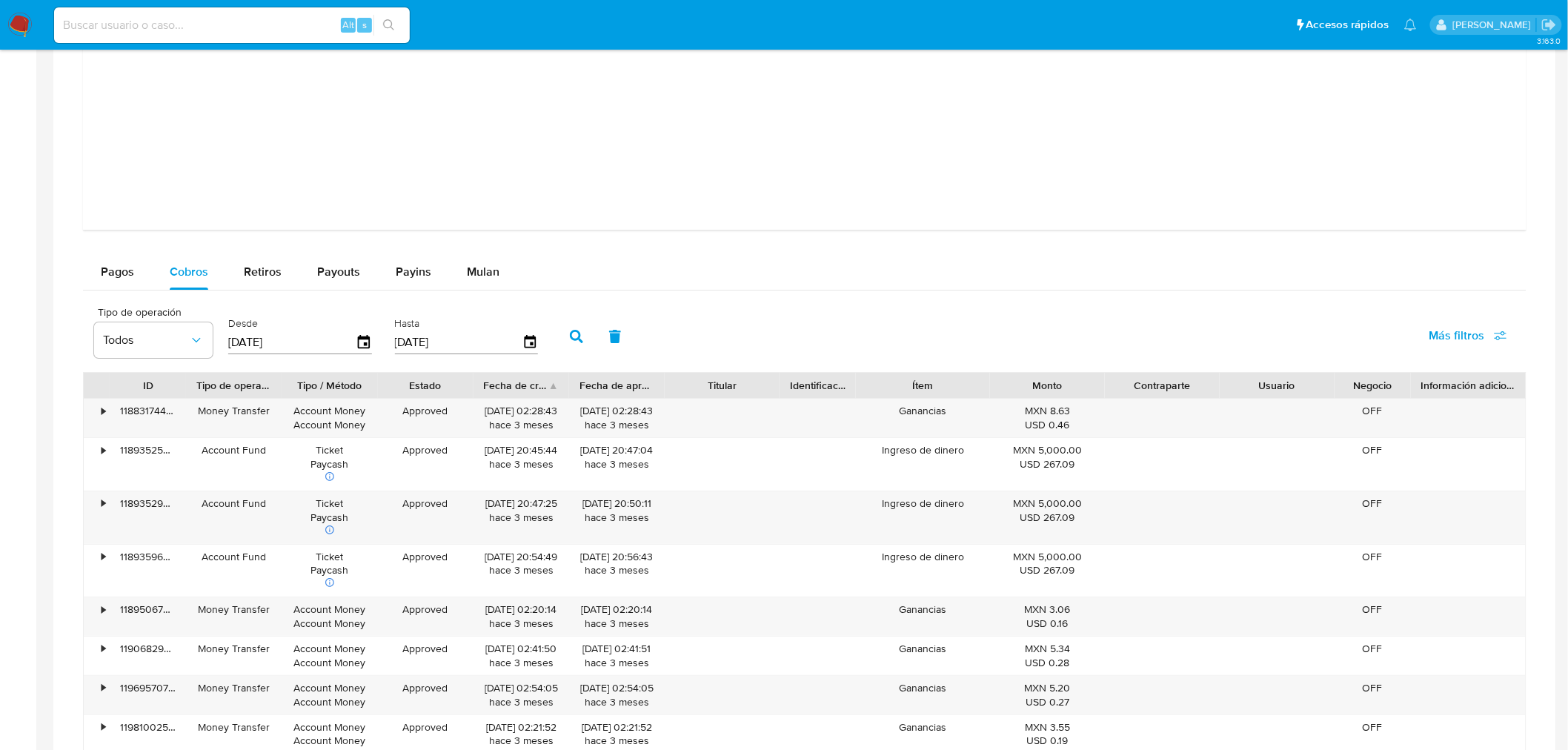
scroll to position [1790, 0]
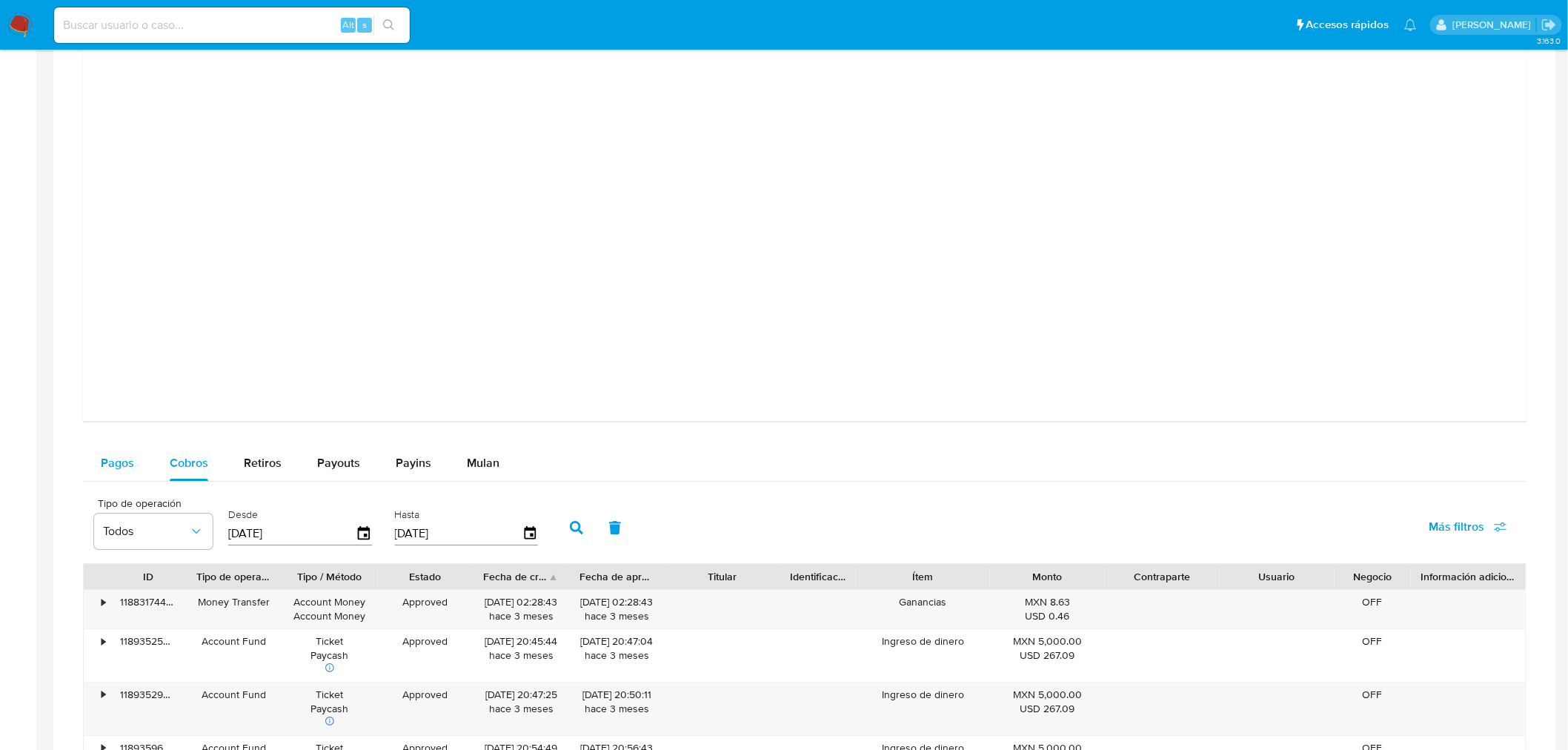
click at [128, 470] on span "Pagos" at bounding box center [117, 463] width 33 height 17
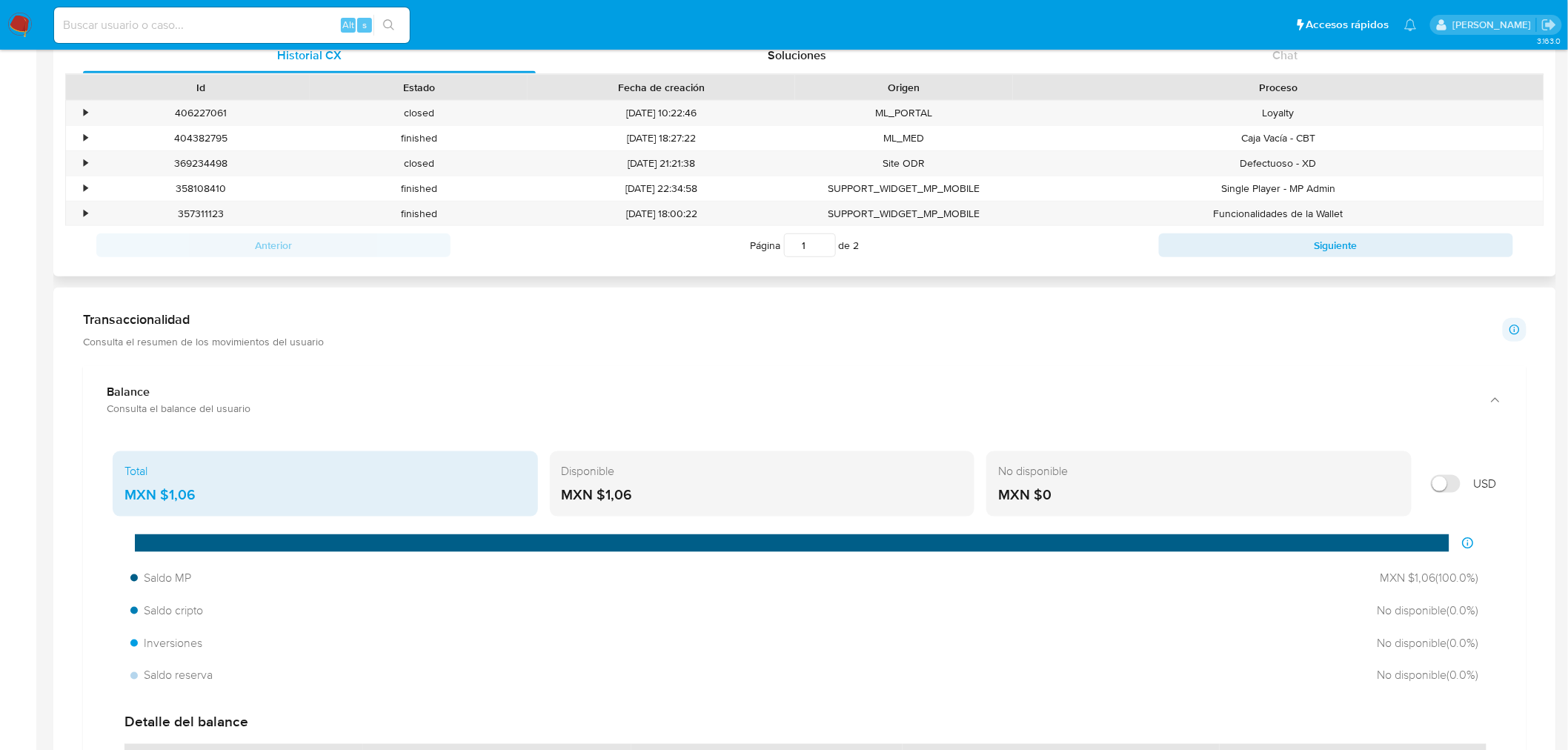
scroll to position [0, 0]
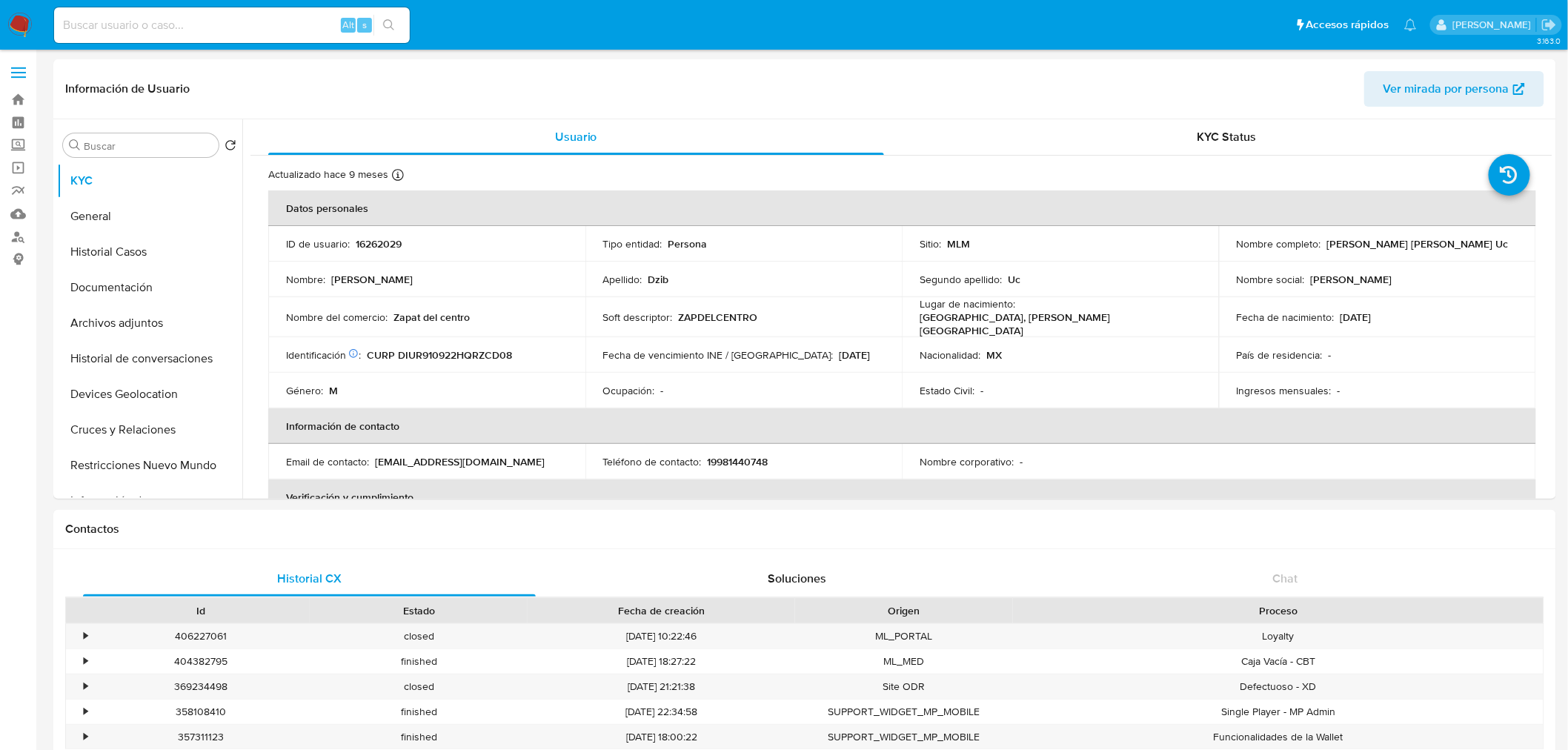
click at [256, 8] on div "Alt s" at bounding box center [232, 25] width 355 height 36
click at [233, 24] on input at bounding box center [232, 25] width 355 height 19
paste input "2601312195"
type input "2601312195"
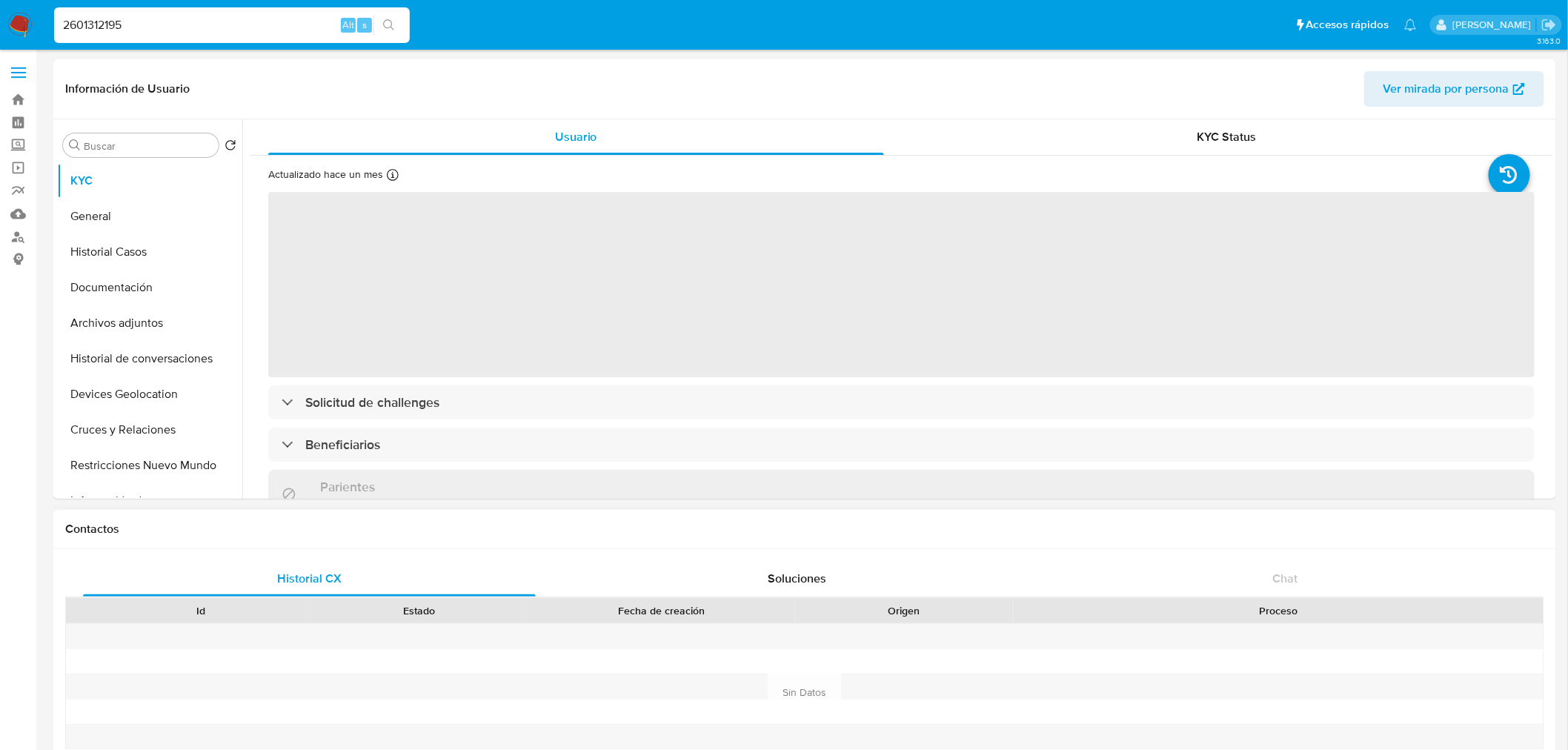
select select "10"
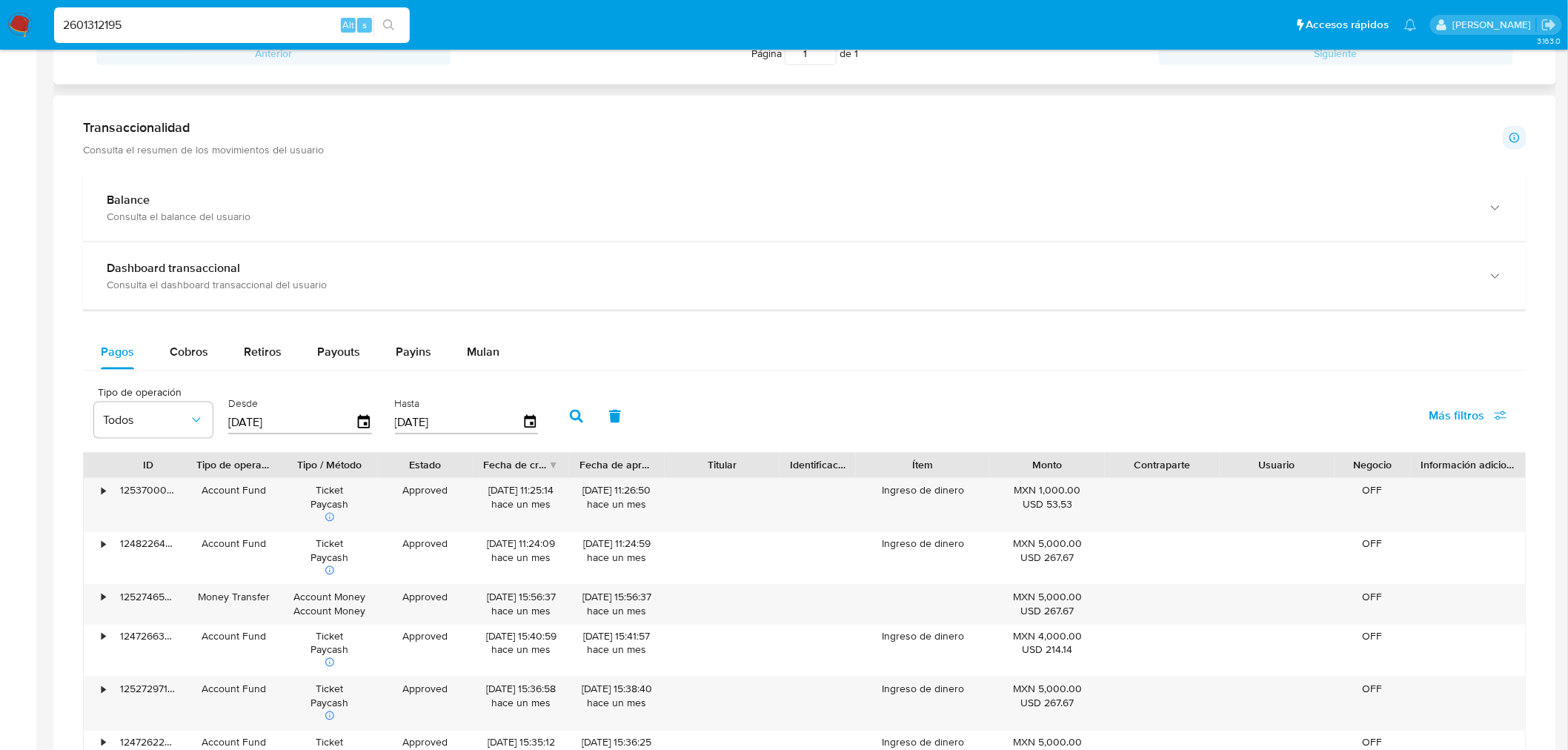
scroll to position [704, 0]
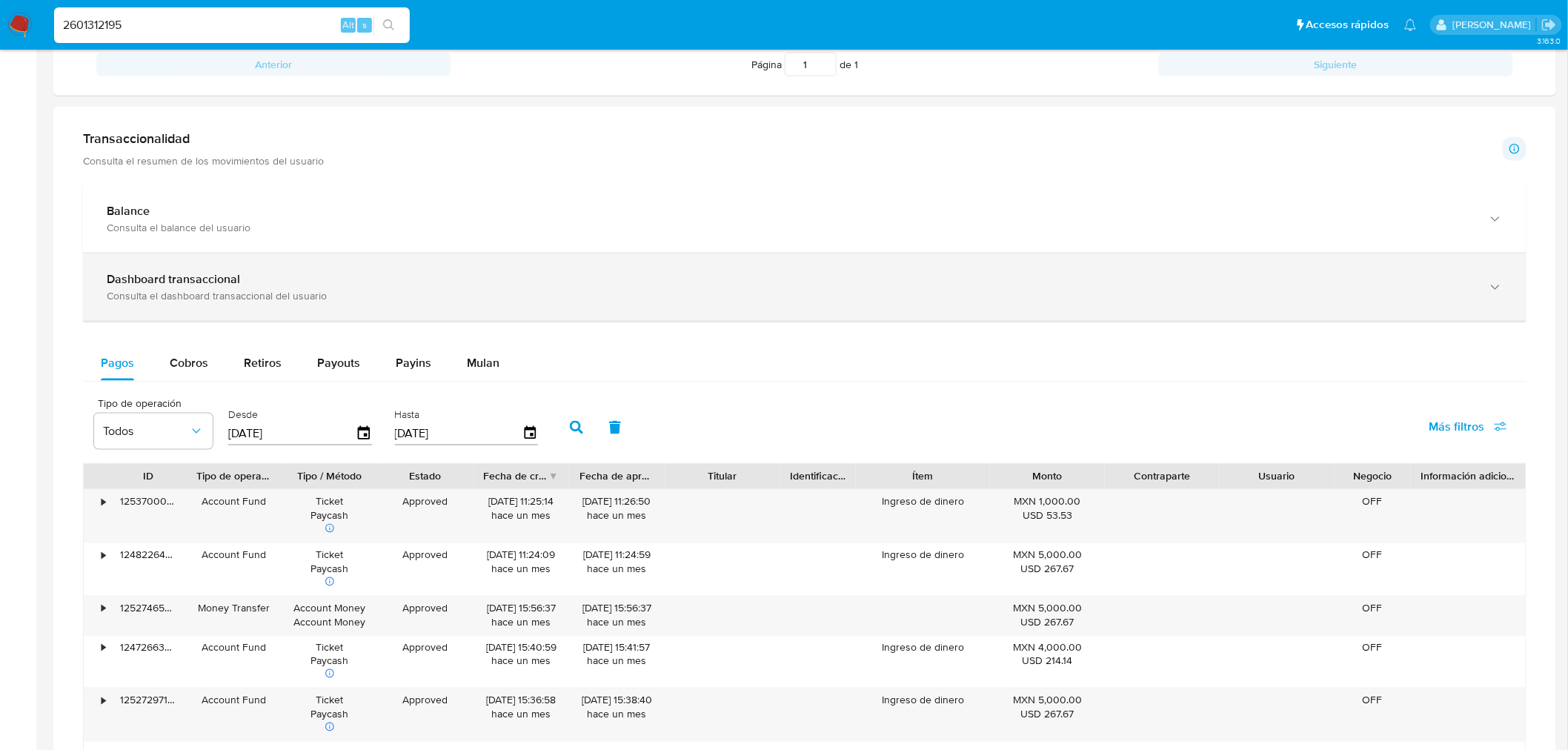
click at [352, 256] on div "Dashboard transaccional Consulta el dashboard transaccional del usuario" at bounding box center [804, 287] width 1443 height 67
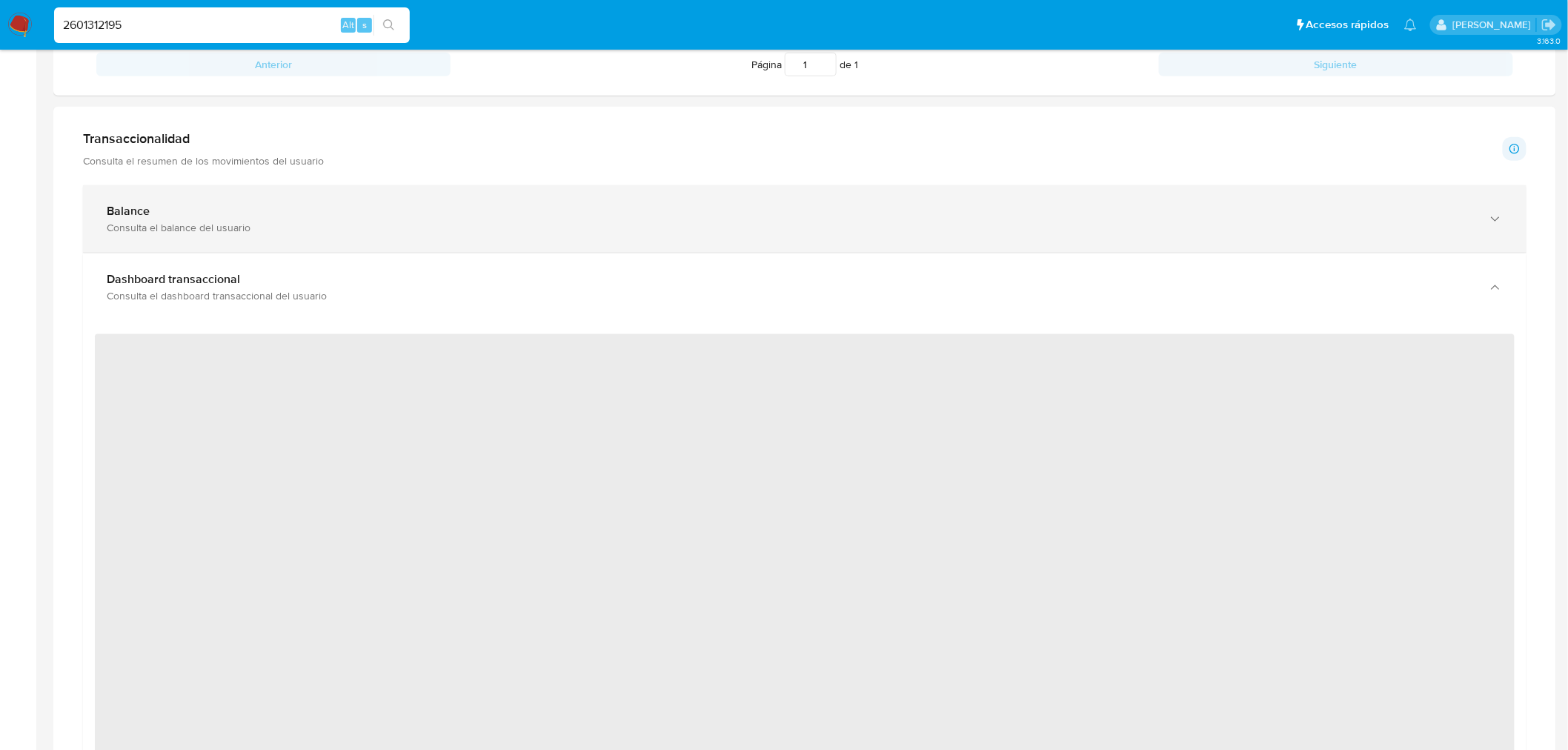
click at [326, 237] on div "Balance Consulta el balance del usuario" at bounding box center [804, 218] width 1443 height 67
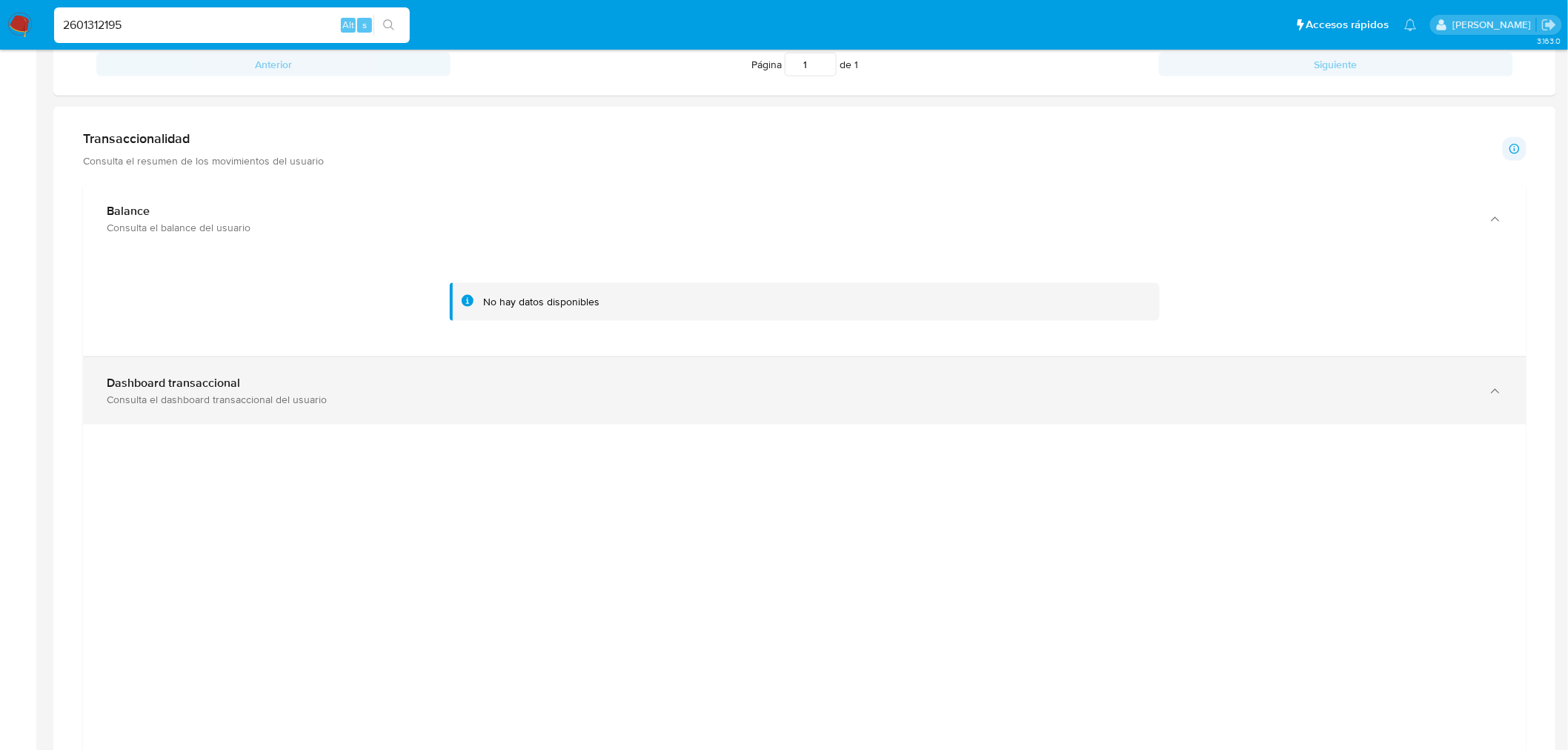
click at [810, 416] on div "Dashboard transaccional Consulta el dashboard transaccional del usuario" at bounding box center [804, 390] width 1443 height 67
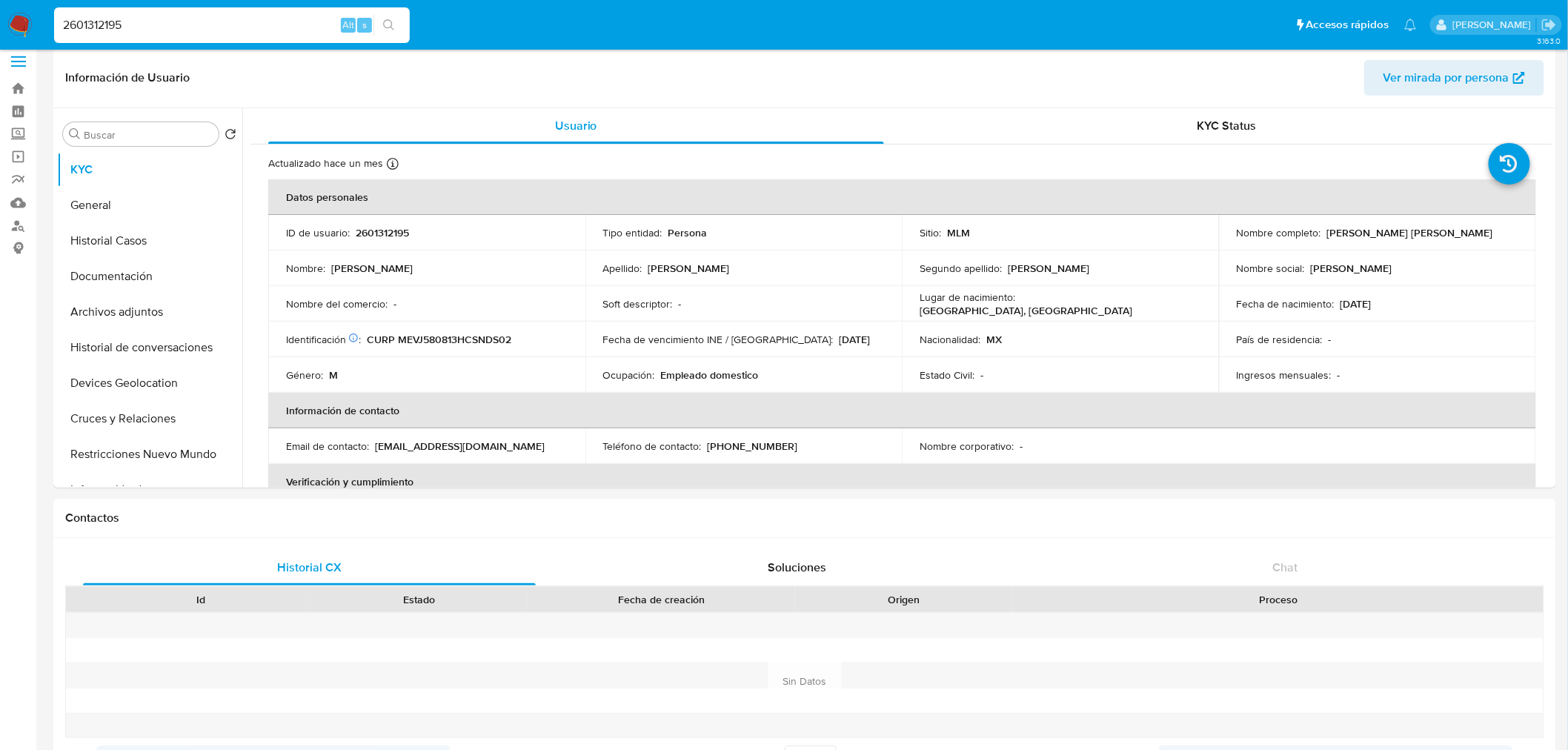
scroll to position [0, 0]
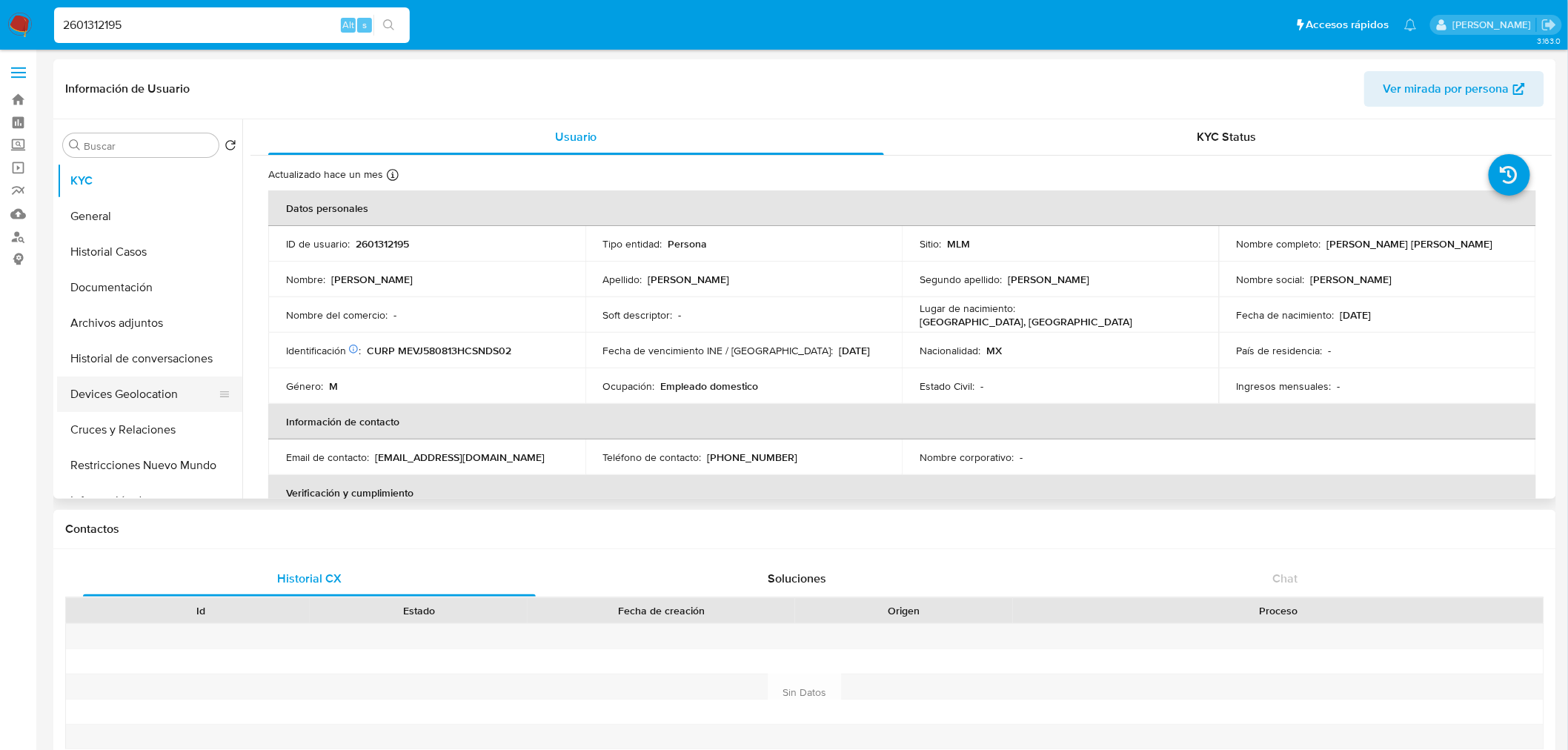
click at [147, 401] on button "Devices Geolocation" at bounding box center [143, 394] width 173 height 36
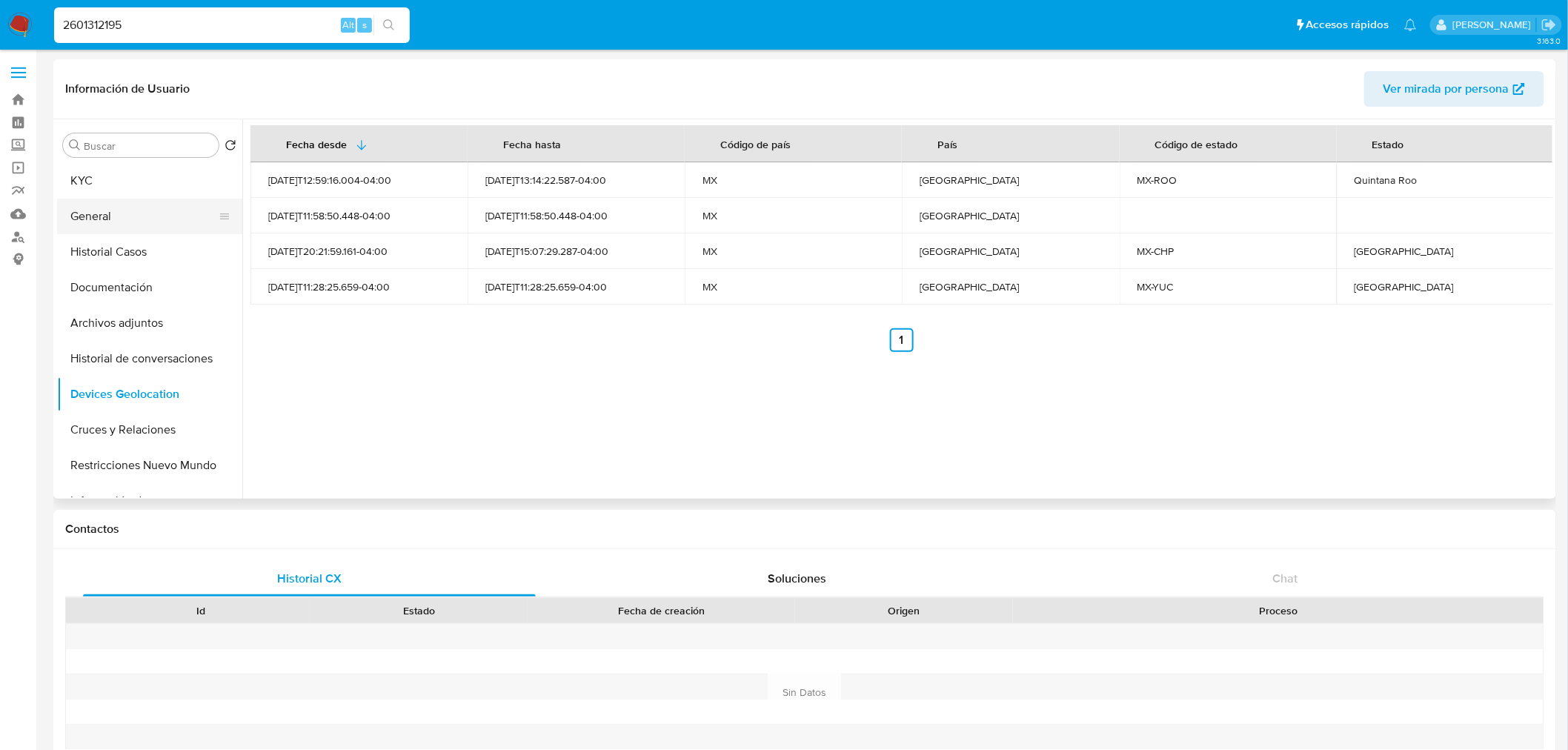
click at [97, 213] on button "General" at bounding box center [143, 216] width 173 height 36
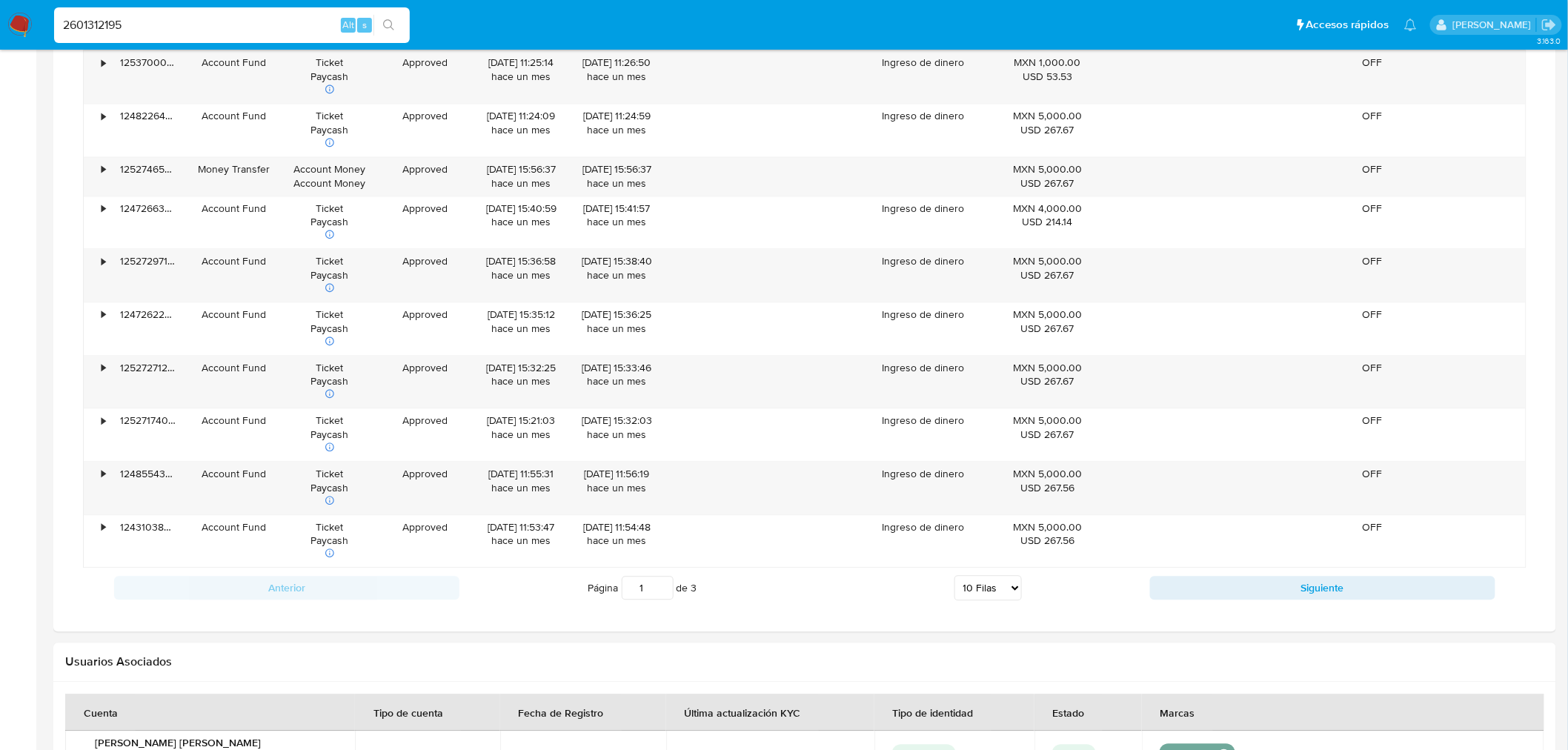
scroll to position [1247, 0]
click at [1006, 597] on select "5 Filas 10 Filas 20 Filas 25 Filas 50 Filas 100 Filas" at bounding box center [987, 587] width 67 height 25
select select "100"
click at [954, 578] on select "5 Filas 10 Filas 20 Filas 25 Filas 50 Filas 100 Filas" at bounding box center [987, 587] width 67 height 25
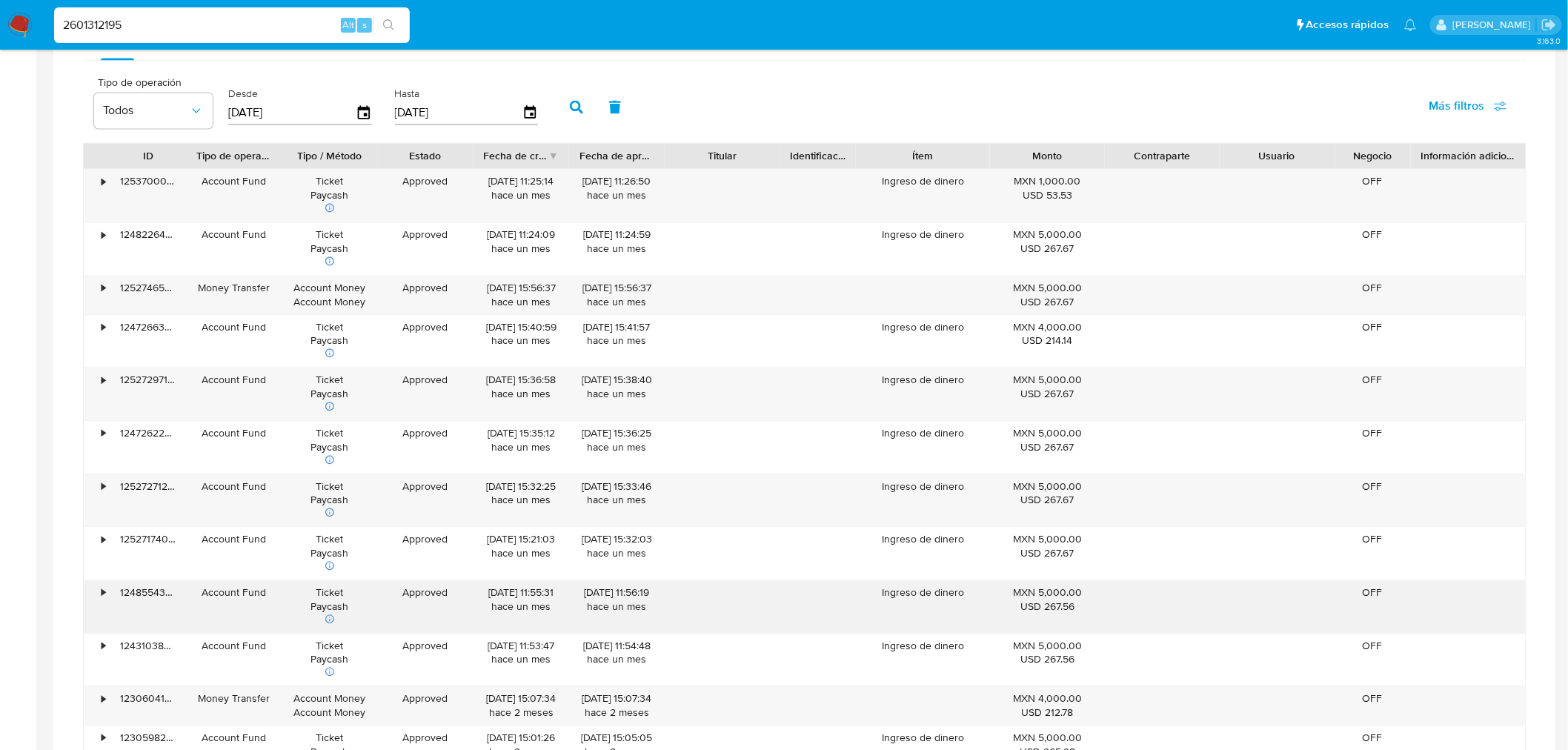
scroll to position [1128, 0]
click at [512, 164] on div "Fecha de creación" at bounding box center [516, 157] width 64 height 15
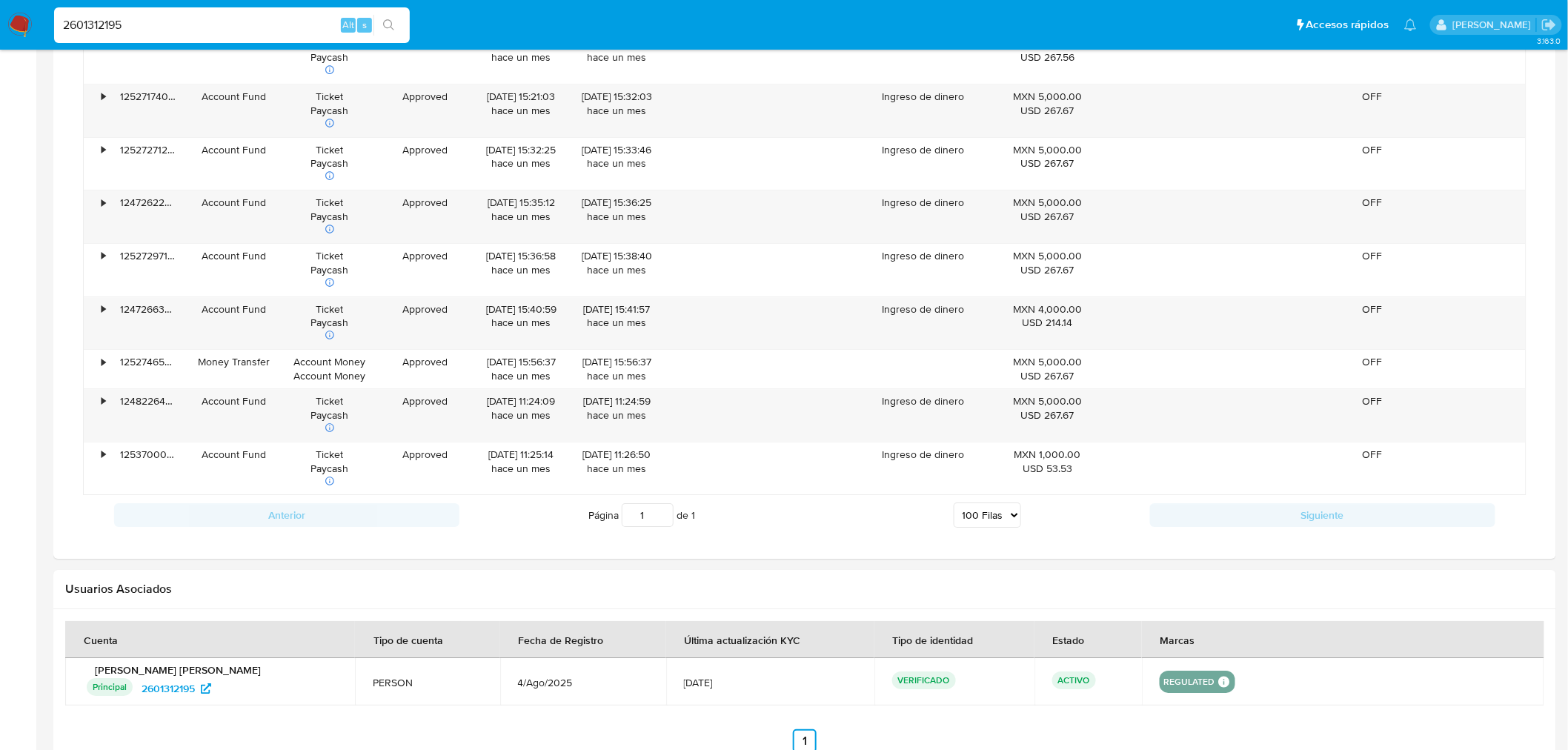
scroll to position [1943, 0]
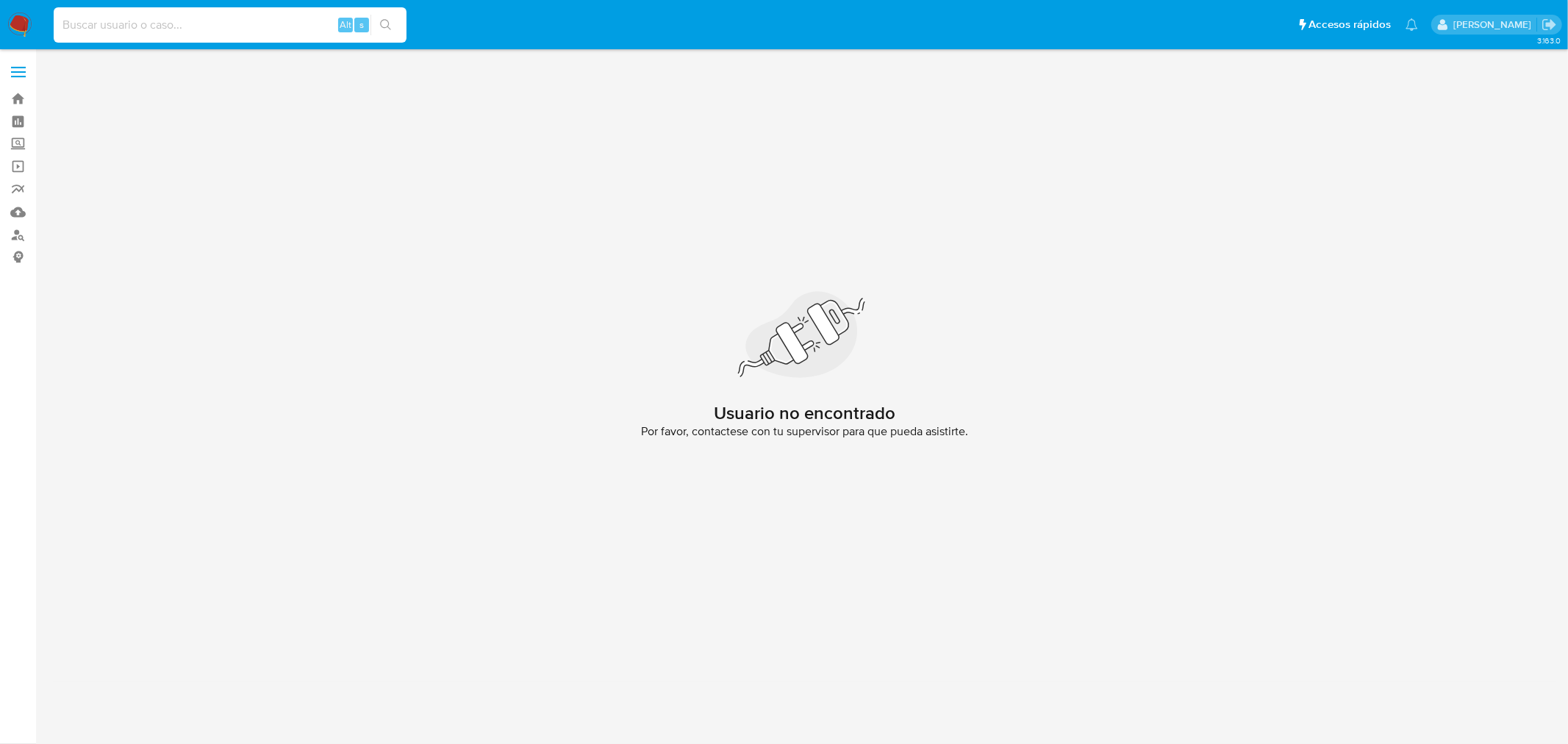
paste input "2183214462"
click at [215, 31] on input at bounding box center [230, 25] width 353 height 19
type input "2183214462"
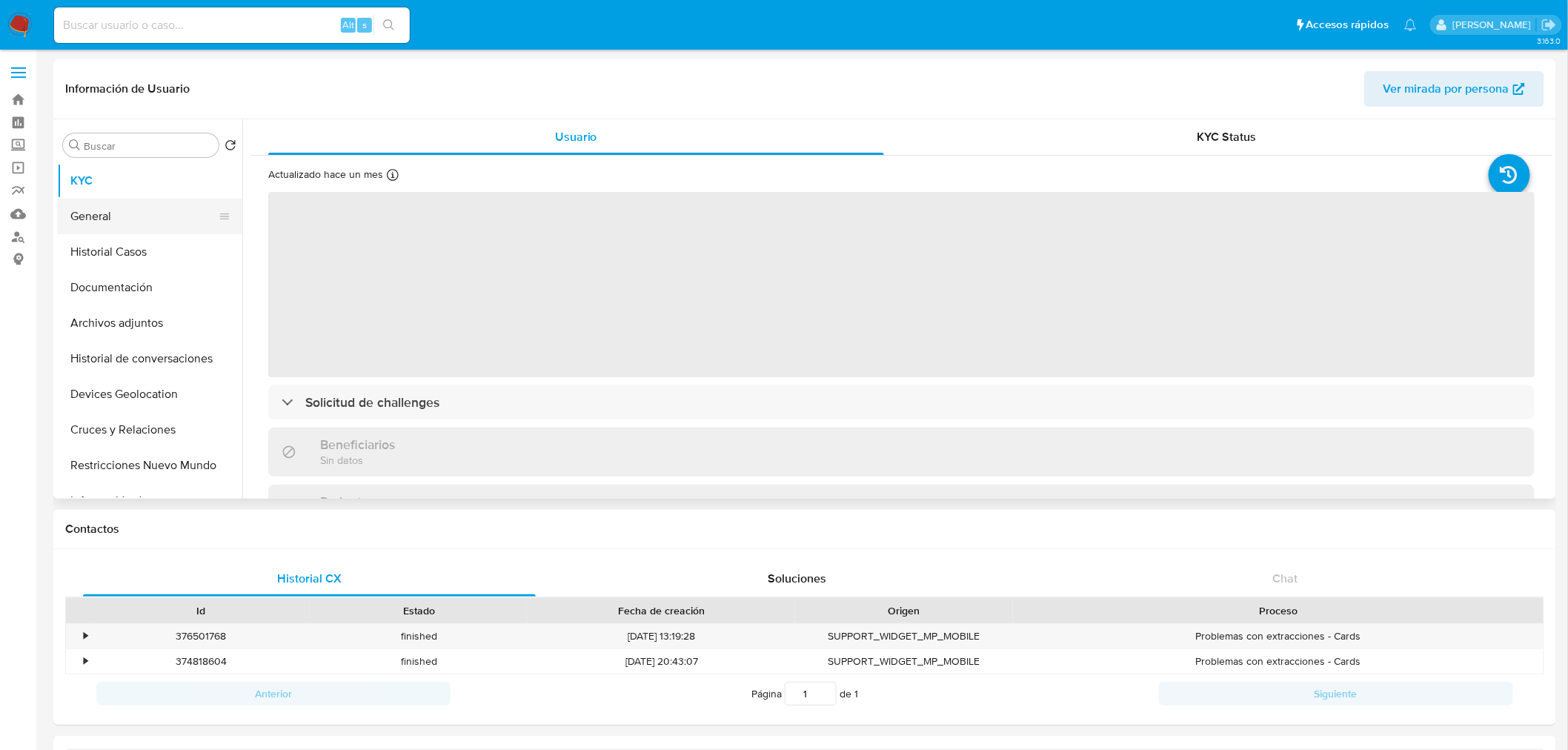
select select "10"
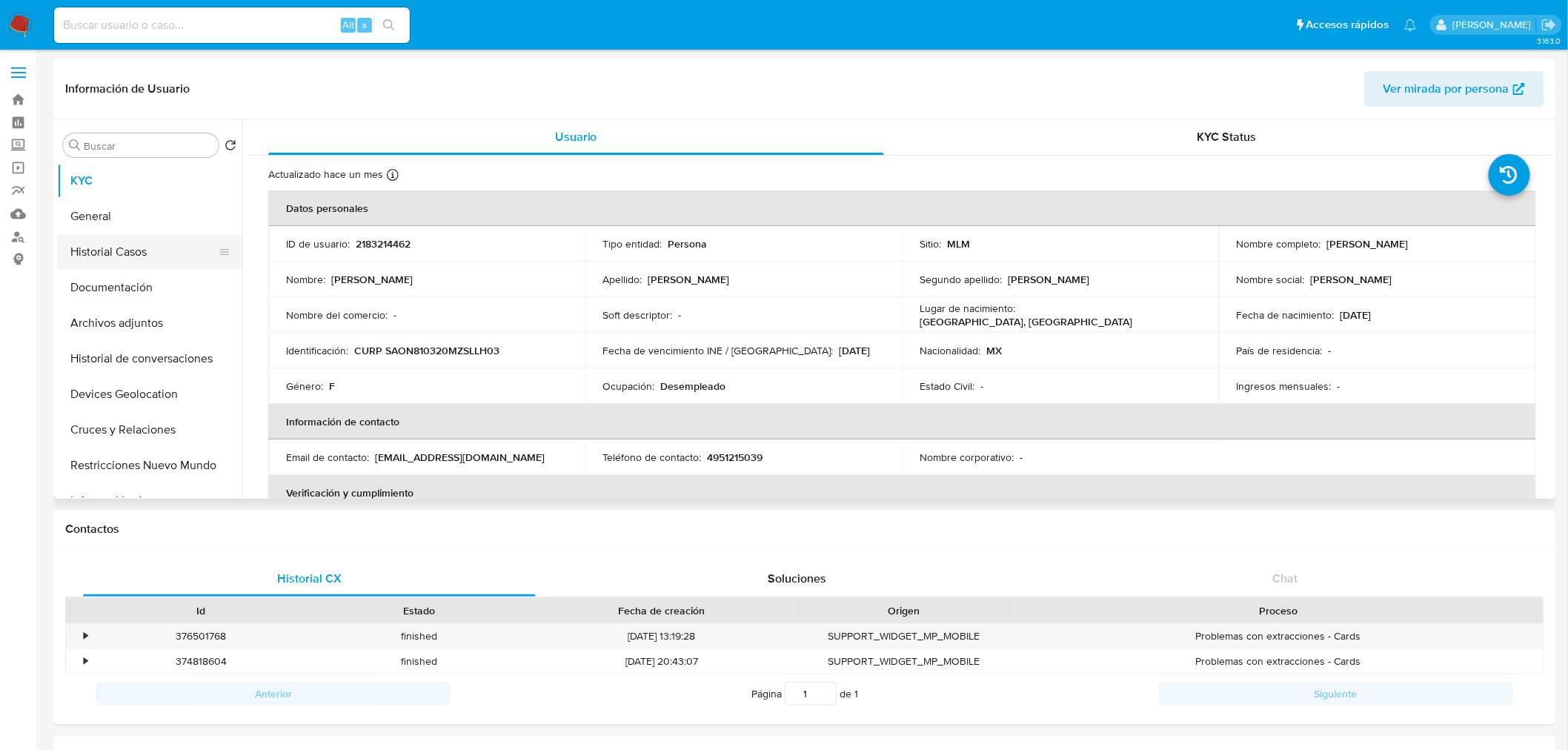
click at [115, 261] on button "Historial Casos" at bounding box center [143, 252] width 173 height 36
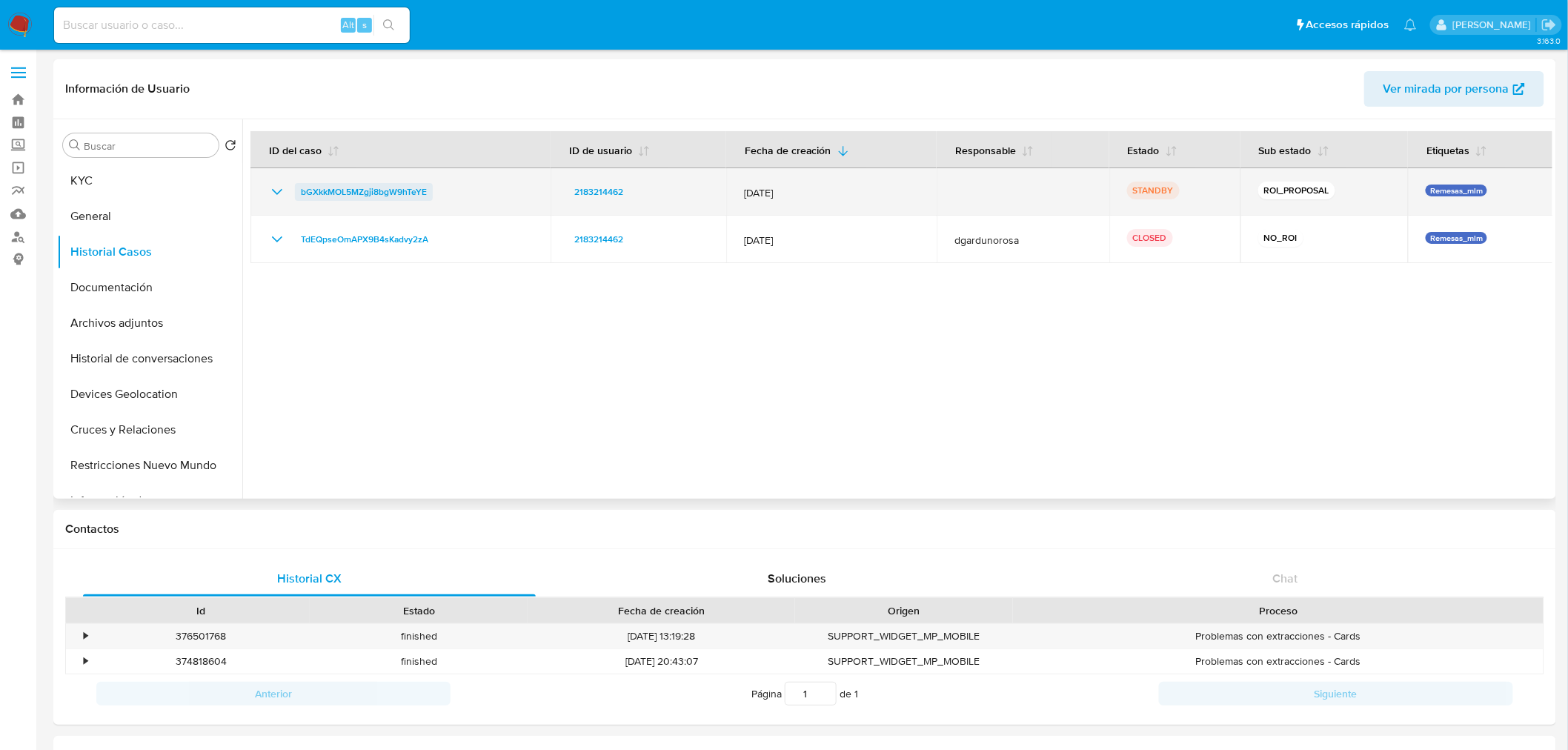
drag, startPoint x: 438, startPoint y: 188, endPoint x: 297, endPoint y: 191, distance: 141.0
click at [297, 191] on div "bGXkkMOL5MZgji8bgW9hTeYE" at bounding box center [401, 192] width 265 height 18
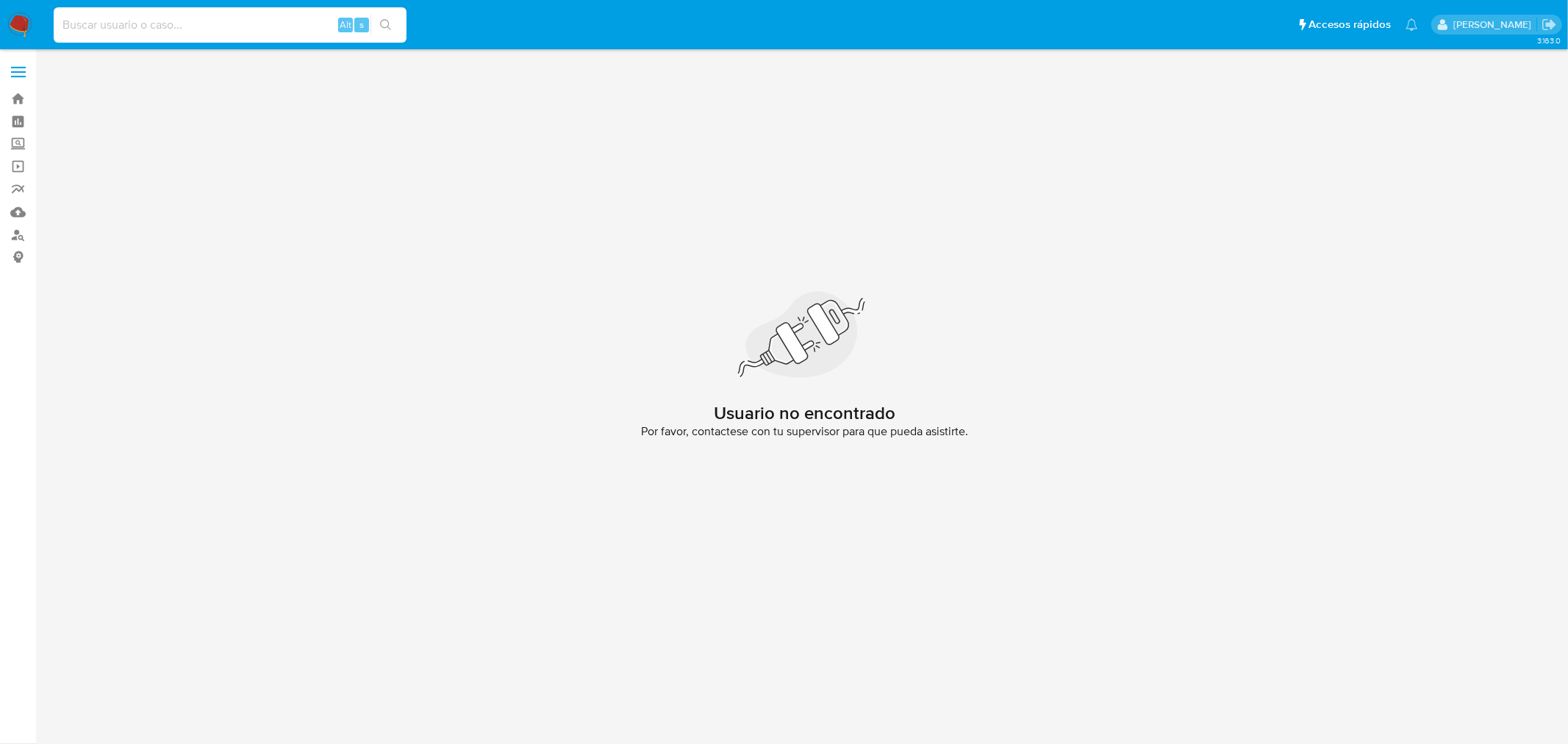
click at [236, 29] on input at bounding box center [230, 25] width 353 height 19
click at [19, 150] on label "Screening" at bounding box center [87, 144] width 175 height 22
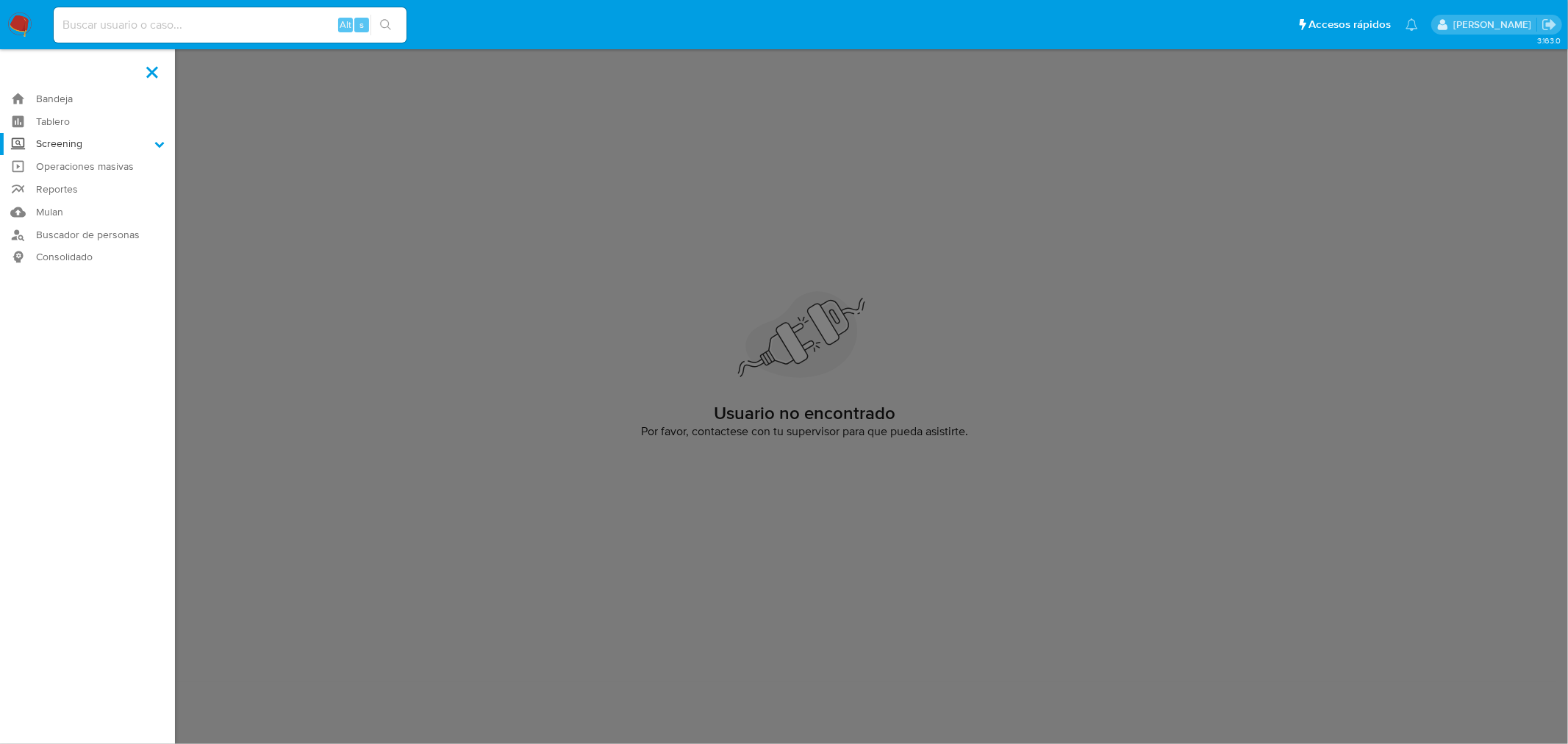
click at [0, 0] on input "Screening" at bounding box center [0, 0] width 0 height 0
click at [75, 196] on link "Herramientas" at bounding box center [87, 202] width 175 height 18
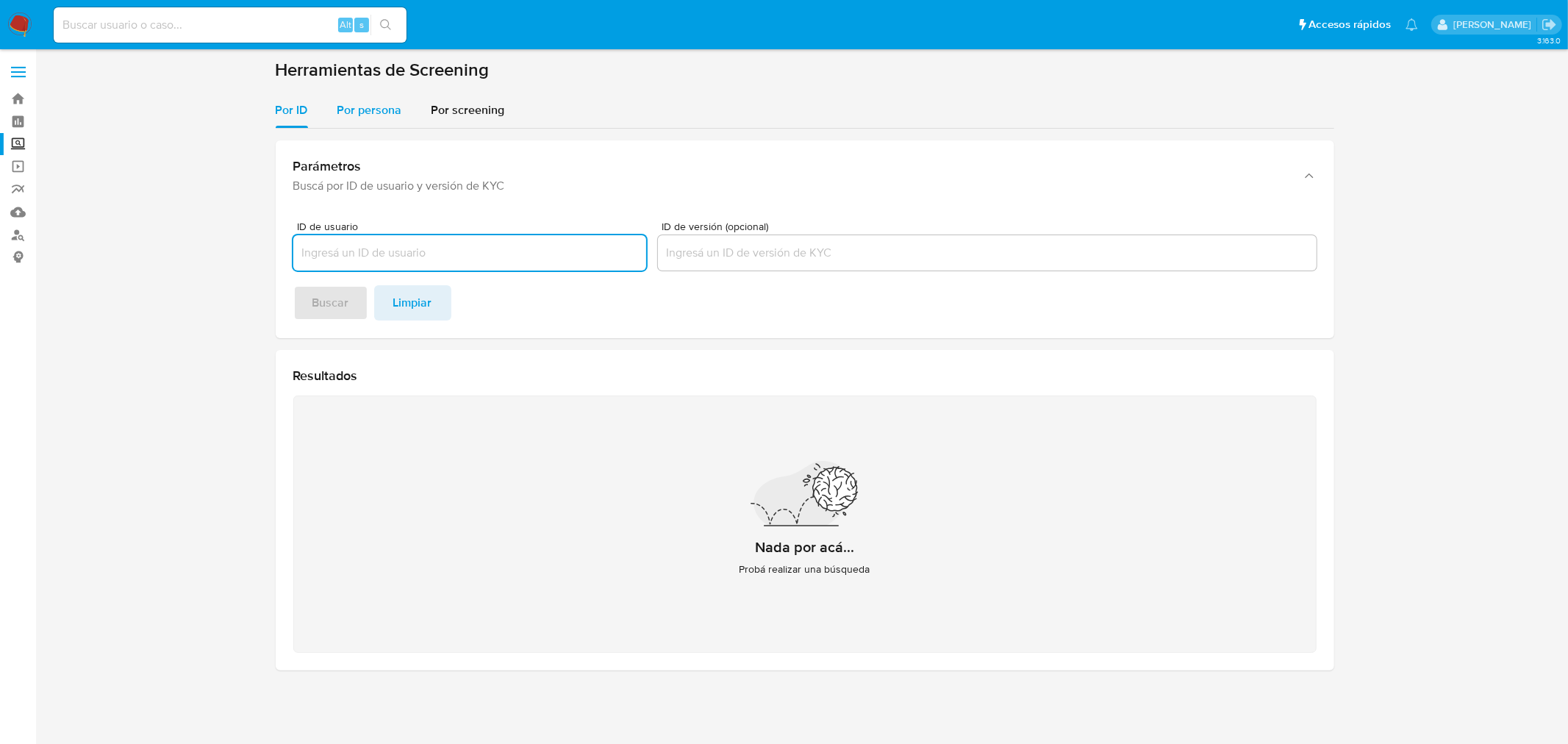
click at [376, 104] on span "Por persona" at bounding box center [370, 110] width 65 height 17
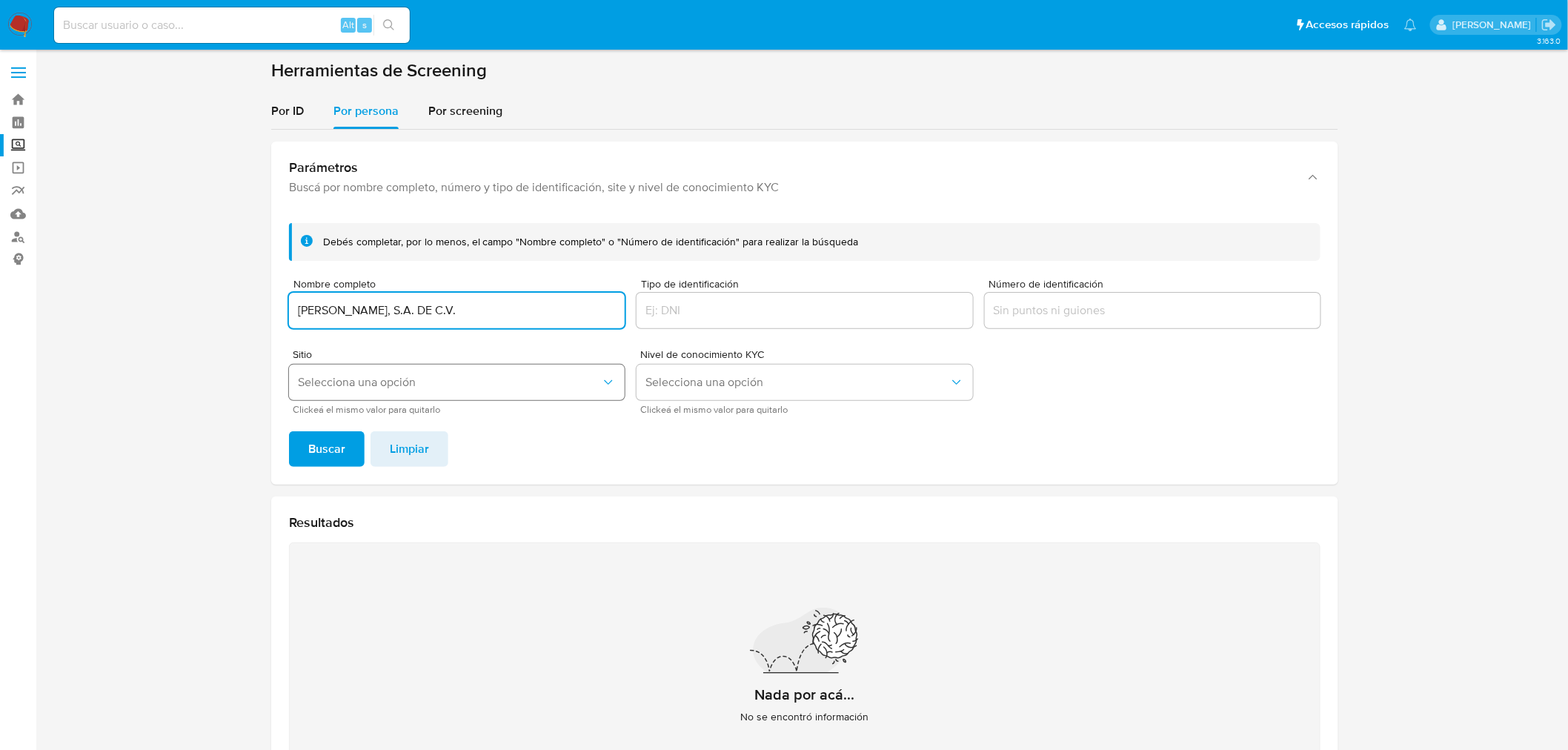
type input "[PERSON_NAME], S.A. DE C.V."
click at [463, 384] on span "Selecciona una opción" at bounding box center [449, 383] width 303 height 15
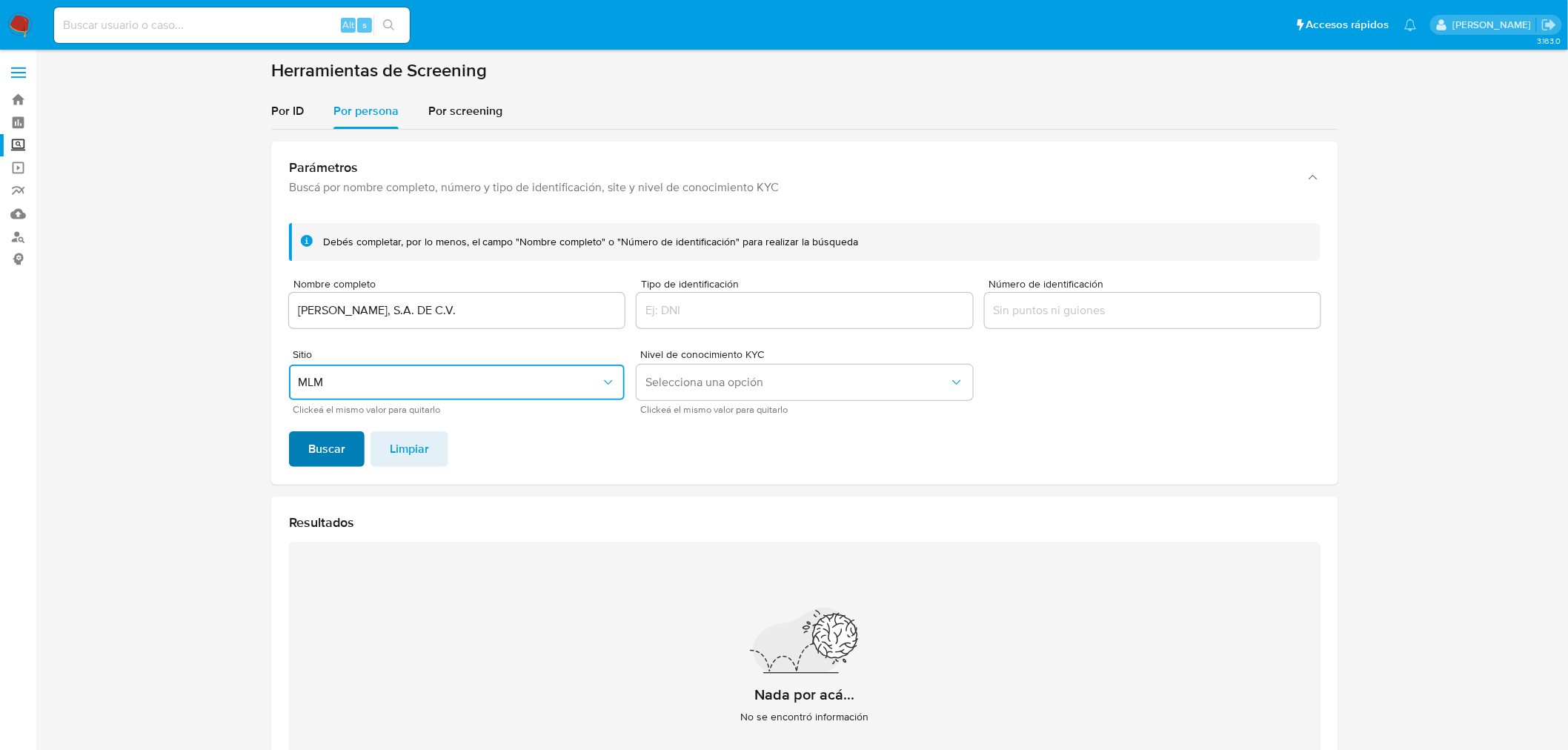
click at [327, 454] on span "Buscar" at bounding box center [327, 448] width 37 height 33
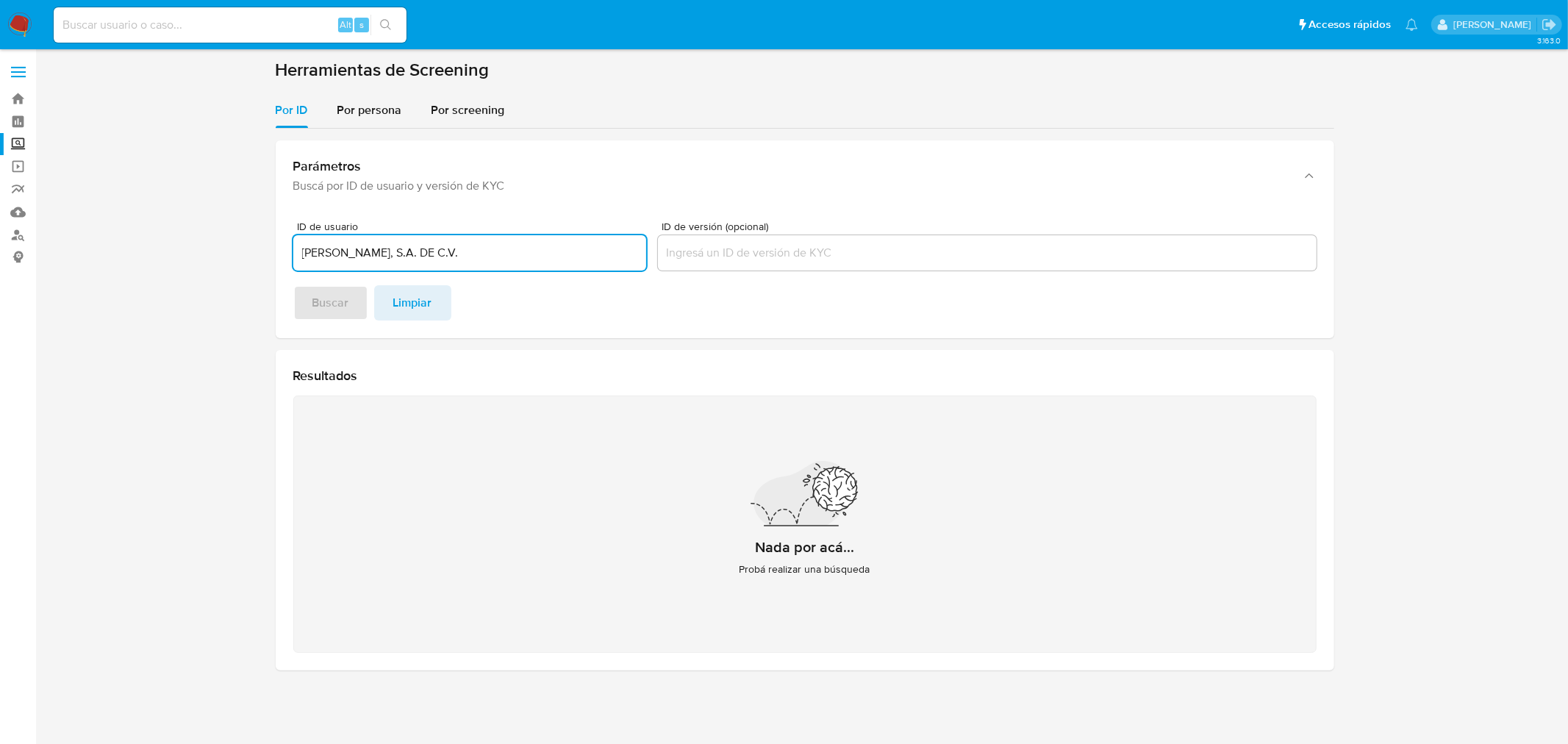
drag, startPoint x: 482, startPoint y: 251, endPoint x: 227, endPoint y: 258, distance: 255.1
click at [227, 258] on section at bounding box center [805, 370] width 1503 height 623
type input "[PERSON_NAME], S.A. DE C.V."
click at [379, 126] on div "Por persona" at bounding box center [370, 110] width 65 height 35
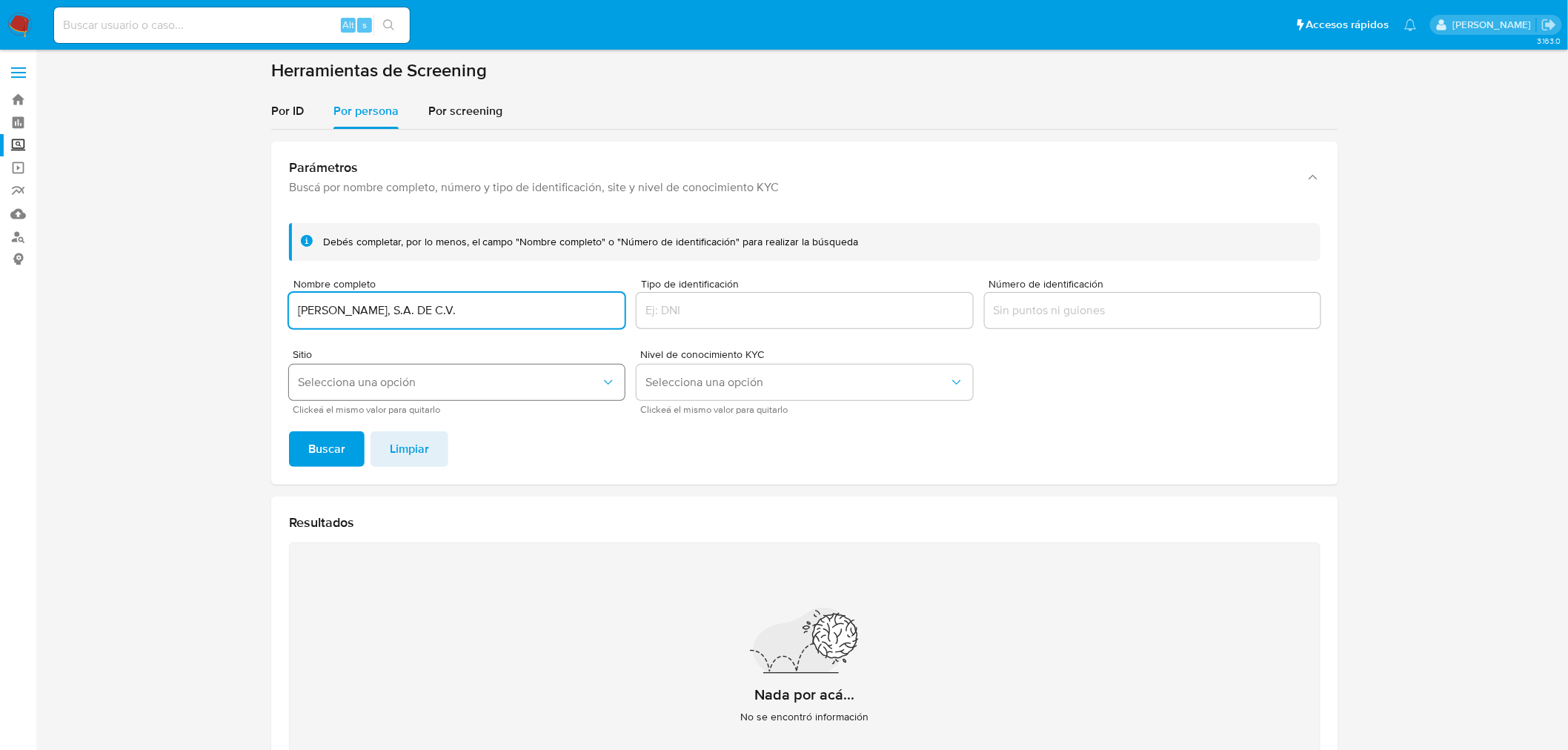
type input "[PERSON_NAME], S.A. DE C.V."
click at [409, 380] on span "Selecciona una opción" at bounding box center [449, 383] width 303 height 15
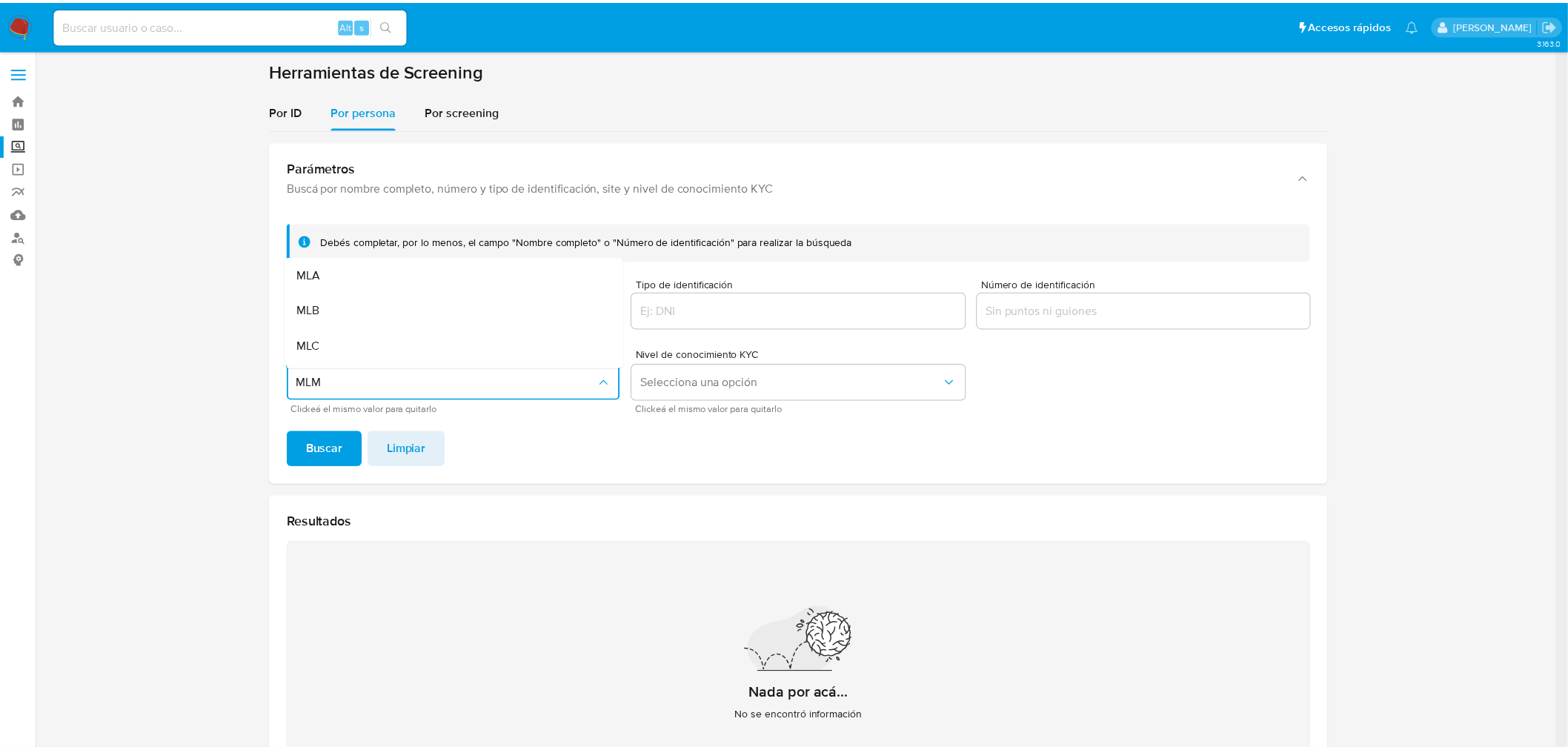
scroll to position [31, 0]
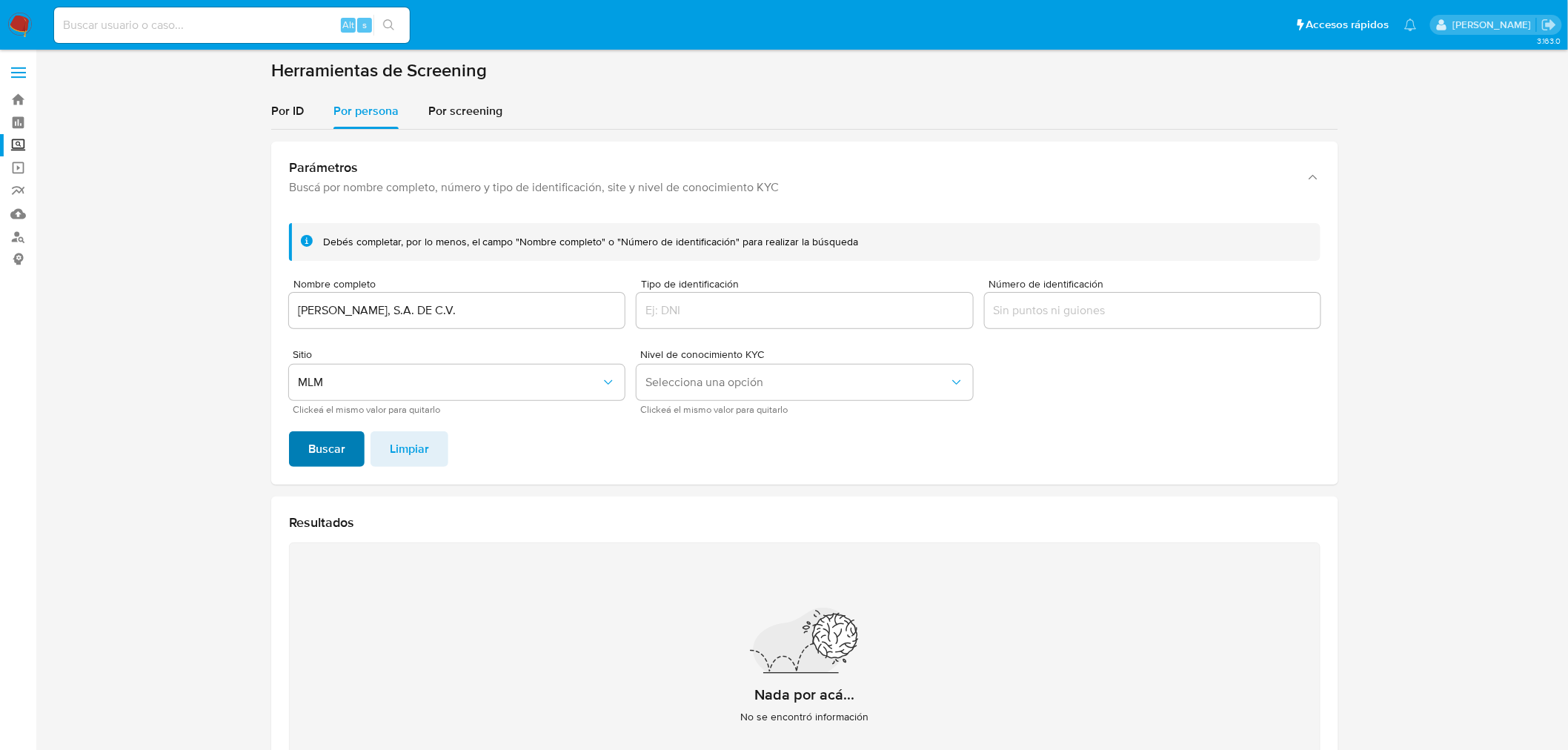
click at [321, 442] on span "Buscar" at bounding box center [327, 448] width 37 height 33
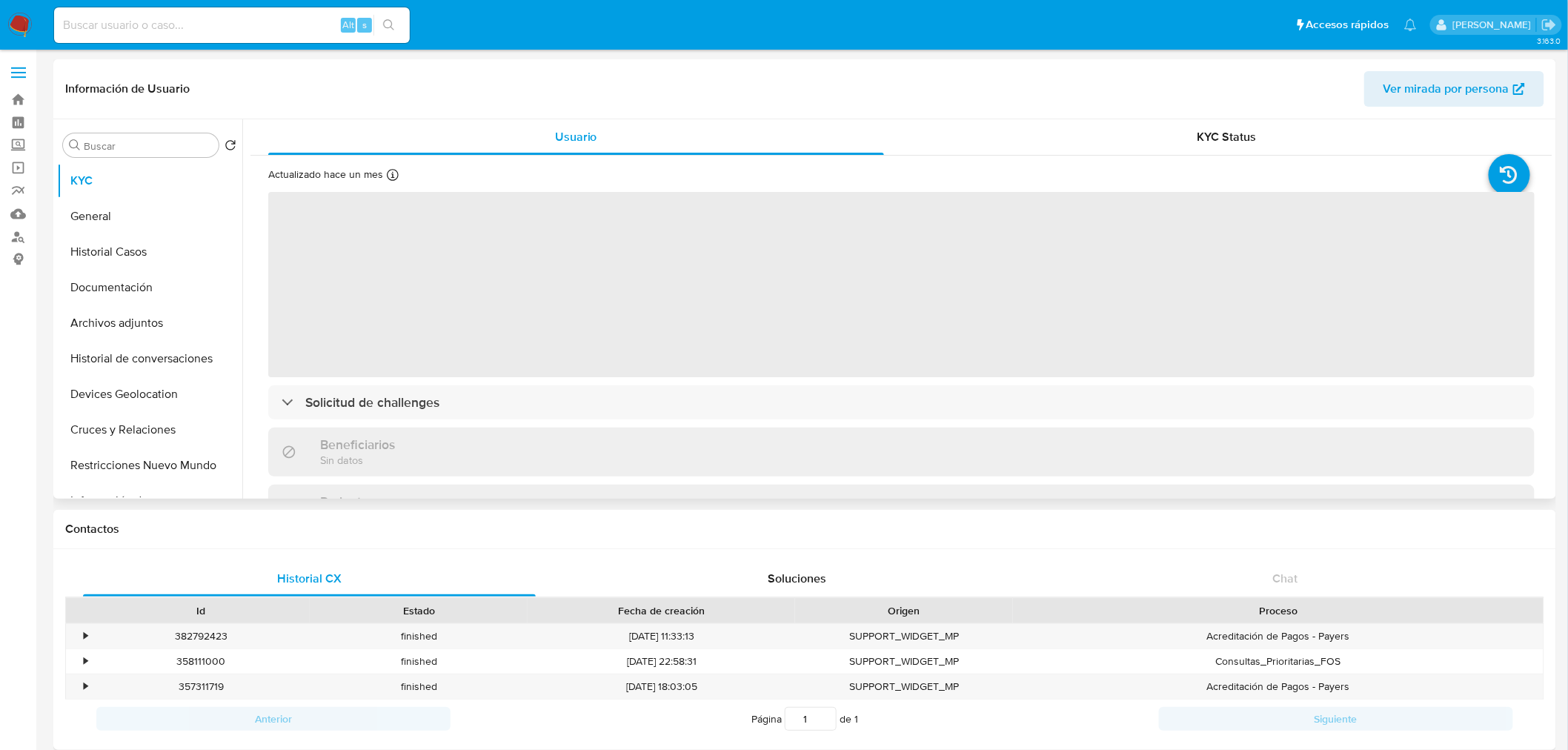
select select "10"
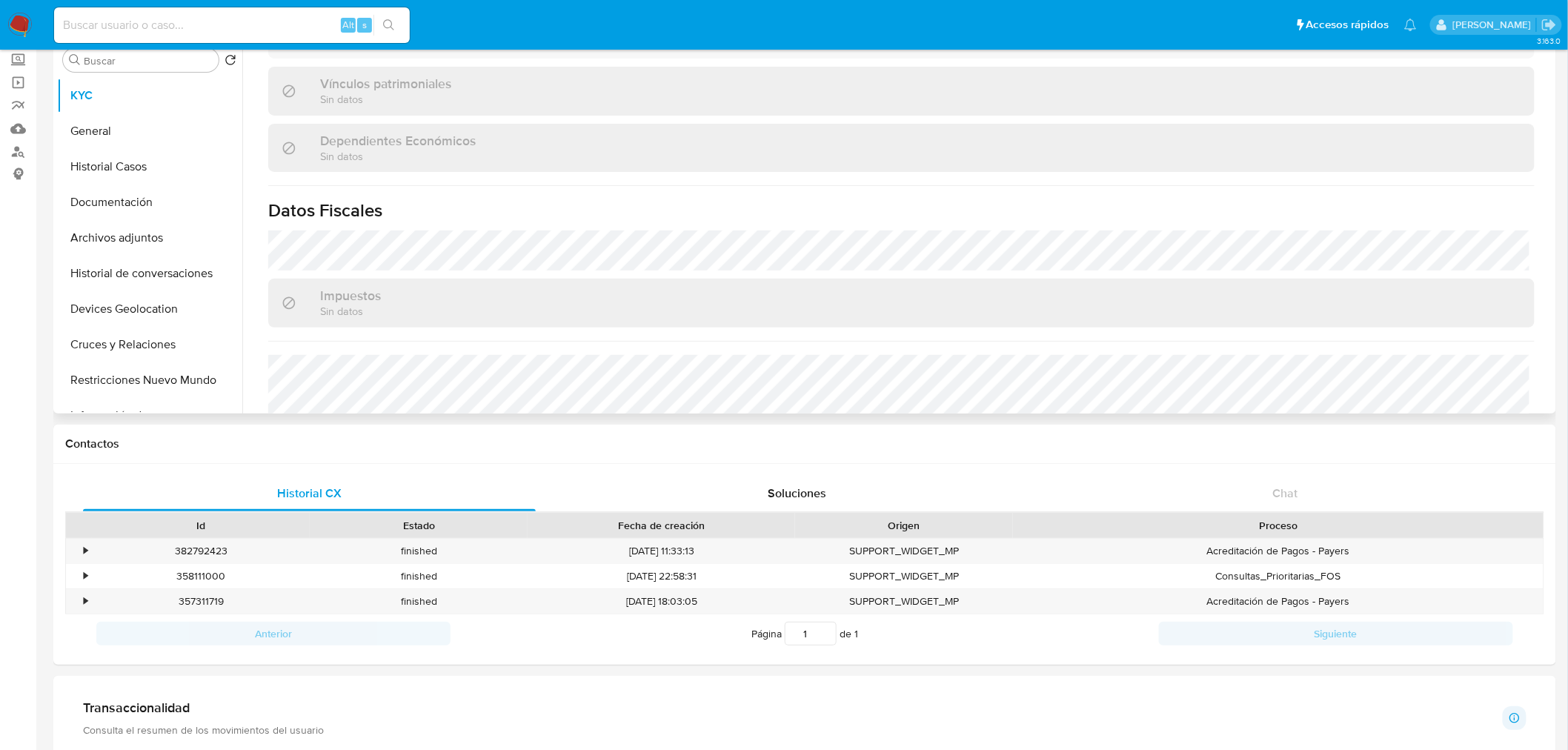
scroll to position [901, 0]
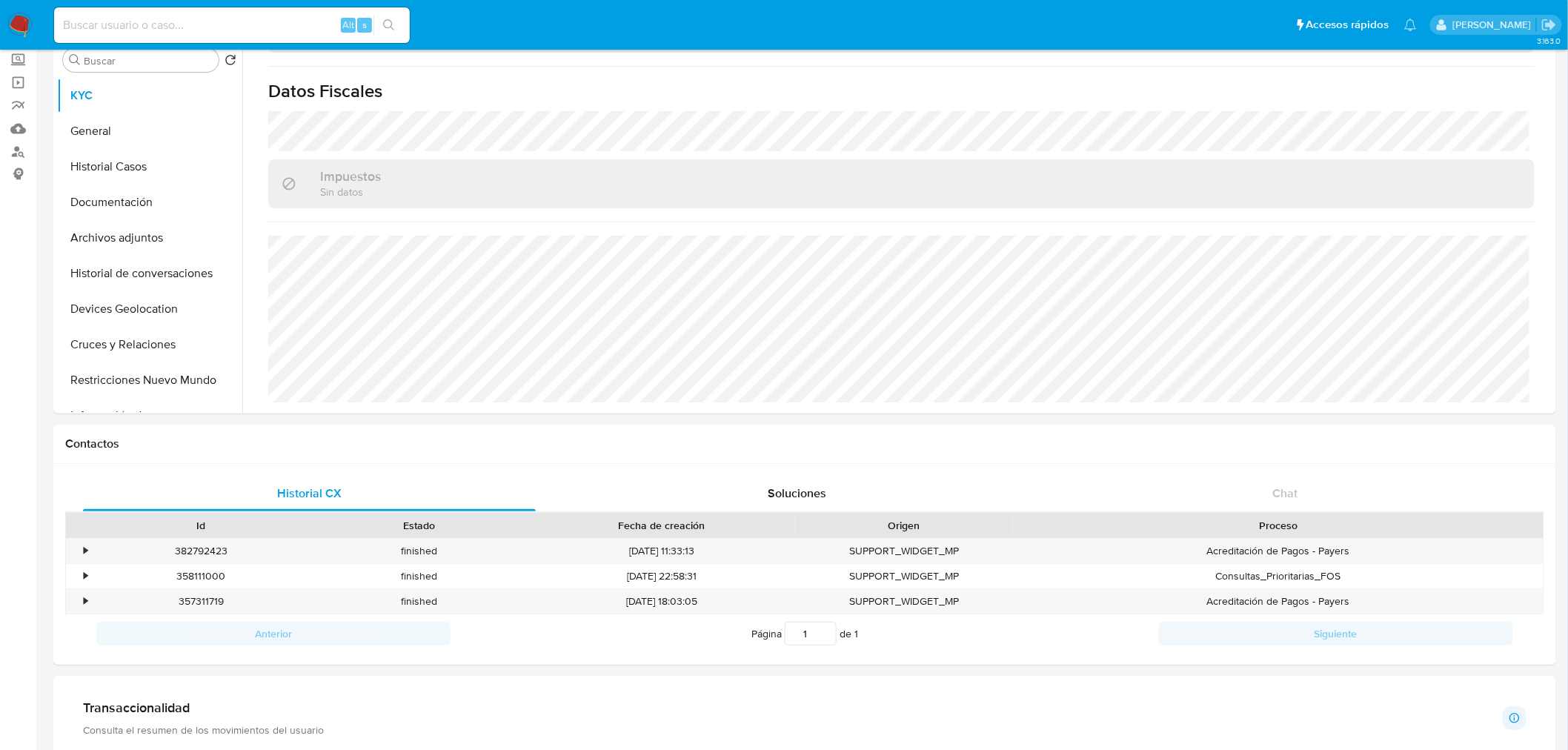
click at [226, 29] on input at bounding box center [232, 25] width 355 height 19
paste input "661008740"
type input "661008740"
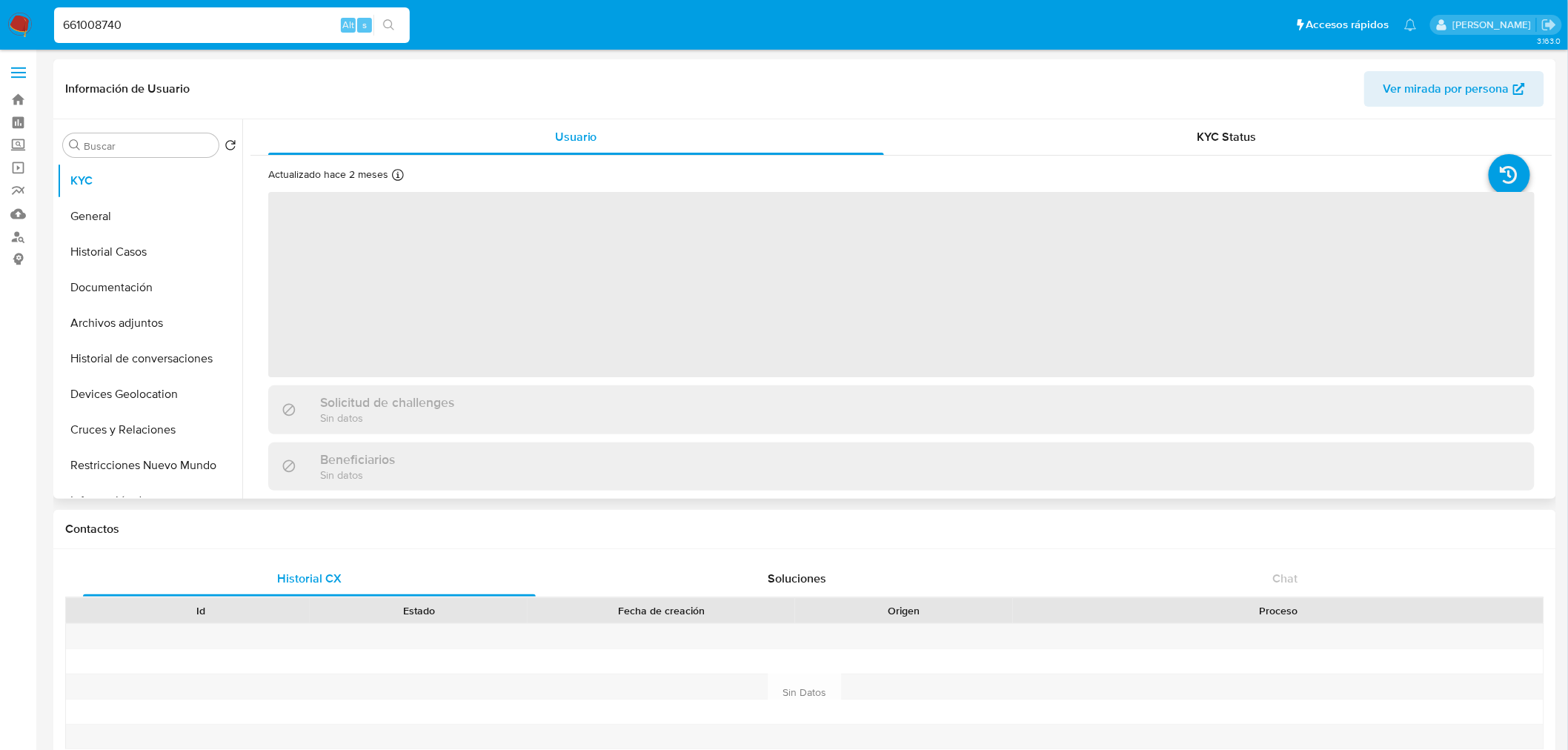
select select "10"
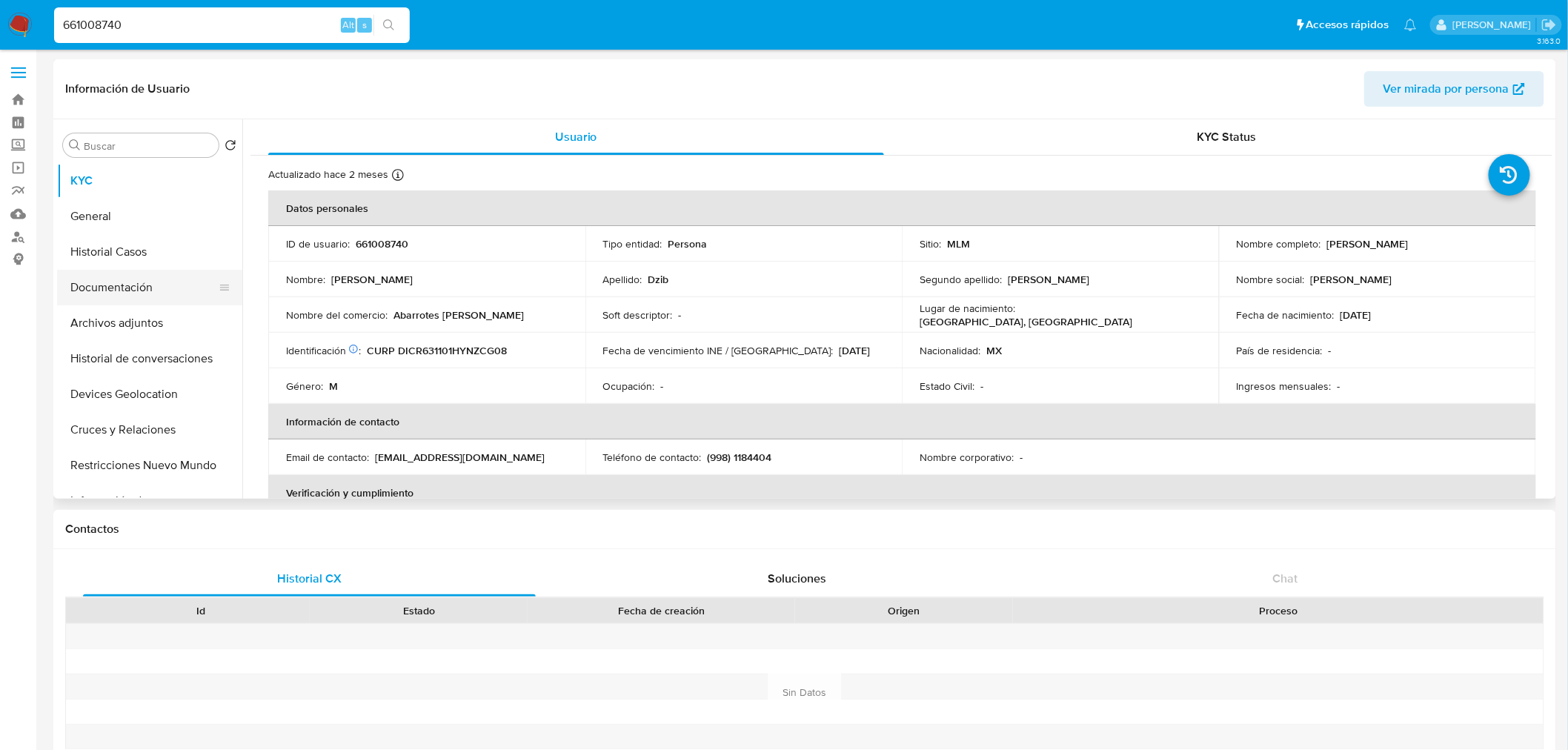
drag, startPoint x: 613, startPoint y: 215, endPoint x: 106, endPoint y: 290, distance: 512.5
click at [106, 290] on button "Documentación" at bounding box center [143, 287] width 173 height 36
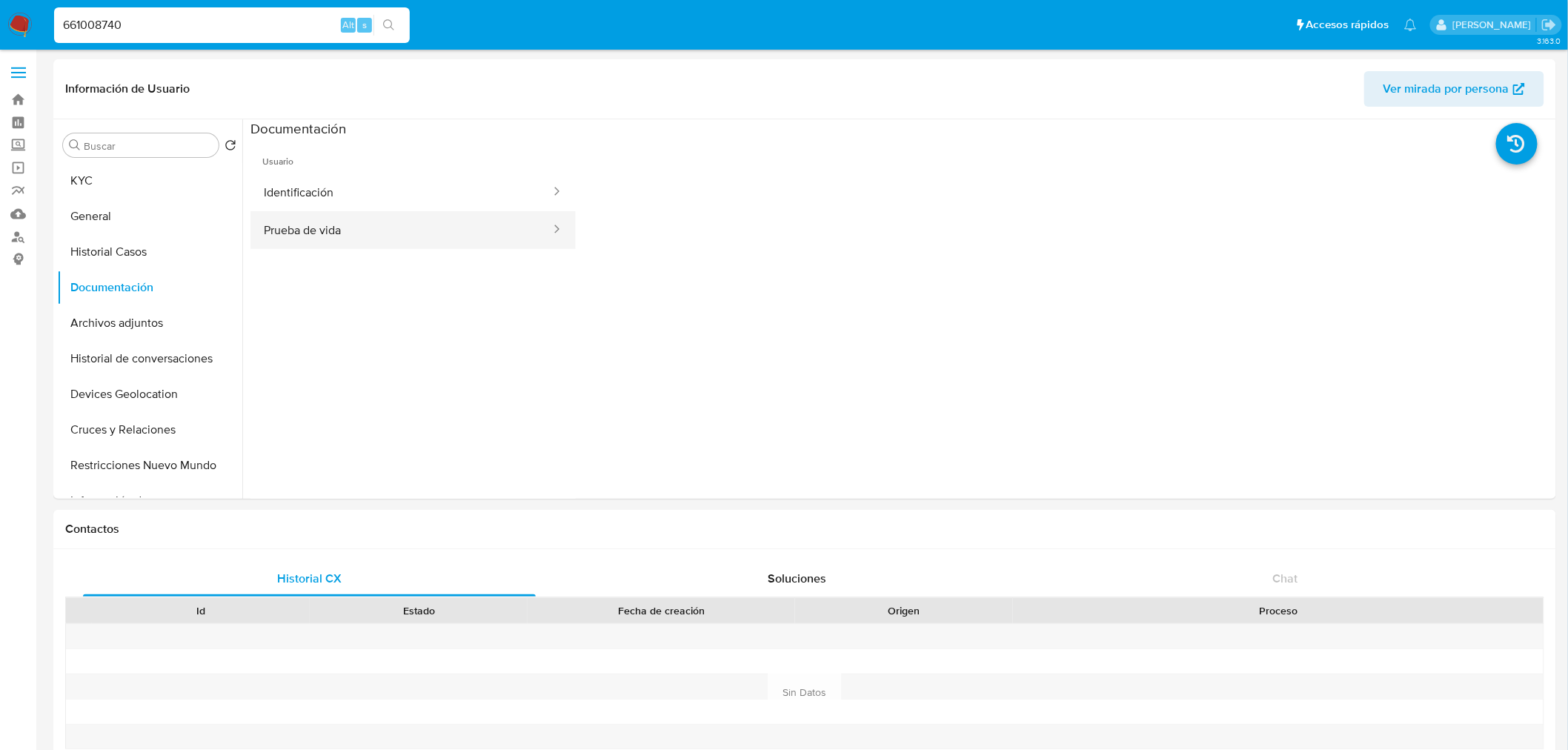
click at [373, 218] on button "Prueba de vida" at bounding box center [401, 230] width 302 height 38
